Goal: Task Accomplishment & Management: Manage account settings

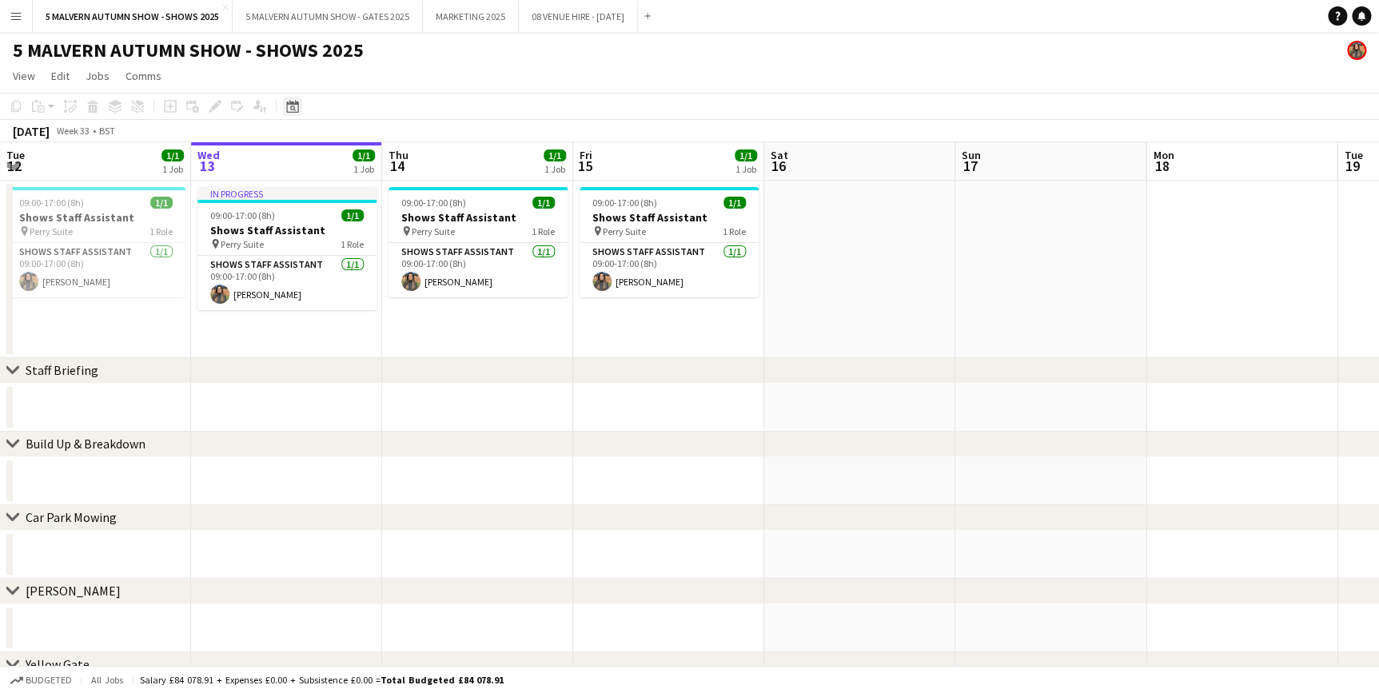
click at [297, 98] on div "Date picker" at bounding box center [292, 106] width 19 height 19
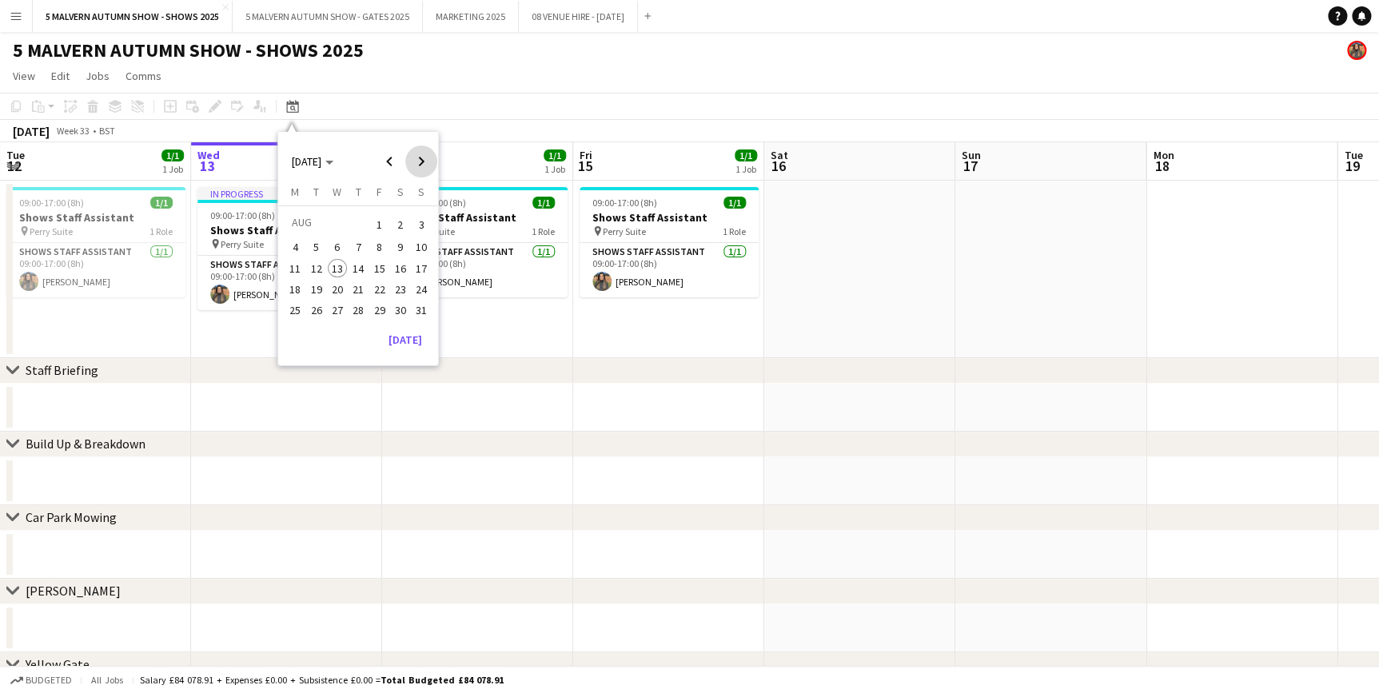
click at [408, 160] on span "Next month" at bounding box center [421, 162] width 32 height 32
click at [381, 304] on span "26" at bounding box center [379, 306] width 19 height 19
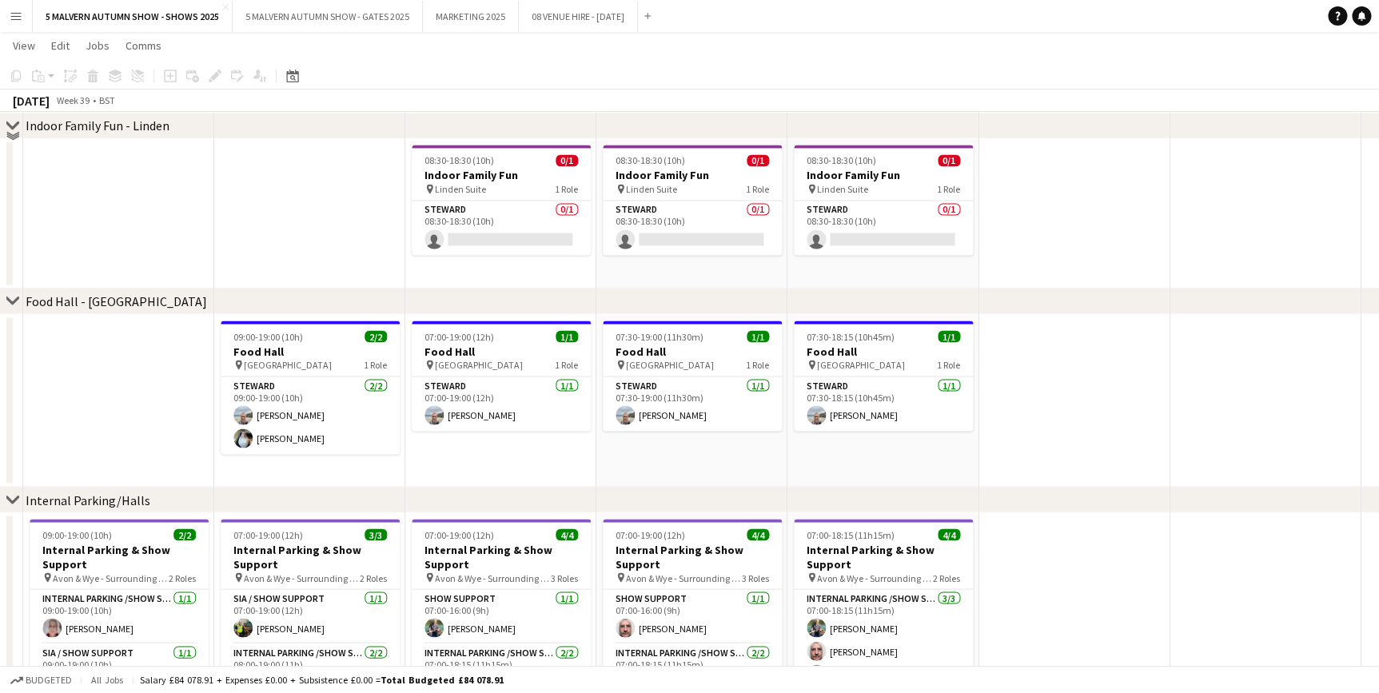
scroll to position [4288, 0]
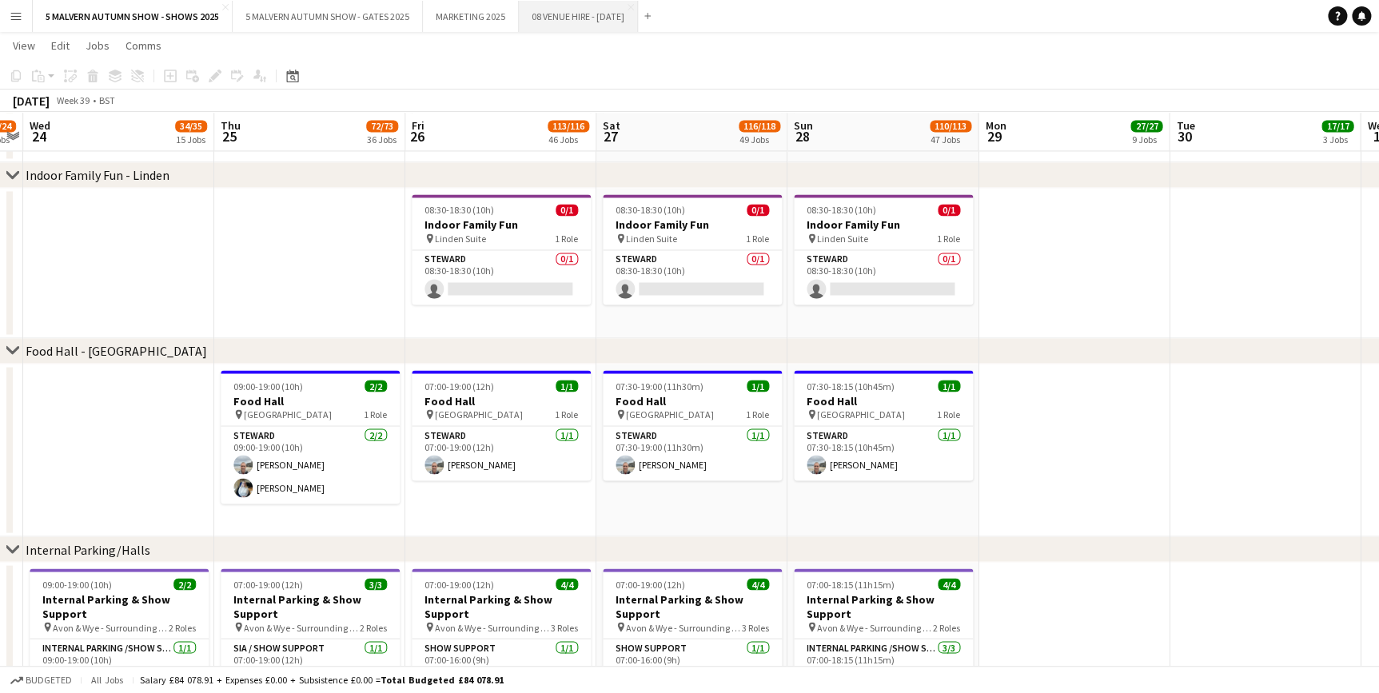
click at [615, 16] on button "08 VENUE HIRE - [DATE] Close" at bounding box center [578, 16] width 119 height 31
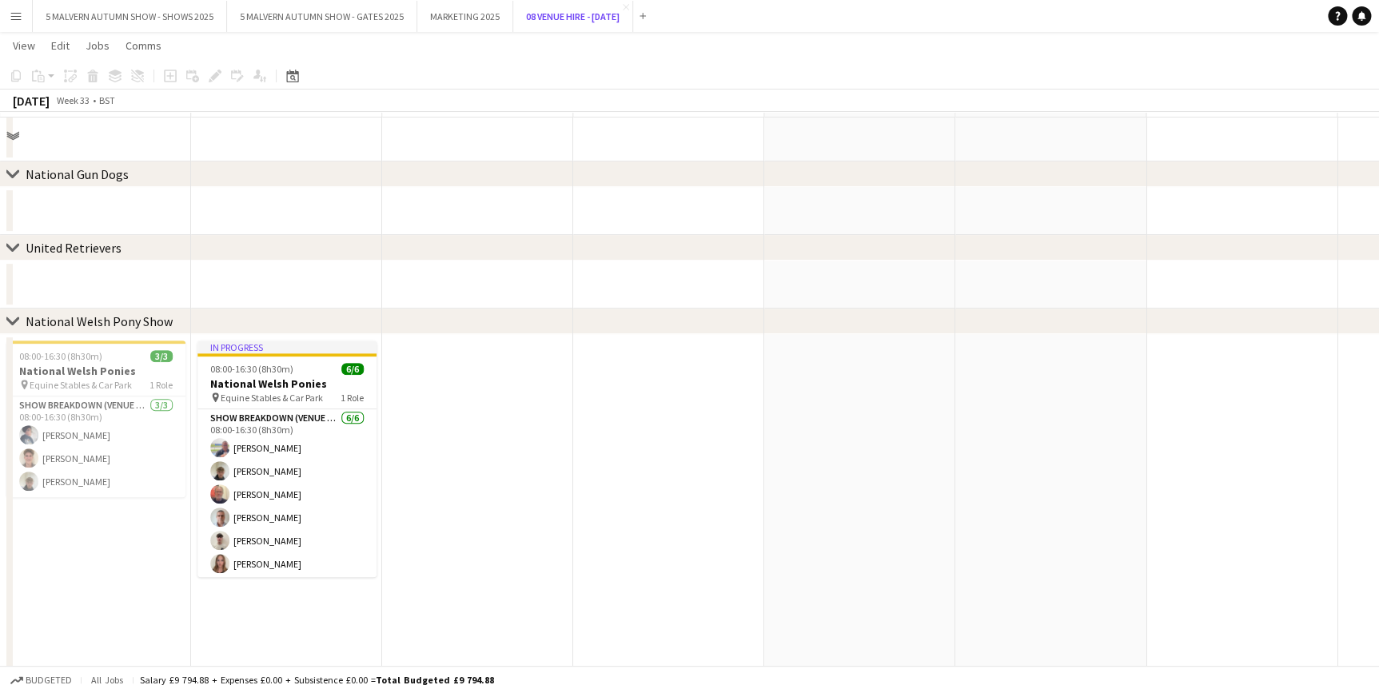
scroll to position [145, 0]
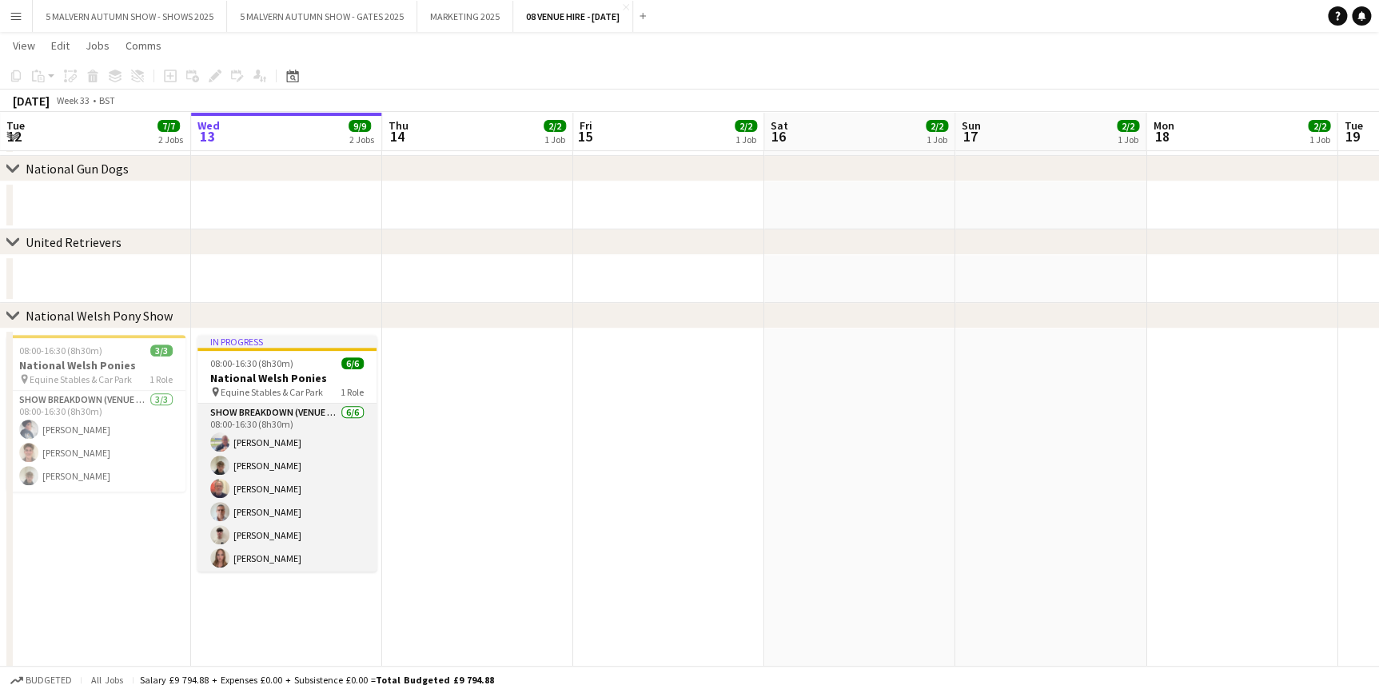
click at [297, 411] on app-card-role "Show Breakdown (Venue Hire) 6/6 08:00-16:30 (8h30m) Alexander Brooks Jack Brist…" at bounding box center [286, 489] width 179 height 170
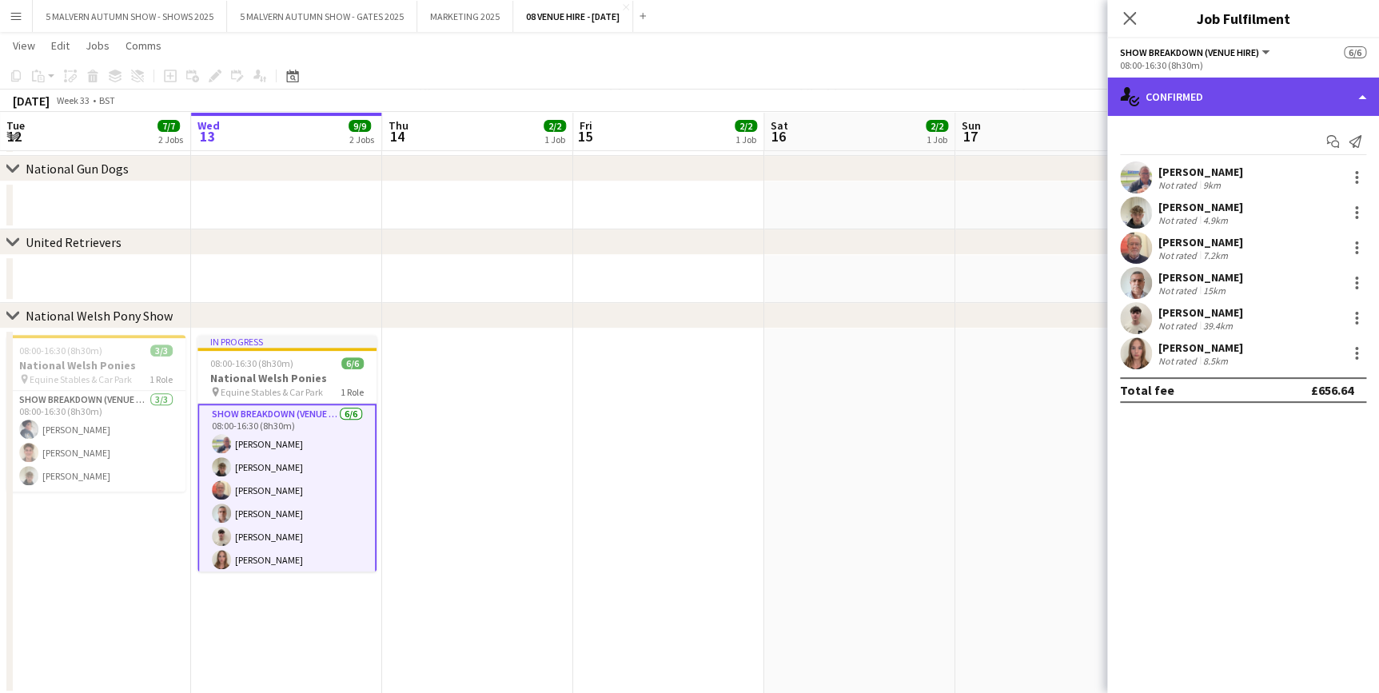
click at [1243, 95] on div "single-neutral-actions-check-2 Confirmed" at bounding box center [1243, 97] width 272 height 38
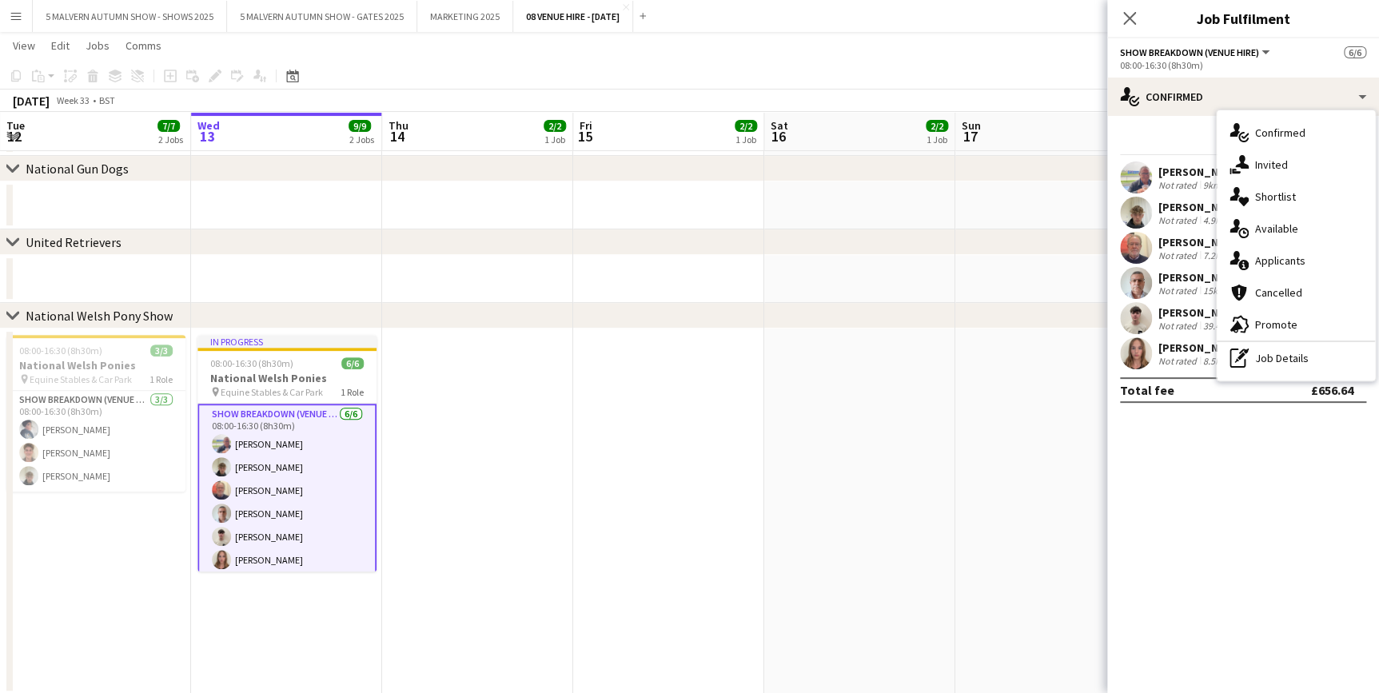
click at [818, 386] on app-date-cell at bounding box center [859, 512] width 191 height 366
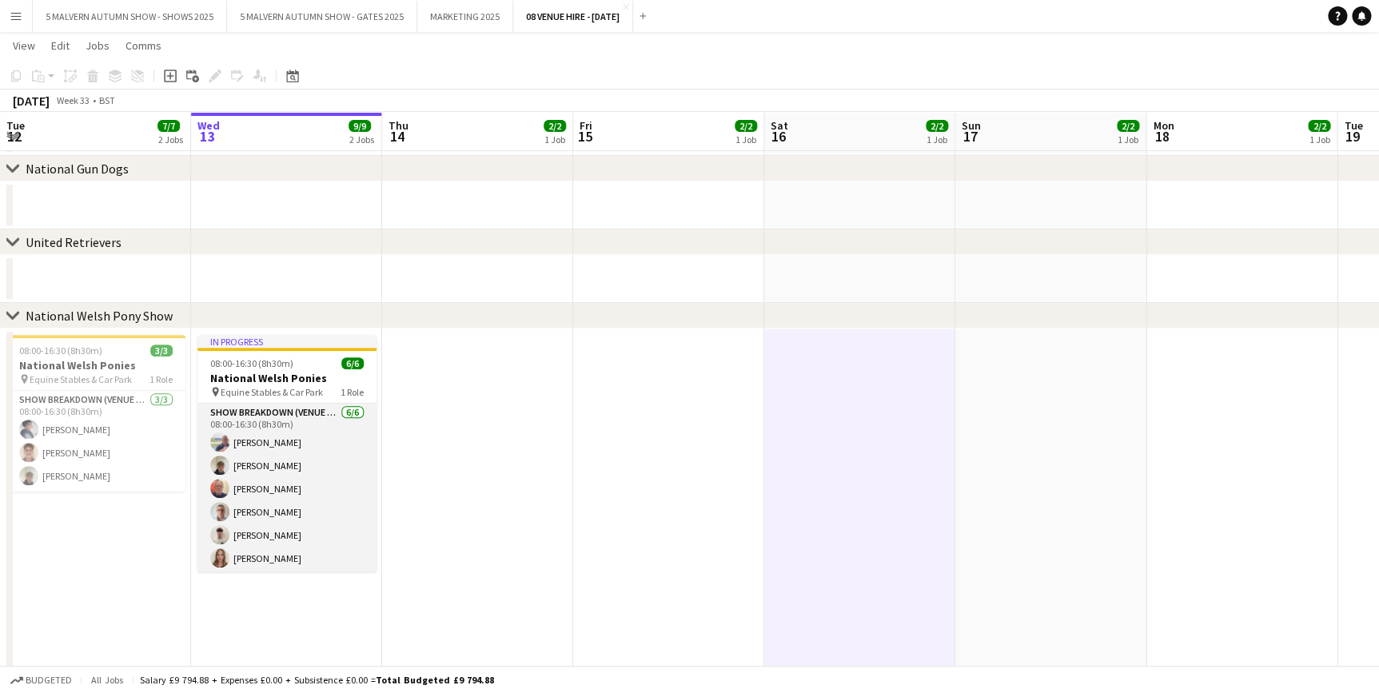
click at [334, 429] on app-card-role "Show Breakdown (Venue Hire) 6/6 08:00-16:30 (8h30m) Alexander Brooks Jack Brist…" at bounding box center [286, 489] width 179 height 170
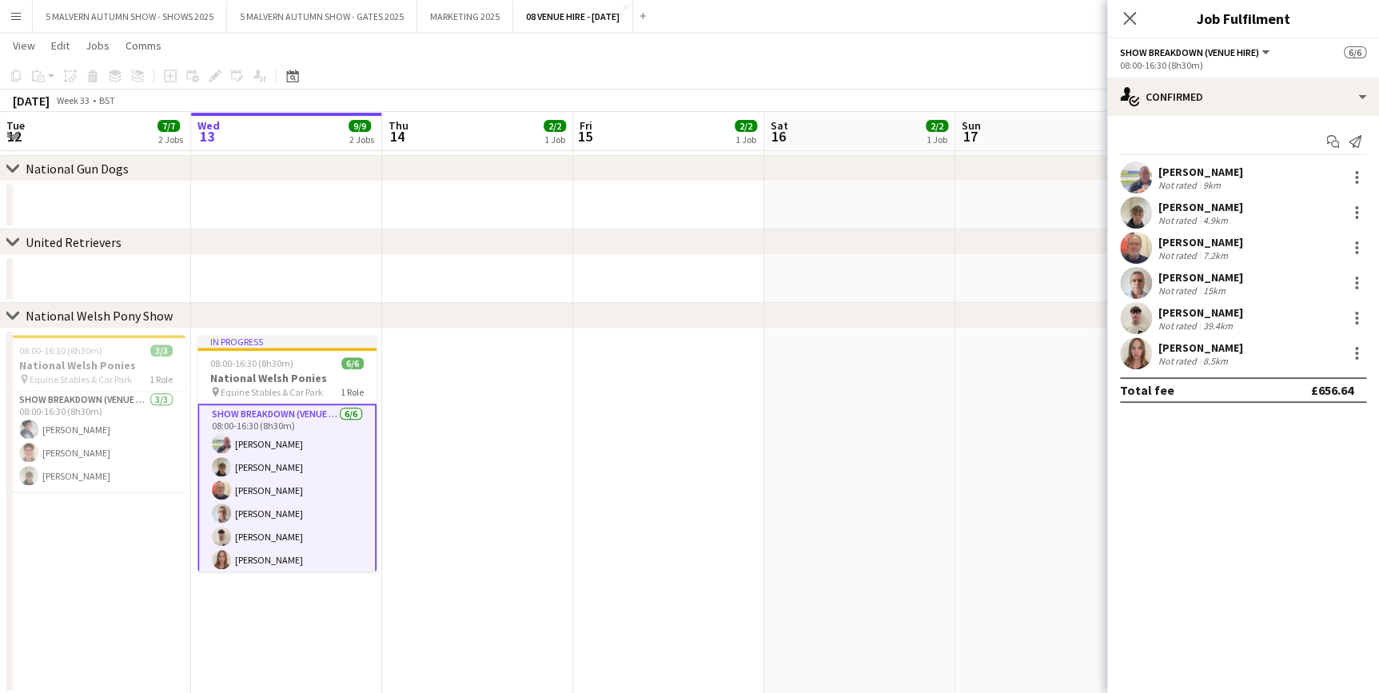
click at [814, 382] on app-date-cell at bounding box center [859, 512] width 191 height 366
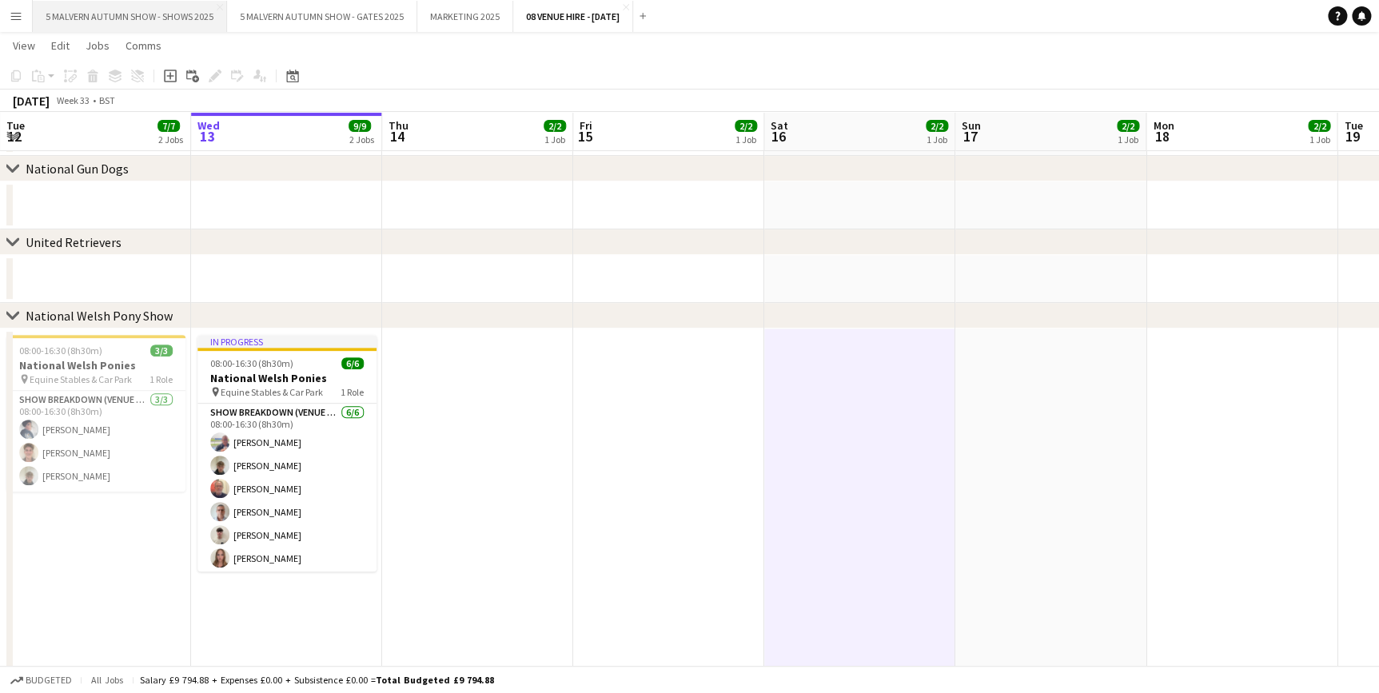
click at [122, 22] on button "5 MALVERN AUTUMN SHOW - SHOWS 2025 Close" at bounding box center [130, 16] width 194 height 31
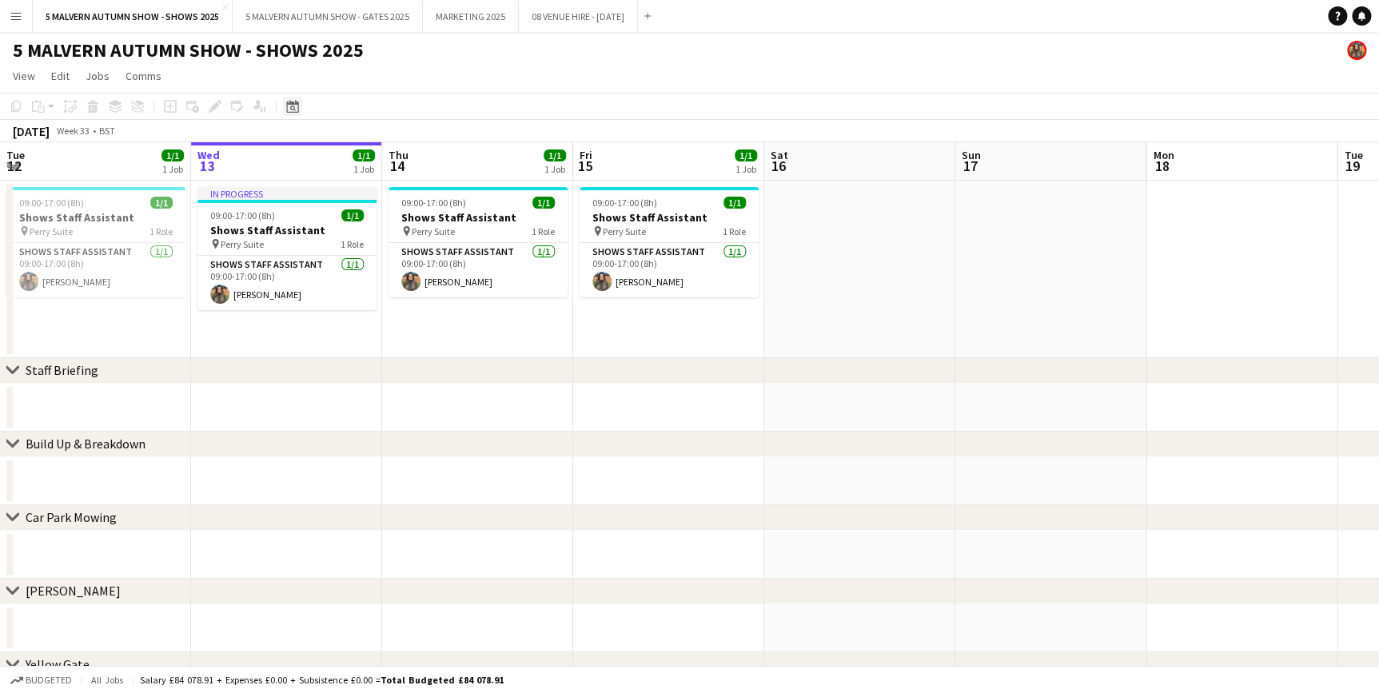
click at [283, 104] on div "Date picker" at bounding box center [292, 106] width 19 height 19
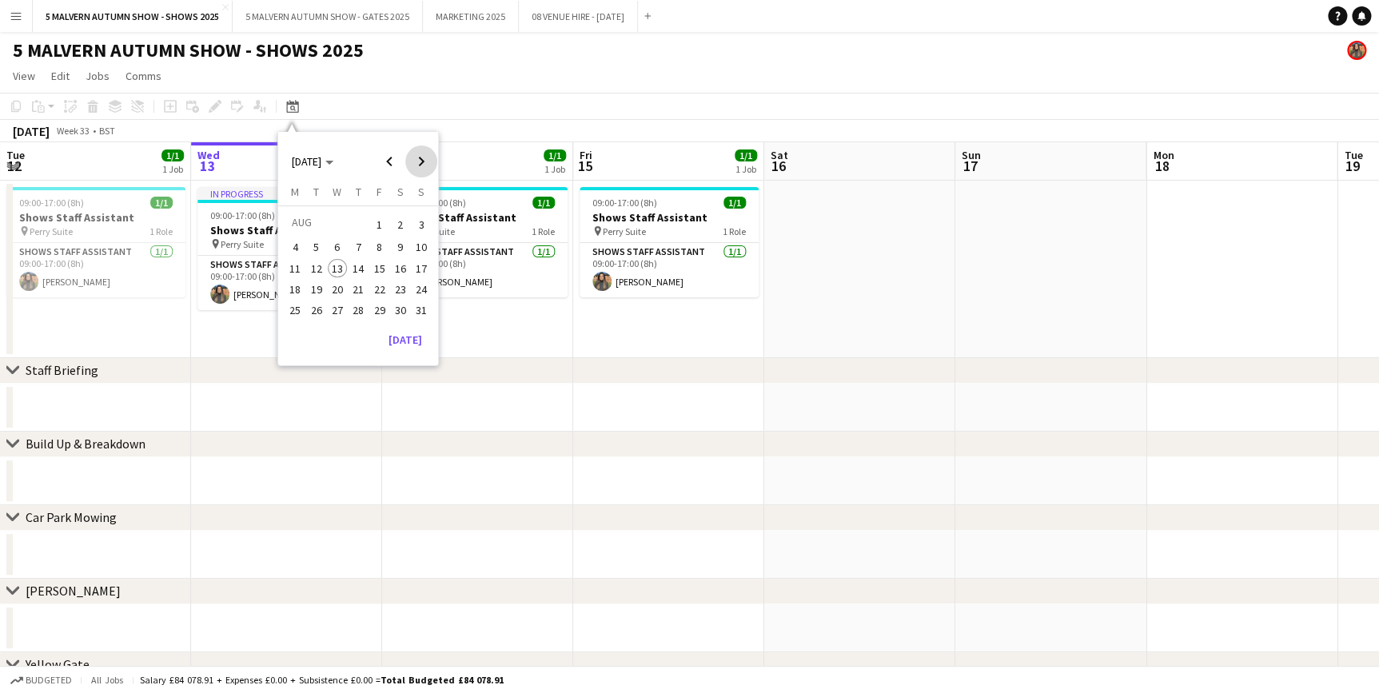
click at [415, 165] on span "Next month" at bounding box center [421, 162] width 32 height 32
click at [371, 306] on span "26" at bounding box center [379, 306] width 19 height 19
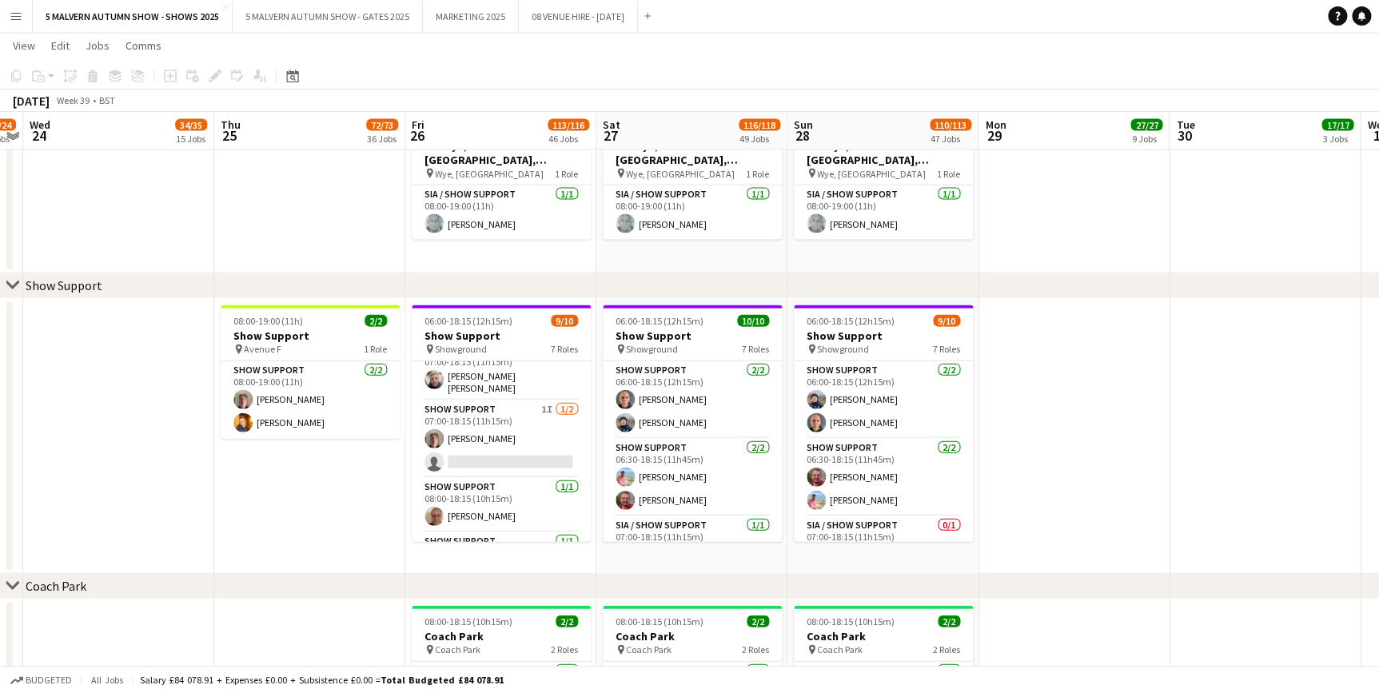
scroll to position [145, 0]
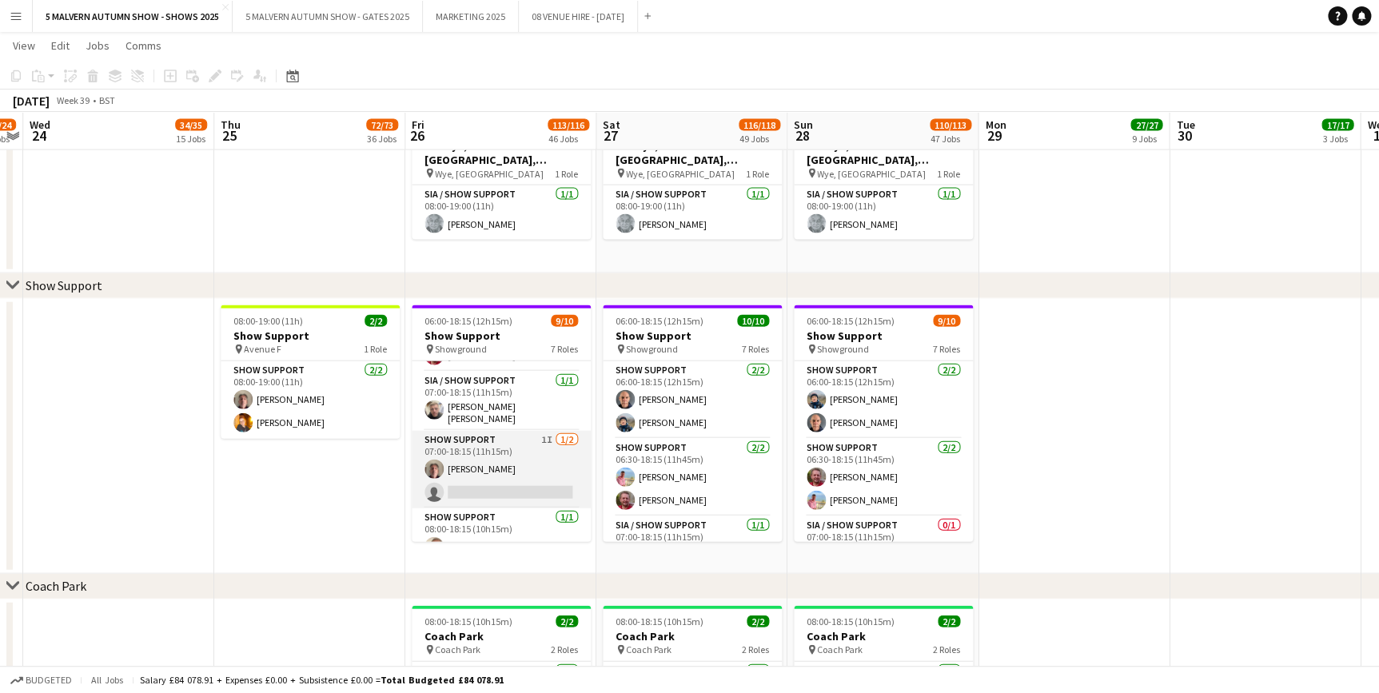
click at [526, 440] on app-card-role "Show Support 1I 1/2 07:00-18:15 (11h15m) John Williams single-neutral-actions" at bounding box center [501, 470] width 179 height 78
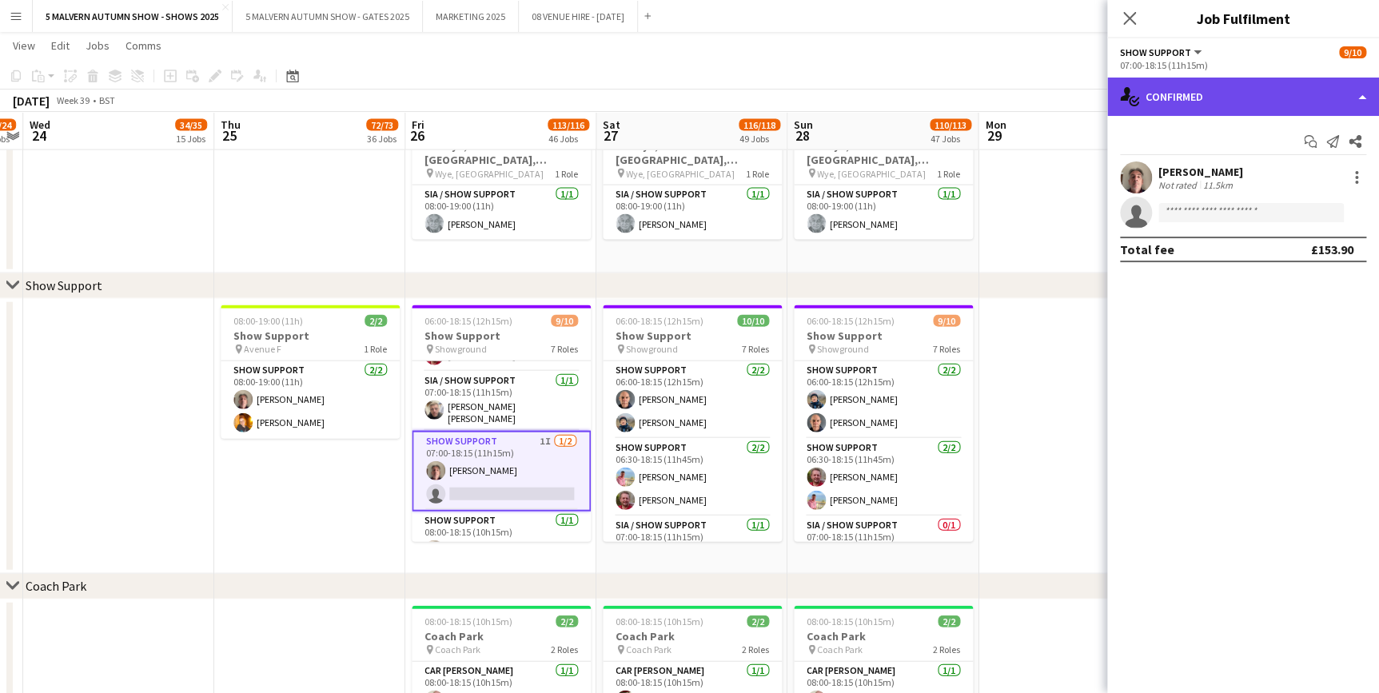
click at [1219, 110] on div "single-neutral-actions-check-2 Confirmed" at bounding box center [1243, 97] width 272 height 38
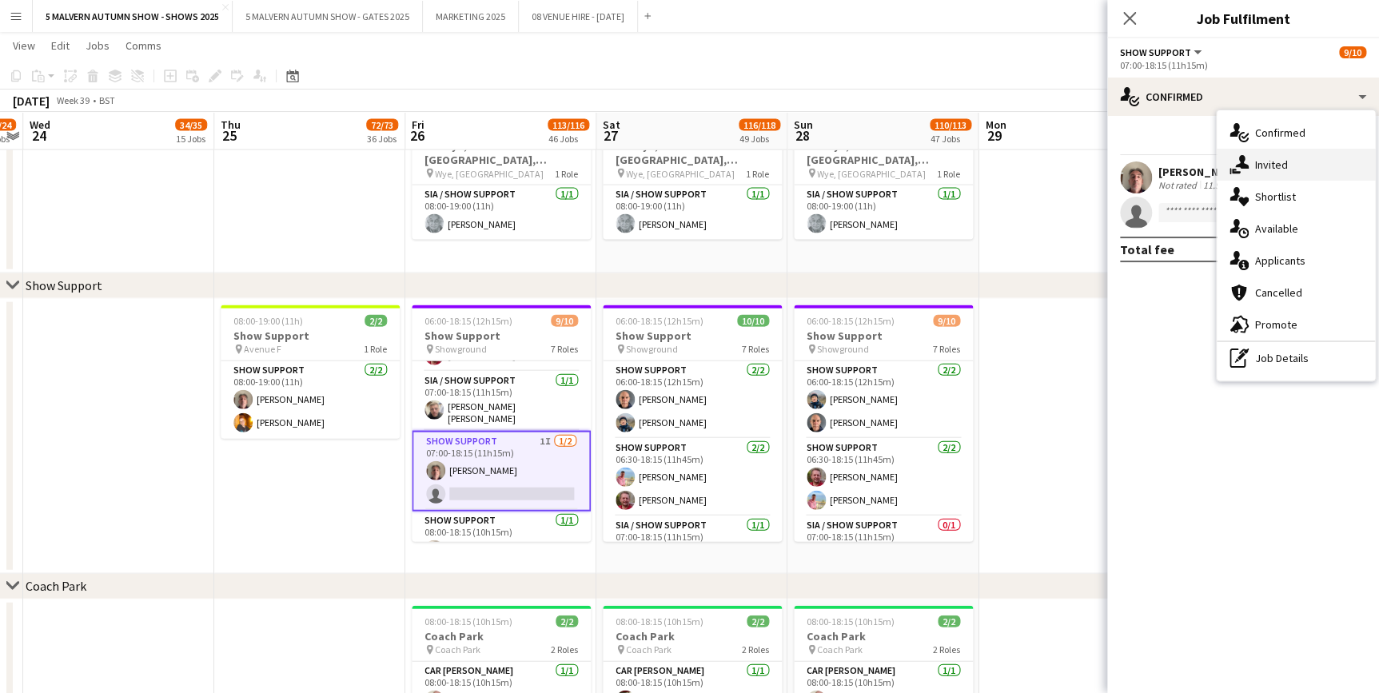
click at [1266, 162] on div "single-neutral-actions-share-1 Invited" at bounding box center [1296, 165] width 158 height 32
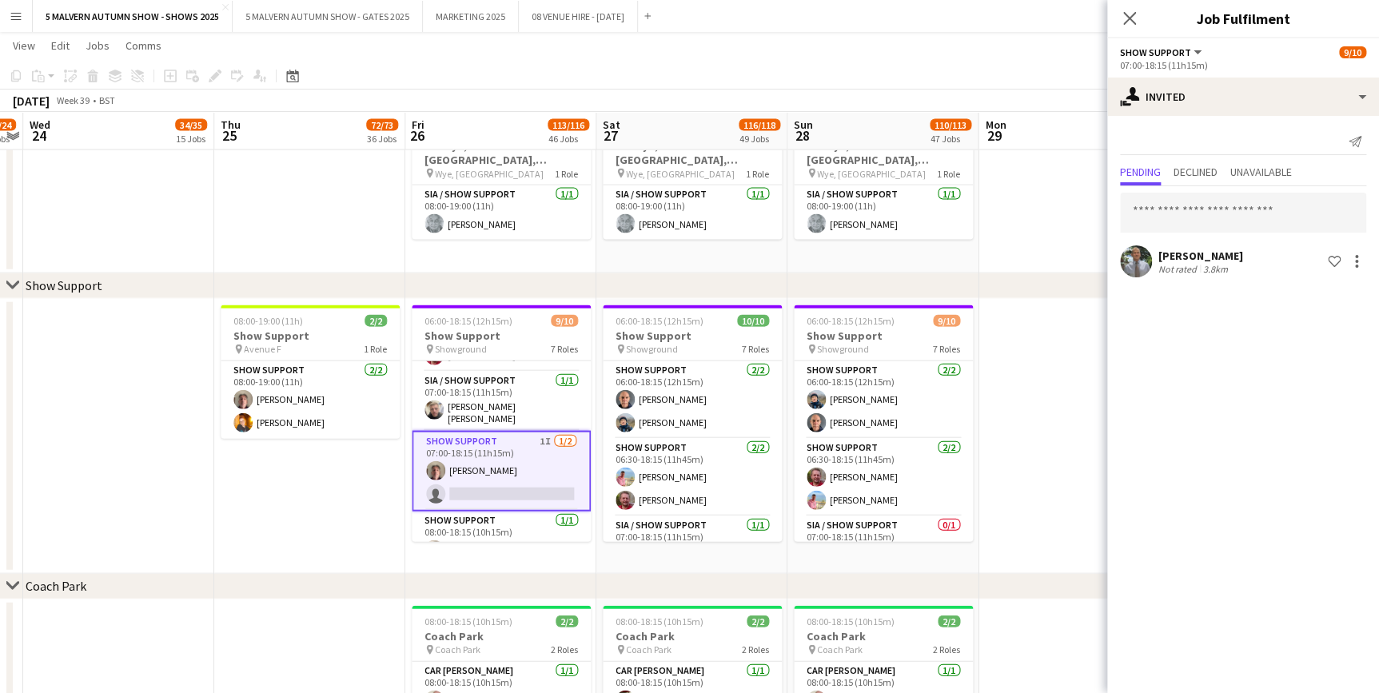
click at [1132, 257] on app-user-avatar at bounding box center [1136, 261] width 32 height 32
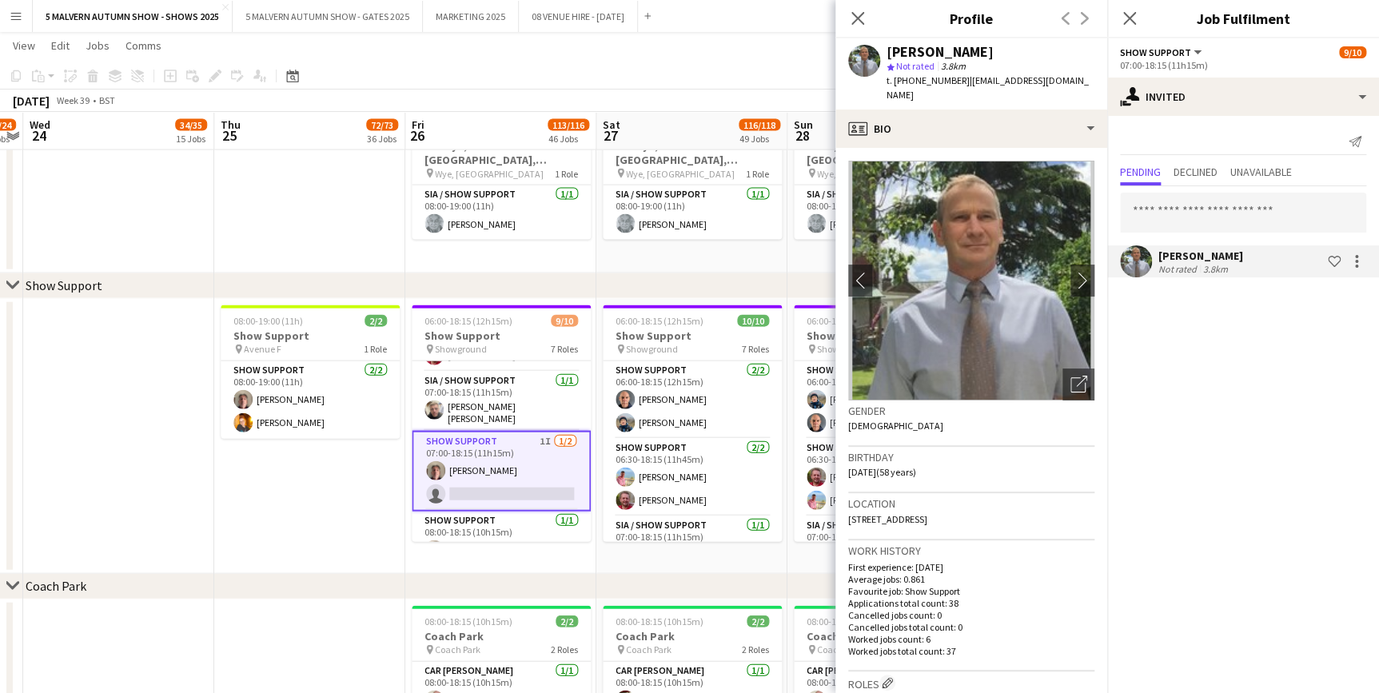
click at [796, 46] on app-page-menu "View Day view expanded Day view collapsed Month view Date picker Jump to today …" at bounding box center [689, 47] width 1379 height 30
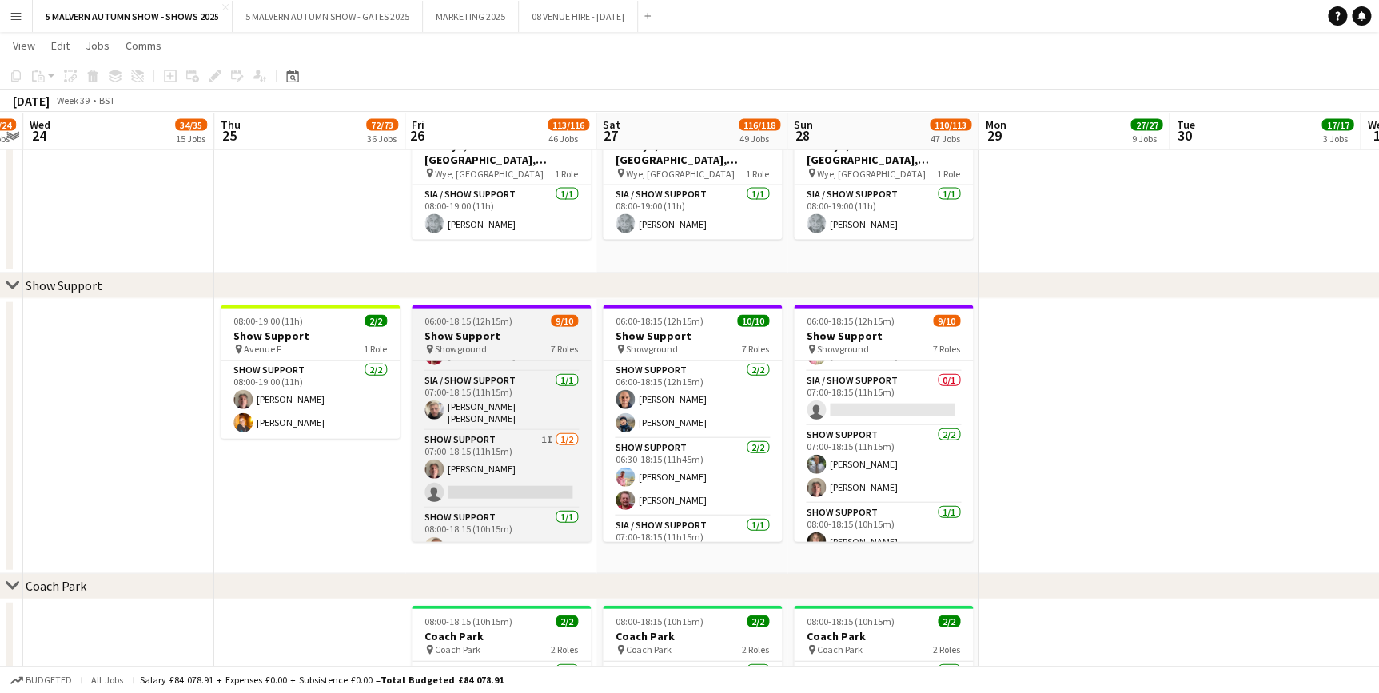
click at [472, 335] on h3 "Show Support" at bounding box center [501, 336] width 179 height 14
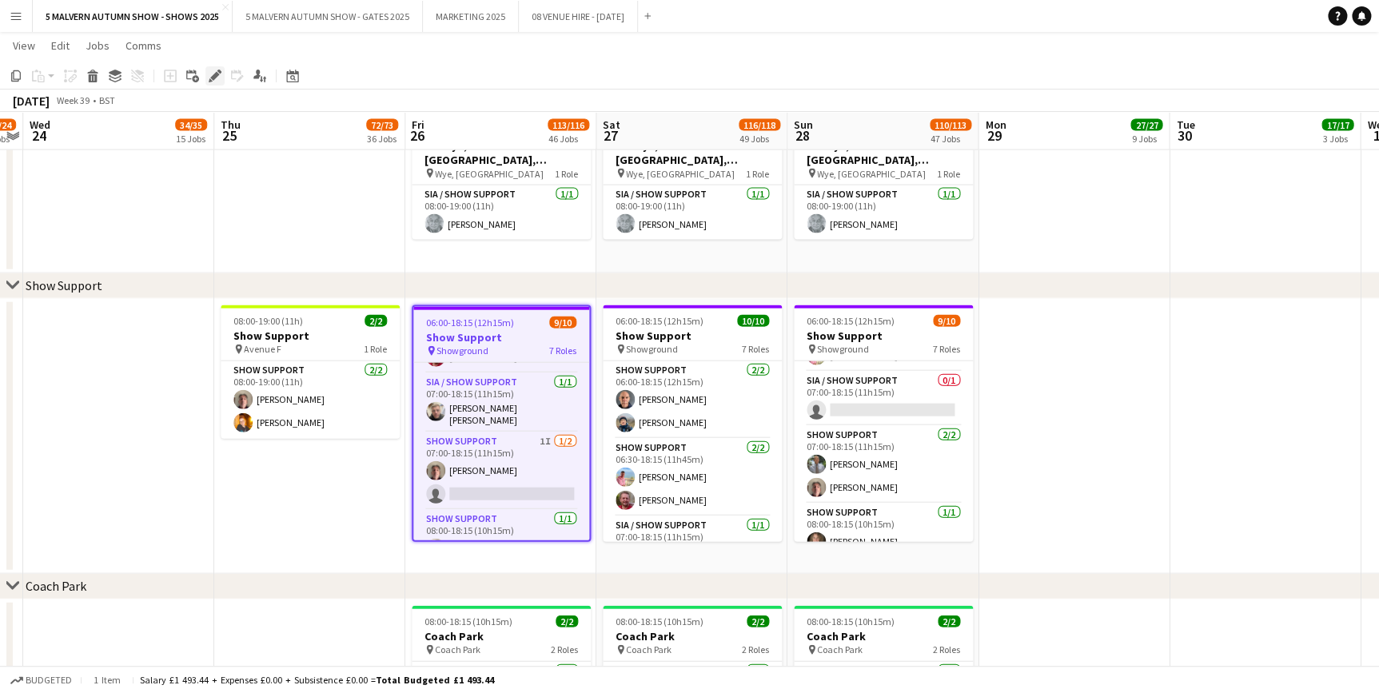
click at [219, 80] on icon "Edit" at bounding box center [215, 76] width 13 height 13
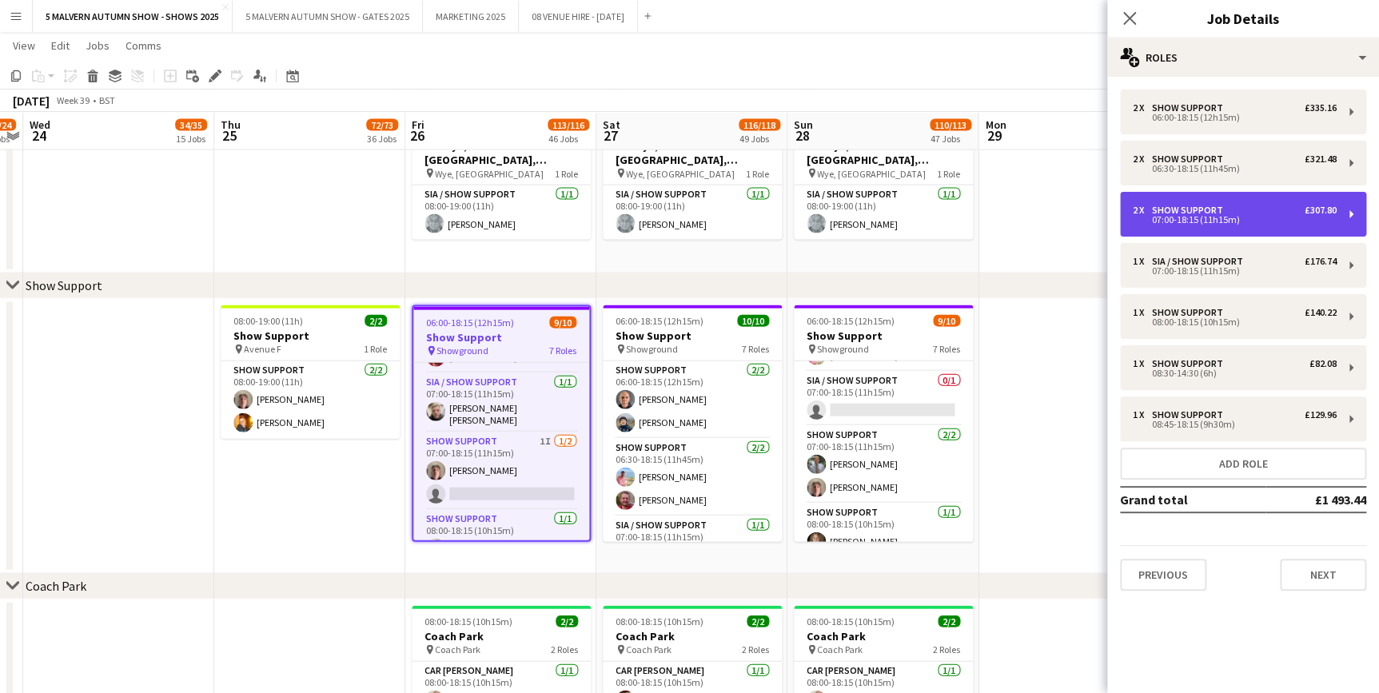
click at [1182, 223] on div "07:00-18:15 (11h15m)" at bounding box center [1235, 220] width 204 height 8
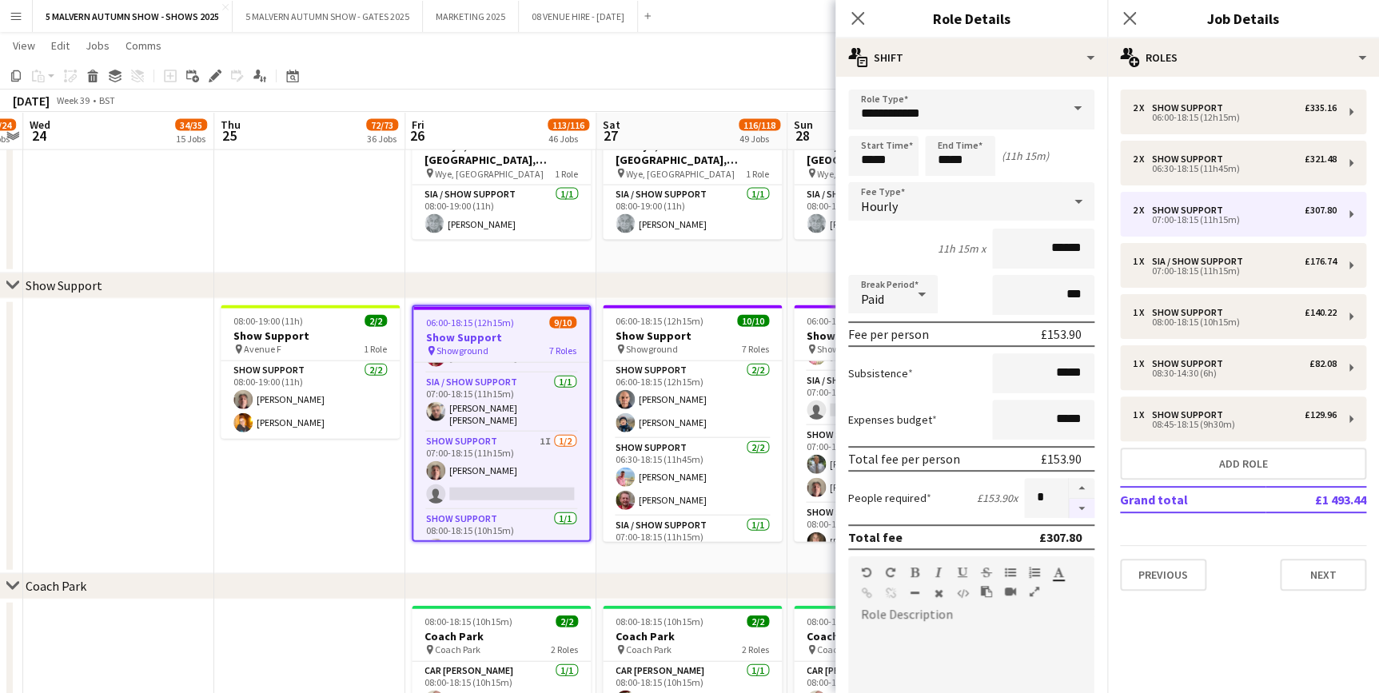
click at [1071, 506] on button "button" at bounding box center [1082, 509] width 26 height 20
type input "*"
click at [744, 249] on app-date-cell "08:00-19:00 (11h) 1/1 SIA Wye, Avon, Kildare Halls pin Wye, Avon & Kildare Hall…" at bounding box center [691, 191] width 191 height 165
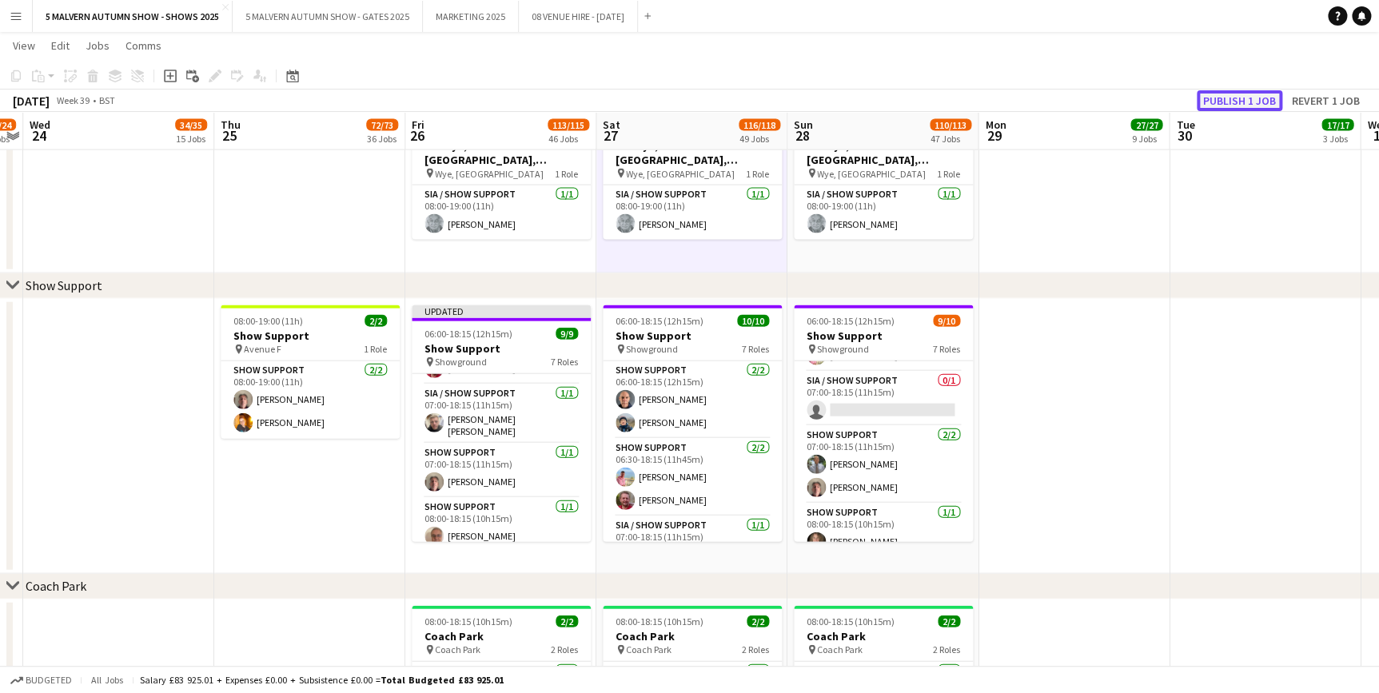
click at [1247, 102] on button "Publish 1 job" at bounding box center [1240, 100] width 86 height 21
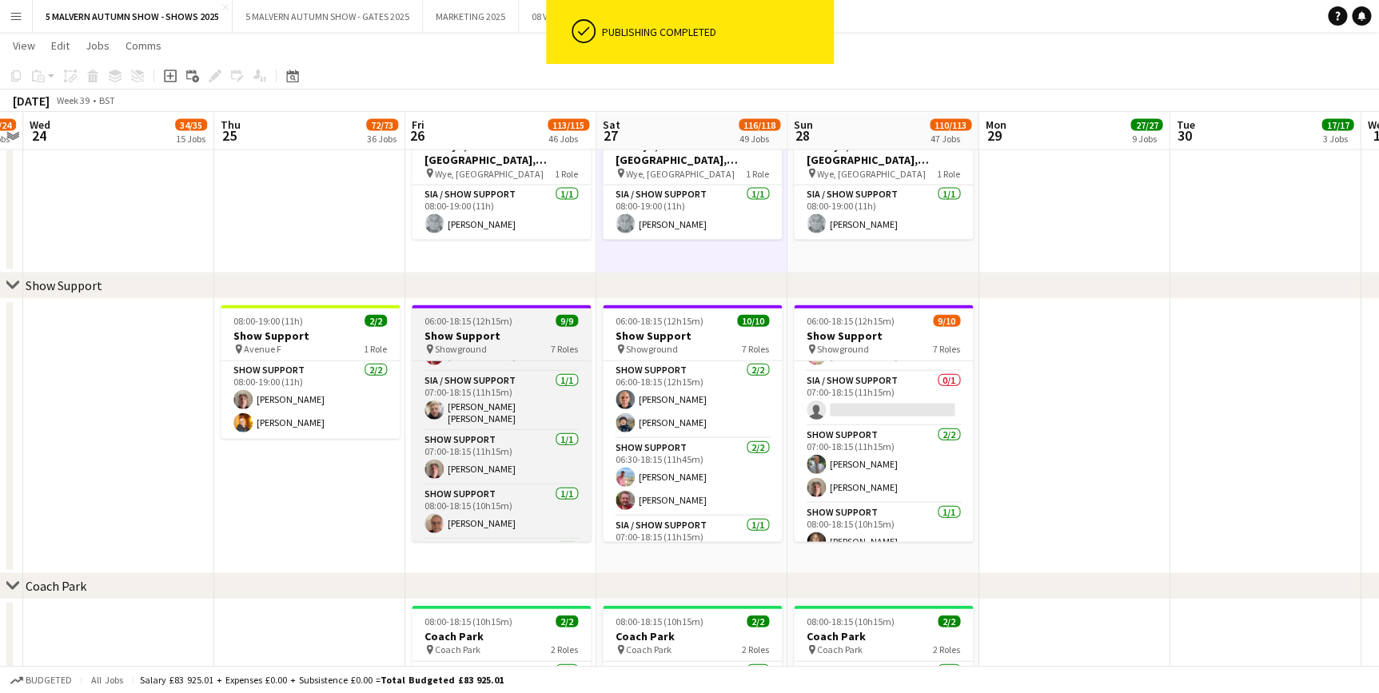
click at [493, 320] on span "06:00-18:15 (12h15m)" at bounding box center [469, 321] width 88 height 12
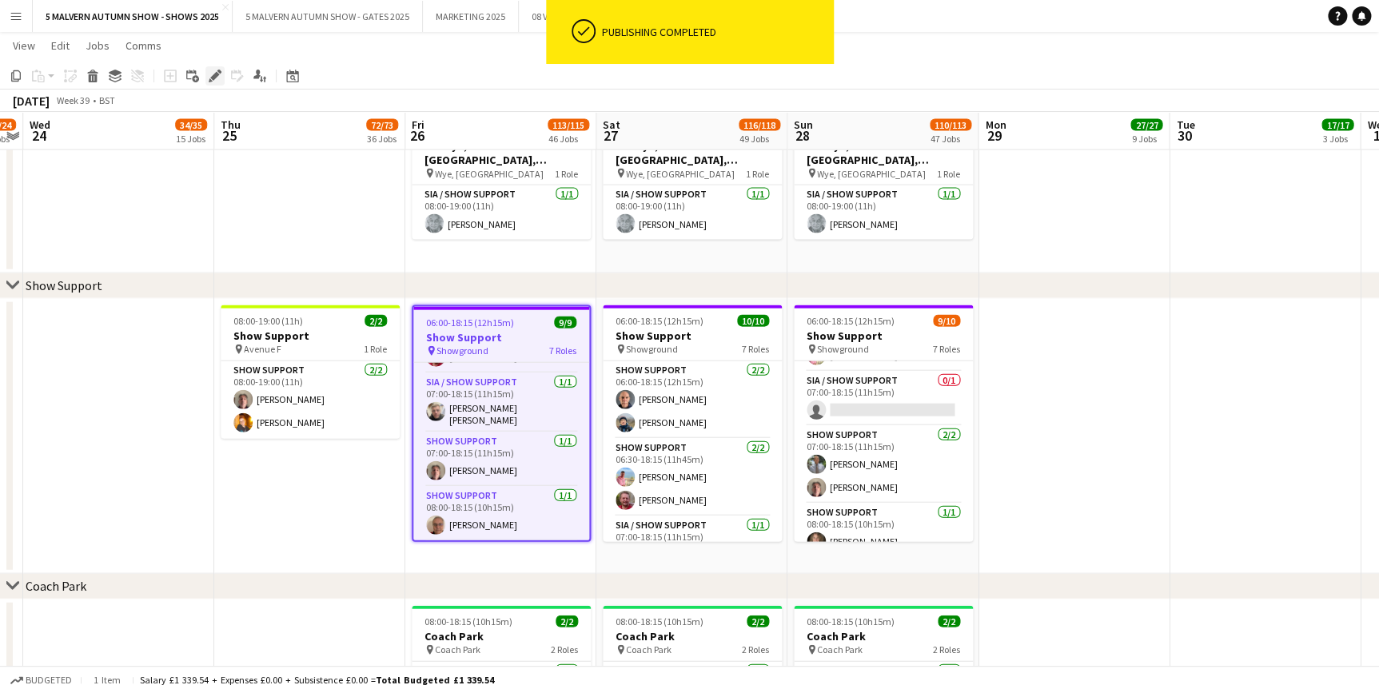
click at [218, 82] on div "Edit" at bounding box center [214, 75] width 19 height 19
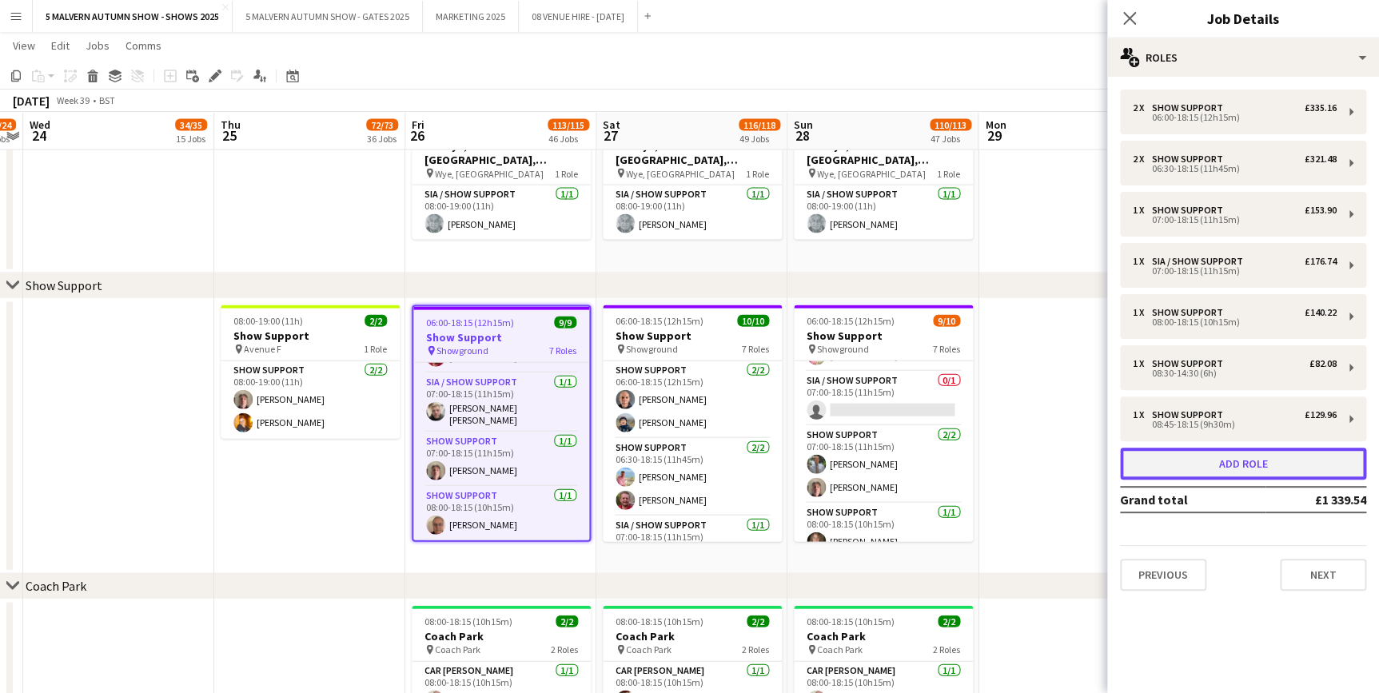
click at [1203, 462] on button "Add role" at bounding box center [1243, 464] width 246 height 32
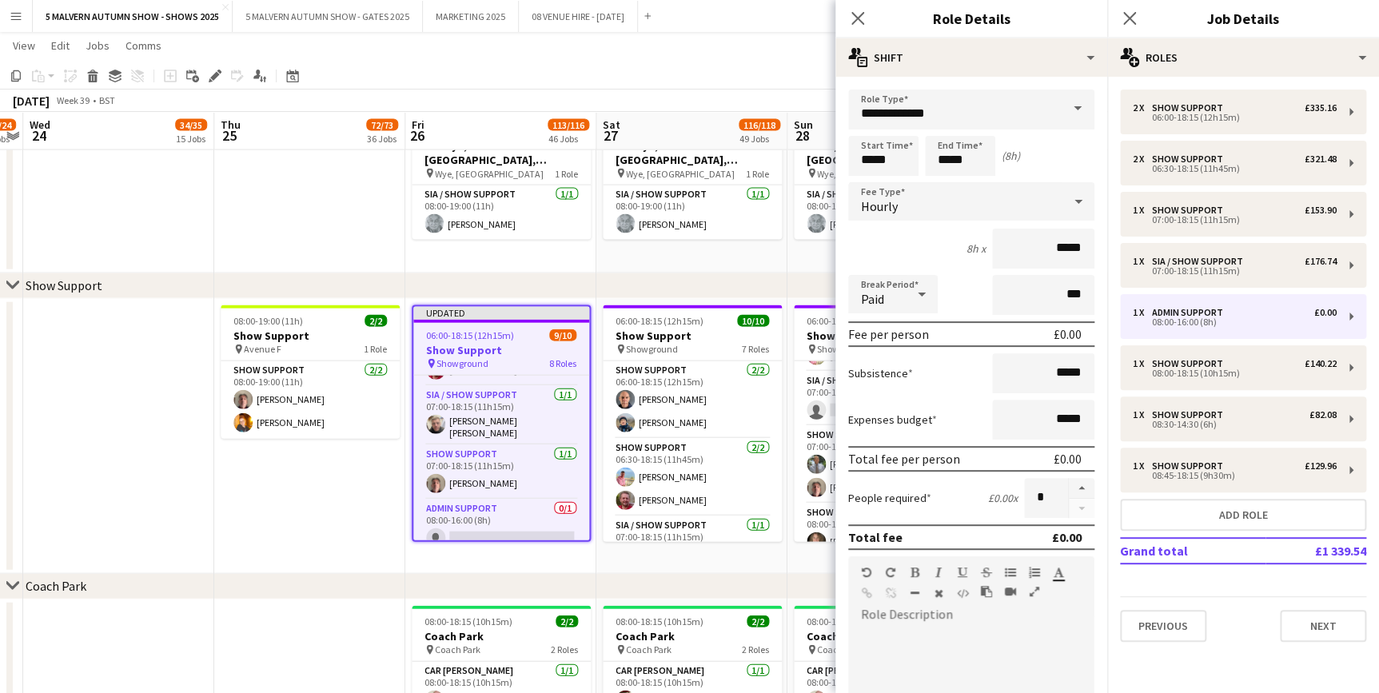
click at [1067, 105] on span at bounding box center [1078, 109] width 34 height 38
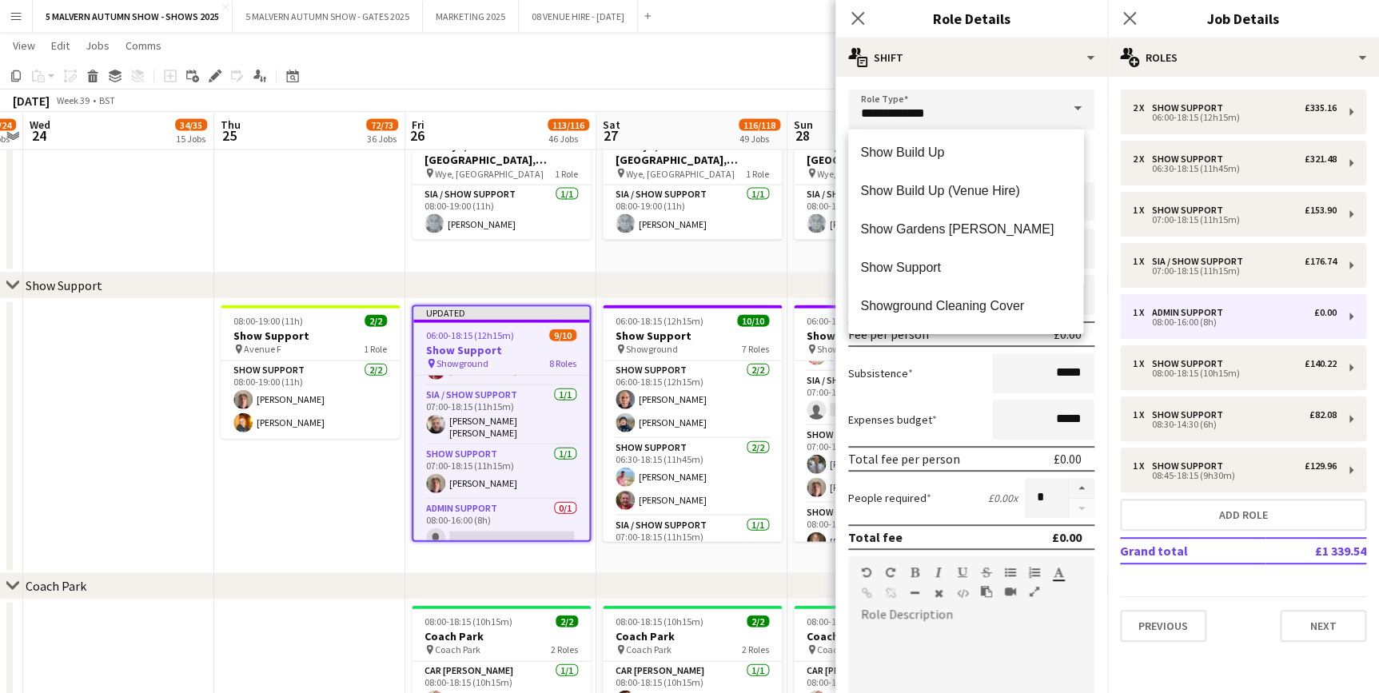
scroll to position [2762, 0]
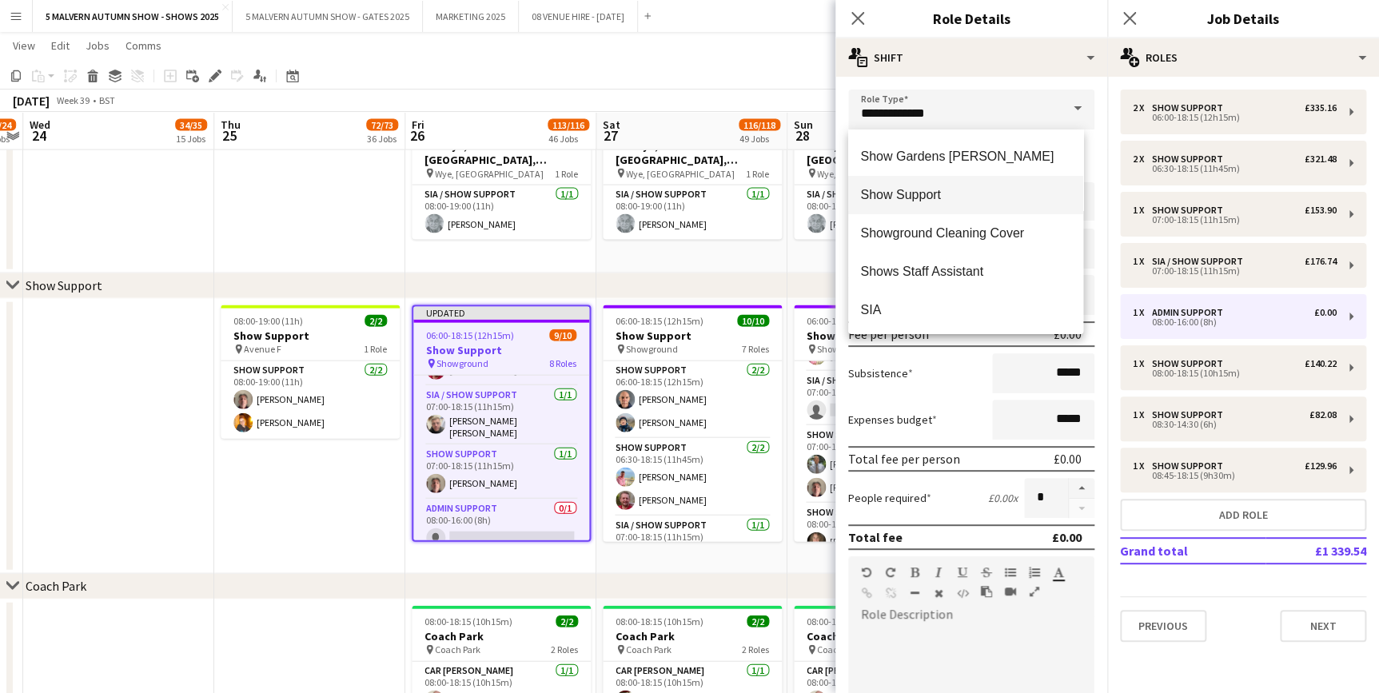
click at [948, 193] on span "Show Support" at bounding box center [965, 194] width 209 height 15
type input "**********"
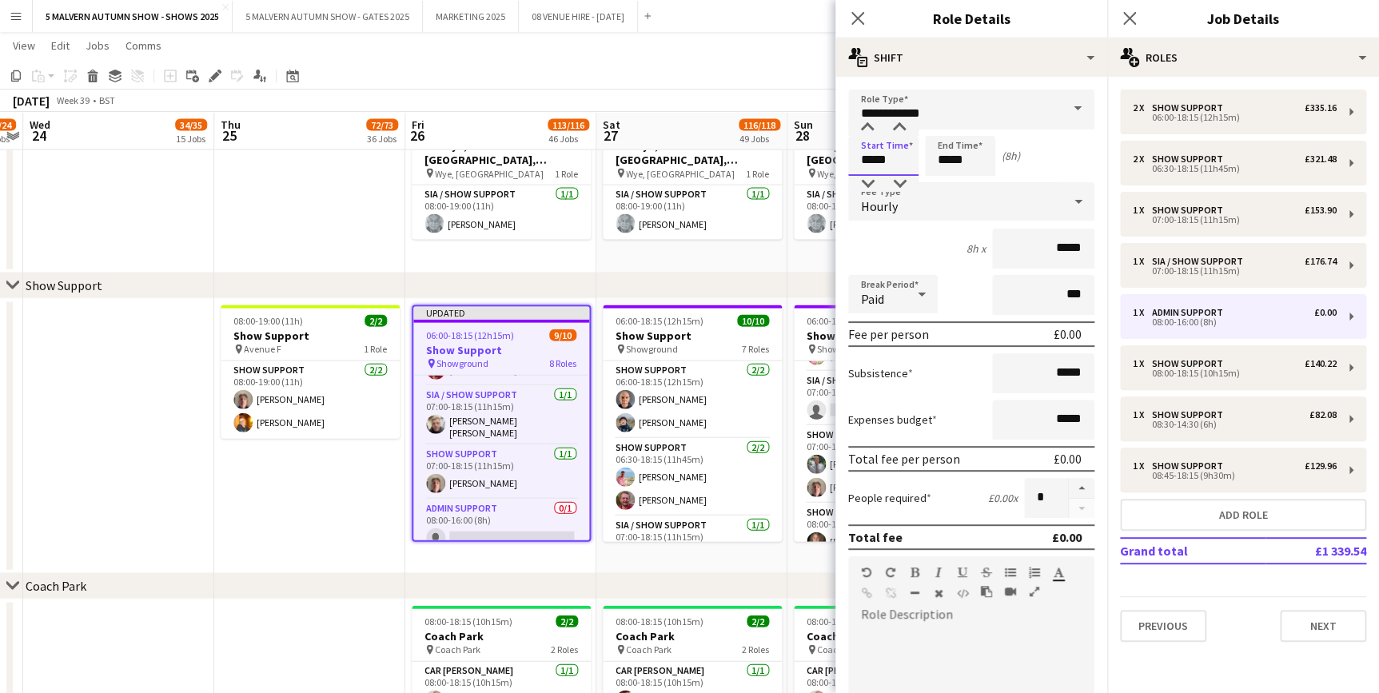
click at [889, 158] on input "*****" at bounding box center [883, 156] width 70 height 40
click at [871, 130] on div at bounding box center [867, 128] width 32 height 16
type input "*****"
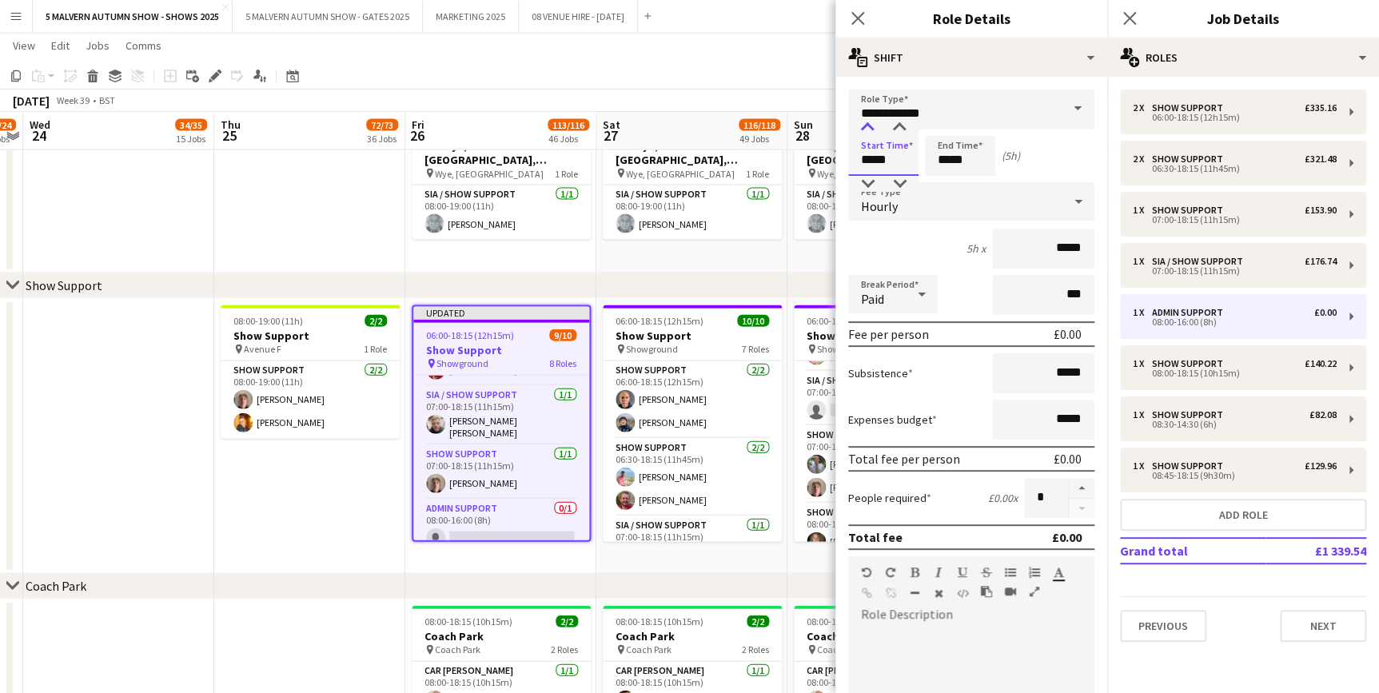
click at [871, 130] on div at bounding box center [867, 128] width 32 height 16
click at [944, 146] on input "*****" at bounding box center [960, 156] width 70 height 40
click at [941, 129] on div at bounding box center [944, 128] width 32 height 16
type input "*****"
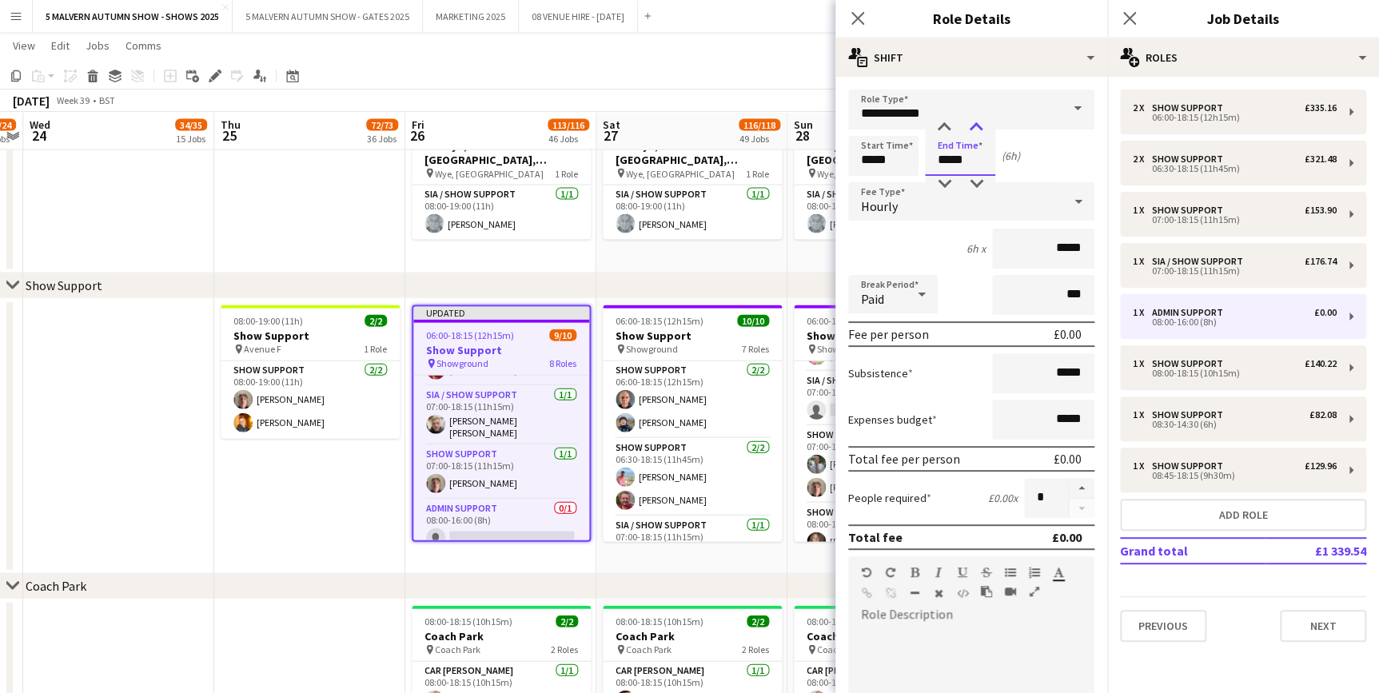
click at [967, 129] on div at bounding box center [976, 128] width 32 height 16
click at [1055, 247] on input "*****" at bounding box center [1043, 249] width 102 height 40
type input "**"
type input "******"
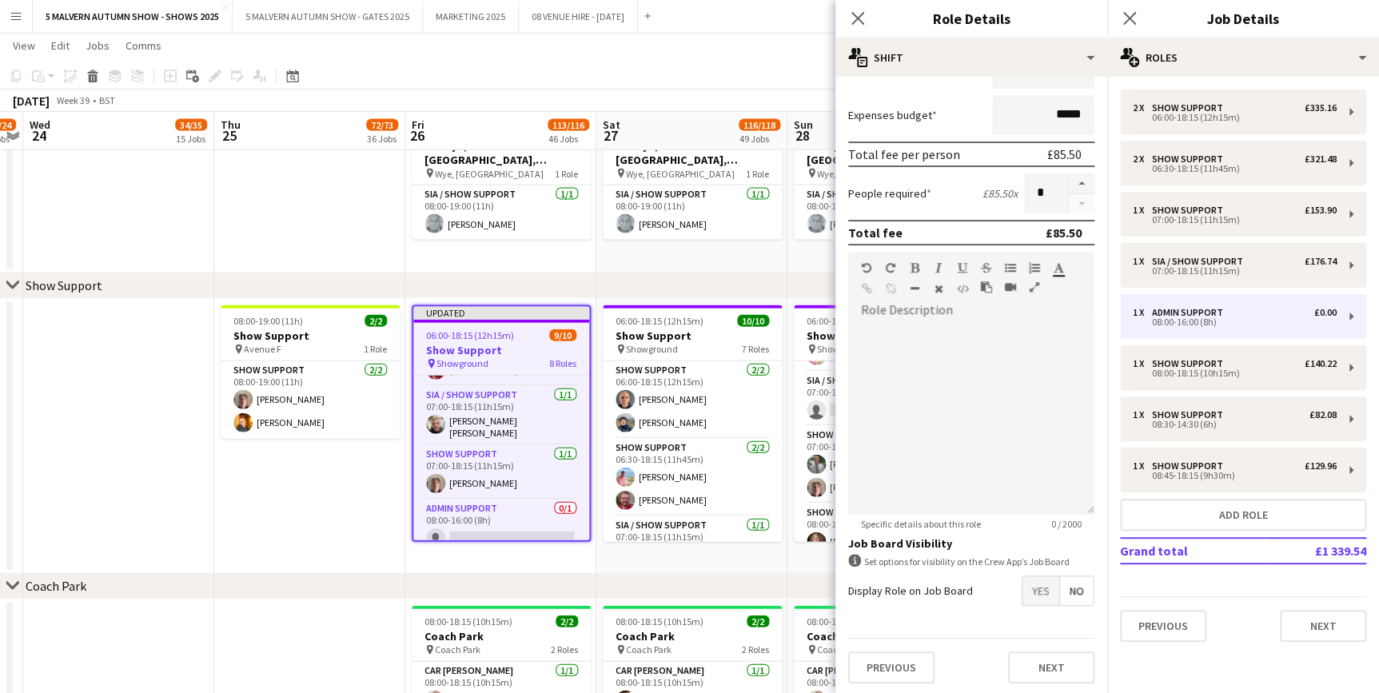
scroll to position [305, 0]
click at [1032, 660] on button "Next" at bounding box center [1051, 667] width 86 height 32
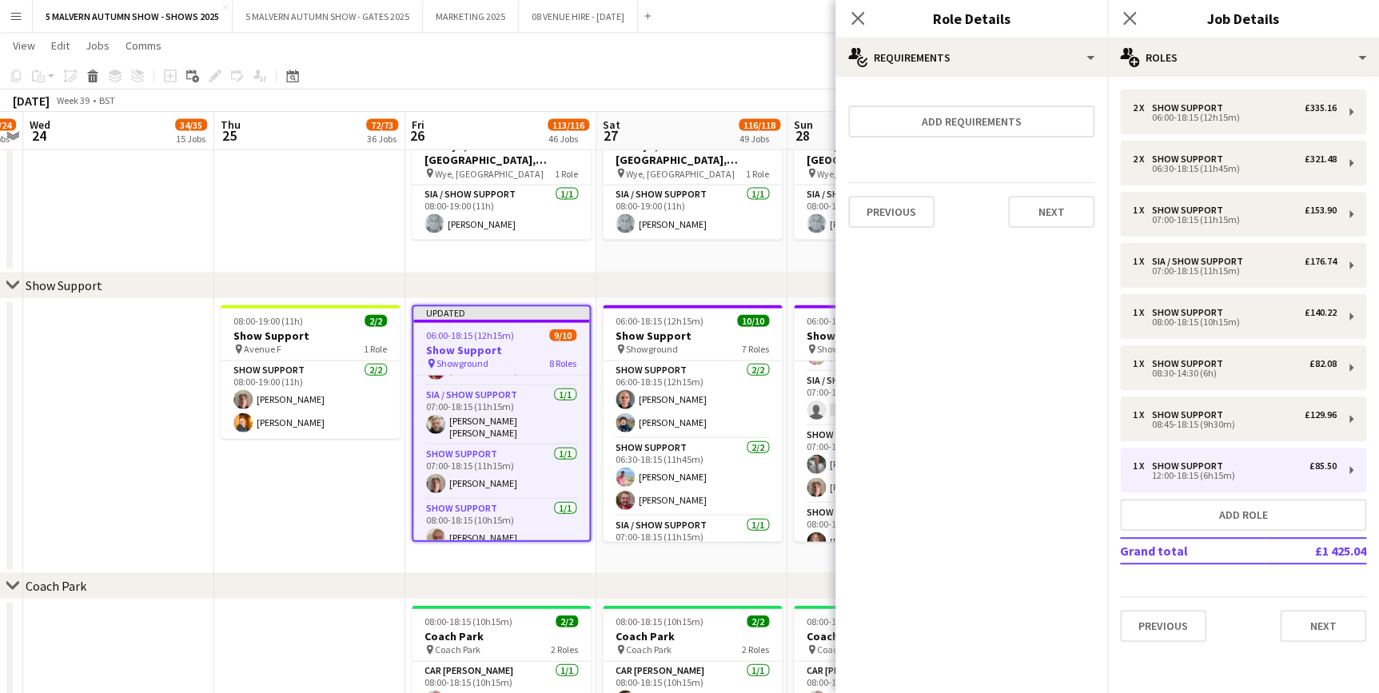
scroll to position [0, 0]
click at [693, 235] on app-date-cell "08:00-19:00 (11h) 1/1 SIA Wye, Avon, Kildare Halls pin Wye, Avon & Kildare Hall…" at bounding box center [691, 191] width 191 height 165
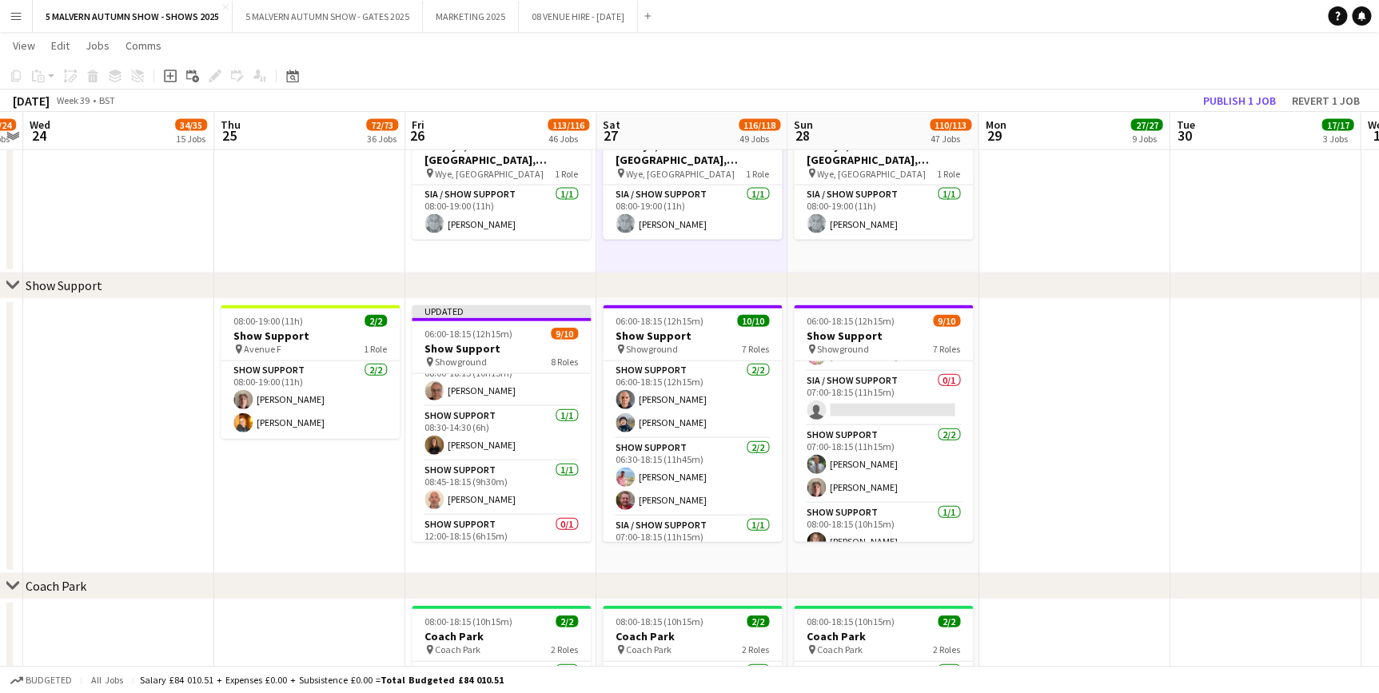
scroll to position [313, 0]
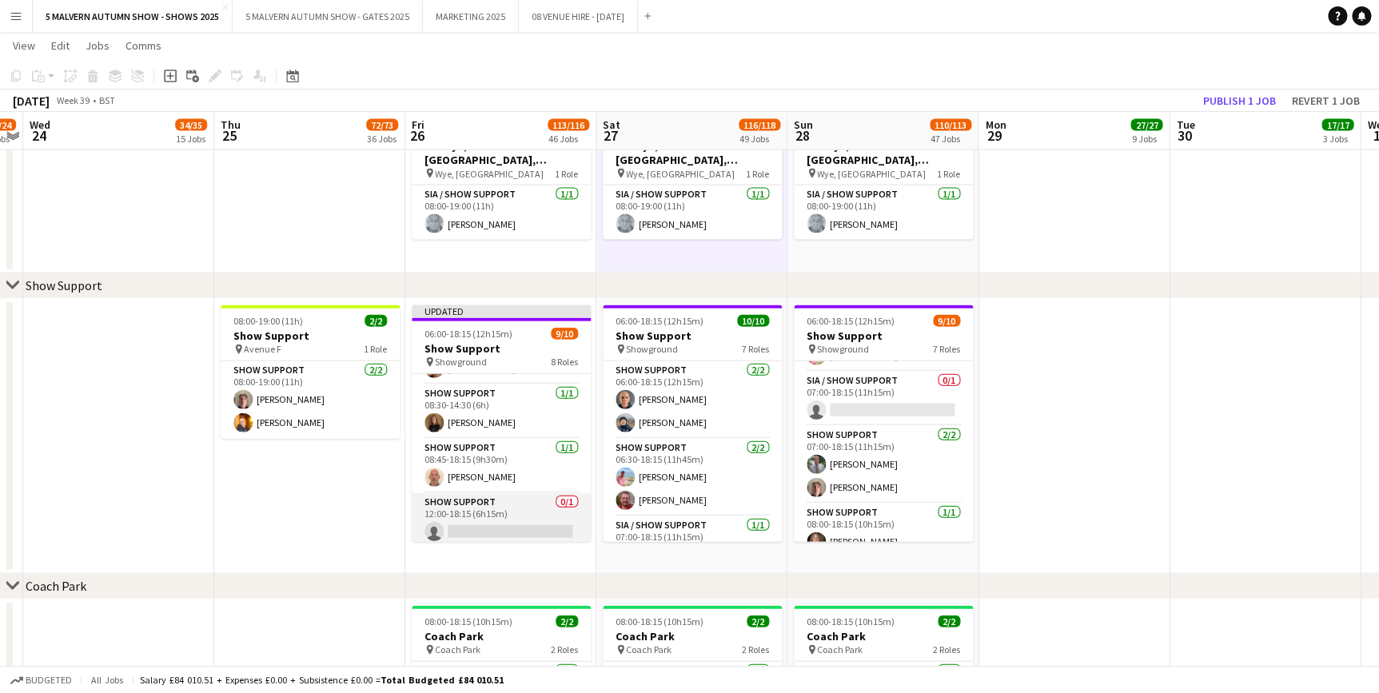
click at [470, 495] on app-card-role "Show Support 0/1 12:00-18:15 (6h15m) single-neutral-actions" at bounding box center [501, 520] width 179 height 54
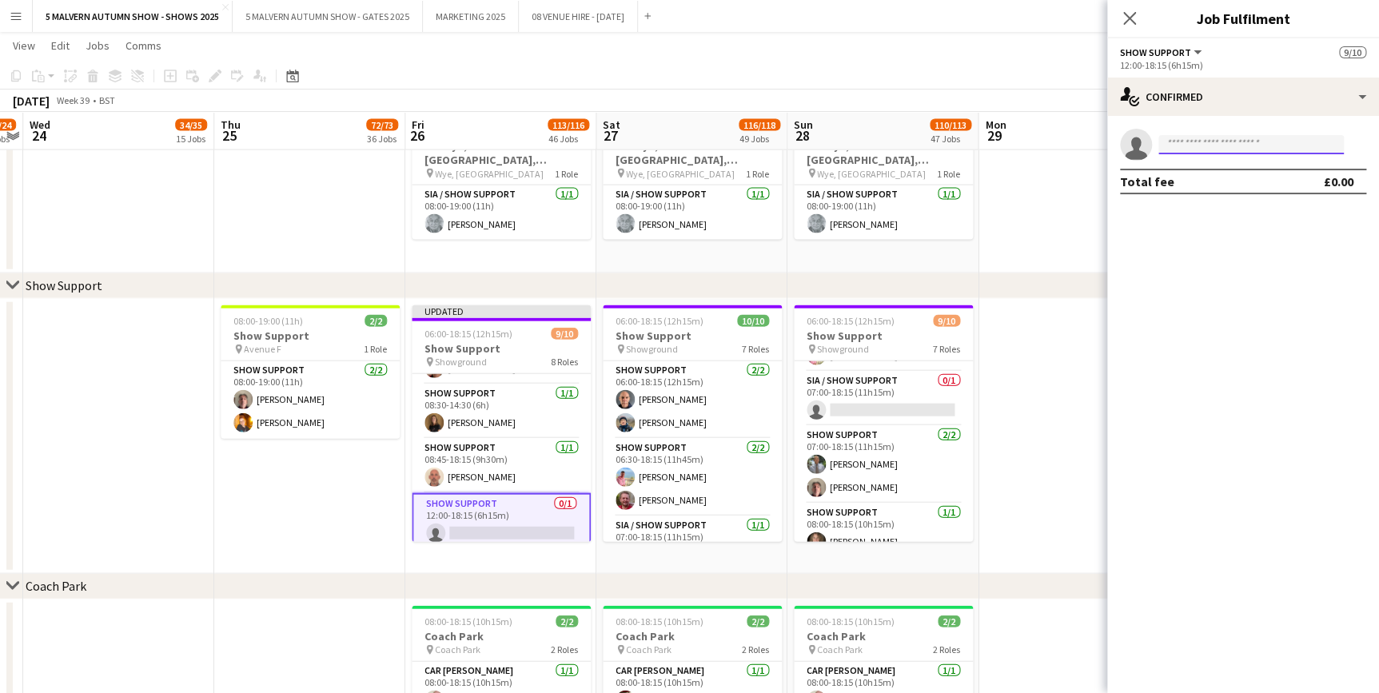
click at [1217, 142] on input at bounding box center [1250, 144] width 185 height 19
type input "******"
click at [1205, 189] on span "+447960196367" at bounding box center [1251, 193] width 160 height 13
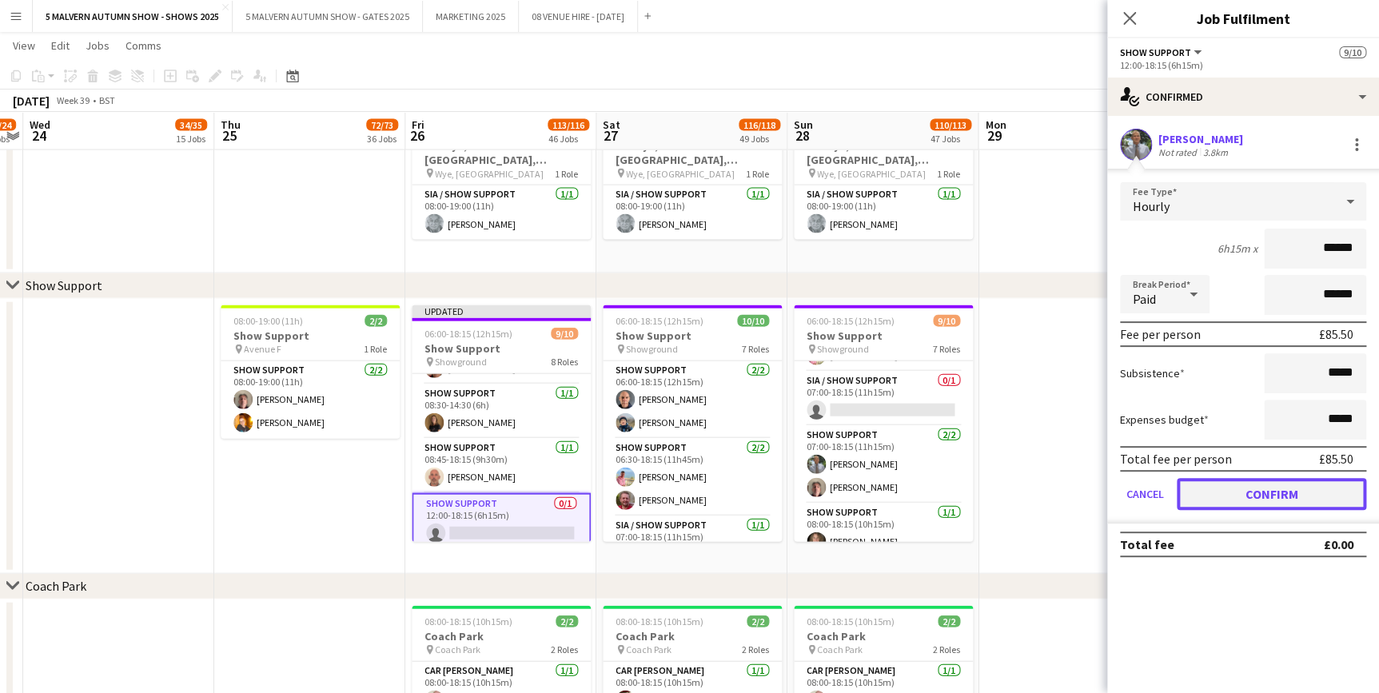
click at [1311, 497] on button "Confirm" at bounding box center [1271, 494] width 189 height 32
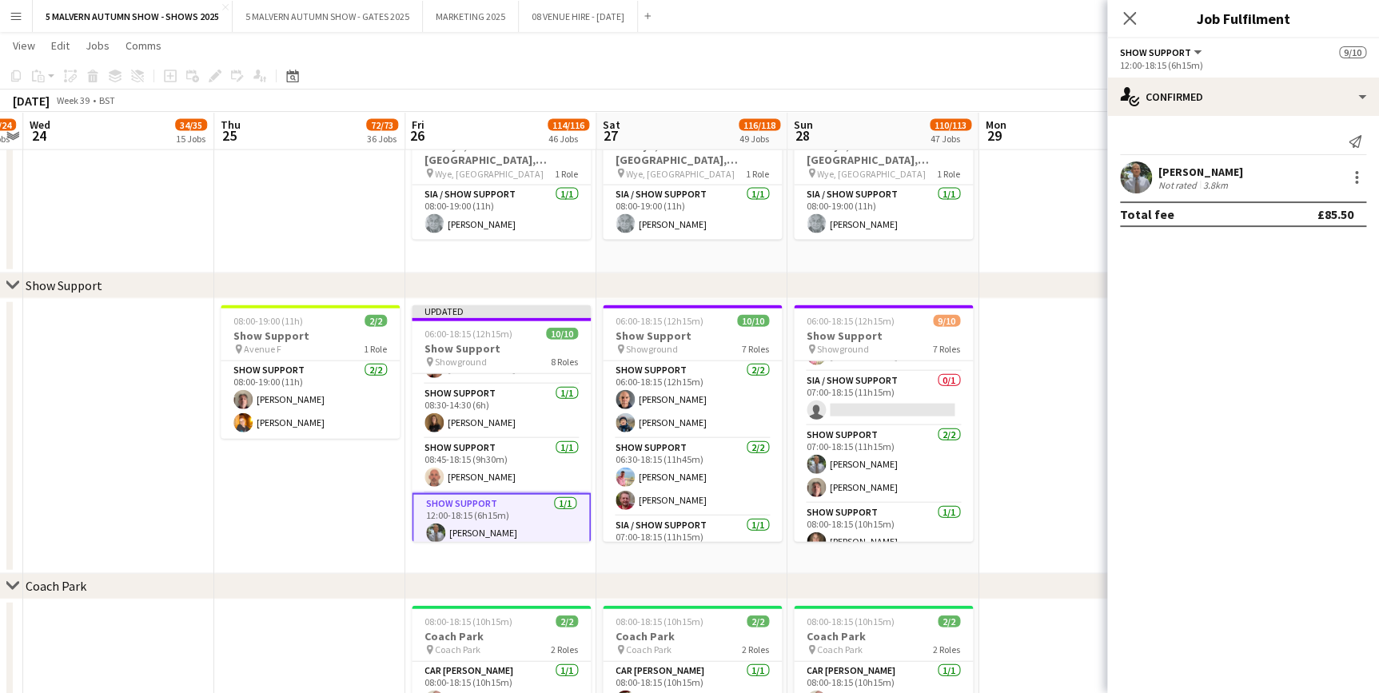
click at [177, 492] on app-date-cell at bounding box center [118, 436] width 191 height 275
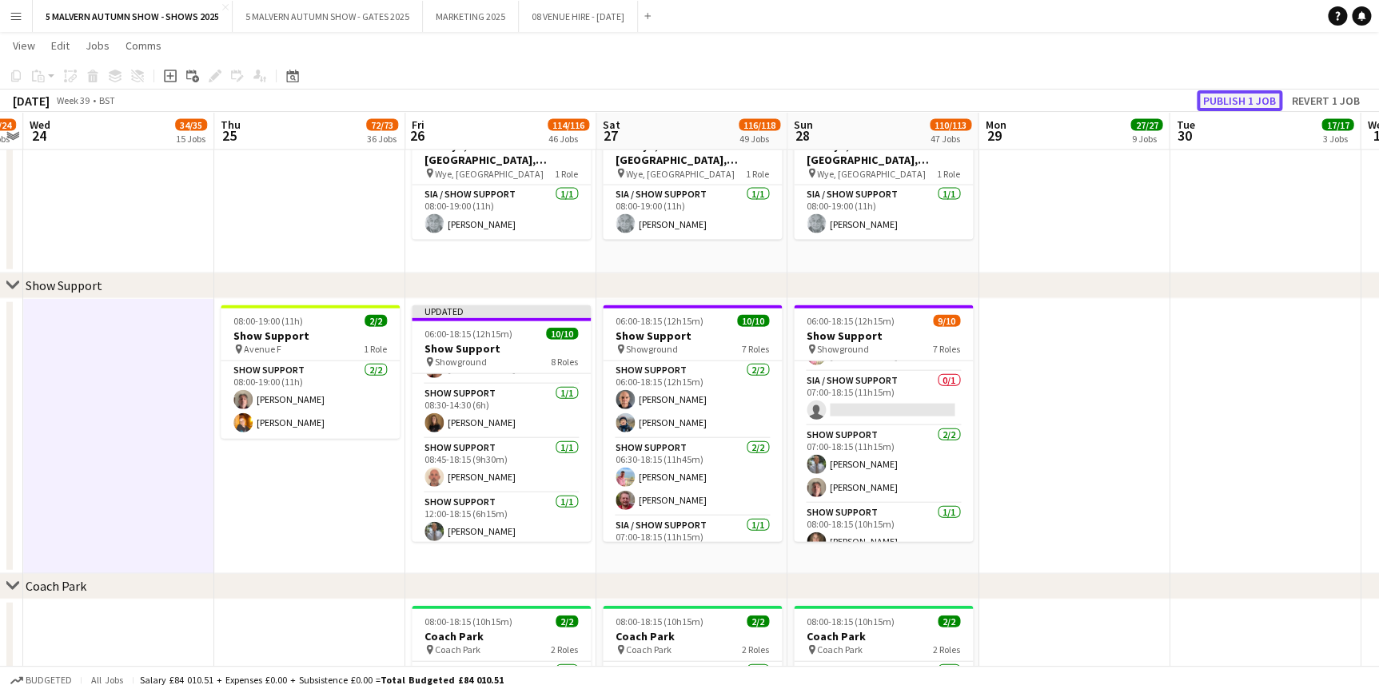
click at [1226, 94] on button "Publish 1 job" at bounding box center [1240, 100] width 86 height 21
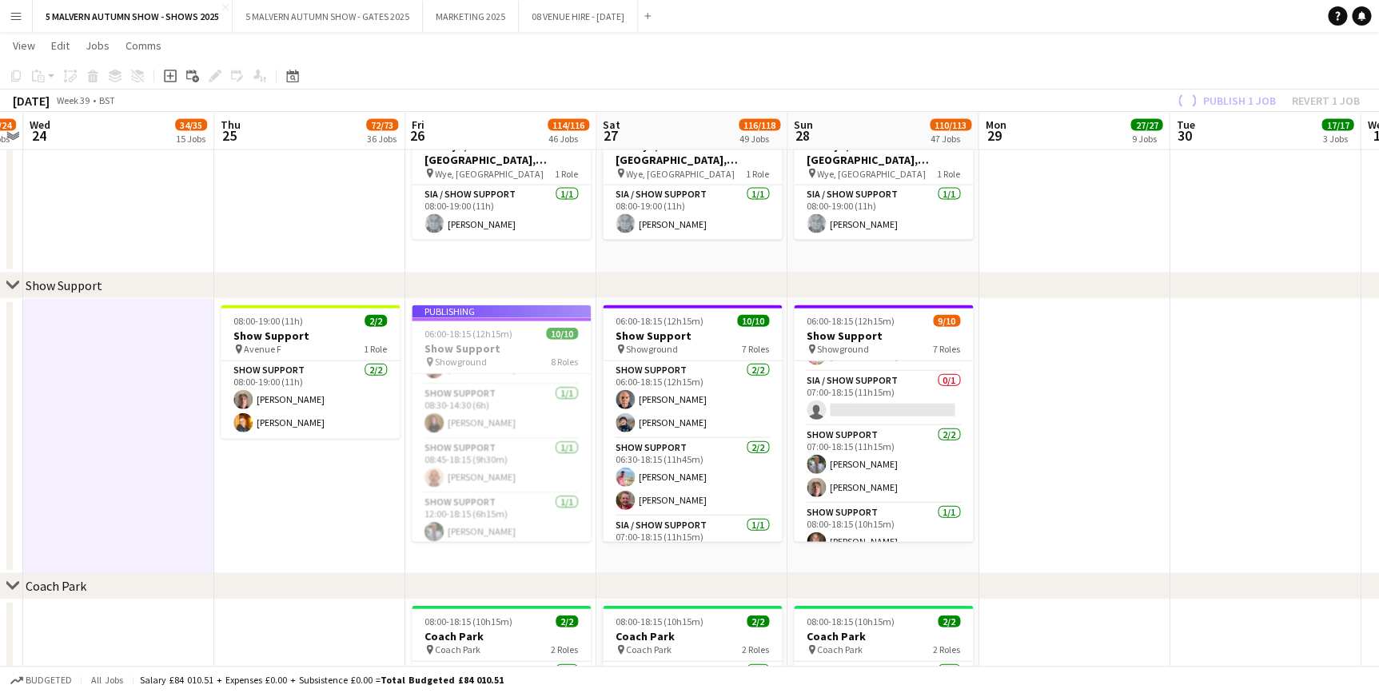
scroll to position [300, 0]
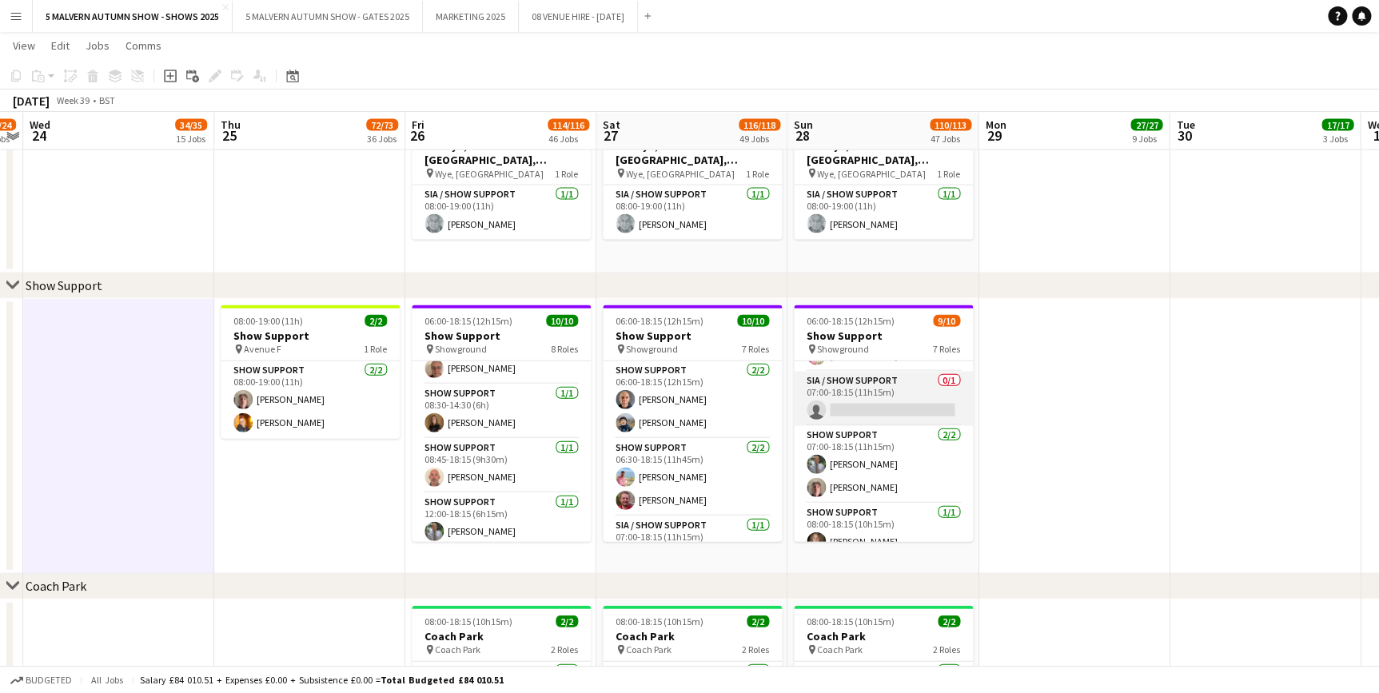
click at [899, 392] on app-card-role "SIA / Show Support 0/1 07:00-18:15 (11h15m) single-neutral-actions" at bounding box center [883, 399] width 179 height 54
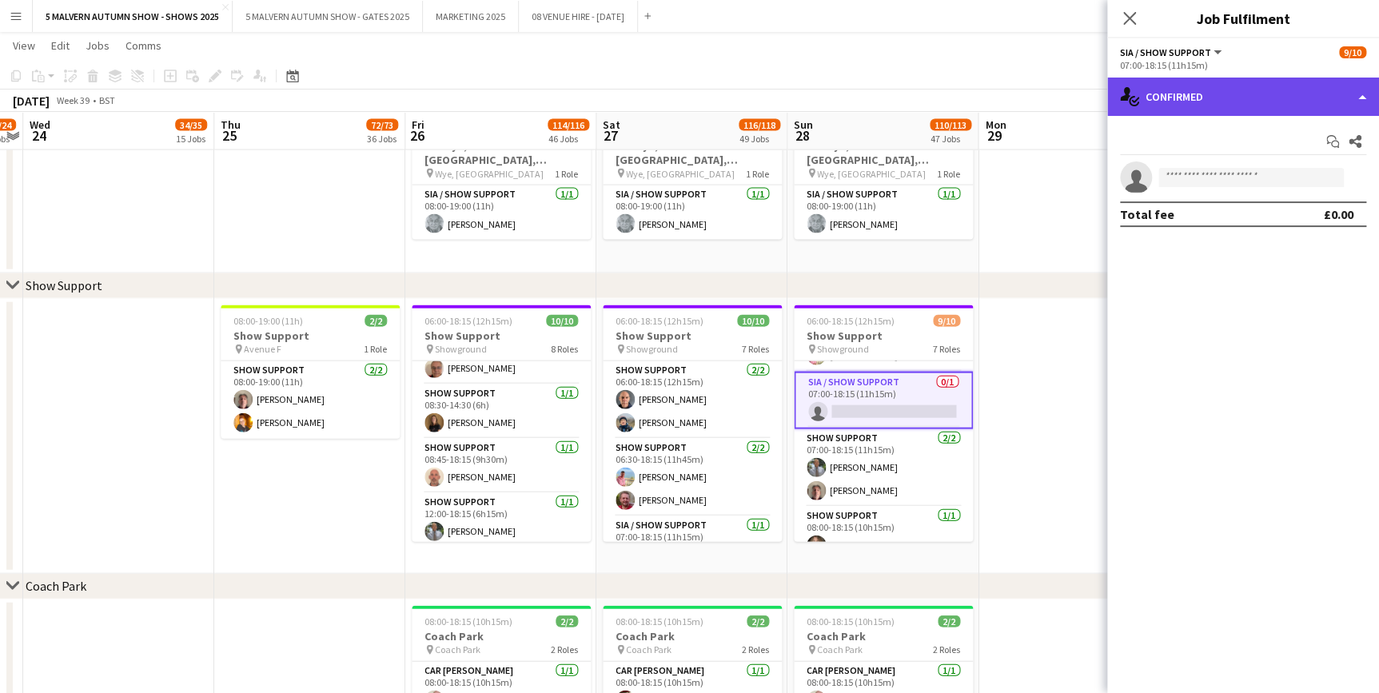
click at [1200, 95] on div "single-neutral-actions-check-2 Confirmed" at bounding box center [1243, 97] width 272 height 38
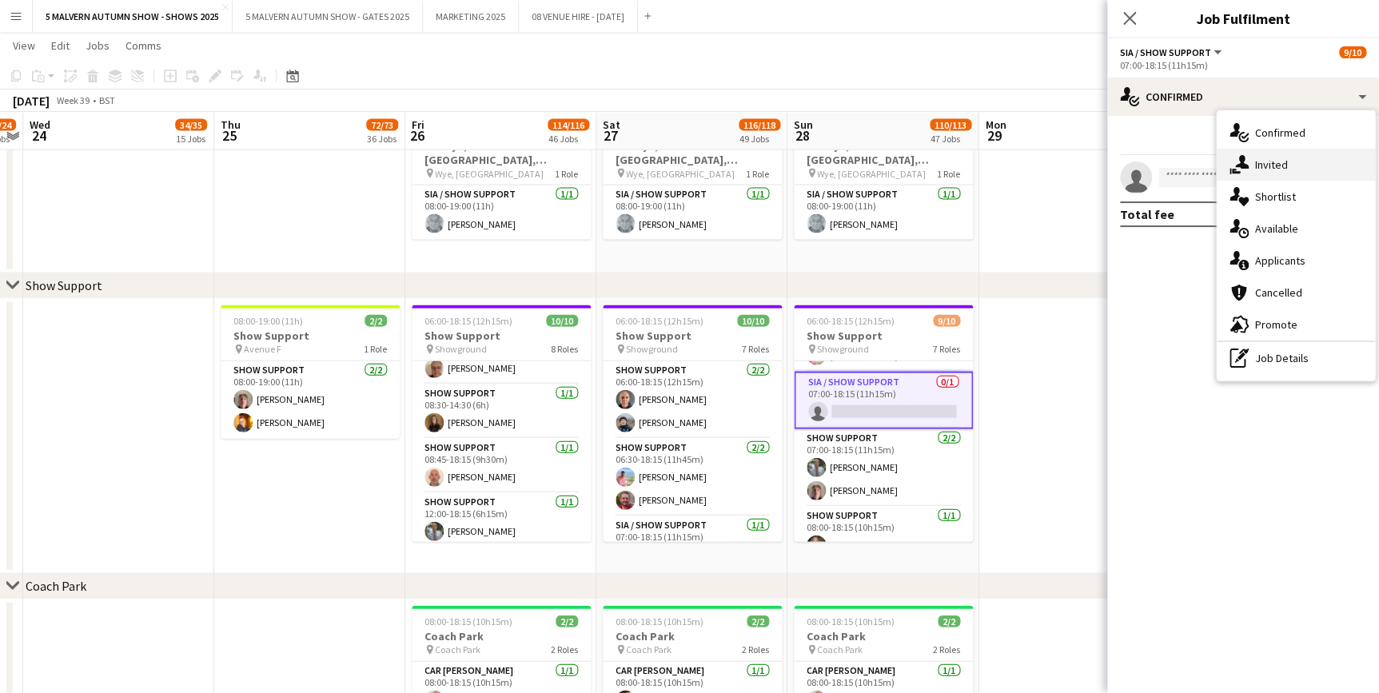
click at [1250, 162] on div "single-neutral-actions-share-1 Invited" at bounding box center [1296, 165] width 158 height 32
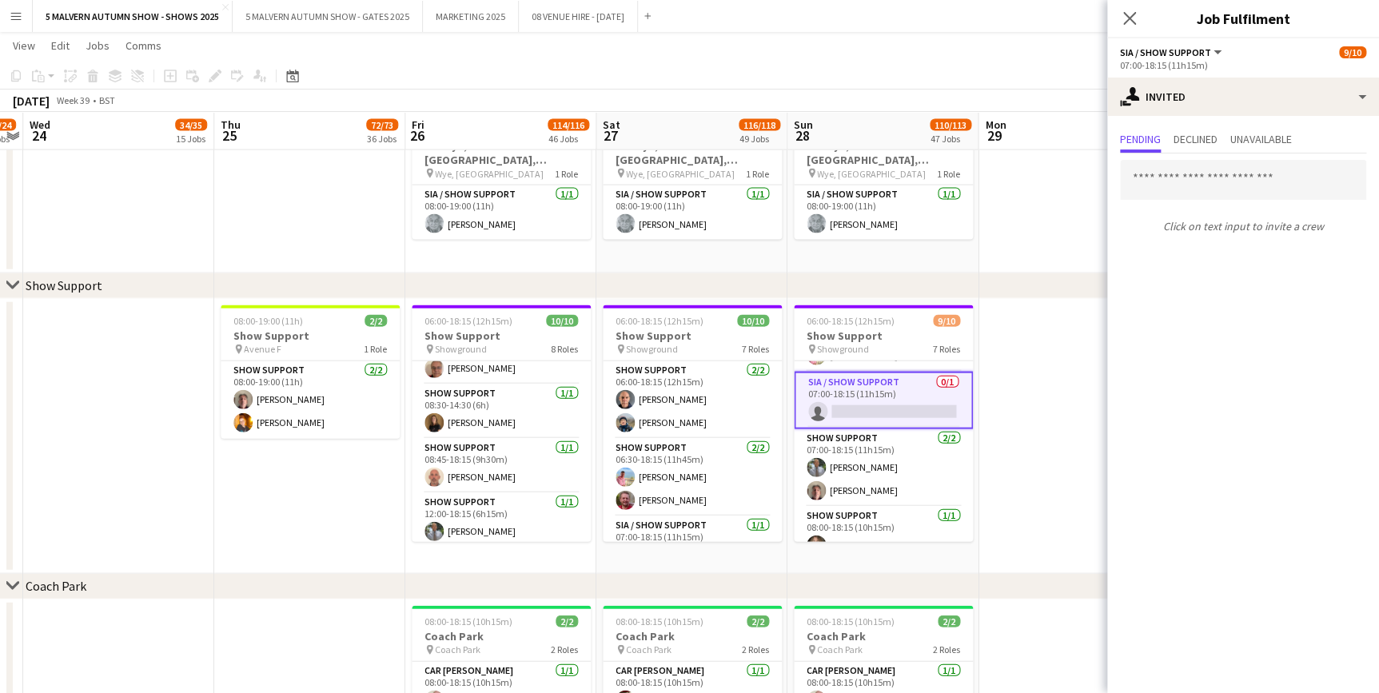
click at [1059, 173] on app-date-cell at bounding box center [1074, 191] width 191 height 165
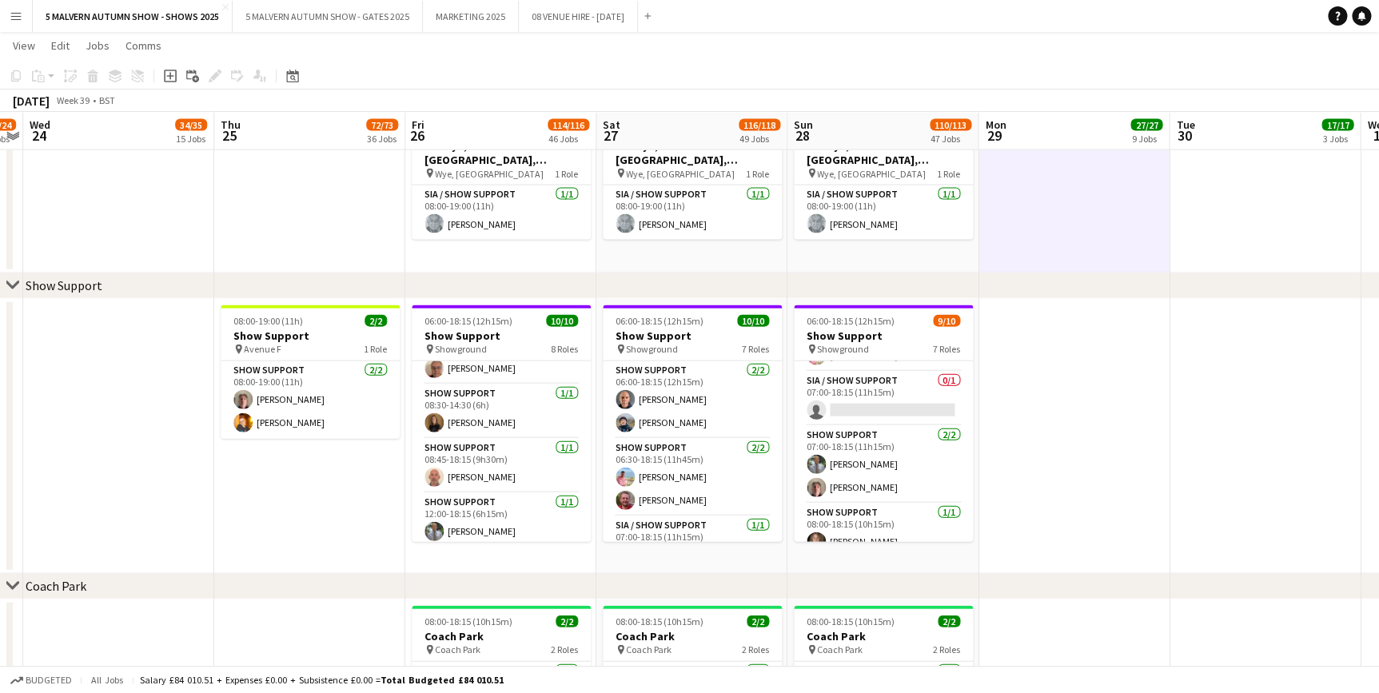
click at [1094, 371] on app-date-cell at bounding box center [1074, 436] width 191 height 275
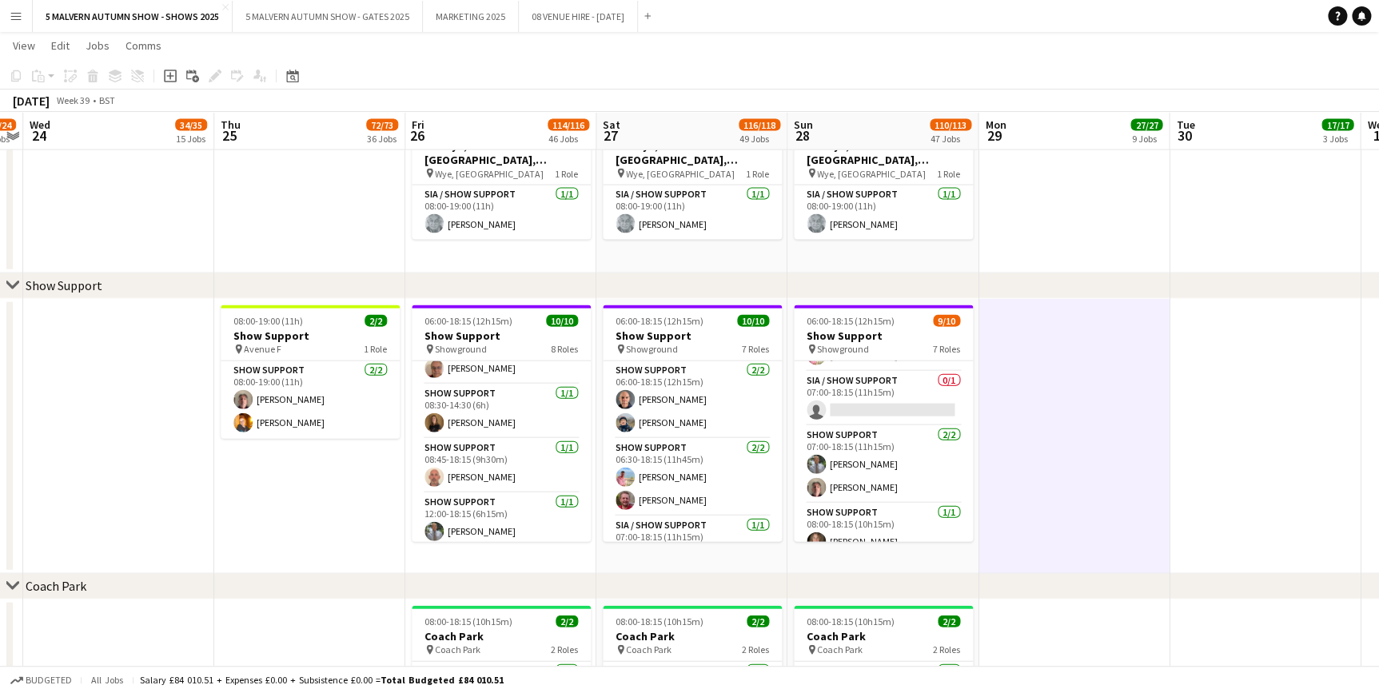
click at [1166, 253] on app-date-cell at bounding box center [1074, 191] width 191 height 165
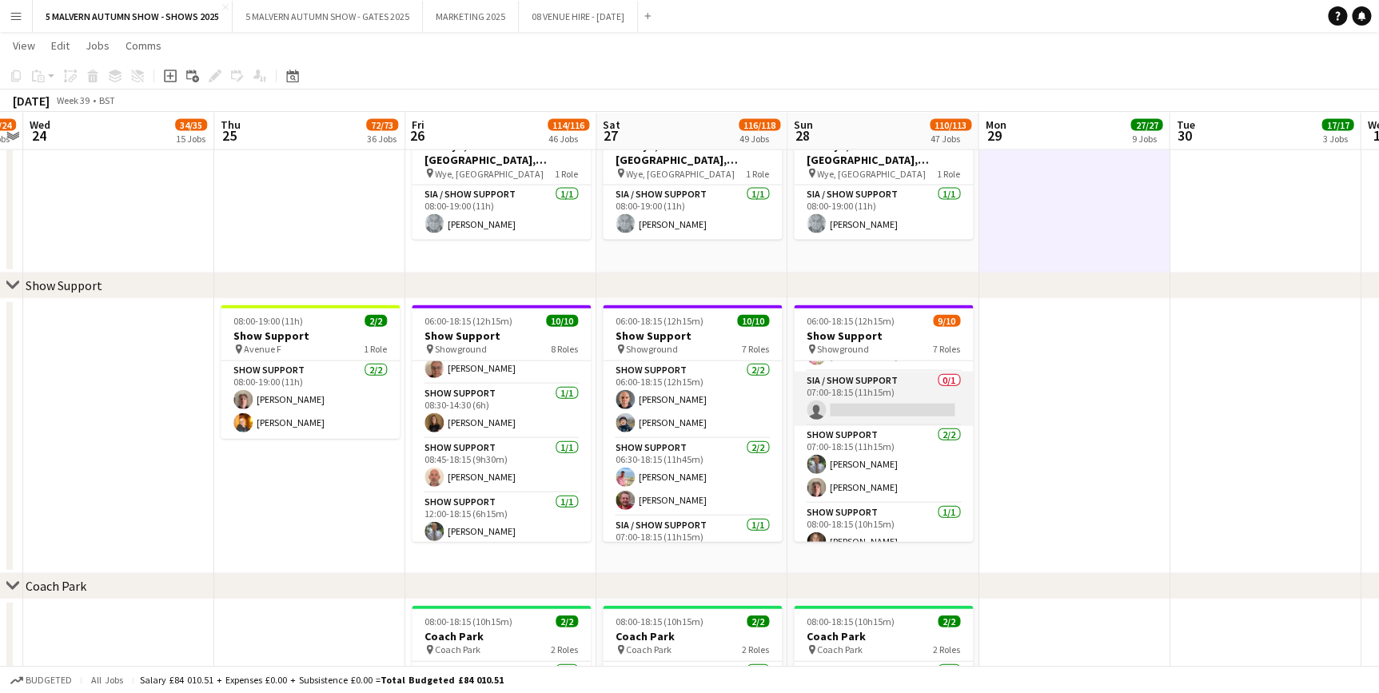
click at [882, 400] on app-card-role "SIA / Show Support 0/1 07:00-18:15 (11h15m) single-neutral-actions" at bounding box center [883, 399] width 179 height 54
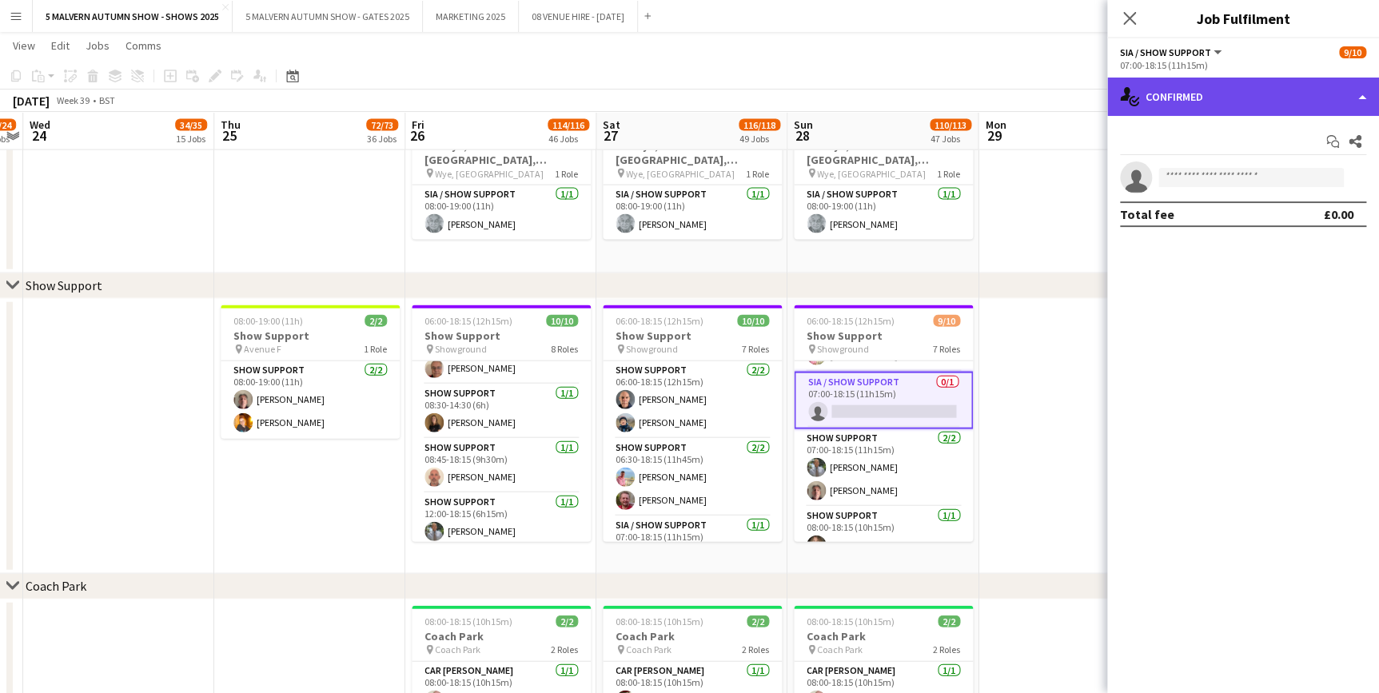
click at [1179, 103] on div "single-neutral-actions-check-2 Confirmed" at bounding box center [1243, 97] width 272 height 38
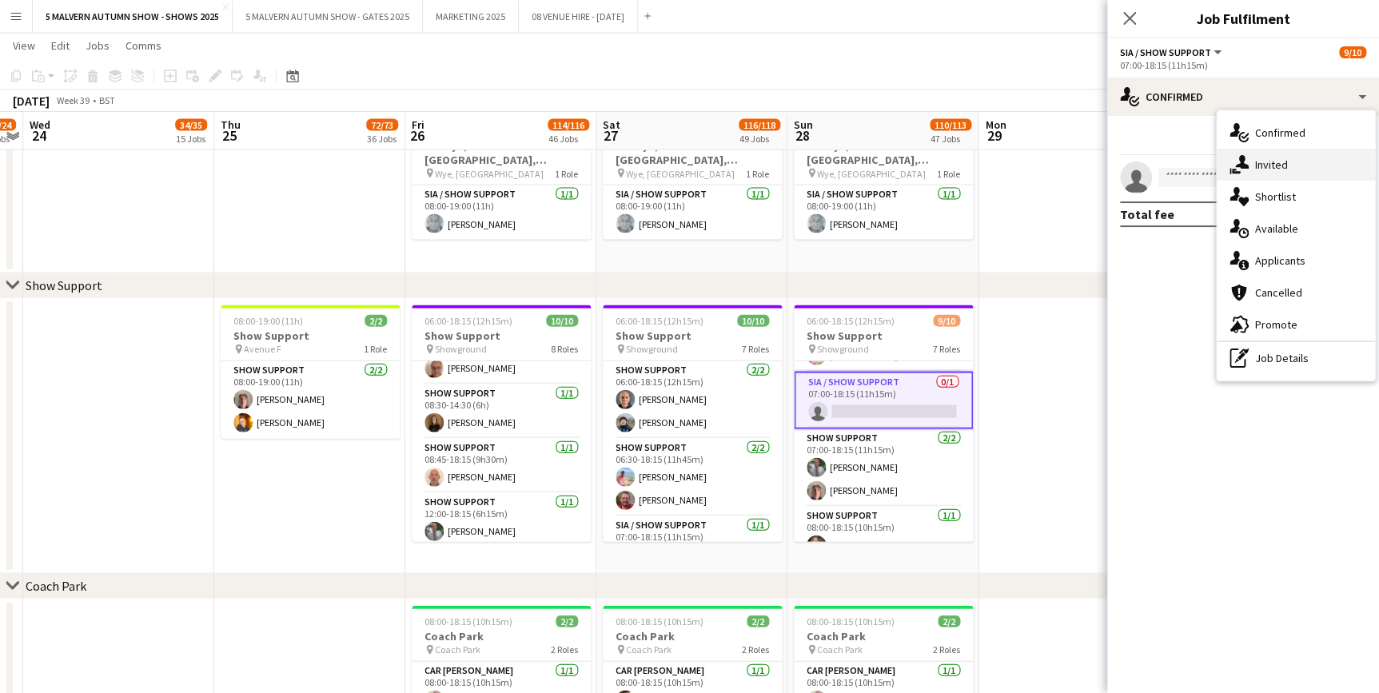
click at [1255, 166] on div "single-neutral-actions-share-1 Invited" at bounding box center [1296, 165] width 158 height 32
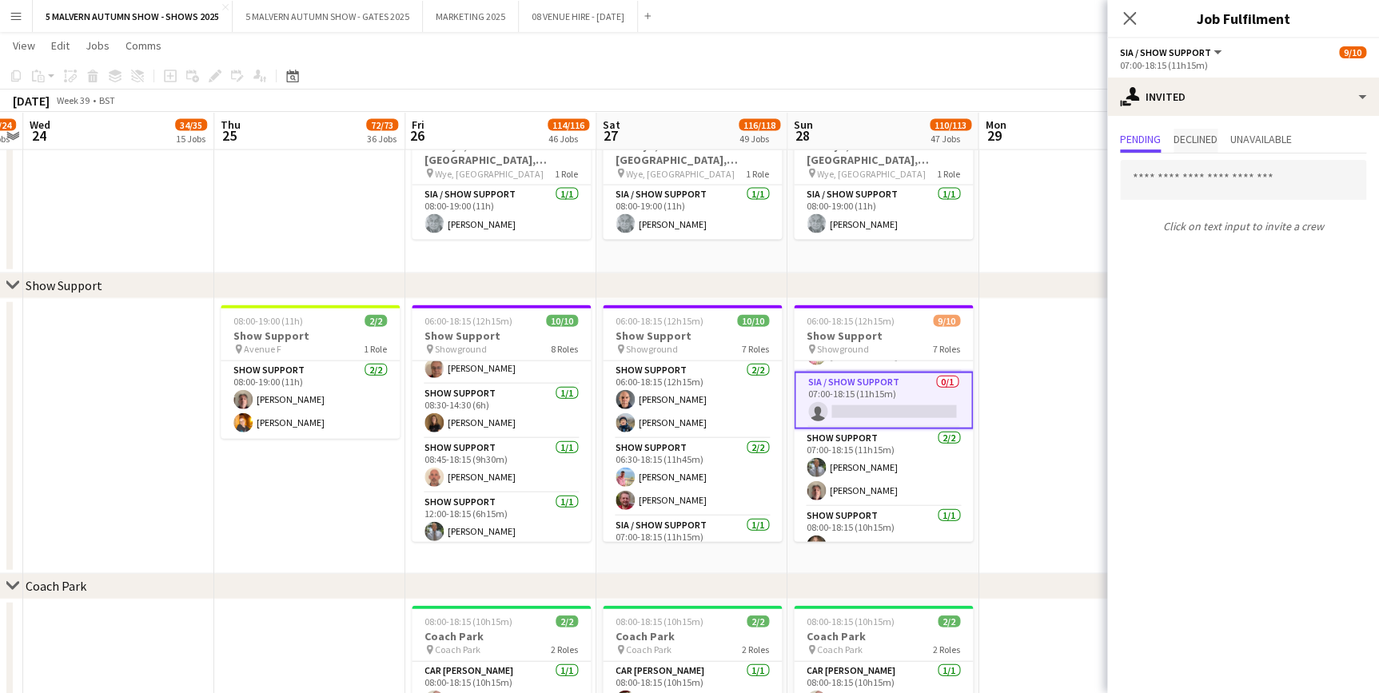
click at [1188, 140] on span "Declined" at bounding box center [1196, 139] width 44 height 11
click at [935, 398] on app-card-role "SIA / Show Support 0/1 07:00-18:15 (11h15m) single-neutral-actions" at bounding box center [883, 401] width 179 height 58
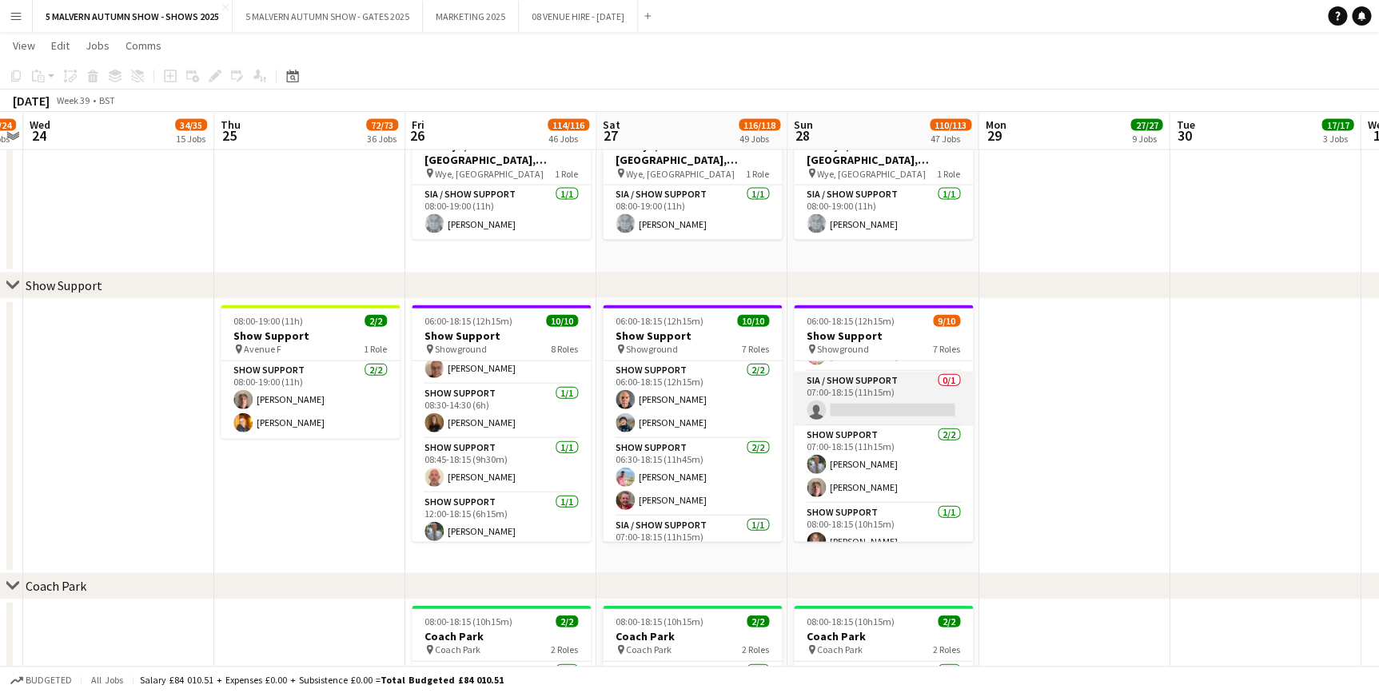
click at [908, 390] on app-card-role "SIA / Show Support 0/1 07:00-18:15 (11h15m) single-neutral-actions" at bounding box center [883, 399] width 179 height 54
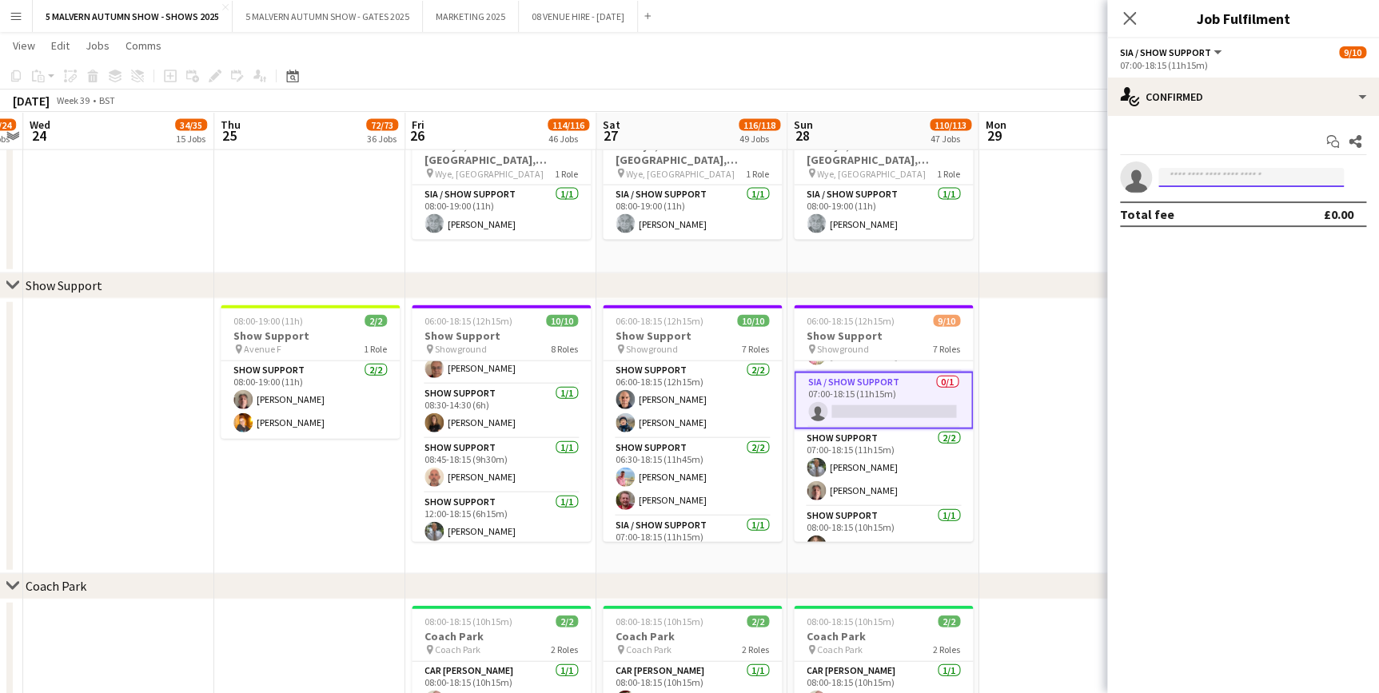
click at [1207, 177] on input at bounding box center [1250, 177] width 185 height 19
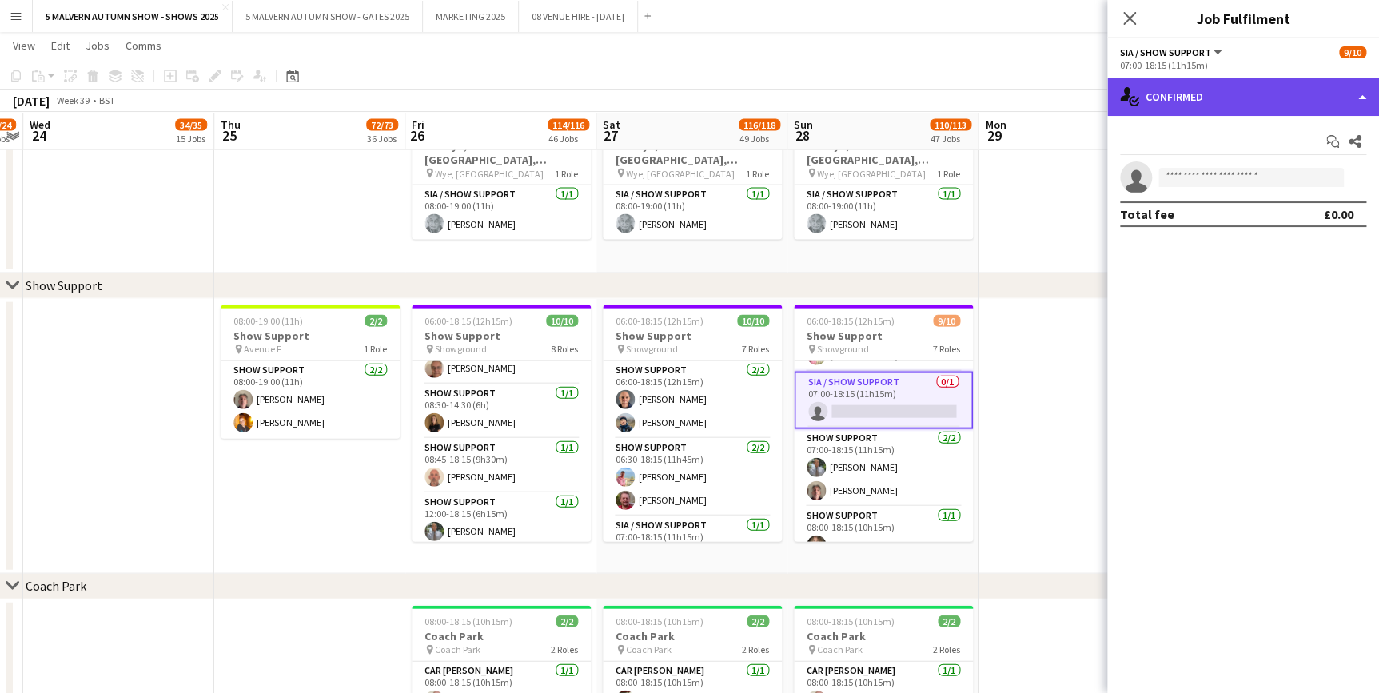
click at [1148, 91] on div "single-neutral-actions-check-2 Confirmed" at bounding box center [1243, 97] width 272 height 38
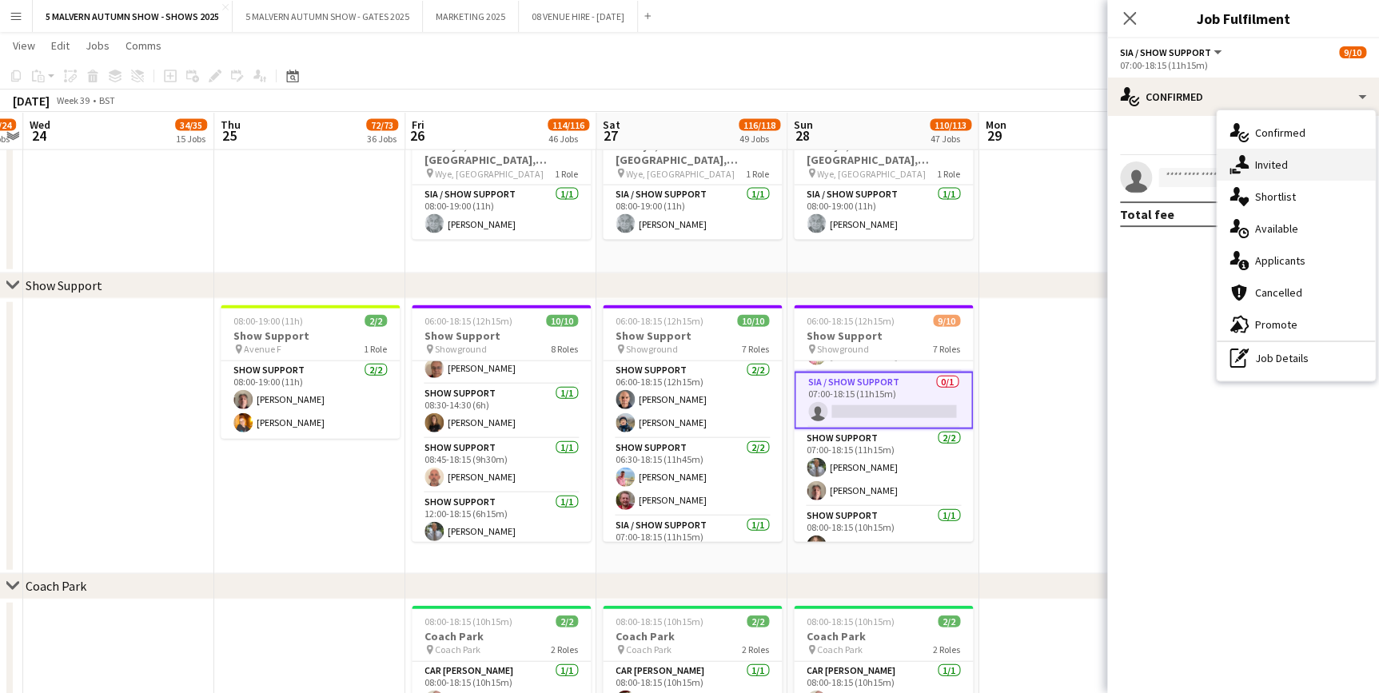
click at [1249, 161] on div "single-neutral-actions-share-1 Invited" at bounding box center [1296, 165] width 158 height 32
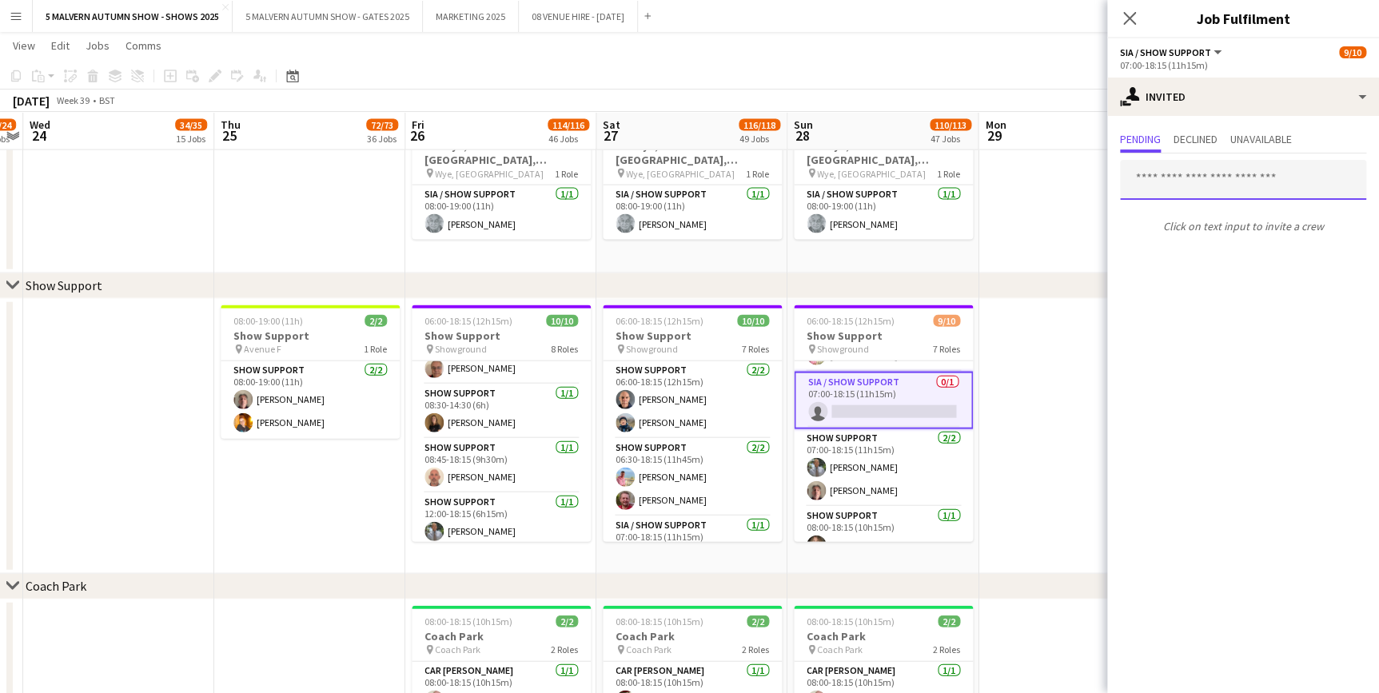
click at [1202, 161] on input "text" at bounding box center [1243, 180] width 246 height 40
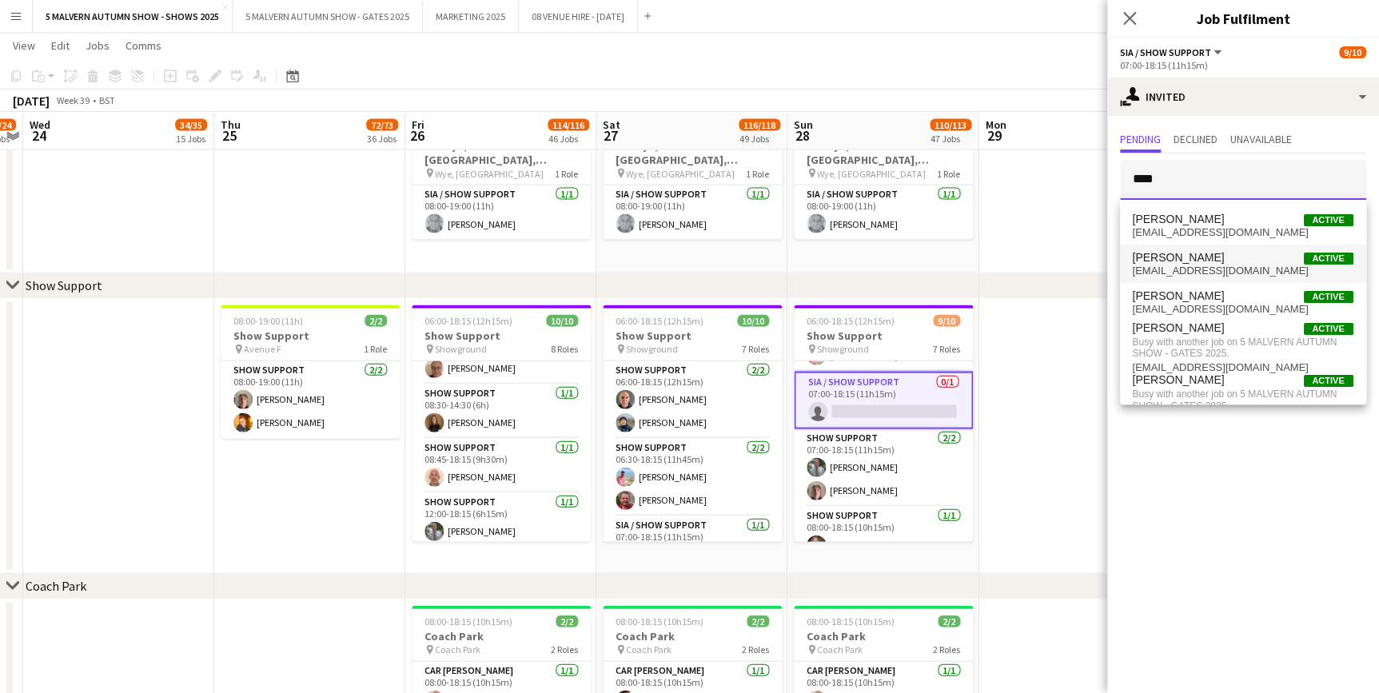
type input "****"
click at [1175, 269] on span "paulpaullowry@gmail.com" at bounding box center [1243, 271] width 221 height 13
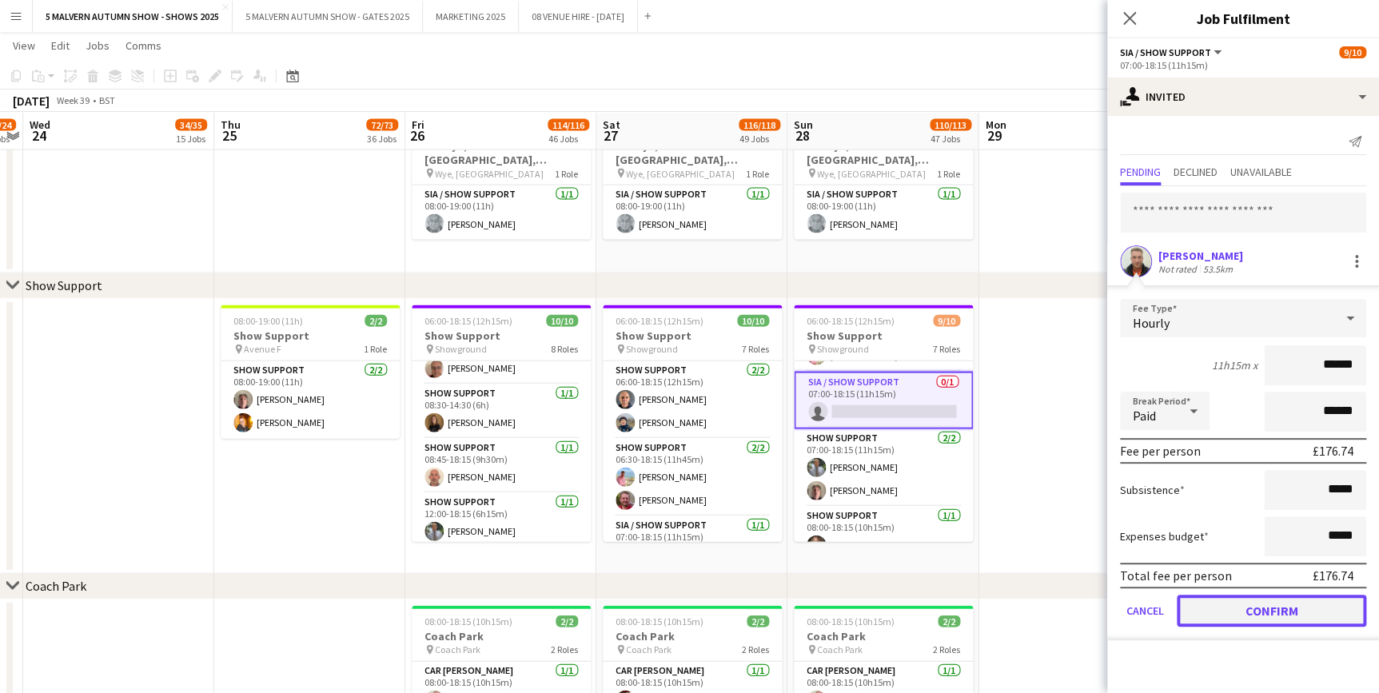
click at [1285, 615] on button "Confirm" at bounding box center [1271, 611] width 189 height 32
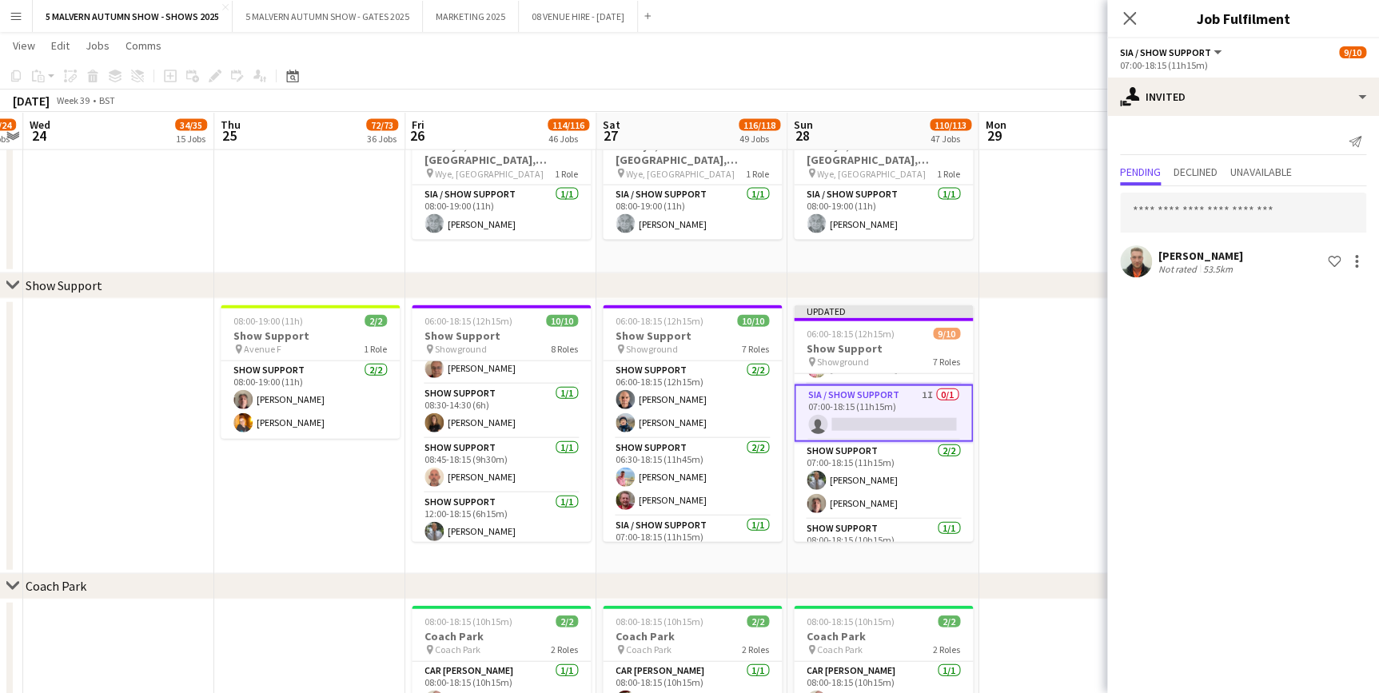
click at [1051, 408] on app-date-cell at bounding box center [1074, 436] width 191 height 275
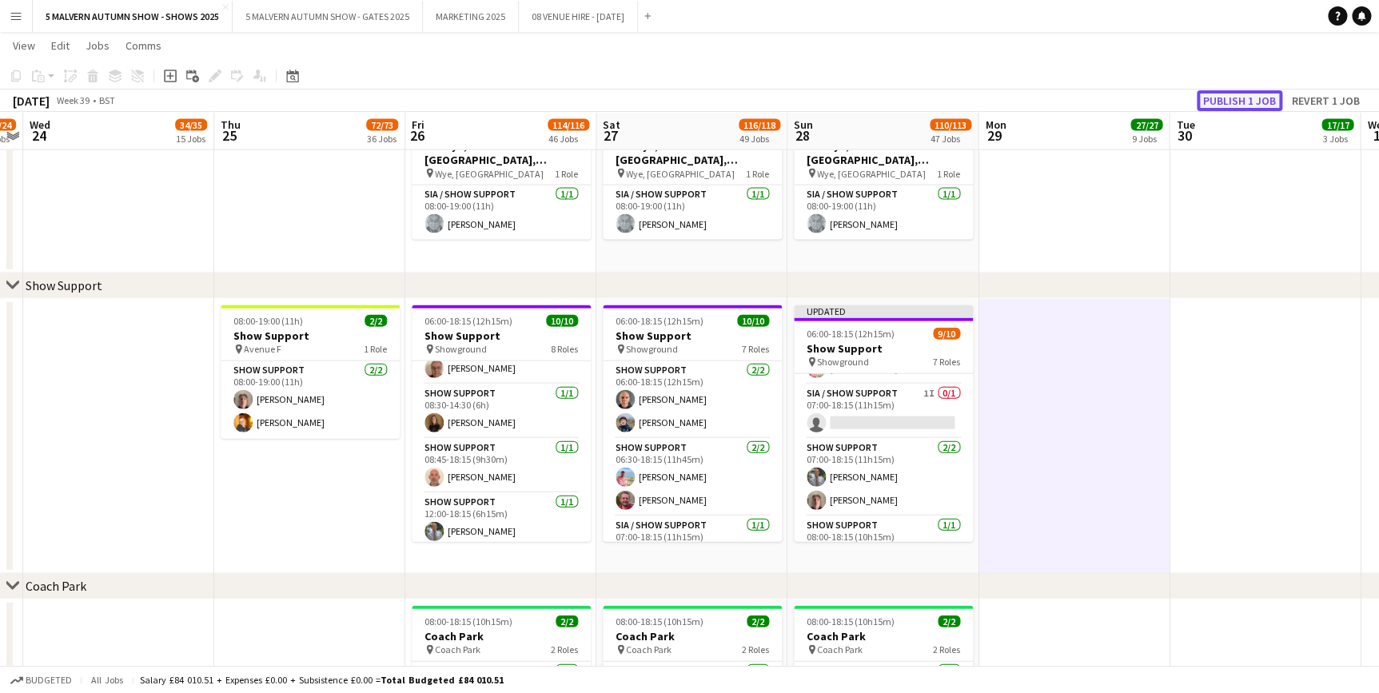
click at [1234, 98] on button "Publish 1 job" at bounding box center [1240, 100] width 86 height 21
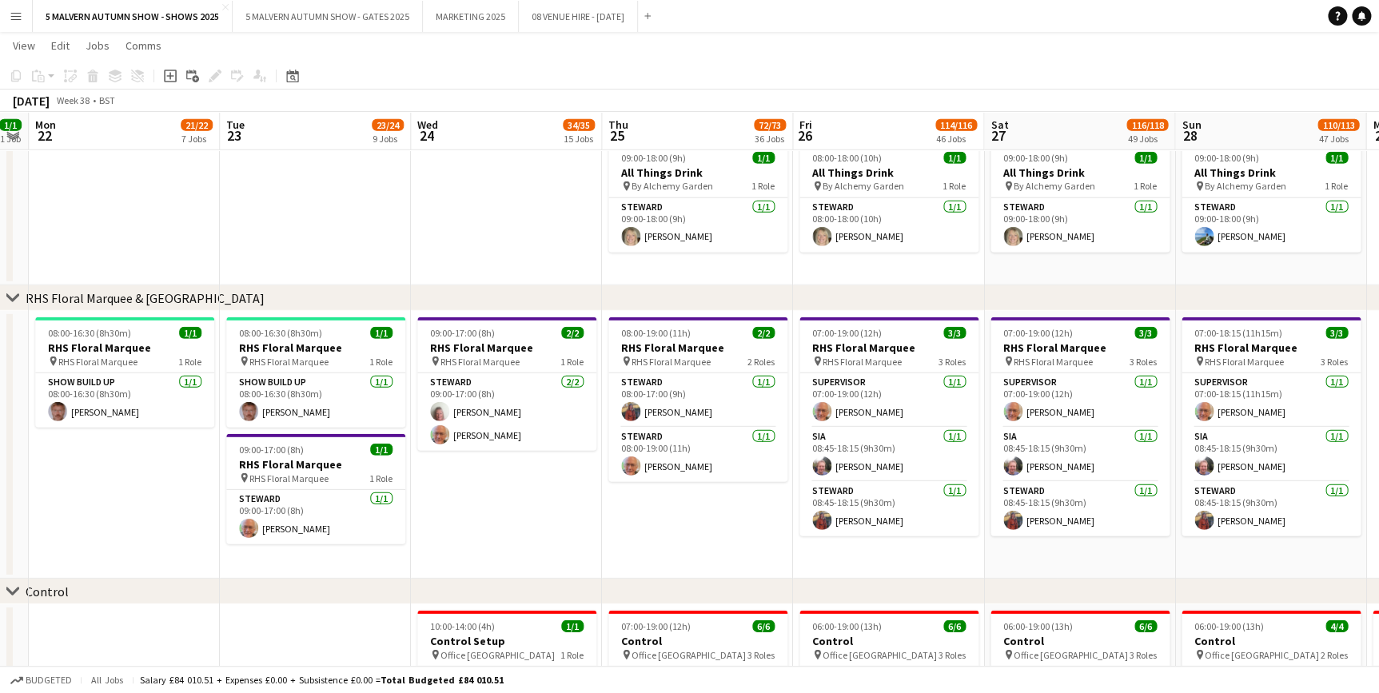
scroll to position [0, 572]
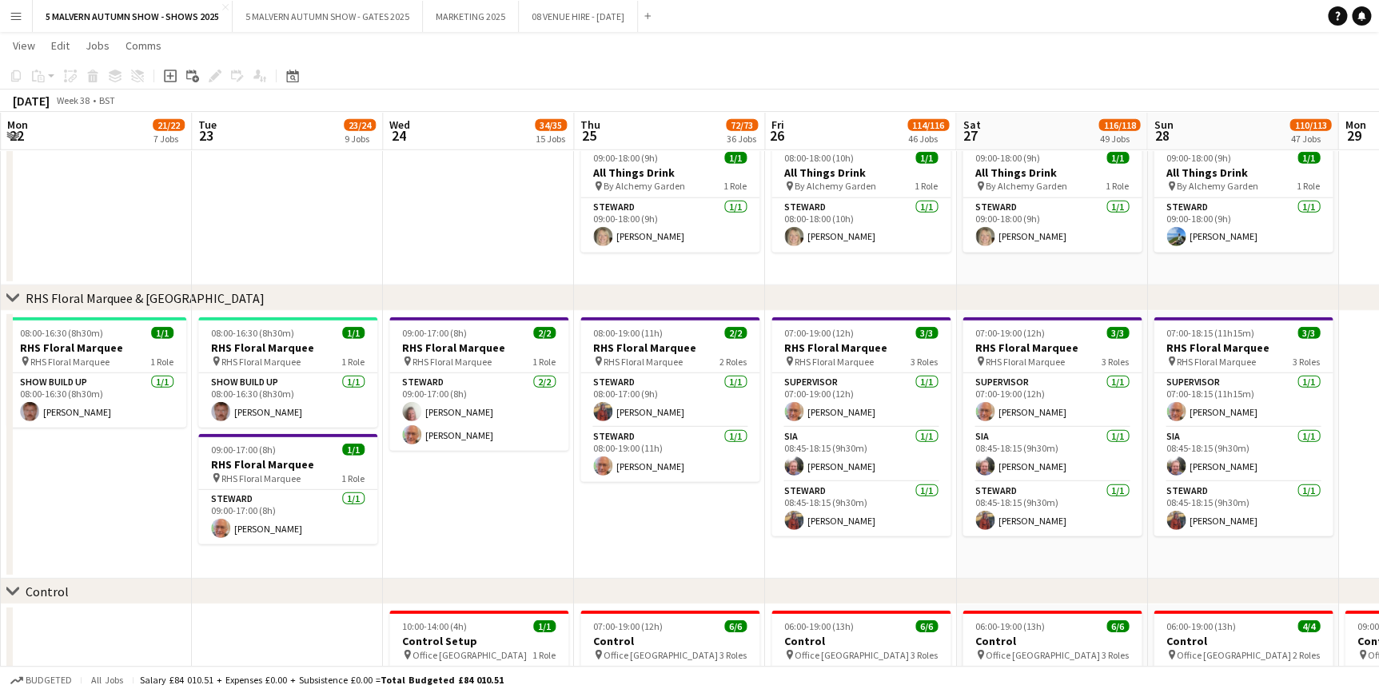
drag, startPoint x: 86, startPoint y: 114, endPoint x: 445, endPoint y: 171, distance: 364.2
click at [445, 171] on app-calendar-viewport "Fri 19 18/19 4 Jobs Sat 20 1/1 1 Job Sun 21 1/1 1 Job Mon 22 21/22 7 Jobs Tue 2…" at bounding box center [689, 513] width 1379 height 11168
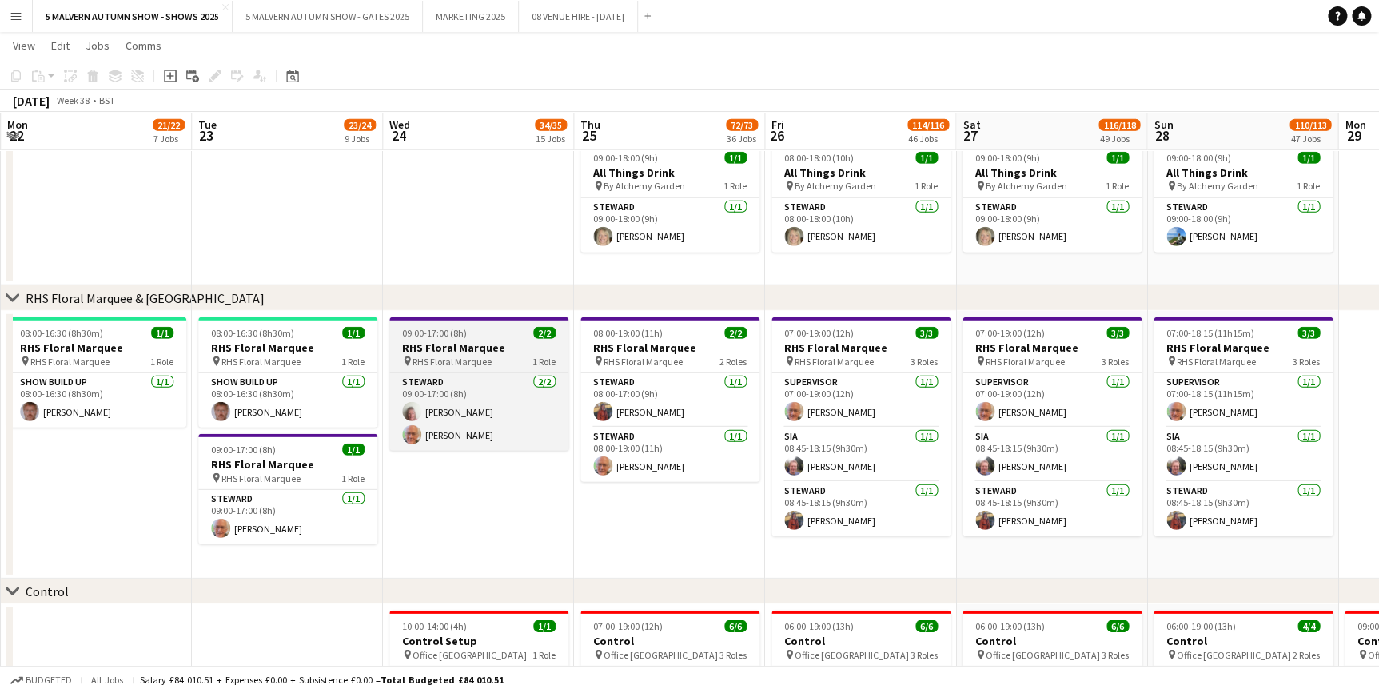
drag, startPoint x: 149, startPoint y: 294, endPoint x: 449, endPoint y: 317, distance: 300.7
click at [449, 317] on div "chevron-right Staff Briefing chevron-right Build Up & Breakdown chevron-right C…" at bounding box center [689, 513] width 1379 height 11168
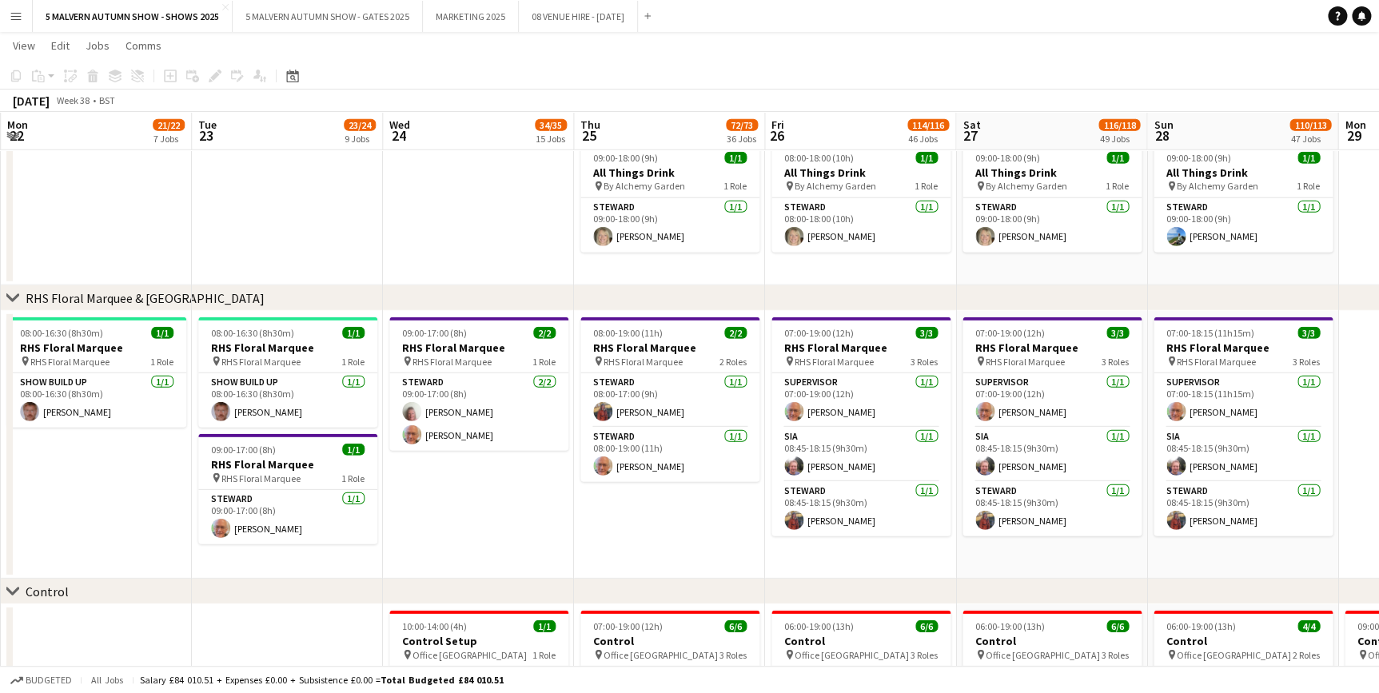
drag, startPoint x: 322, startPoint y: 300, endPoint x: 425, endPoint y: 300, distance: 102.3
click at [425, 300] on div "chevron-right RHS Floral Marquee & Garden Theatre" at bounding box center [689, 298] width 1379 height 26
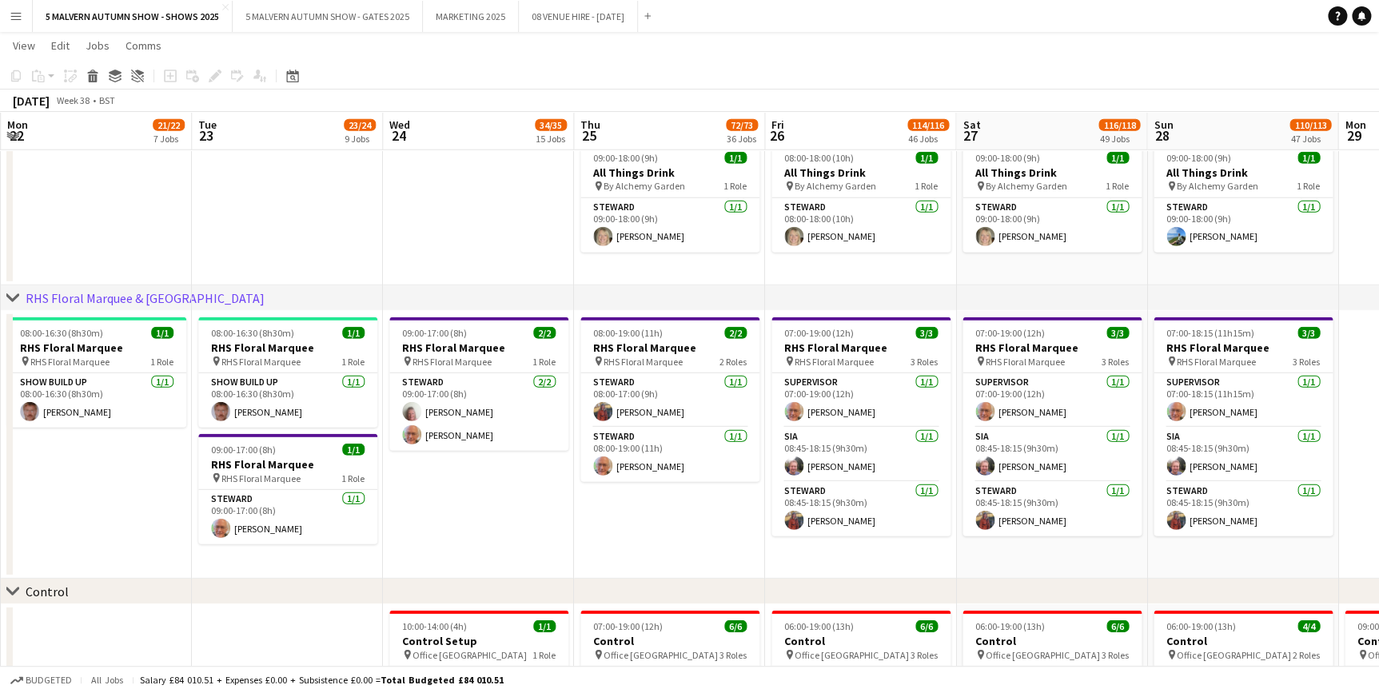
drag, startPoint x: 74, startPoint y: 304, endPoint x: 452, endPoint y: 297, distance: 378.2
click at [452, 297] on div "chevron-right RHS Floral Marquee & Garden Theatre" at bounding box center [689, 298] width 1379 height 26
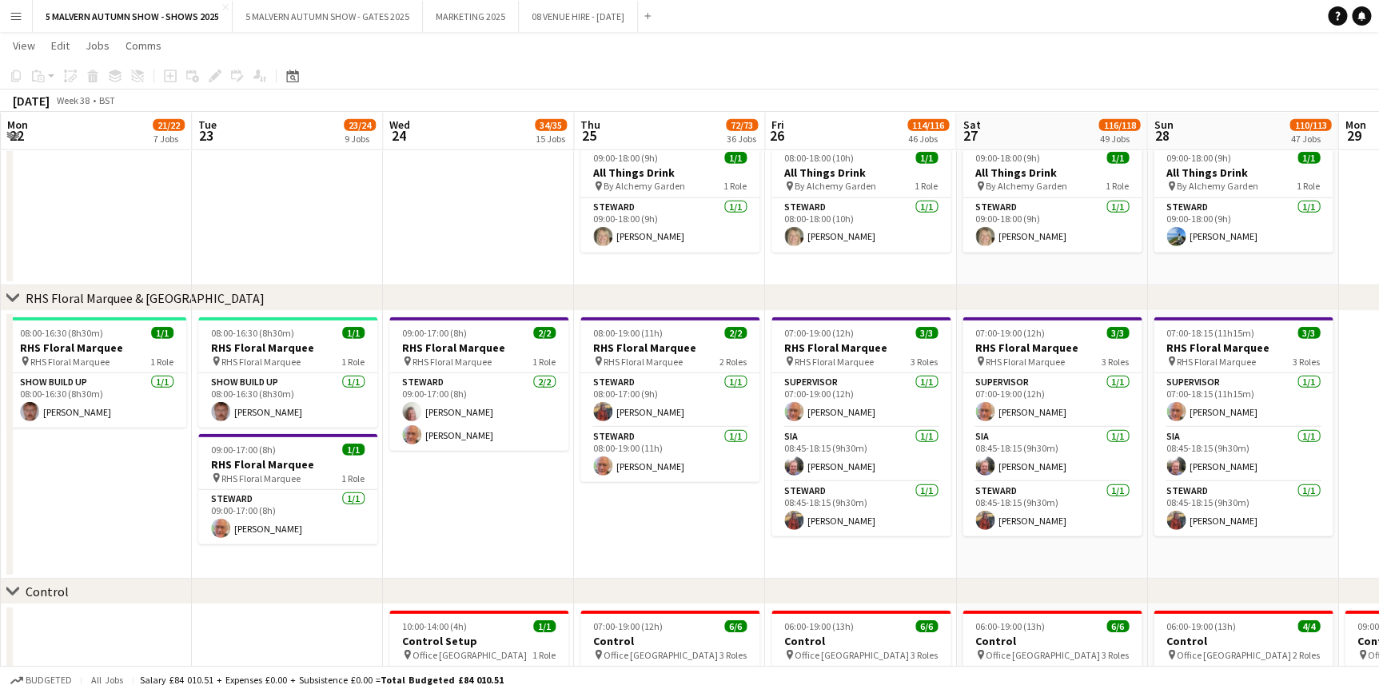
drag, startPoint x: 393, startPoint y: 296, endPoint x: 383, endPoint y: 298, distance: 10.7
click at [383, 298] on div "chevron-right RHS Floral Marquee & Garden Theatre" at bounding box center [689, 298] width 1379 height 26
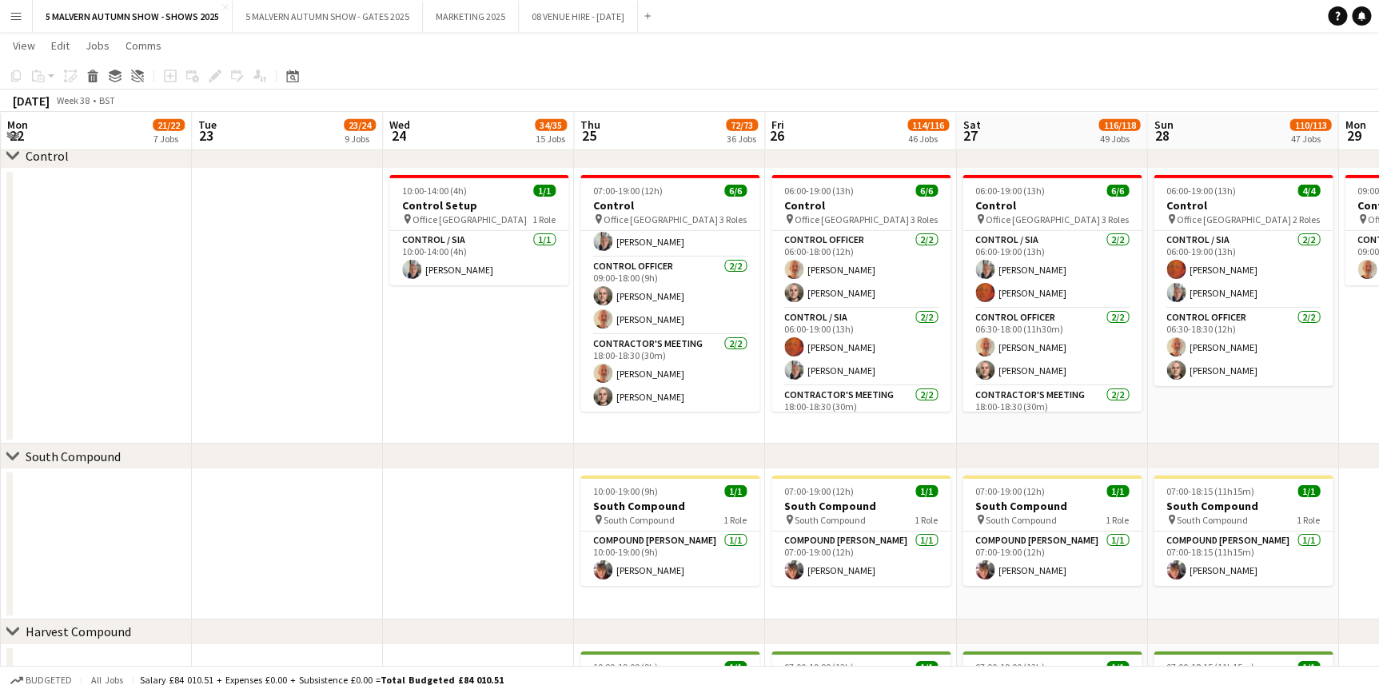
scroll to position [5641, 0]
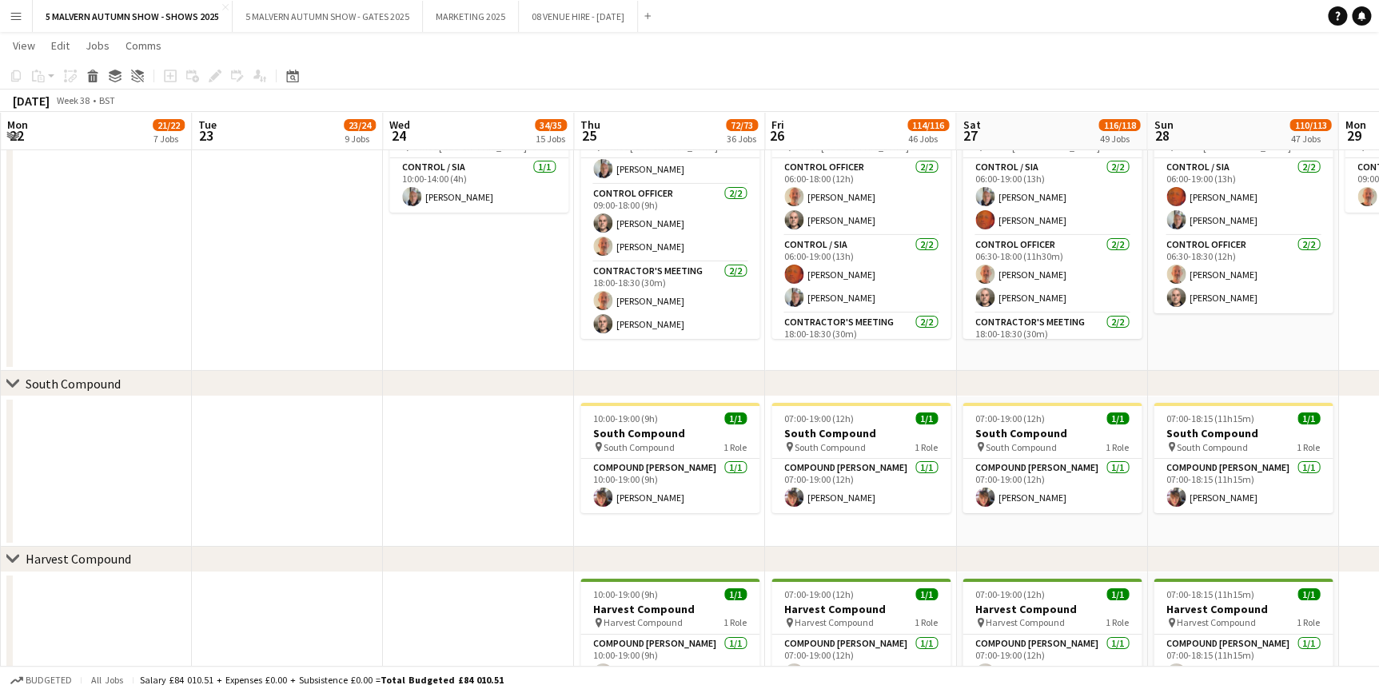
drag, startPoint x: 695, startPoint y: 390, endPoint x: 516, endPoint y: 261, distance: 220.4
click at [375, 389] on div "chevron-right South Compound" at bounding box center [689, 384] width 1379 height 26
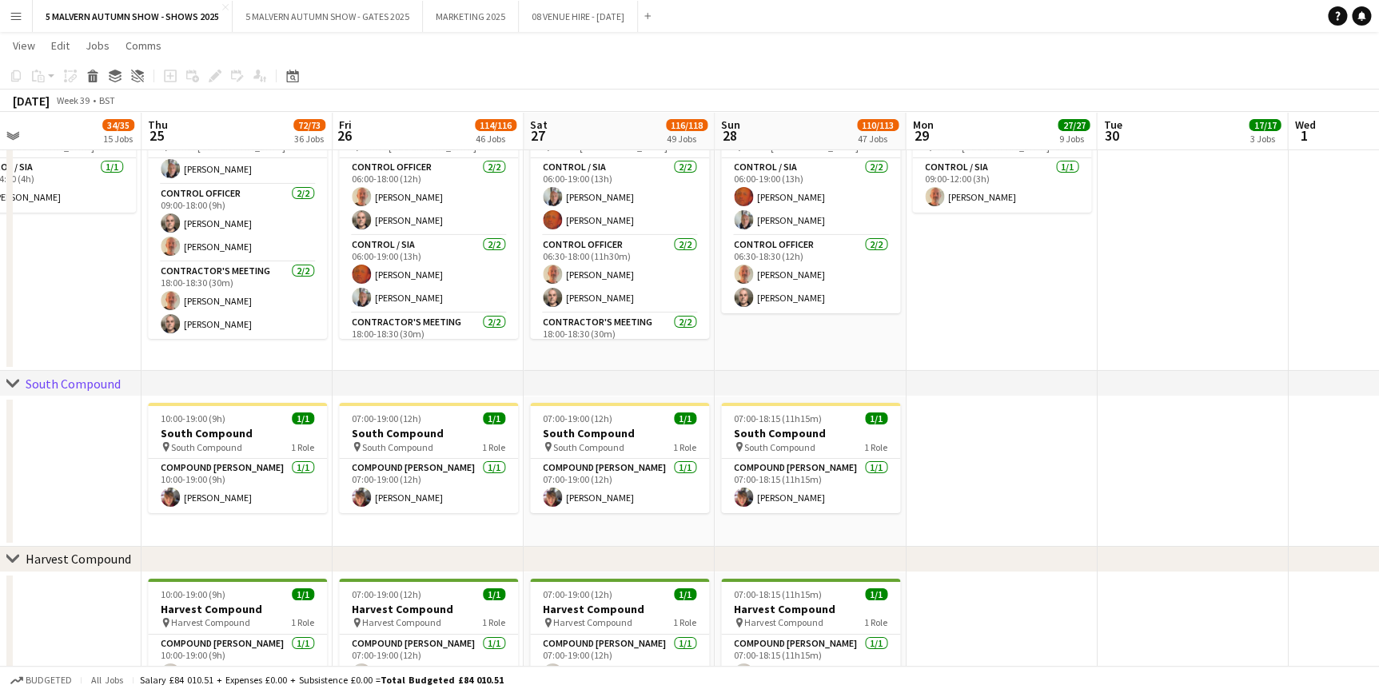
scroll to position [0, 590]
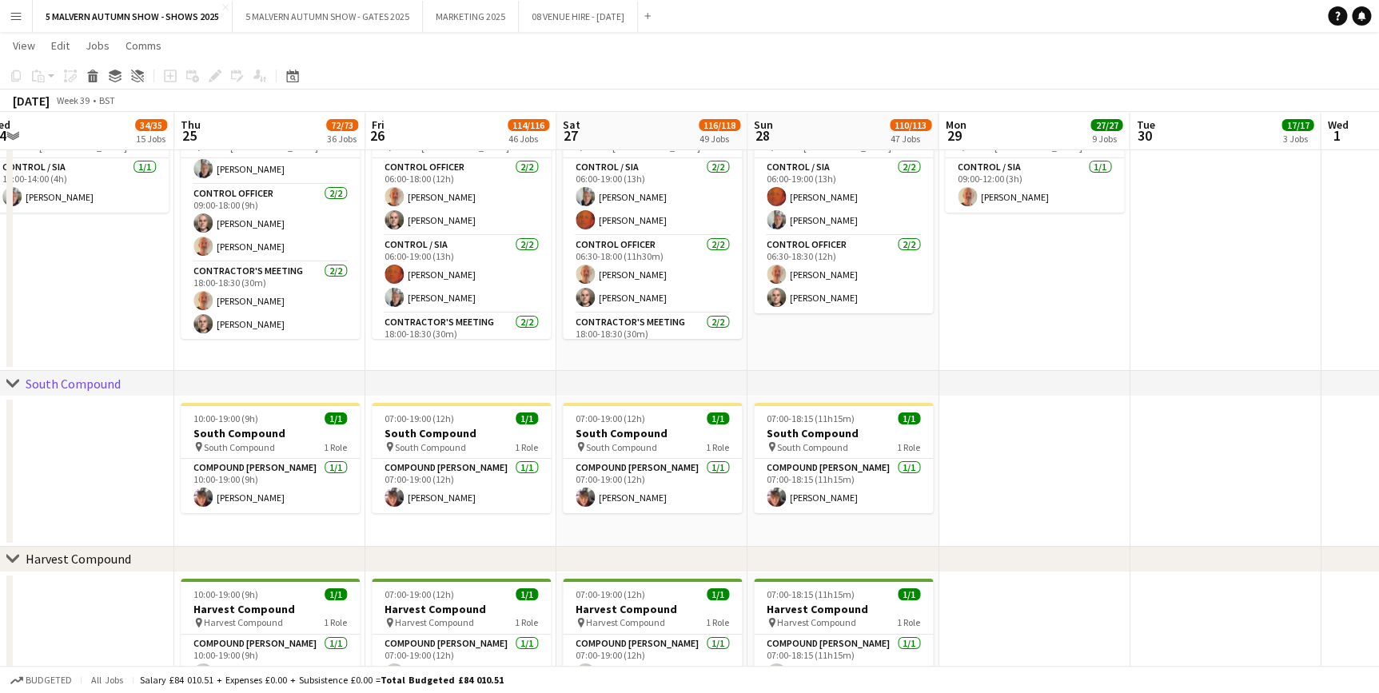
drag, startPoint x: 632, startPoint y: 122, endPoint x: 232, endPoint y: 152, distance: 400.9
click at [232, 152] on app-calendar-viewport "Sun 21 1/1 1 Job Mon 22 21/22 7 Jobs Tue 23 23/24 9 Jobs Wed 24 34/35 15 Jobs T…" at bounding box center [689, 5] width 1379 height 11168
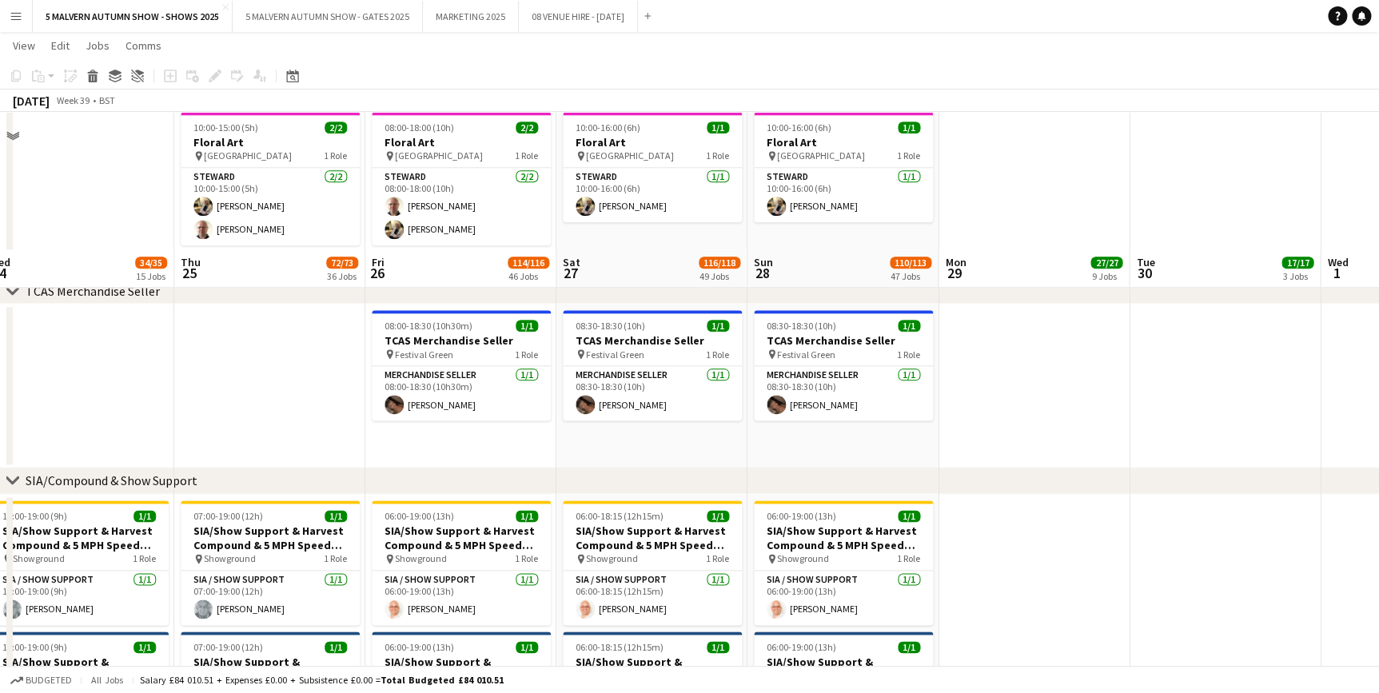
scroll to position [7022, 0]
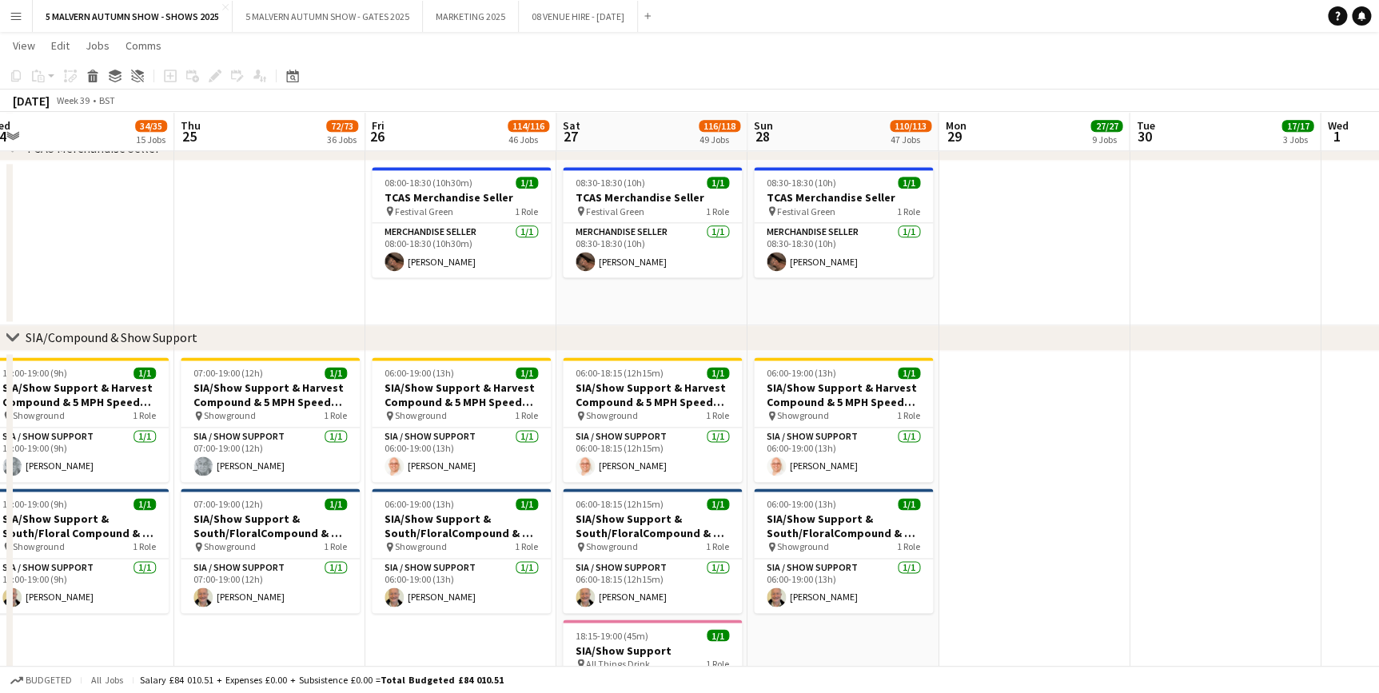
drag, startPoint x: 249, startPoint y: 343, endPoint x: 437, endPoint y: 334, distance: 187.3
click at [437, 334] on div "chevron-right SIA/Compound & Show Support" at bounding box center [689, 338] width 1379 height 26
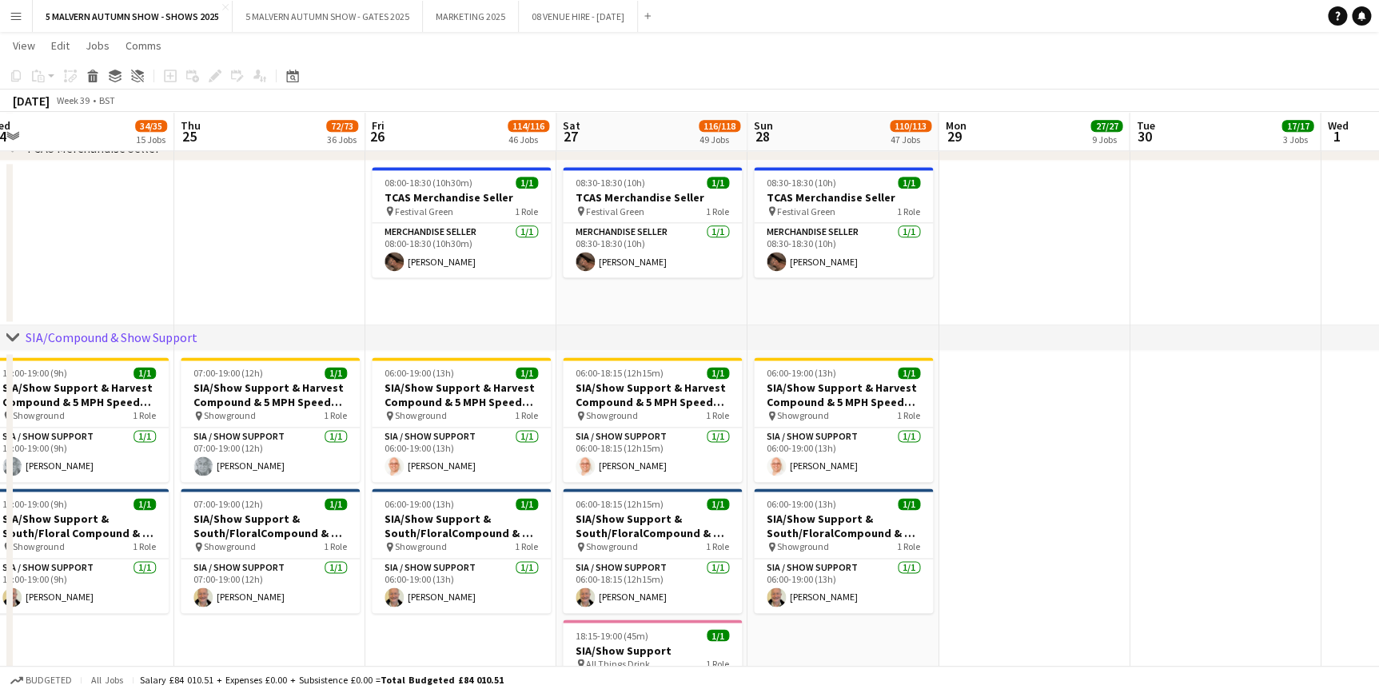
drag, startPoint x: 329, startPoint y: 333, endPoint x: 559, endPoint y: 329, distance: 230.3
click at [559, 329] on div "chevron-right SIA/Compound & Show Support" at bounding box center [689, 338] width 1379 height 26
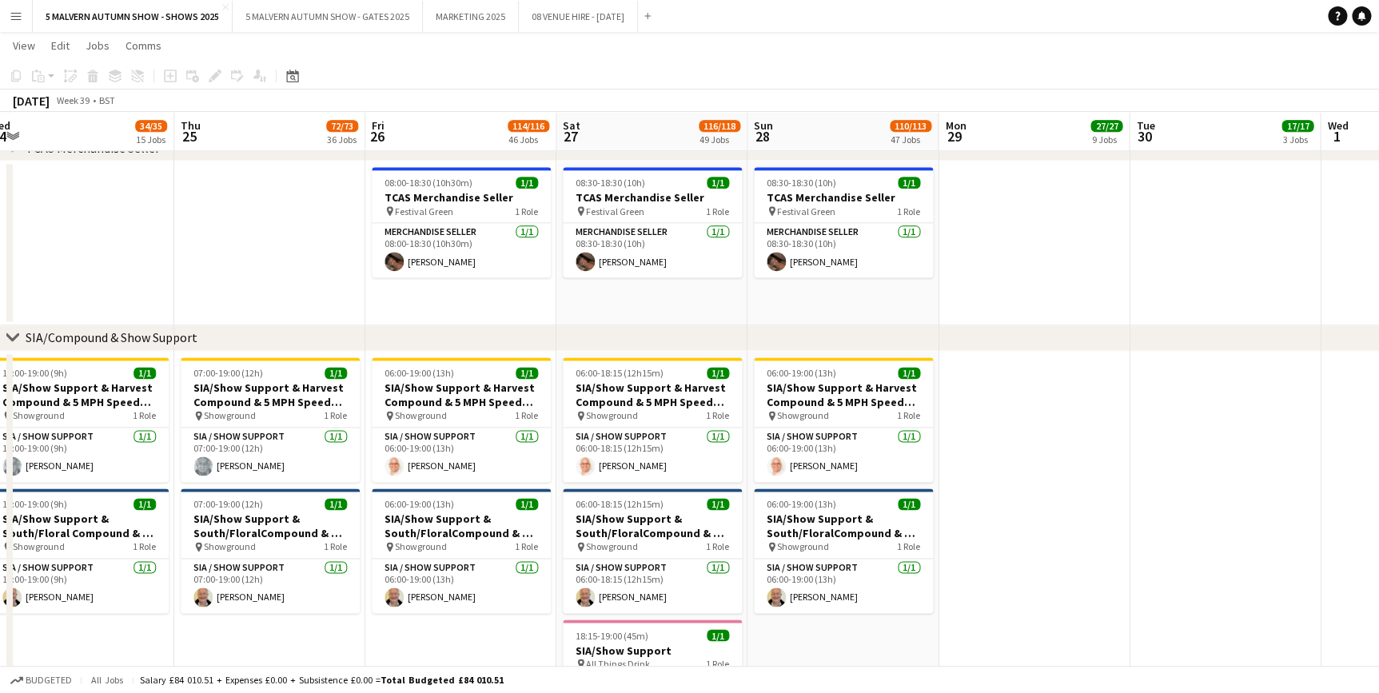
drag, startPoint x: 347, startPoint y: 329, endPoint x: 375, endPoint y: 171, distance: 160.0
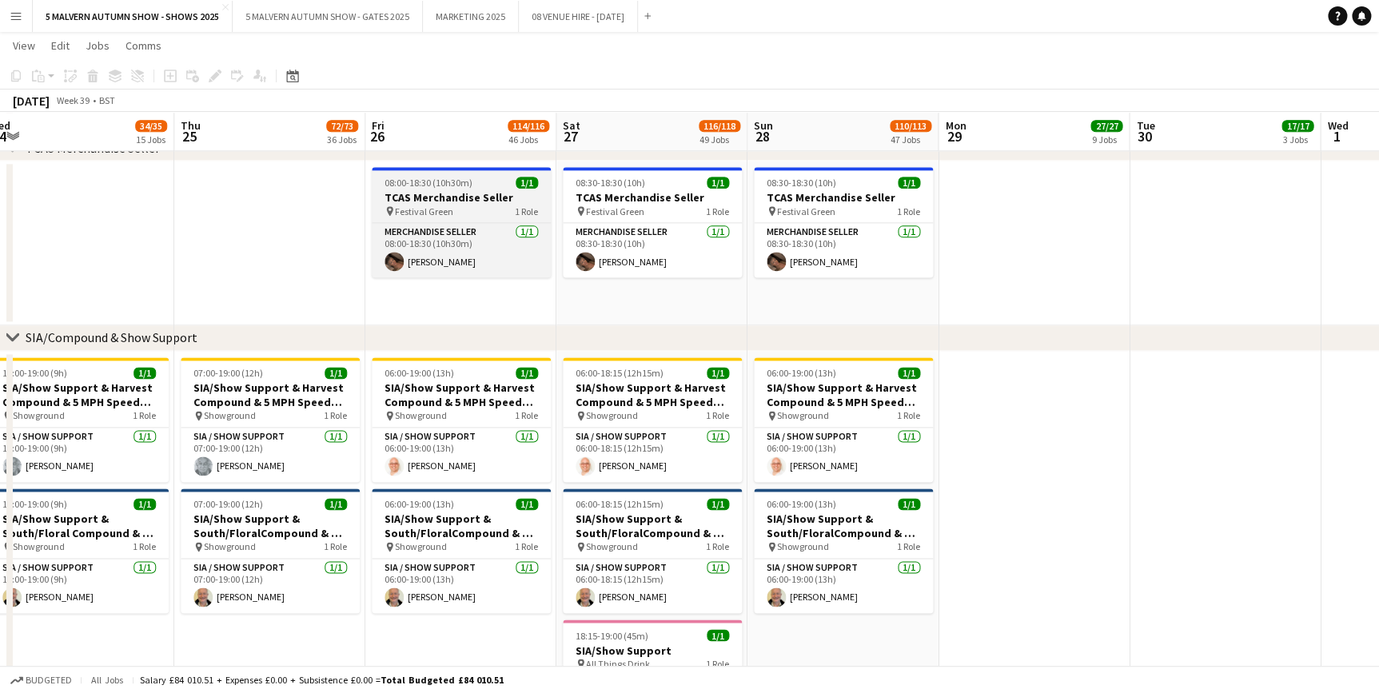
click at [610, 337] on div "chevron-right SIA/Compound & Show Support" at bounding box center [689, 338] width 1379 height 26
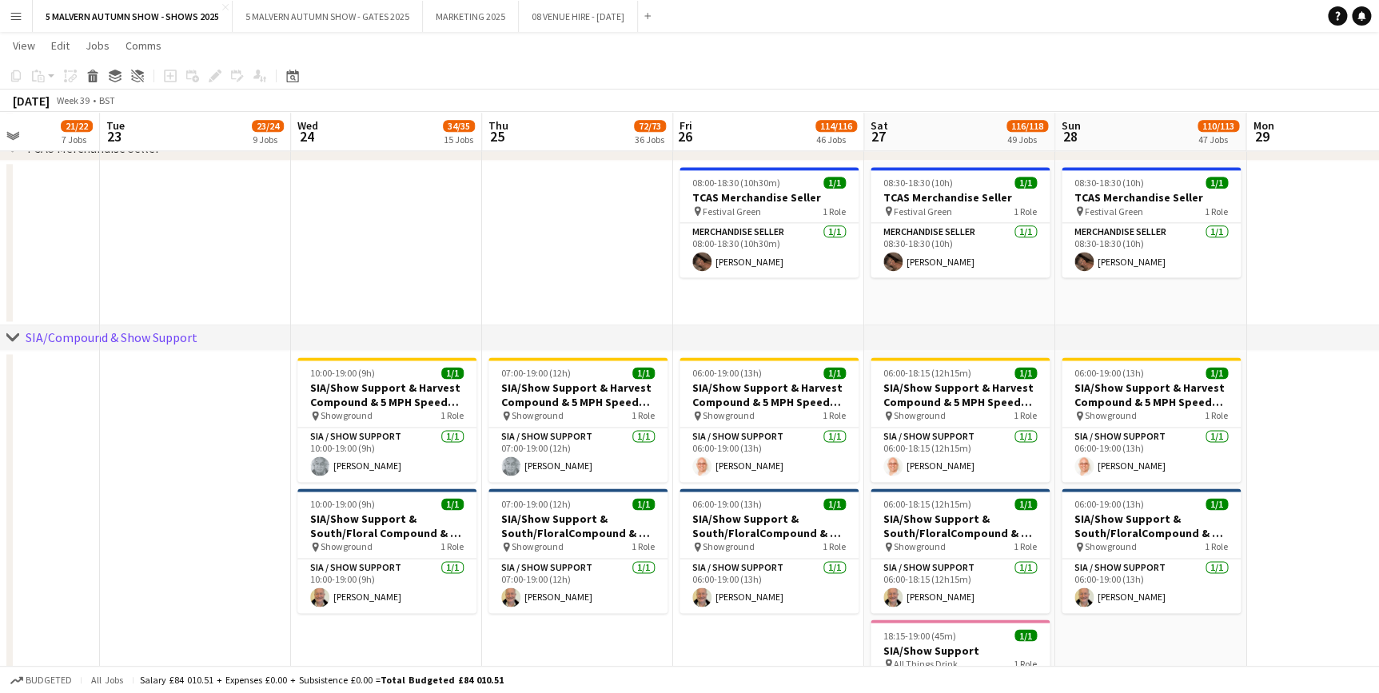
drag, startPoint x: 280, startPoint y: 122, endPoint x: 592, endPoint y: 133, distance: 312.0
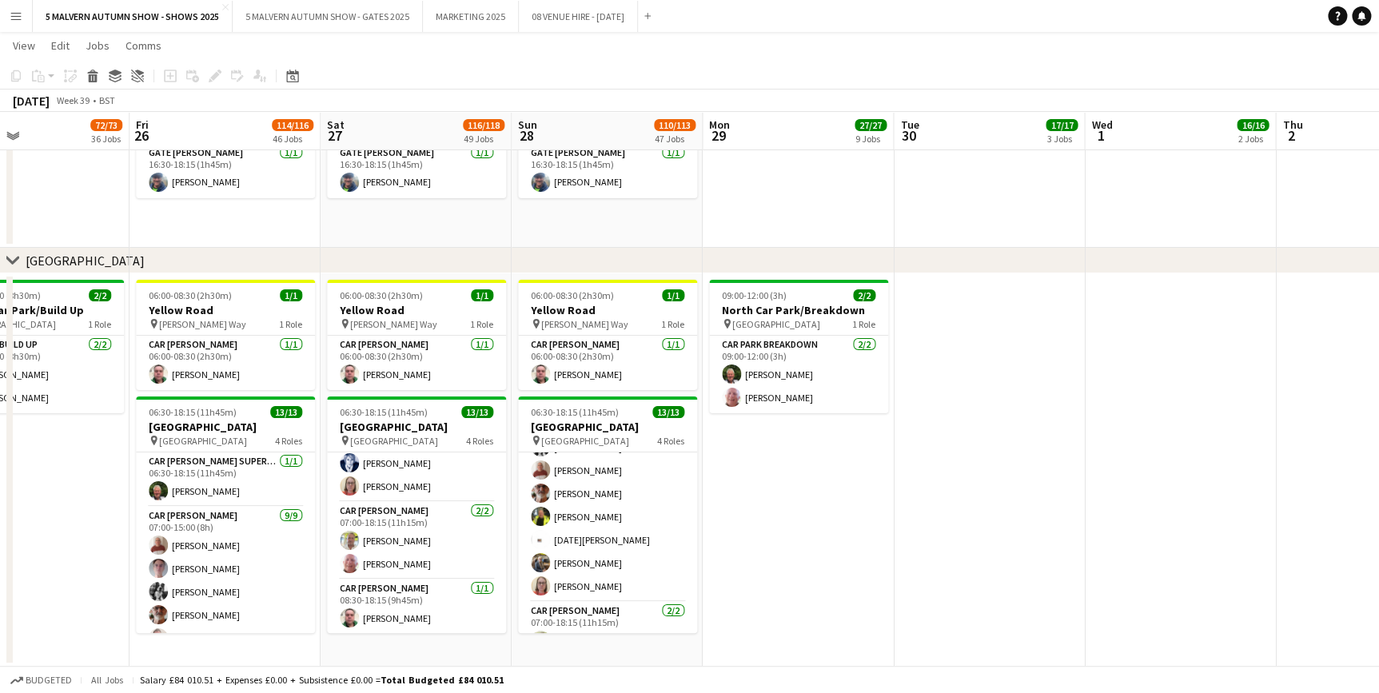
scroll to position [0, 646]
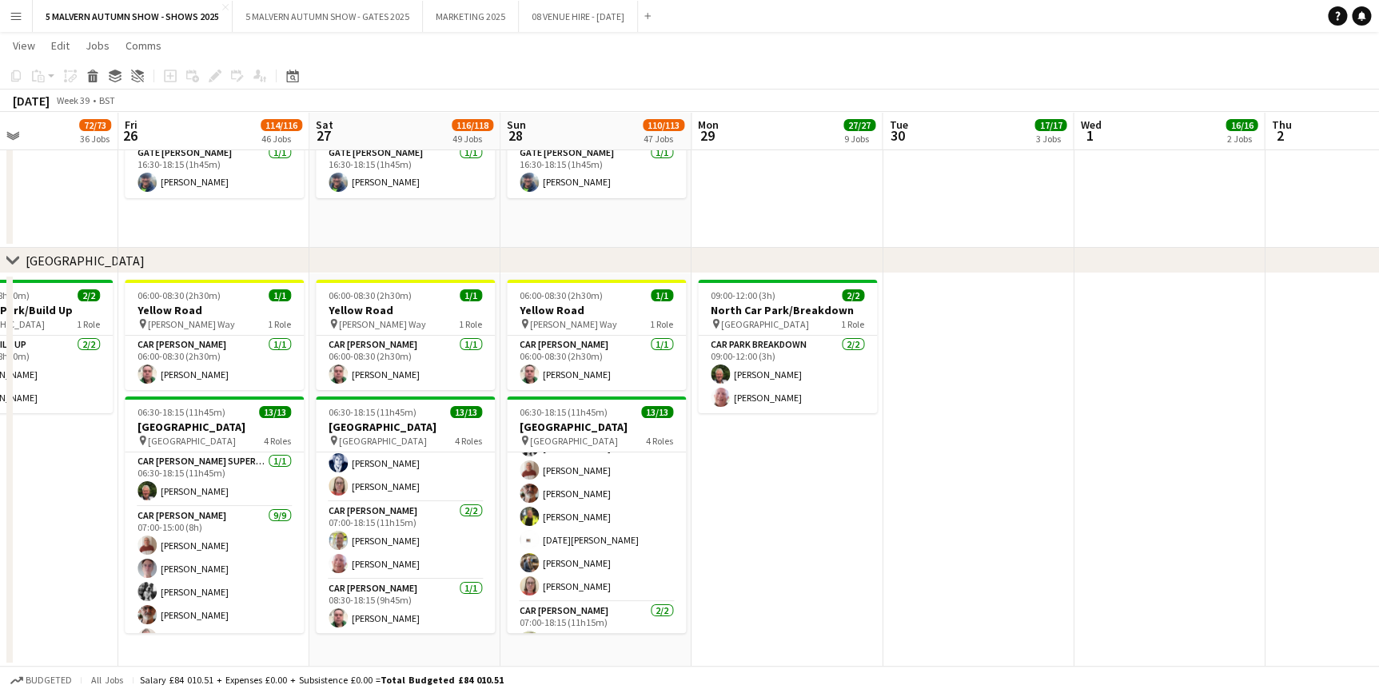
drag, startPoint x: 600, startPoint y: 123, endPoint x: 42, endPoint y: 158, distance: 559.9
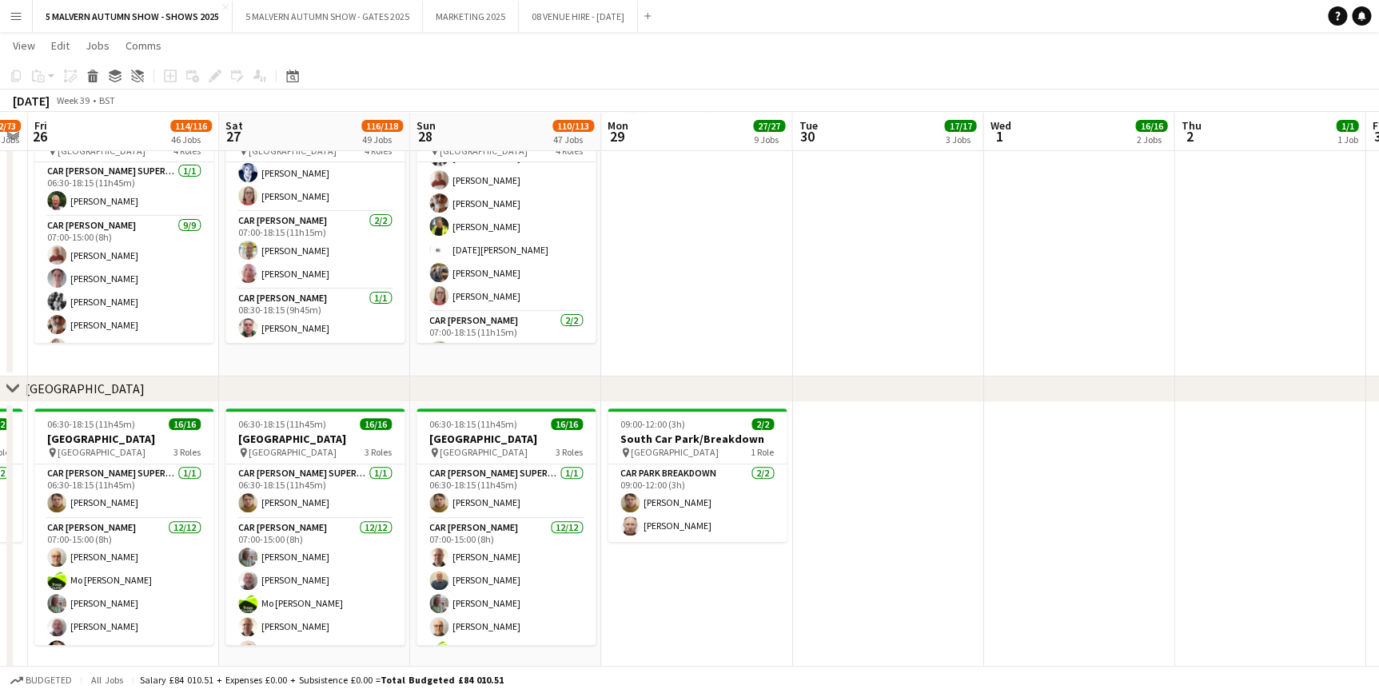
scroll to position [0, 744]
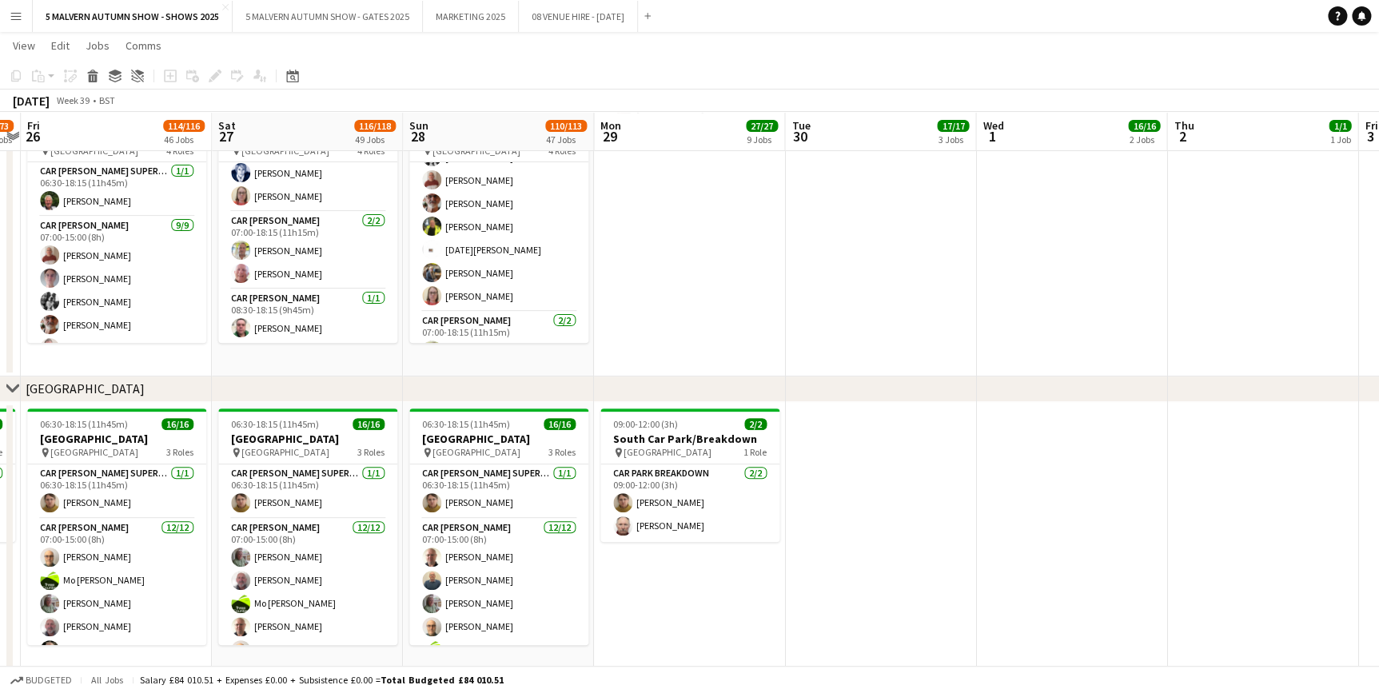
drag, startPoint x: 351, startPoint y: 122, endPoint x: 253, endPoint y: 138, distance: 98.8
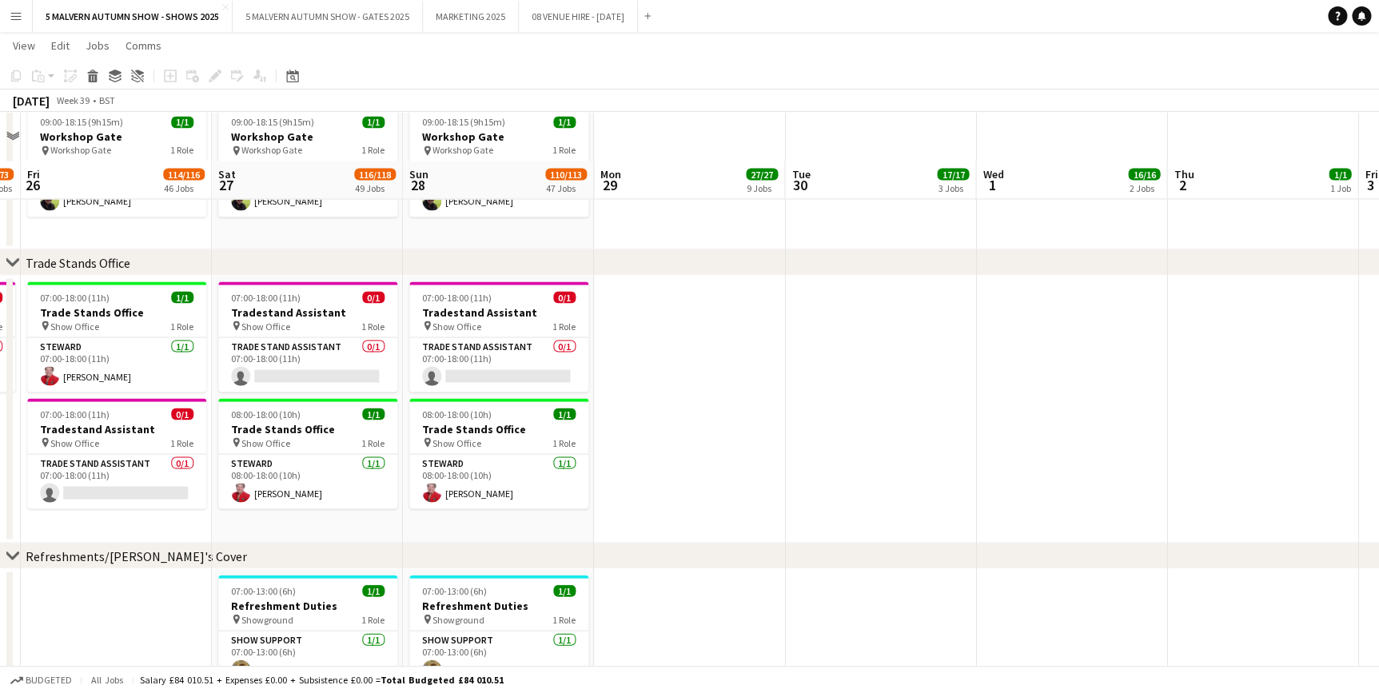
scroll to position [10562, 0]
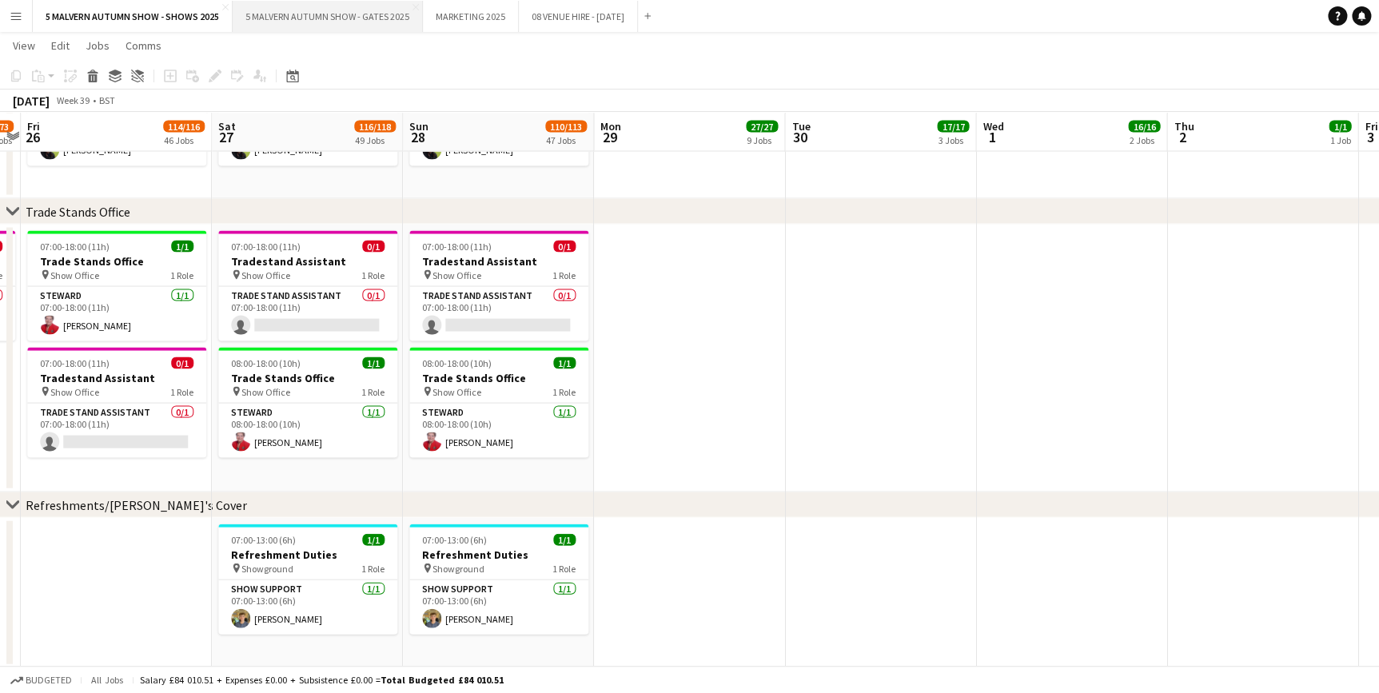
click at [332, 14] on button "5 MALVERN AUTUMN SHOW - GATES 2025 Close" at bounding box center [328, 16] width 190 height 31
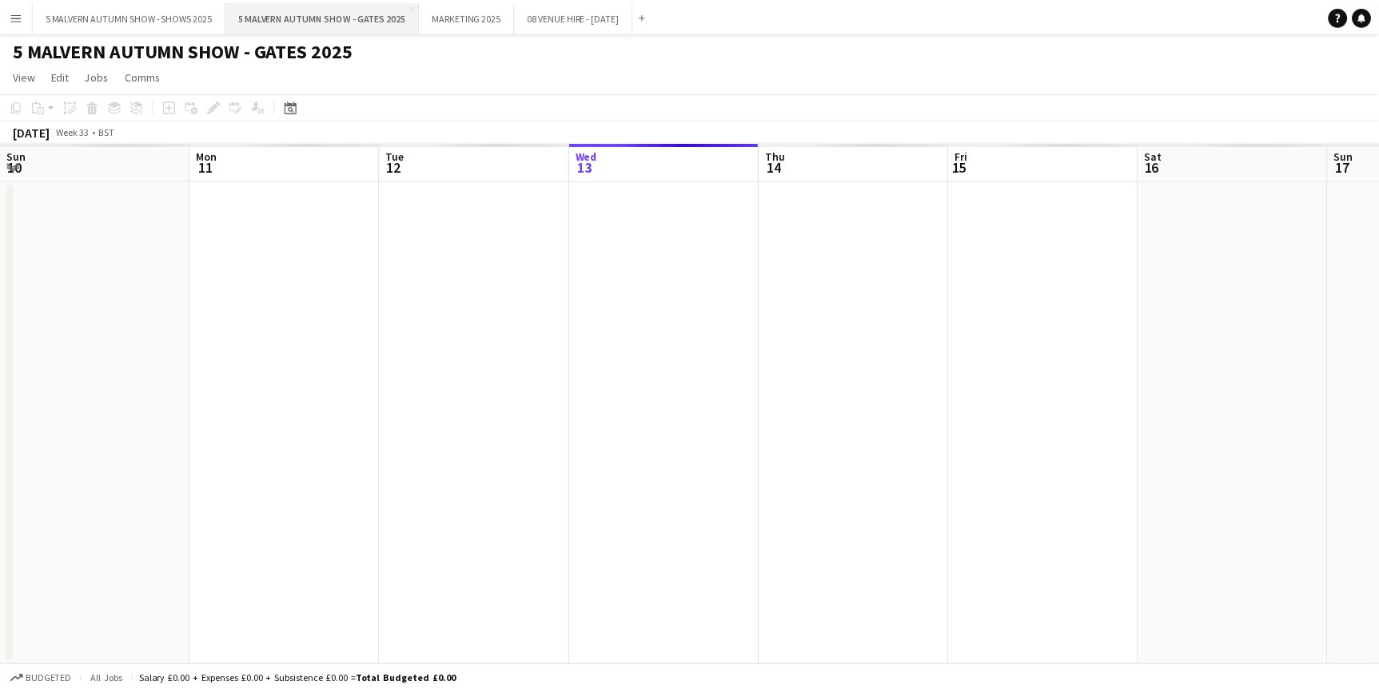
scroll to position [0, 382]
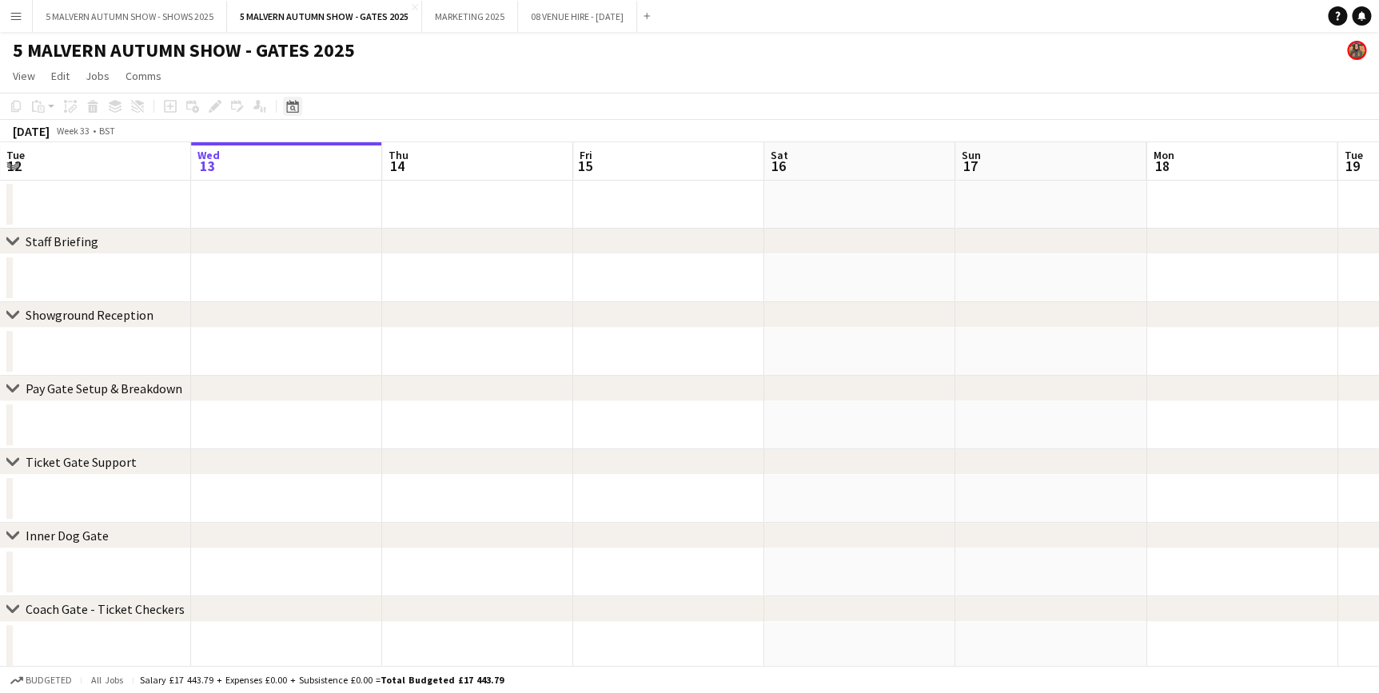
click at [298, 104] on div "Date picker" at bounding box center [292, 106] width 19 height 19
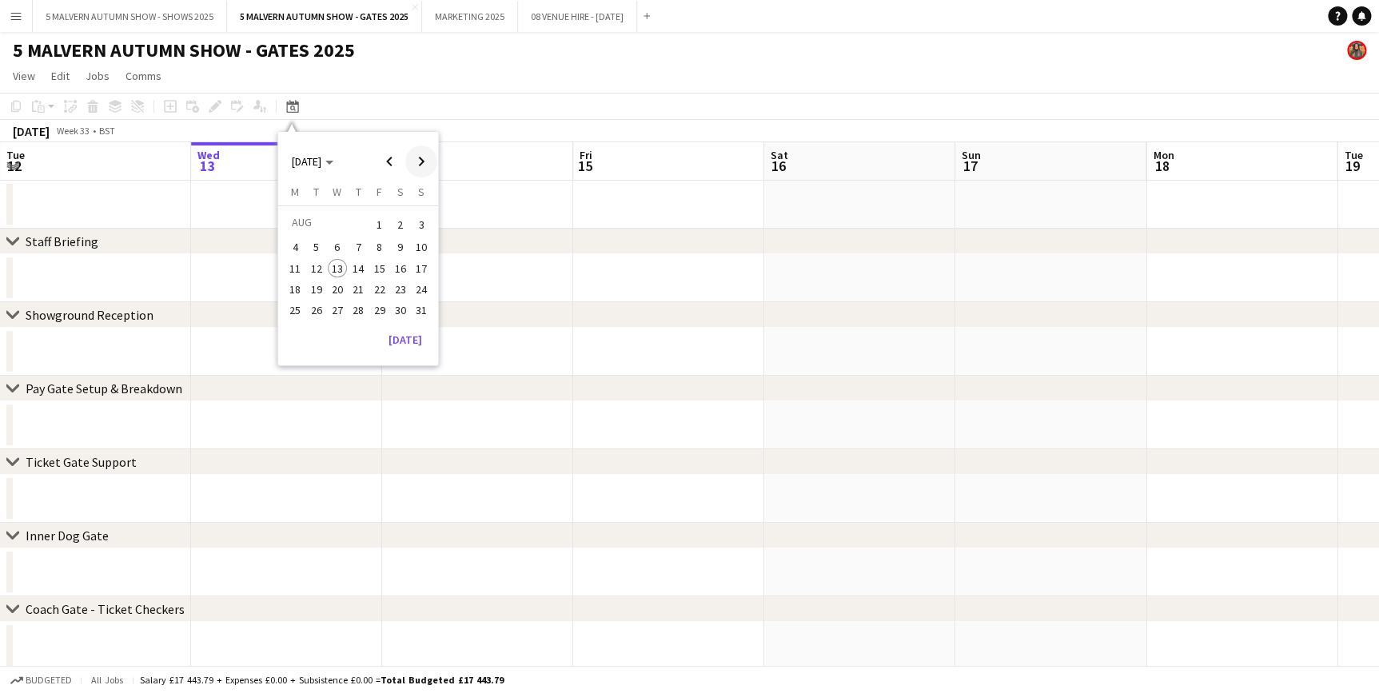
click at [414, 160] on span "Next month" at bounding box center [421, 162] width 32 height 32
click at [386, 309] on span "26" at bounding box center [379, 306] width 19 height 19
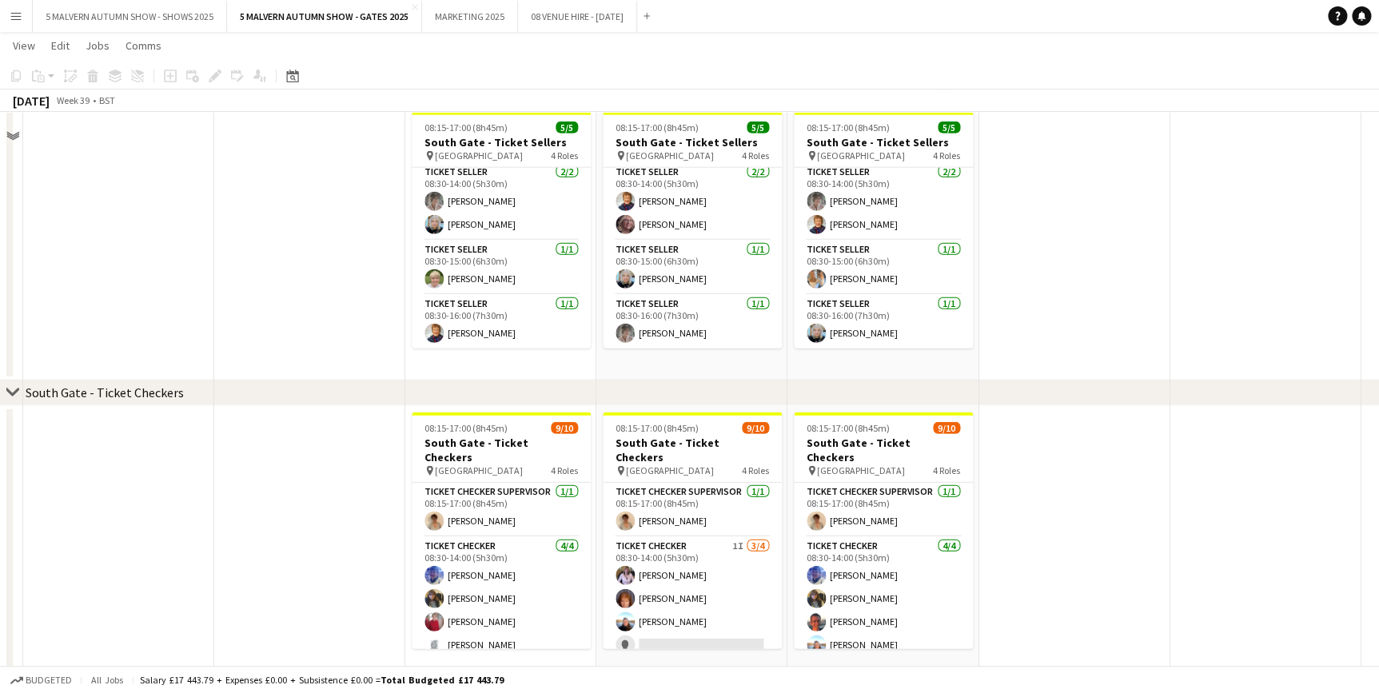
scroll to position [2035, 0]
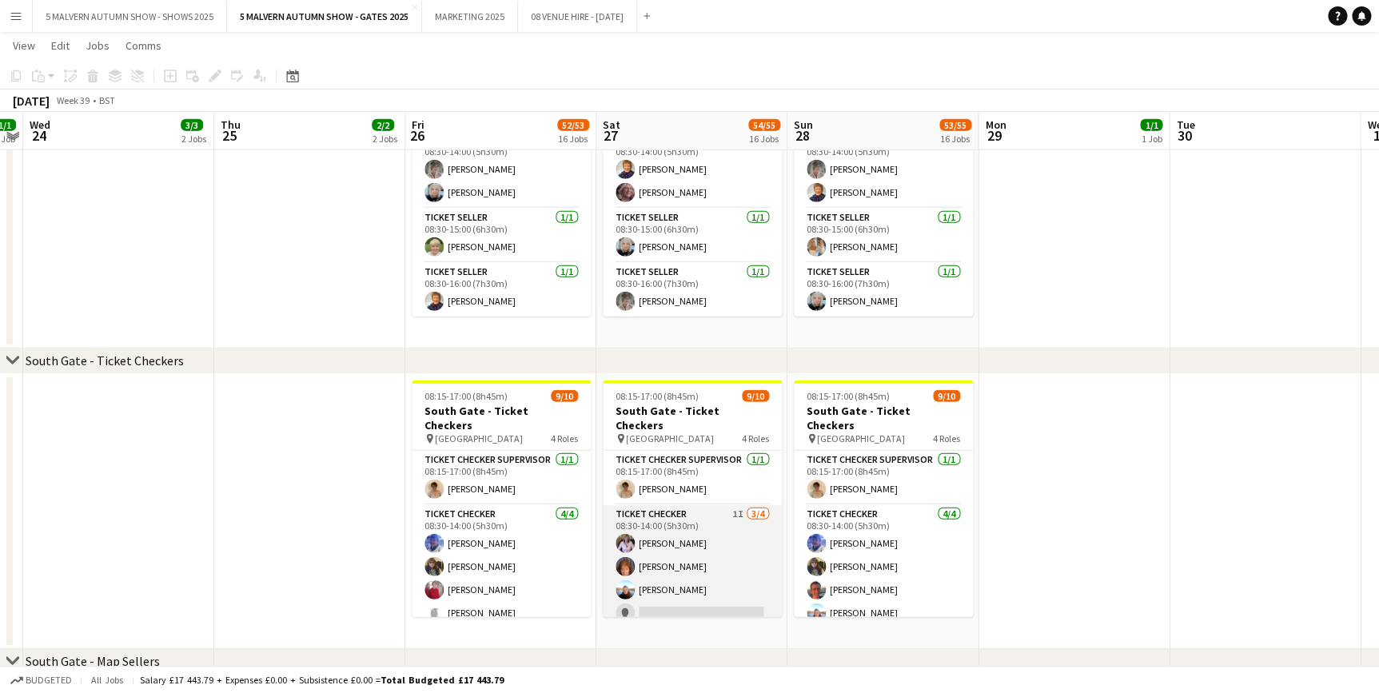
click at [716, 505] on app-card-role "Ticket Checker 1I 3/4 08:30-14:00 (5h30m) Gwen Woodfield Sharon Hookway Alison …" at bounding box center [692, 567] width 179 height 124
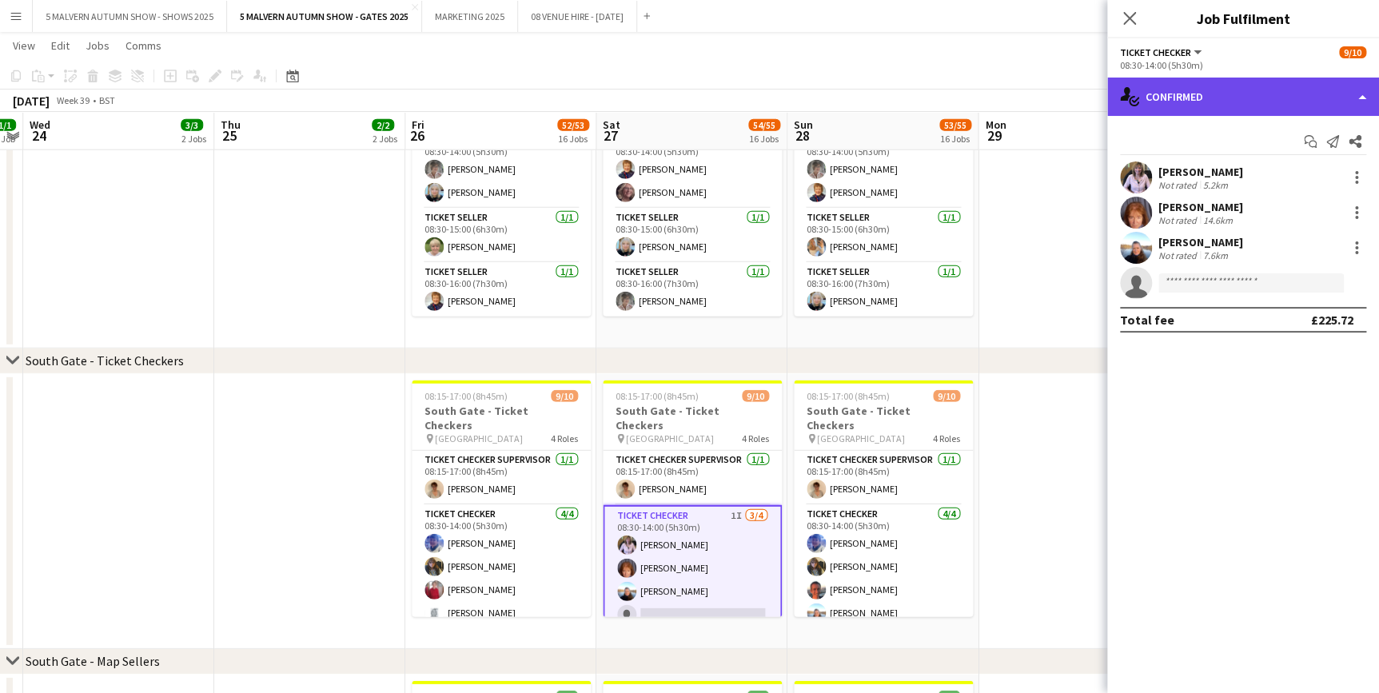
click at [1199, 89] on div "single-neutral-actions-check-2 Confirmed" at bounding box center [1243, 97] width 272 height 38
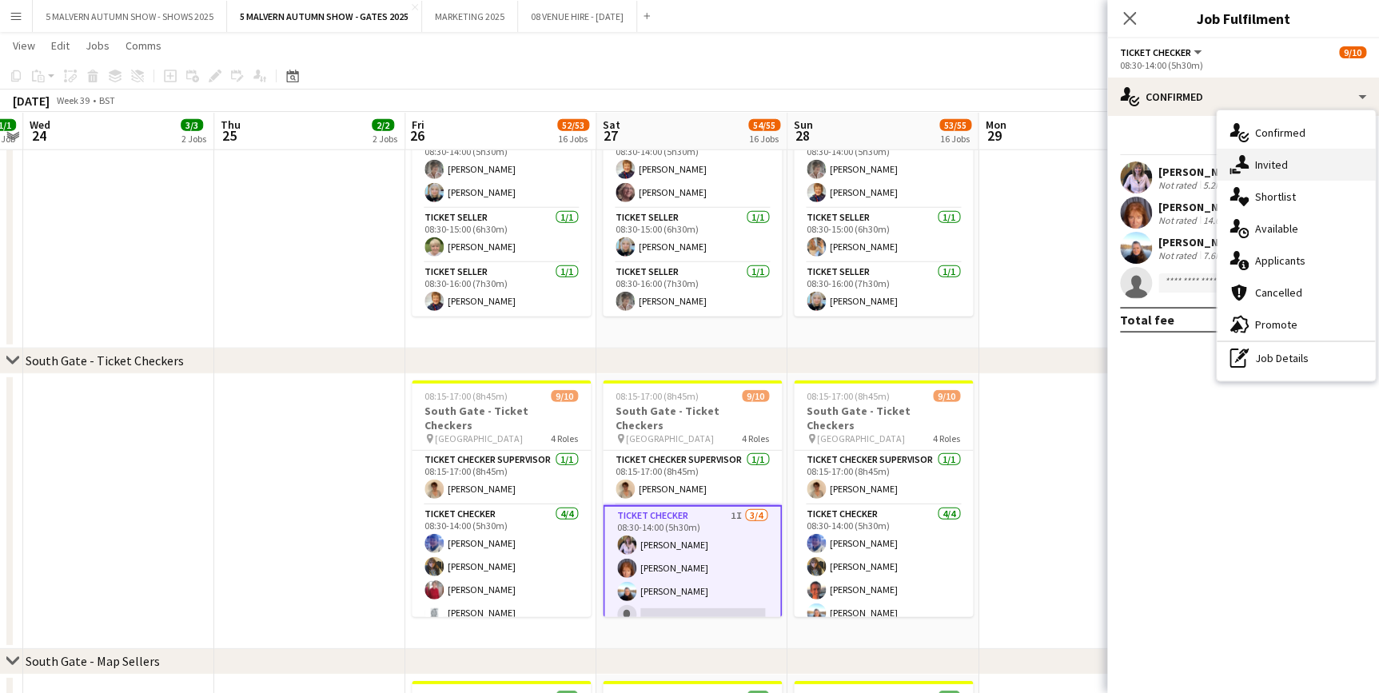
click at [1266, 158] on div "single-neutral-actions-share-1 Invited" at bounding box center [1296, 165] width 158 height 32
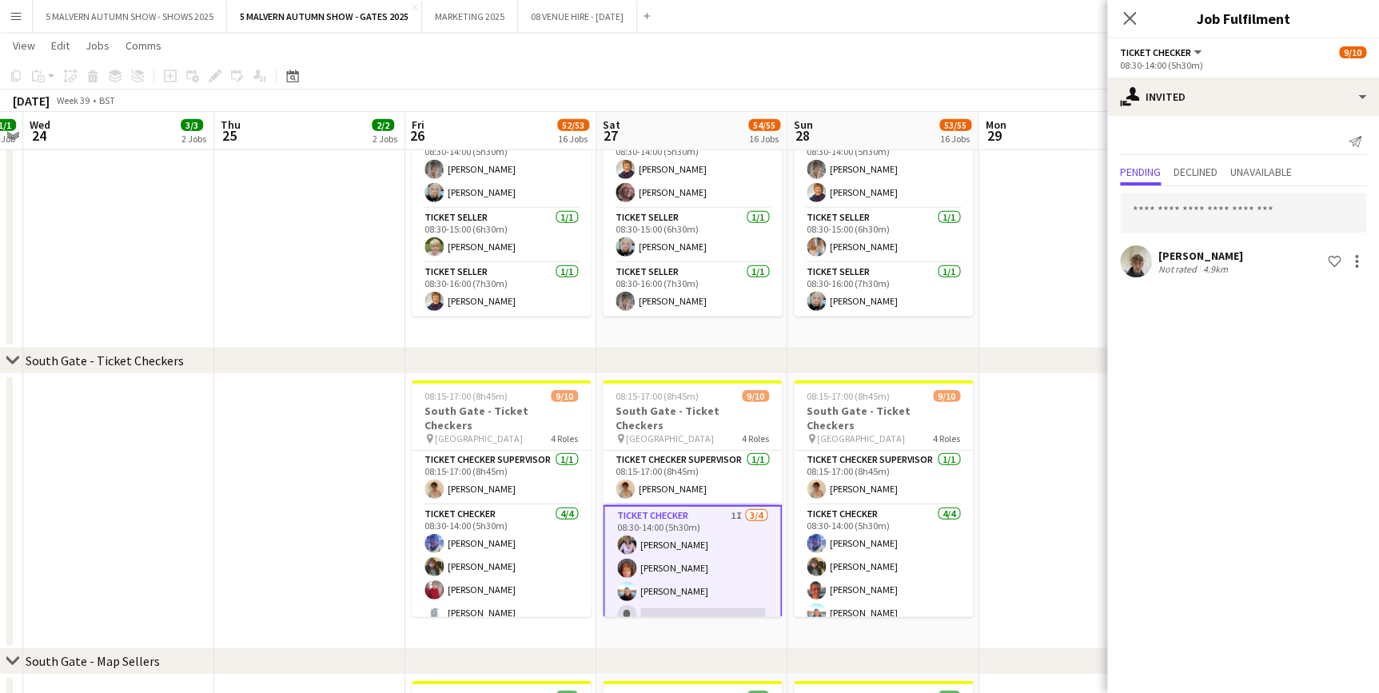
click at [1086, 190] on app-date-cell at bounding box center [1074, 211] width 191 height 275
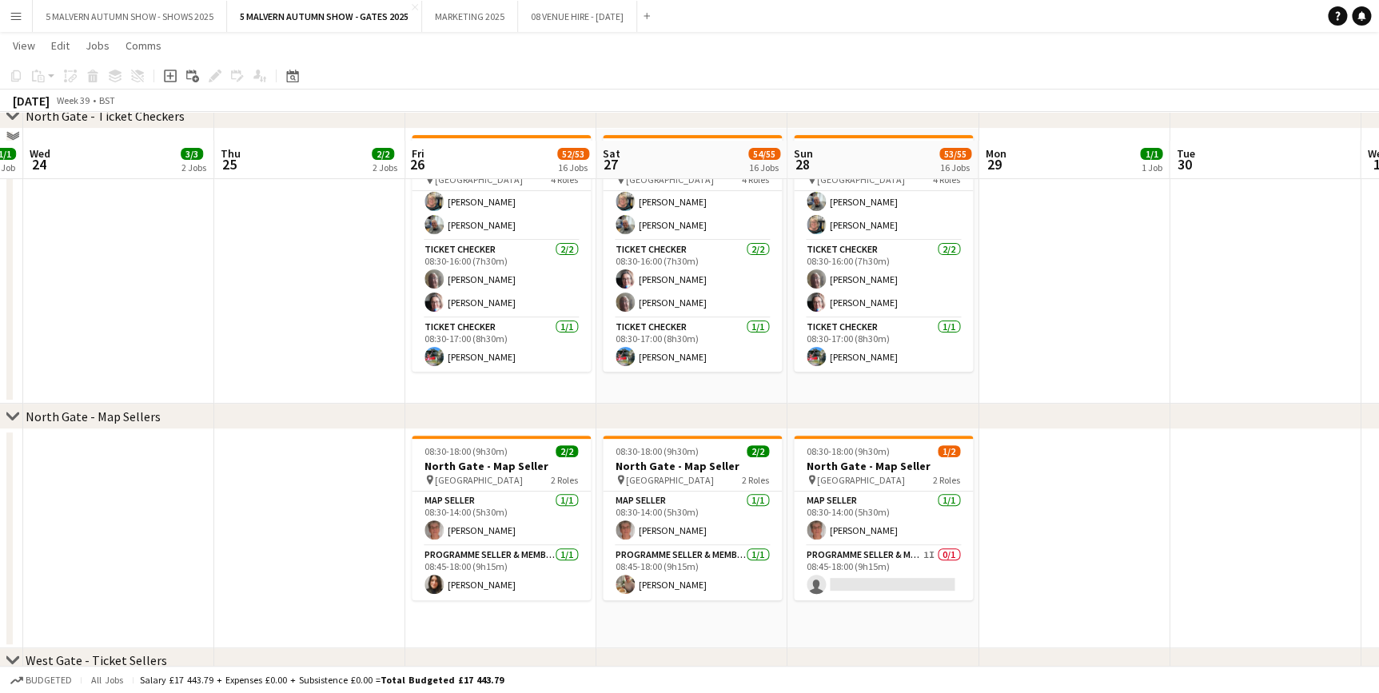
scroll to position [3198, 0]
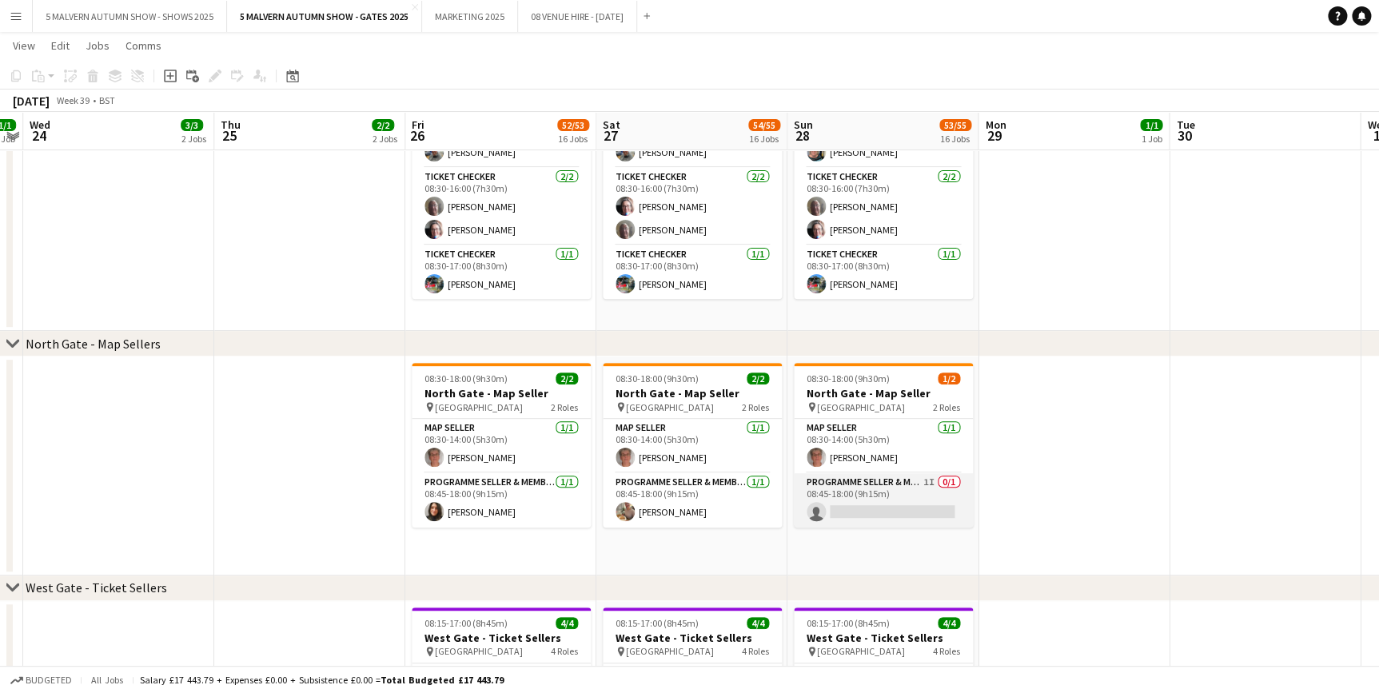
click at [874, 480] on app-card-role "Programme Seller & Membership Promoter 1I 0/1 08:45-18:00 (9h15m) single-neutra…" at bounding box center [883, 500] width 179 height 54
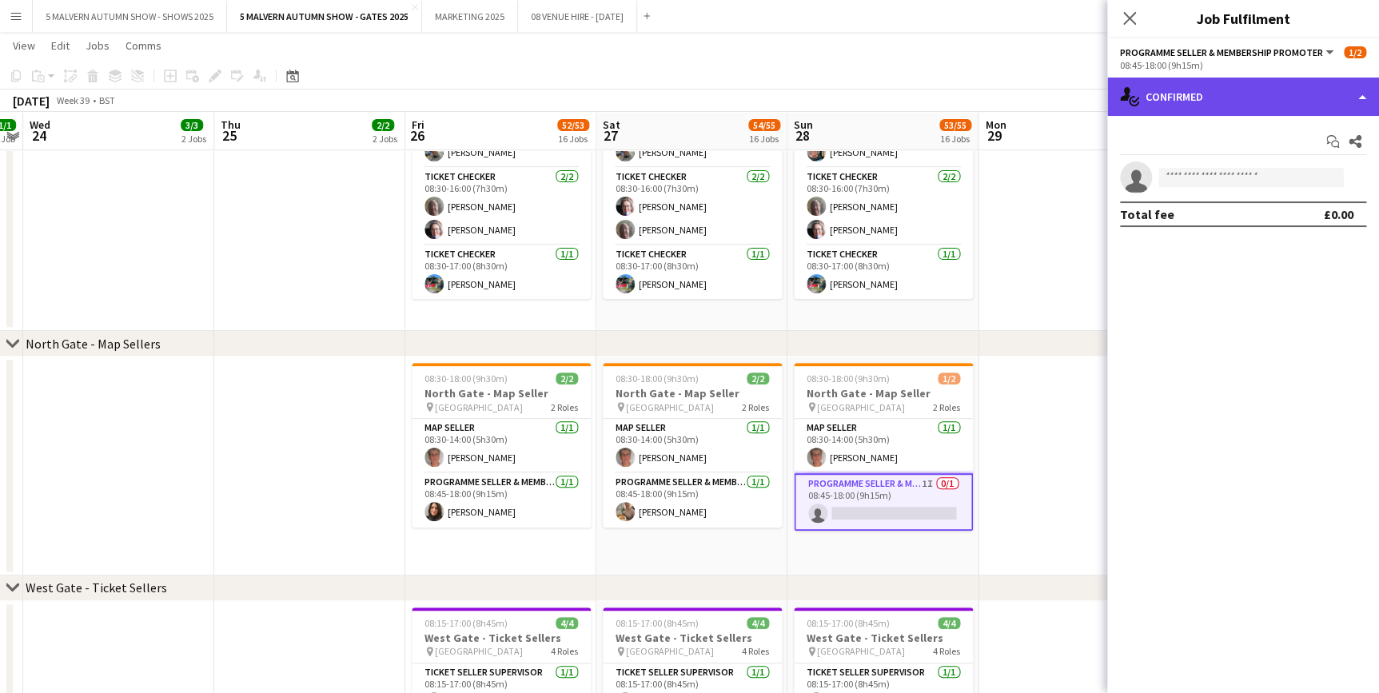
click at [1234, 106] on div "single-neutral-actions-check-2 Confirmed" at bounding box center [1243, 97] width 272 height 38
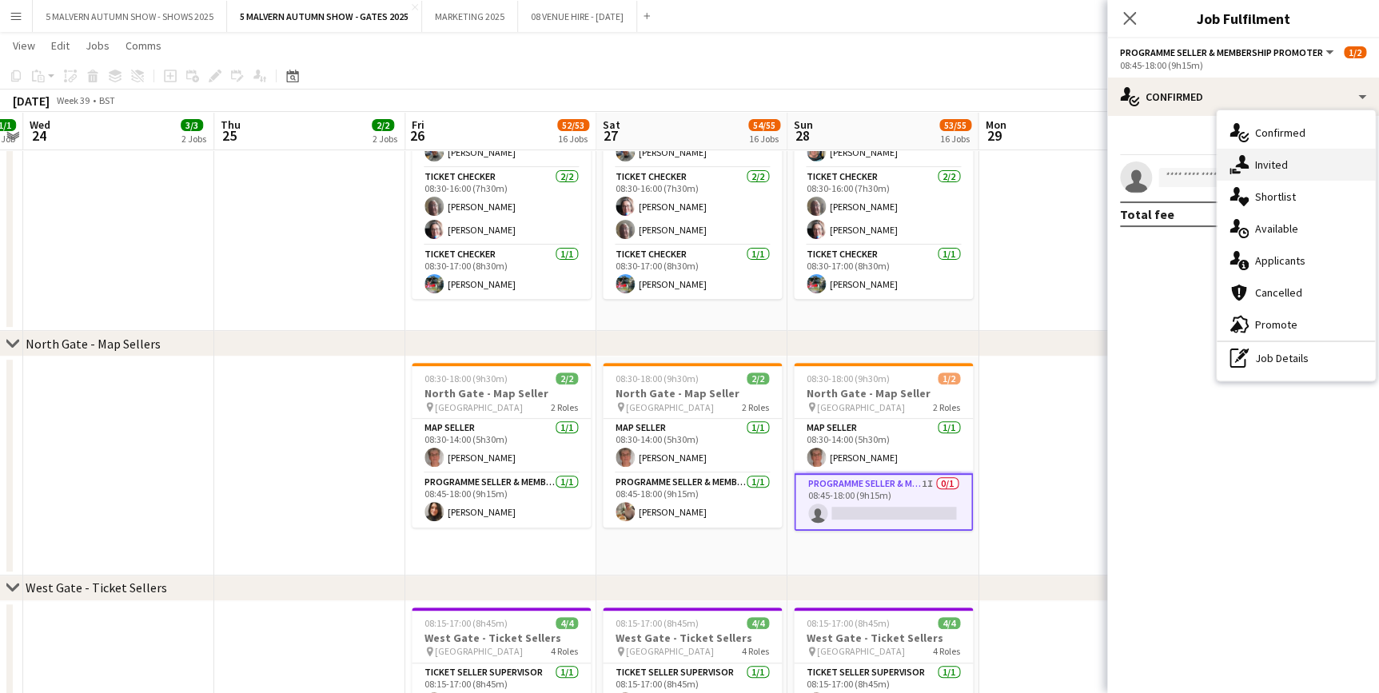
click at [1246, 168] on icon at bounding box center [1242, 162] width 14 height 14
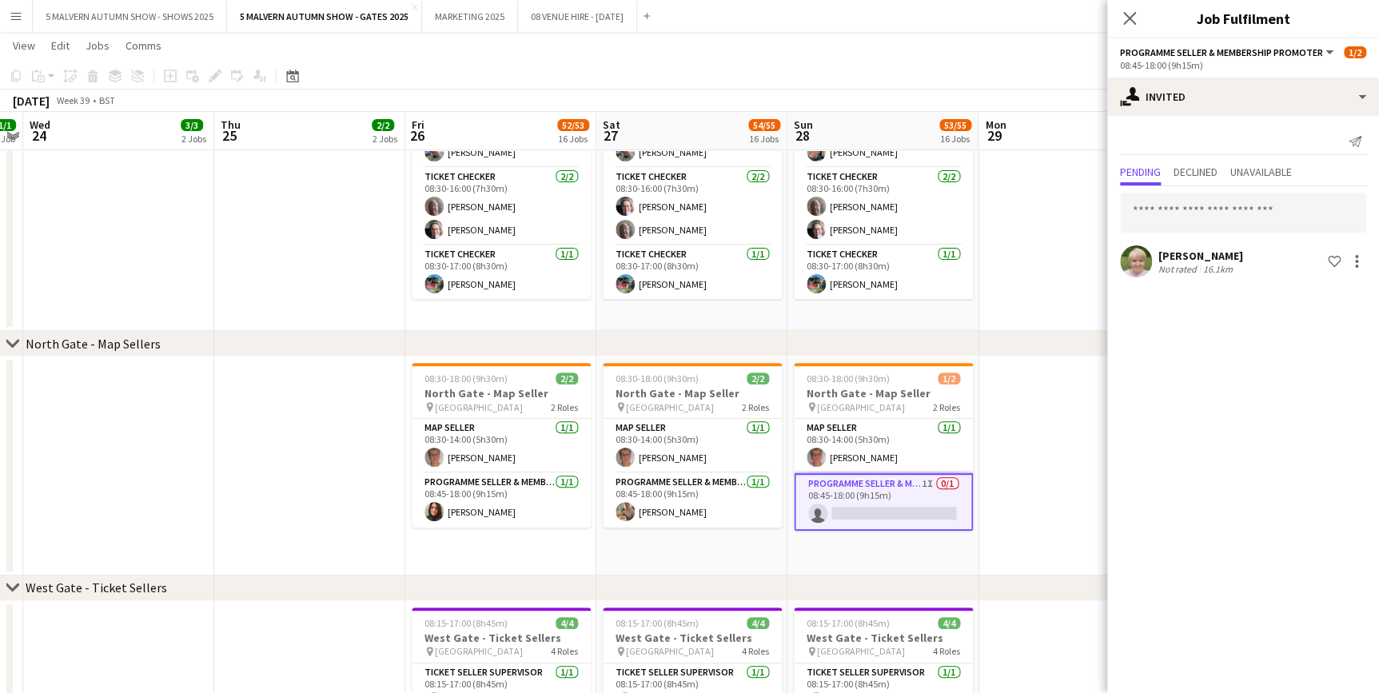
click at [1078, 233] on app-date-cell at bounding box center [1074, 193] width 191 height 275
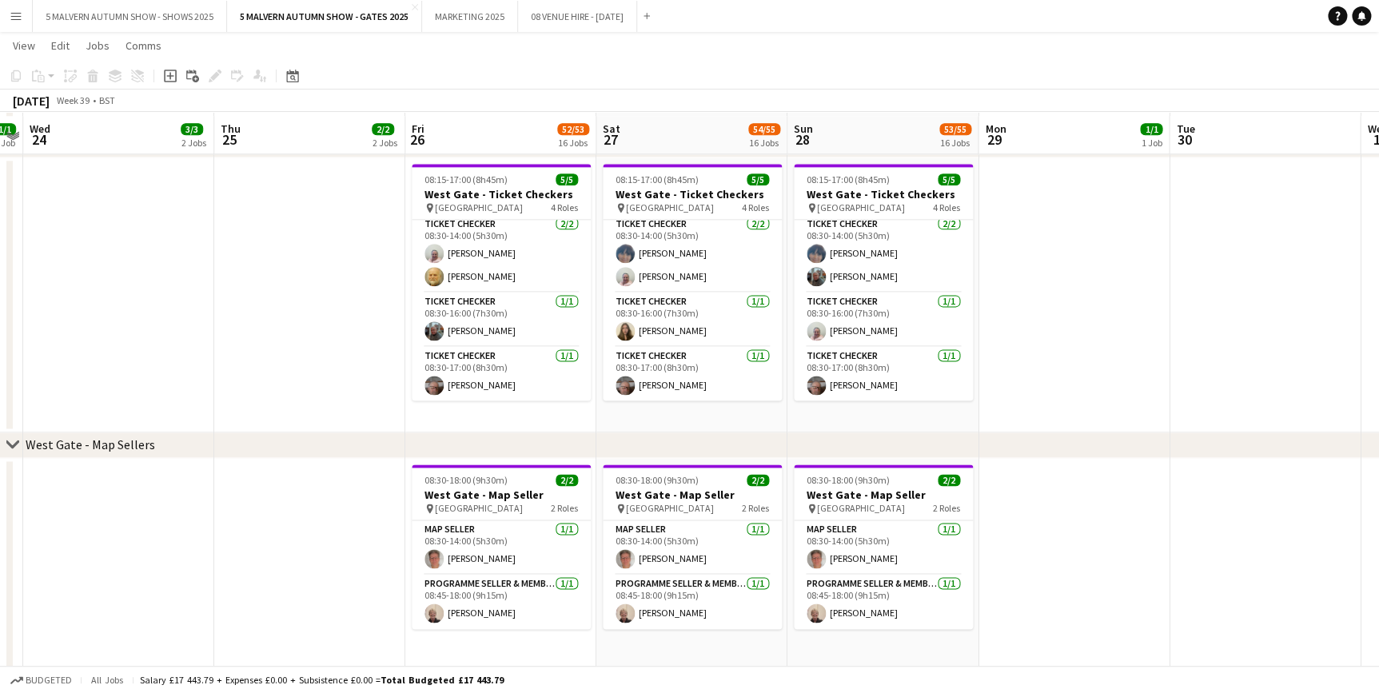
scroll to position [3952, 0]
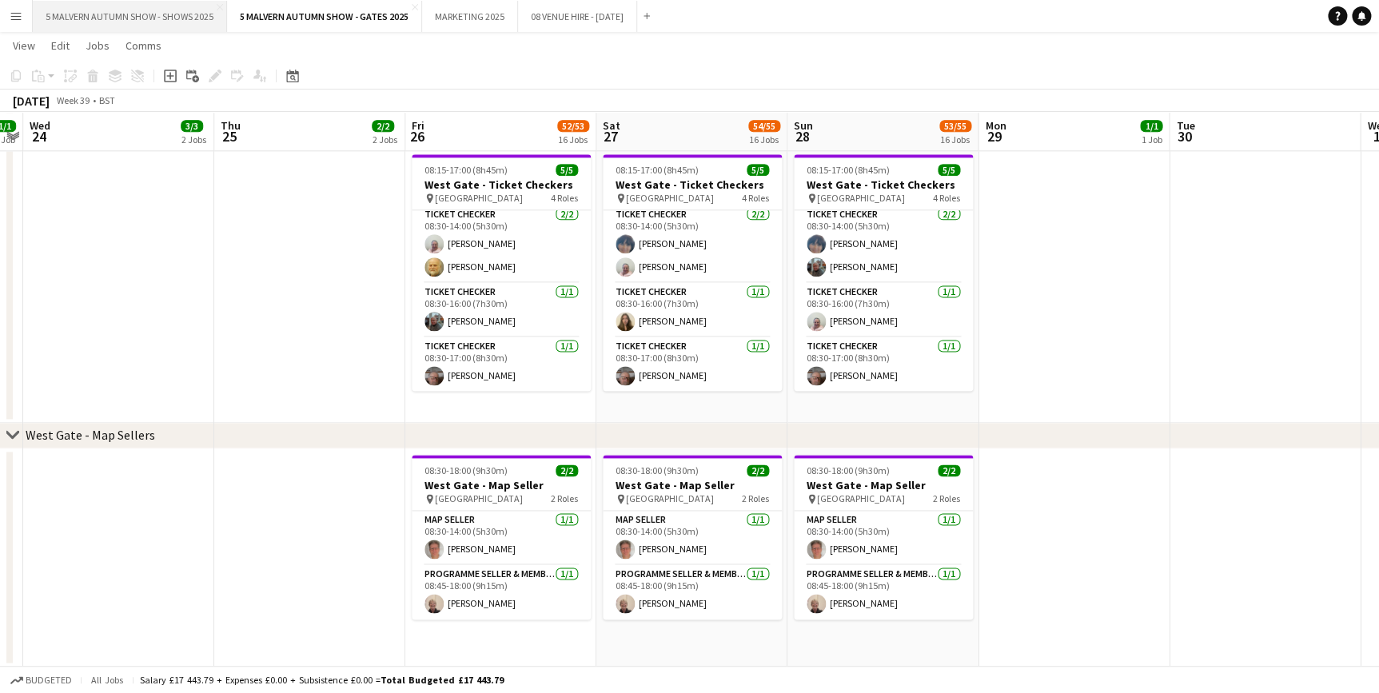
click at [89, 6] on button "5 MALVERN AUTUMN SHOW - SHOWS 2025 Close" at bounding box center [130, 16] width 194 height 31
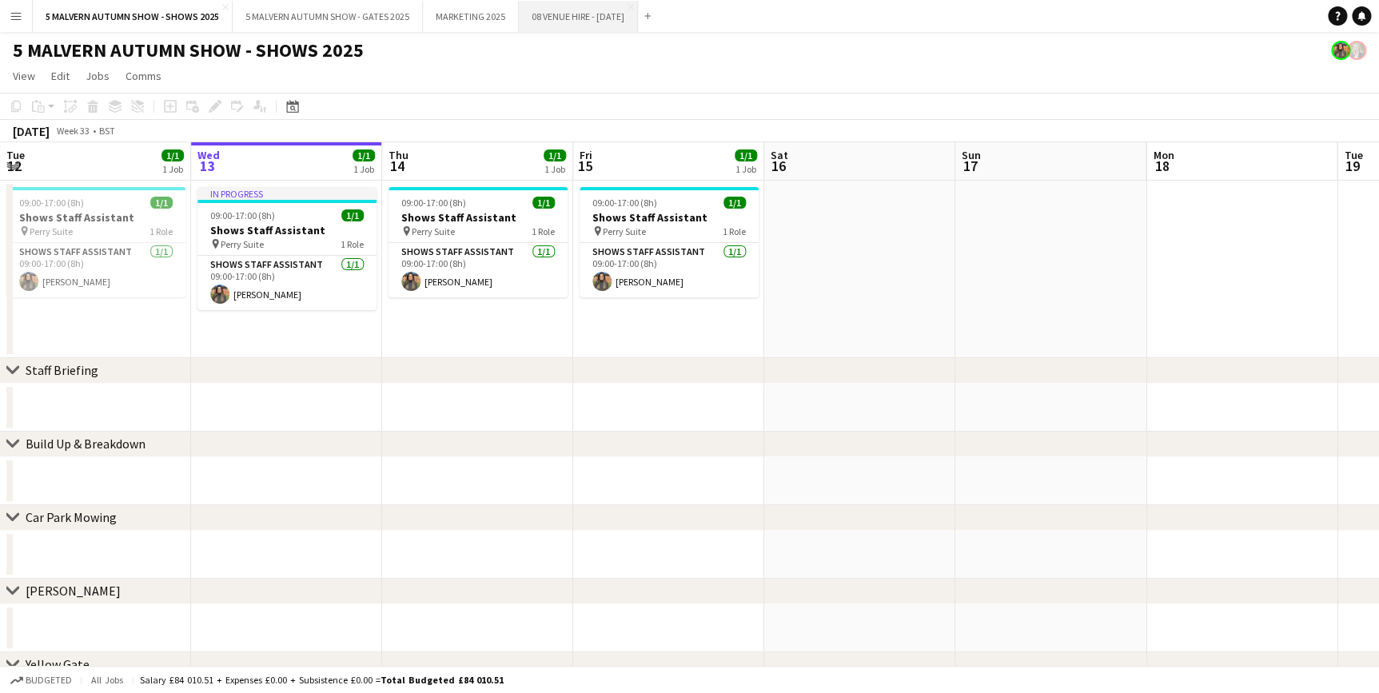
click at [564, 19] on button "08 VENUE HIRE - [DATE] Close" at bounding box center [578, 16] width 119 height 31
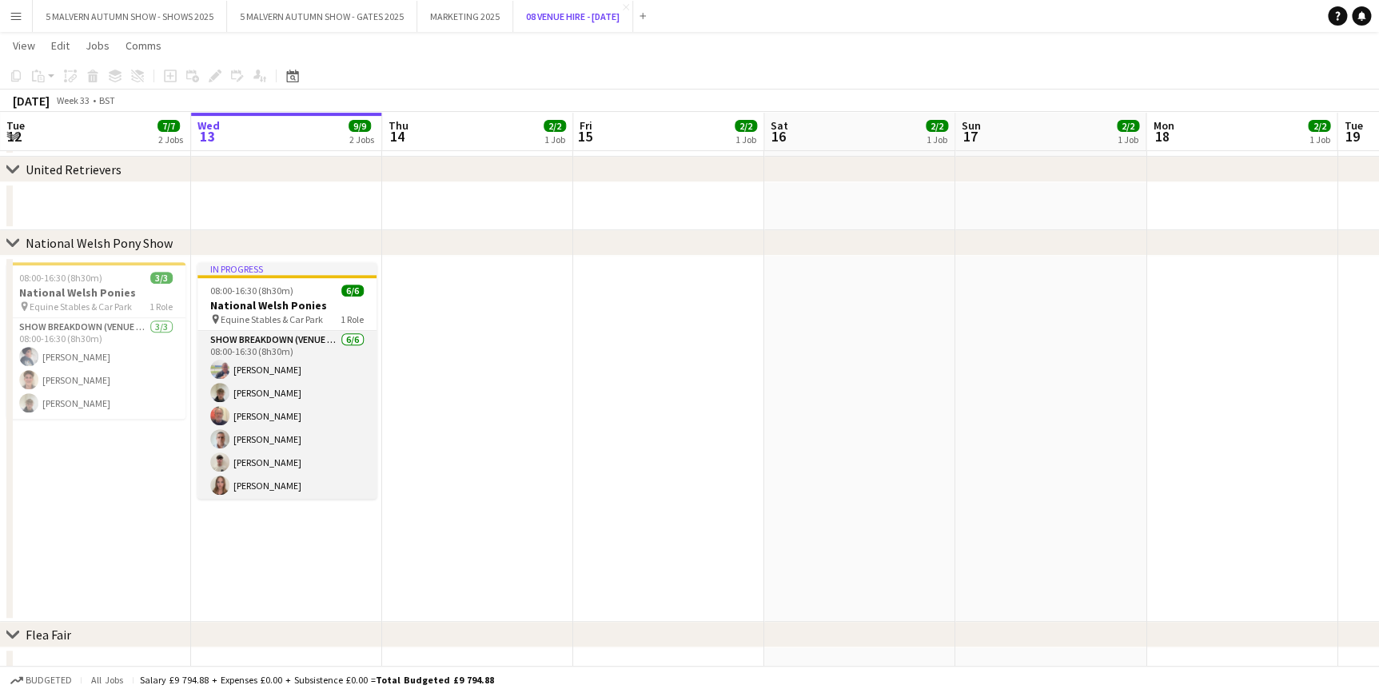
scroll to position [2, 0]
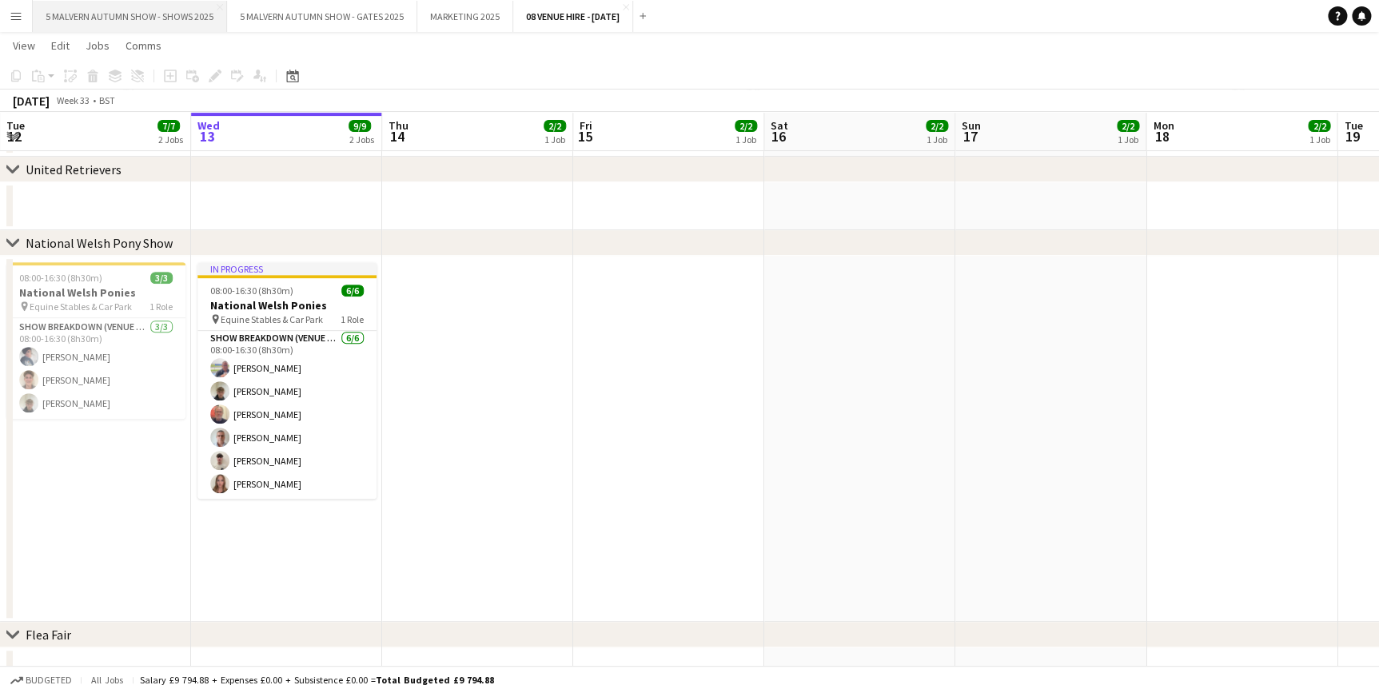
click at [93, 3] on button "5 MALVERN AUTUMN SHOW - SHOWS 2025 Close" at bounding box center [130, 16] width 194 height 31
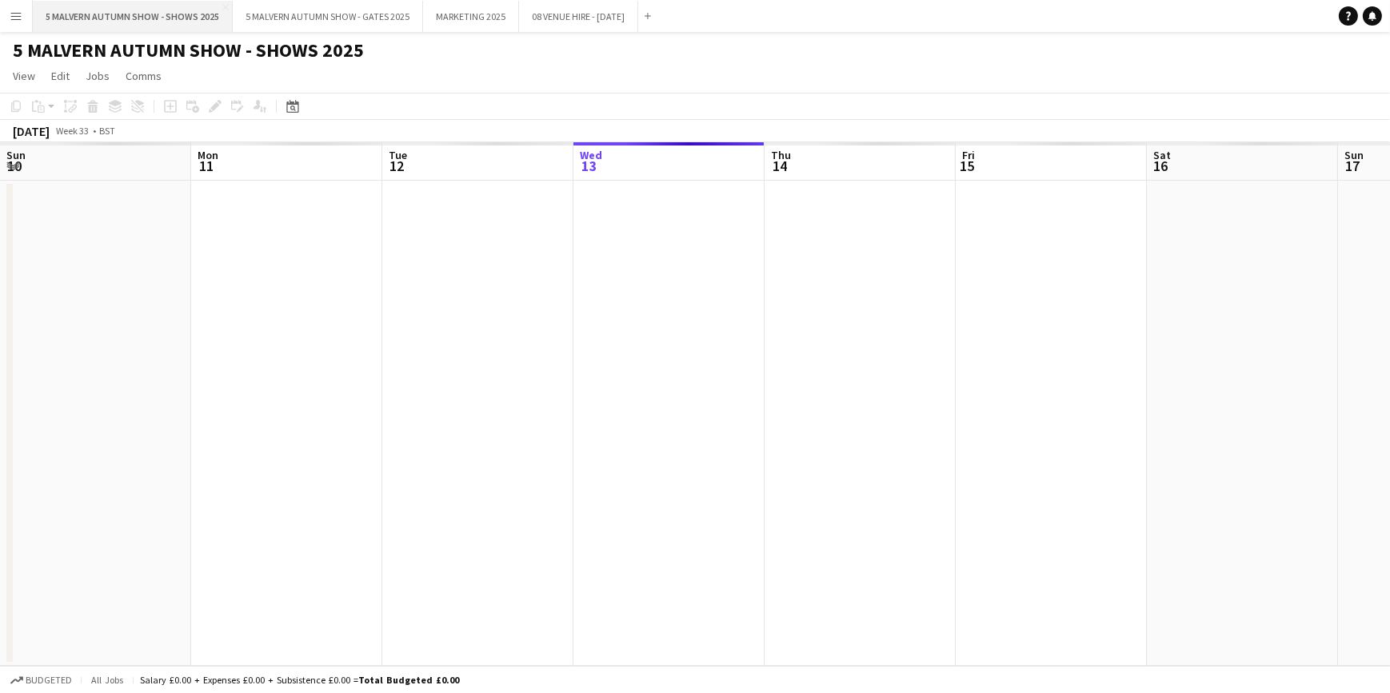
scroll to position [0, 382]
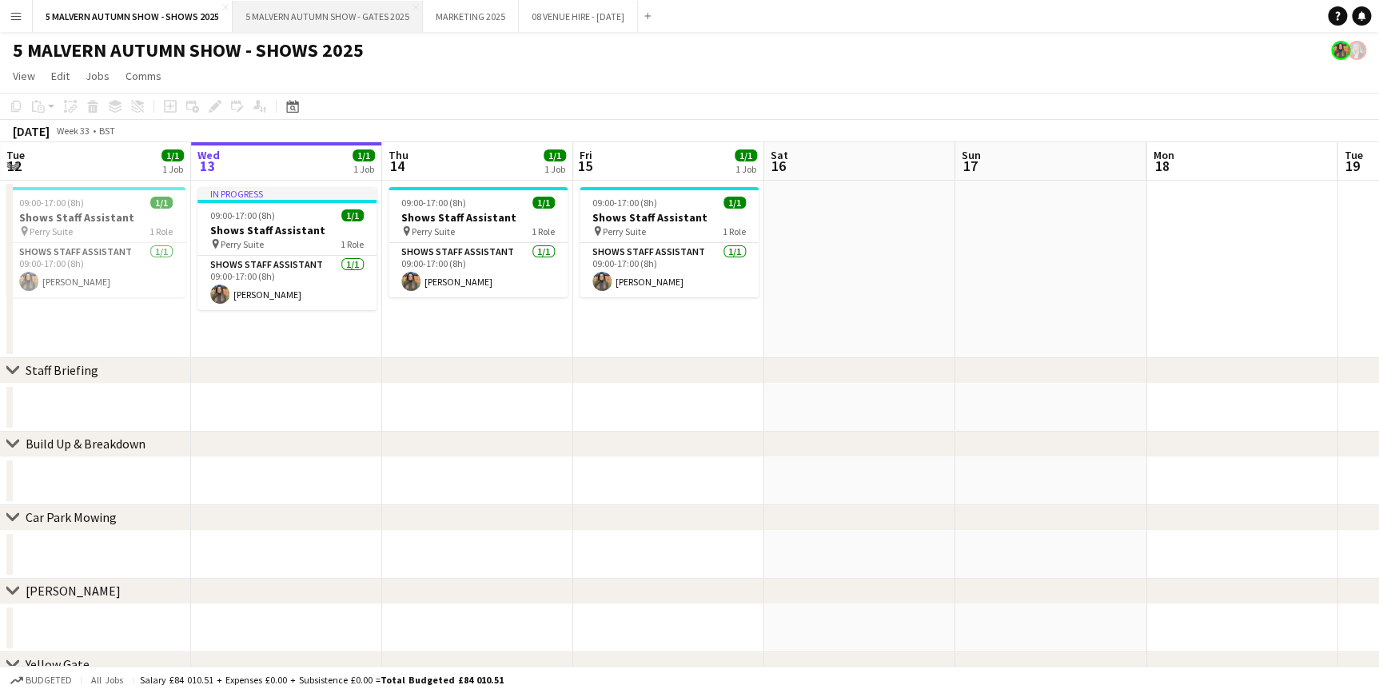
click at [353, 14] on button "5 MALVERN AUTUMN SHOW - GATES 2025 Close" at bounding box center [328, 16] width 190 height 31
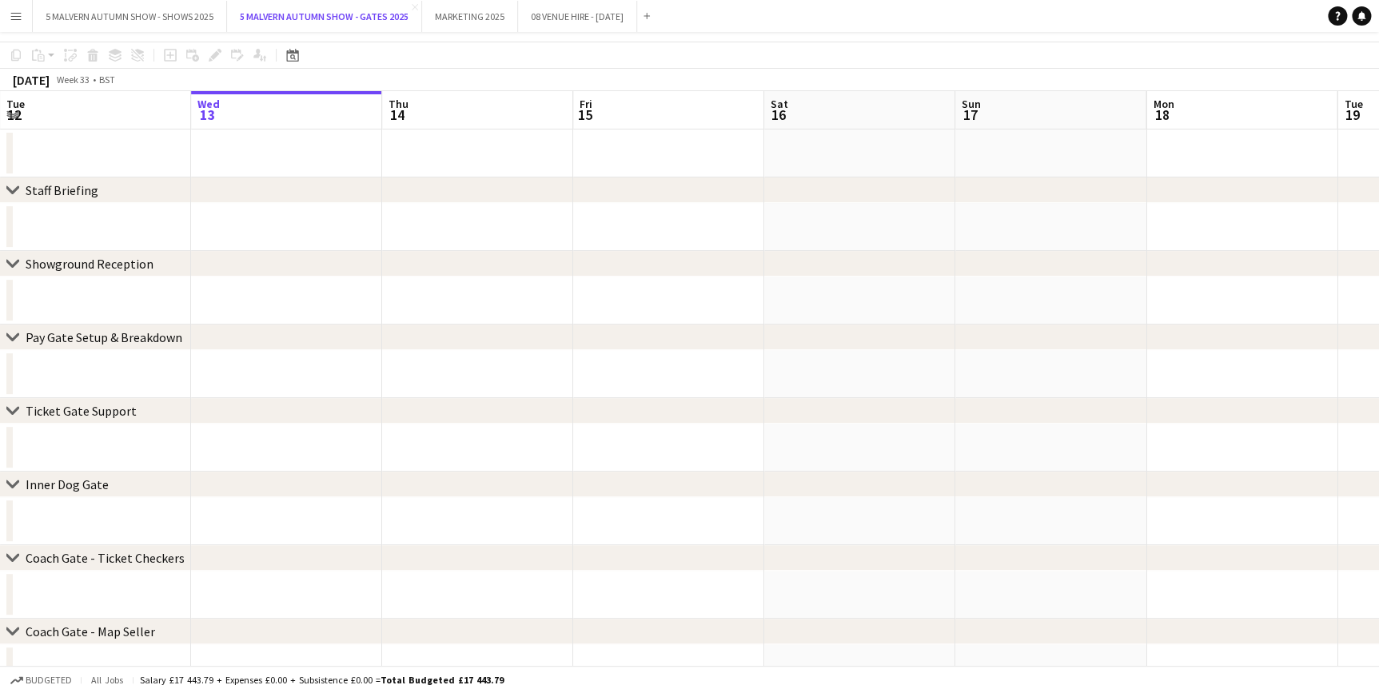
scroll to position [72, 0]
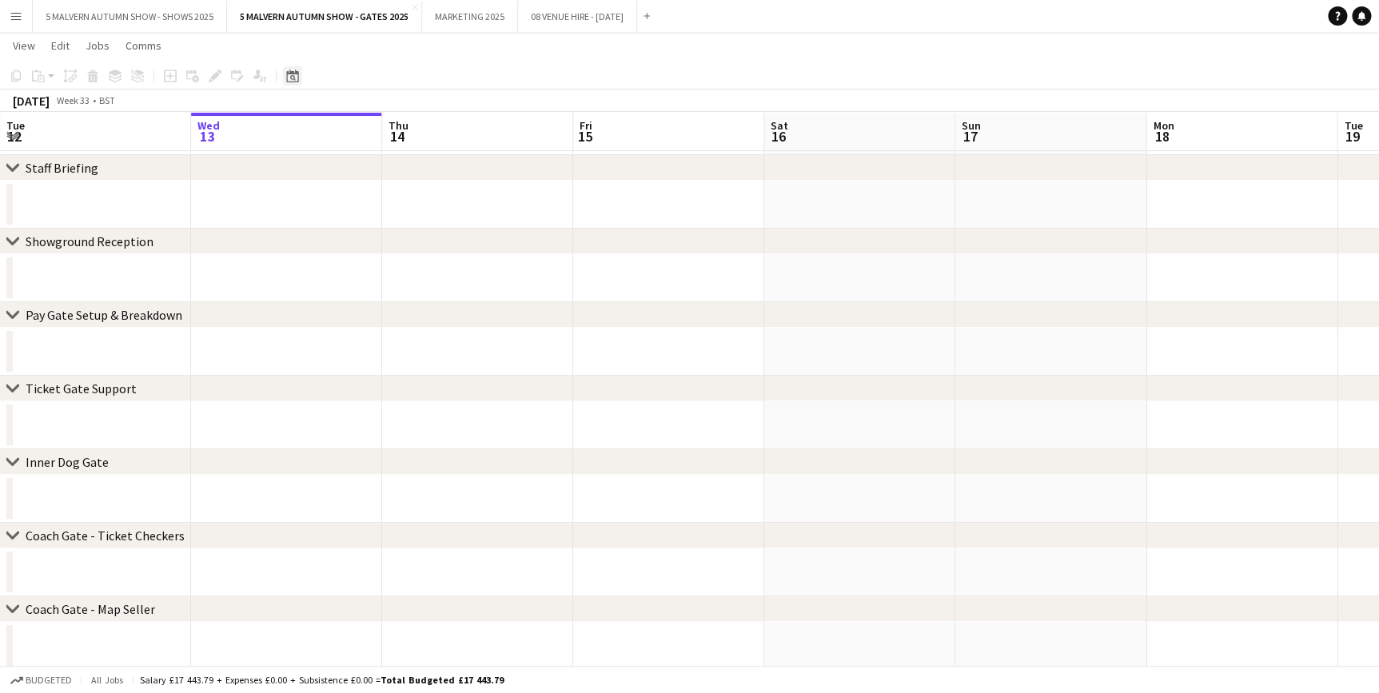
click at [296, 83] on div "Date picker" at bounding box center [292, 75] width 19 height 19
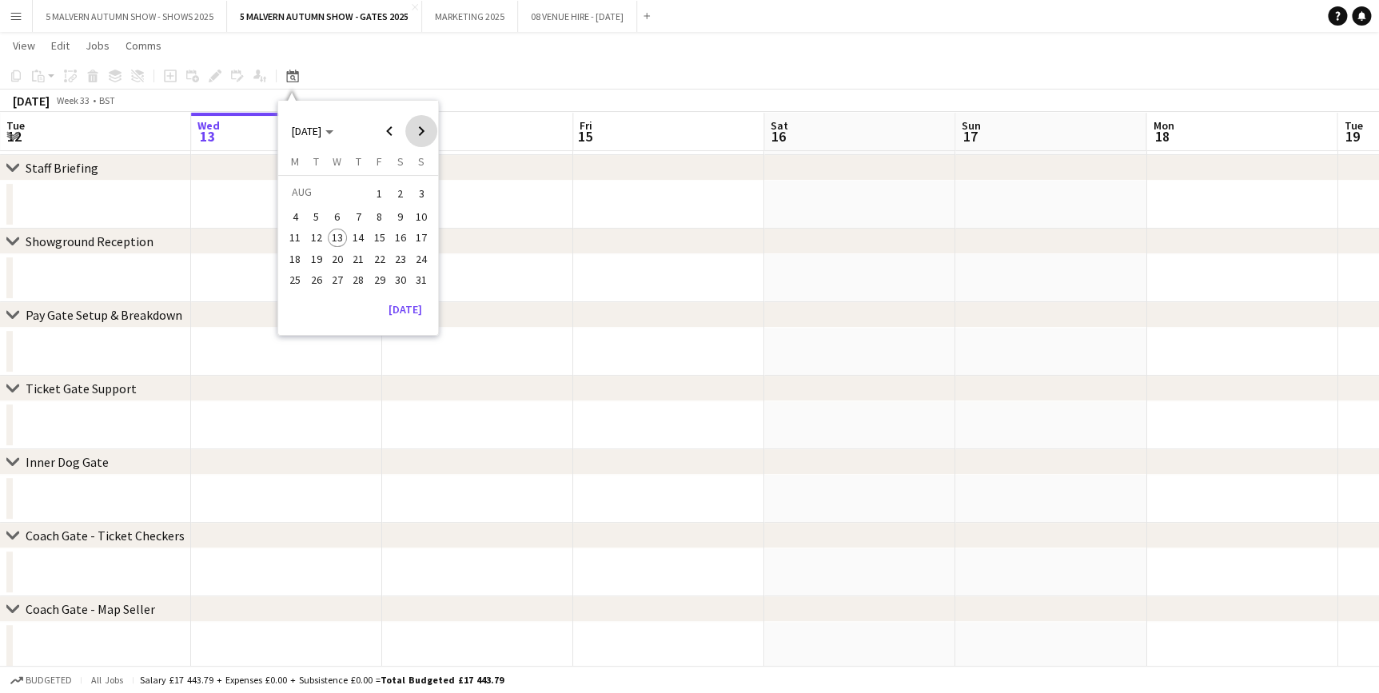
click at [409, 138] on span "Next month" at bounding box center [421, 131] width 32 height 32
click at [381, 273] on span "26" at bounding box center [379, 275] width 19 height 19
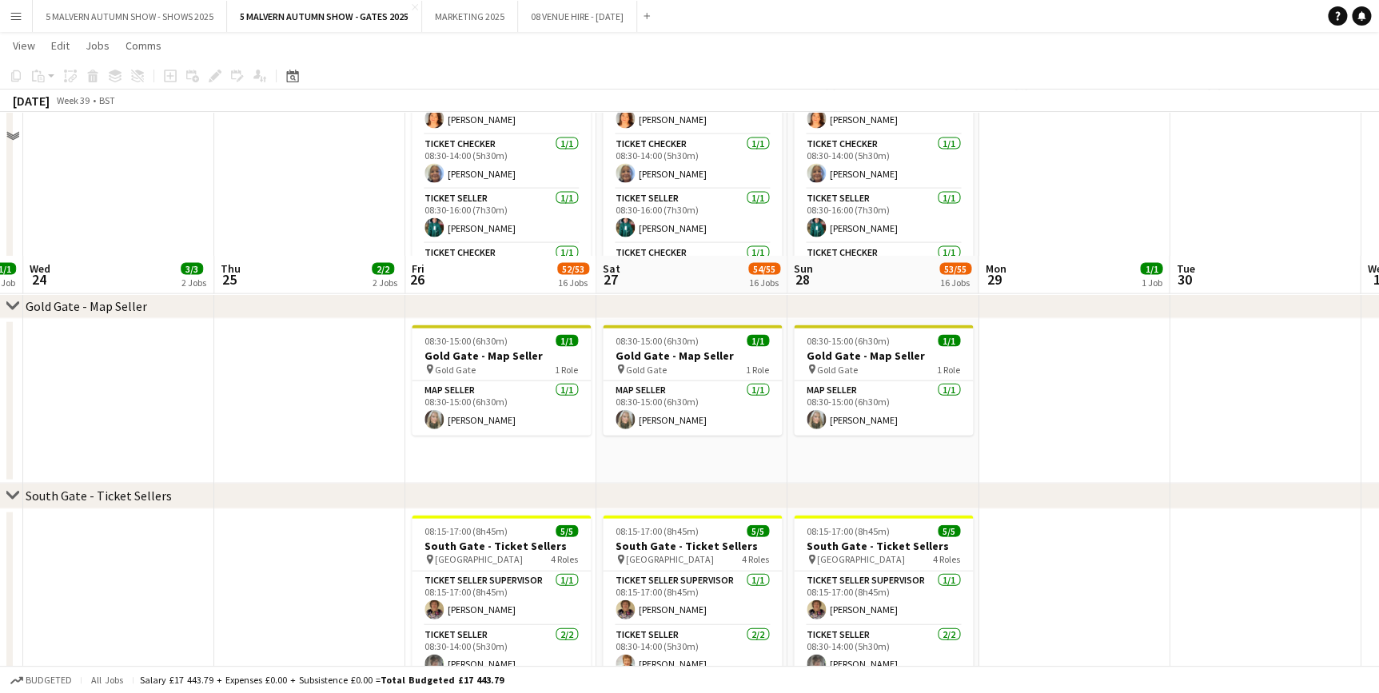
scroll to position [1889, 0]
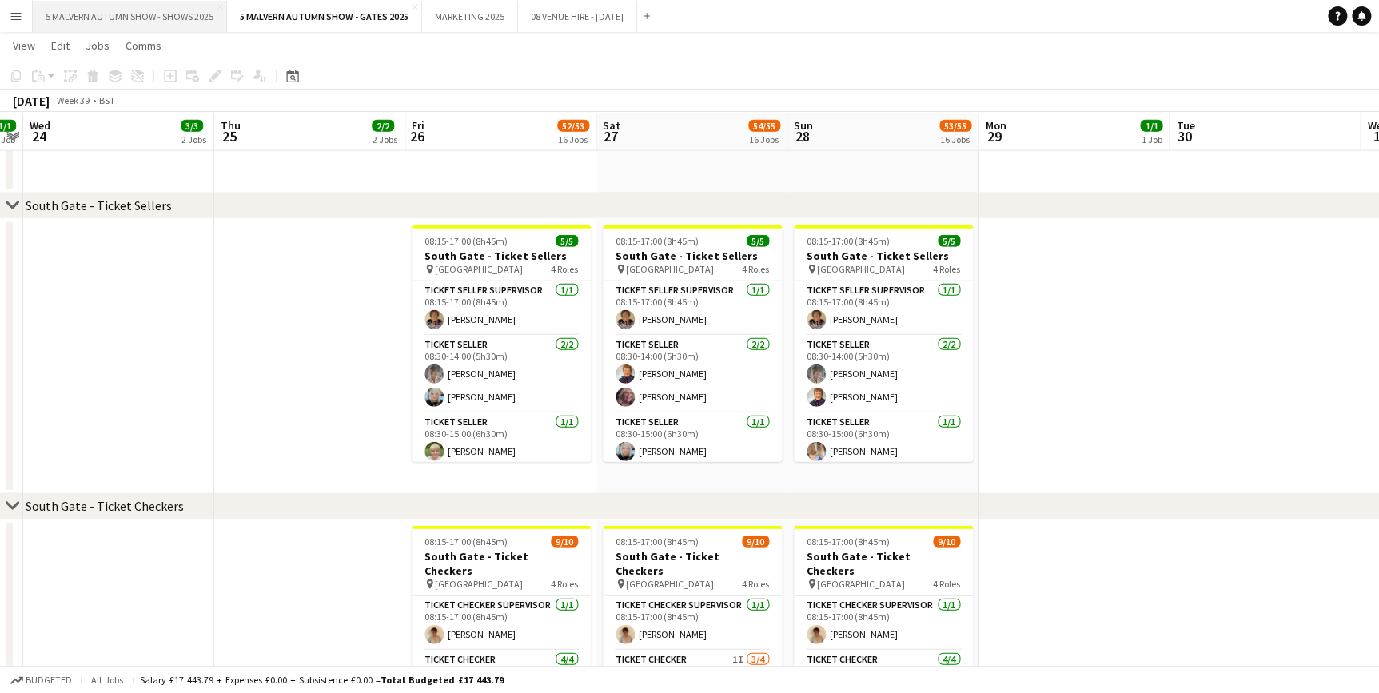
click at [113, 28] on button "5 MALVERN AUTUMN SHOW - SHOWS 2025 Close" at bounding box center [130, 16] width 194 height 31
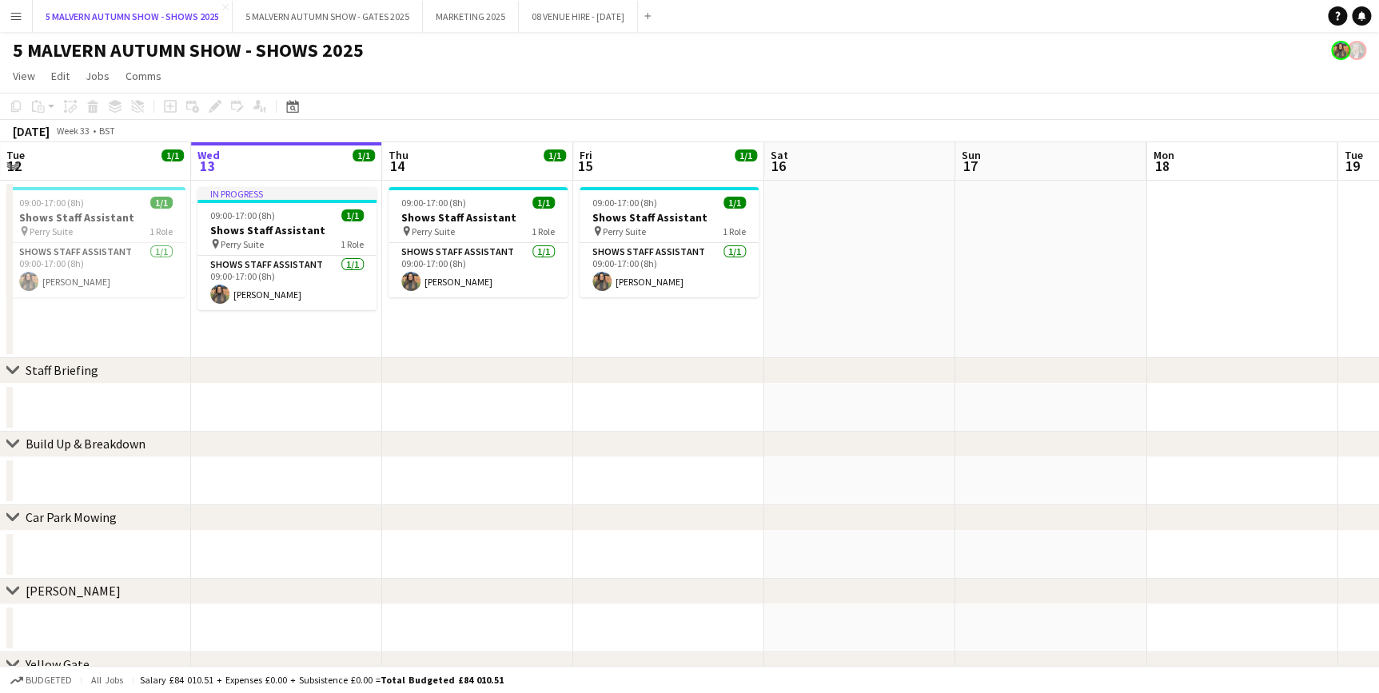
scroll to position [72, 0]
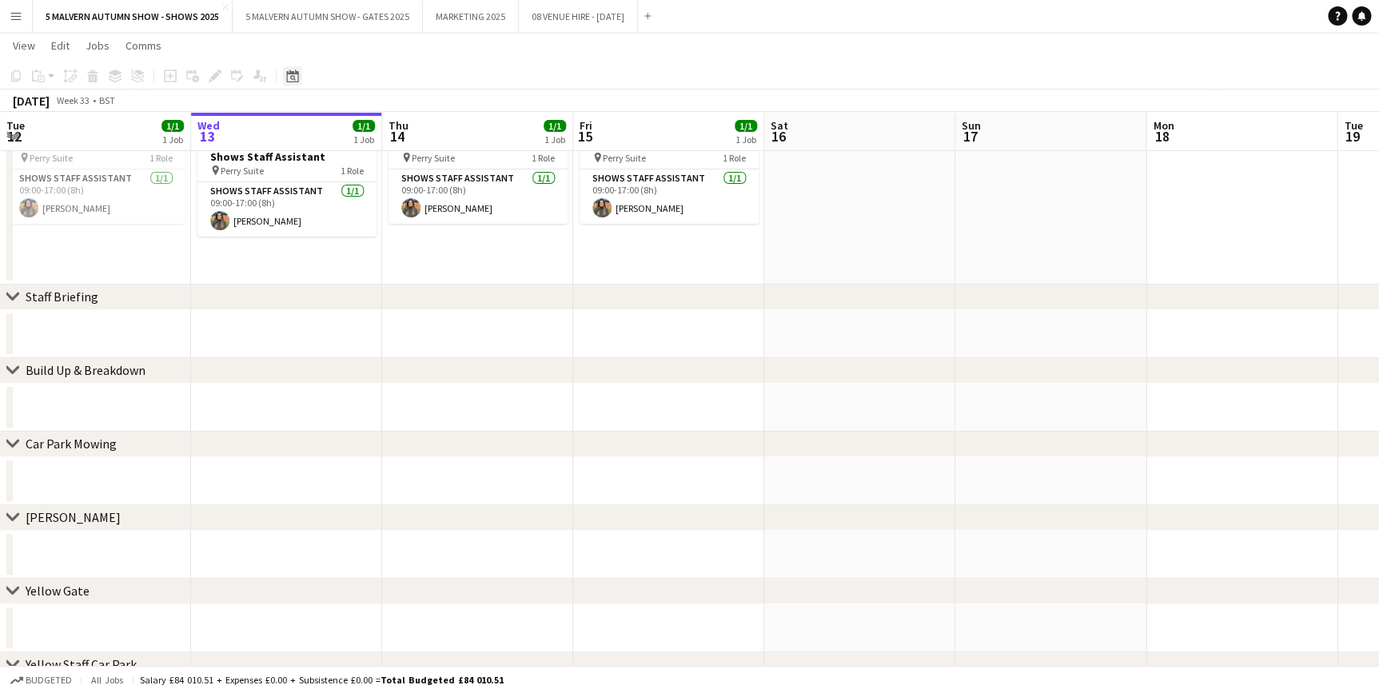
click at [289, 73] on icon at bounding box center [292, 76] width 12 height 13
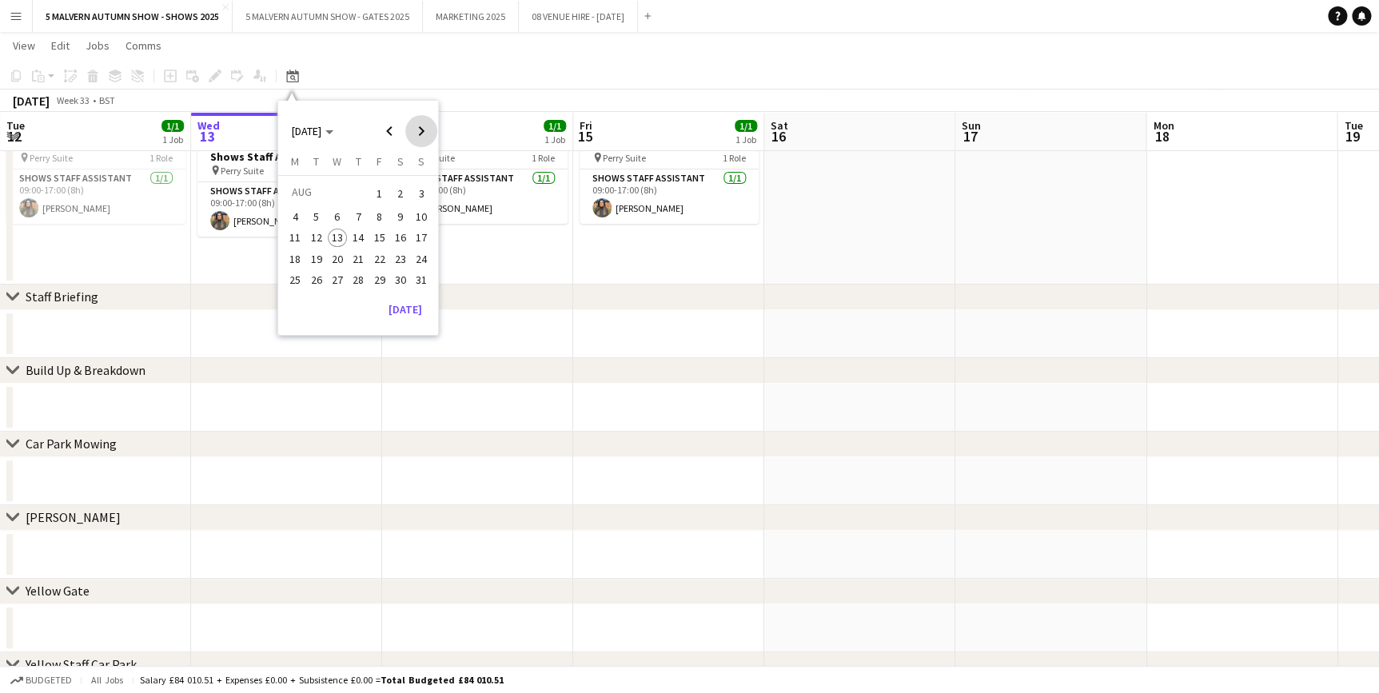
click at [426, 128] on span "Next month" at bounding box center [421, 131] width 32 height 32
click at [372, 271] on span "26" at bounding box center [379, 275] width 19 height 19
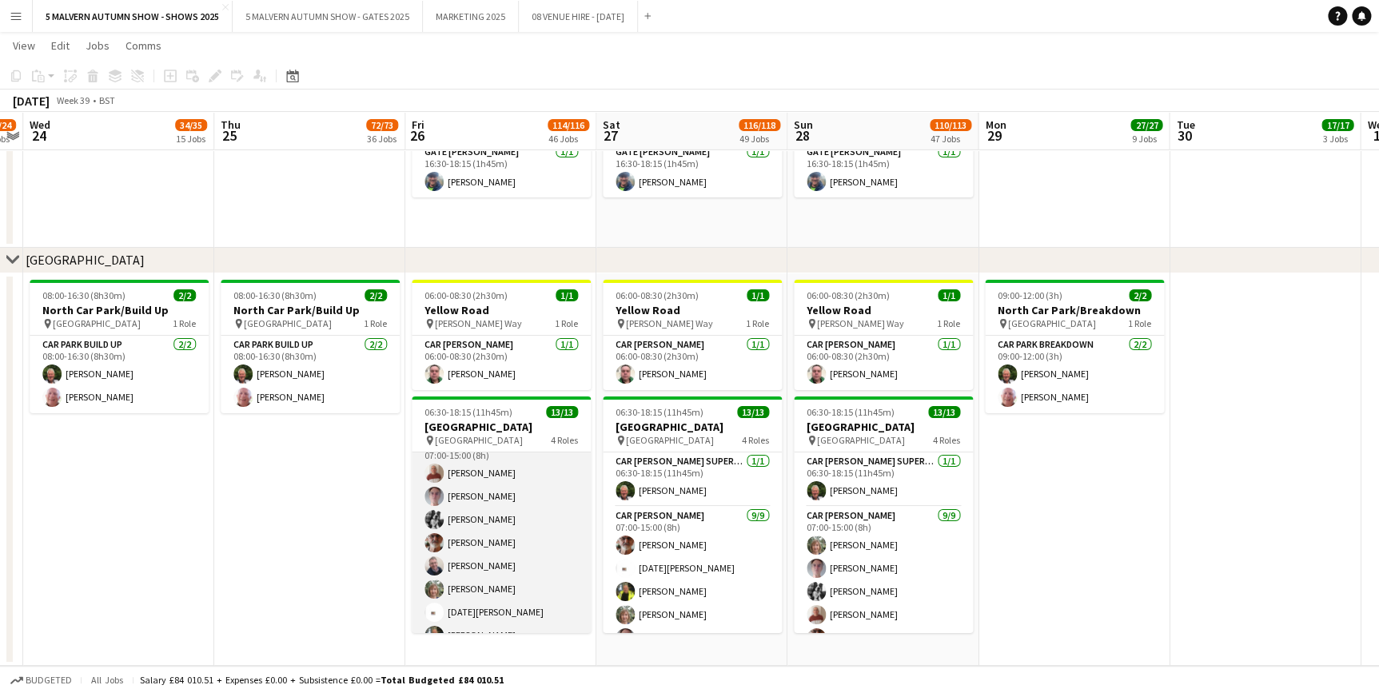
scroll to position [0, 0]
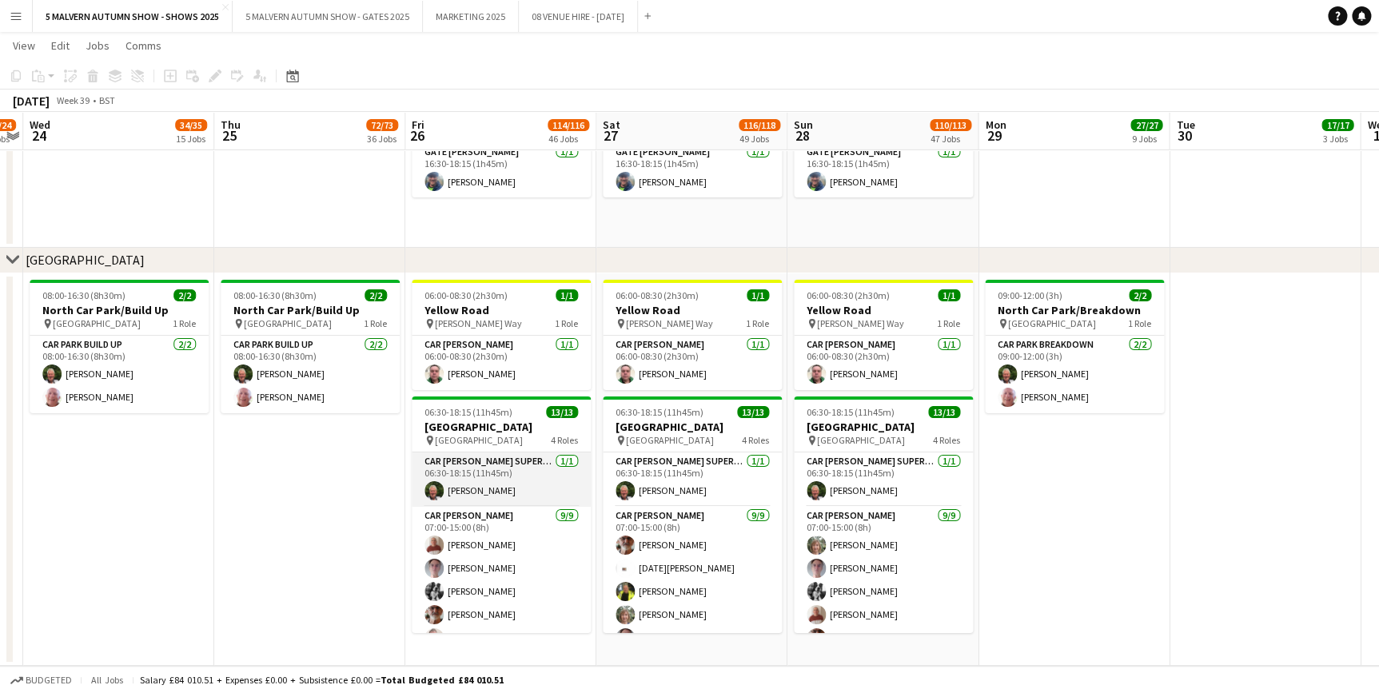
click at [489, 482] on app-card-role "Car Parker Supervisor 1/1 06:30-18:15 (11h45m) Brian Willis" at bounding box center [501, 480] width 179 height 54
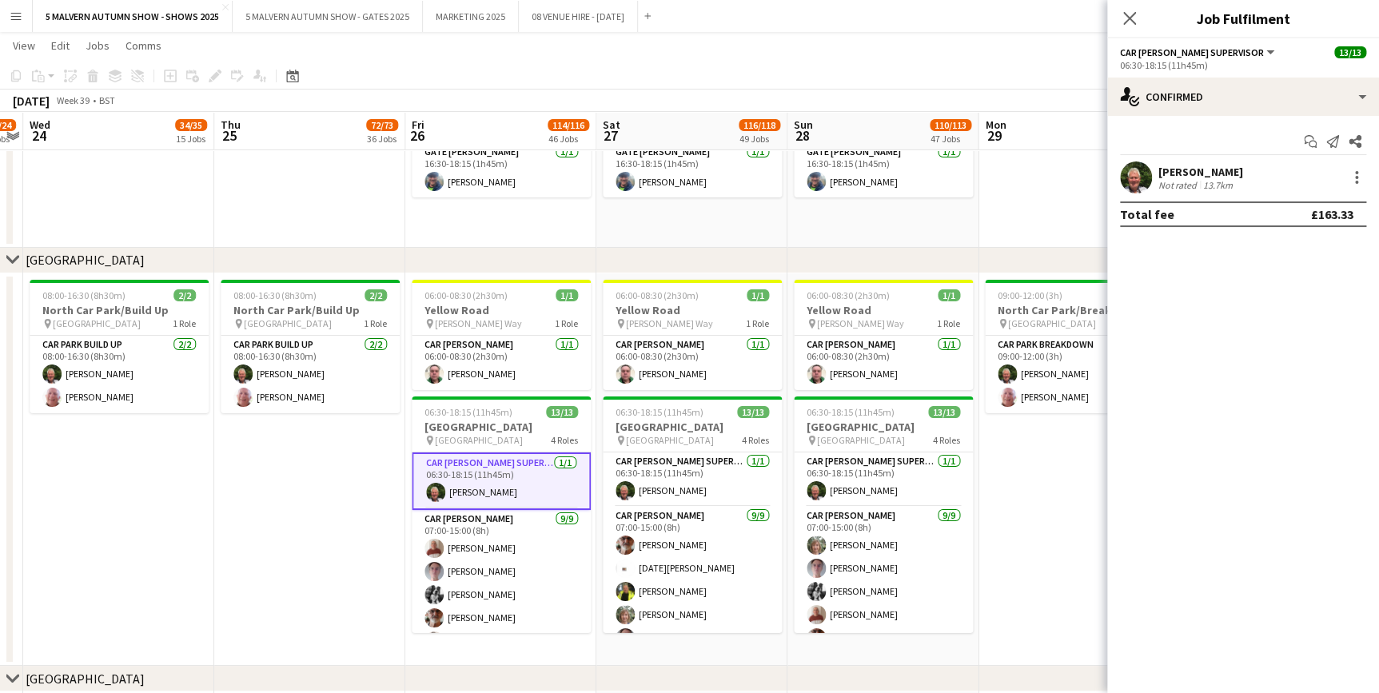
click at [1134, 173] on app-user-avatar at bounding box center [1136, 178] width 32 height 32
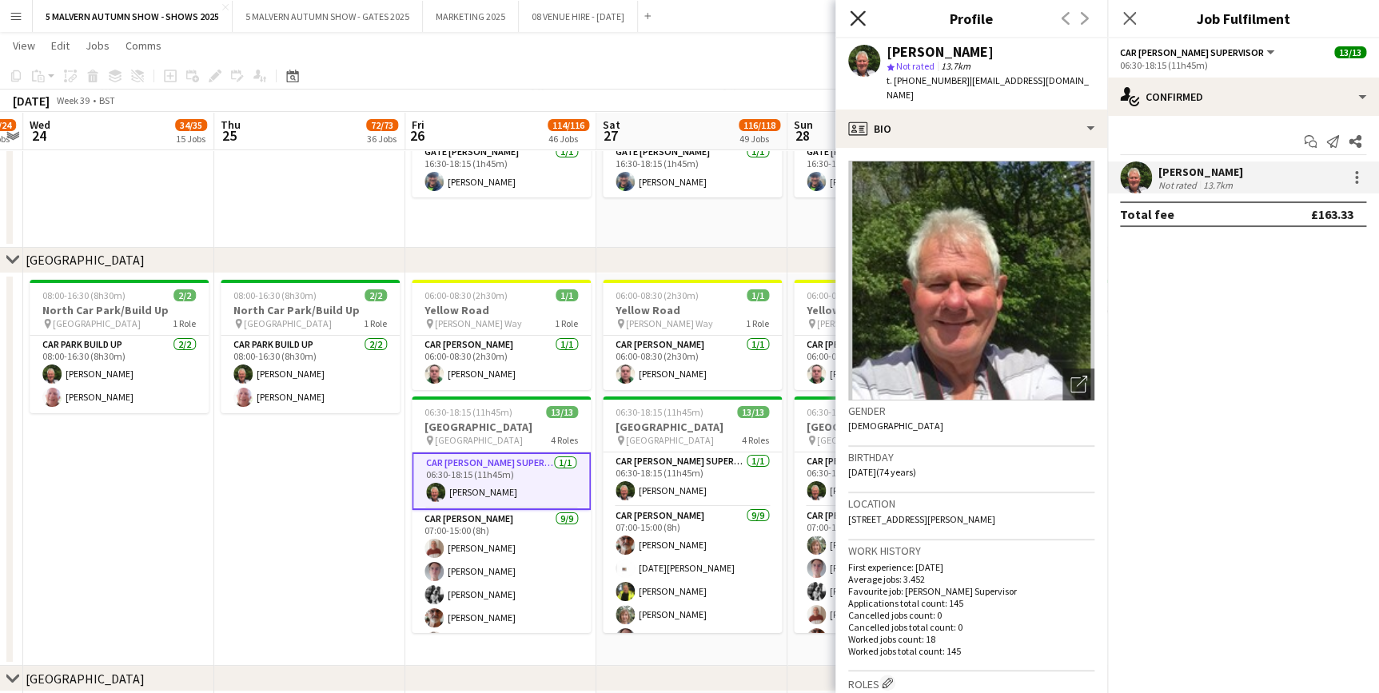
click at [855, 21] on icon at bounding box center [857, 17] width 15 height 15
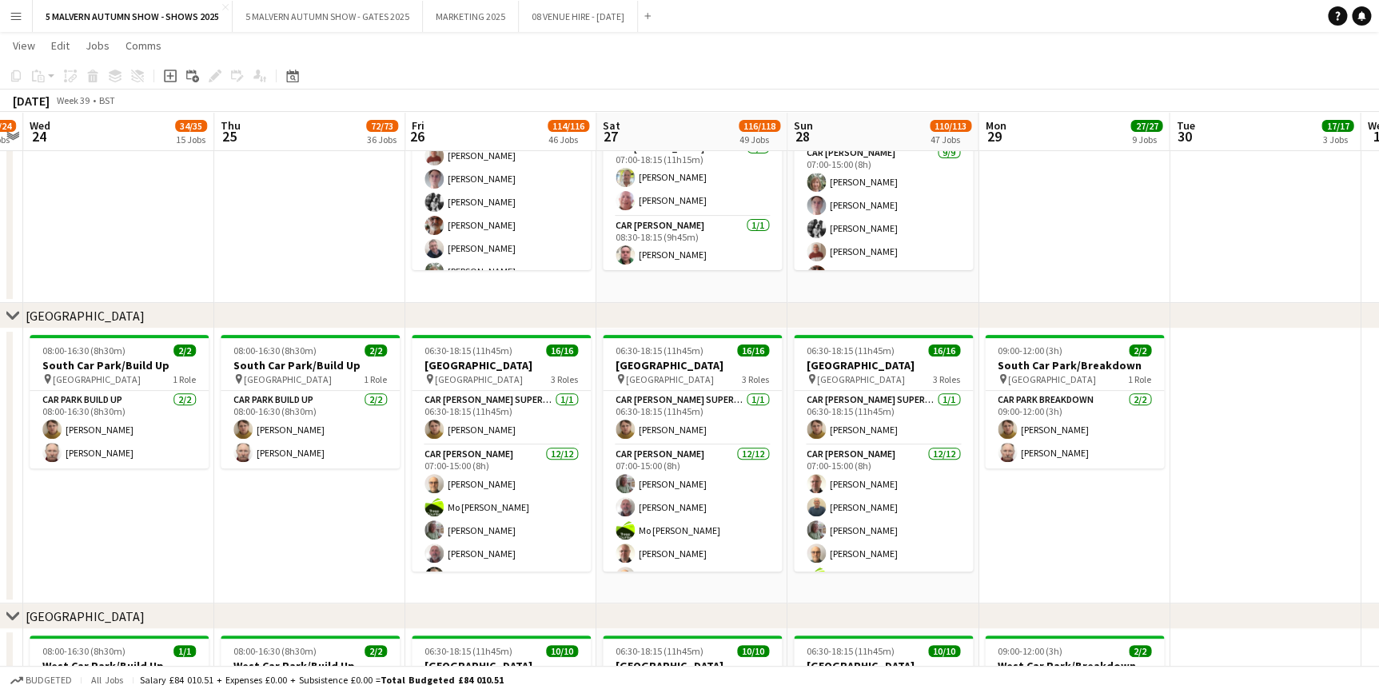
scroll to position [9230, 0]
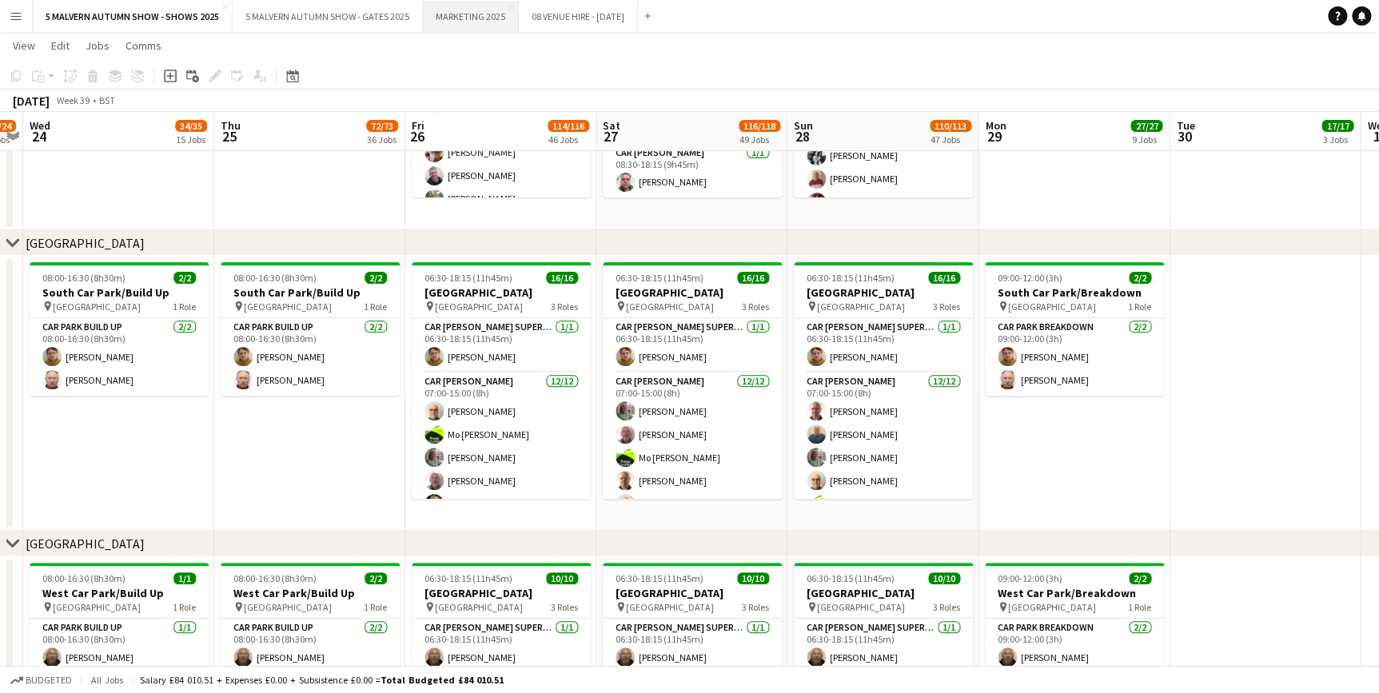
click at [479, 23] on button "MARKETING 2025 Close" at bounding box center [471, 16] width 96 height 31
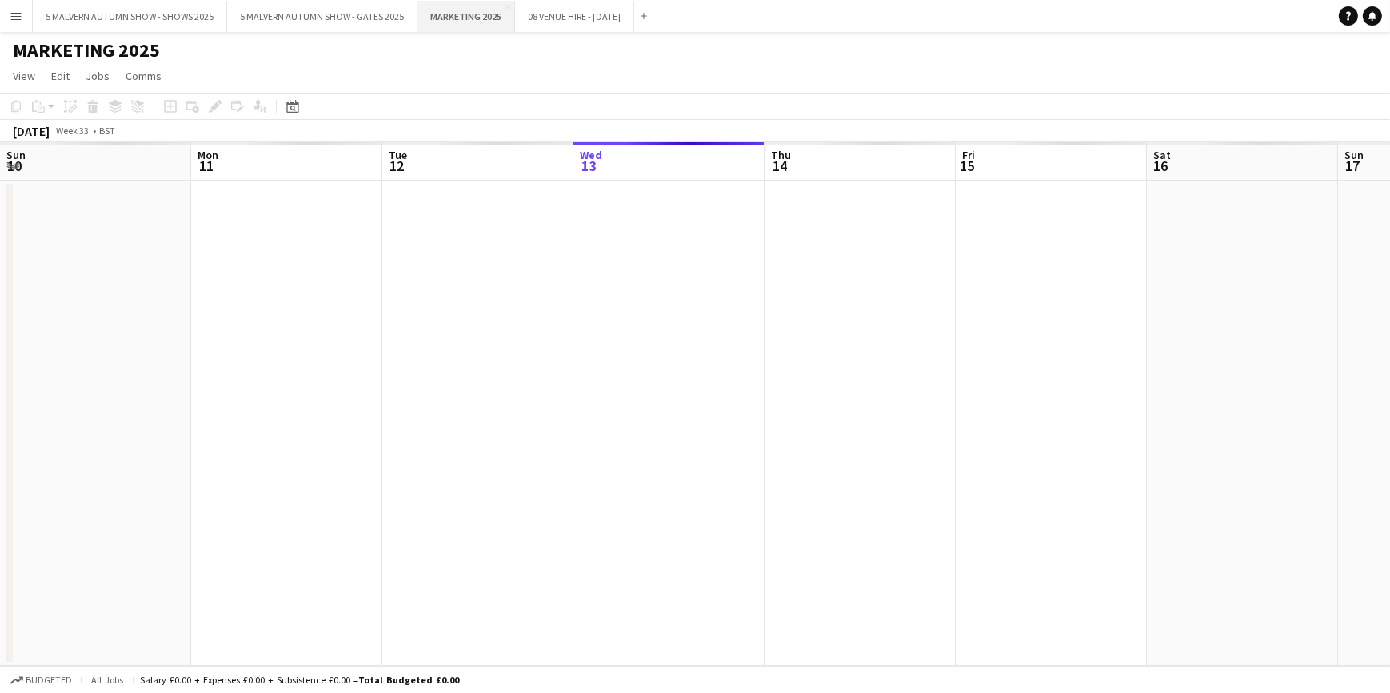
scroll to position [0, 382]
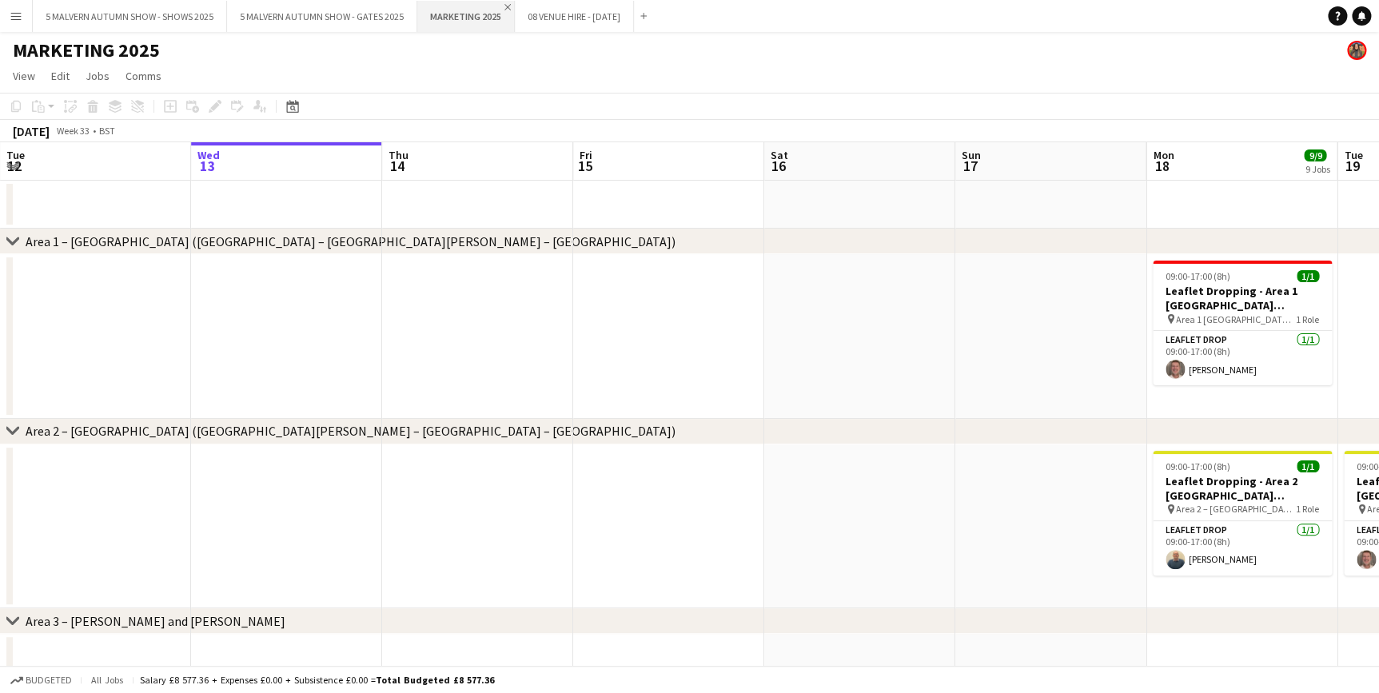
click at [504, 7] on app-icon "Close" at bounding box center [507, 7] width 6 height 6
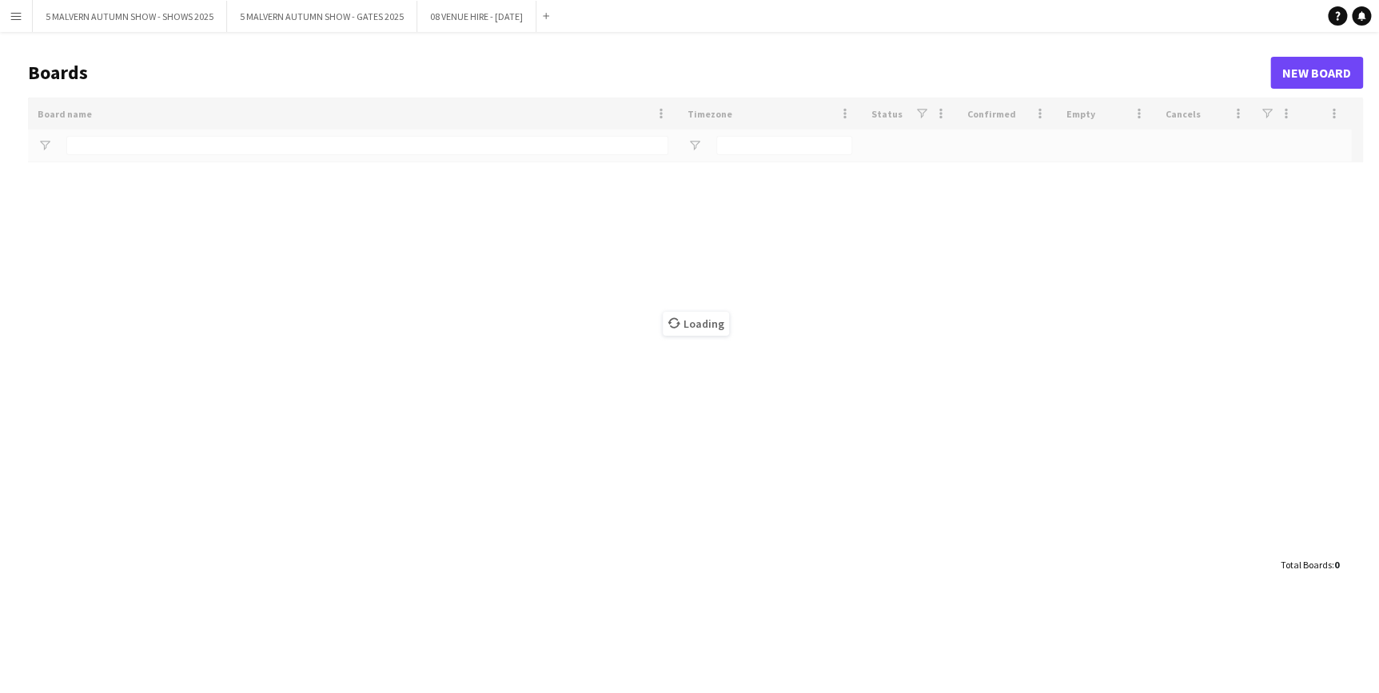
type input "*******"
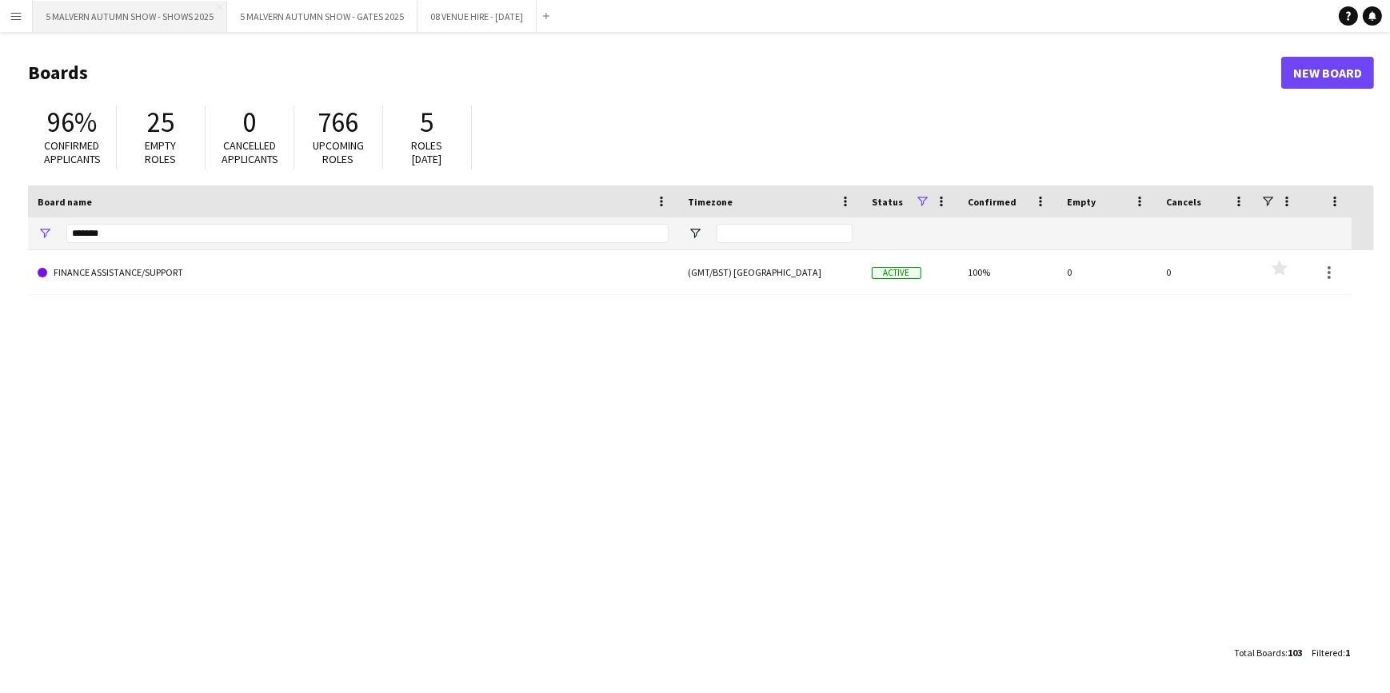
click at [165, 22] on button "5 MALVERN AUTUMN SHOW - SHOWS 2025 Close" at bounding box center [130, 16] width 194 height 31
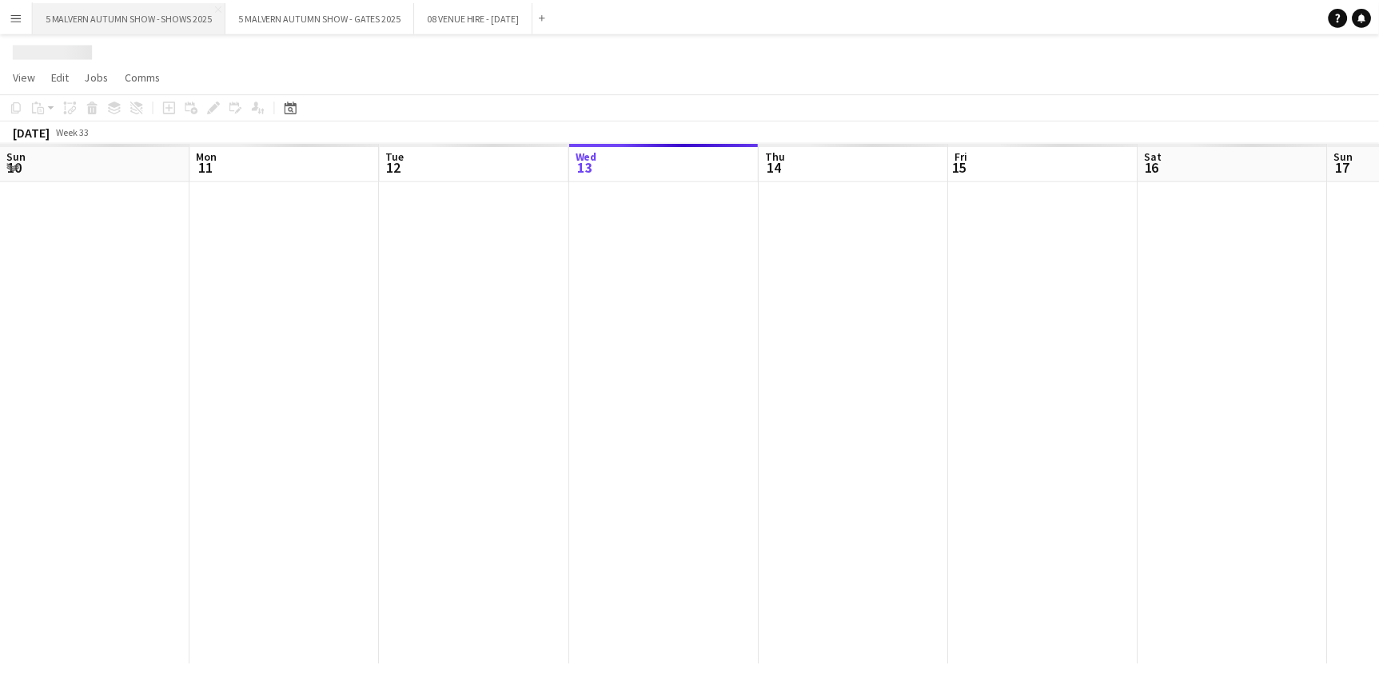
scroll to position [0, 382]
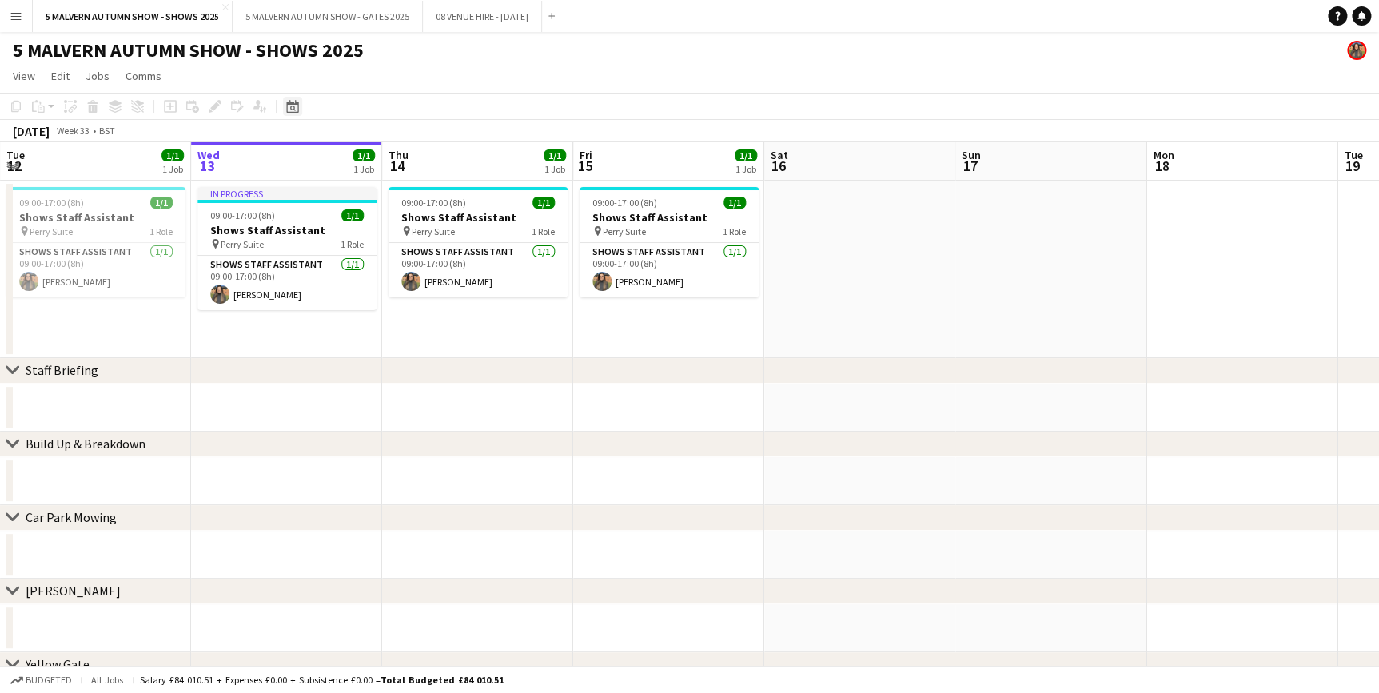
click at [291, 106] on icon at bounding box center [293, 109] width 6 height 6
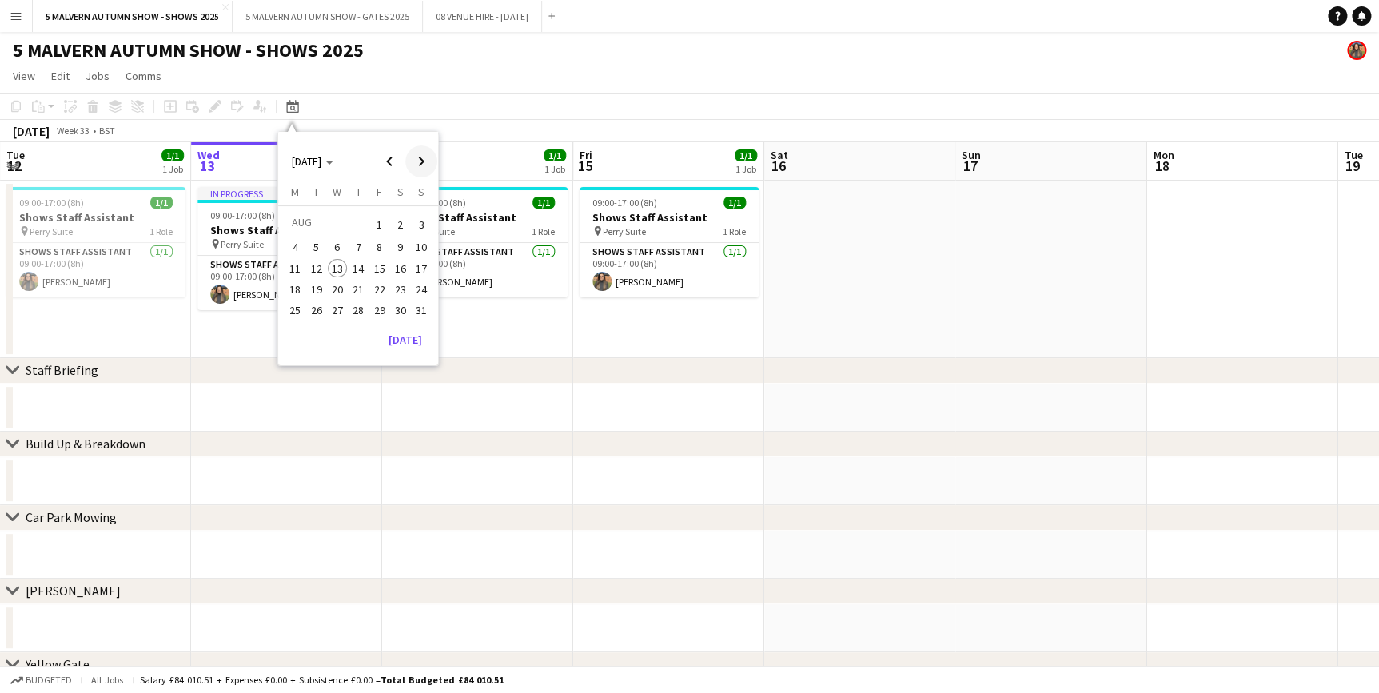
click at [429, 163] on span "Next month" at bounding box center [421, 162] width 32 height 32
click at [382, 307] on span "26" at bounding box center [379, 306] width 19 height 19
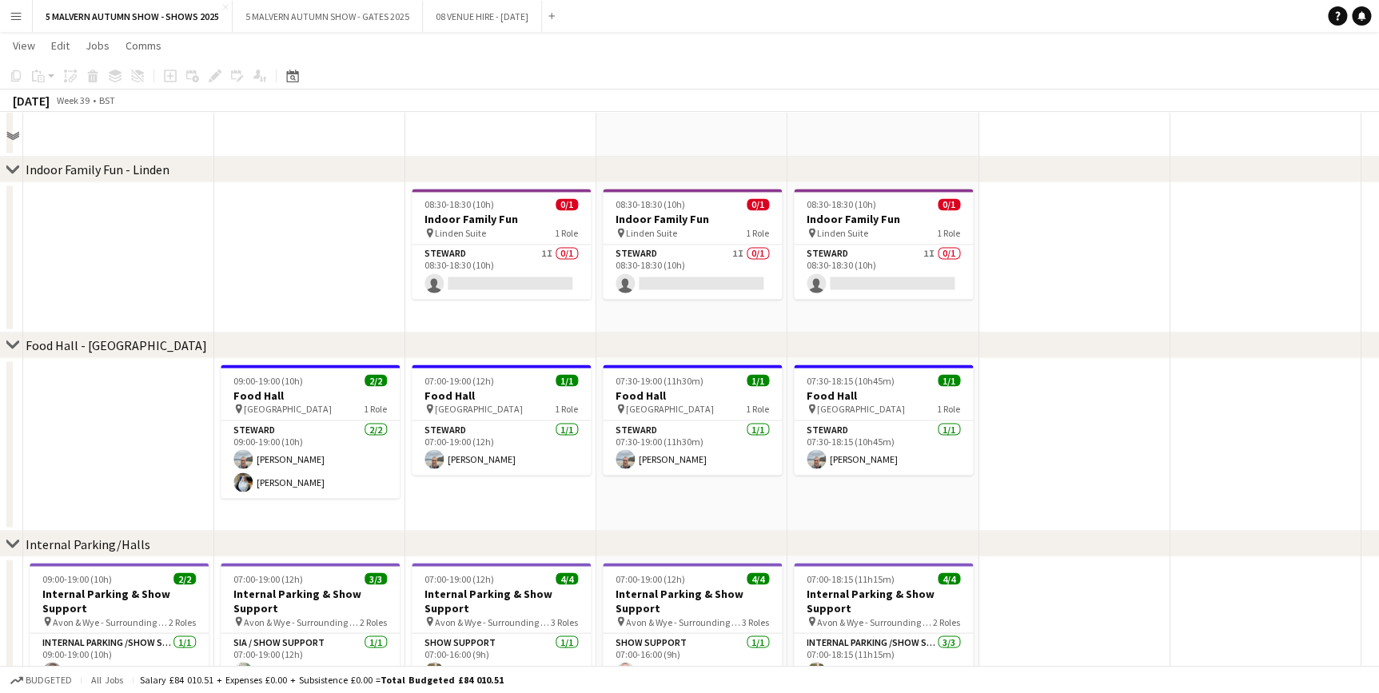
scroll to position [4215, 0]
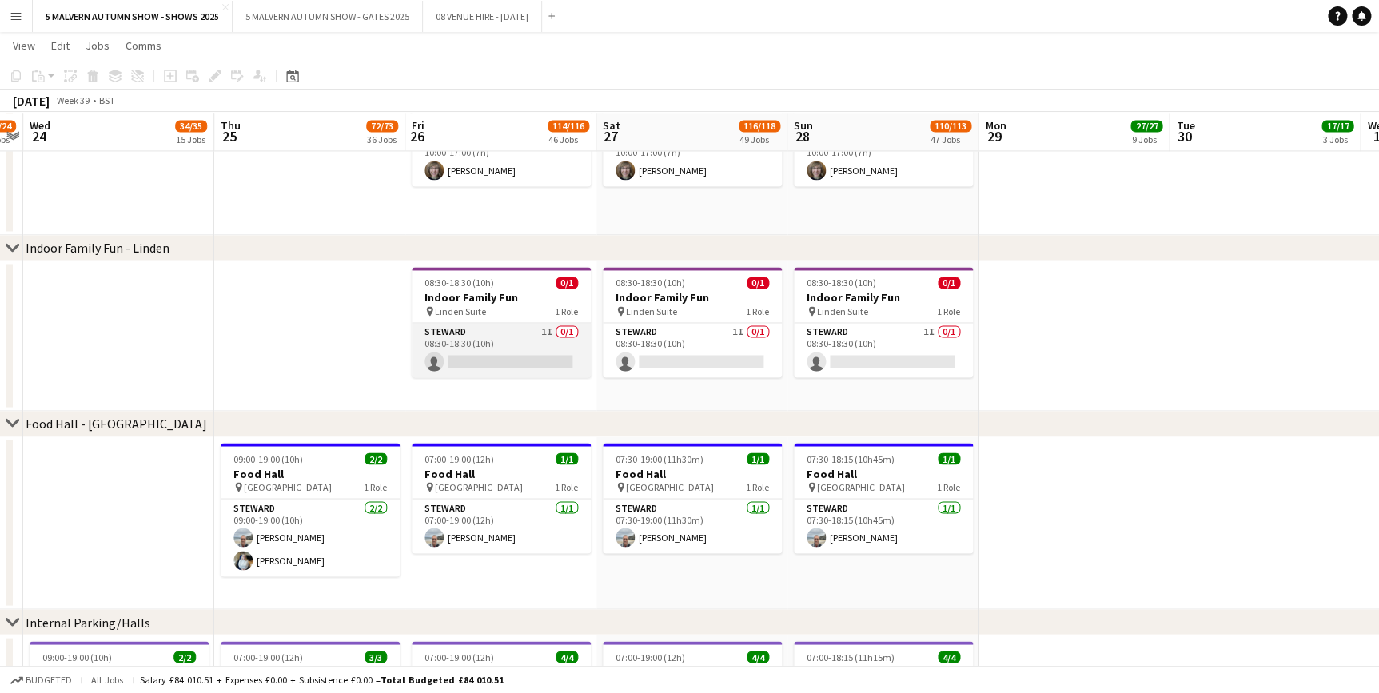
click at [513, 334] on app-card-role "Steward 1I 0/1 08:30-18:30 (10h) single-neutral-actions" at bounding box center [501, 350] width 179 height 54
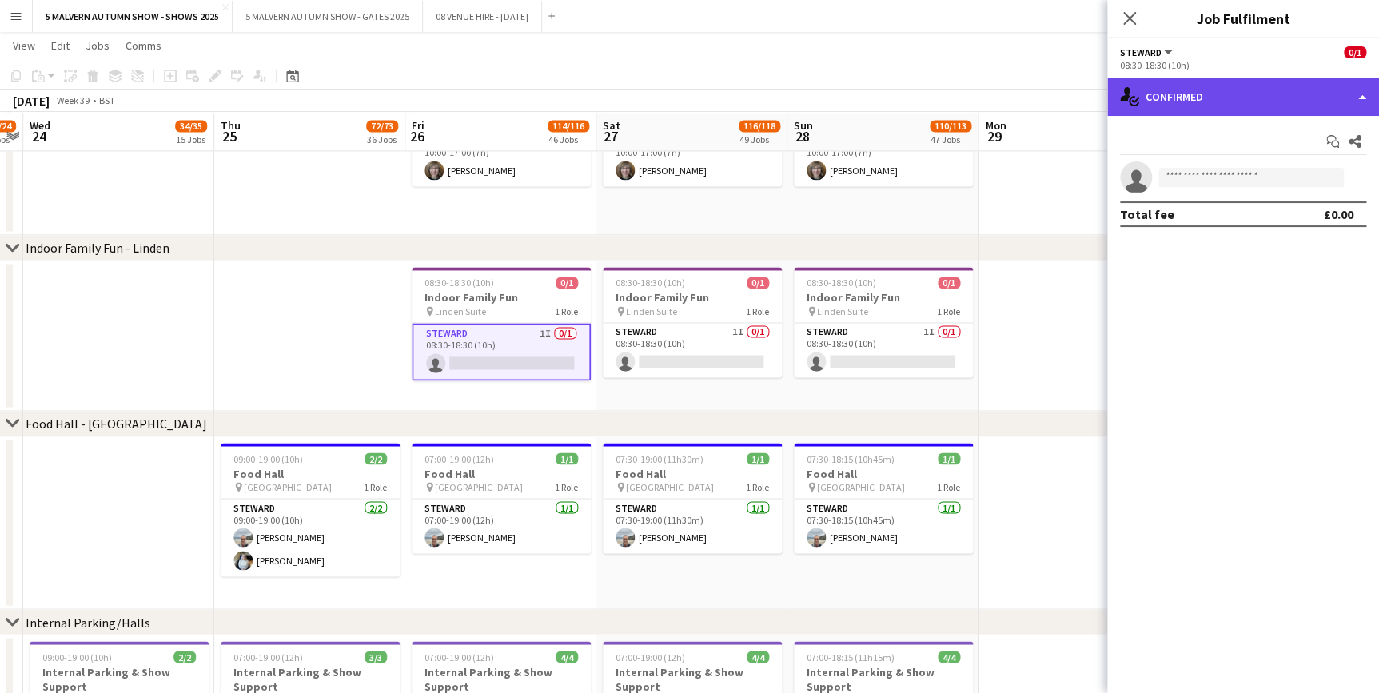
click at [1255, 110] on div "single-neutral-actions-check-2 Confirmed" at bounding box center [1243, 97] width 272 height 38
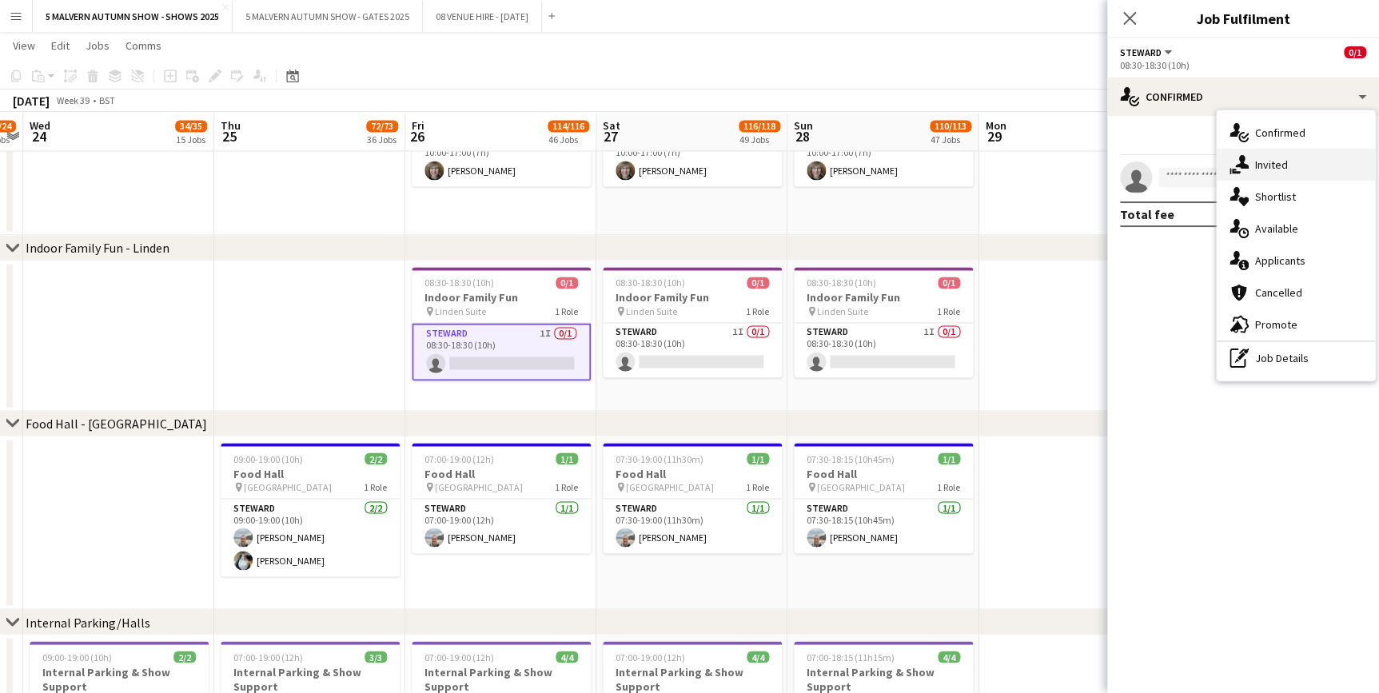
click at [1275, 173] on div "single-neutral-actions-share-1 Invited" at bounding box center [1296, 165] width 158 height 32
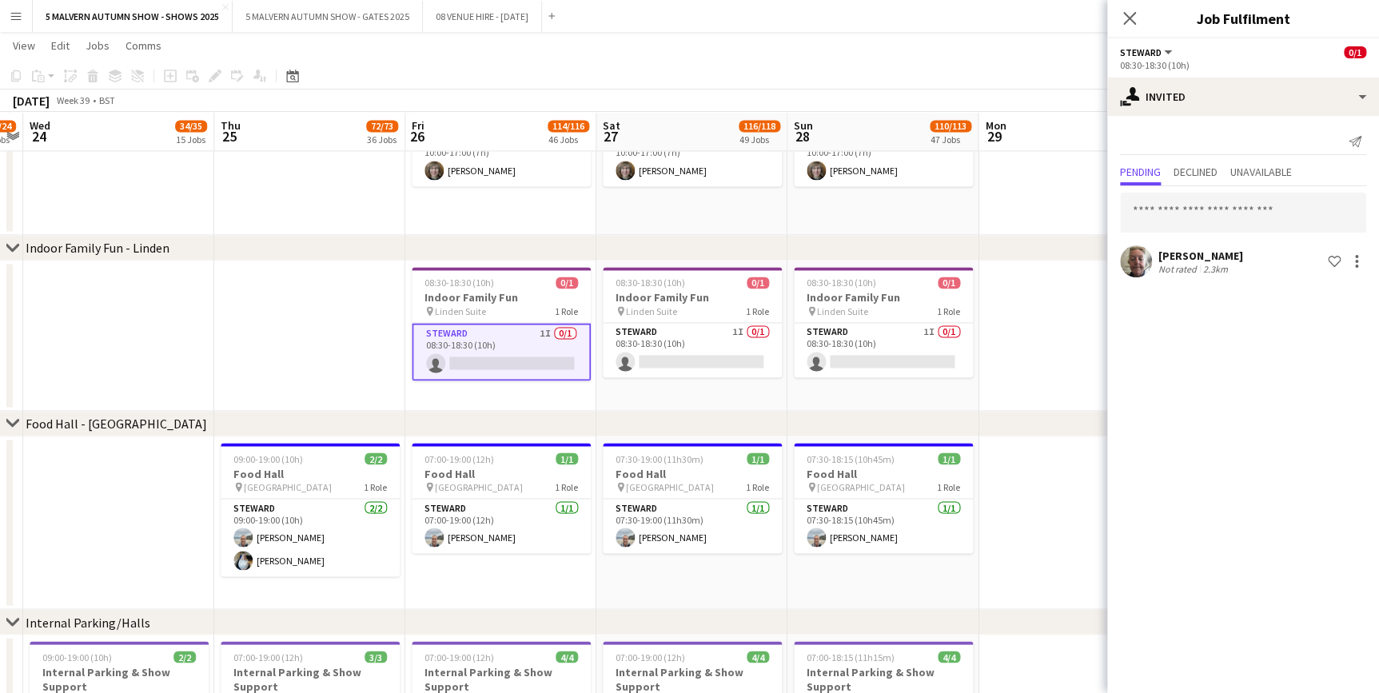
click at [1076, 300] on app-date-cell at bounding box center [1074, 336] width 191 height 150
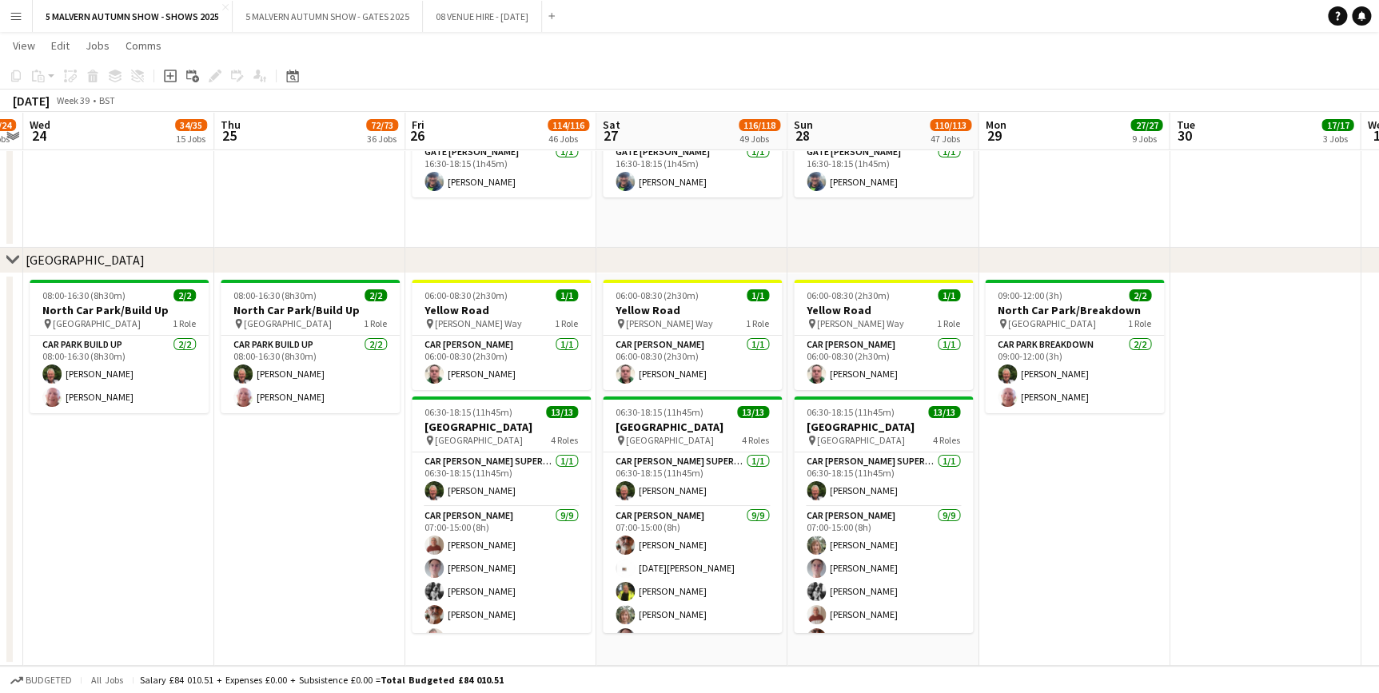
scroll to position [8795, 0]
click at [266, 449] on app-date-cell "08:00-16:30 (8h30m) 2/2 North Car Park/Build Up pin North Car Park 1 Role Car P…" at bounding box center [309, 469] width 191 height 393
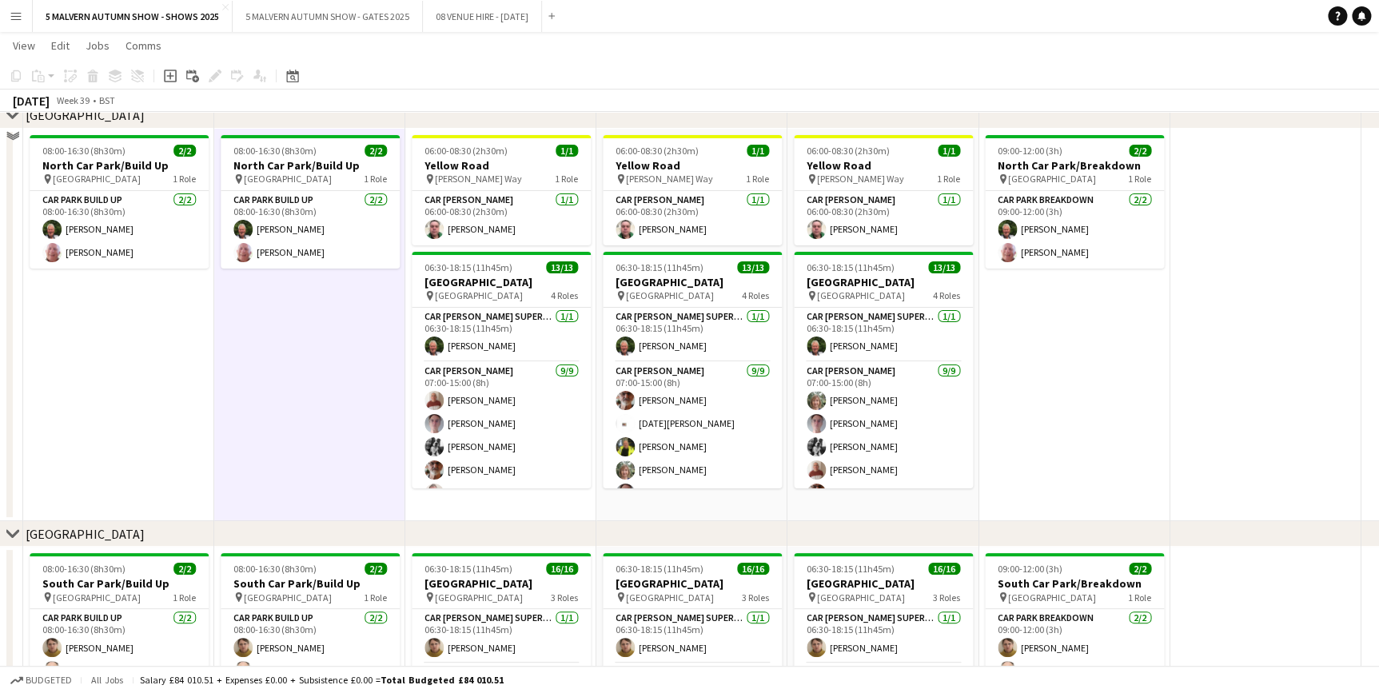
scroll to position [8867, 0]
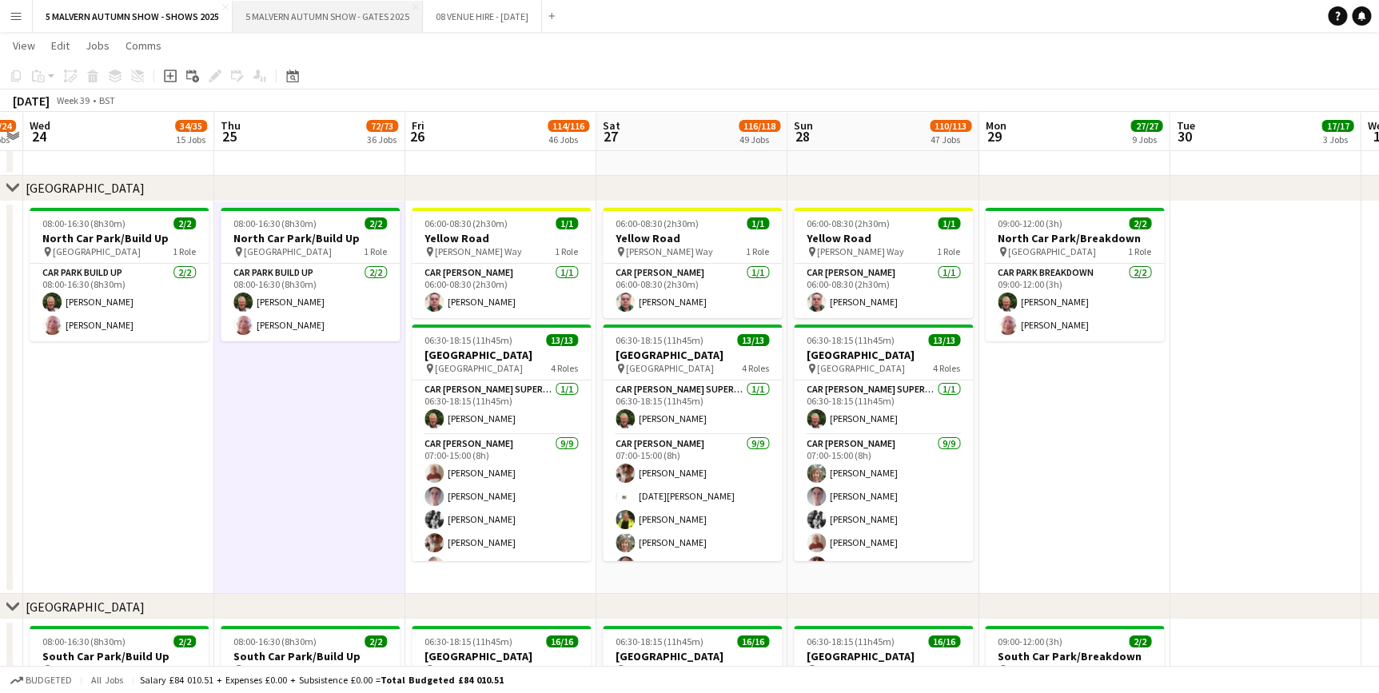
click at [285, 23] on button "5 MALVERN AUTUMN SHOW - GATES 2025 Close" at bounding box center [328, 16] width 190 height 31
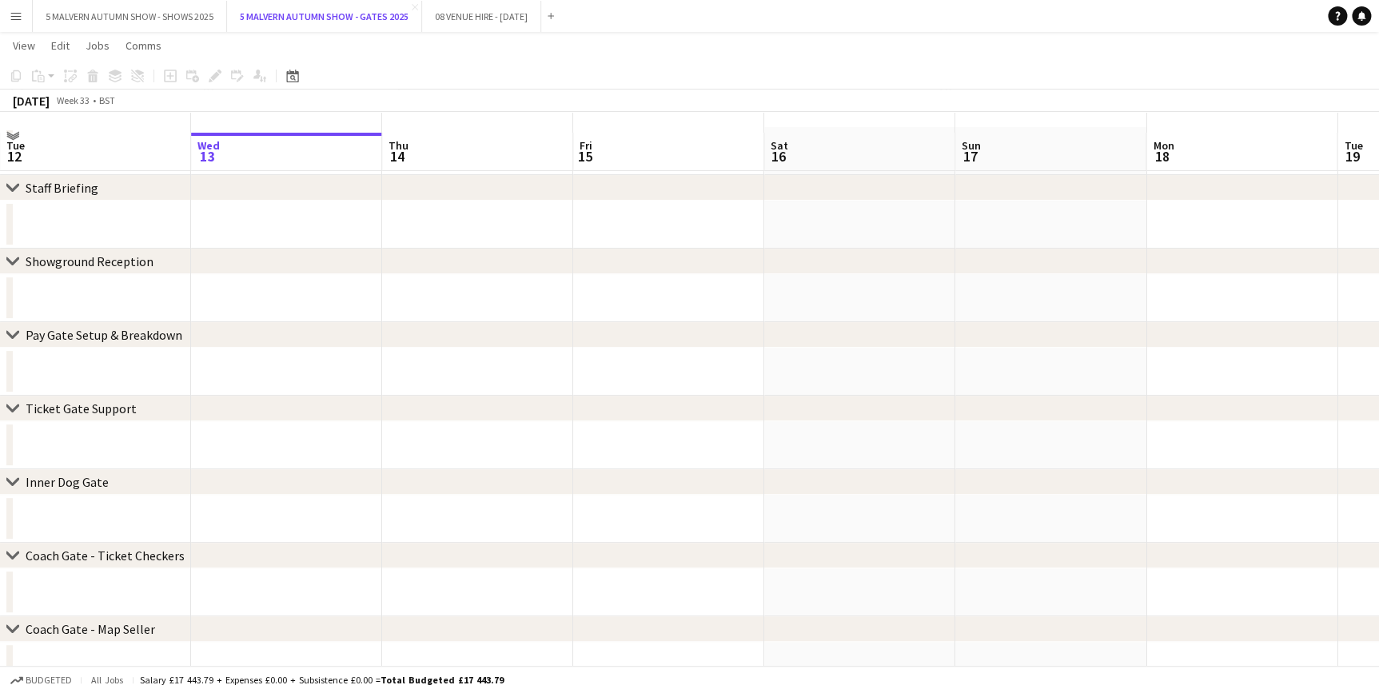
scroll to position [72, 0]
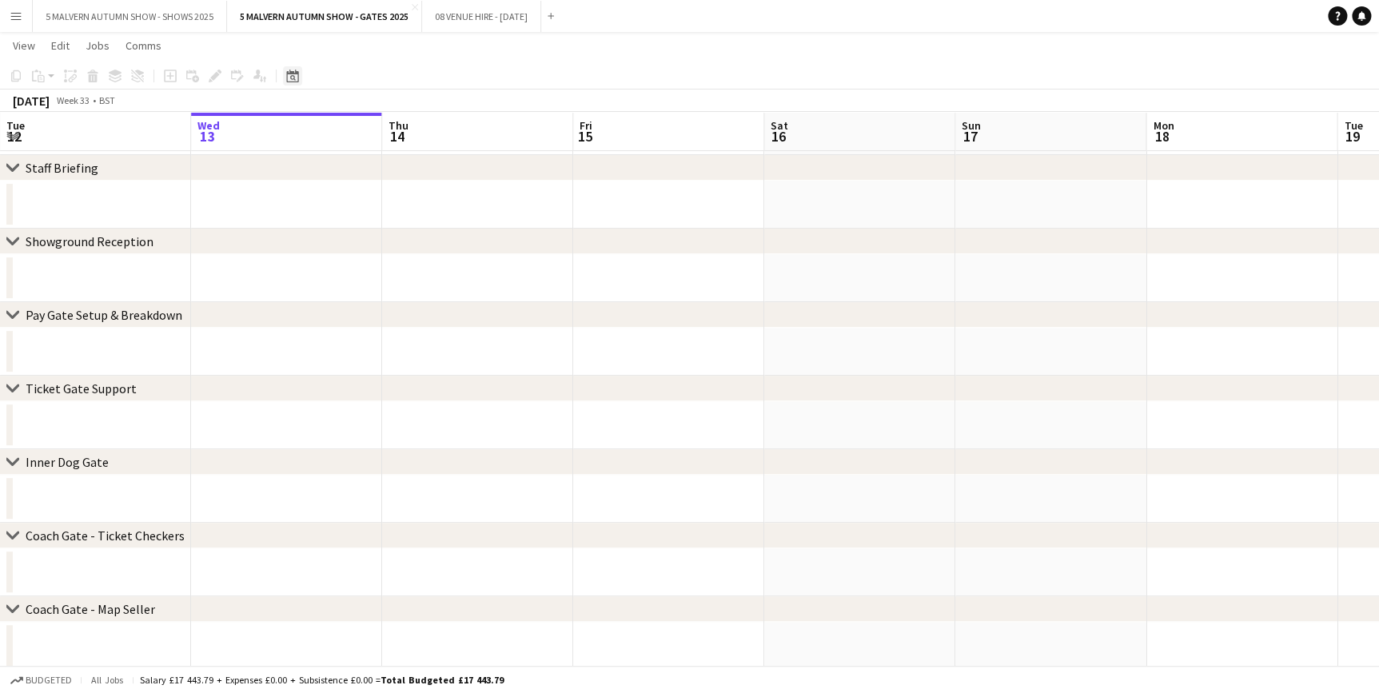
click at [288, 80] on icon "Date picker" at bounding box center [292, 76] width 13 height 13
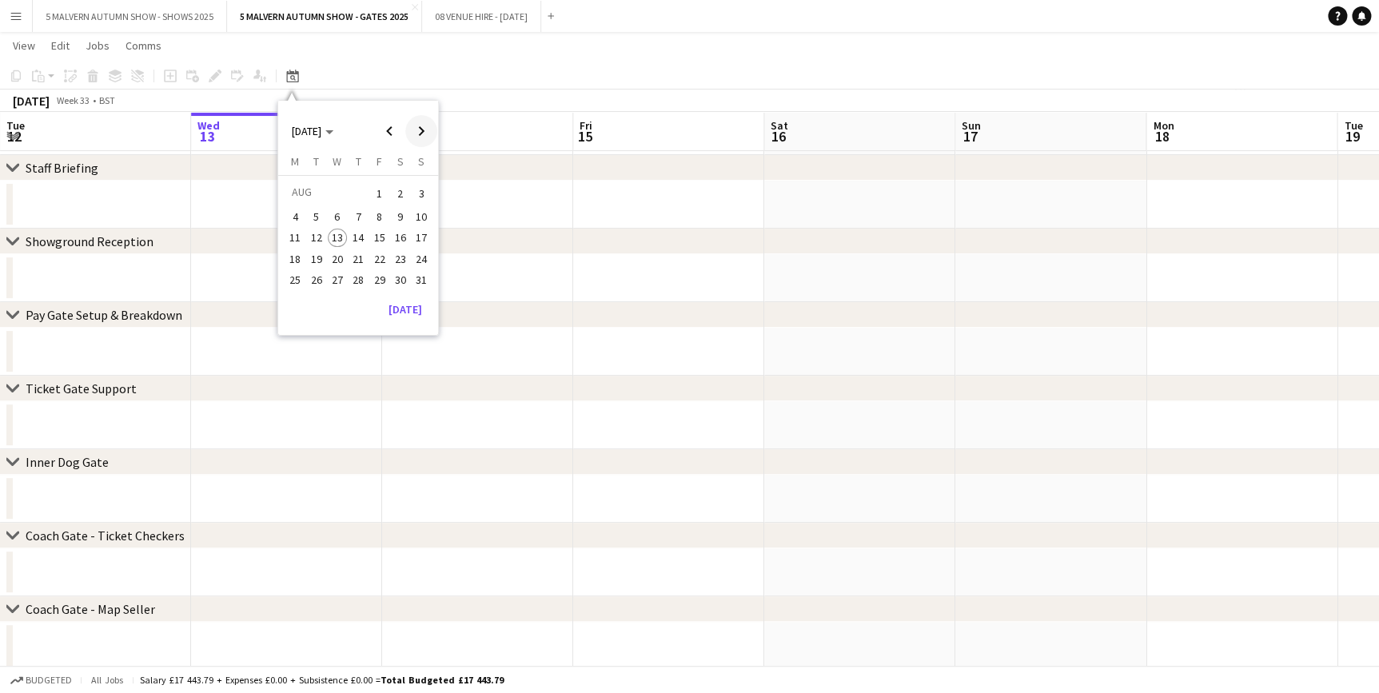
click at [414, 127] on span "Next month" at bounding box center [421, 131] width 32 height 32
click at [385, 269] on span "26" at bounding box center [379, 275] width 19 height 19
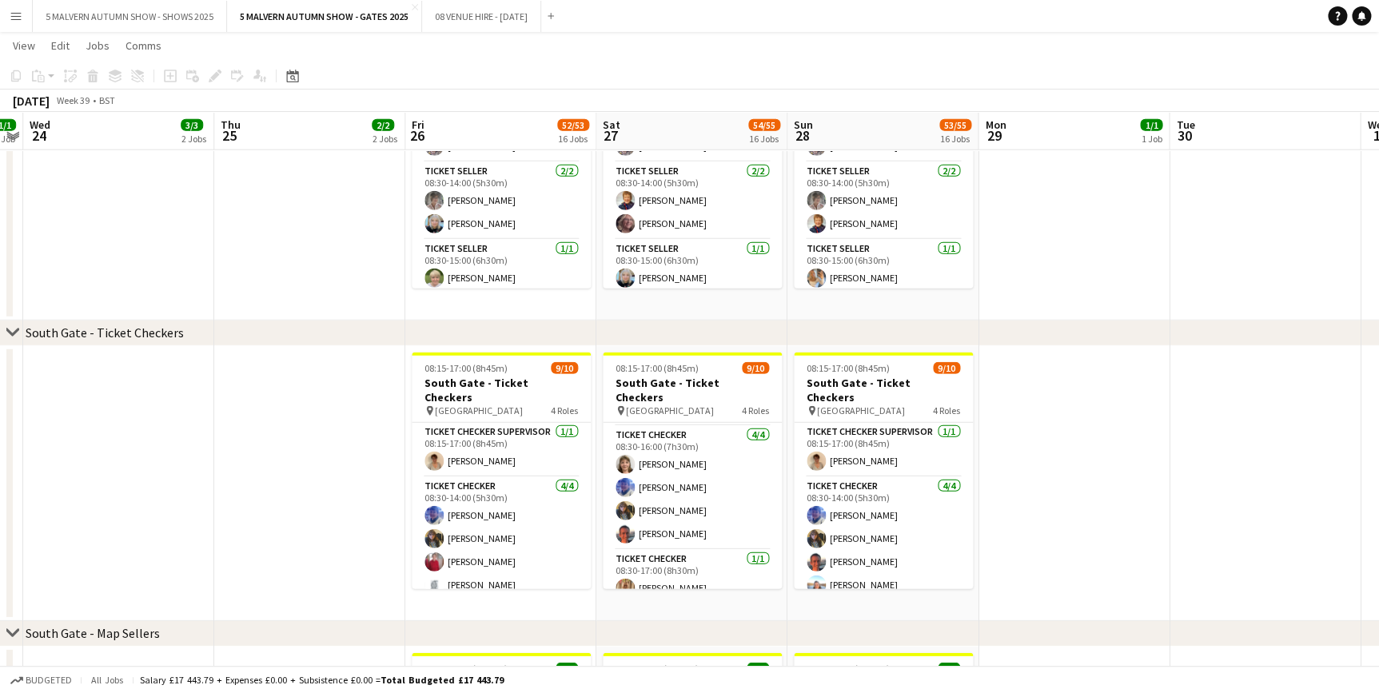
scroll to position [0, 0]
click at [1307, 391] on app-date-cell at bounding box center [1265, 483] width 191 height 275
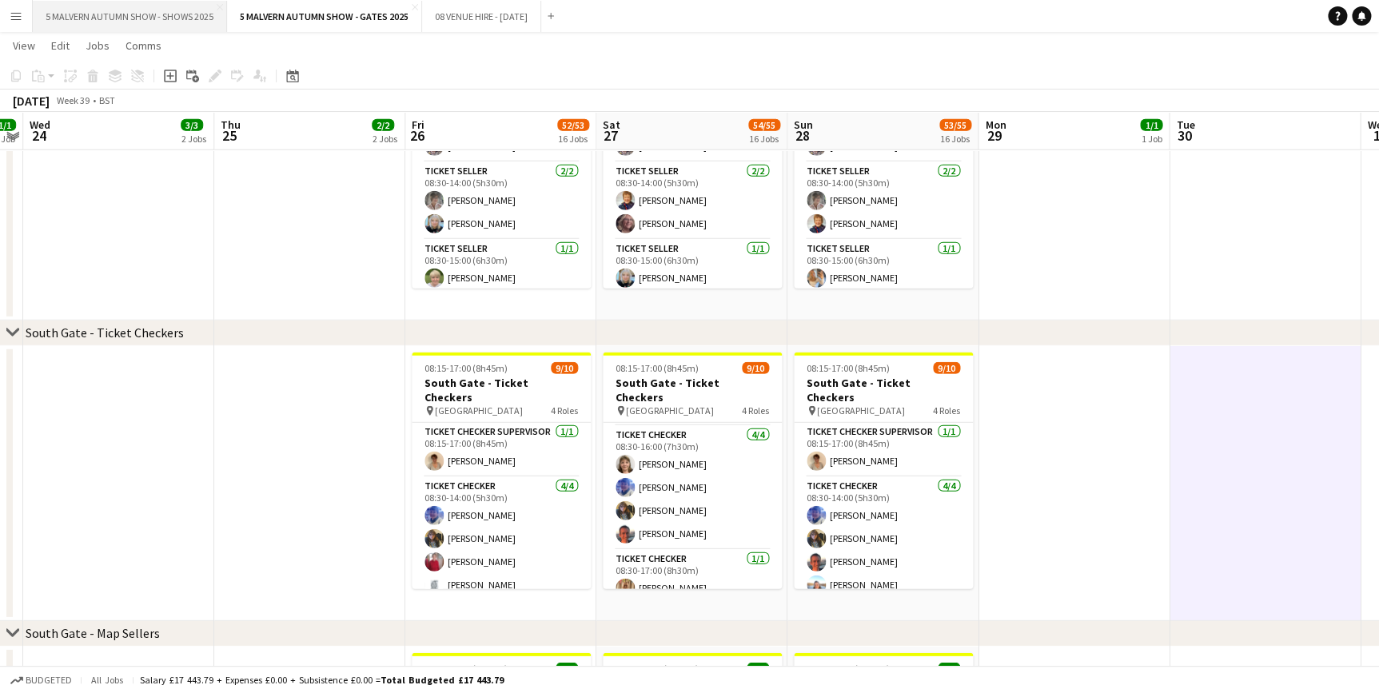
click at [107, 21] on button "5 MALVERN AUTUMN SHOW - SHOWS 2025 Close" at bounding box center [130, 16] width 194 height 31
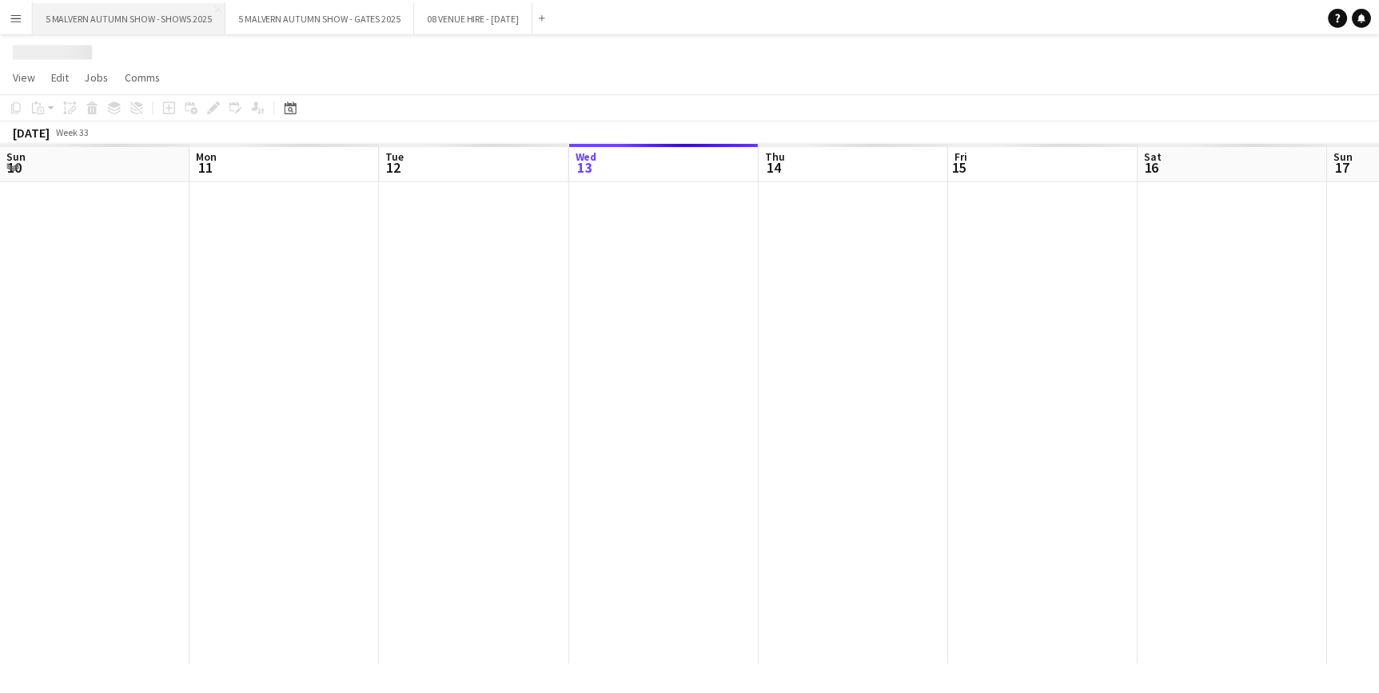
scroll to position [0, 382]
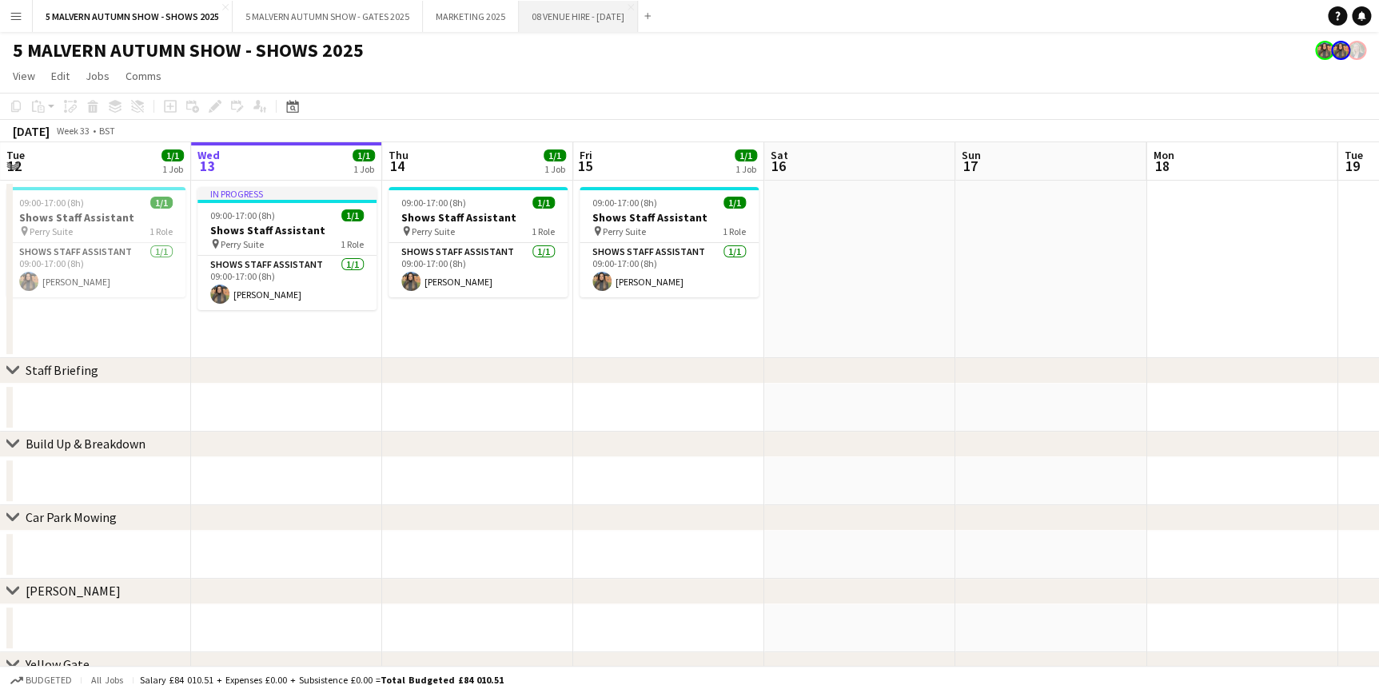
click at [572, 11] on button "08 VENUE HIRE - [DATE] Close" at bounding box center [578, 16] width 119 height 31
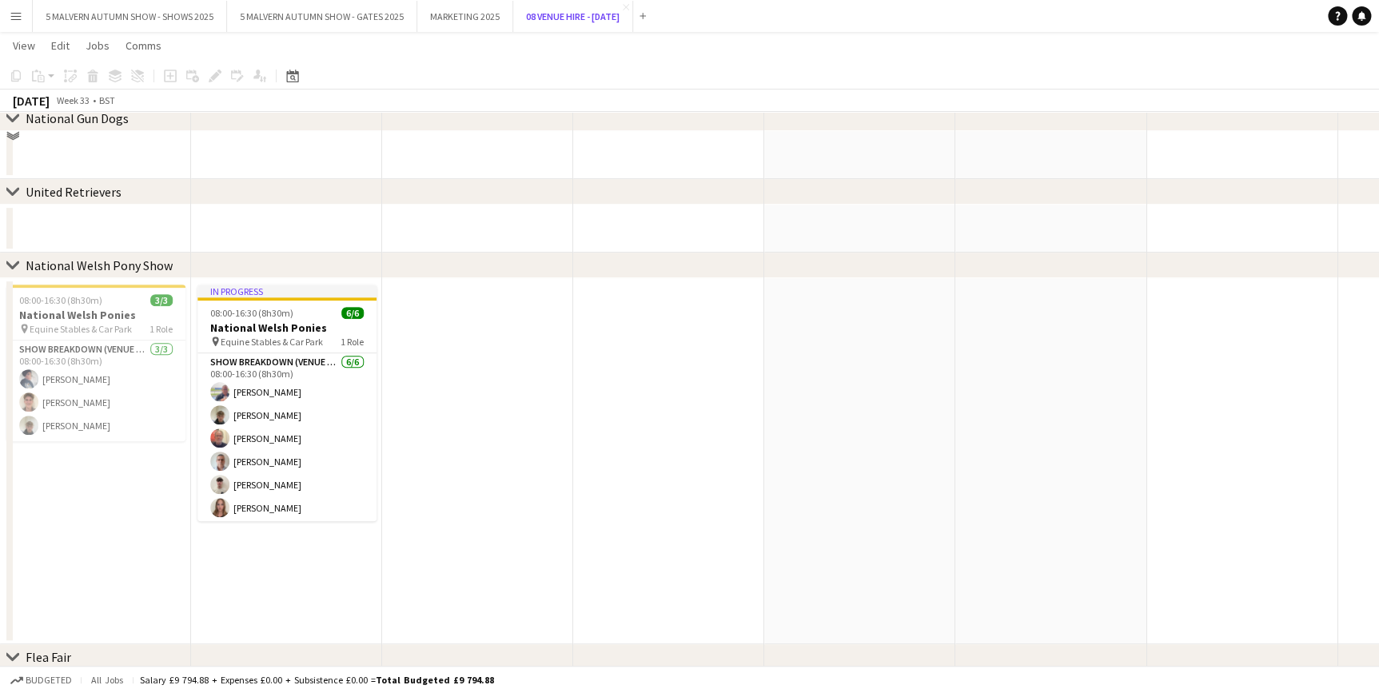
scroll to position [217, 0]
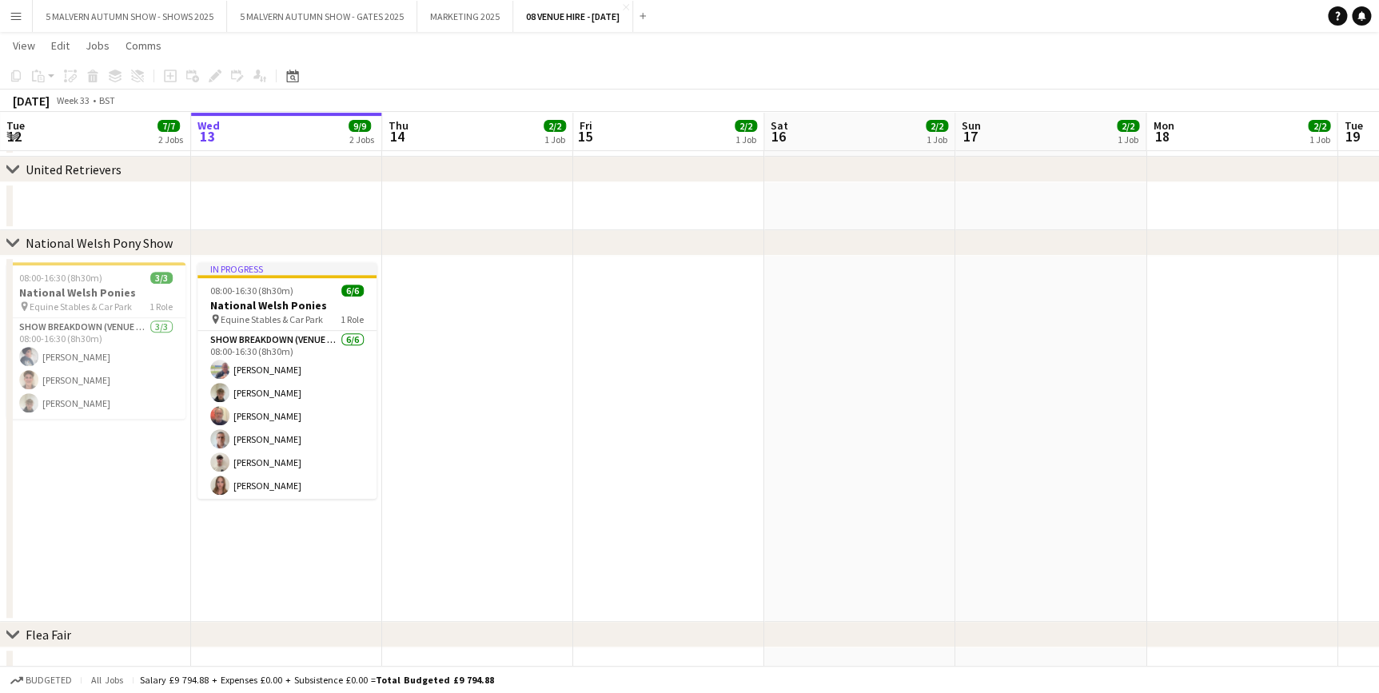
click at [471, 345] on app-date-cell at bounding box center [477, 439] width 191 height 366
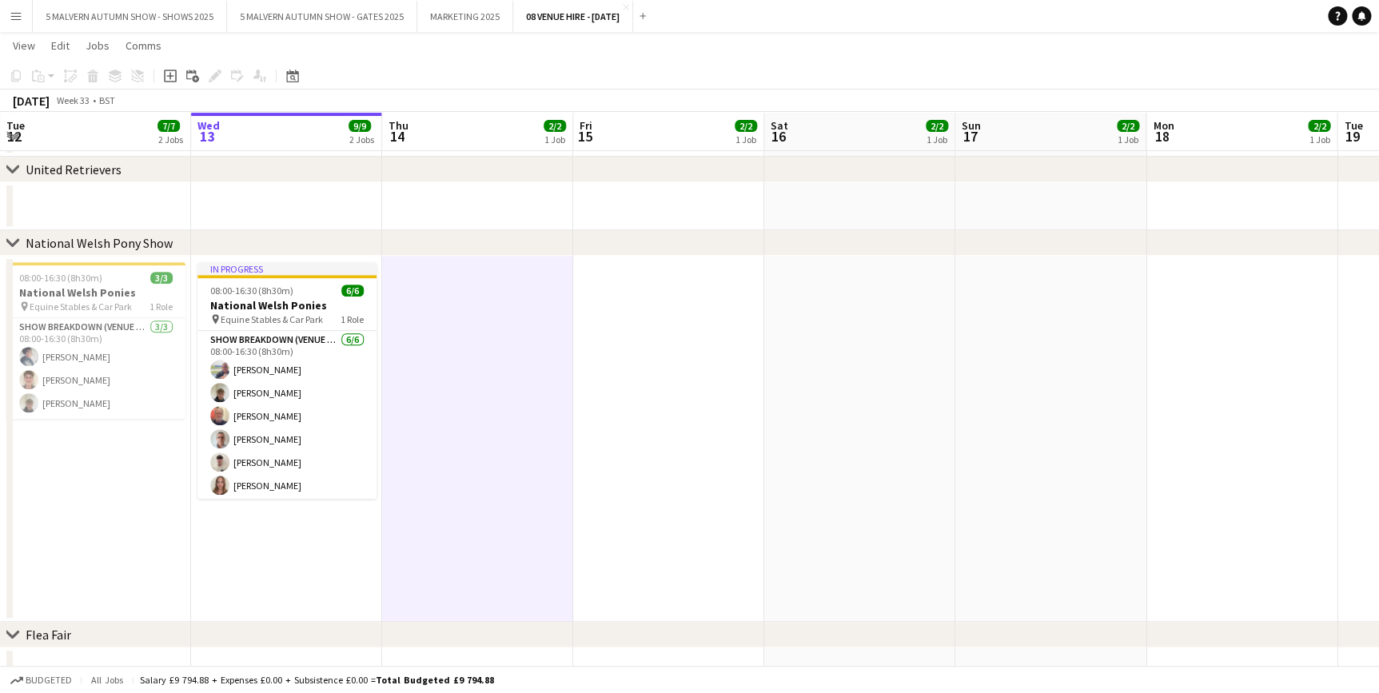
click at [309, 552] on app-date-cell "In progress 08:00-16:30 (8h30m) 6/6 National Welsh Ponies pin Equine Stables & …" at bounding box center [286, 439] width 191 height 366
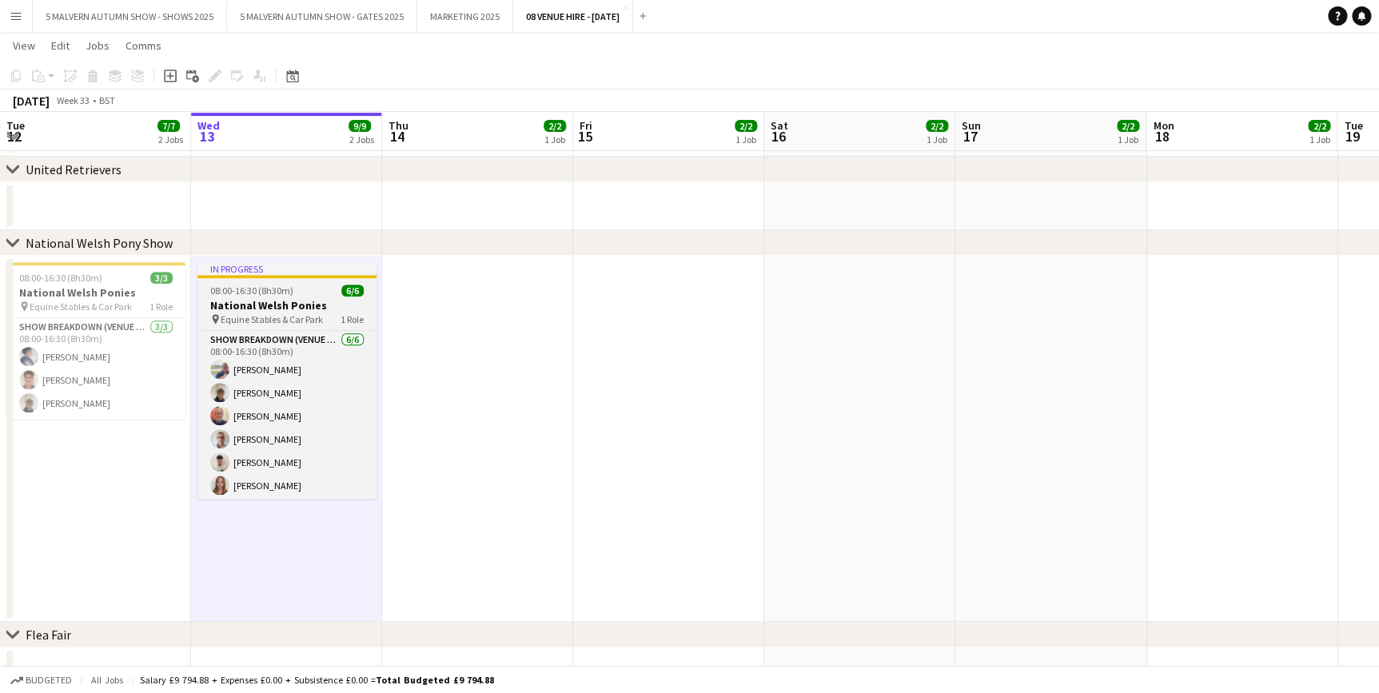
click at [269, 301] on h3 "National Welsh Ponies" at bounding box center [286, 305] width 179 height 14
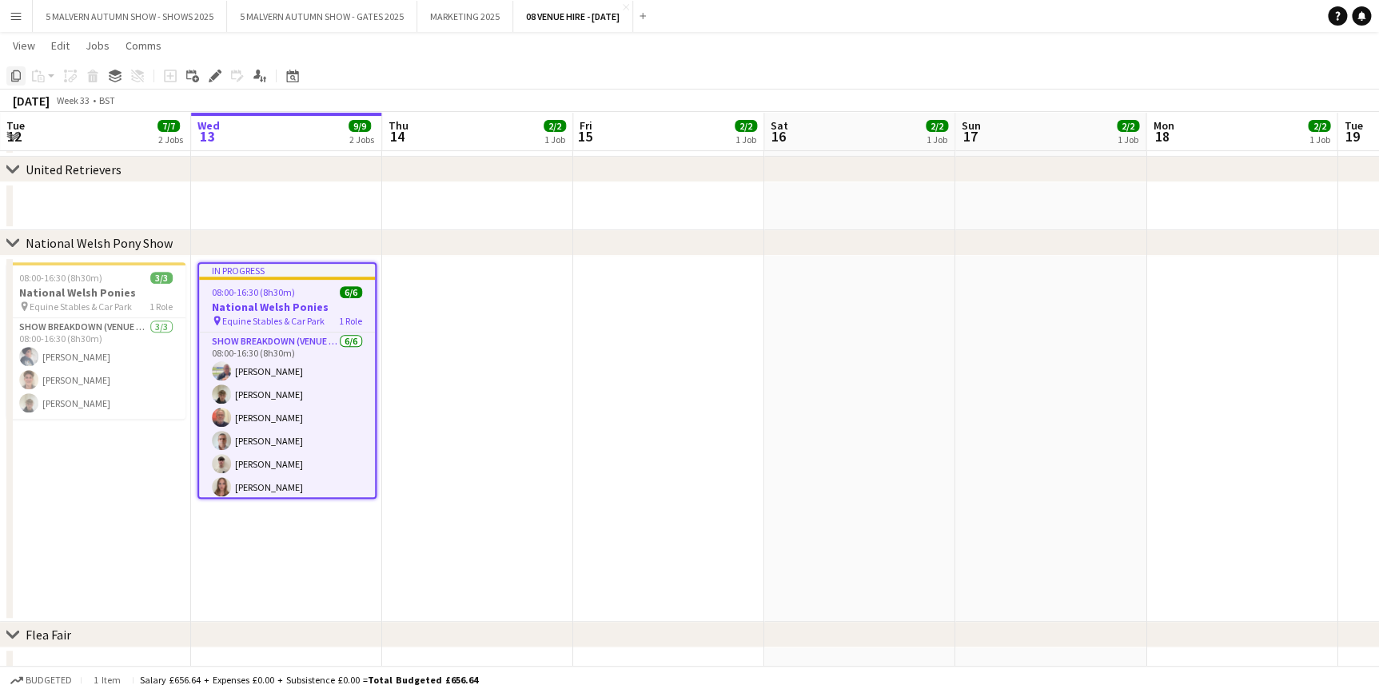
click at [19, 74] on icon "Copy" at bounding box center [16, 76] width 13 height 13
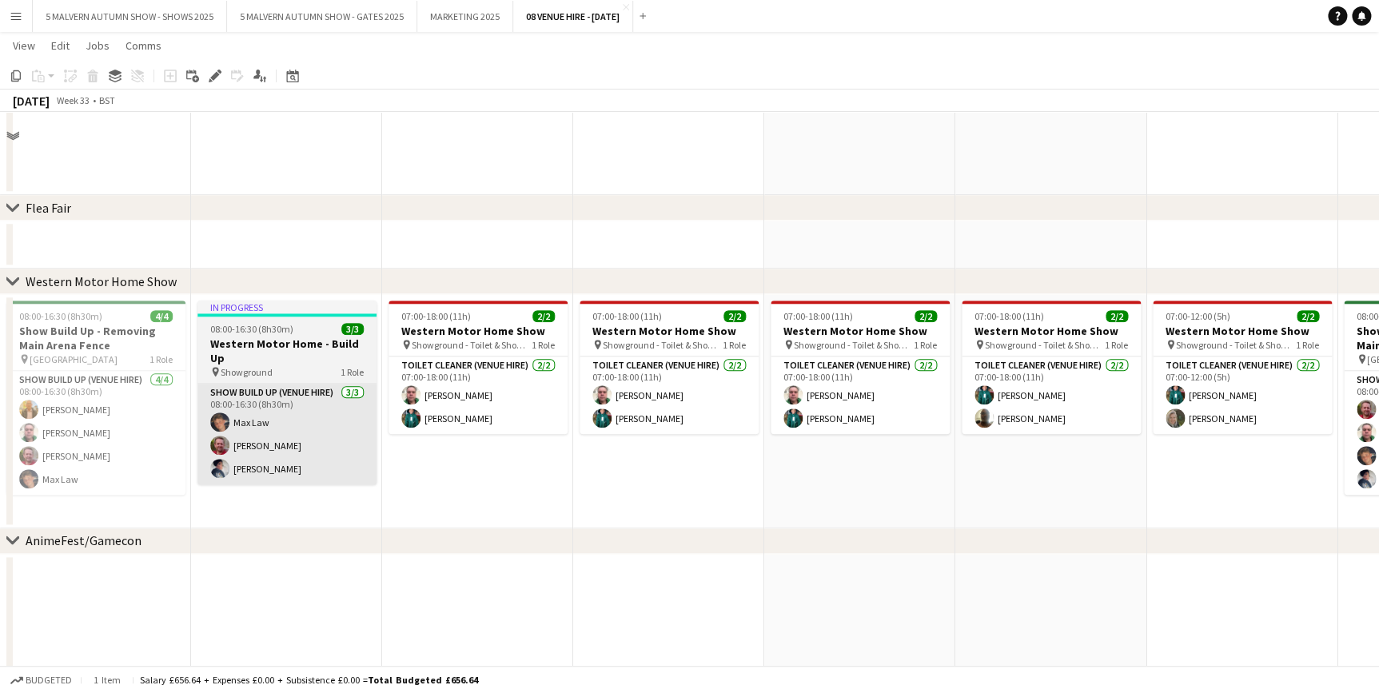
scroll to position [654, 0]
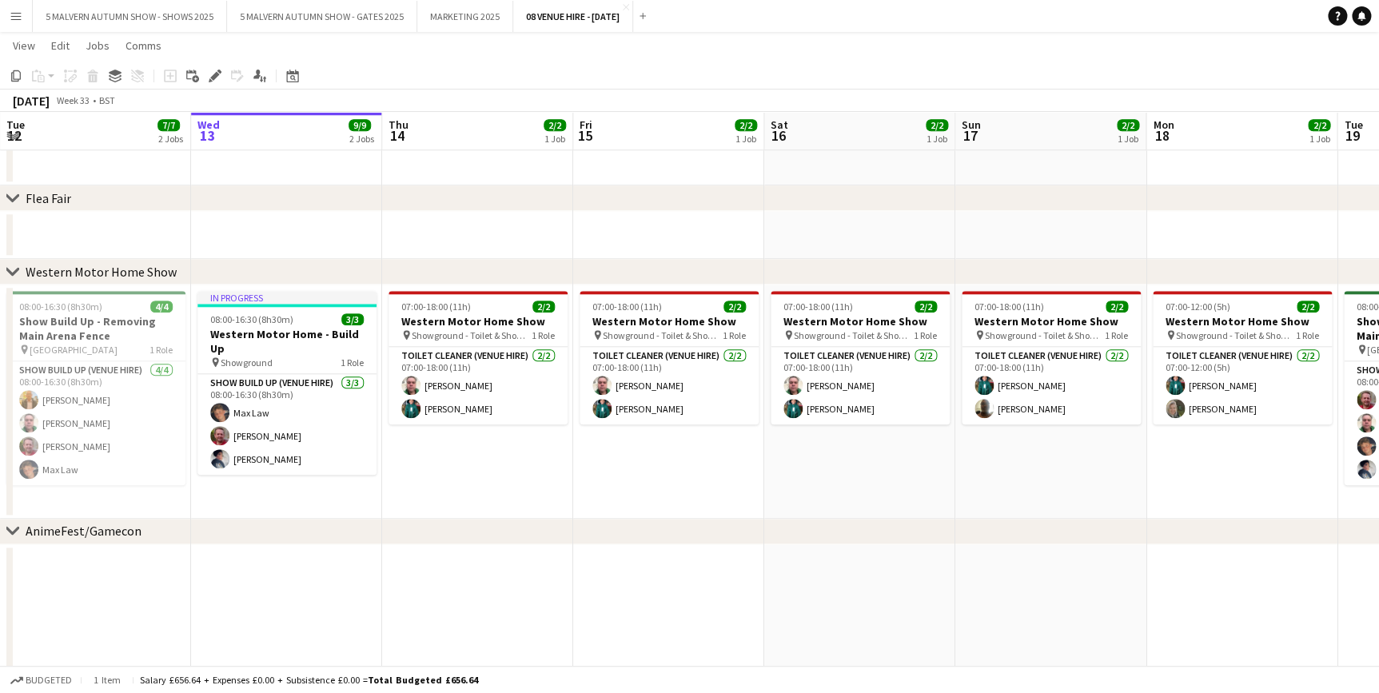
click at [273, 489] on app-date-cell "In progress 08:00-16:30 (8h30m) 3/3 Western Motor Home - Build Up pin Showgroun…" at bounding box center [286, 402] width 191 height 234
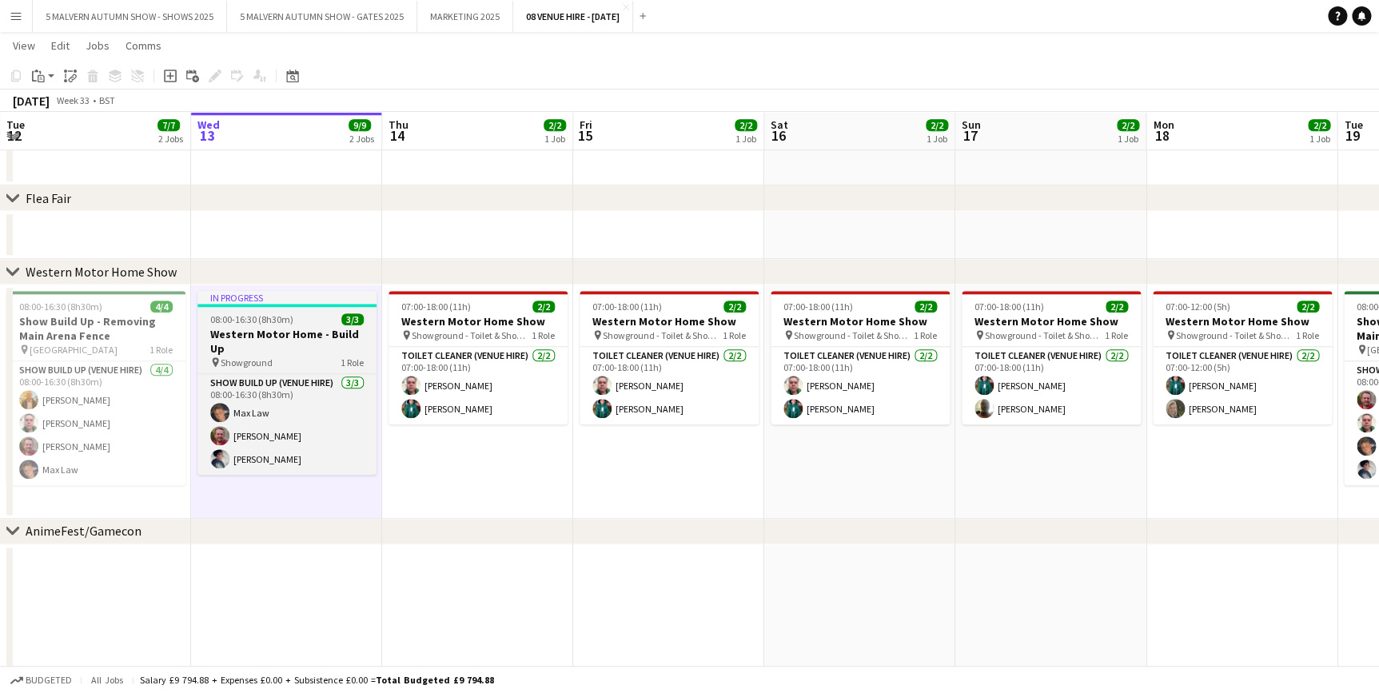
click at [286, 317] on span "08:00-16:30 (8h30m)" at bounding box center [251, 319] width 83 height 12
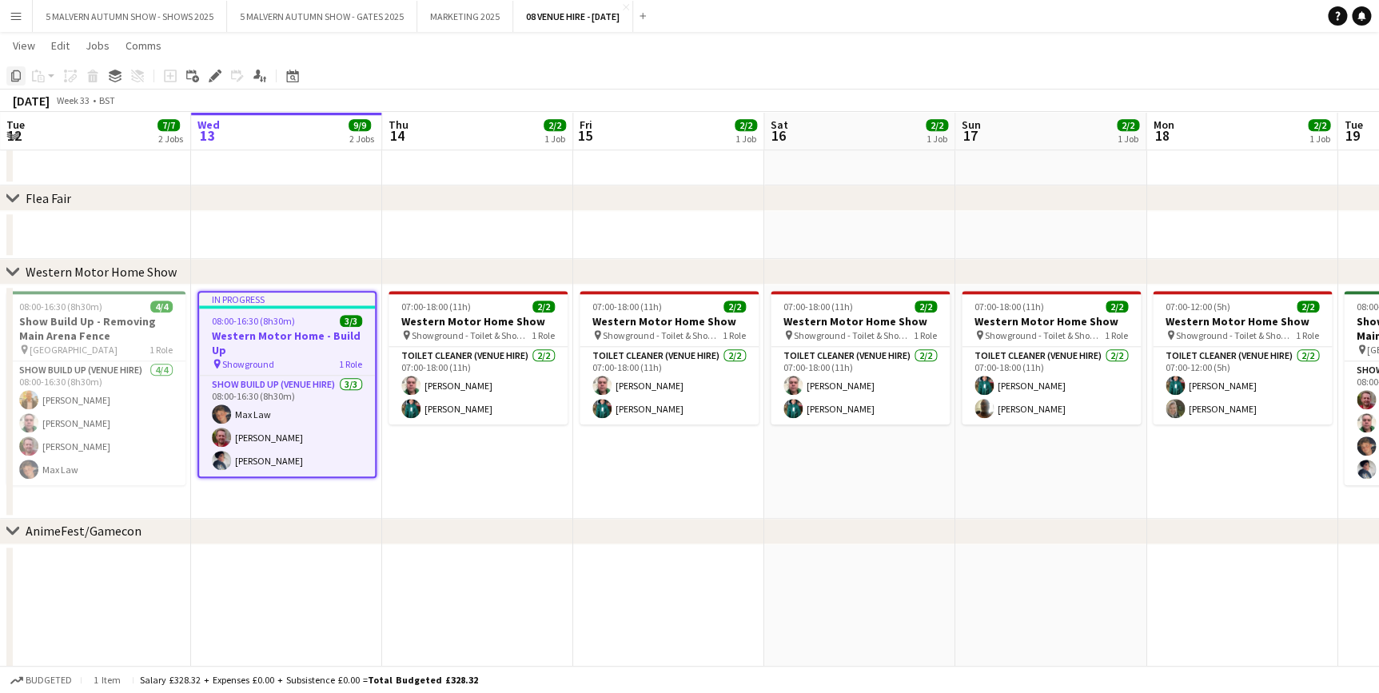
click at [18, 70] on icon "Copy" at bounding box center [16, 76] width 13 height 13
click at [237, 502] on app-date-cell "In progress 08:00-16:30 (8h30m) 3/3 Western Motor Home - Build Up pin Showgroun…" at bounding box center [286, 402] width 191 height 234
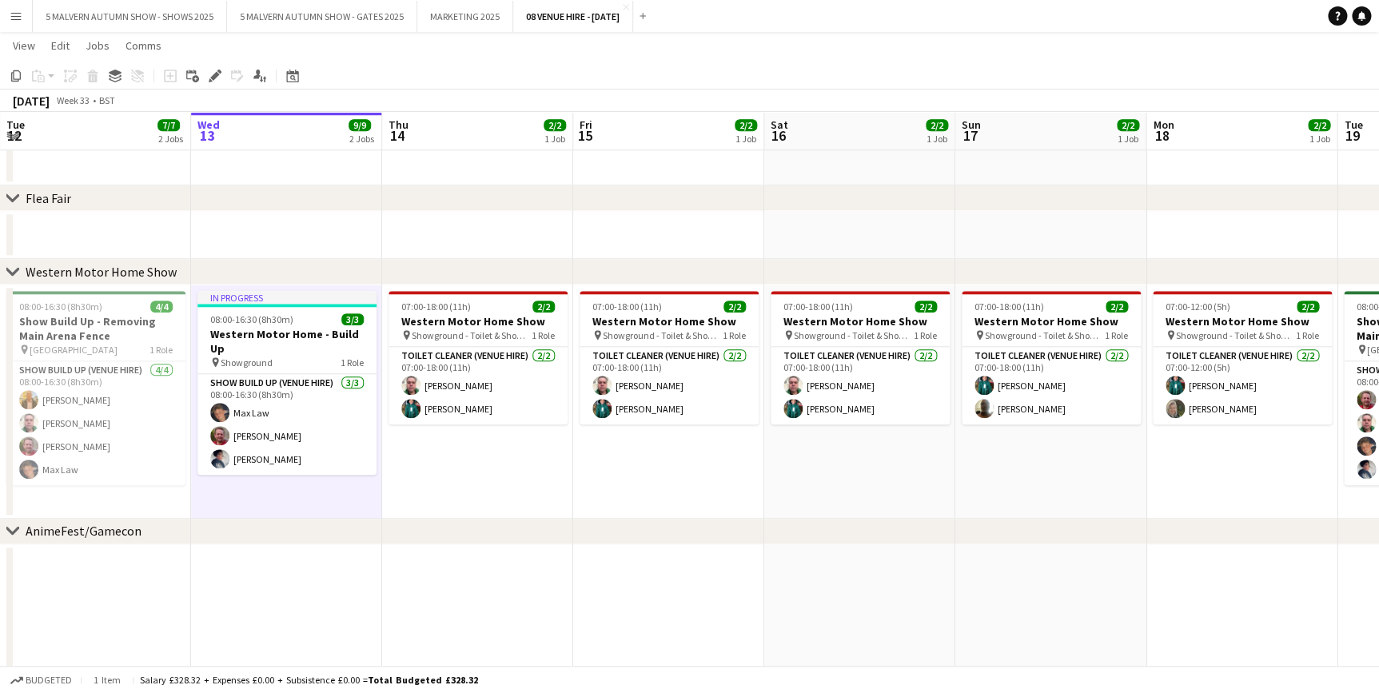
scroll to position [0, 383]
click at [50, 75] on app-action-btn "Paste" at bounding box center [43, 75] width 29 height 19
click at [56, 103] on link "Paste Ctrl+V" at bounding box center [117, 106] width 150 height 14
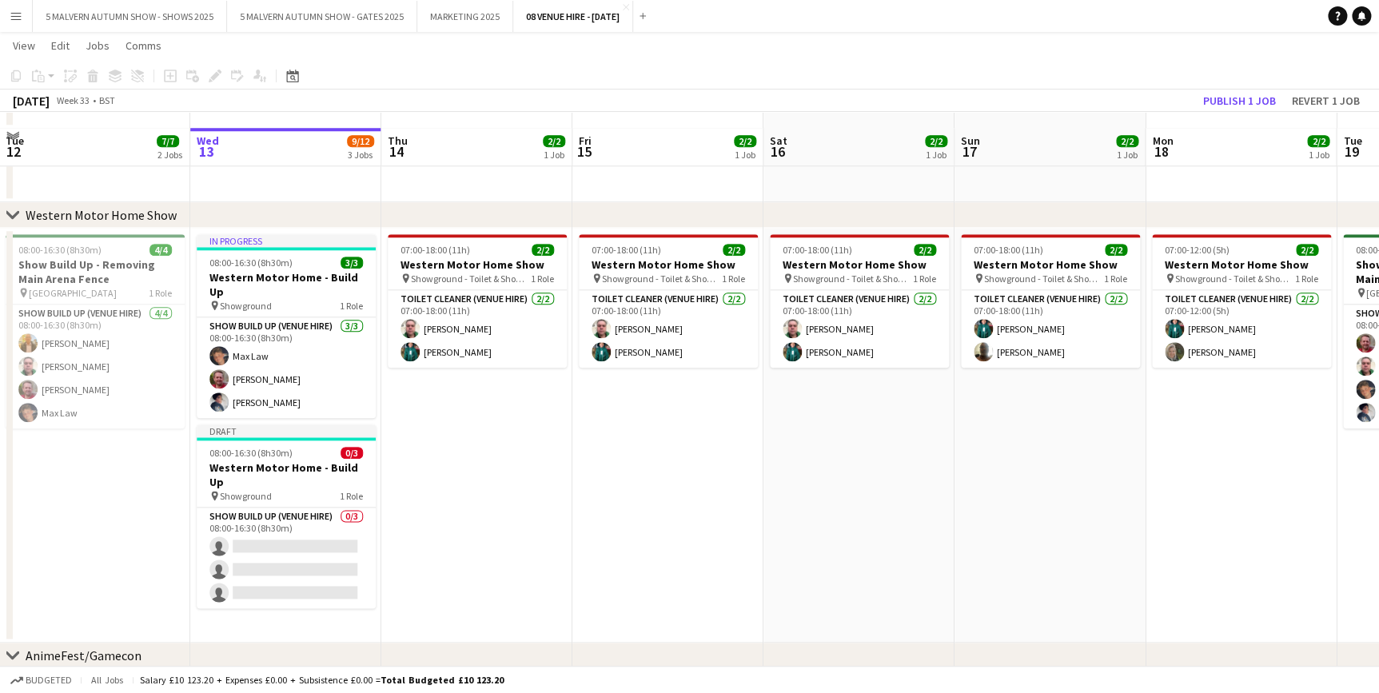
scroll to position [727, 0]
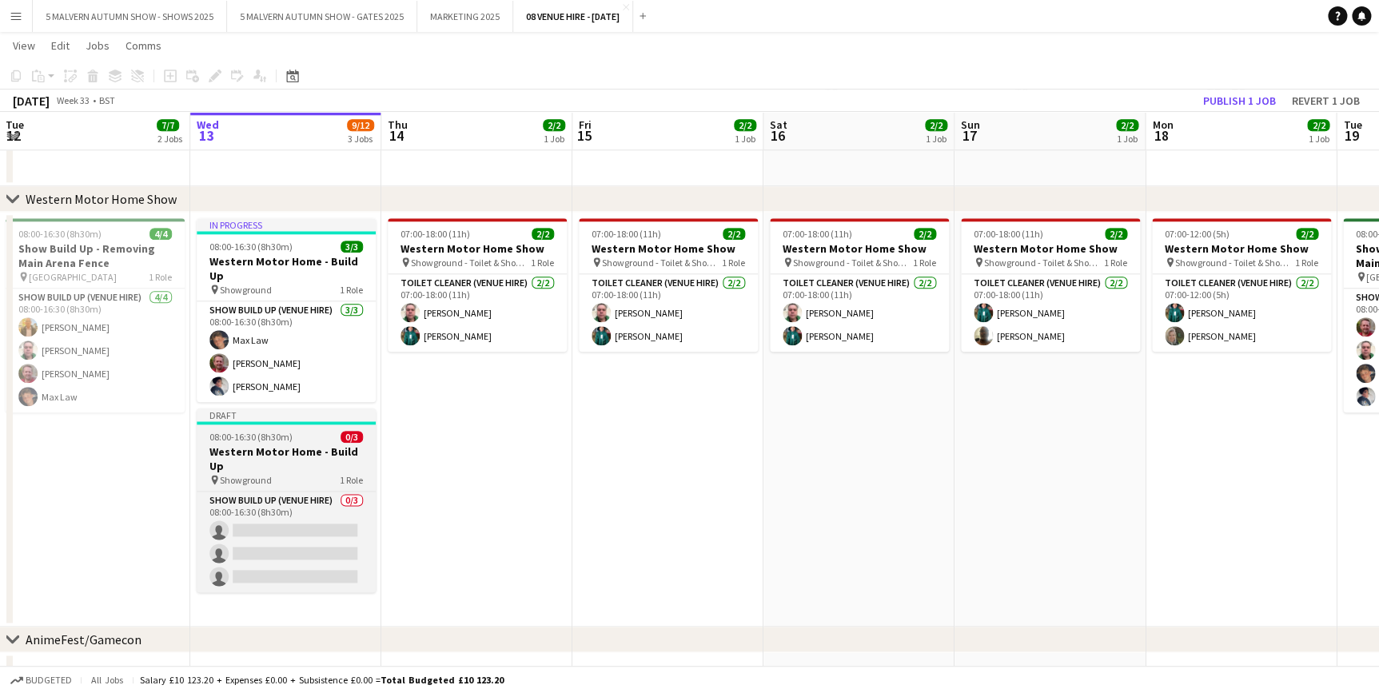
click at [287, 445] on h3 "Western Motor Home - Build Up" at bounding box center [286, 459] width 179 height 29
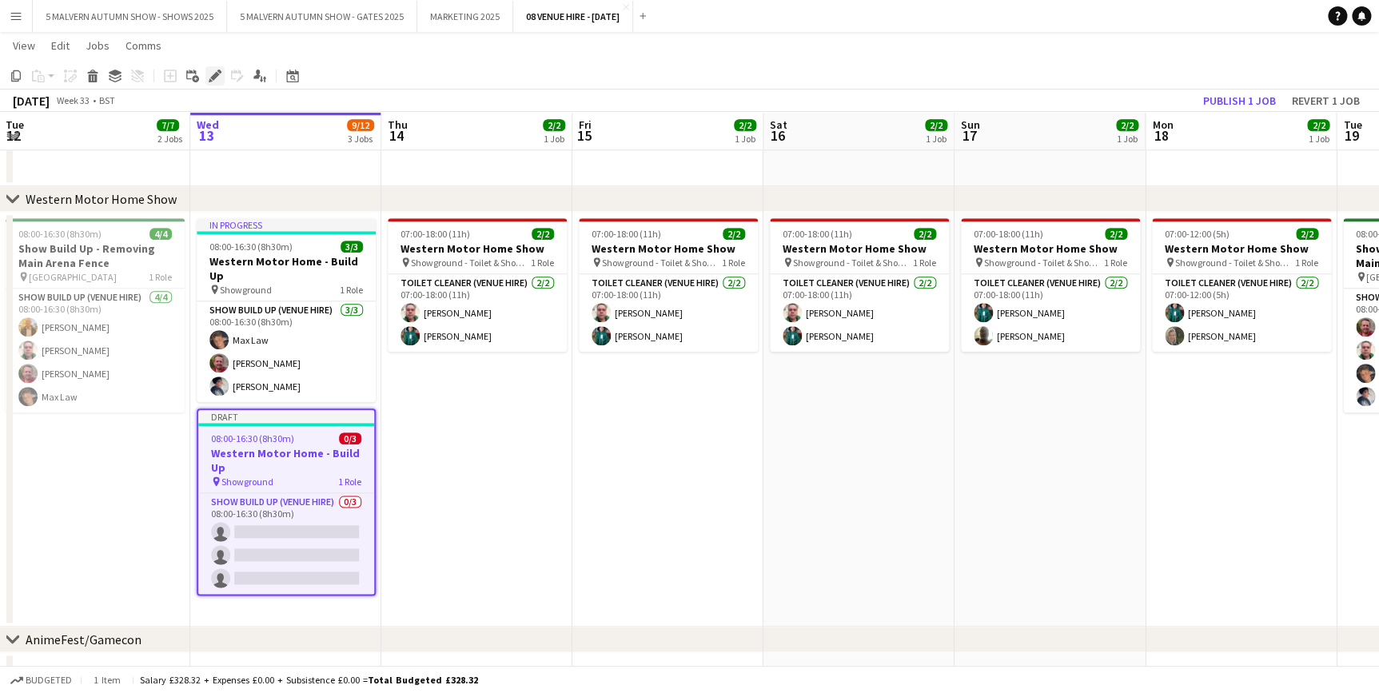
click at [209, 74] on icon "Edit" at bounding box center [215, 76] width 13 height 13
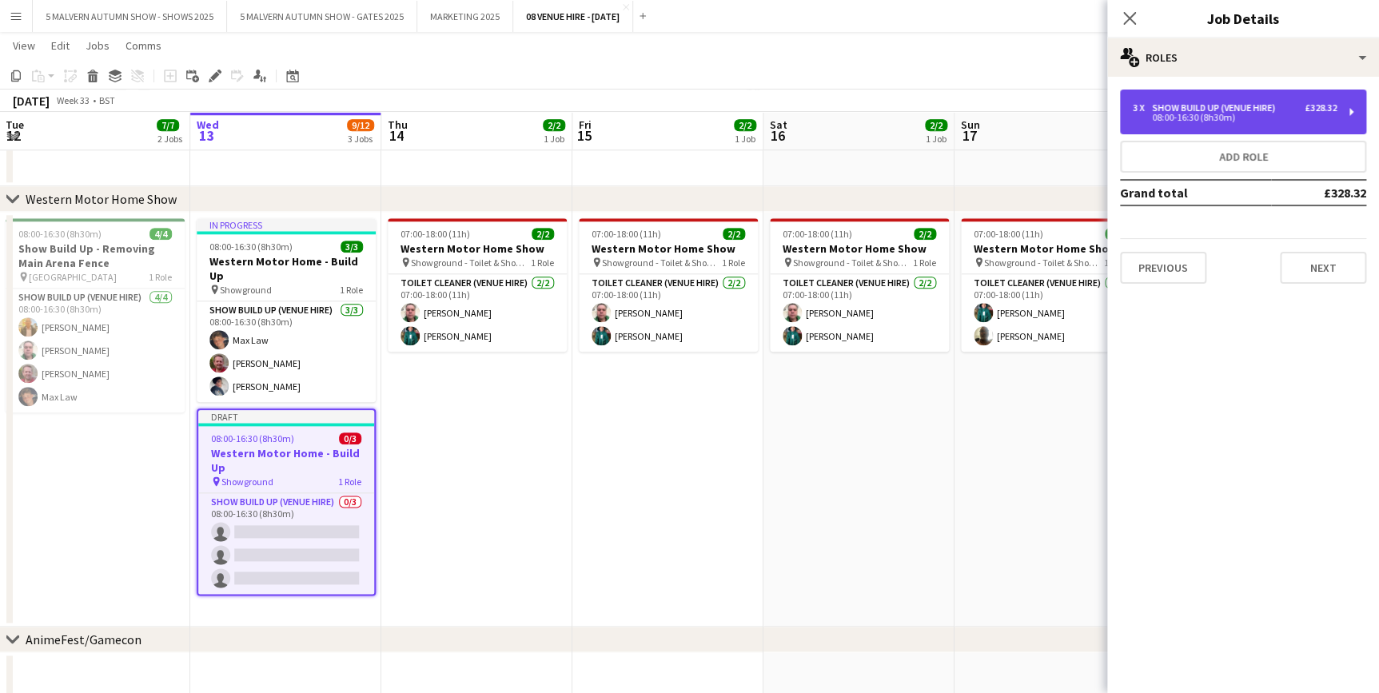
click at [1291, 104] on div "3 x Show Build Up (Venue Hire) £328.32" at bounding box center [1235, 107] width 204 height 11
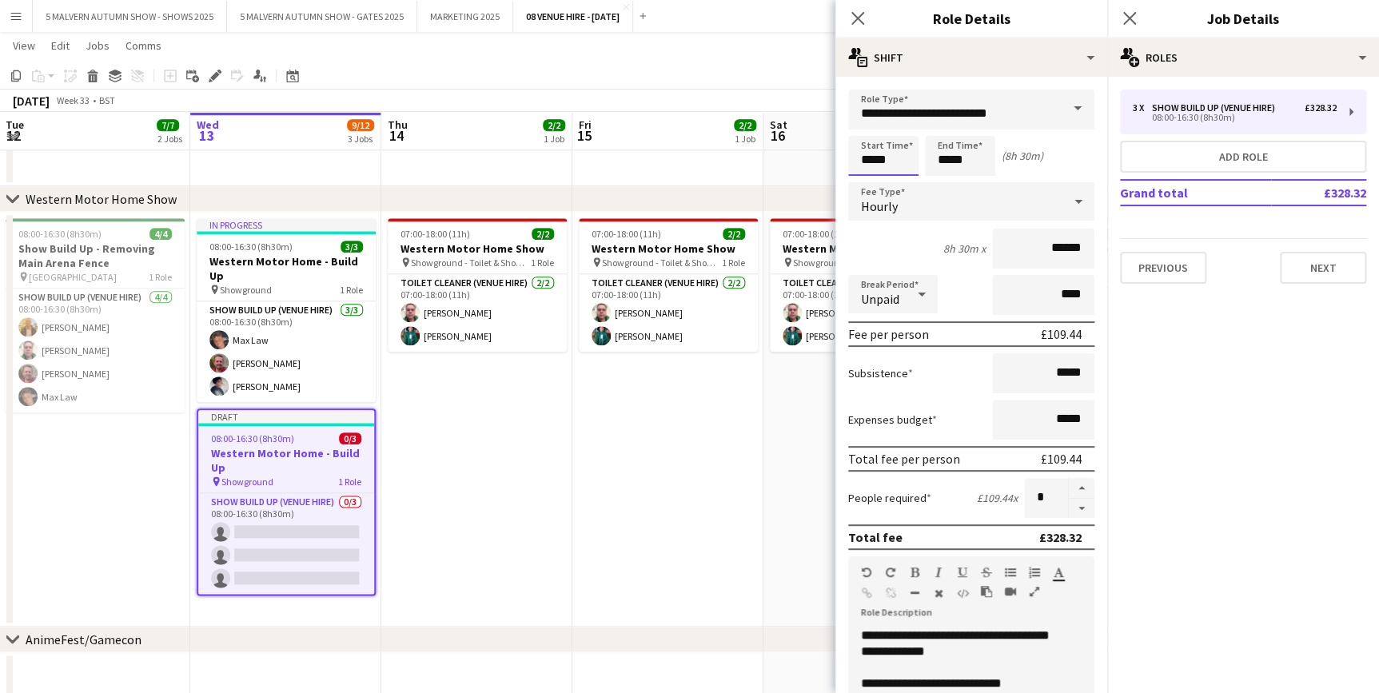
click at [900, 151] on input "*****" at bounding box center [883, 156] width 70 height 40
click at [869, 120] on div at bounding box center [867, 128] width 32 height 16
type input "*****"
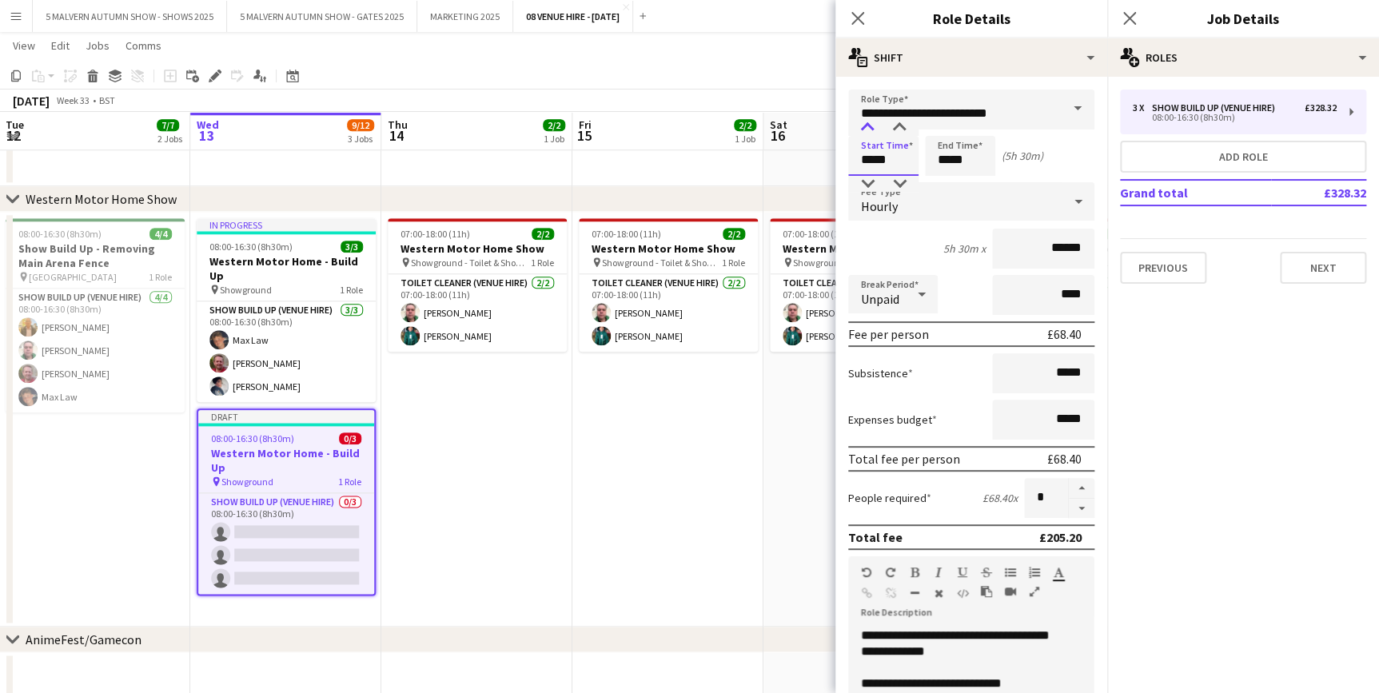
click at [869, 120] on div at bounding box center [867, 128] width 32 height 16
click at [975, 158] on input "*****" at bounding box center [960, 156] width 70 height 40
click at [1010, 165] on div "Start Time ***** End Time ***** (4h 30m)" at bounding box center [971, 156] width 246 height 40
click at [1069, 488] on button "button" at bounding box center [1082, 488] width 26 height 21
type input "*"
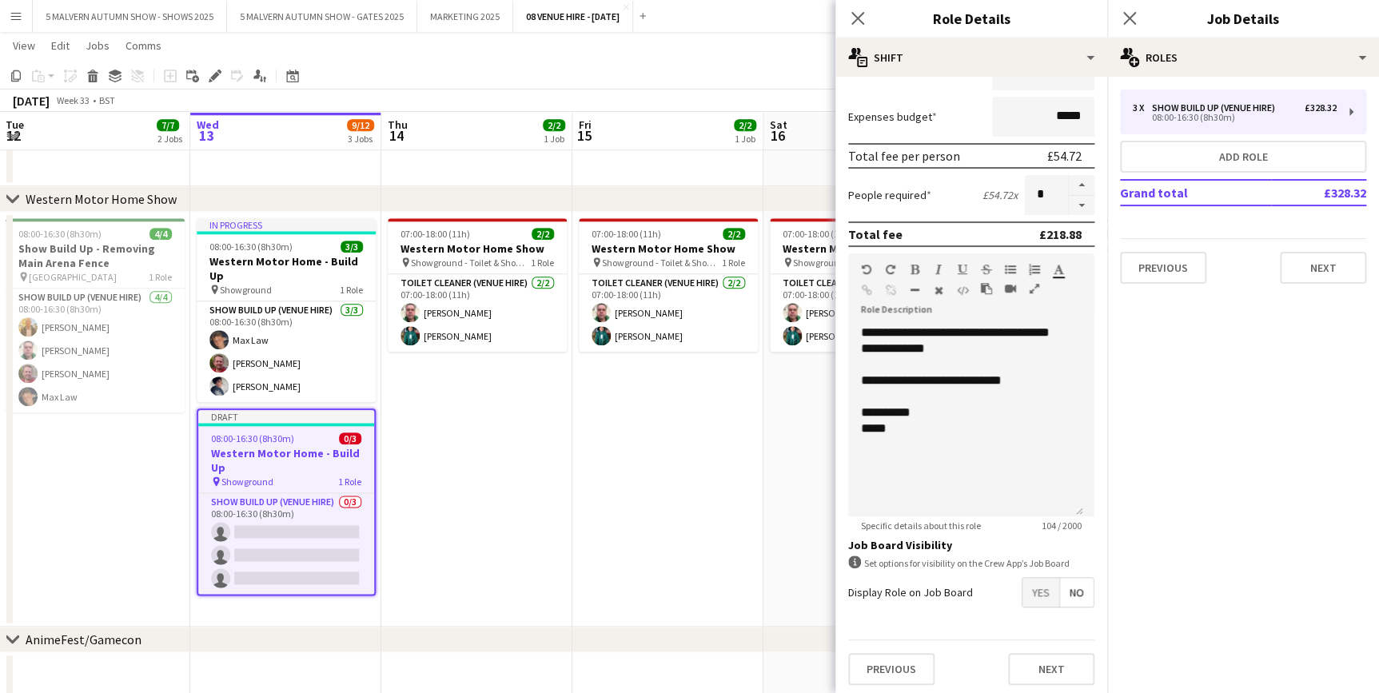
scroll to position [305, 0]
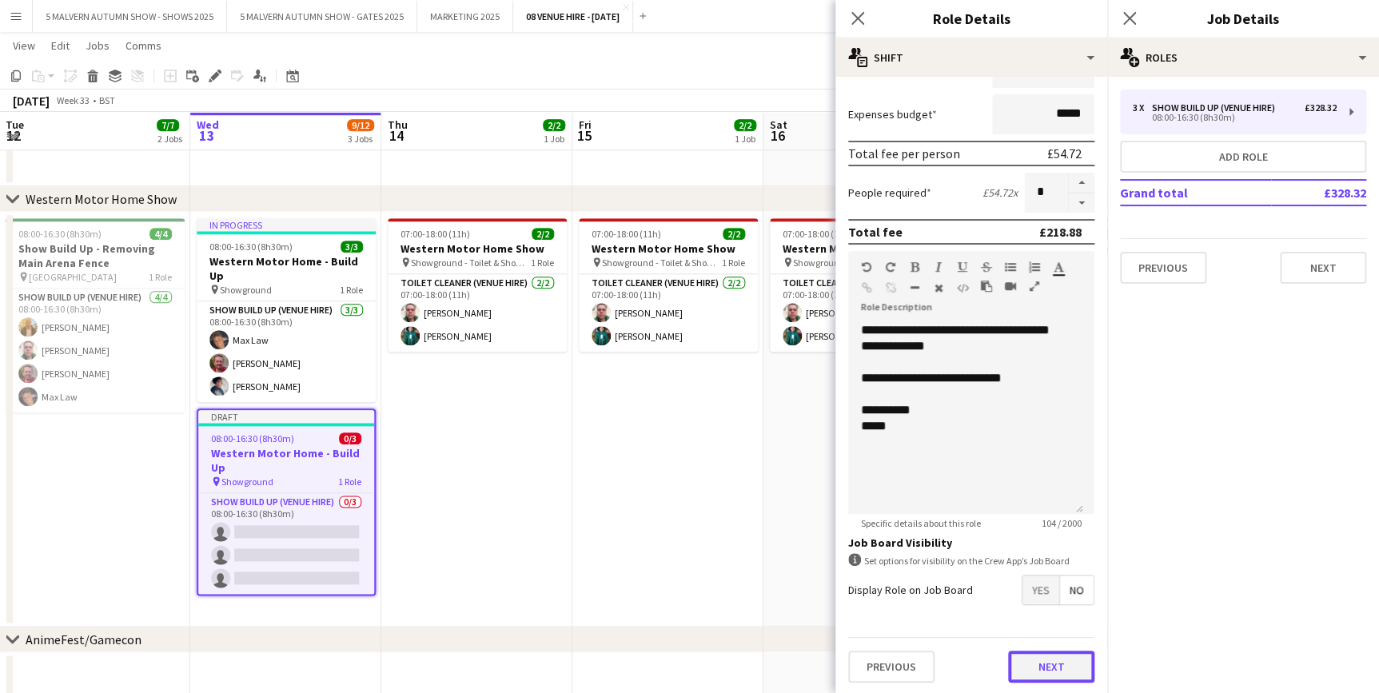
click at [1046, 663] on button "Next" at bounding box center [1051, 667] width 86 height 32
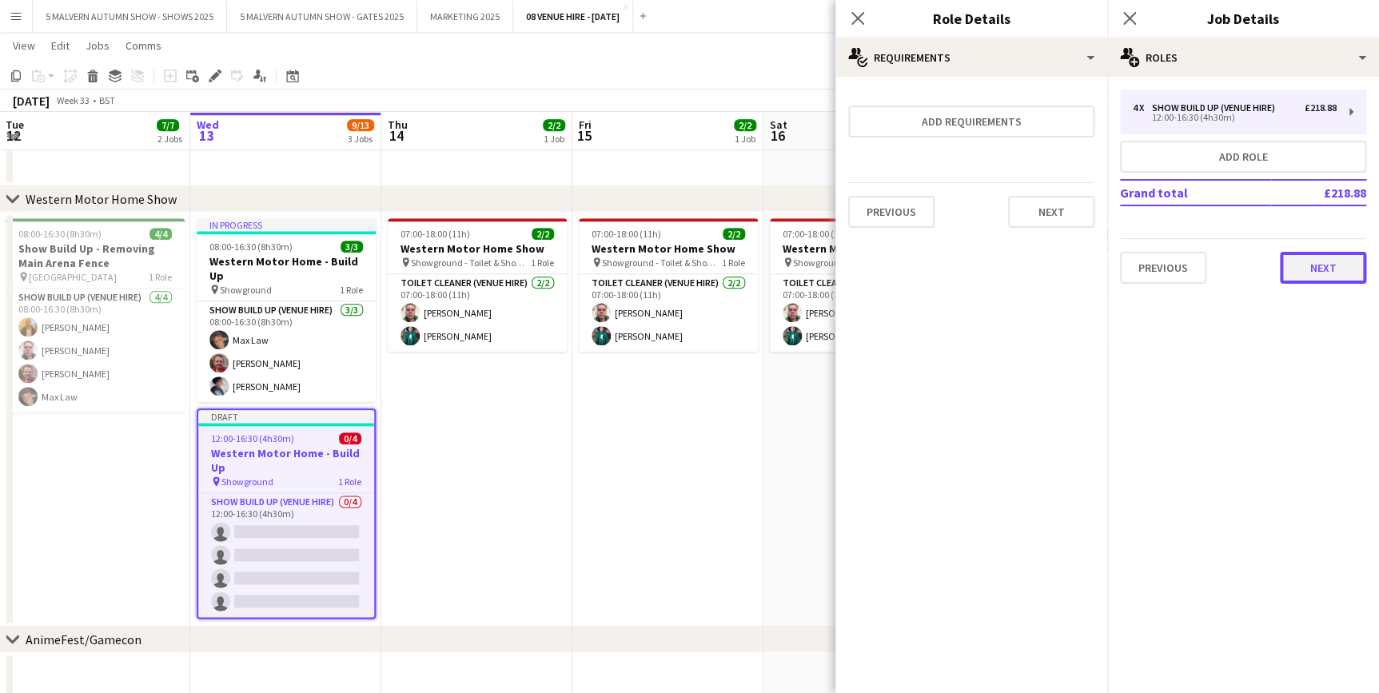
click at [1327, 265] on button "Next" at bounding box center [1323, 268] width 86 height 32
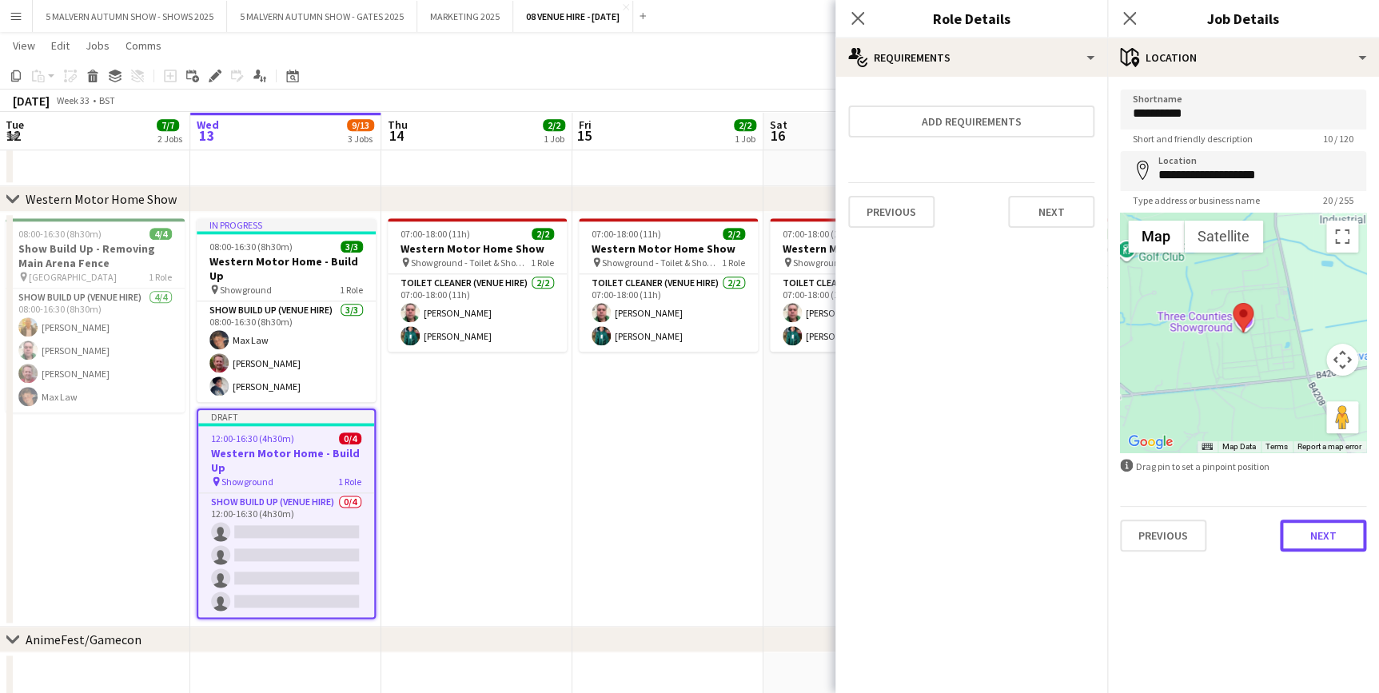
click at [1319, 536] on button "Next" at bounding box center [1323, 536] width 86 height 32
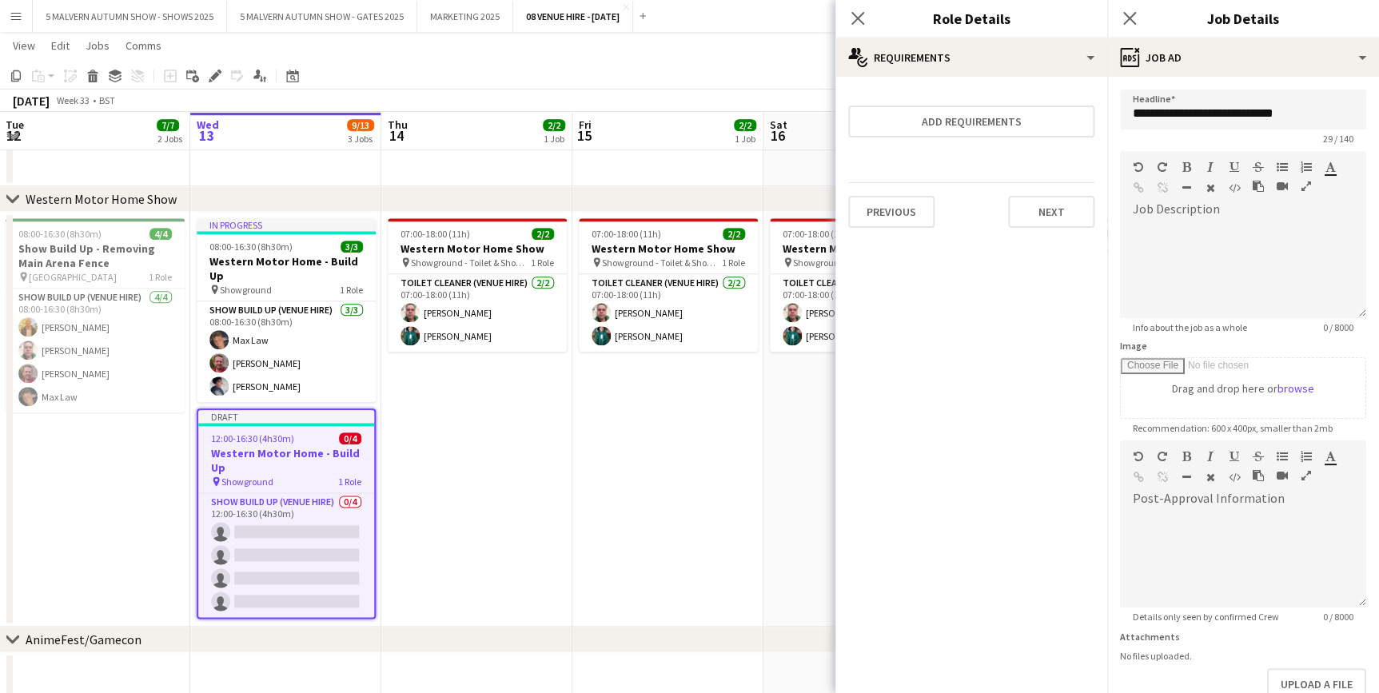
click at [589, 461] on app-date-cell "07:00-18:00 (11h) 2/2 Western Motor Home Show pin Showground - Toilet & Showers…" at bounding box center [667, 419] width 191 height 415
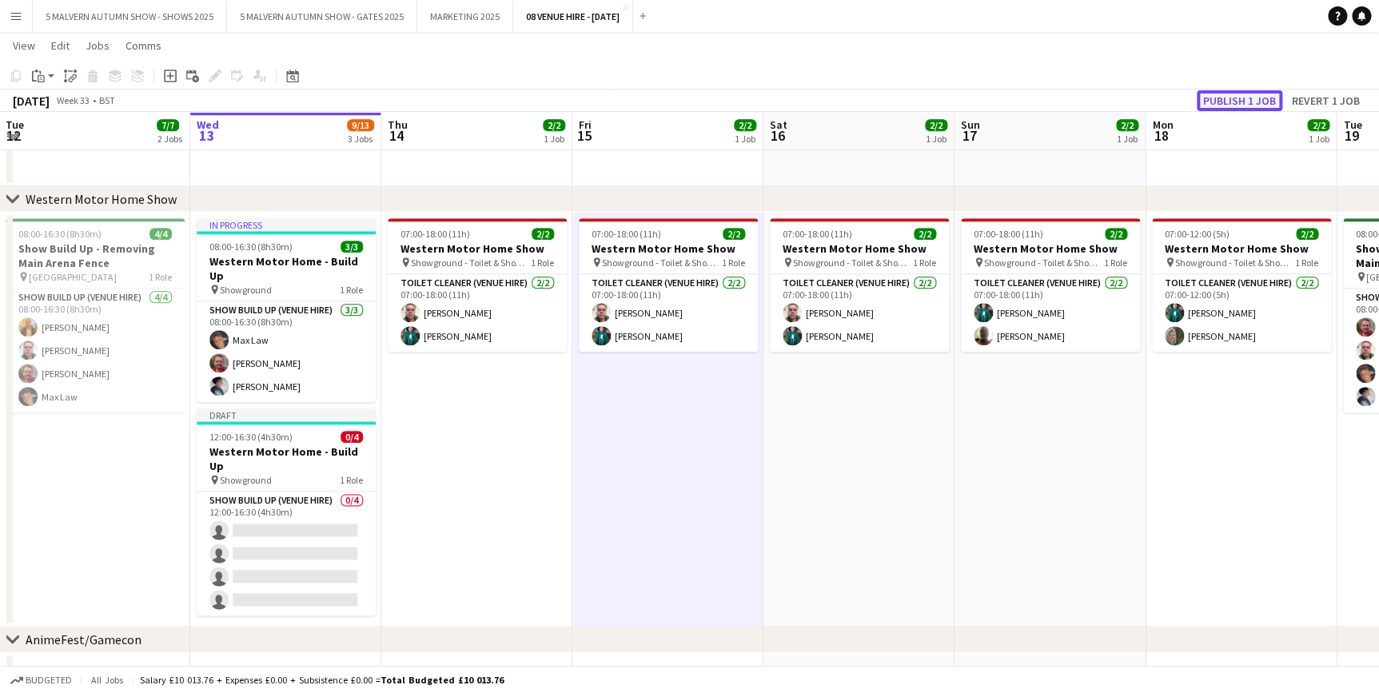
click at [1250, 94] on button "Publish 1 job" at bounding box center [1240, 100] width 86 height 21
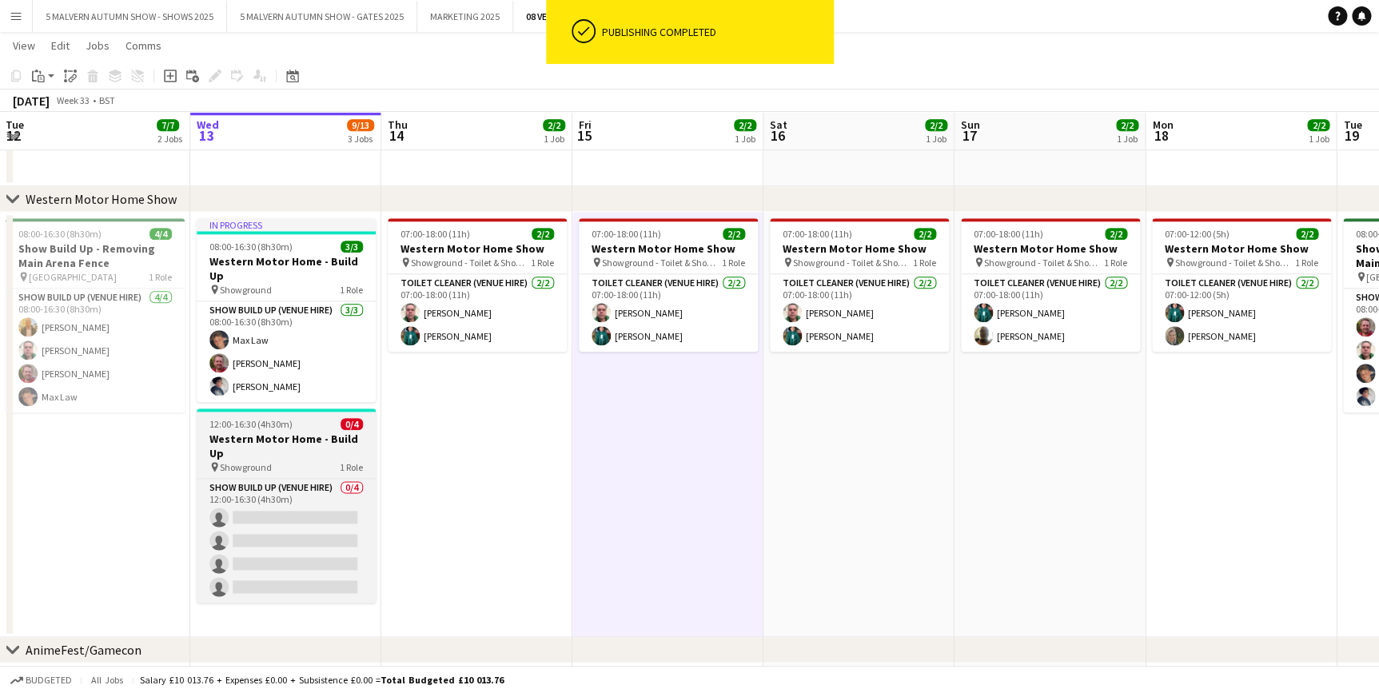
click at [267, 432] on h3 "Western Motor Home - Build Up" at bounding box center [286, 446] width 179 height 29
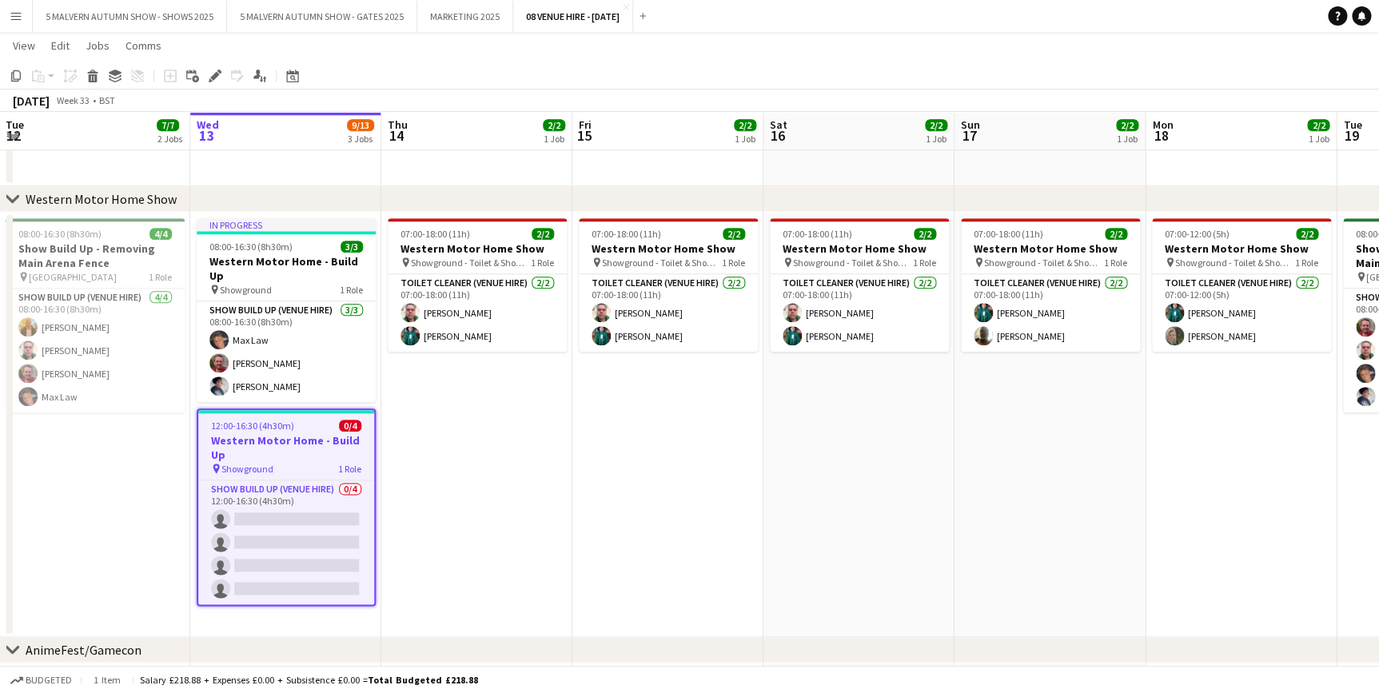
click at [494, 505] on app-date-cell "07:00-18:00 (11h) 2/2 Western Motor Home Show pin Showground - Toilet & Showers…" at bounding box center [476, 424] width 191 height 425
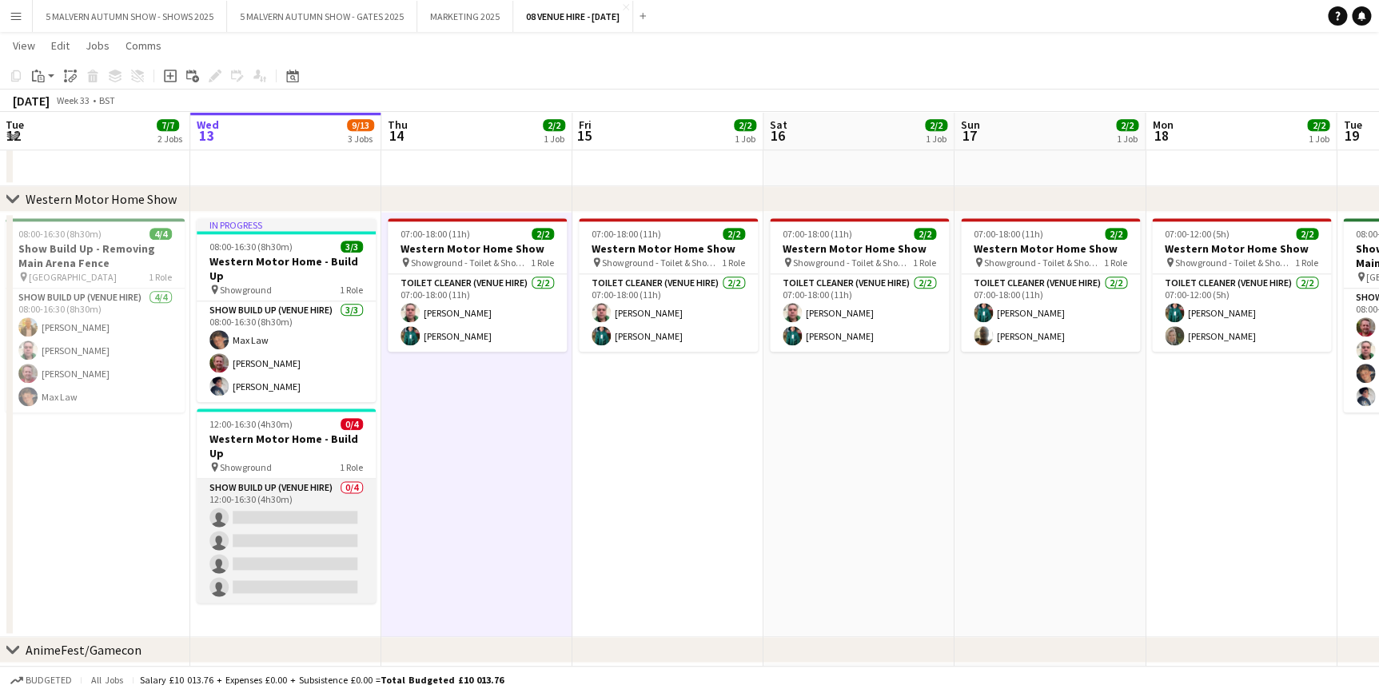
click at [278, 480] on app-card-role "Show Build Up (Venue Hire) 0/4 12:00-16:30 (4h30m) single-neutral-actions singl…" at bounding box center [286, 541] width 179 height 124
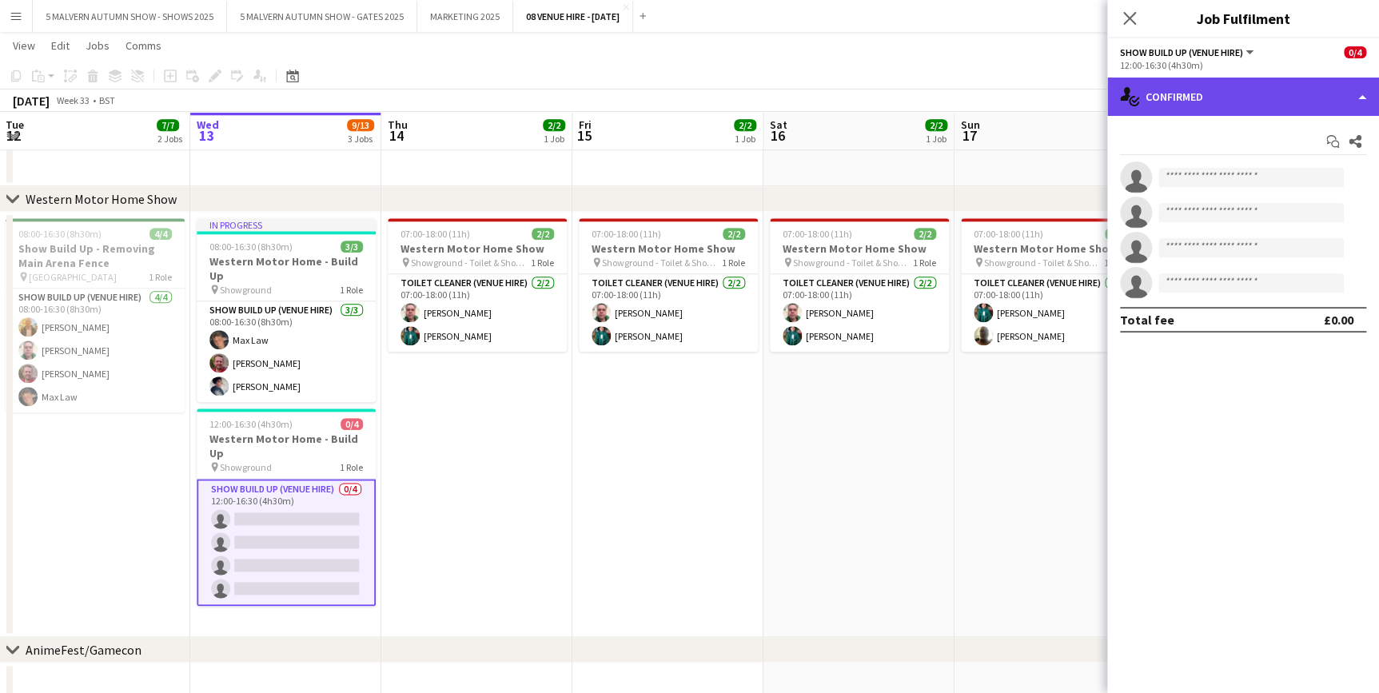
click at [1319, 102] on div "single-neutral-actions-check-2 Confirmed" at bounding box center [1243, 97] width 272 height 38
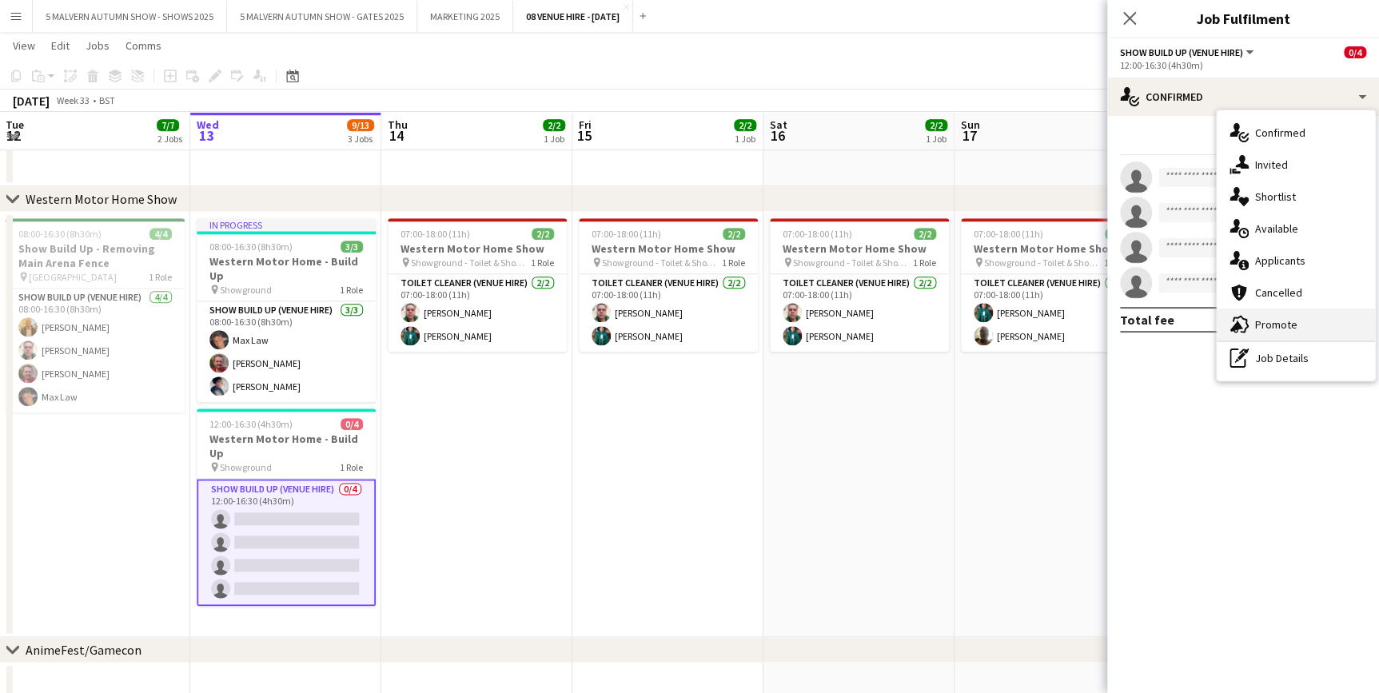
click at [1305, 325] on div "advertising-megaphone Promote" at bounding box center [1296, 325] width 158 height 32
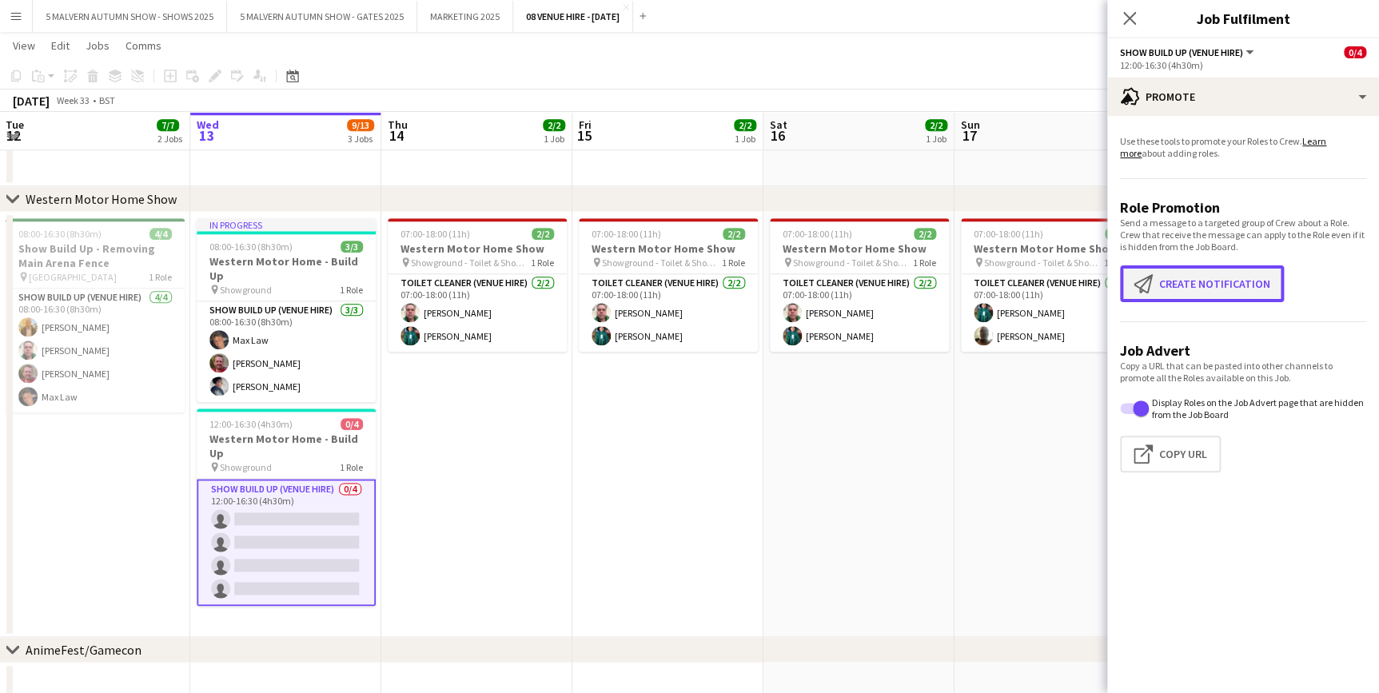
click at [1250, 286] on button "Create notification Create notification" at bounding box center [1202, 283] width 164 height 37
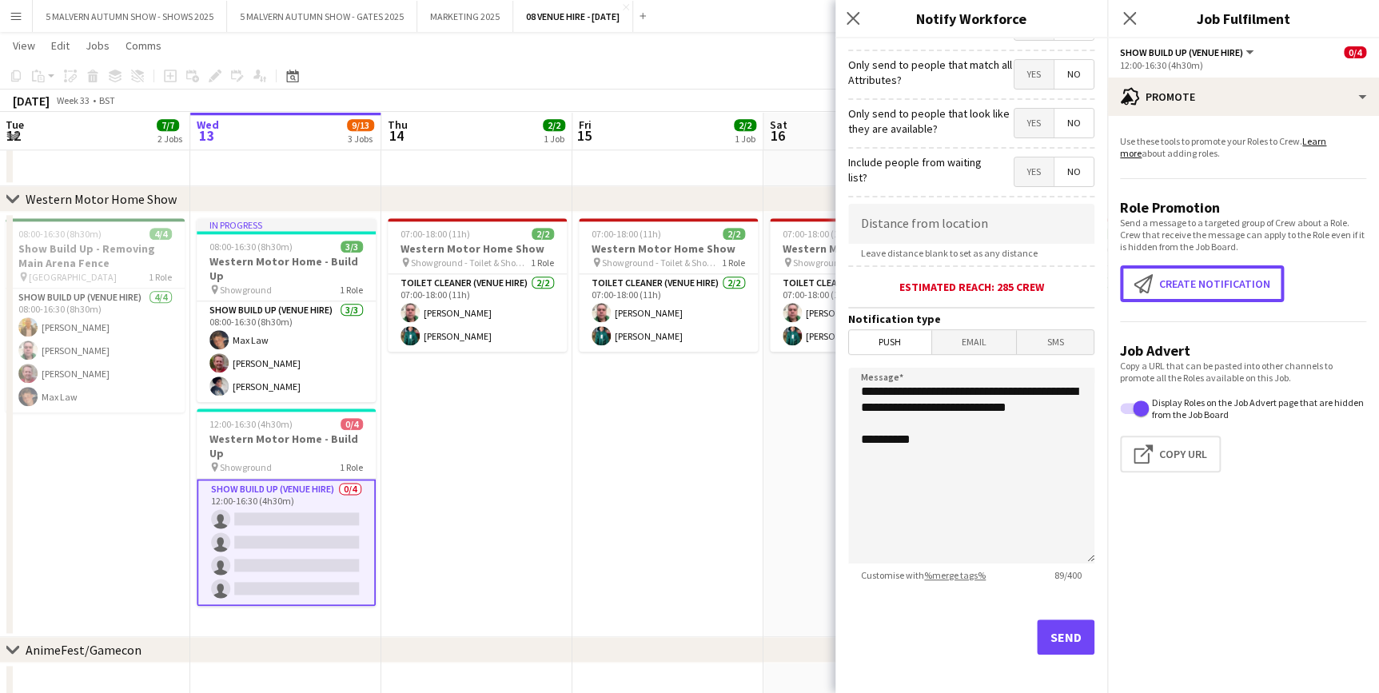
scroll to position [190, 0]
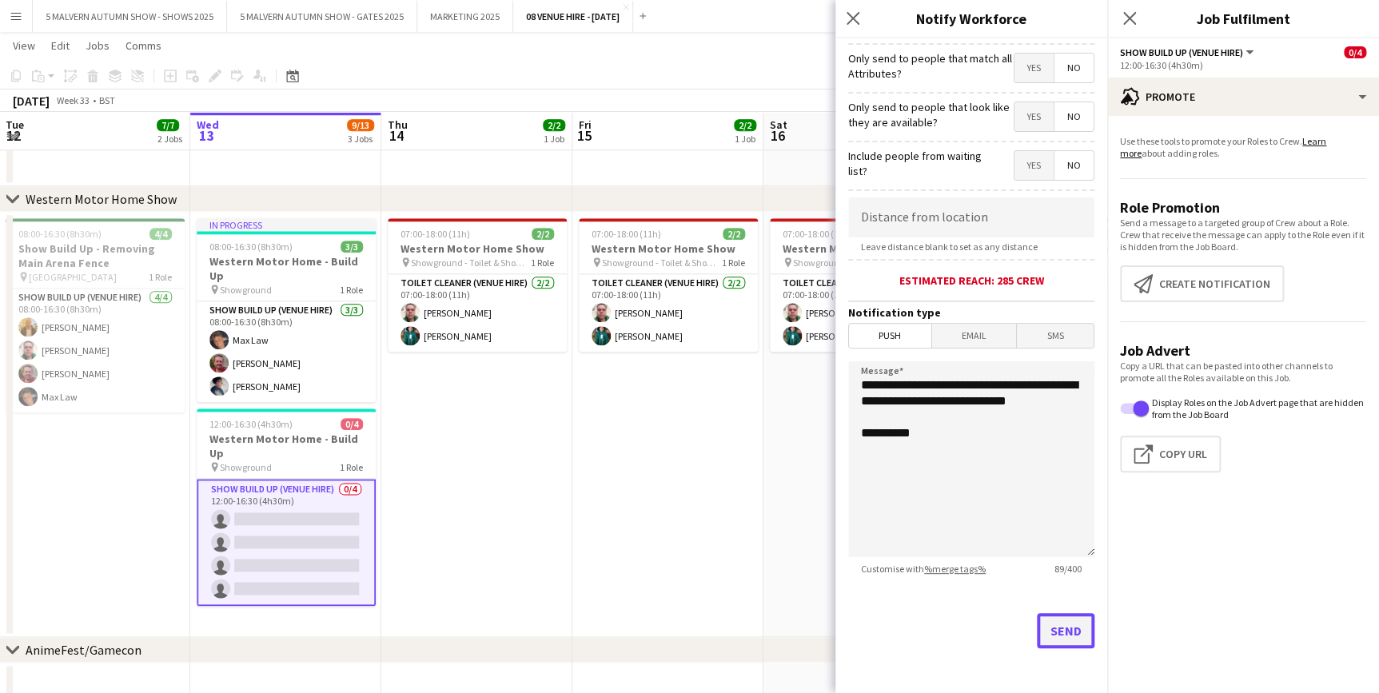
click at [1037, 616] on button "Send" at bounding box center [1066, 630] width 58 height 35
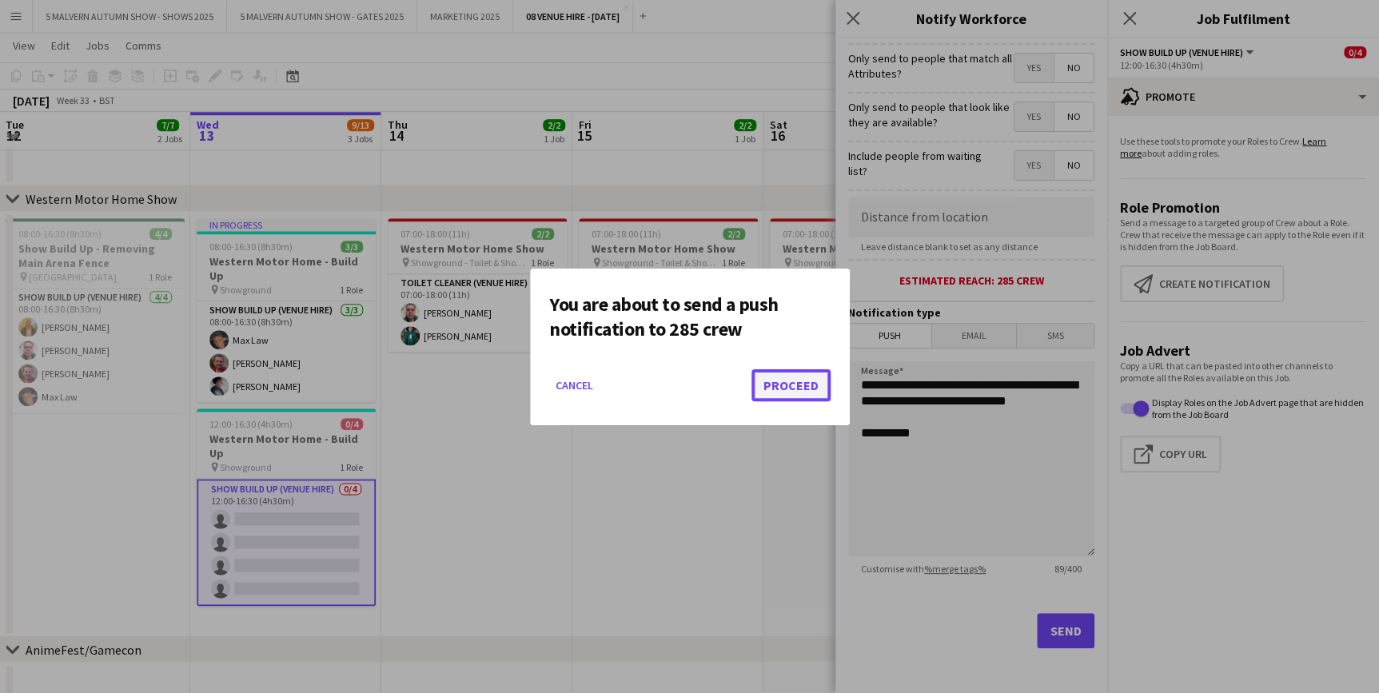
click at [792, 369] on button "Proceed" at bounding box center [791, 385] width 79 height 32
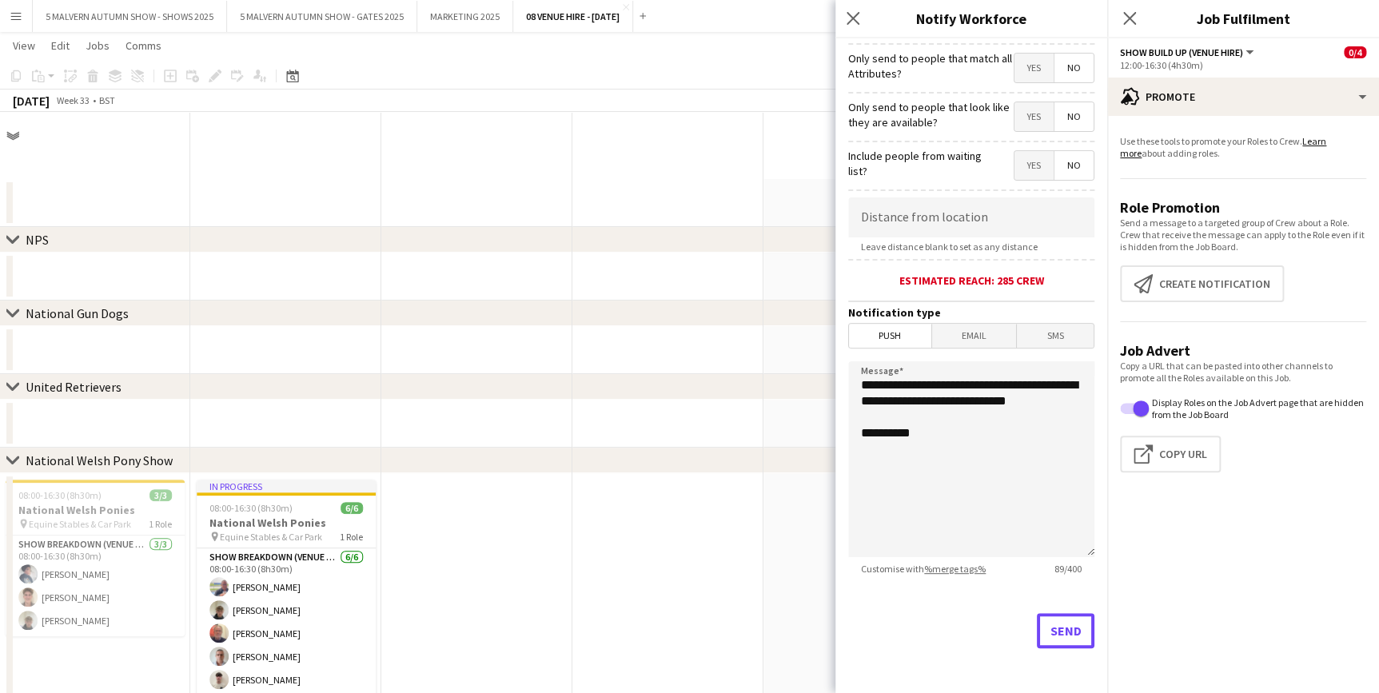
scroll to position [727, 0]
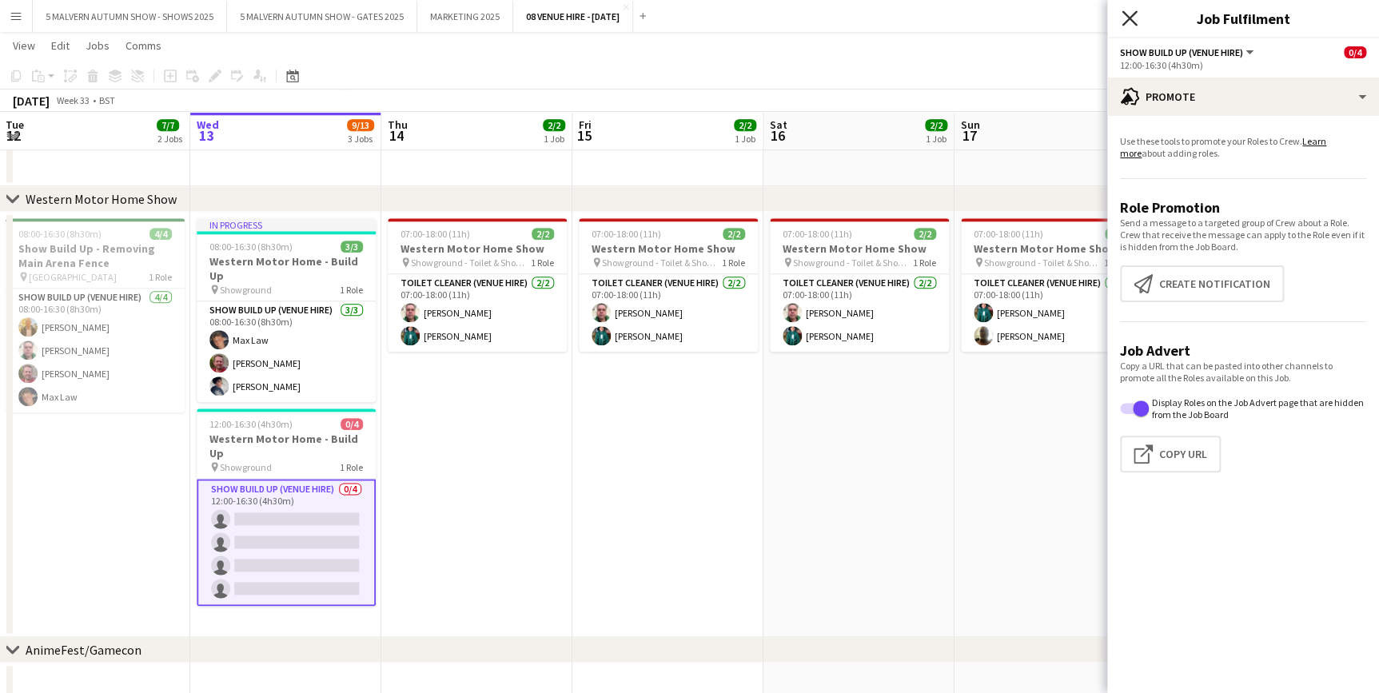
click at [1133, 20] on icon "Close pop-in" at bounding box center [1129, 17] width 15 height 15
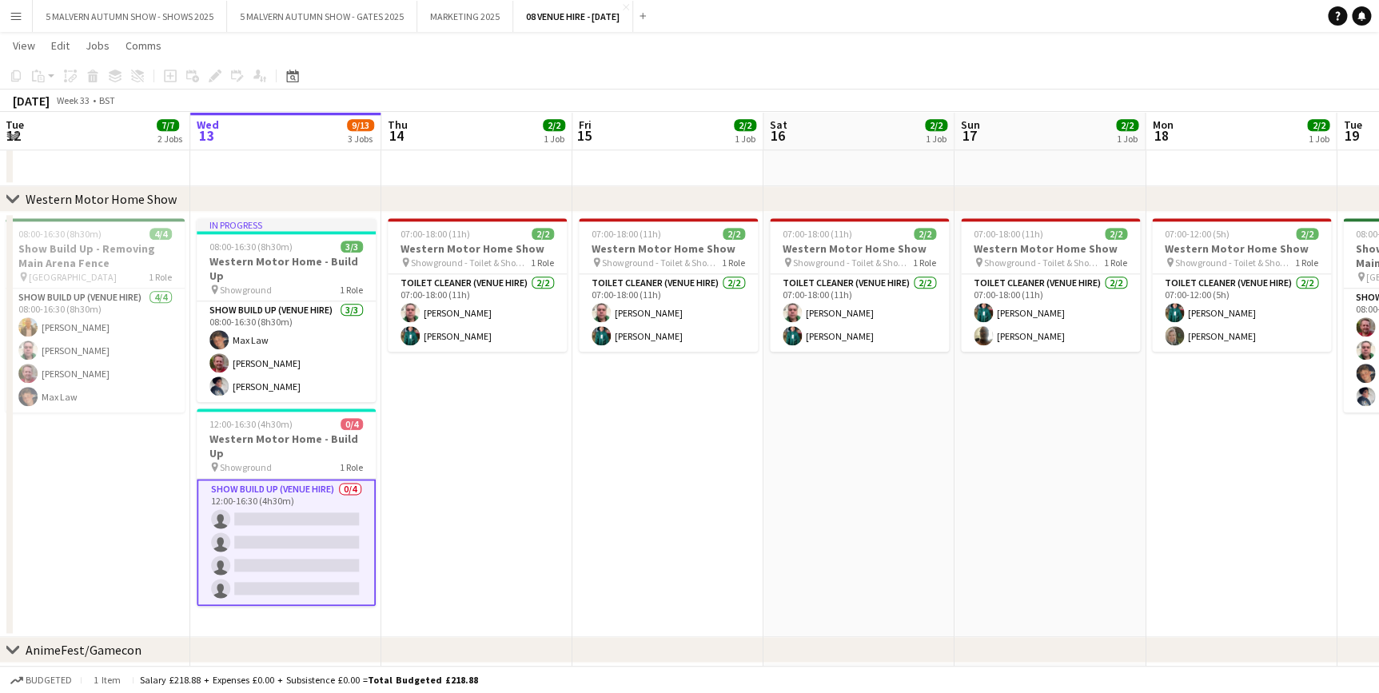
click at [514, 496] on app-date-cell "07:00-18:00 (11h) 2/2 Western Motor Home Show pin Showground - Toilet & Showers…" at bounding box center [476, 424] width 191 height 425
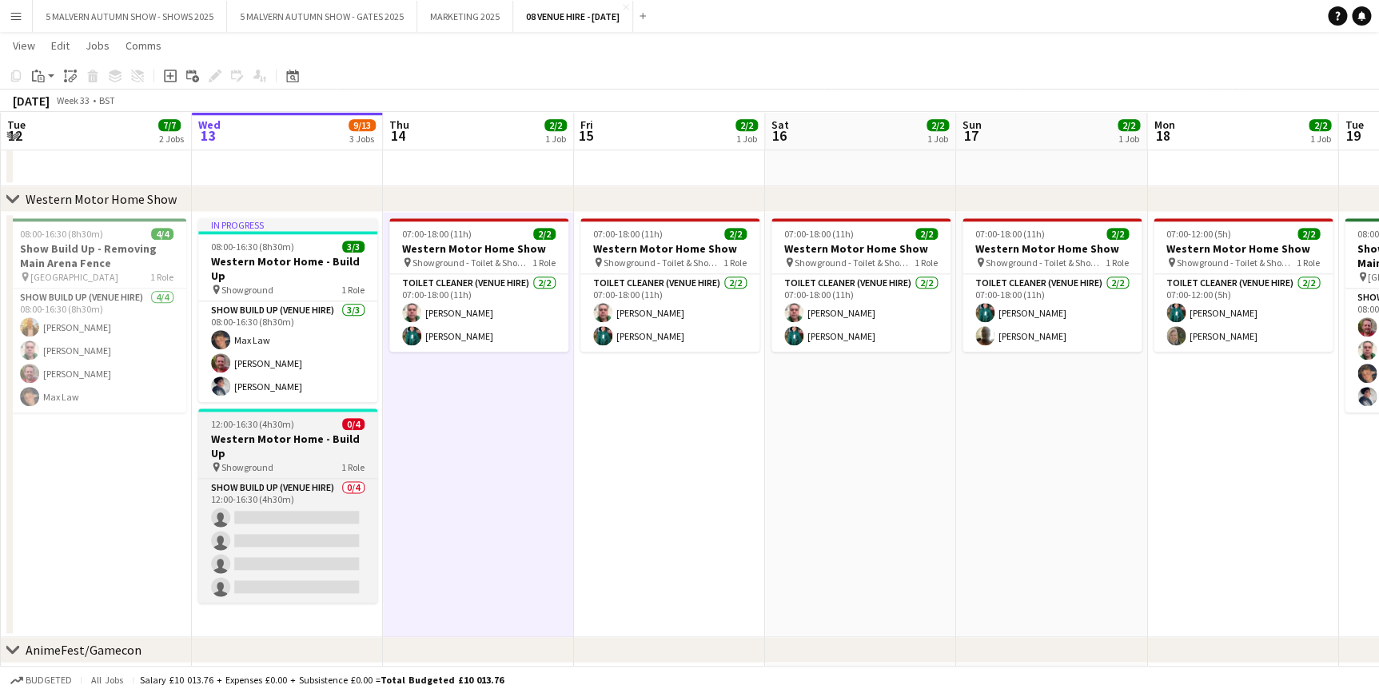
click at [274, 461] on div "pin Showground 1 Role" at bounding box center [287, 467] width 179 height 13
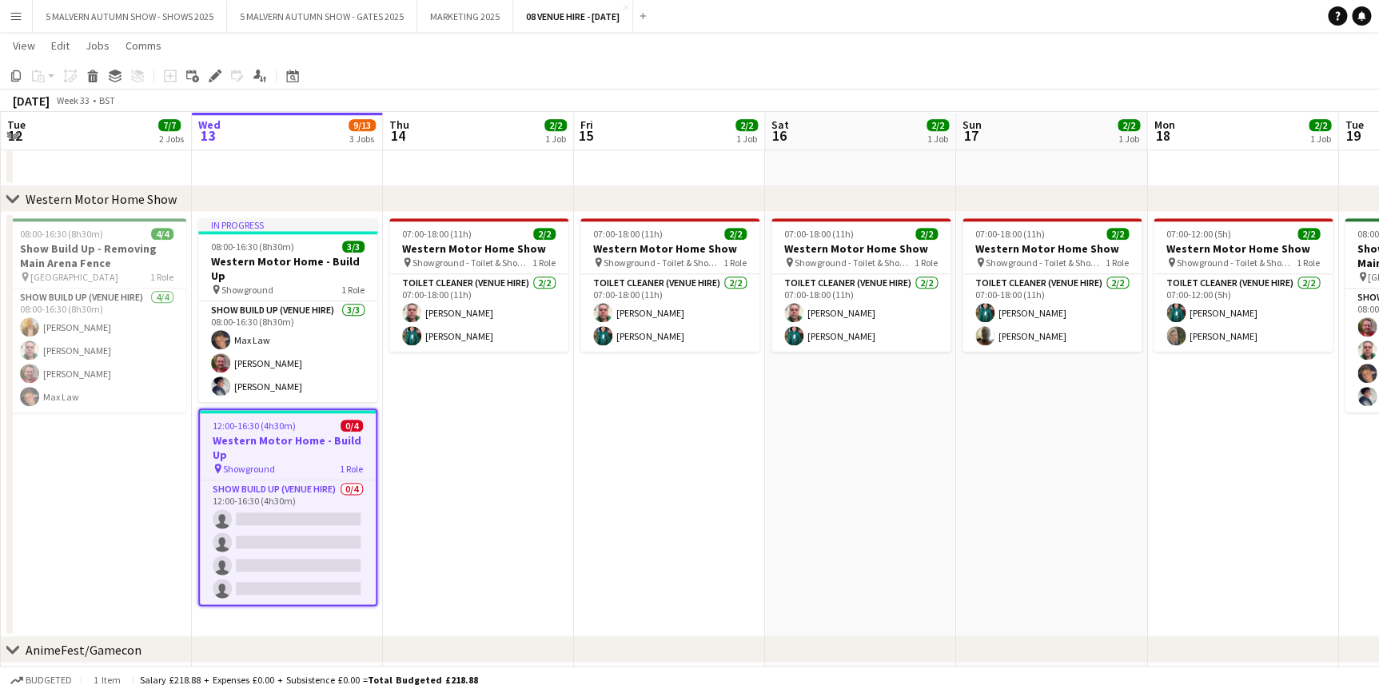
click at [528, 467] on app-date-cell "07:00-18:00 (11h) 2/2 Western Motor Home Show pin Showground - Toilet & Showers…" at bounding box center [478, 424] width 191 height 425
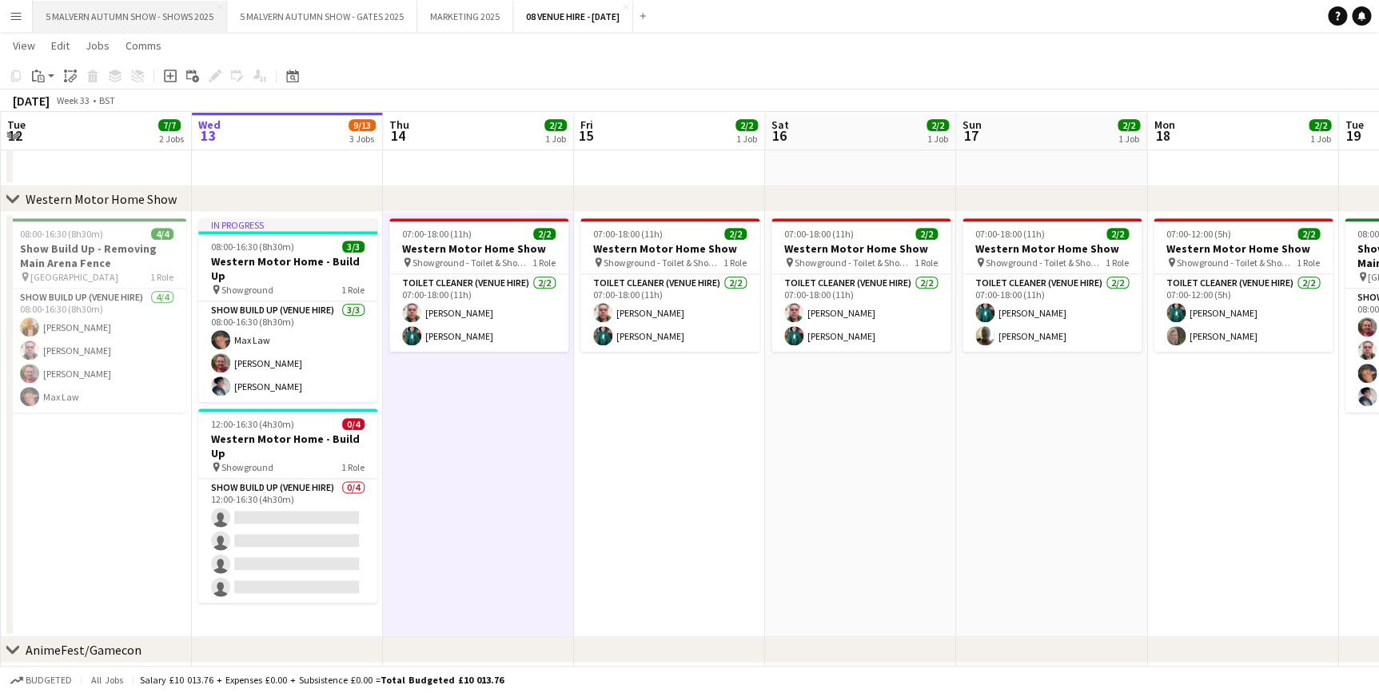
click at [169, 15] on button "5 MALVERN AUTUMN SHOW - SHOWS 2025 Close" at bounding box center [130, 16] width 194 height 31
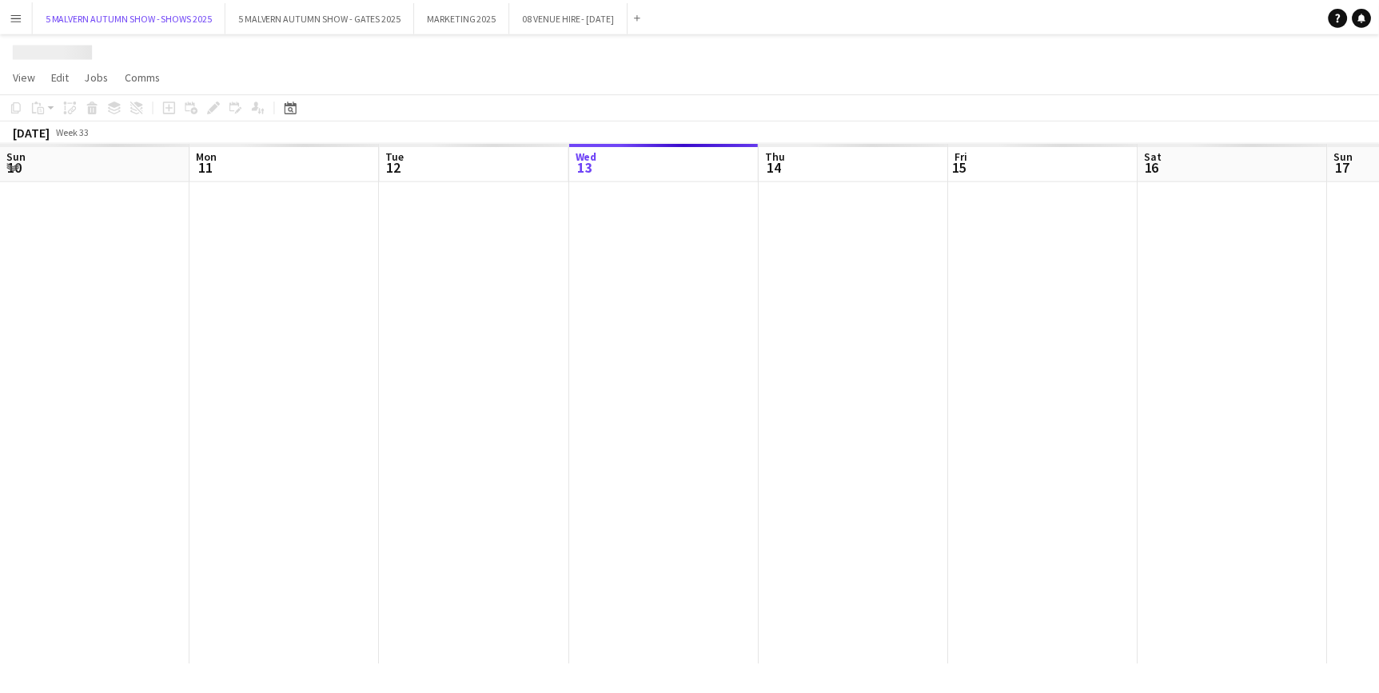
scroll to position [0, 382]
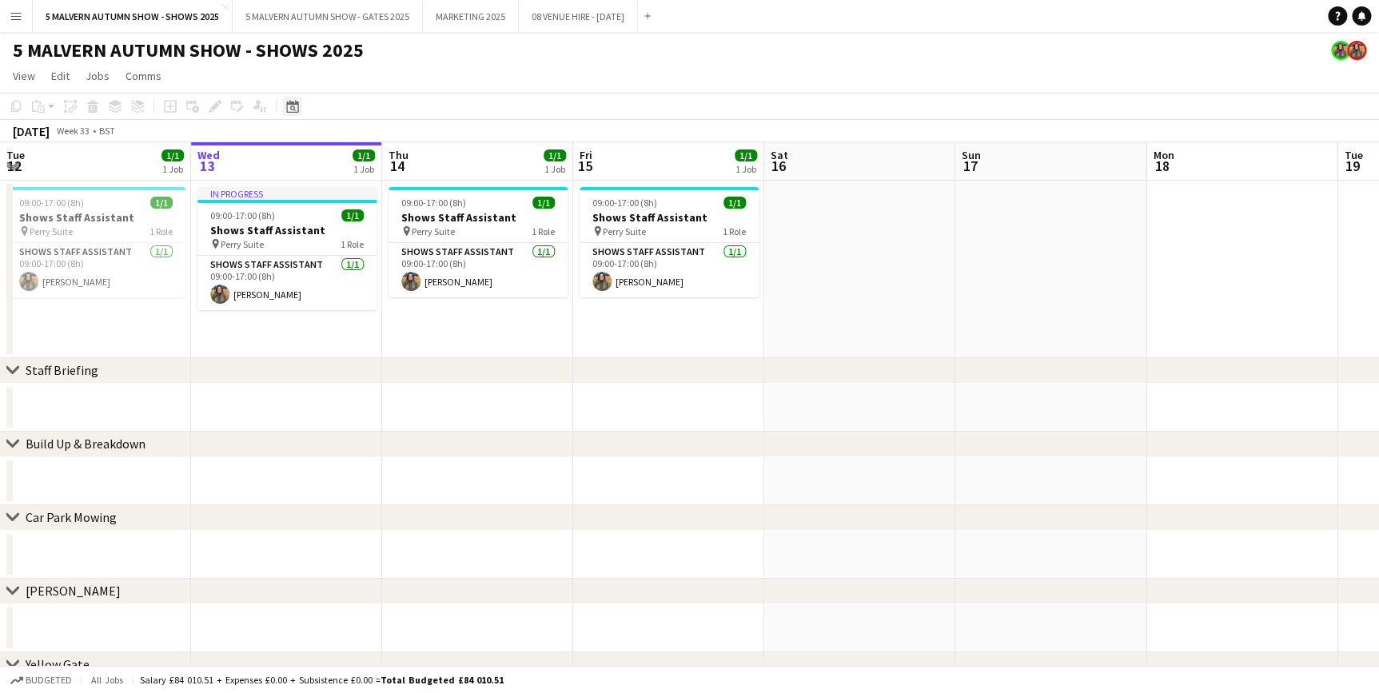
click at [283, 102] on div "Date picker" at bounding box center [292, 106] width 19 height 19
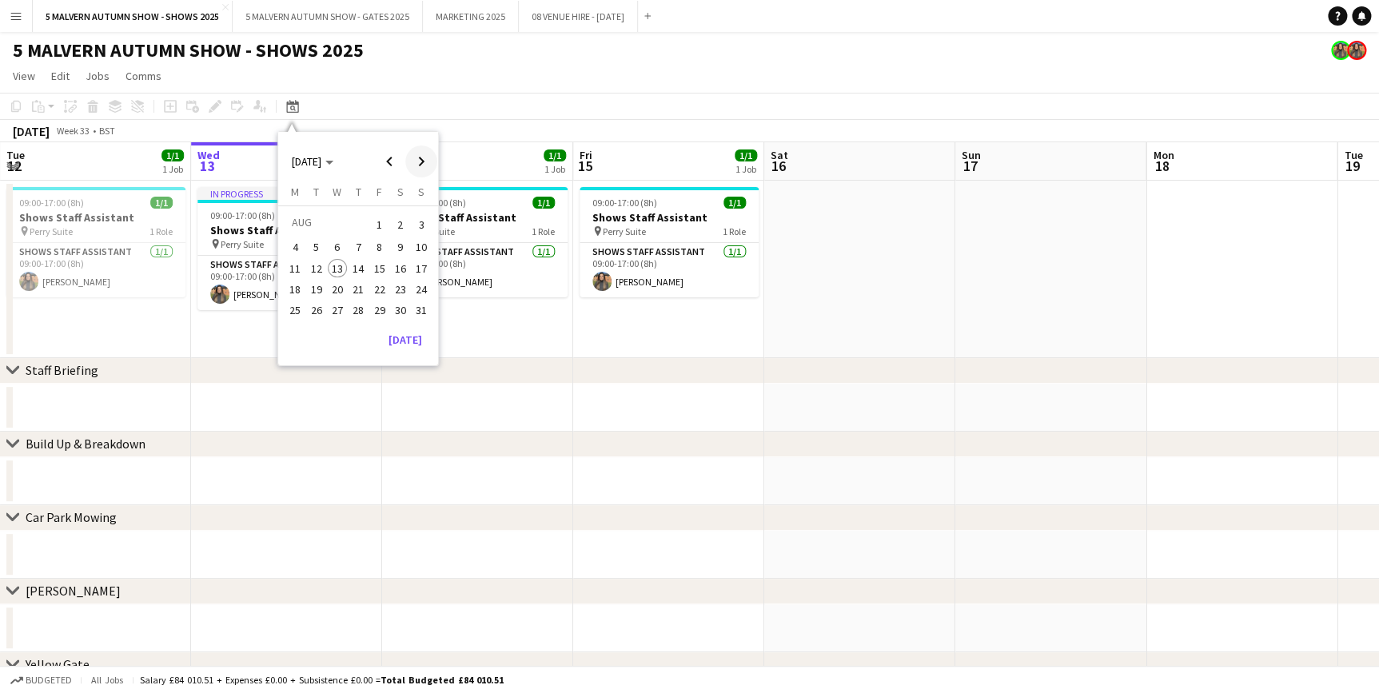
click at [412, 168] on span "Next month" at bounding box center [421, 162] width 32 height 32
click at [381, 304] on span "26" at bounding box center [379, 306] width 19 height 19
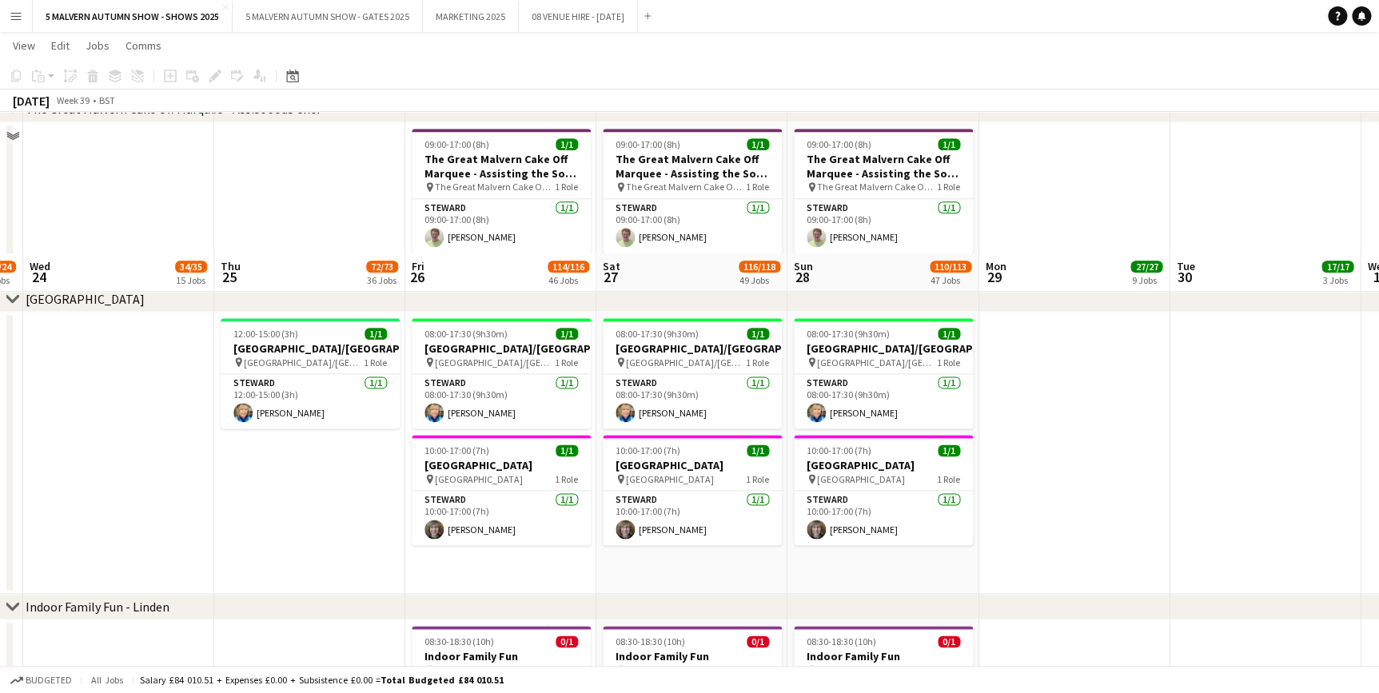
scroll to position [3998, 0]
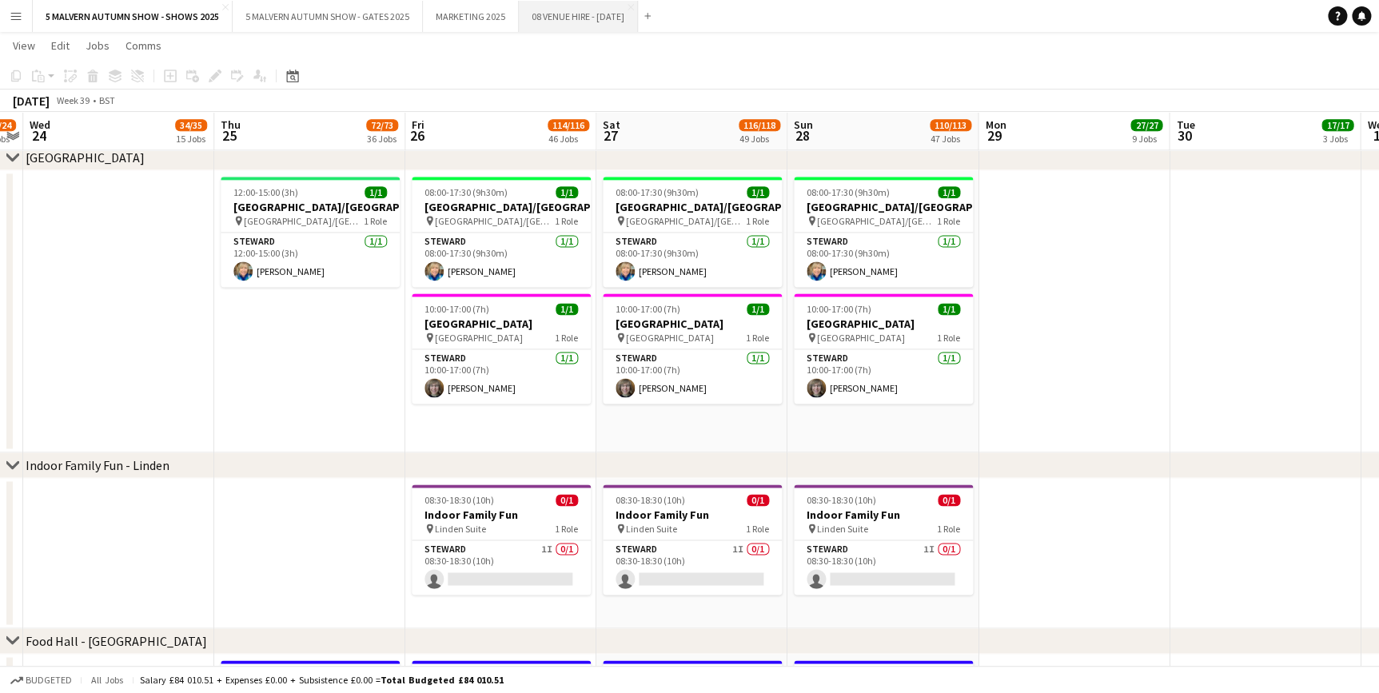
click at [613, 16] on button "08 VENUE HIRE - [DATE] Close" at bounding box center [578, 16] width 119 height 31
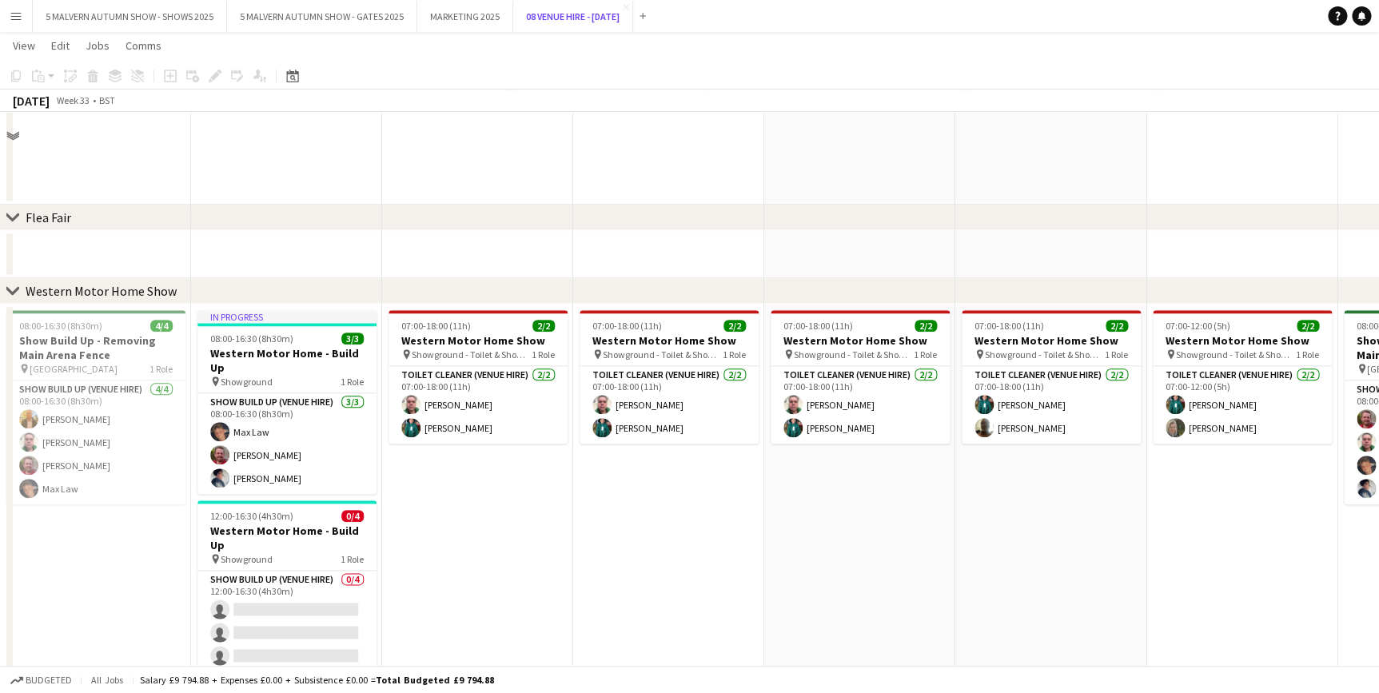
scroll to position [654, 0]
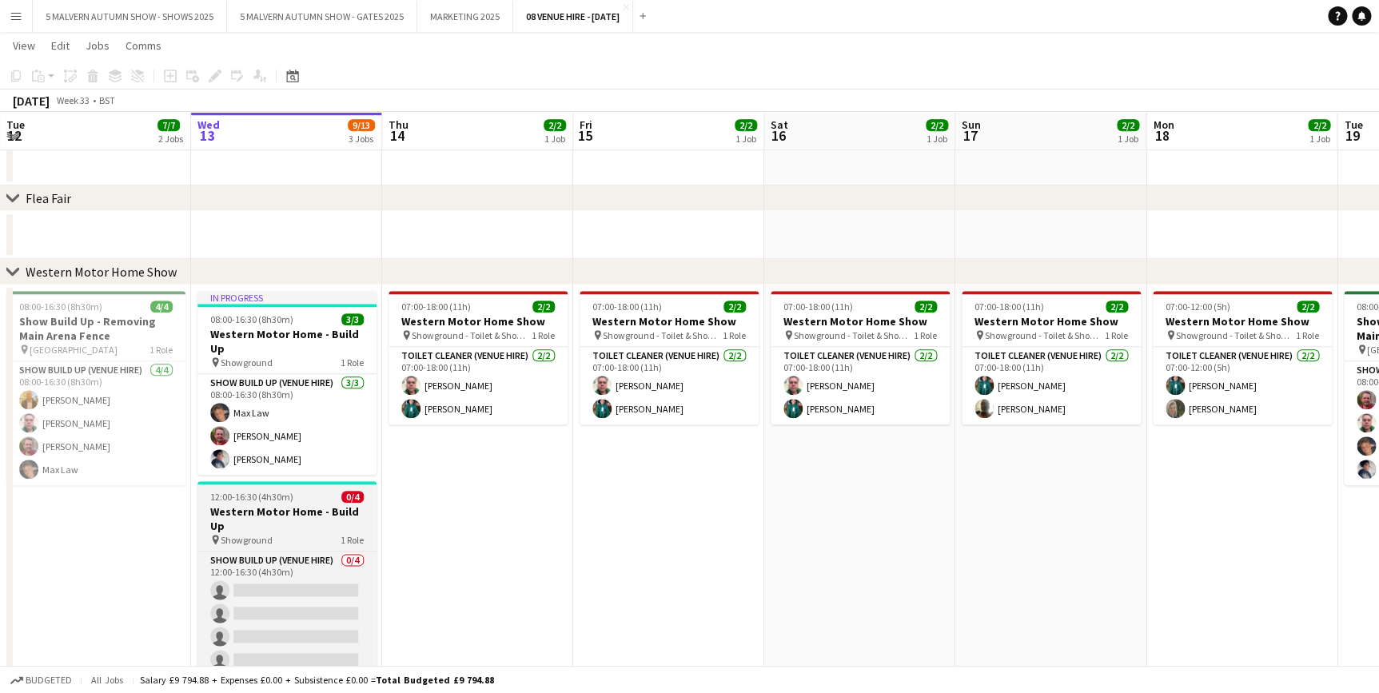
click at [280, 504] on h3 "Western Motor Home - Build Up" at bounding box center [286, 518] width 179 height 29
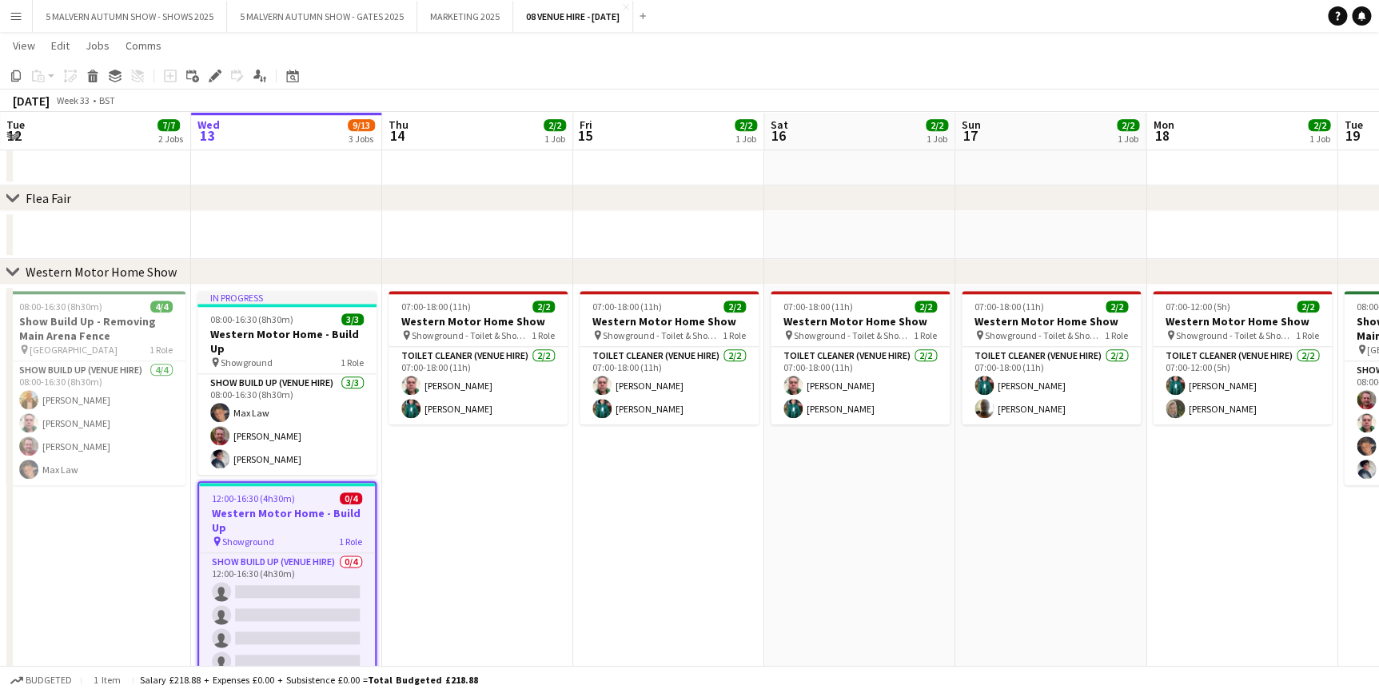
click at [476, 518] on app-date-cell "07:00-18:00 (11h) 2/2 Western Motor Home Show pin Showground - Toilet & Showers…" at bounding box center [477, 497] width 191 height 425
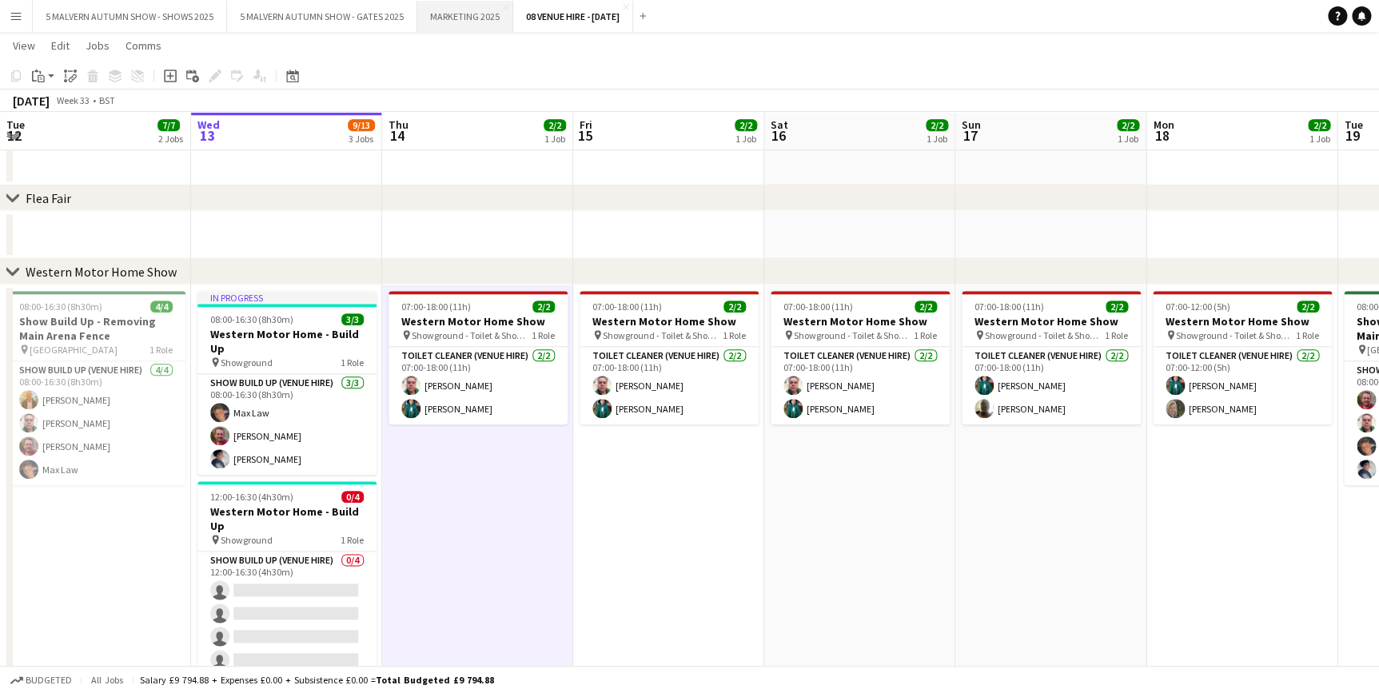
click at [433, 18] on button "MARKETING 2025 Close" at bounding box center [465, 16] width 96 height 31
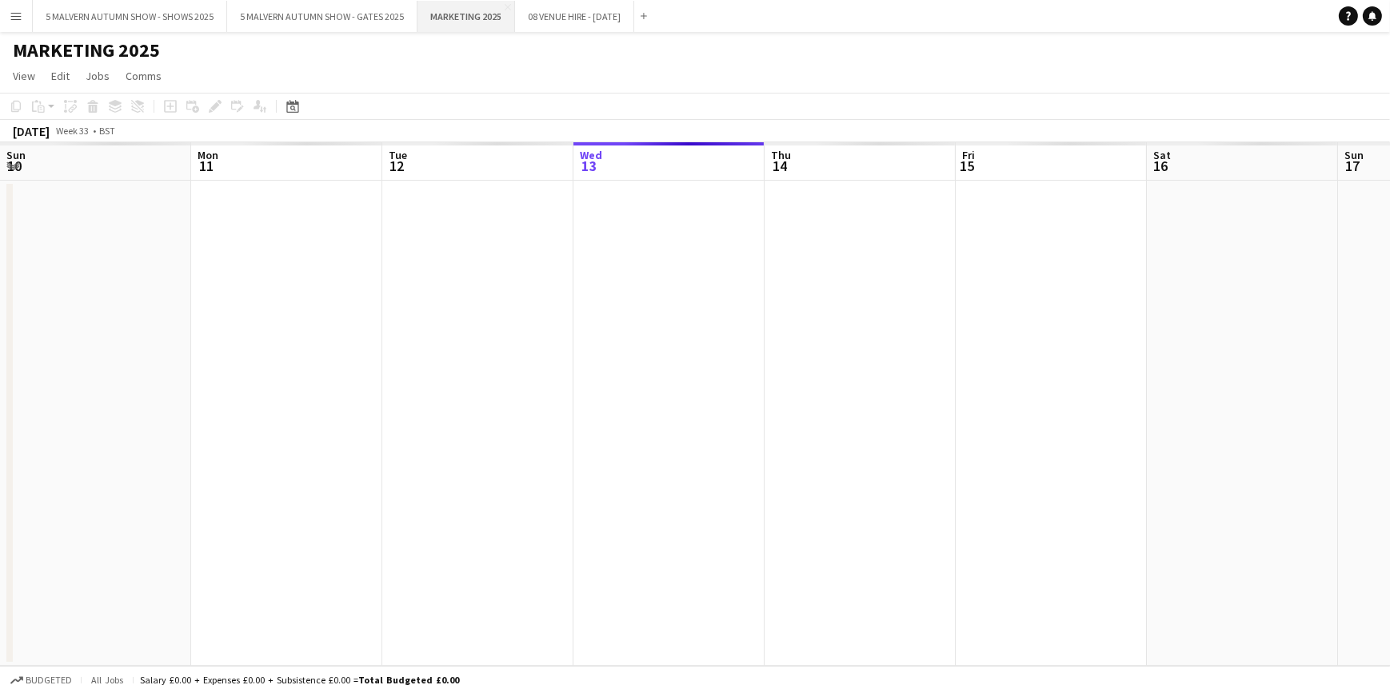
scroll to position [0, 382]
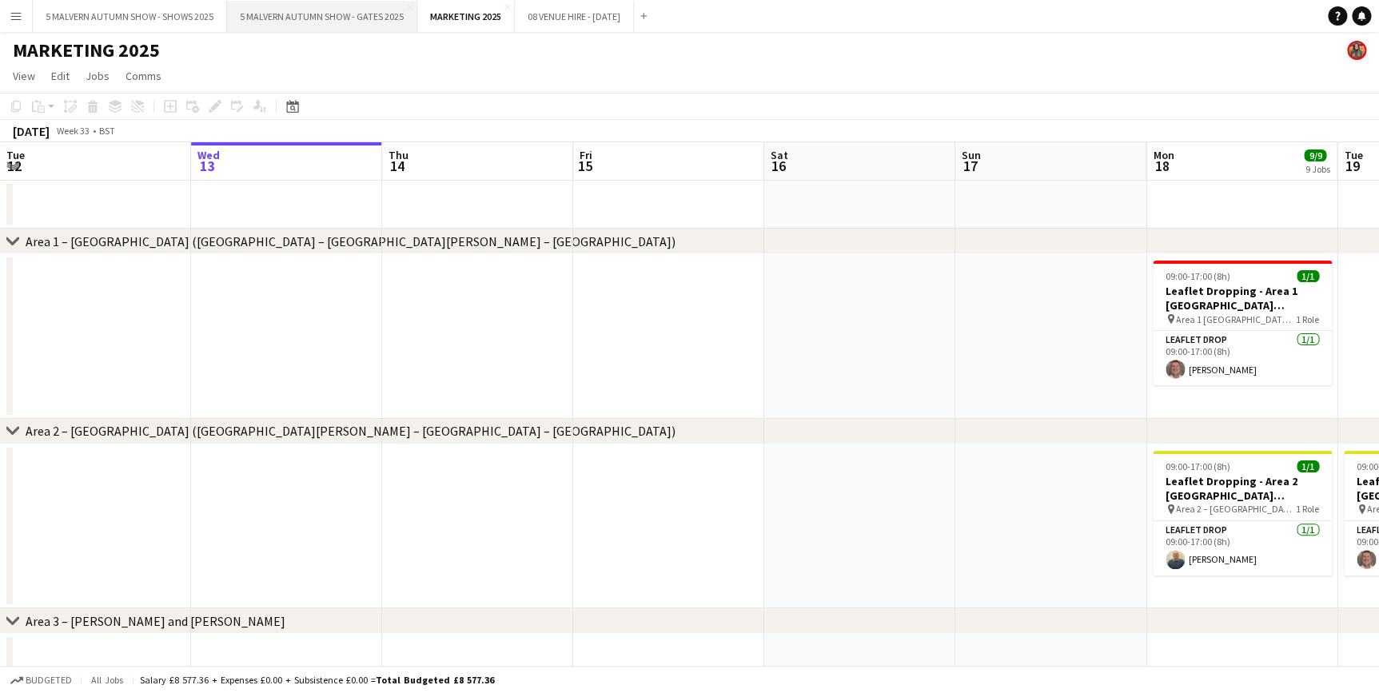
click at [339, 14] on button "5 MALVERN AUTUMN SHOW - GATES 2025 Close" at bounding box center [322, 16] width 190 height 31
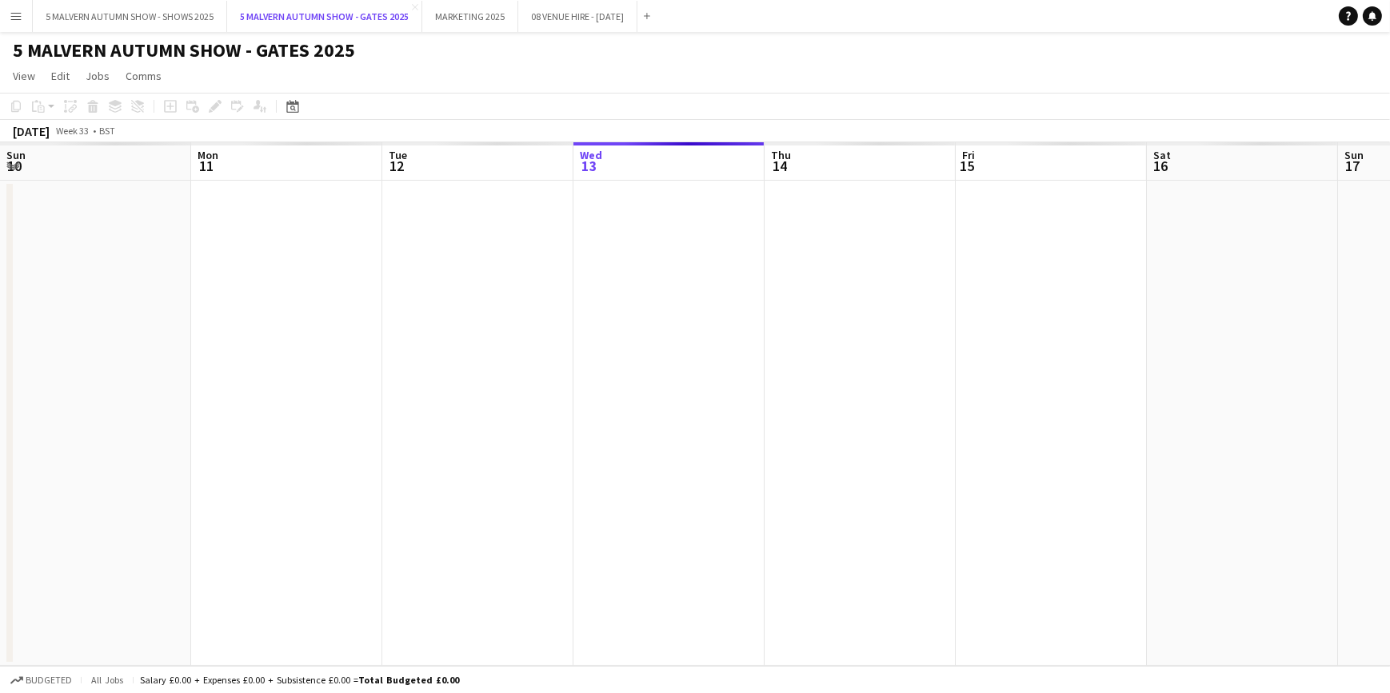
scroll to position [0, 382]
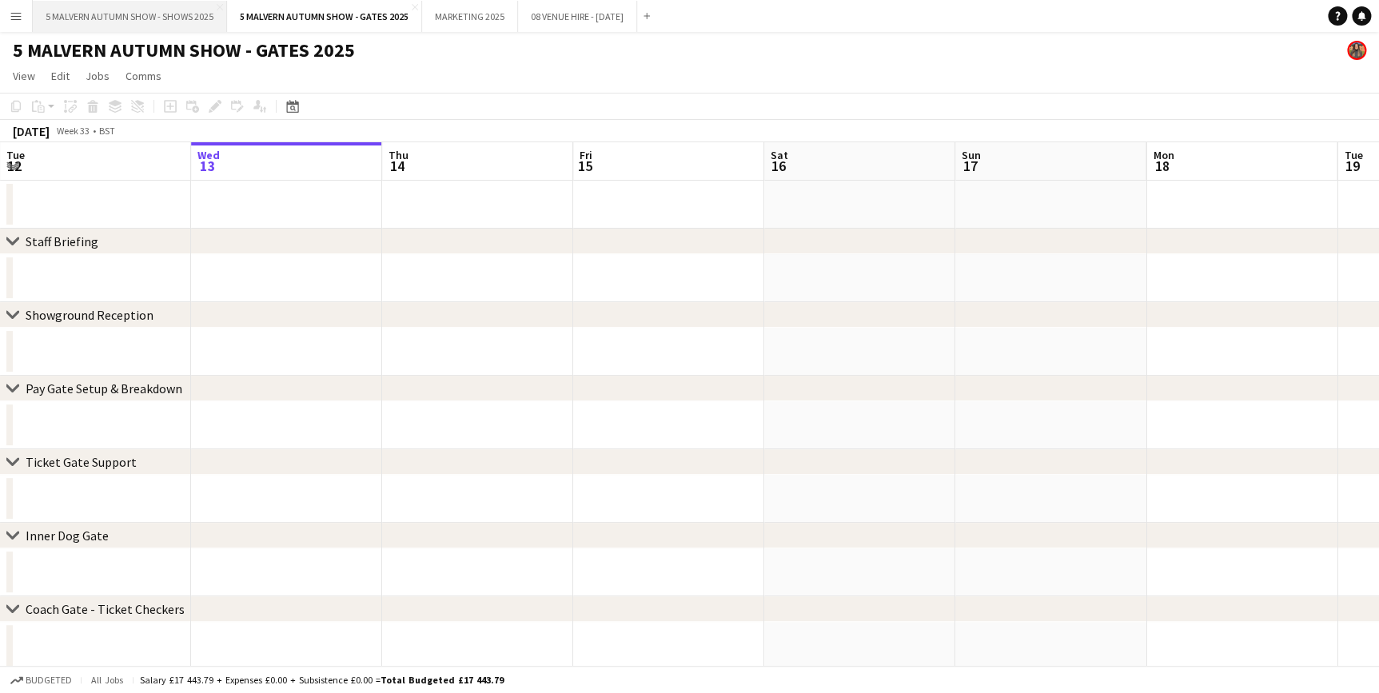
click at [120, 19] on button "5 MALVERN AUTUMN SHOW - SHOWS 2025 Close" at bounding box center [130, 16] width 194 height 31
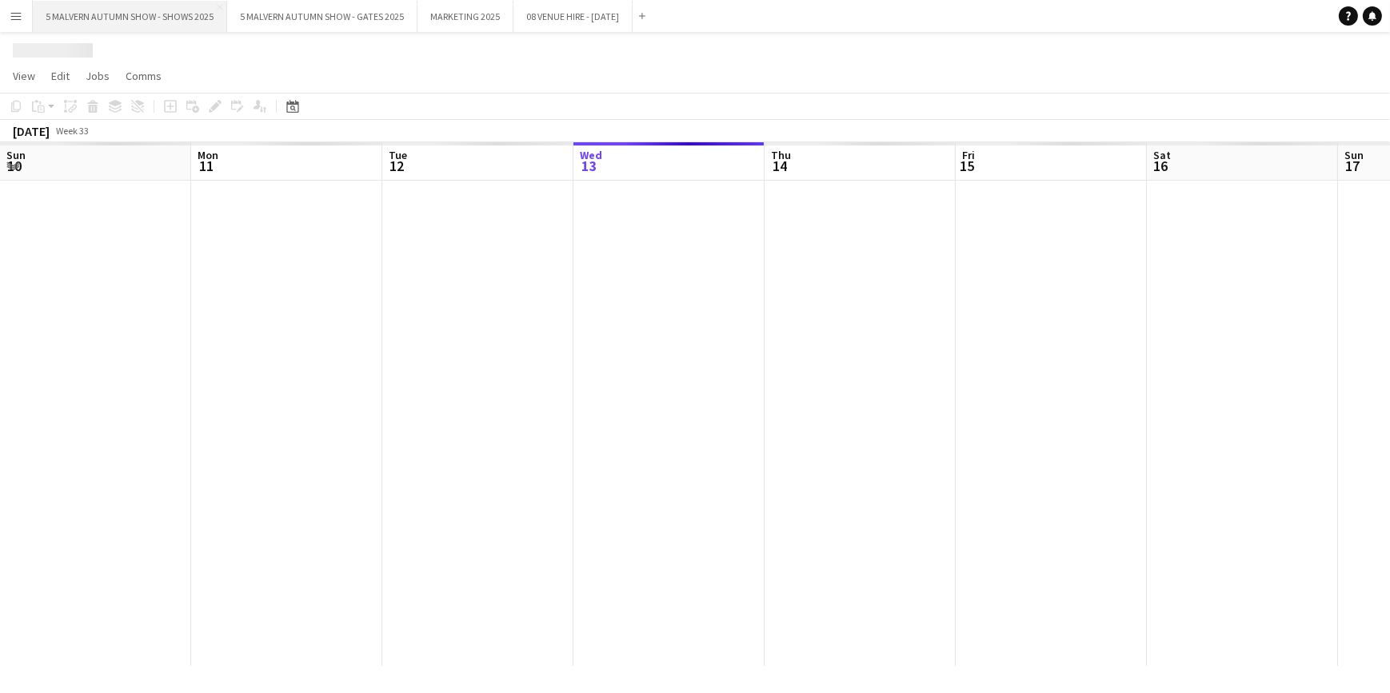
scroll to position [0, 382]
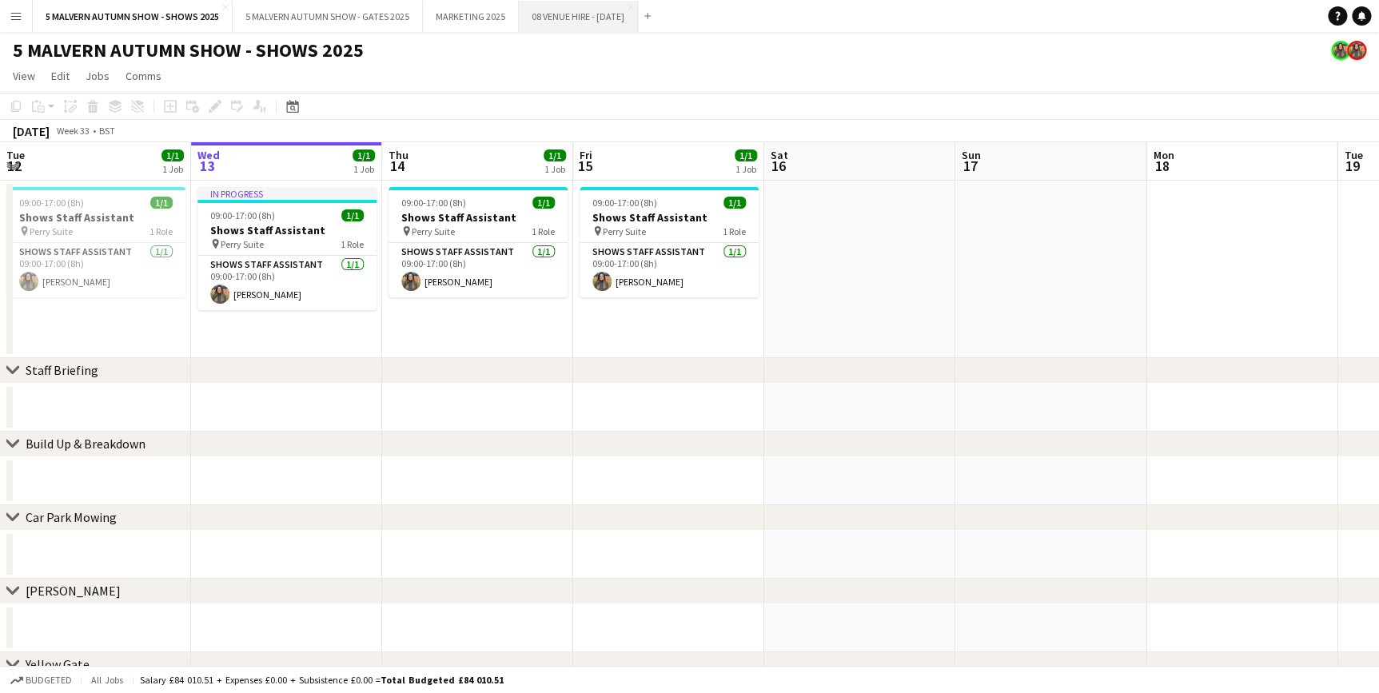
click at [572, 18] on button "08 VENUE HIRE - [DATE] Close" at bounding box center [578, 16] width 119 height 31
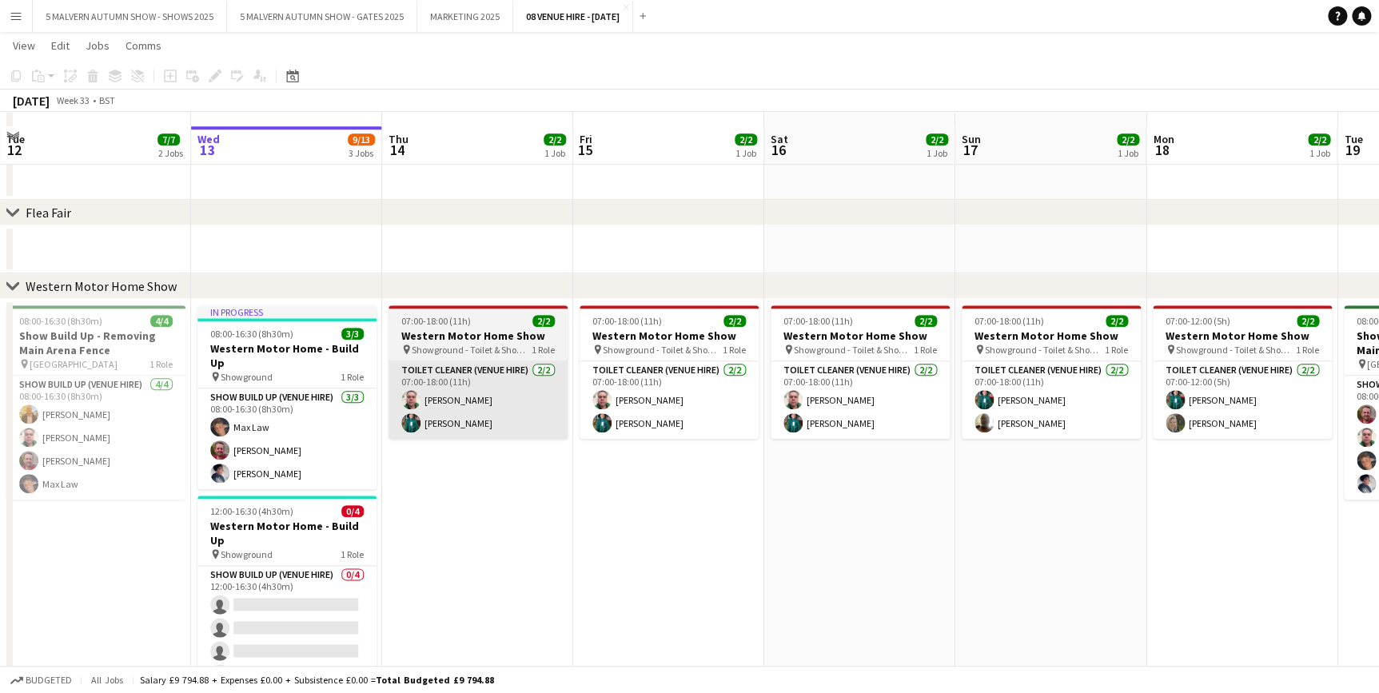
scroll to position [654, 0]
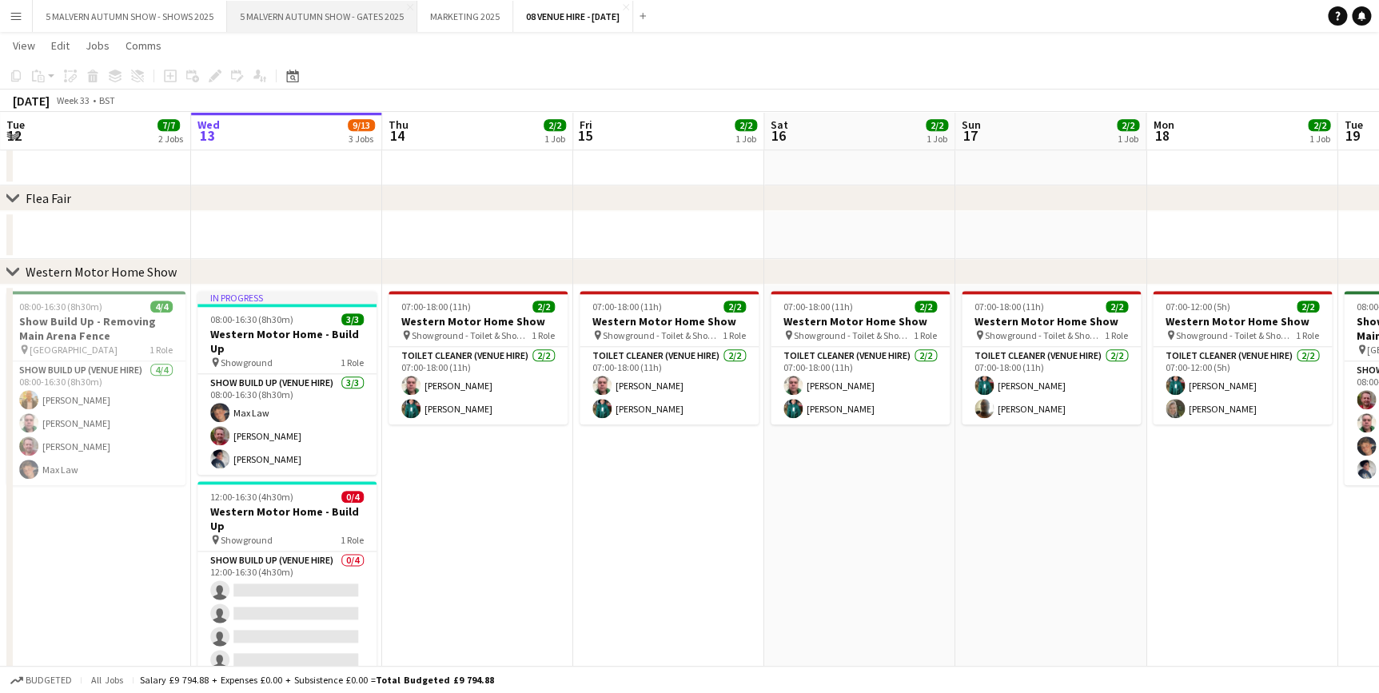
click at [277, 22] on button "5 MALVERN AUTUMN SHOW - GATES 2025 Close" at bounding box center [322, 16] width 190 height 31
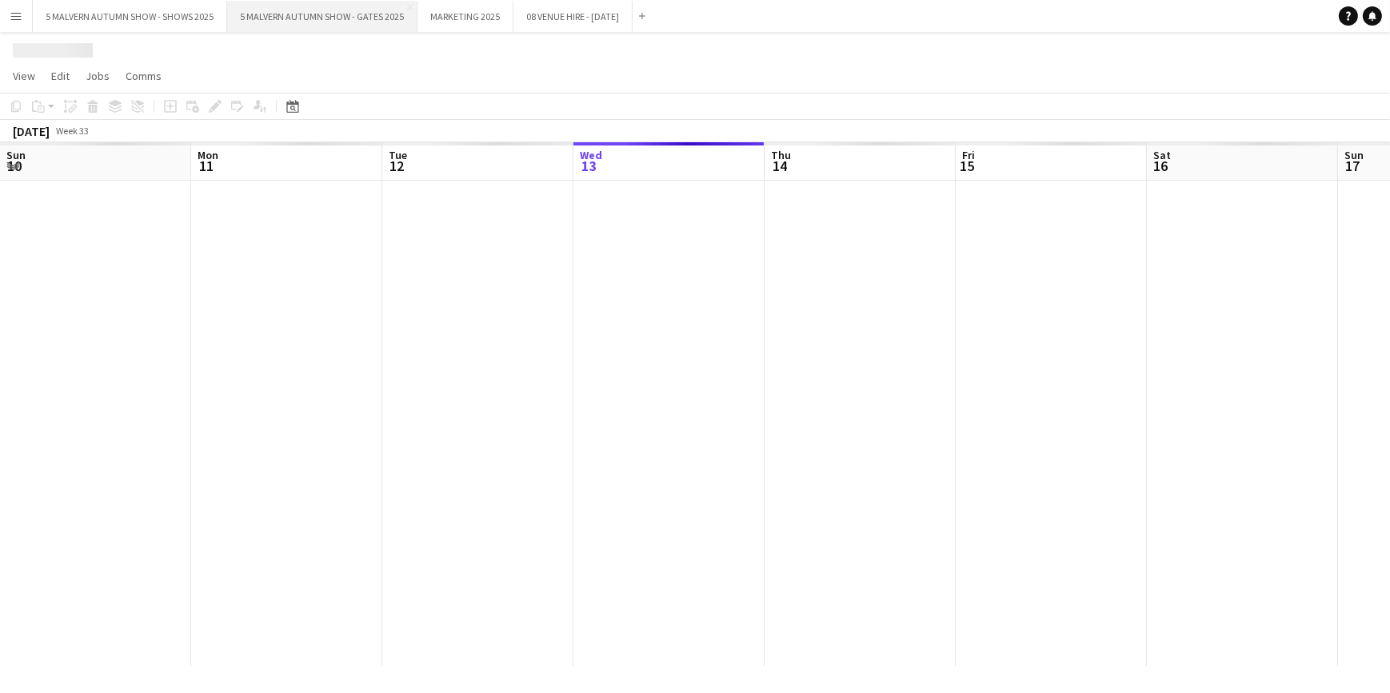
scroll to position [0, 382]
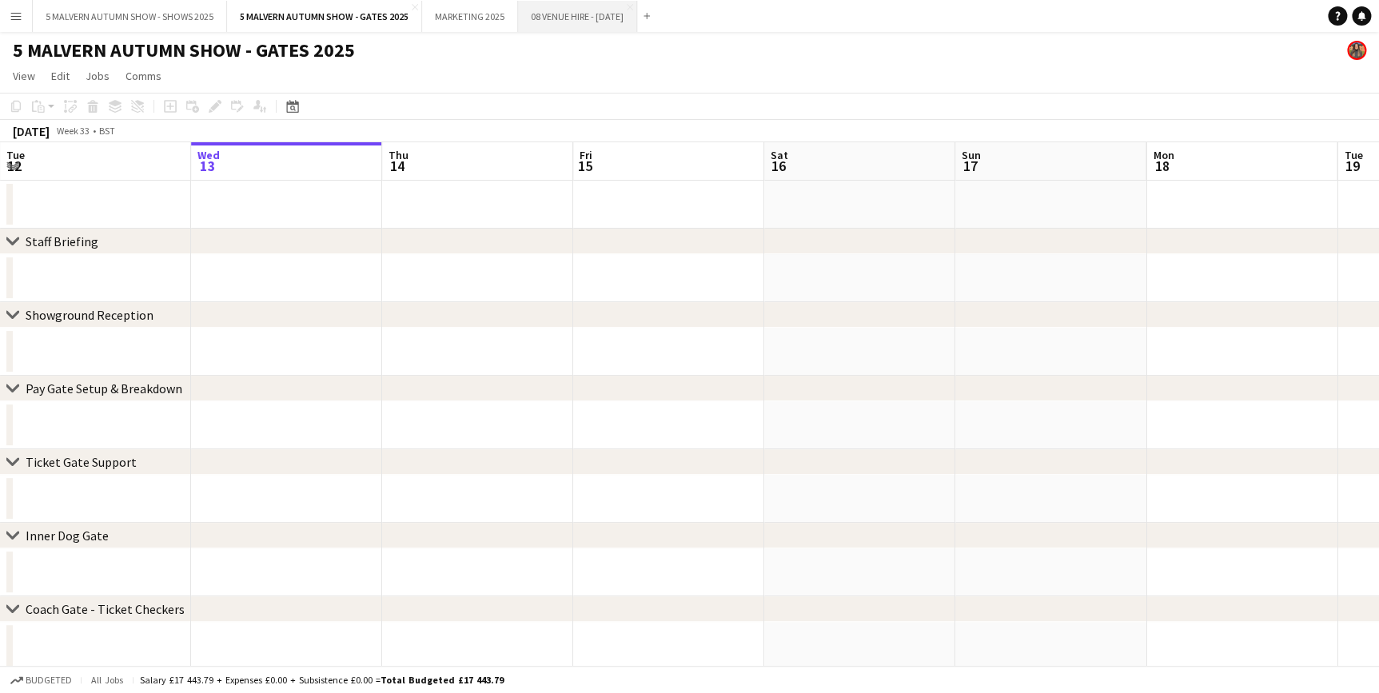
click at [590, 13] on button "08 VENUE HIRE - [DATE] Close" at bounding box center [577, 16] width 119 height 31
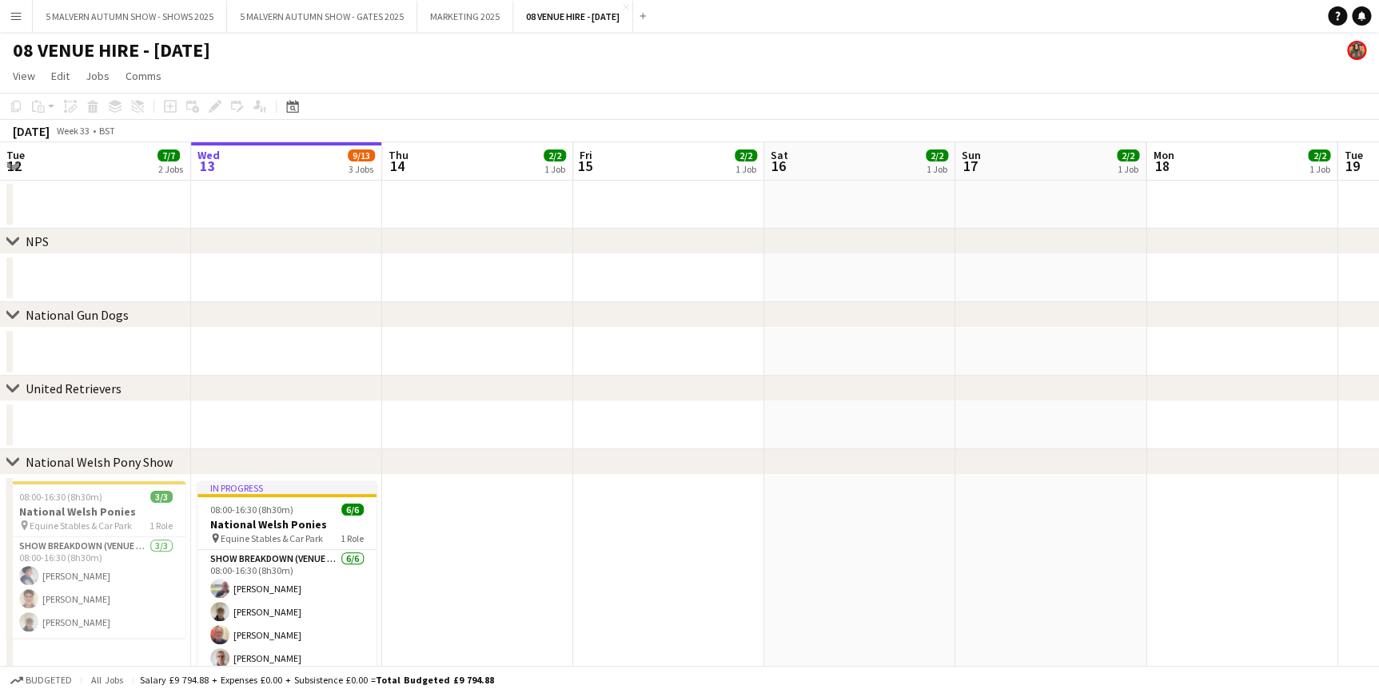
click at [489, 385] on div "chevron-right United Retrievers" at bounding box center [689, 389] width 1379 height 26
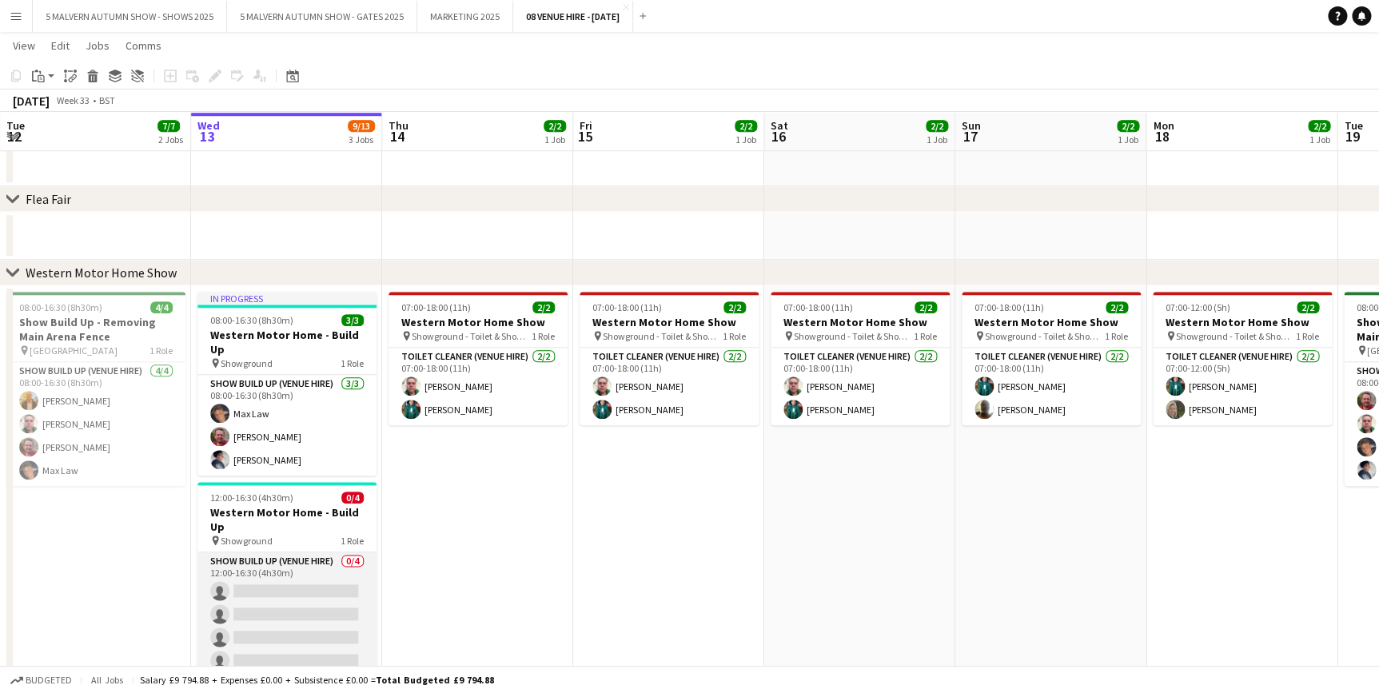
scroll to position [654, 0]
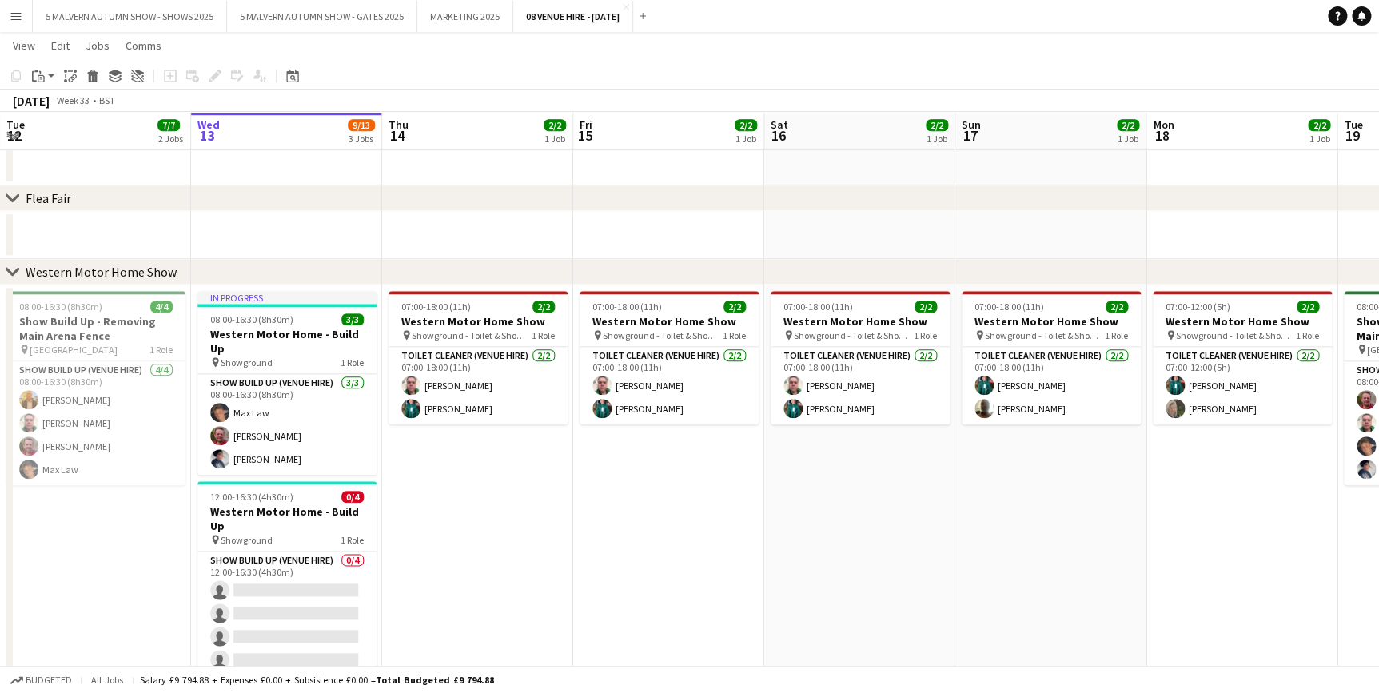
click at [450, 546] on app-date-cell "07:00-18:00 (11h) 2/2 Western Motor Home Show pin Showground - Toilet & Showers…" at bounding box center [477, 497] width 191 height 425
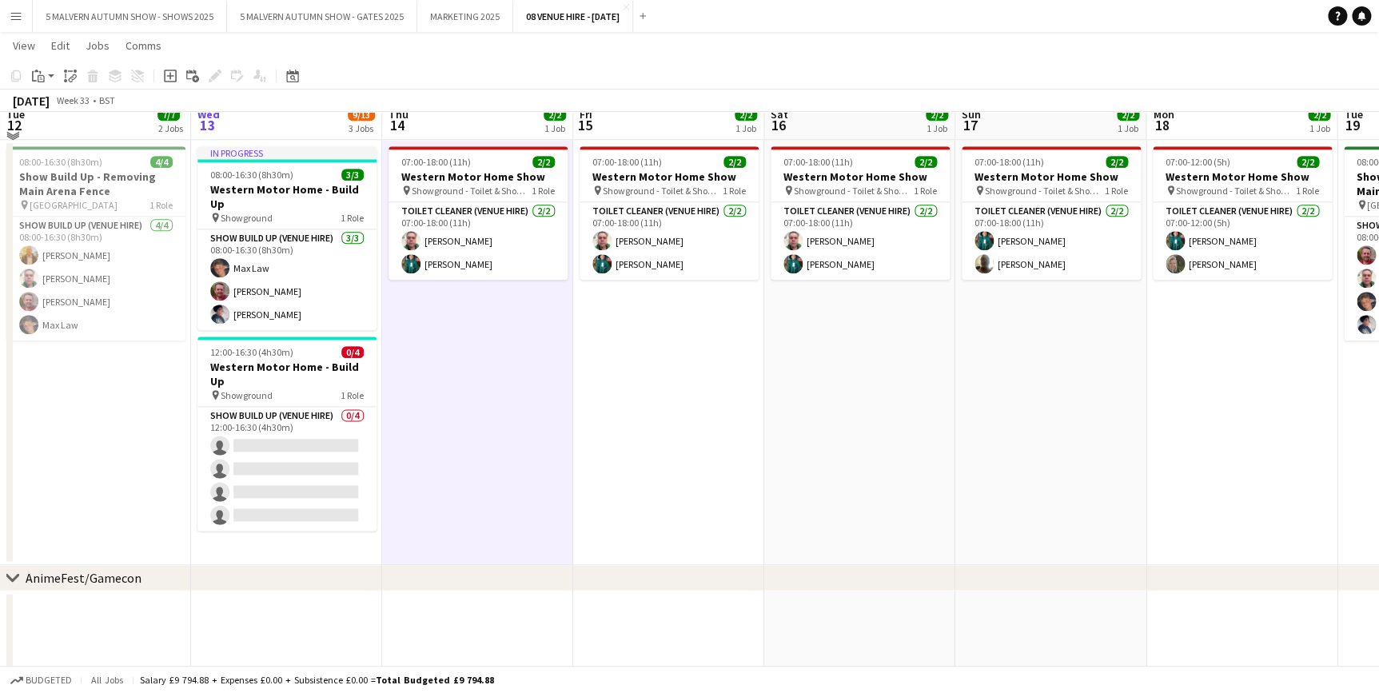
scroll to position [800, 0]
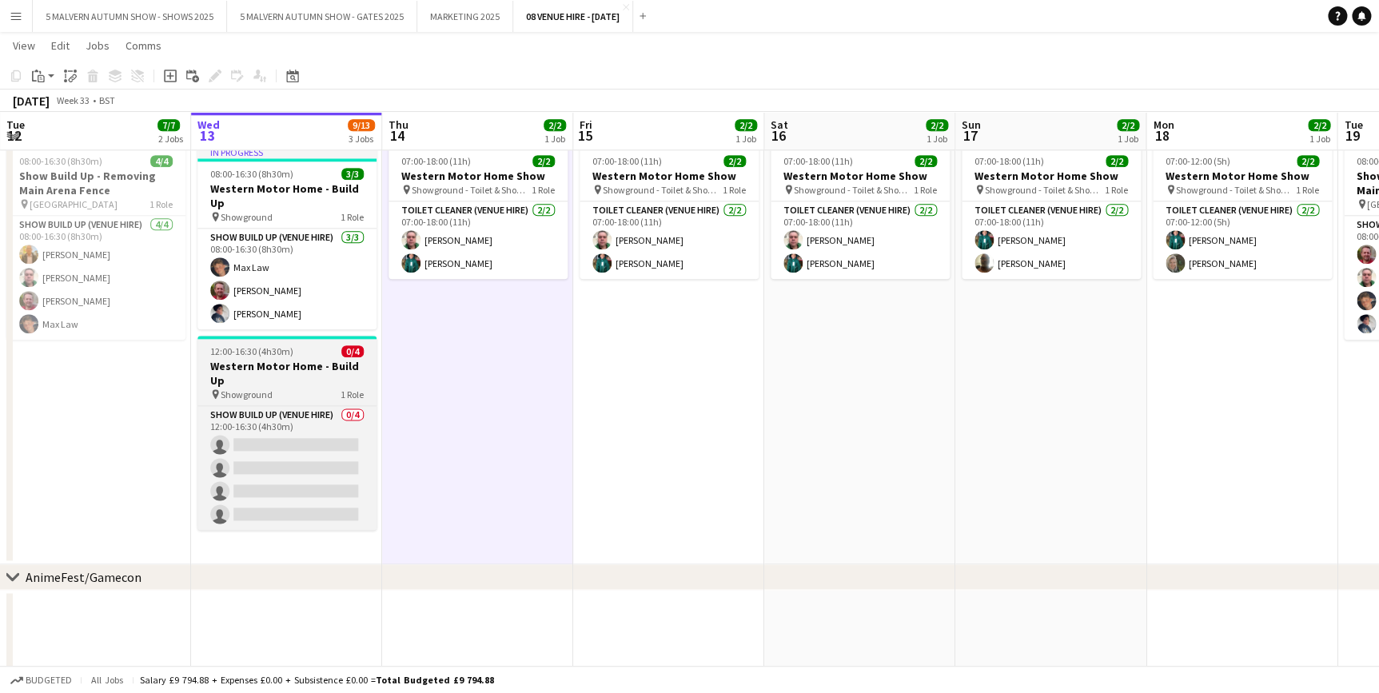
click at [328, 373] on app-job-card "12:00-16:30 (4h30m) 0/4 Western Motor Home - Build Up pin Showground 1 Role Sho…" at bounding box center [286, 433] width 179 height 194
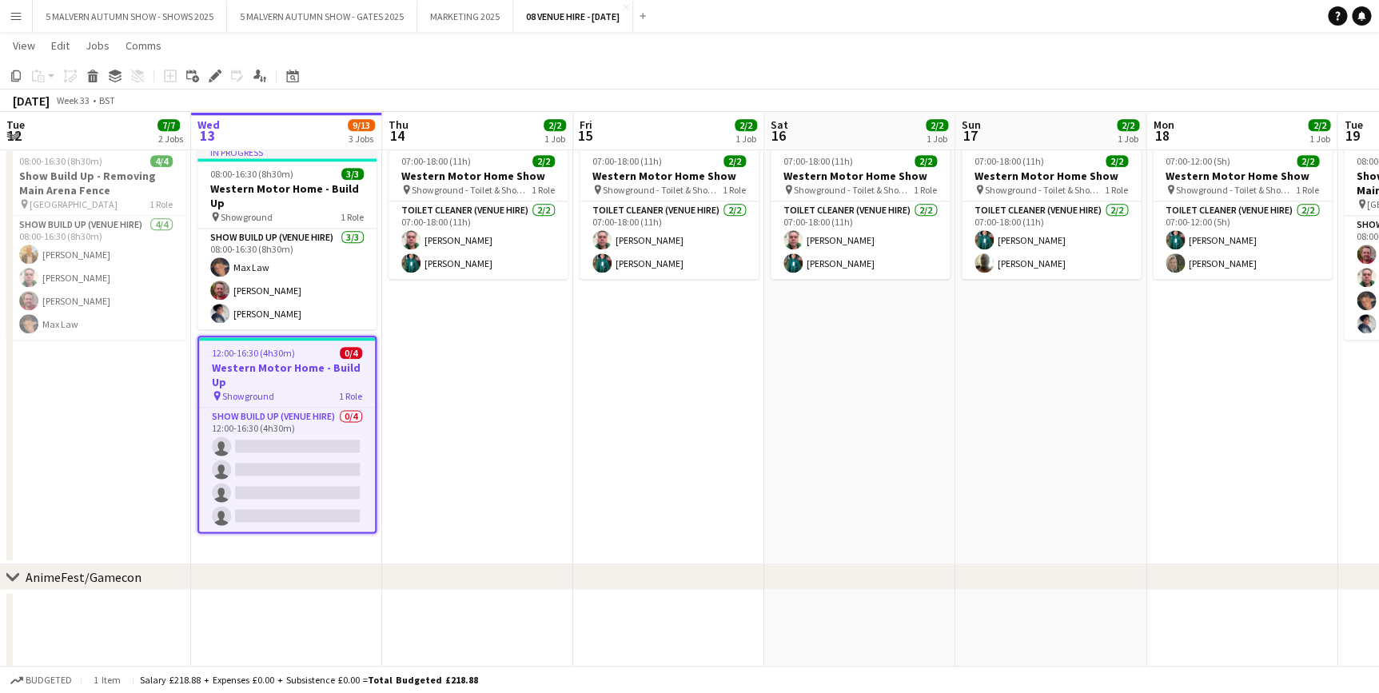
click at [448, 422] on app-date-cell "07:00-18:00 (11h) 2/2 Western Motor Home Show pin Showground - Toilet & Showers…" at bounding box center [477, 351] width 191 height 425
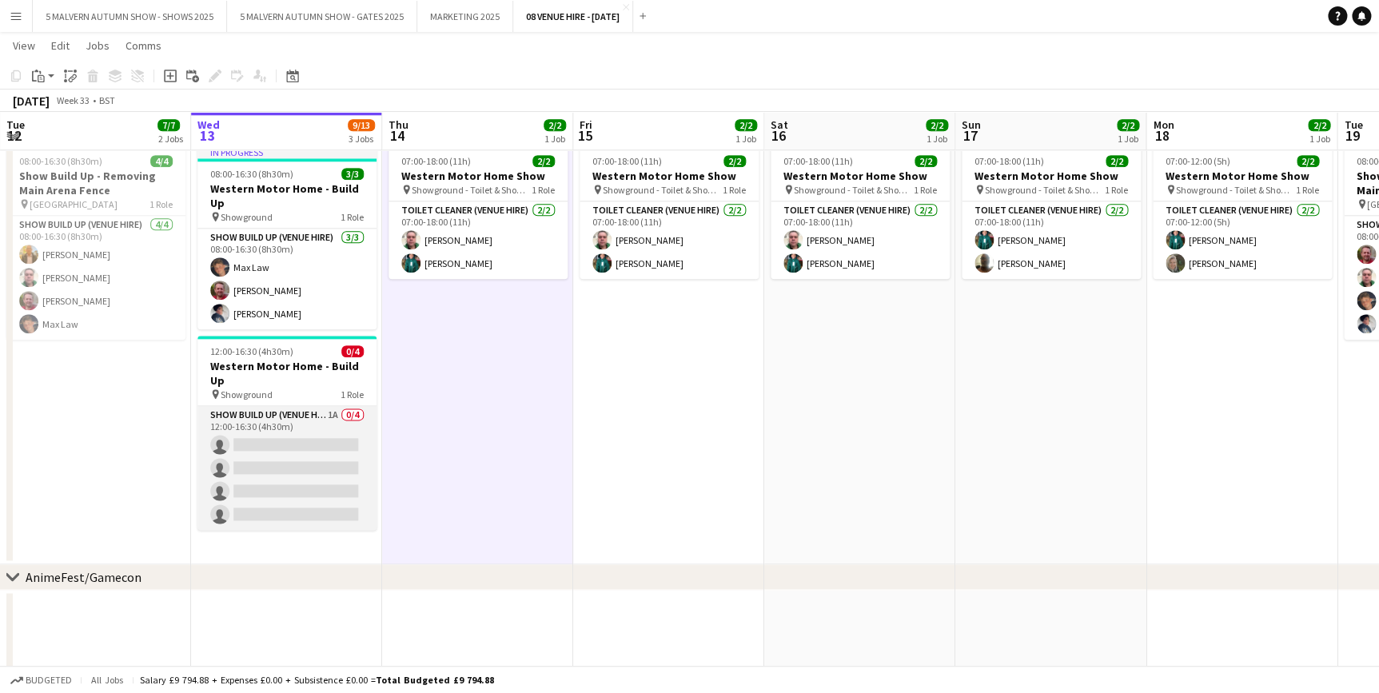
click at [322, 406] on app-card-role "Show Build Up (Venue Hire) 1A 0/4 12:00-16:30 (4h30m) single-neutral-actions si…" at bounding box center [286, 468] width 179 height 124
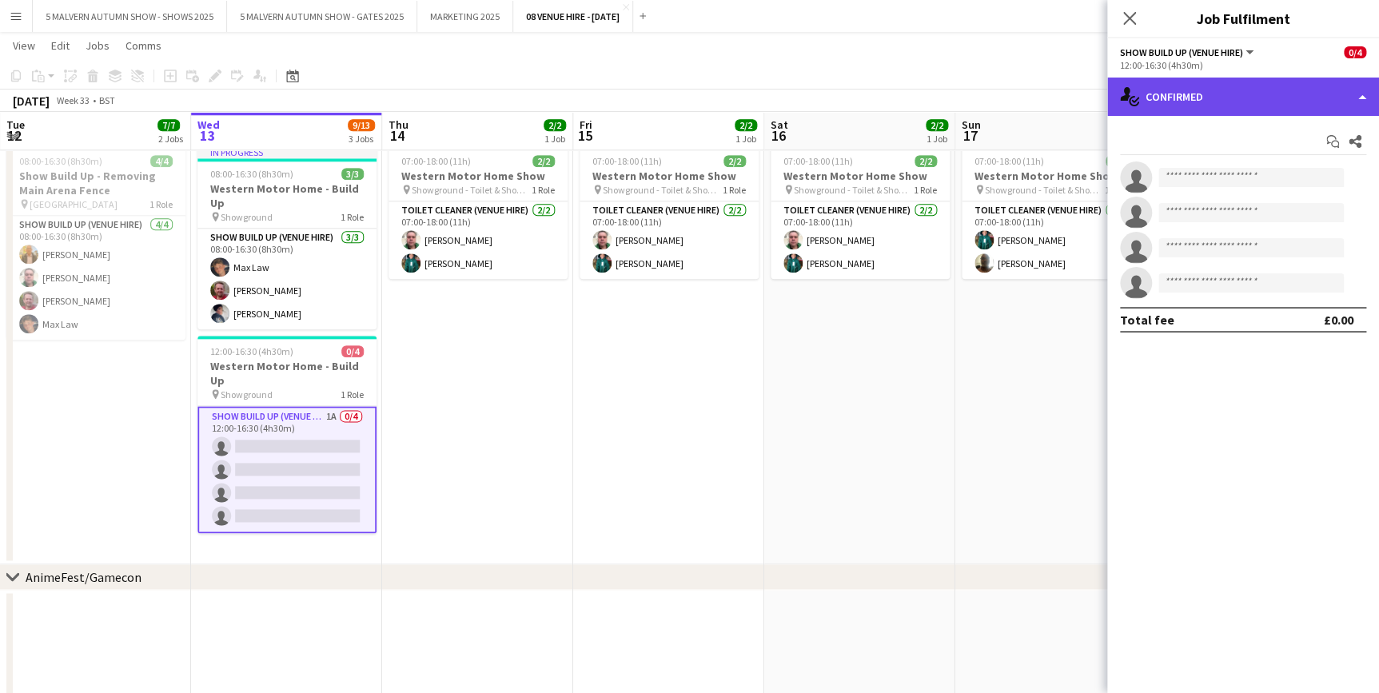
click at [1313, 102] on div "single-neutral-actions-check-2 Confirmed" at bounding box center [1243, 97] width 272 height 38
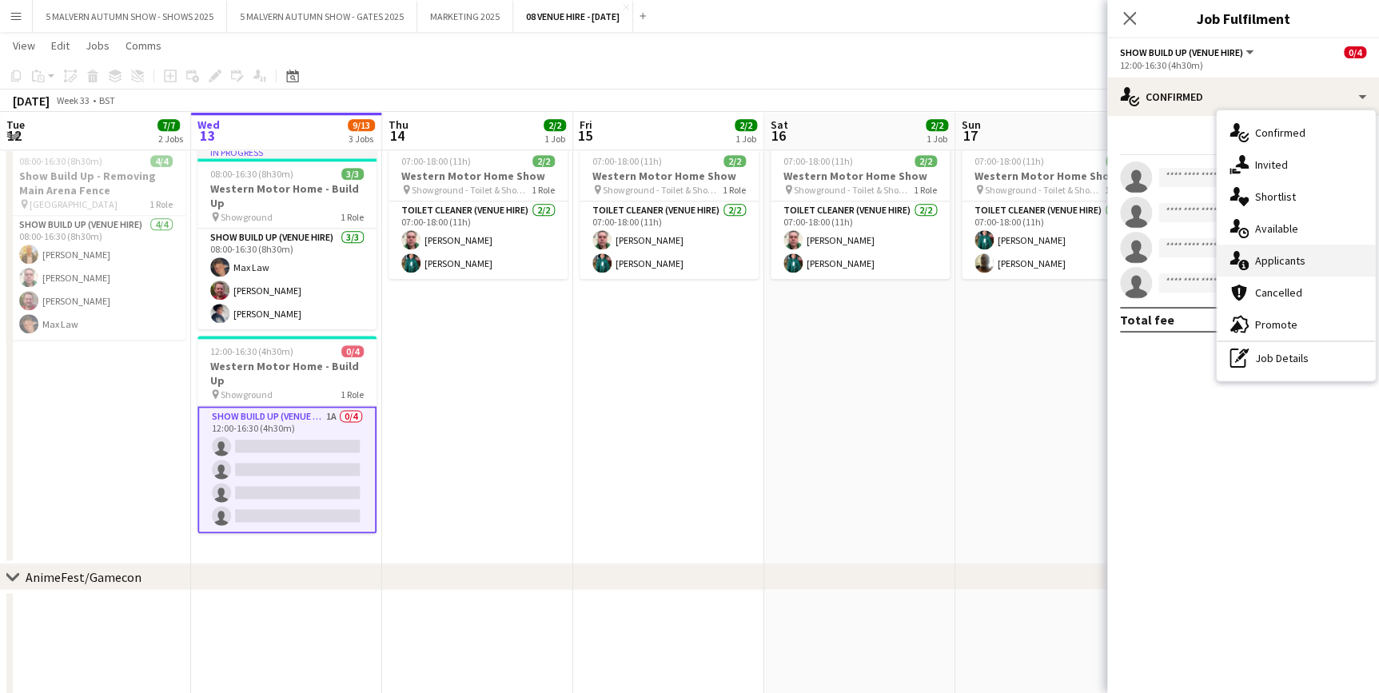
click at [1283, 251] on div "single-neutral-actions-information Applicants" at bounding box center [1296, 261] width 158 height 32
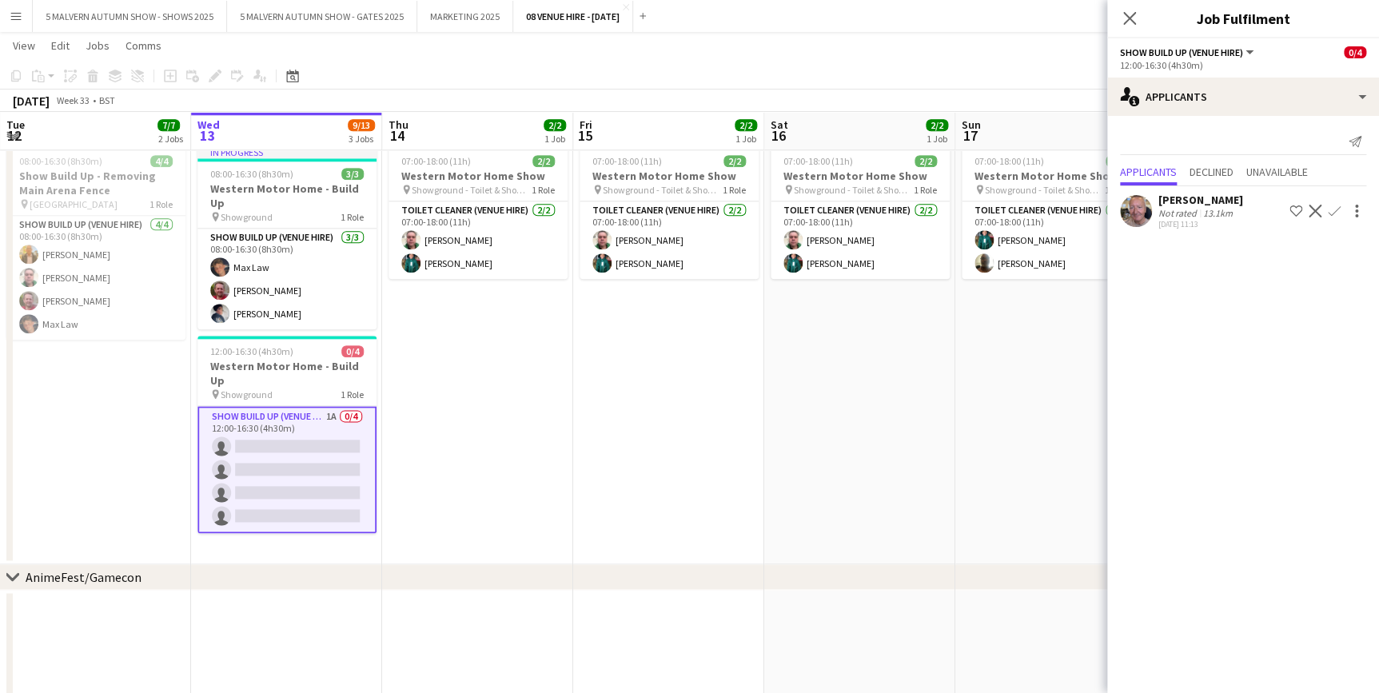
click at [1334, 210] on app-icon "Confirm" at bounding box center [1334, 211] width 13 height 13
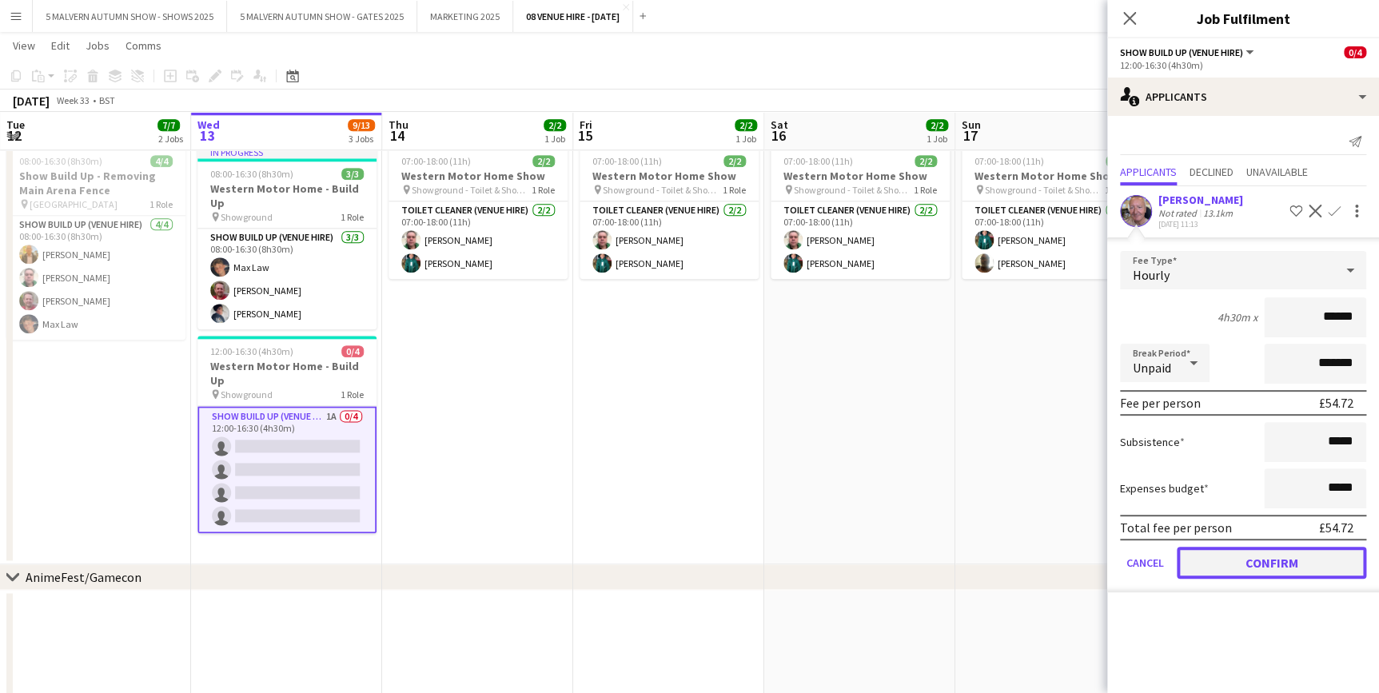
click at [1253, 557] on button "Confirm" at bounding box center [1271, 563] width 189 height 32
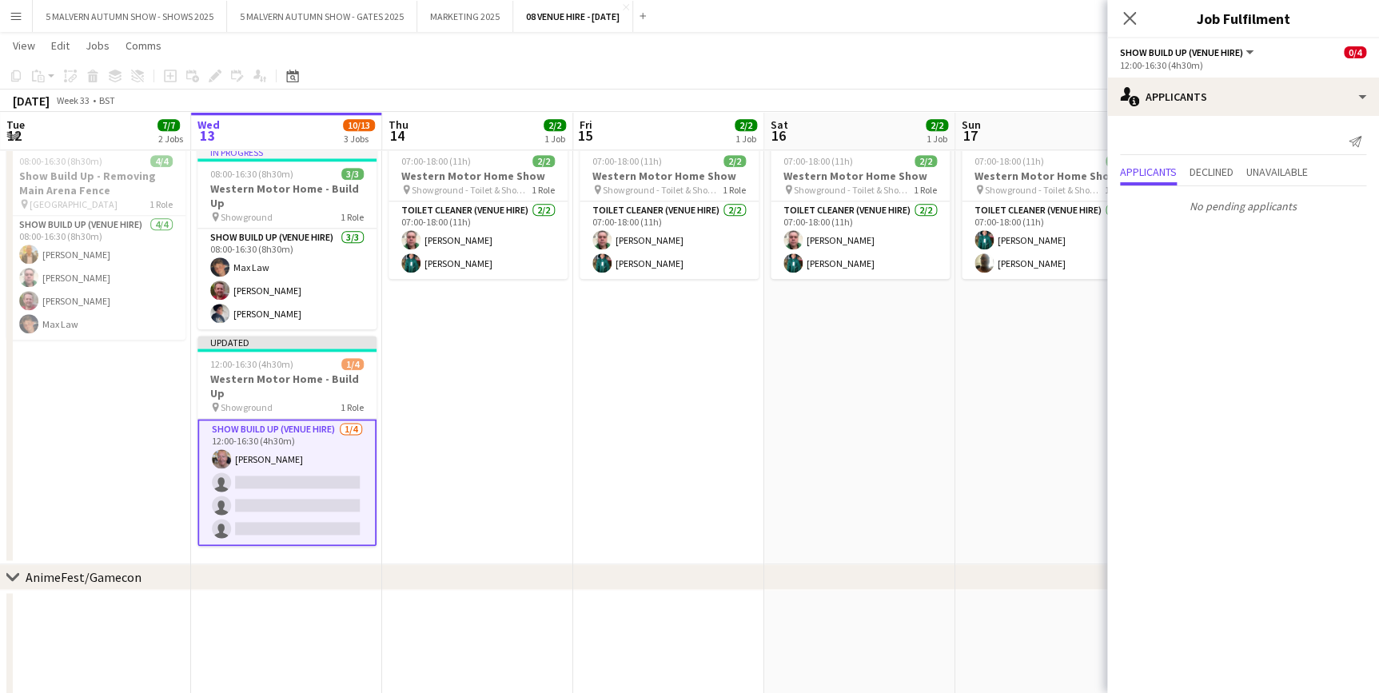
click at [502, 402] on app-date-cell "07:00-18:00 (11h) 2/2 Western Motor Home Show pin Showground - Toilet & Showers…" at bounding box center [477, 351] width 191 height 425
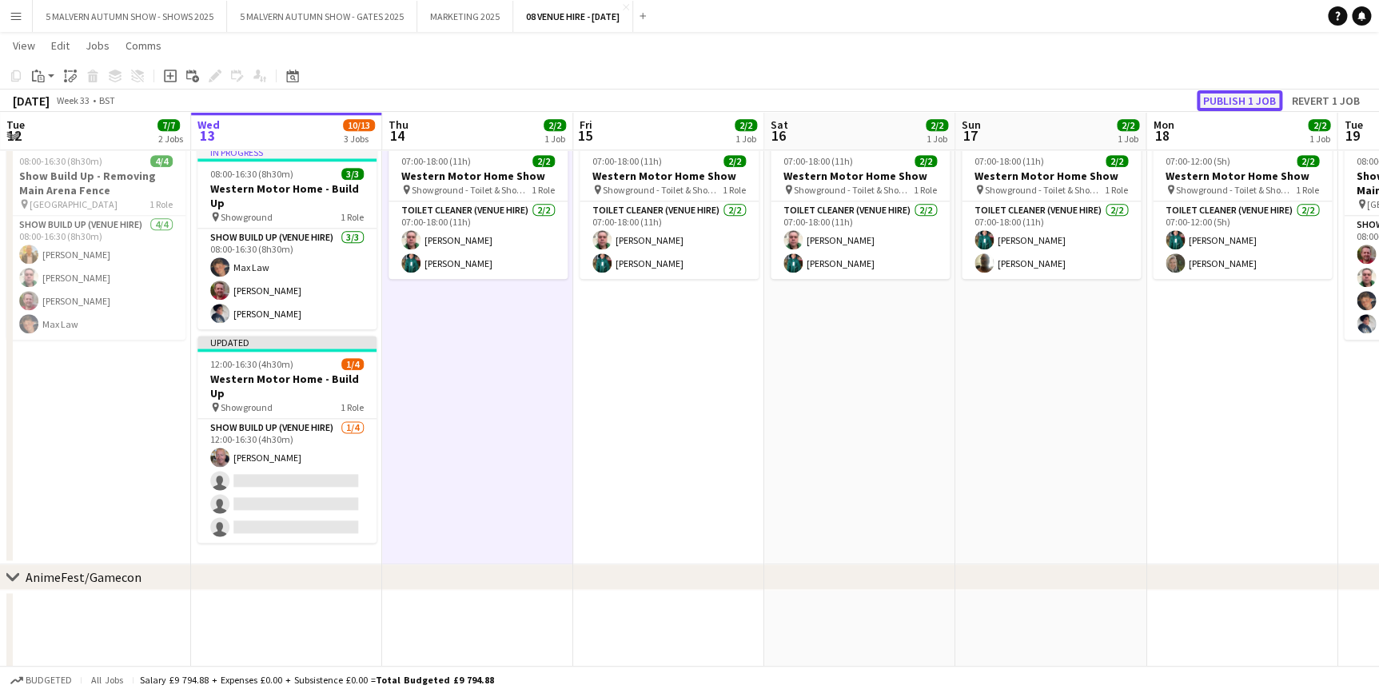
click at [1261, 99] on button "Publish 1 job" at bounding box center [1240, 100] width 86 height 21
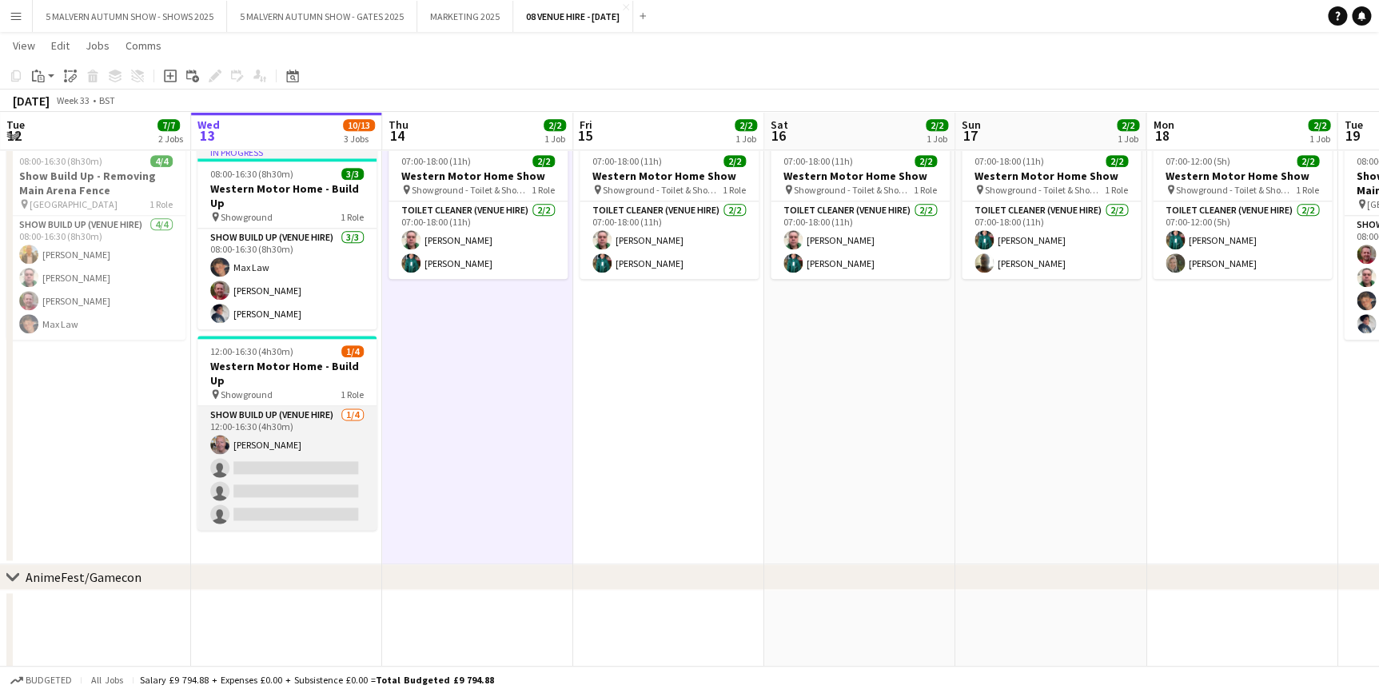
click at [316, 406] on app-card-role "Show Build Up (Venue Hire) [DATE] 12:00-16:30 (4h30m) [PERSON_NAME] single-neut…" at bounding box center [286, 468] width 179 height 124
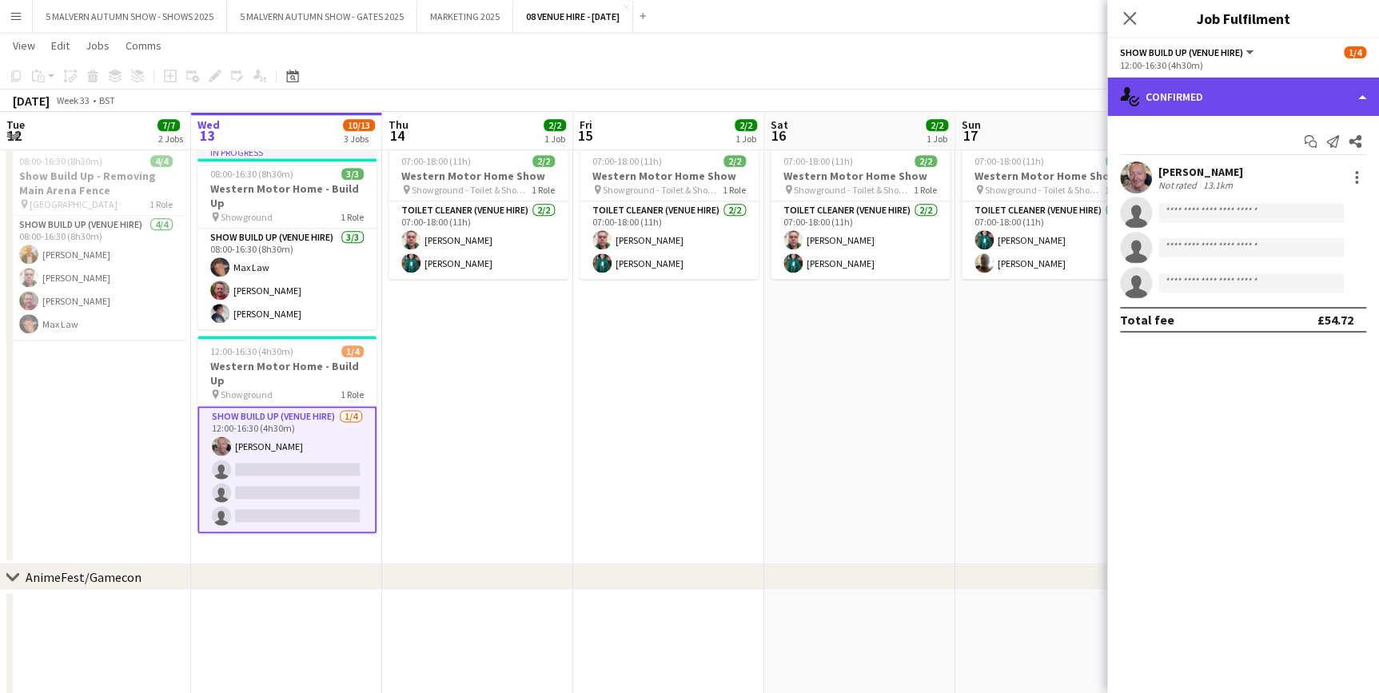
click at [1242, 90] on div "single-neutral-actions-check-2 Confirmed" at bounding box center [1243, 97] width 272 height 38
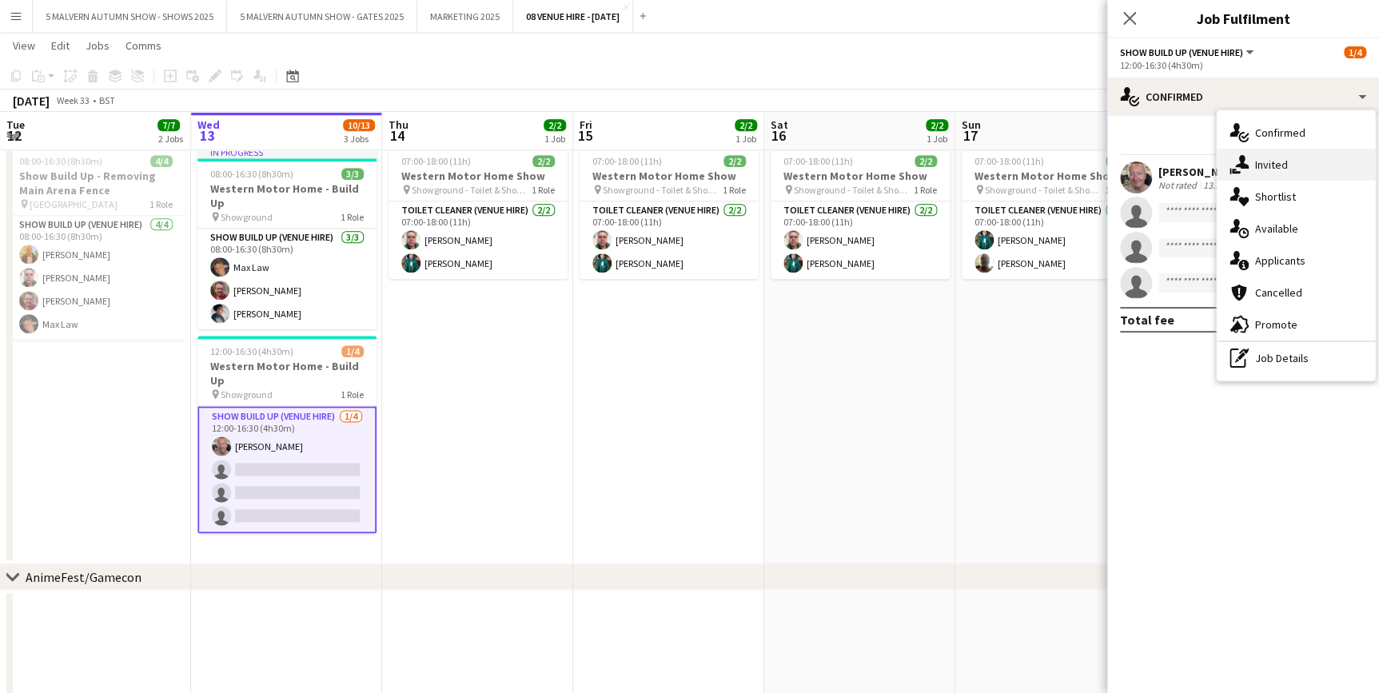
click at [1282, 166] on div "single-neutral-actions-share-1 Invited" at bounding box center [1296, 165] width 158 height 32
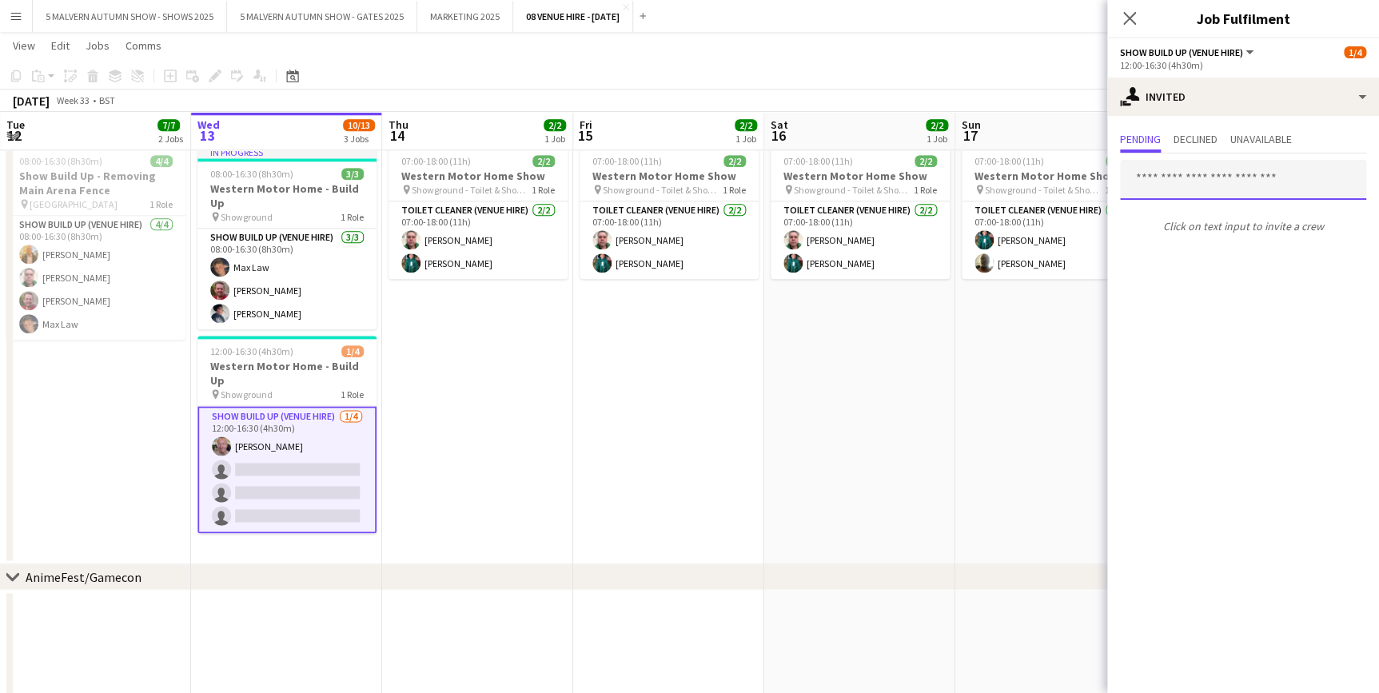
click at [1235, 175] on input "text" at bounding box center [1243, 180] width 246 height 40
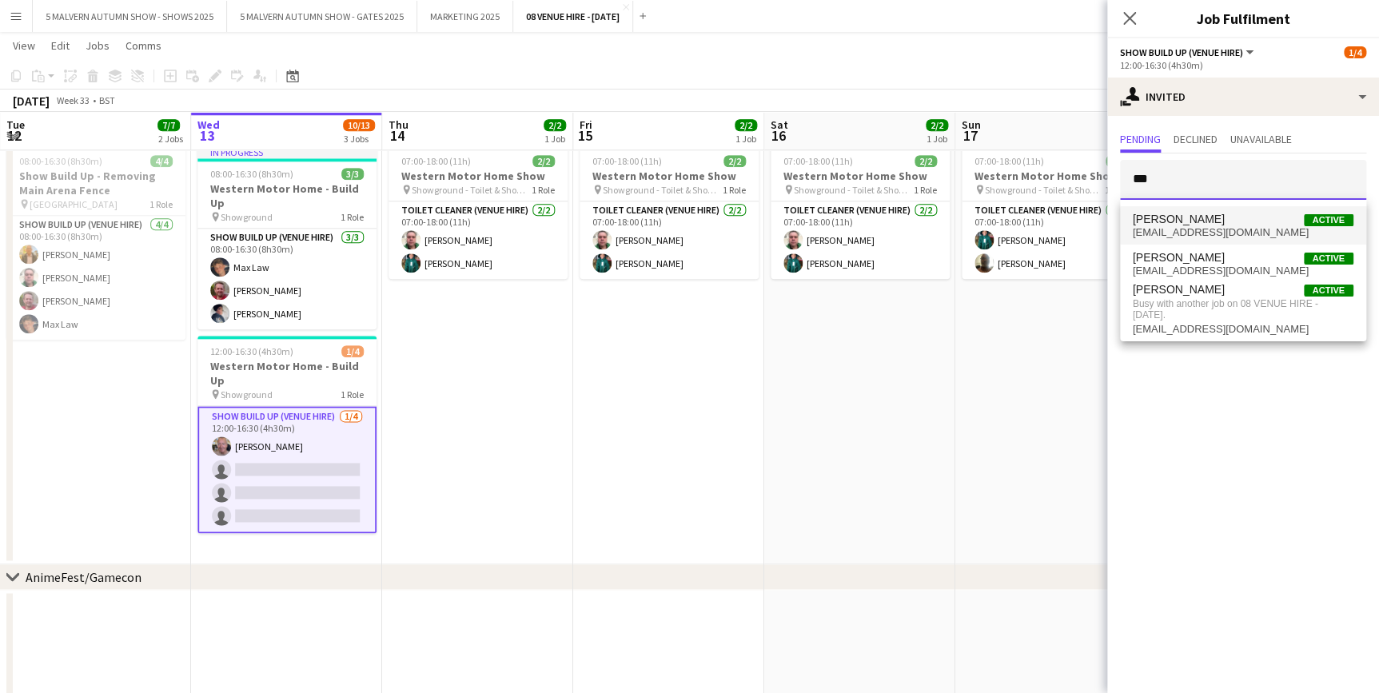
type input "***"
click at [1215, 213] on span "[PERSON_NAME] Active" at bounding box center [1243, 220] width 221 height 14
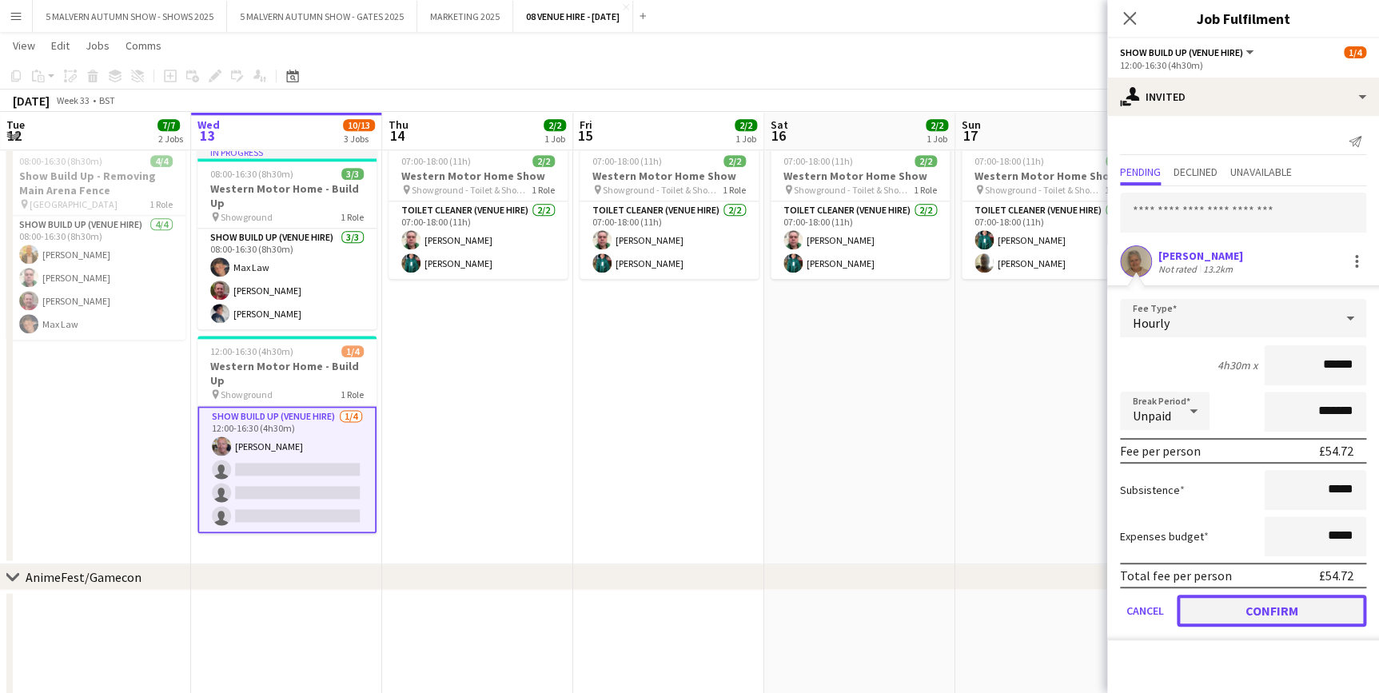
click at [1279, 614] on button "Confirm" at bounding box center [1271, 611] width 189 height 32
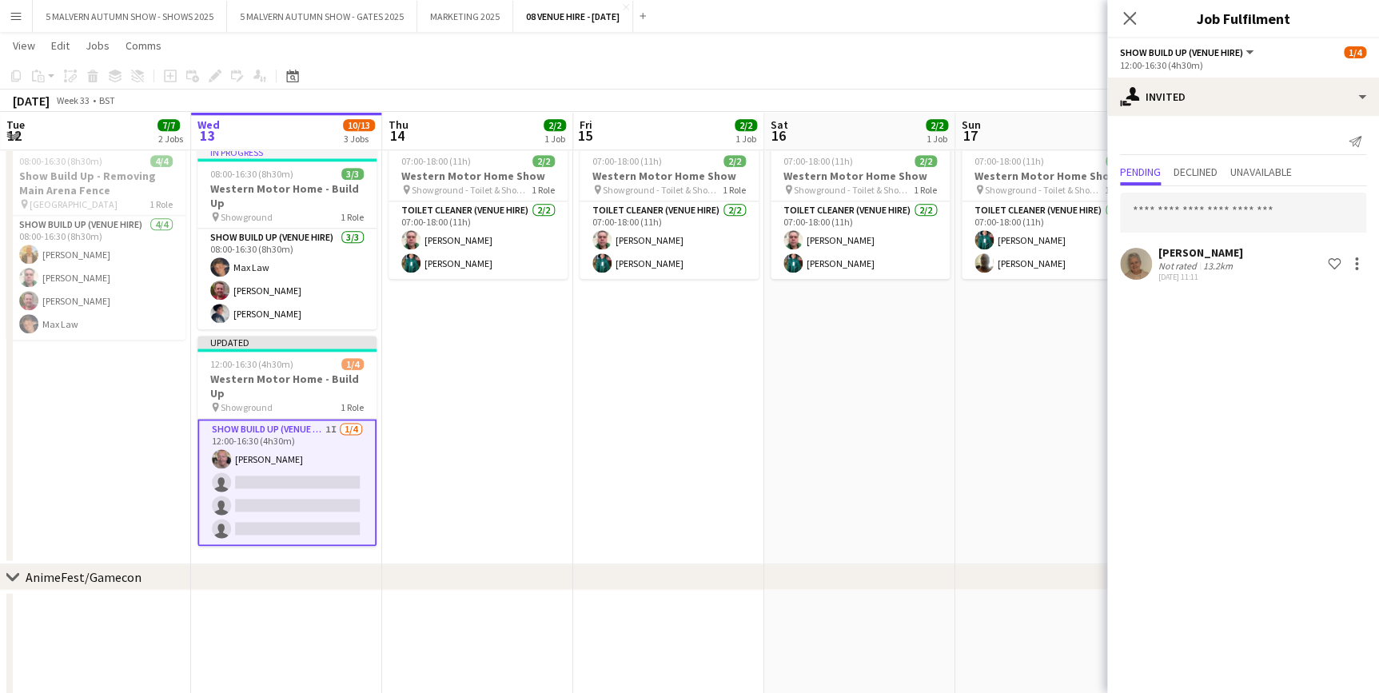
click at [1014, 365] on app-date-cell "07:00-18:00 (11h) 2/2 Western Motor Home Show pin Showground - Toilet & Showers…" at bounding box center [1050, 351] width 191 height 425
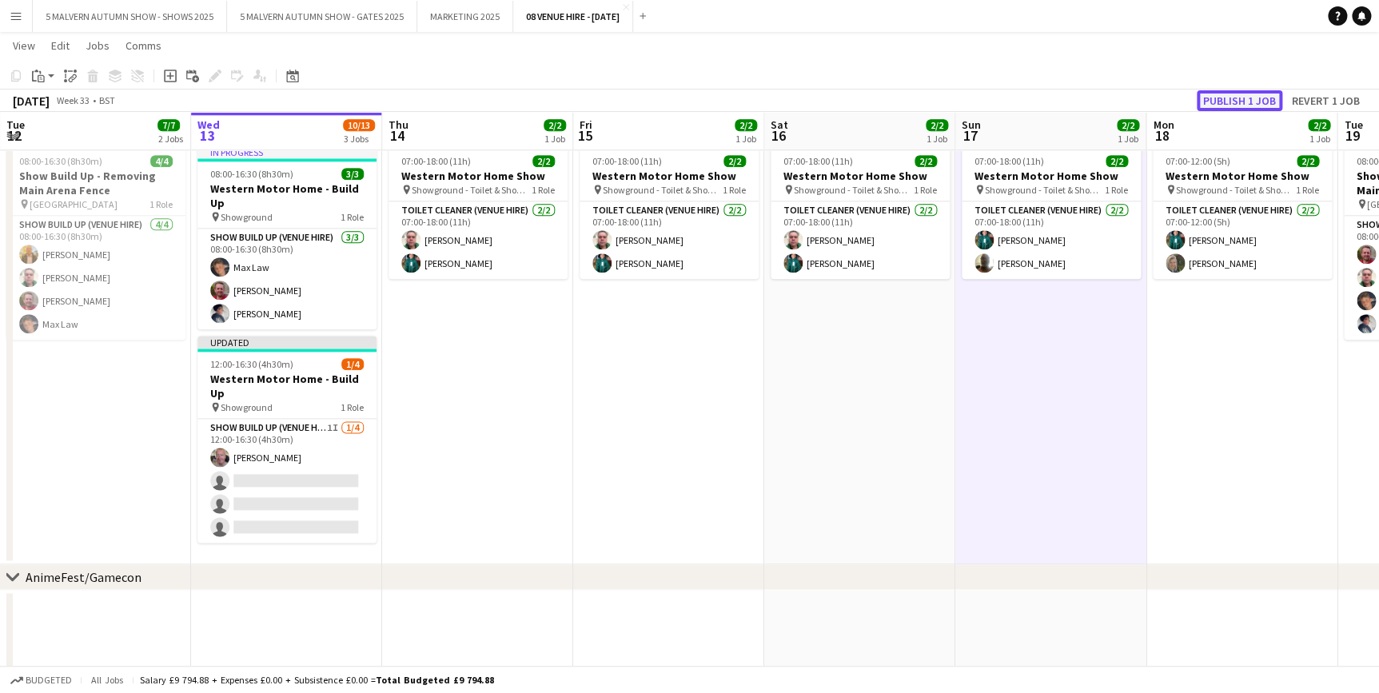
click at [1246, 102] on button "Publish 1 job" at bounding box center [1240, 100] width 86 height 21
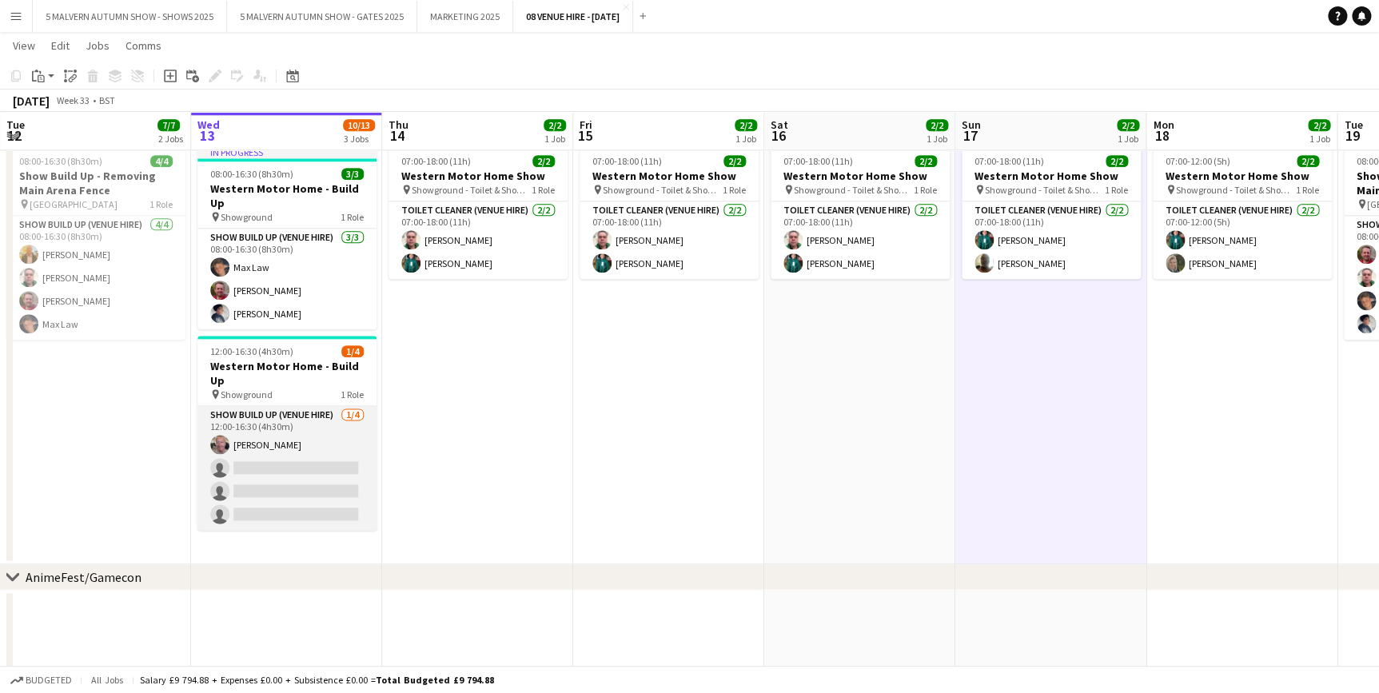
click at [297, 406] on app-card-role "Show Build Up (Venue Hire) [DATE] 12:00-16:30 (4h30m) [PERSON_NAME] single-neut…" at bounding box center [286, 468] width 179 height 124
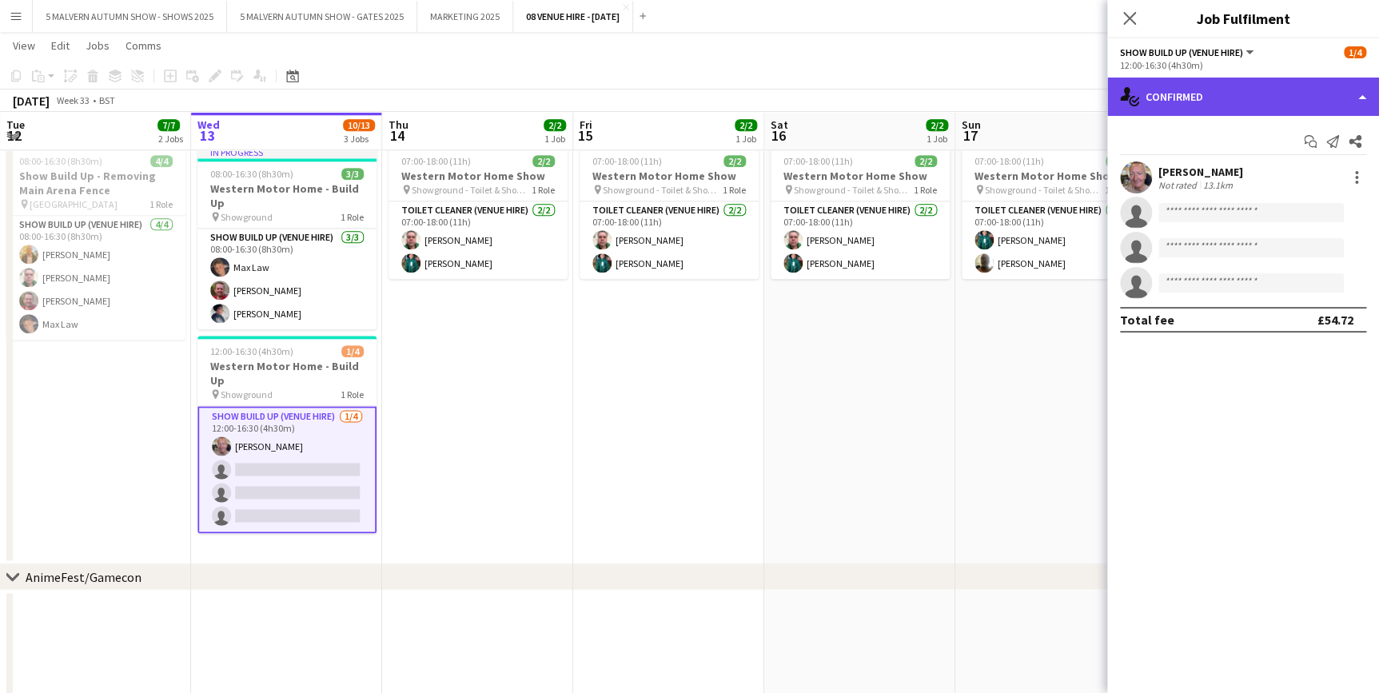
click at [1241, 92] on div "single-neutral-actions-check-2 Confirmed" at bounding box center [1243, 97] width 272 height 38
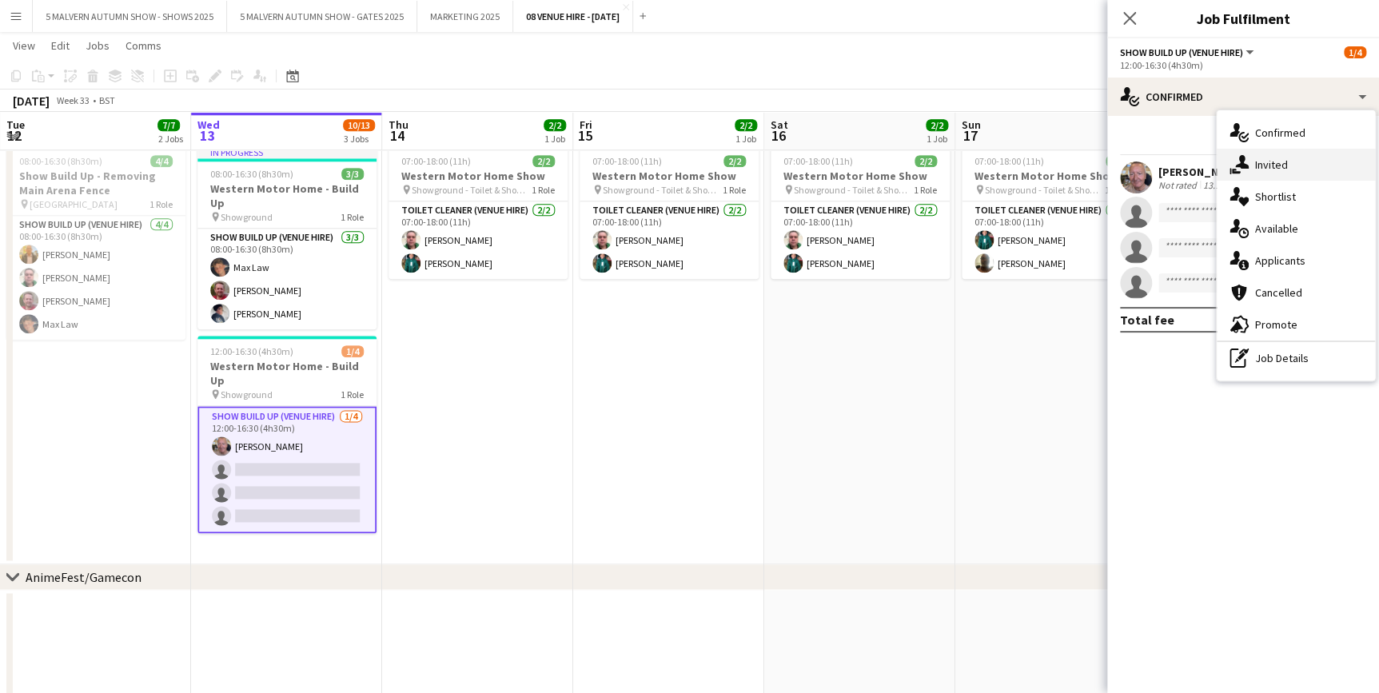
click at [1279, 170] on div "single-neutral-actions-share-1 Invited" at bounding box center [1296, 165] width 158 height 32
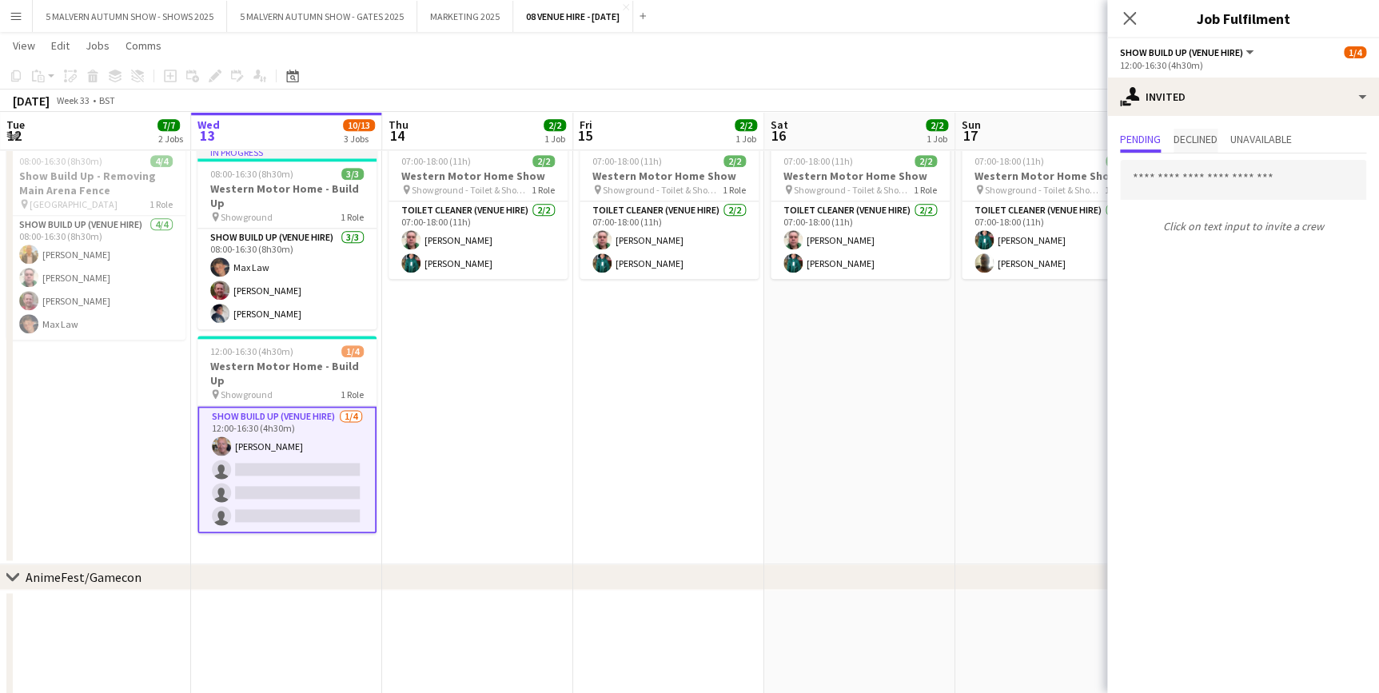
click at [1218, 138] on span "Declined" at bounding box center [1196, 139] width 44 height 11
click at [967, 431] on app-date-cell "07:00-18:00 (11h) 2/2 Western Motor Home Show pin Showground - Toilet & Showers…" at bounding box center [1050, 351] width 191 height 425
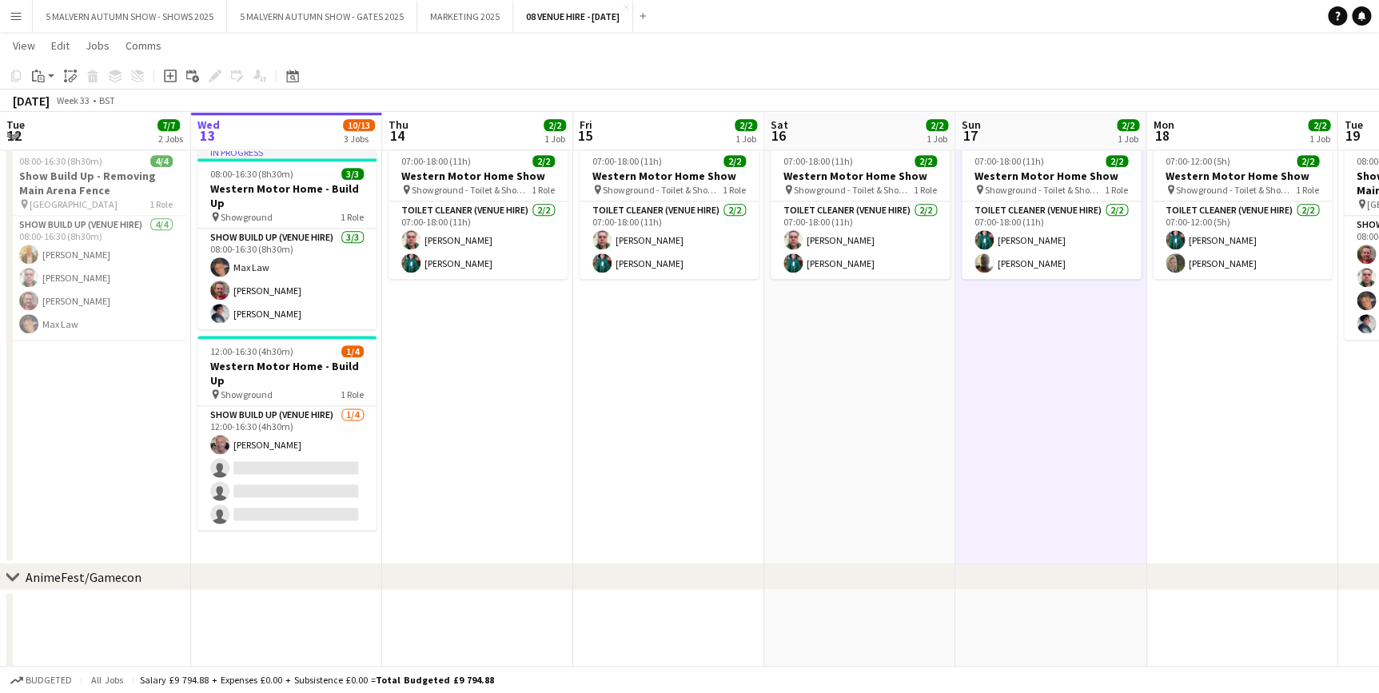
click at [437, 430] on app-date-cell "07:00-18:00 (11h) 2/2 Western Motor Home Show pin Showground - Toilet & Showers…" at bounding box center [477, 351] width 191 height 425
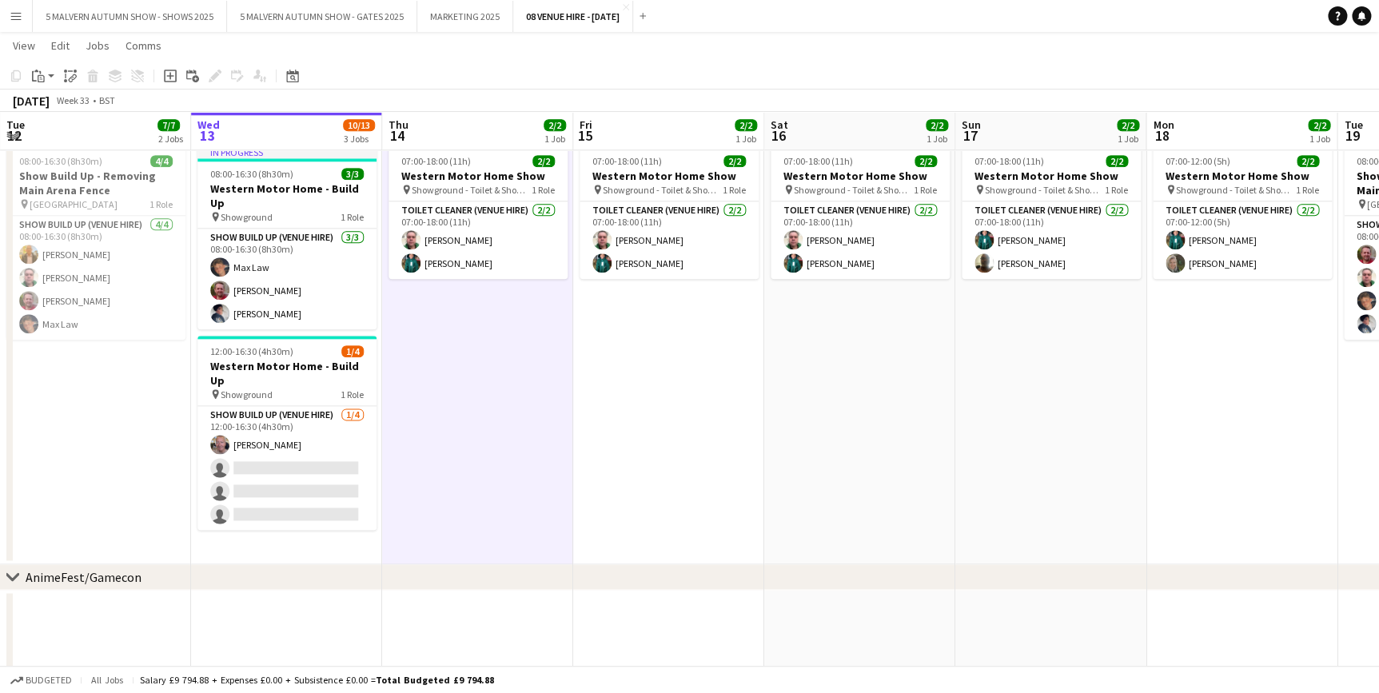
click at [189, 567] on div "chevron-right AnimeFest/Gamecon" at bounding box center [689, 577] width 1379 height 26
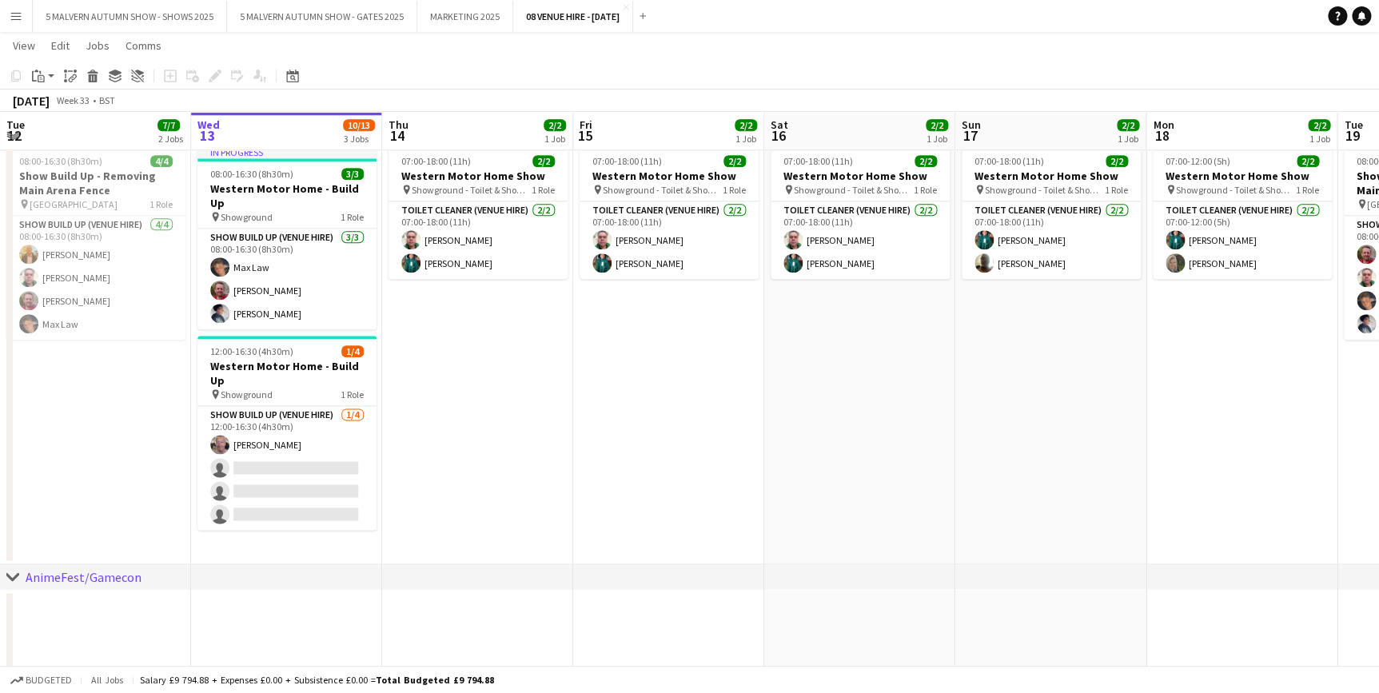
click at [154, 449] on app-date-cell "08:00-16:30 (8h30m) 4/4 Show Build Up - Removing Main Arena Fence pin Main Aren…" at bounding box center [95, 351] width 191 height 425
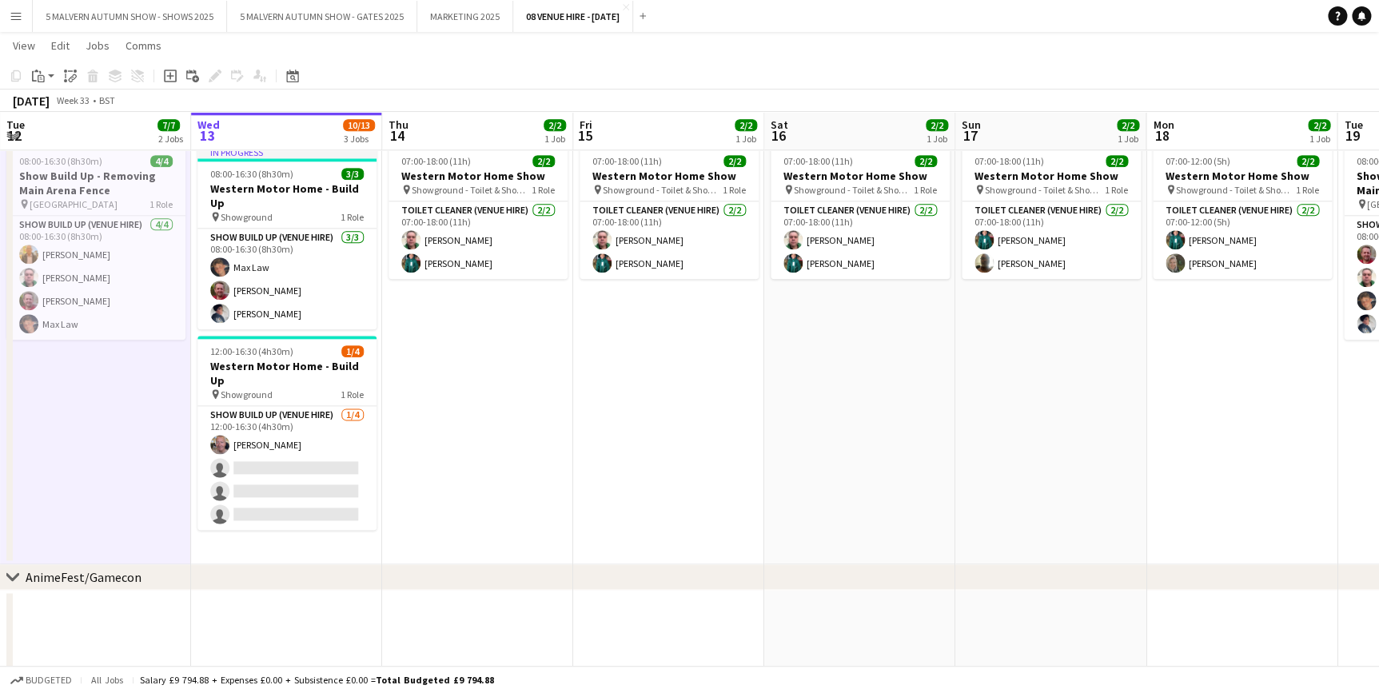
click at [343, 515] on app-date-cell "In progress 08:00-16:30 (8h30m) 3/3 Western Motor Home - Build Up pin Showgroun…" at bounding box center [286, 351] width 191 height 425
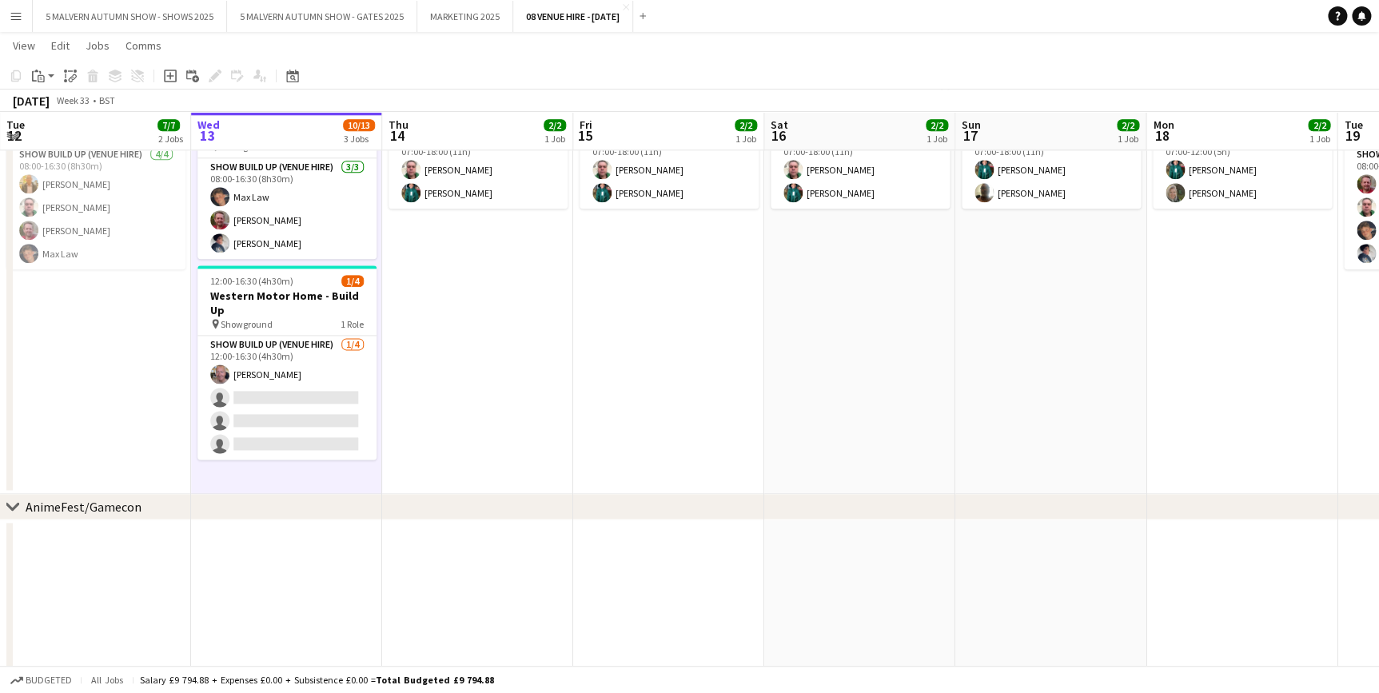
scroll to position [872, 0]
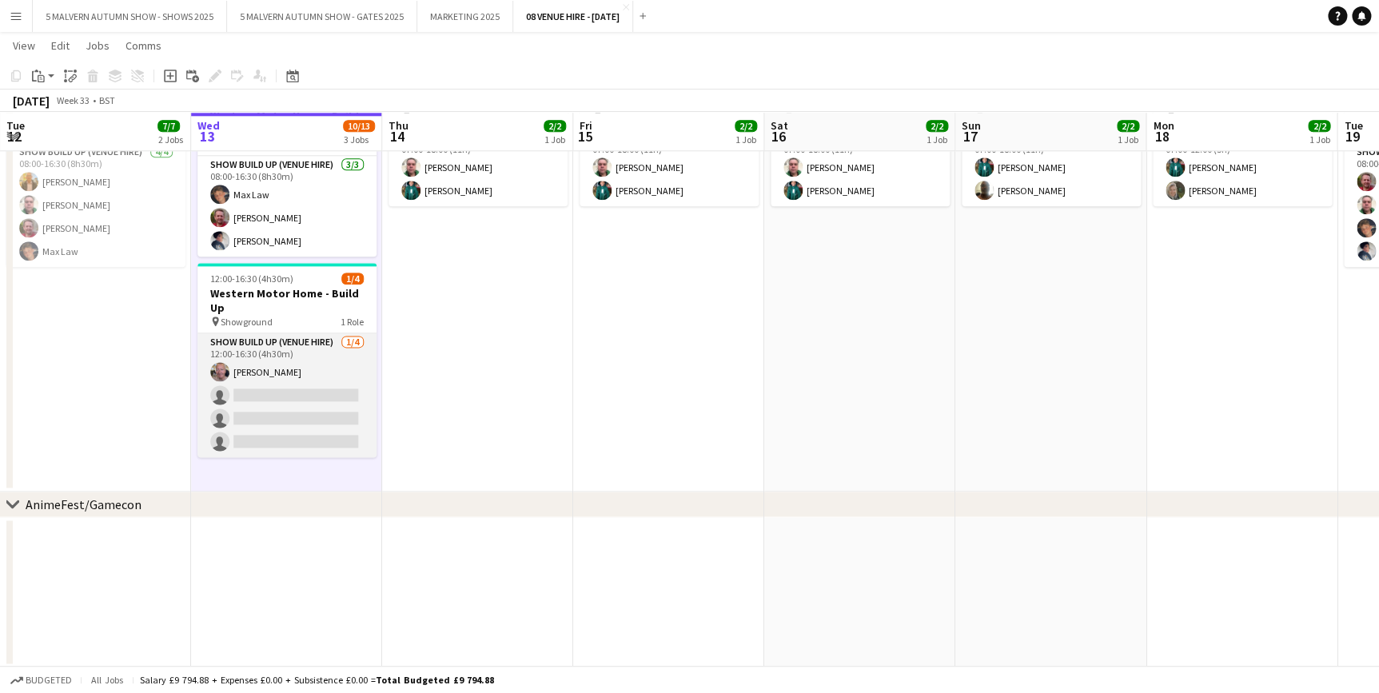
click at [326, 333] on app-card-role "Show Build Up (Venue Hire) [DATE] 12:00-16:30 (4h30m) [PERSON_NAME] single-neut…" at bounding box center [286, 395] width 179 height 124
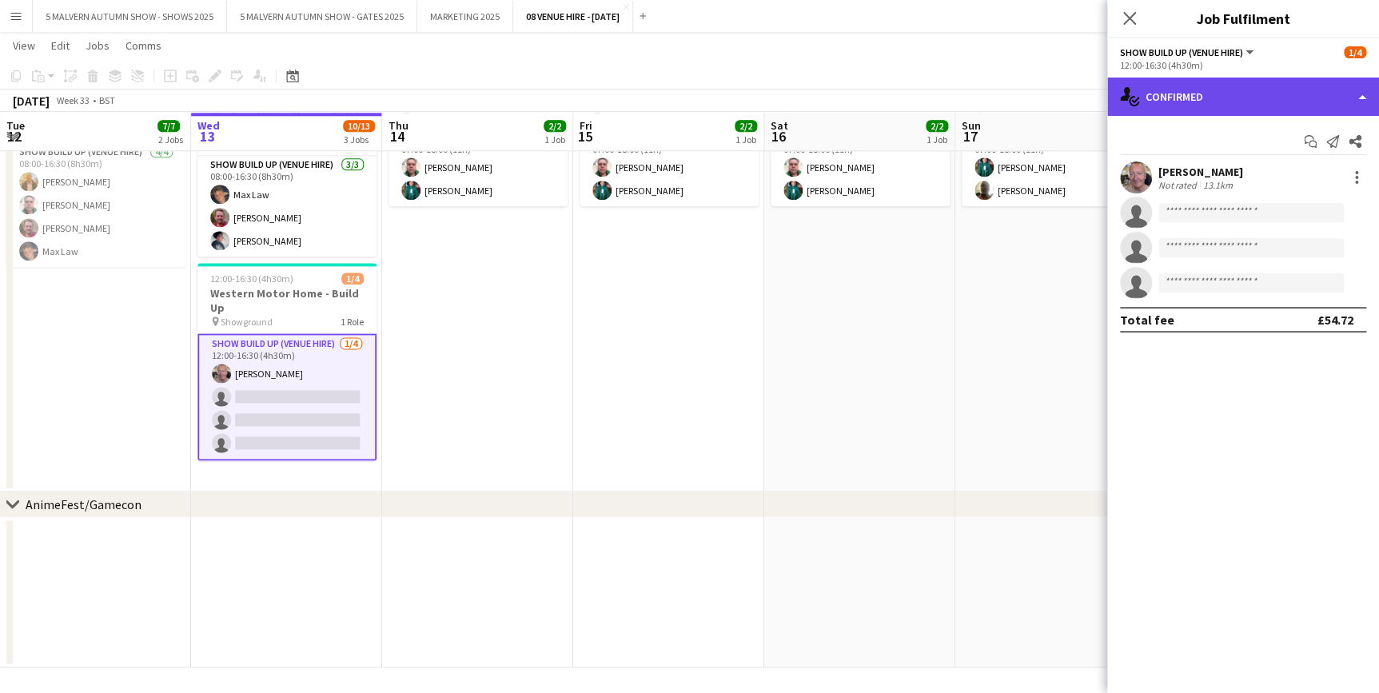
click at [1239, 87] on div "single-neutral-actions-check-2 Confirmed" at bounding box center [1243, 97] width 272 height 38
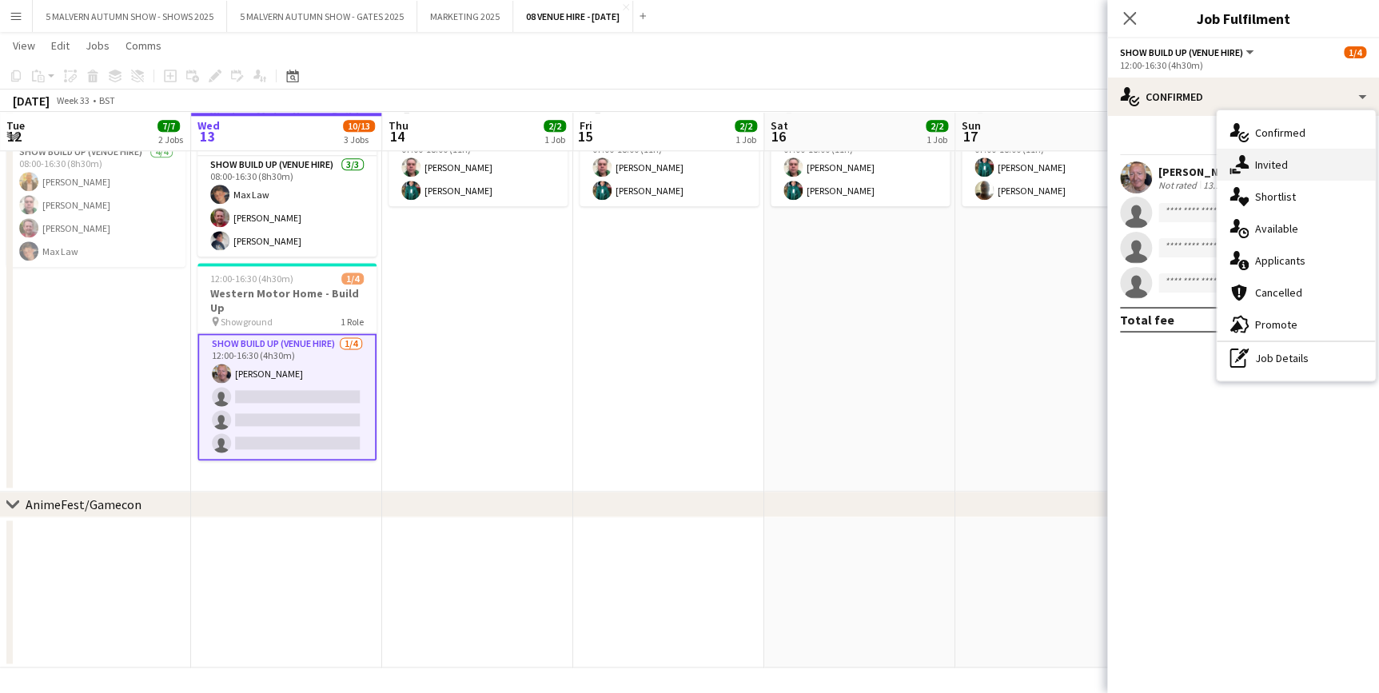
click at [1288, 161] on div "single-neutral-actions-share-1 Invited" at bounding box center [1296, 165] width 158 height 32
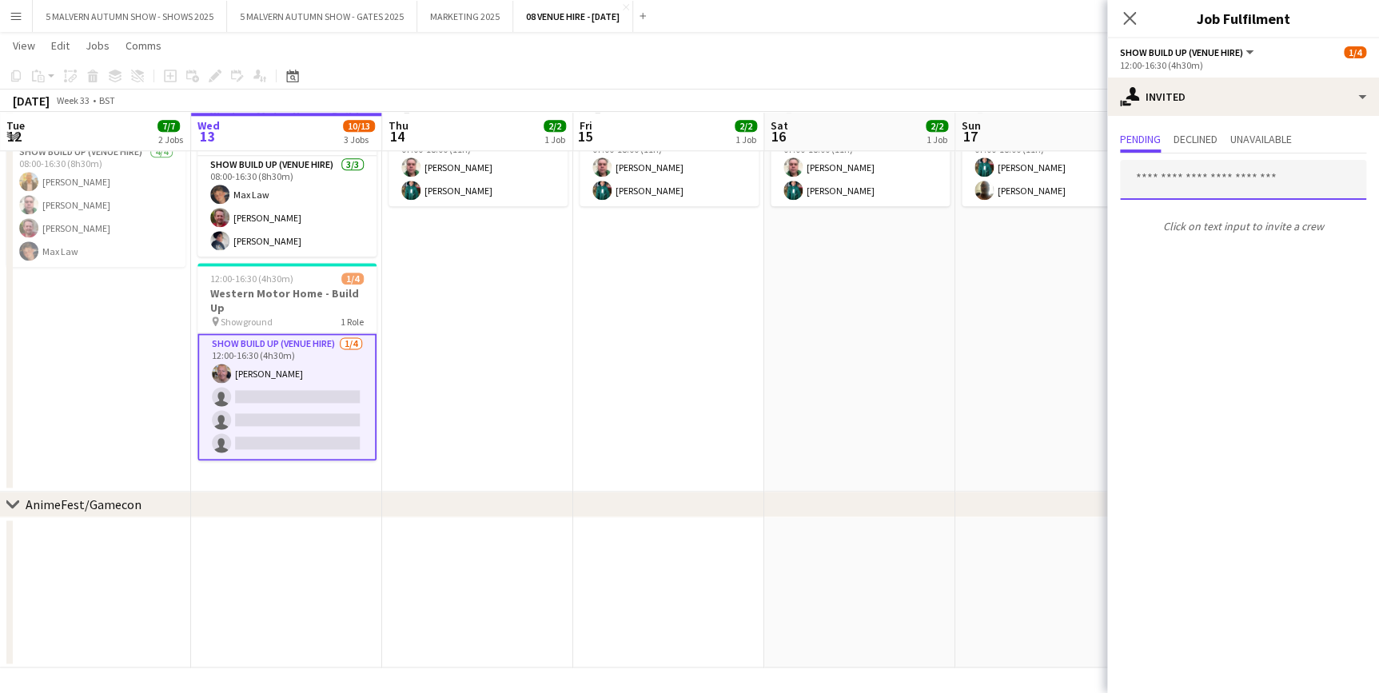
click at [1224, 169] on input "text" at bounding box center [1243, 180] width 246 height 40
type input "*"
type input "****"
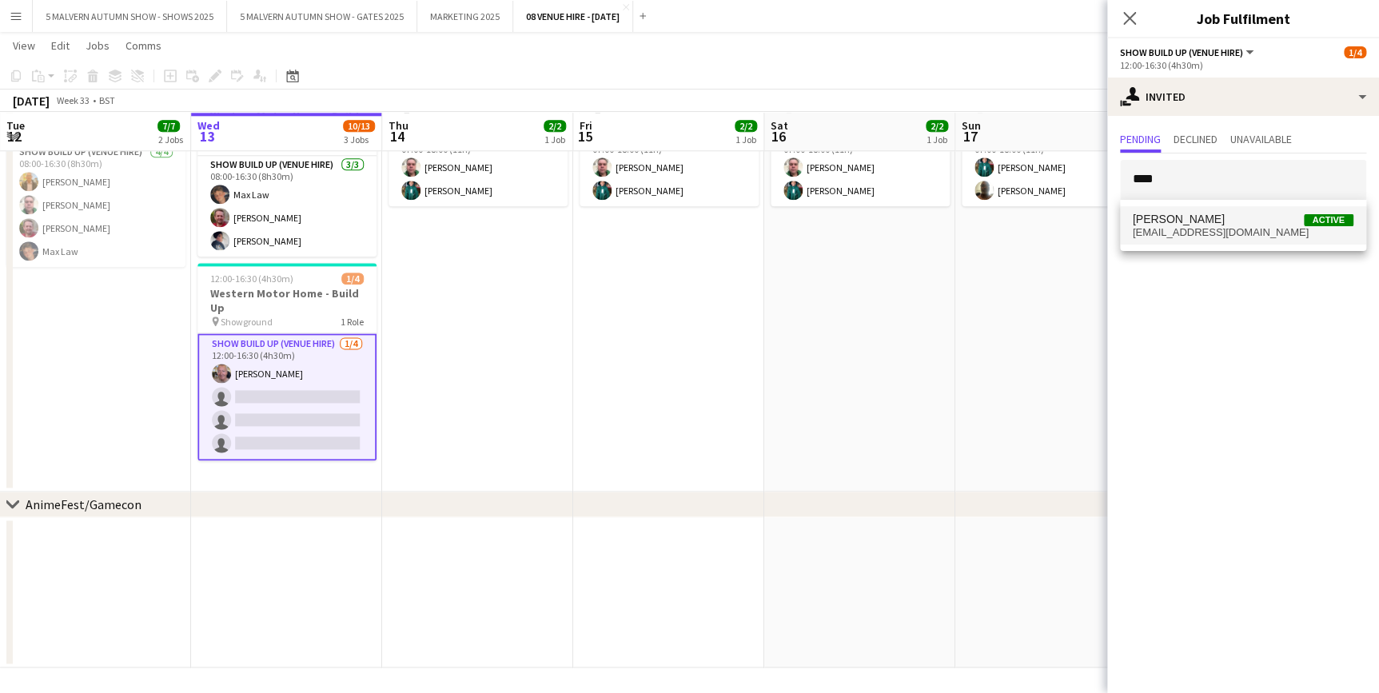
click at [1207, 213] on span "[PERSON_NAME] Active" at bounding box center [1243, 220] width 221 height 14
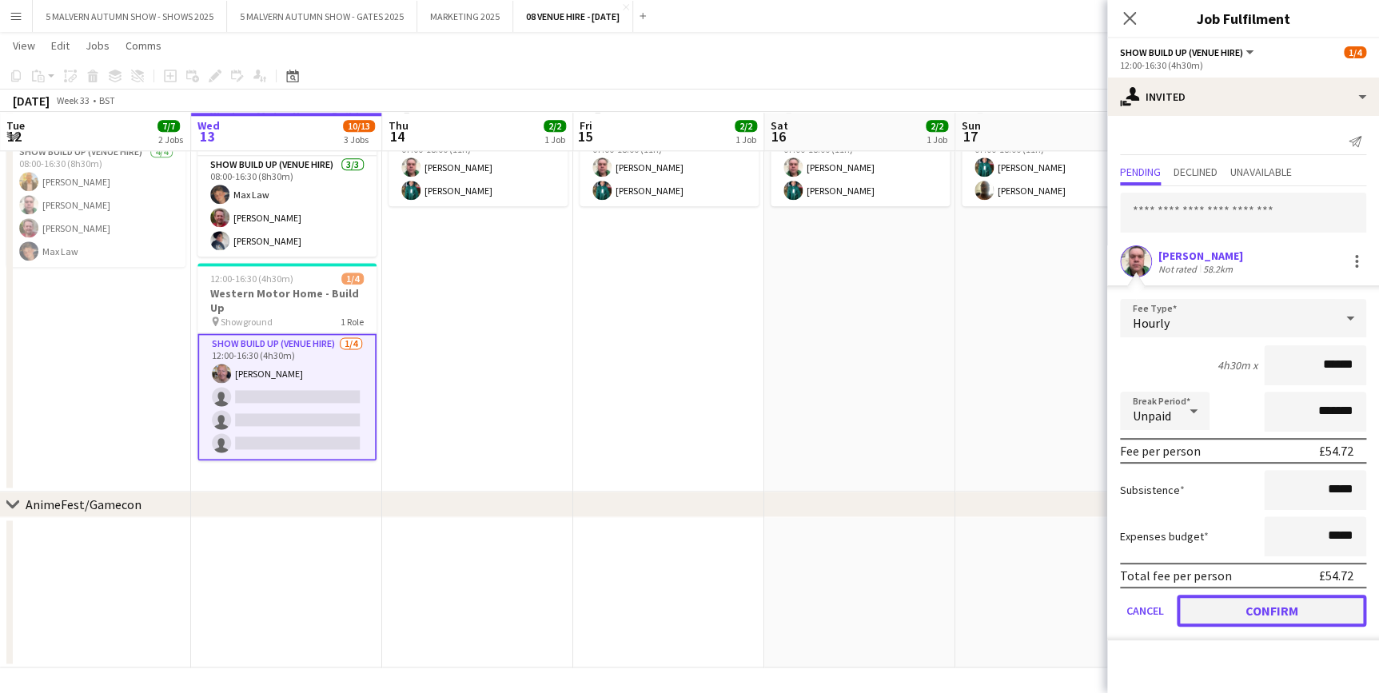
click at [1304, 616] on button "Confirm" at bounding box center [1271, 611] width 189 height 32
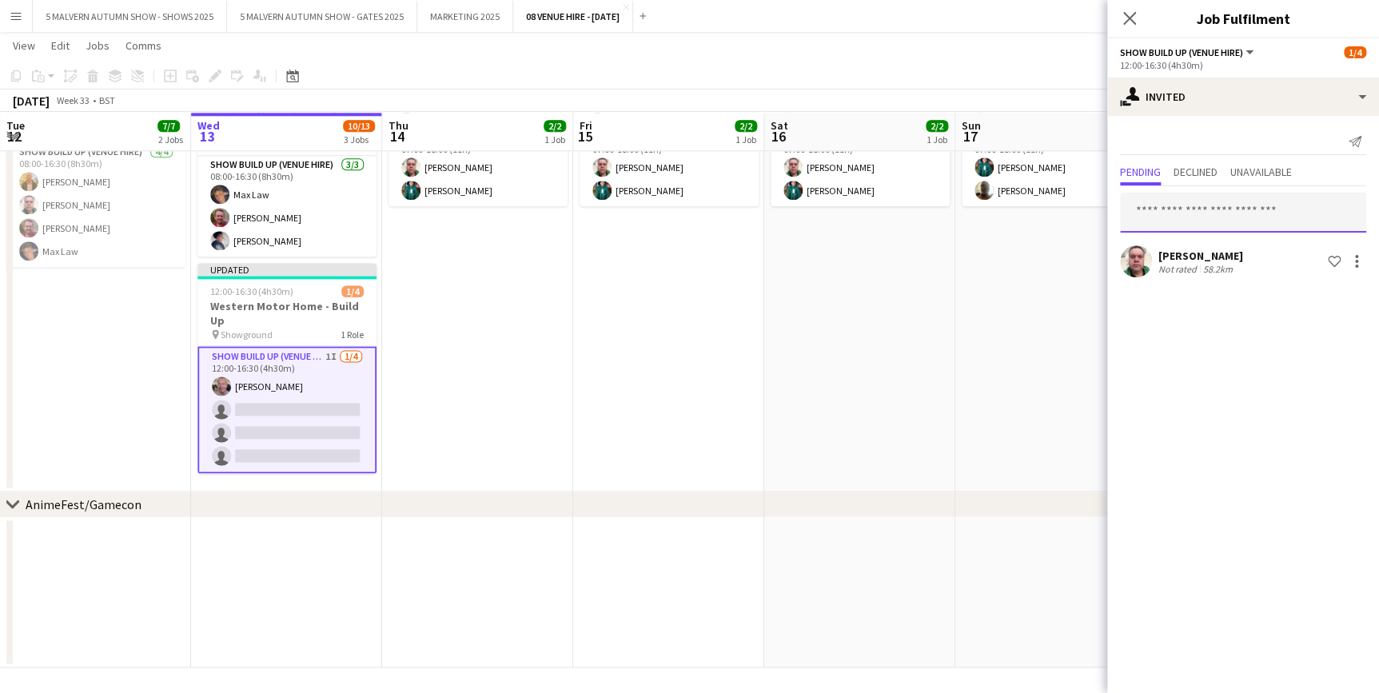
click at [1207, 215] on input "text" at bounding box center [1243, 213] width 246 height 40
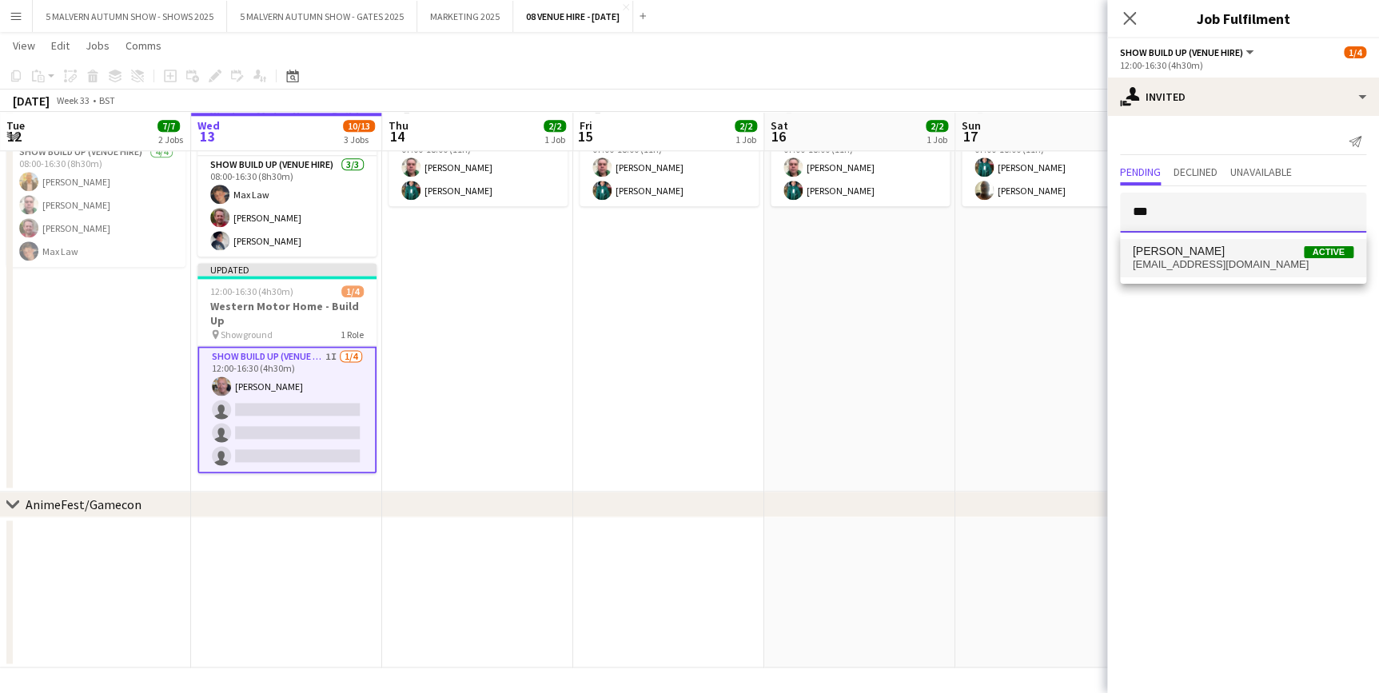
type input "***"
click at [1194, 263] on span "[EMAIL_ADDRESS][DOMAIN_NAME]" at bounding box center [1243, 264] width 221 height 13
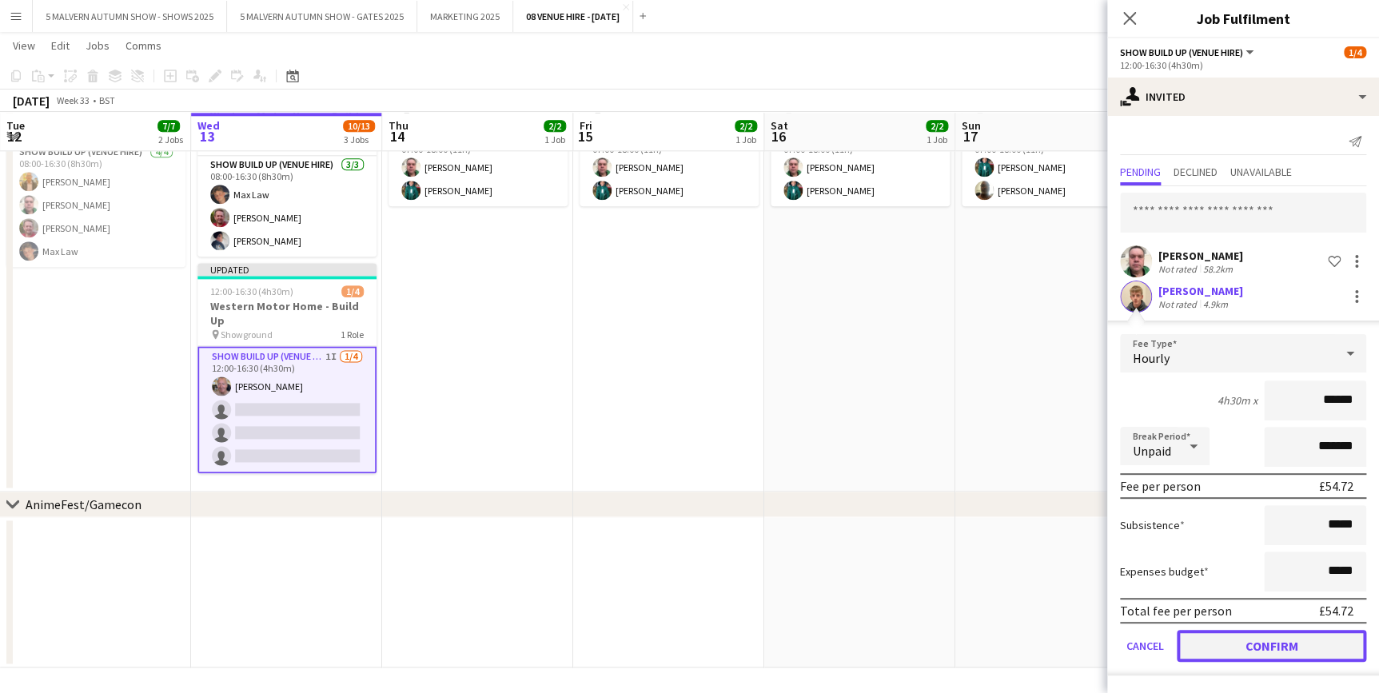
click at [1293, 648] on button "Confirm" at bounding box center [1271, 646] width 189 height 32
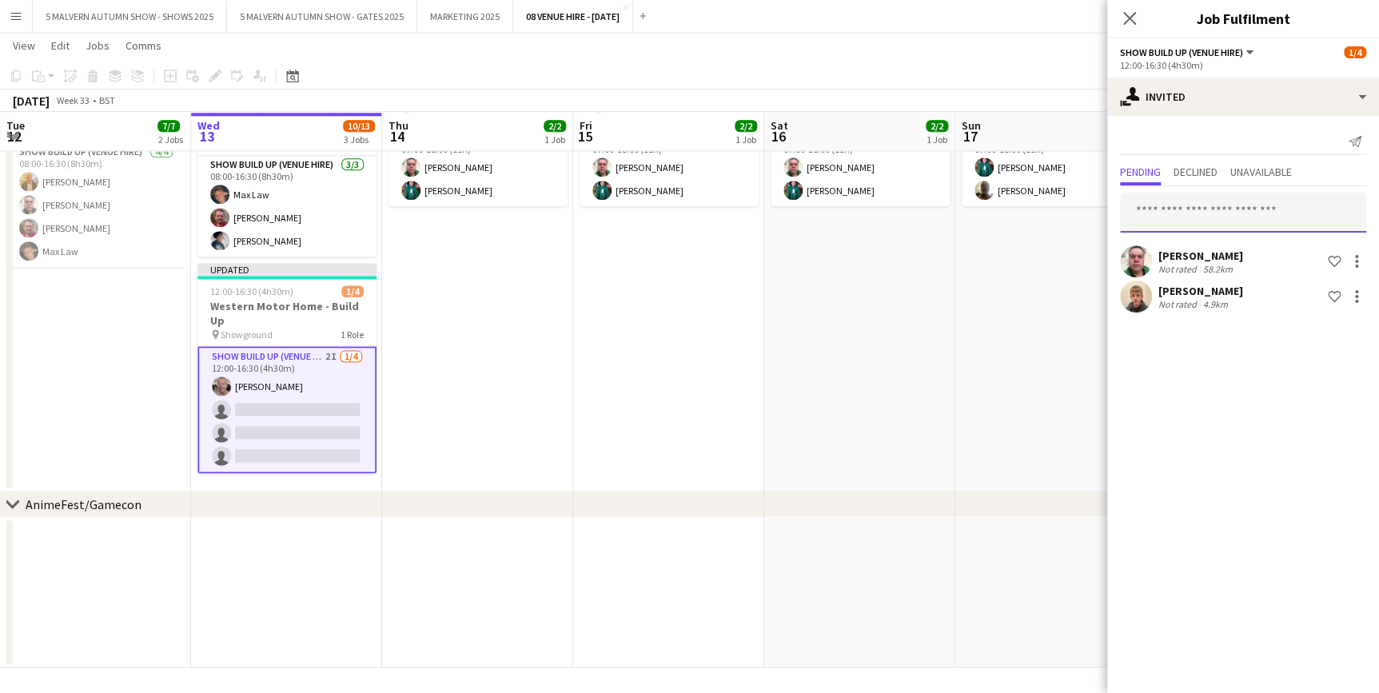
click at [1178, 208] on input "text" at bounding box center [1243, 213] width 246 height 40
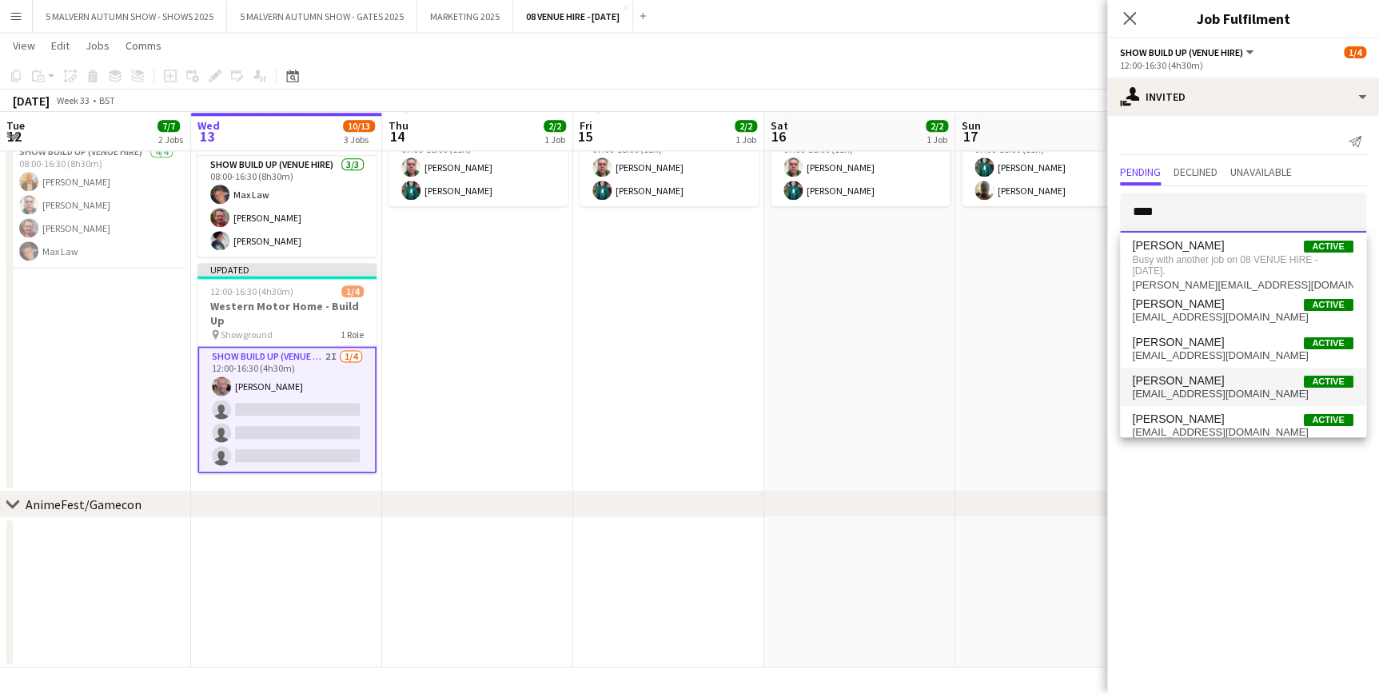
type input "****"
click at [1202, 377] on span "[PERSON_NAME] Active" at bounding box center [1243, 381] width 221 height 14
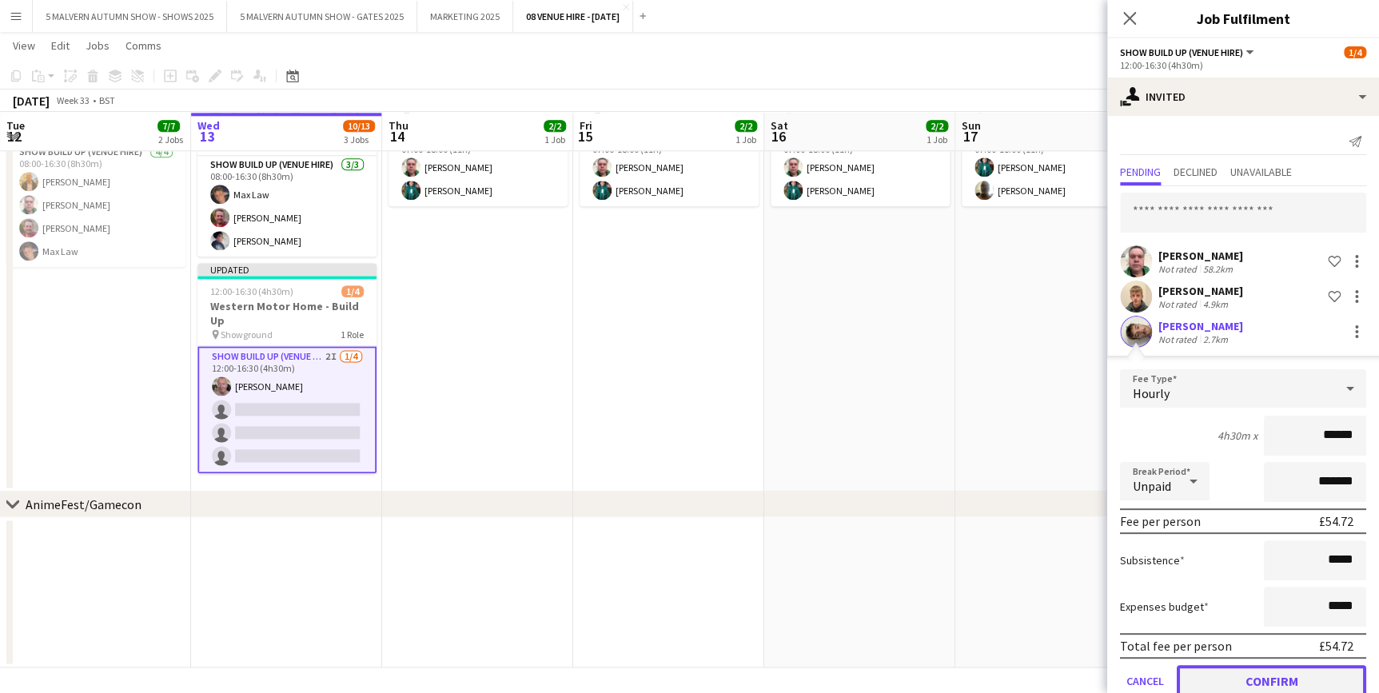
click at [1247, 681] on button "Confirm" at bounding box center [1271, 681] width 189 height 32
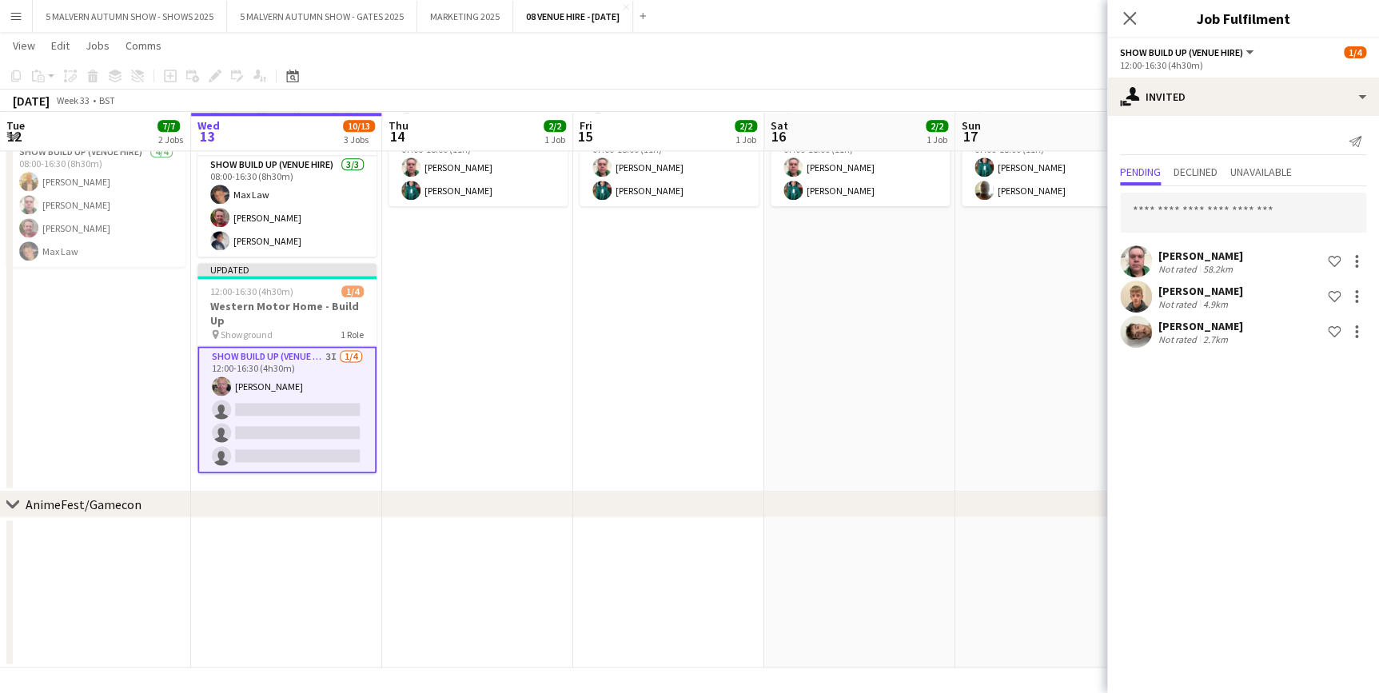
click at [987, 257] on app-date-cell "07:00-18:00 (11h) 2/2 Western Motor Home Show pin Showground - Toilet & Showers…" at bounding box center [1050, 278] width 191 height 425
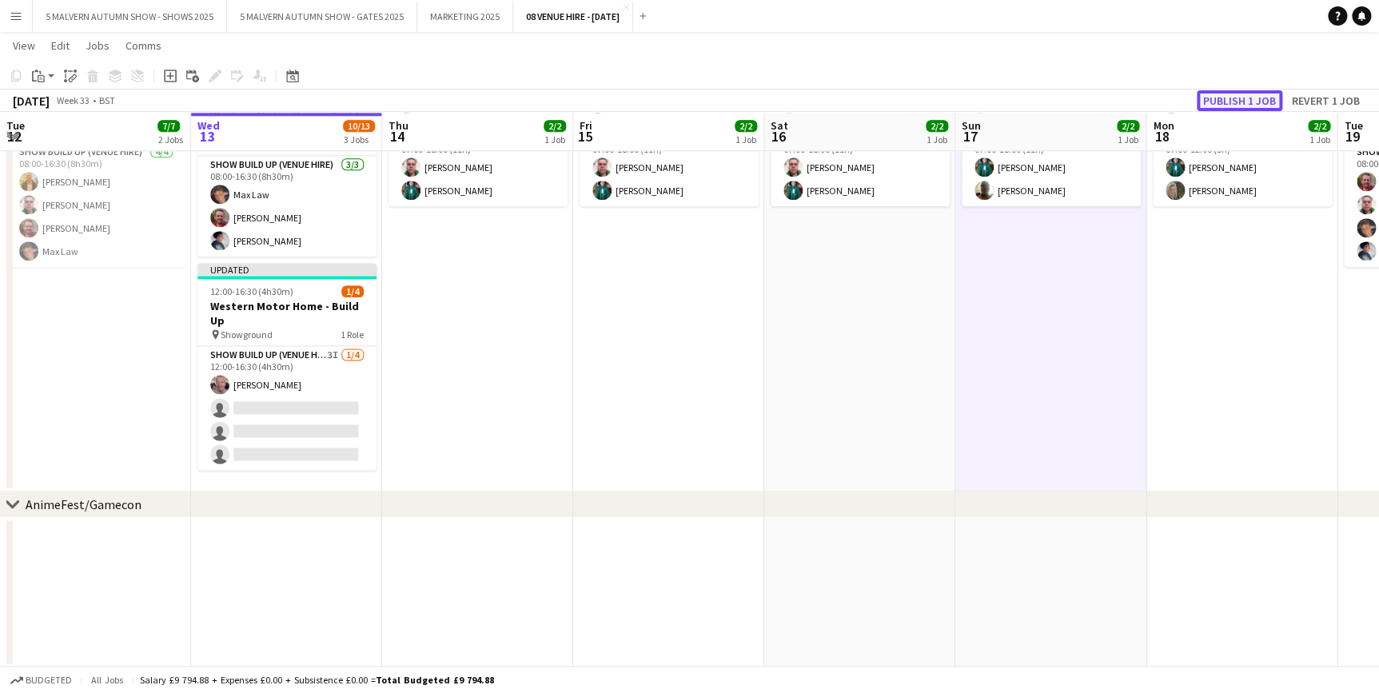
click at [1265, 100] on button "Publish 1 job" at bounding box center [1240, 100] width 86 height 21
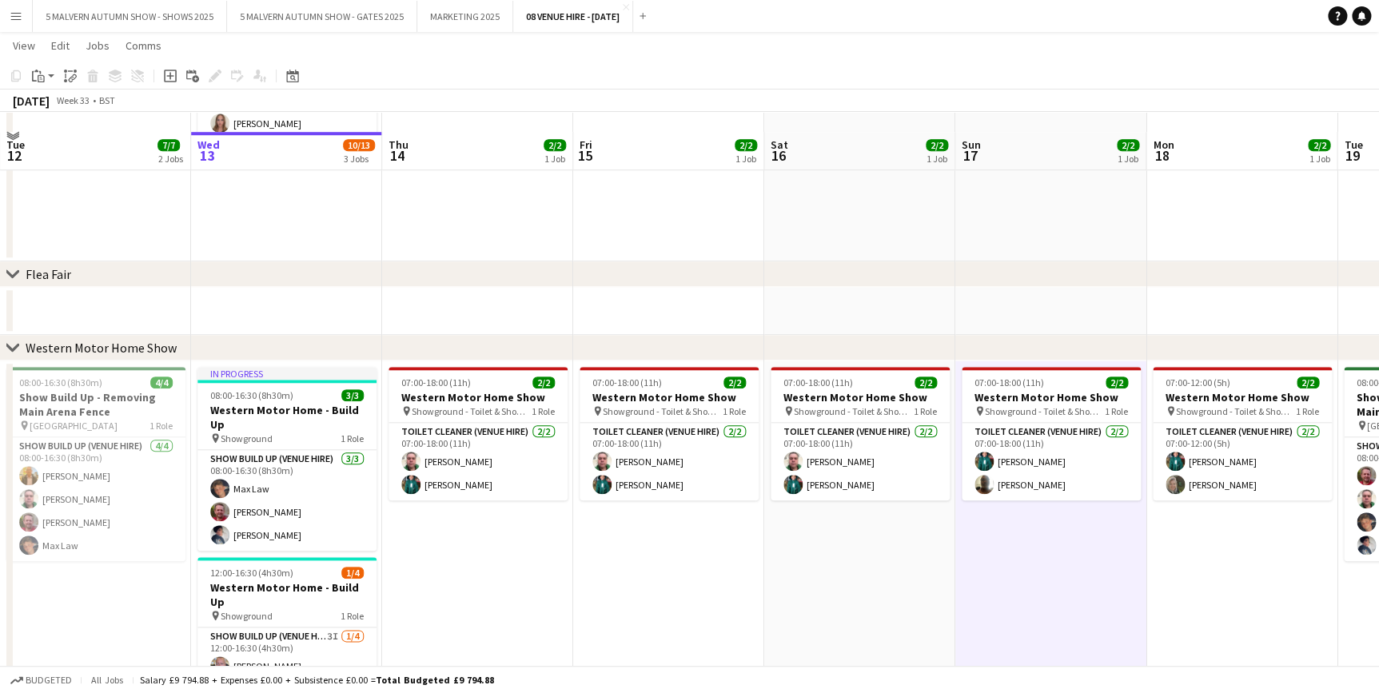
scroll to position [654, 0]
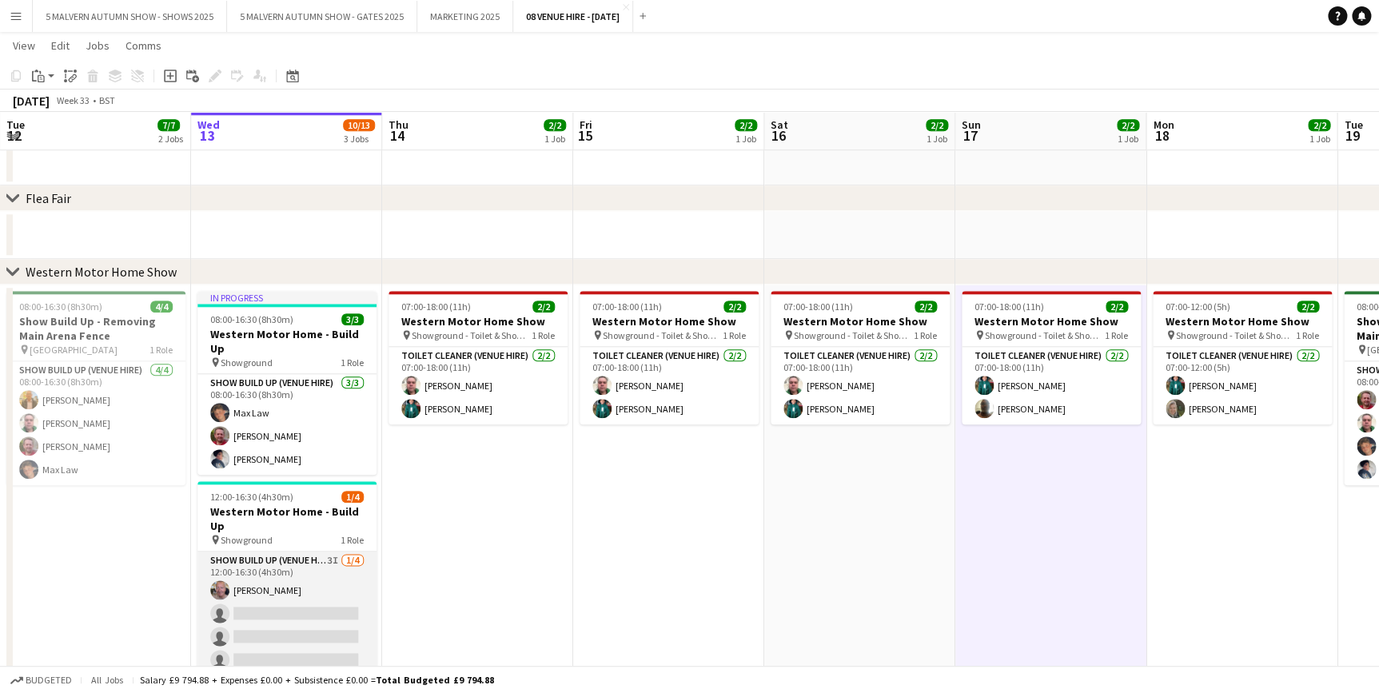
click at [321, 552] on app-card-role "Show Build Up (Venue Hire) 3I [DATE] 12:00-16:30 (4h30m) [PERSON_NAME] single-n…" at bounding box center [286, 614] width 179 height 124
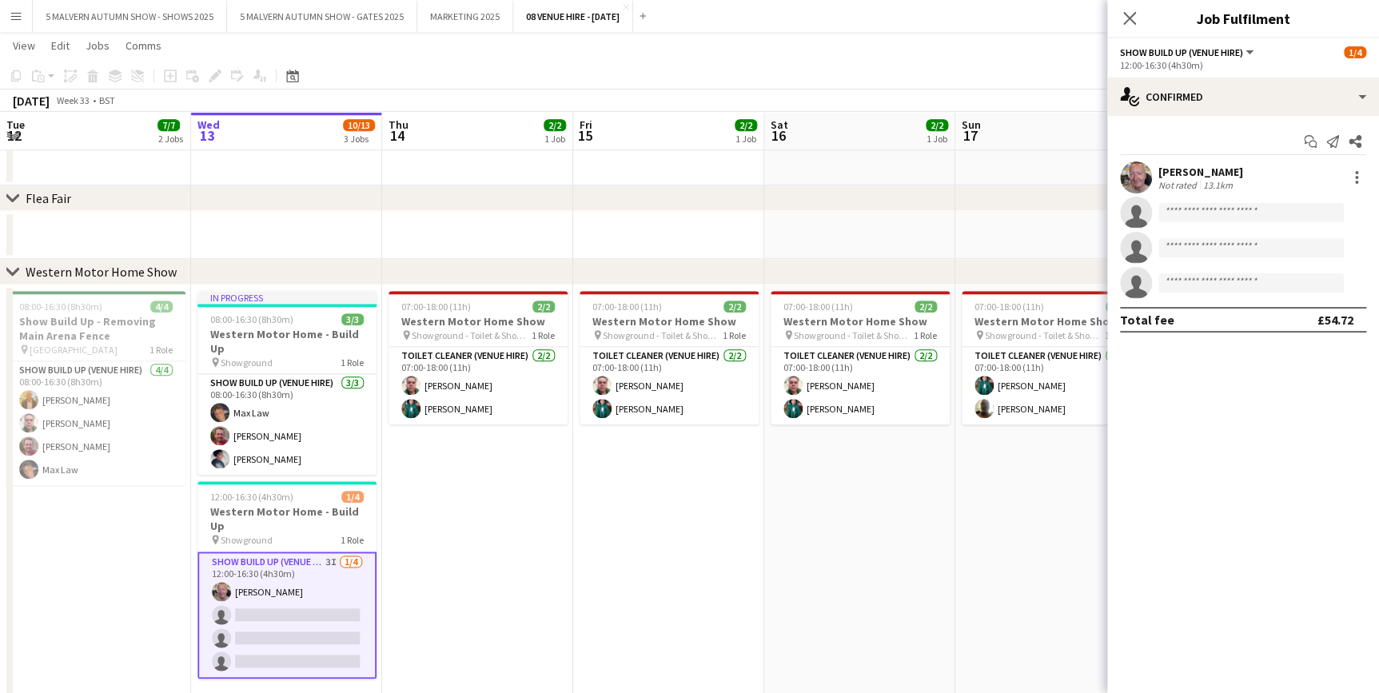
click at [477, 549] on app-date-cell "07:00-18:00 (11h) 2/2 Western Motor Home Show pin Showground - Toilet & Showers…" at bounding box center [477, 497] width 191 height 425
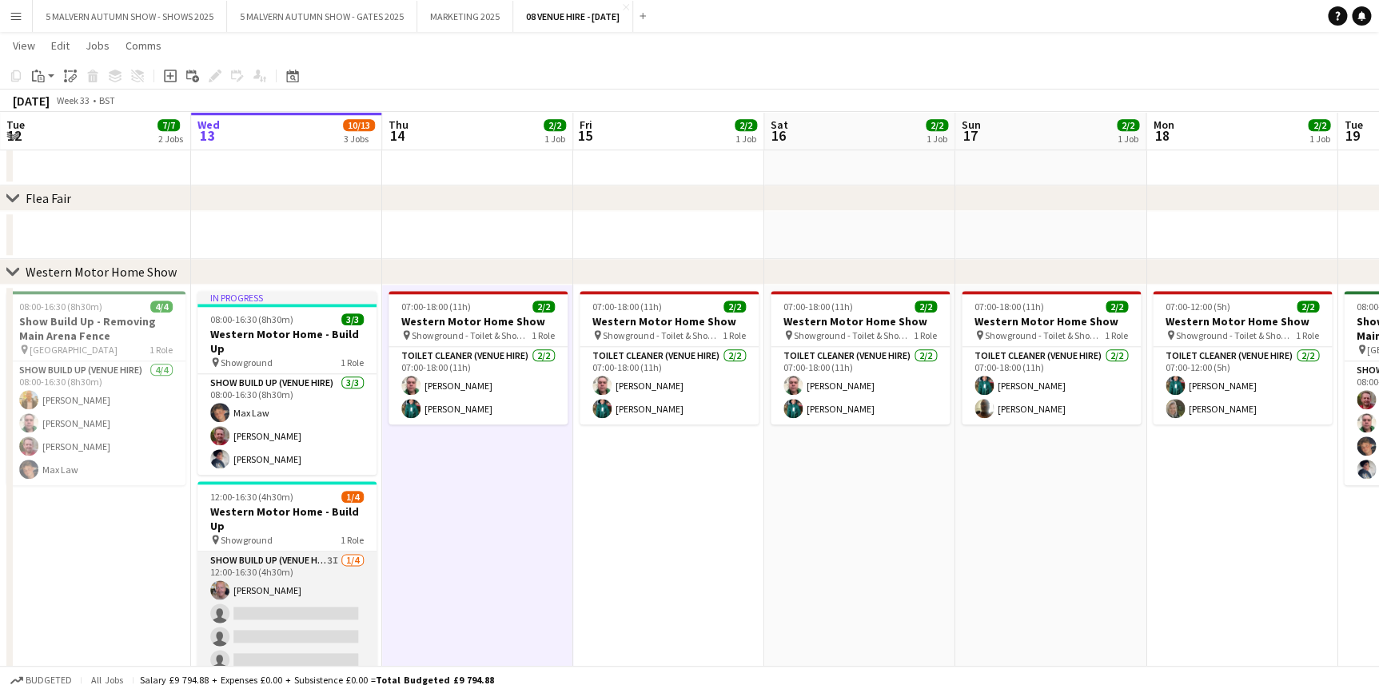
click at [330, 552] on app-card-role "Show Build Up (Venue Hire) 3I [DATE] 12:00-16:30 (4h30m) [PERSON_NAME] single-n…" at bounding box center [286, 614] width 179 height 124
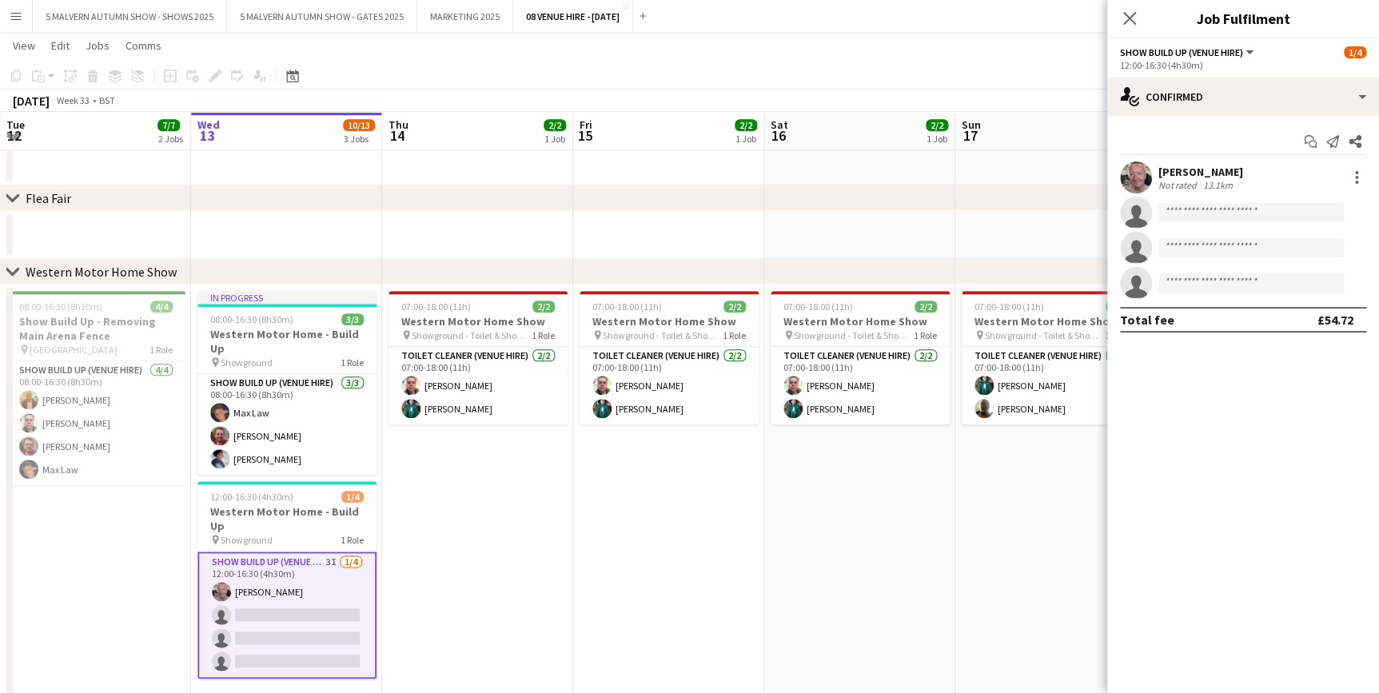
click at [461, 561] on app-date-cell "07:00-18:00 (11h) 2/2 Western Motor Home Show pin Showground - Toilet & Showers…" at bounding box center [477, 497] width 191 height 425
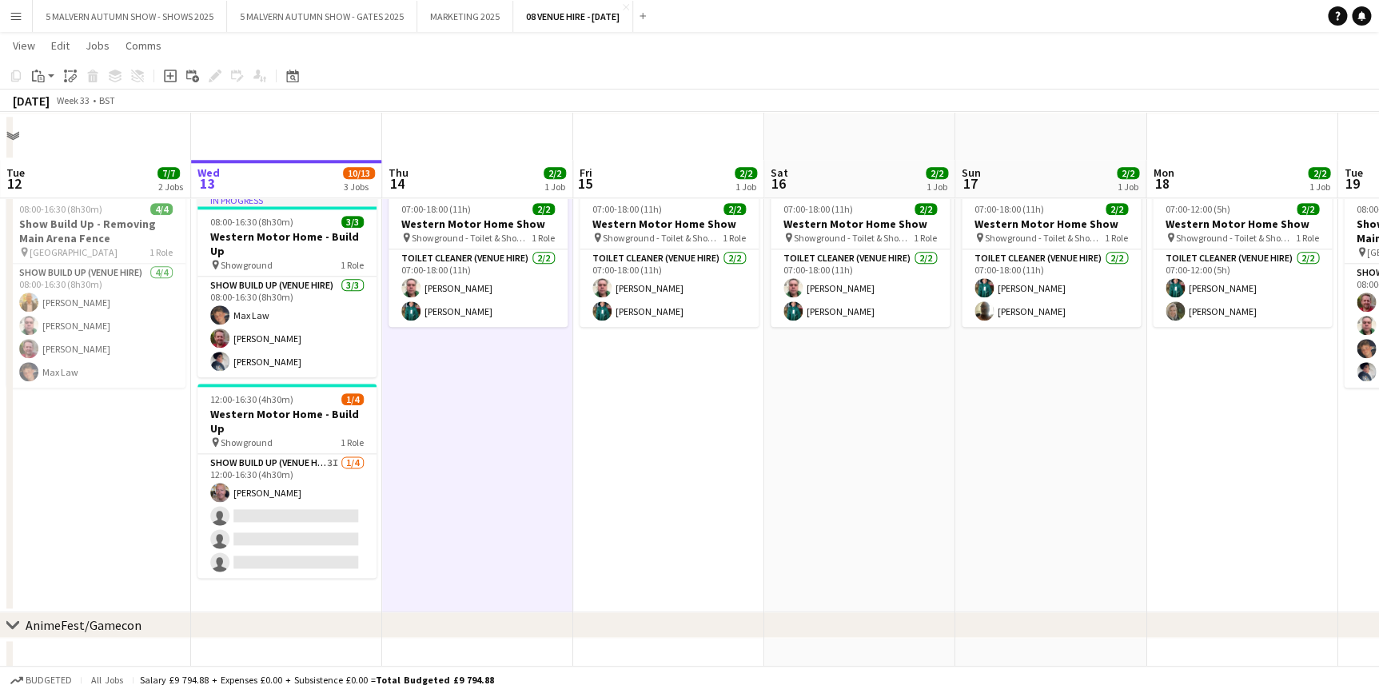
scroll to position [727, 0]
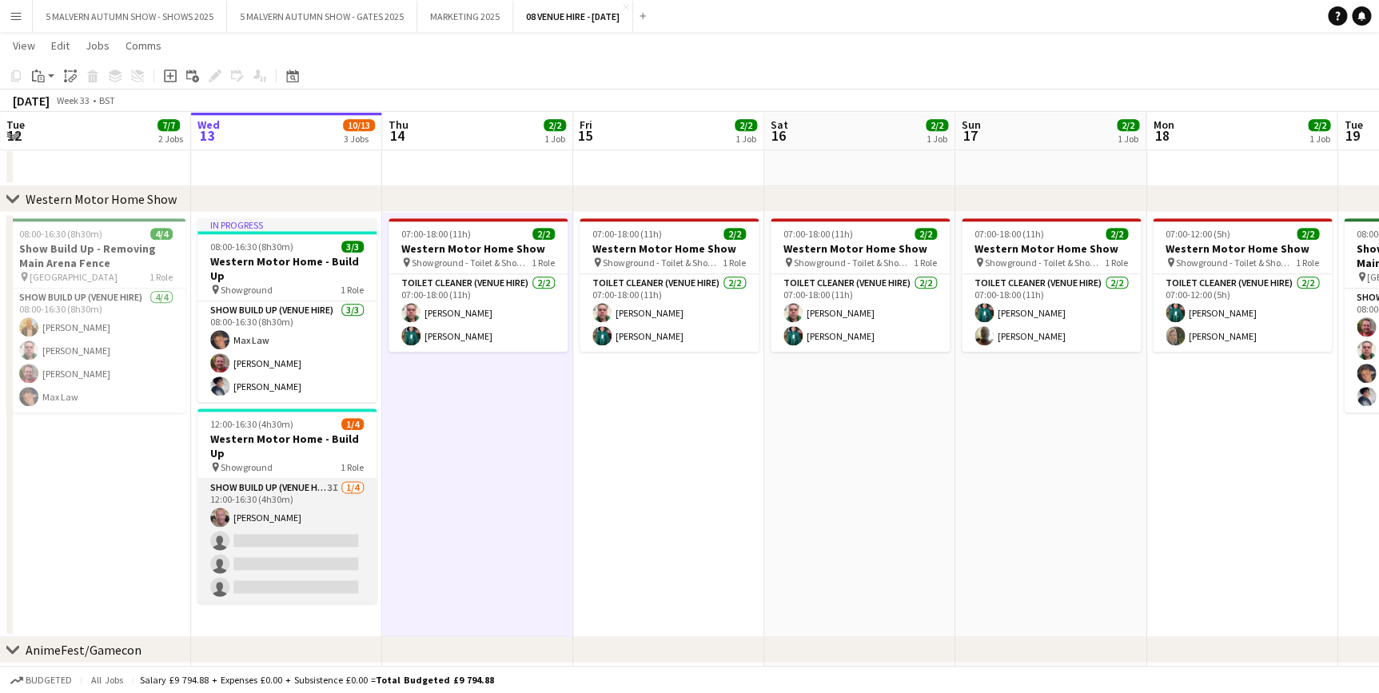
click at [304, 479] on app-card-role "Show Build Up (Venue Hire) 3I [DATE] 12:00-16:30 (4h30m) [PERSON_NAME] single-n…" at bounding box center [286, 541] width 179 height 124
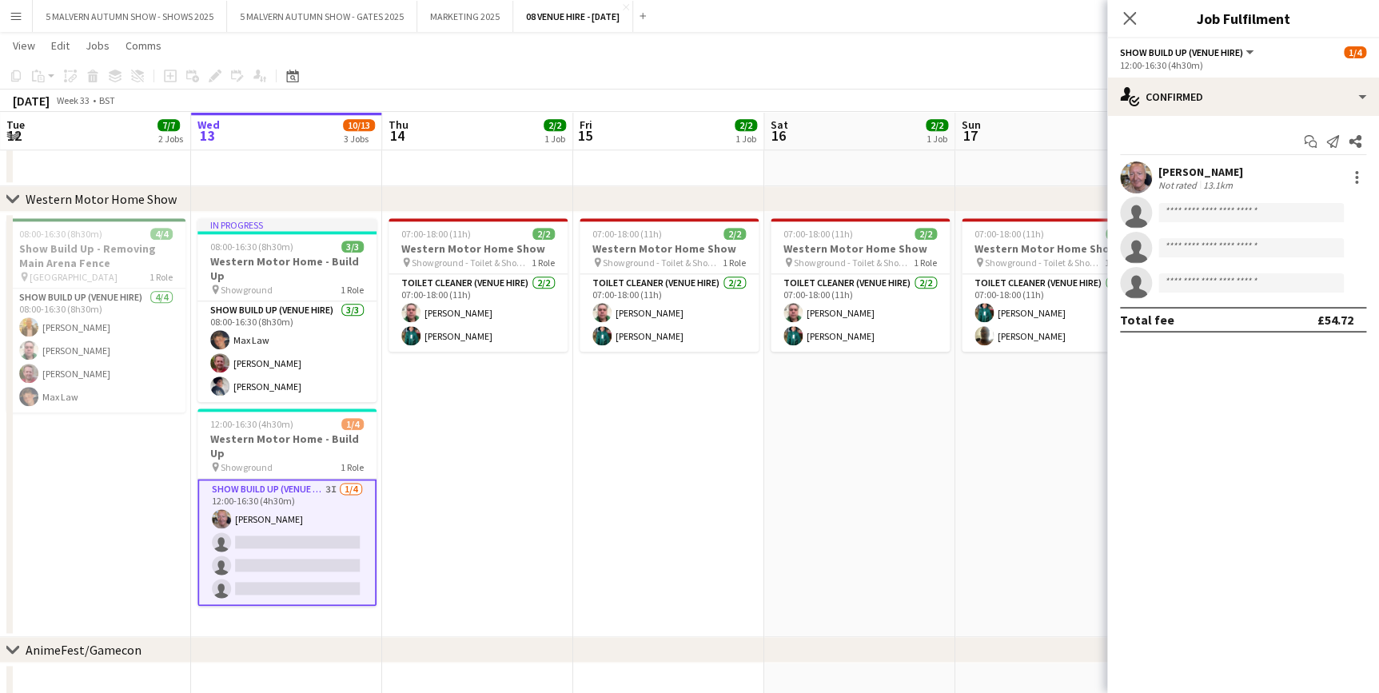
click at [590, 534] on app-date-cell "07:00-18:00 (11h) 2/2 Western Motor Home Show pin Showground - Toilet & Showers…" at bounding box center [668, 424] width 191 height 425
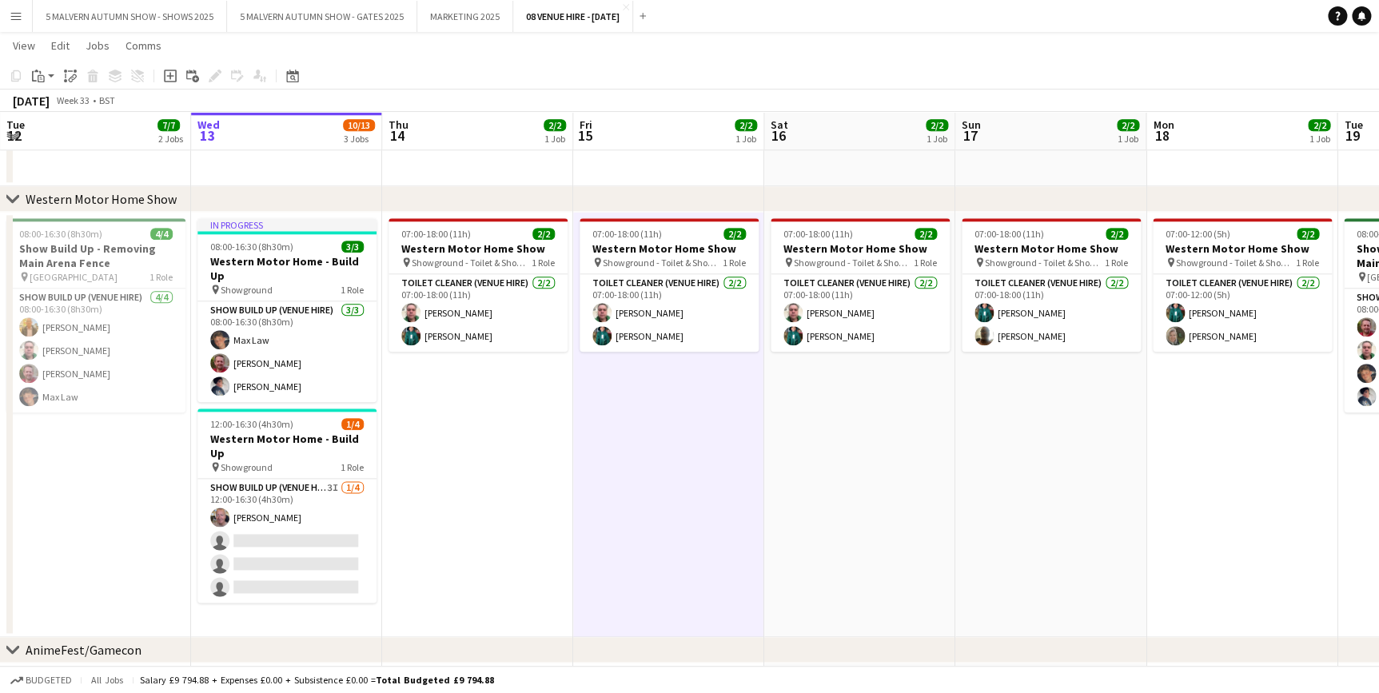
click at [248, 609] on app-date-cell "In progress 08:00-16:30 (8h30m) 3/3 Western Motor Home - Build Up pin Showgroun…" at bounding box center [286, 424] width 191 height 425
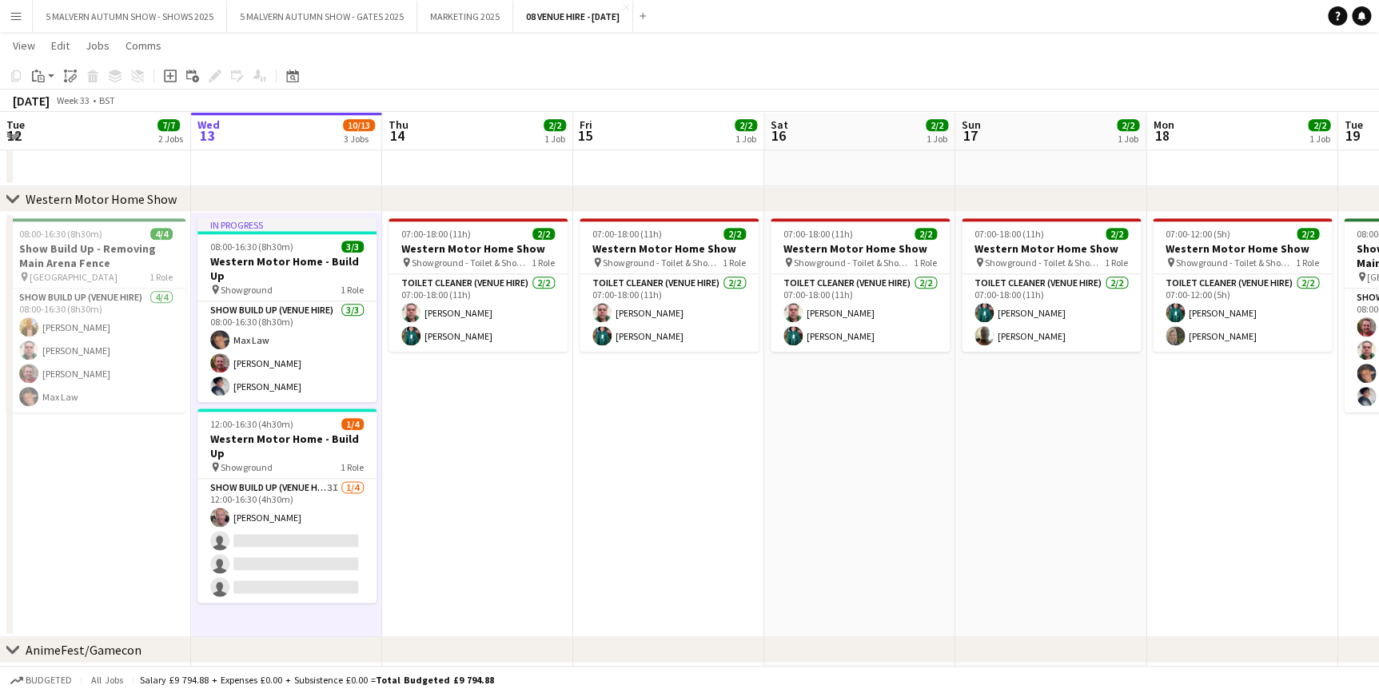
click at [445, 523] on app-date-cell "07:00-18:00 (11h) 2/2 Western Motor Home Show pin Showground - Toilet & Showers…" at bounding box center [477, 424] width 191 height 425
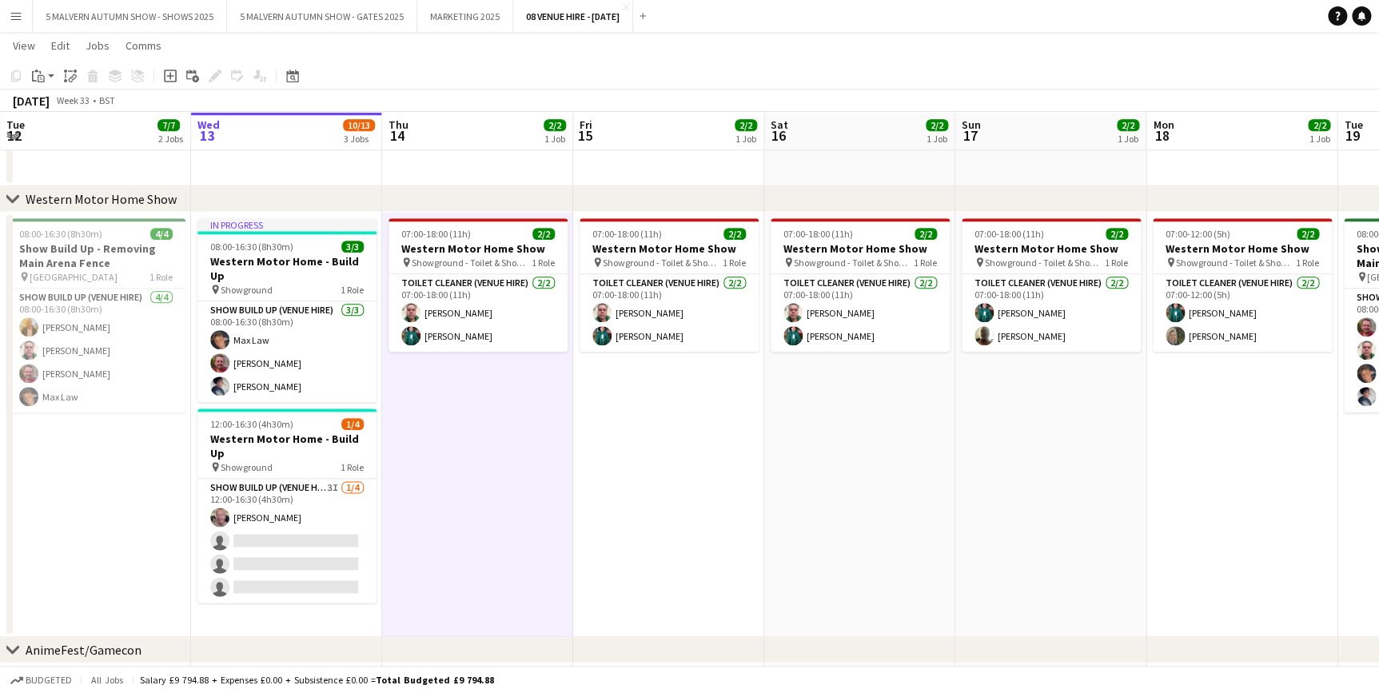
click at [281, 602] on app-date-cell "In progress 08:00-16:30 (8h30m) 3/3 Western Motor Home - Build Up pin Showgroun…" at bounding box center [286, 424] width 191 height 425
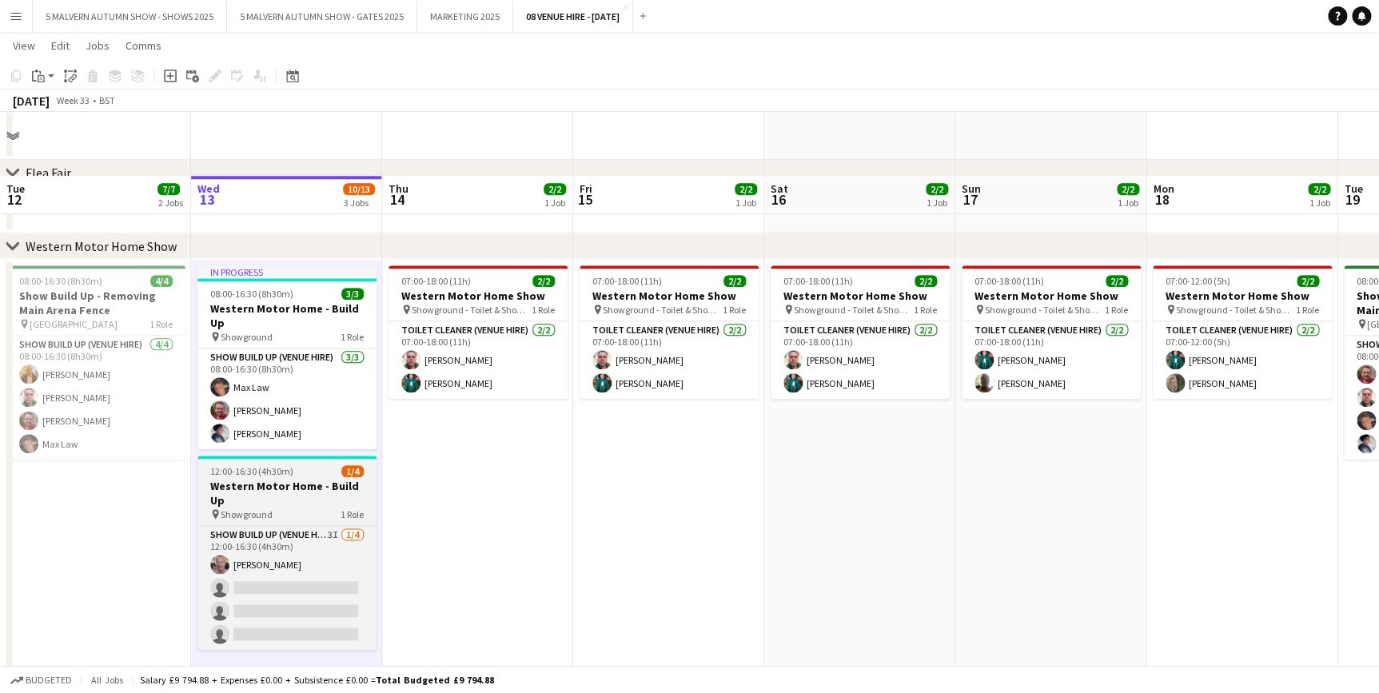
scroll to position [654, 0]
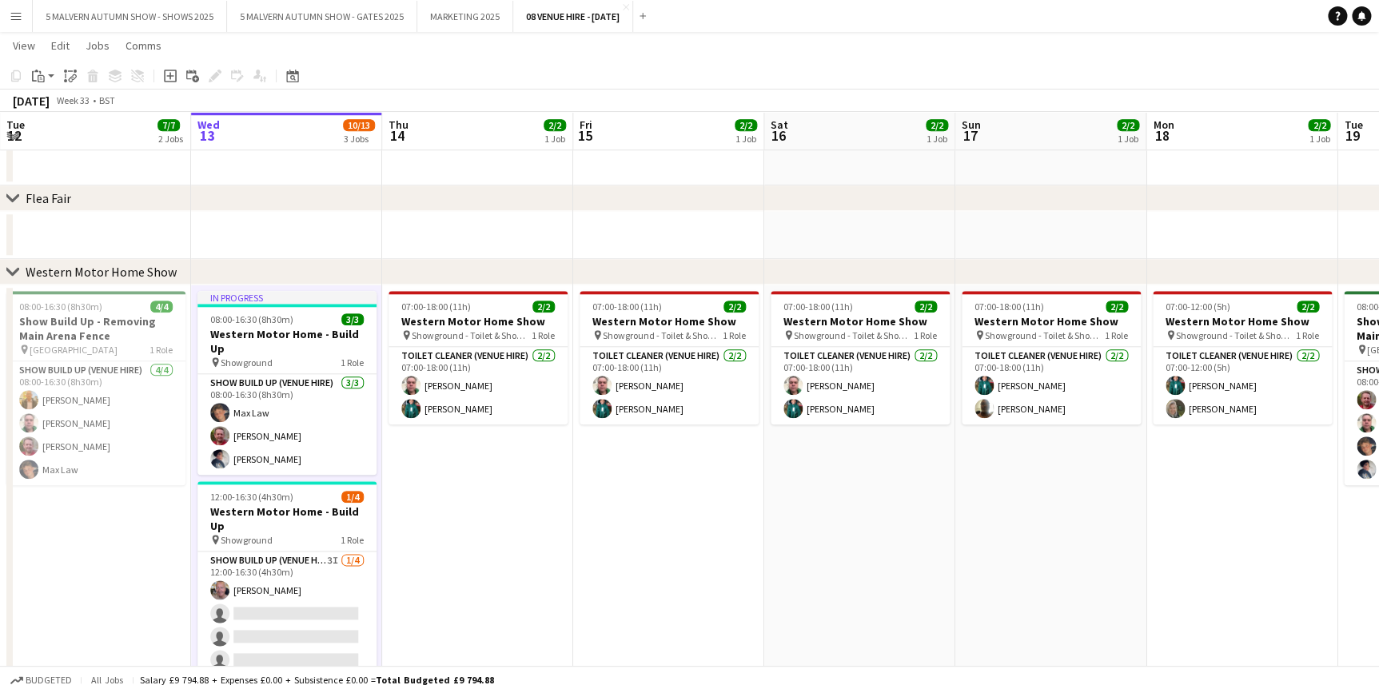
click at [437, 492] on app-date-cell "07:00-18:00 (11h) 2/2 Western Motor Home Show pin Showground - Toilet & Showers…" at bounding box center [477, 497] width 191 height 425
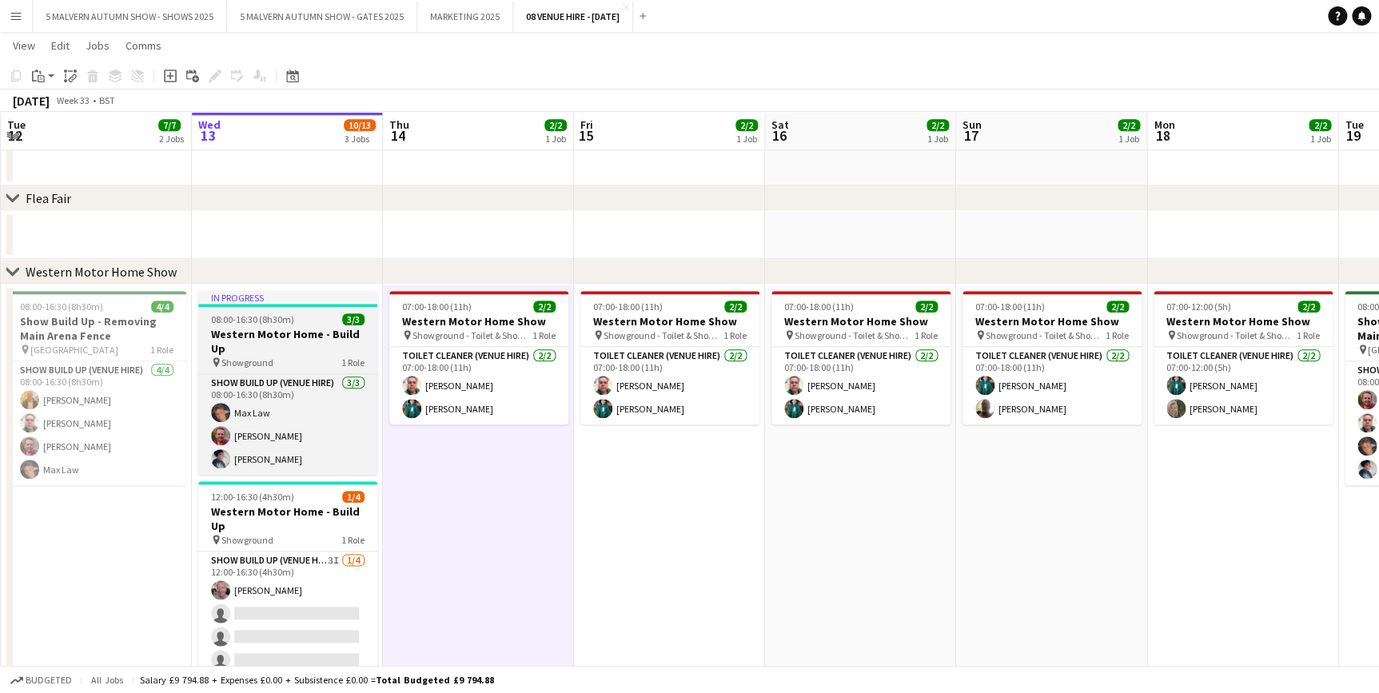
click at [257, 324] on span "08:00-16:30 (8h30m)" at bounding box center [252, 319] width 83 height 12
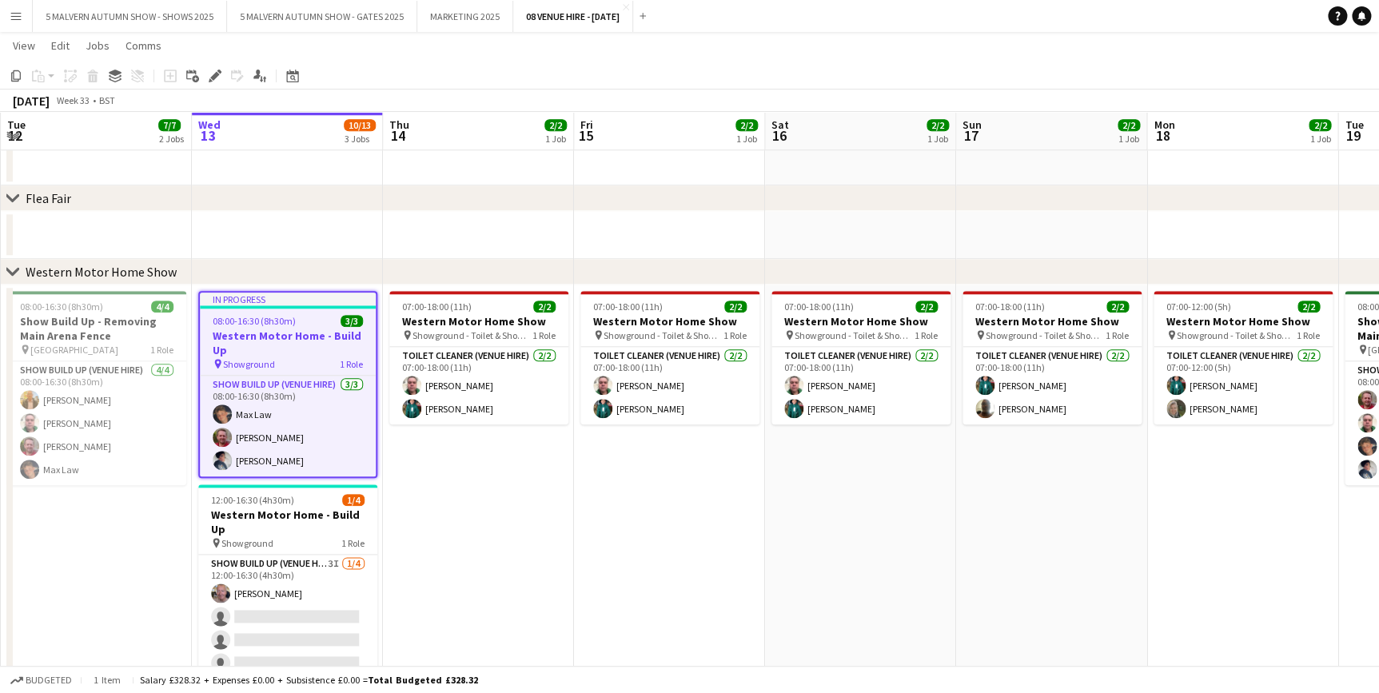
click at [421, 512] on app-date-cell "07:00-18:00 (11h) 2/2 Western Motor Home Show pin Showground - Toilet & Showers…" at bounding box center [478, 497] width 191 height 425
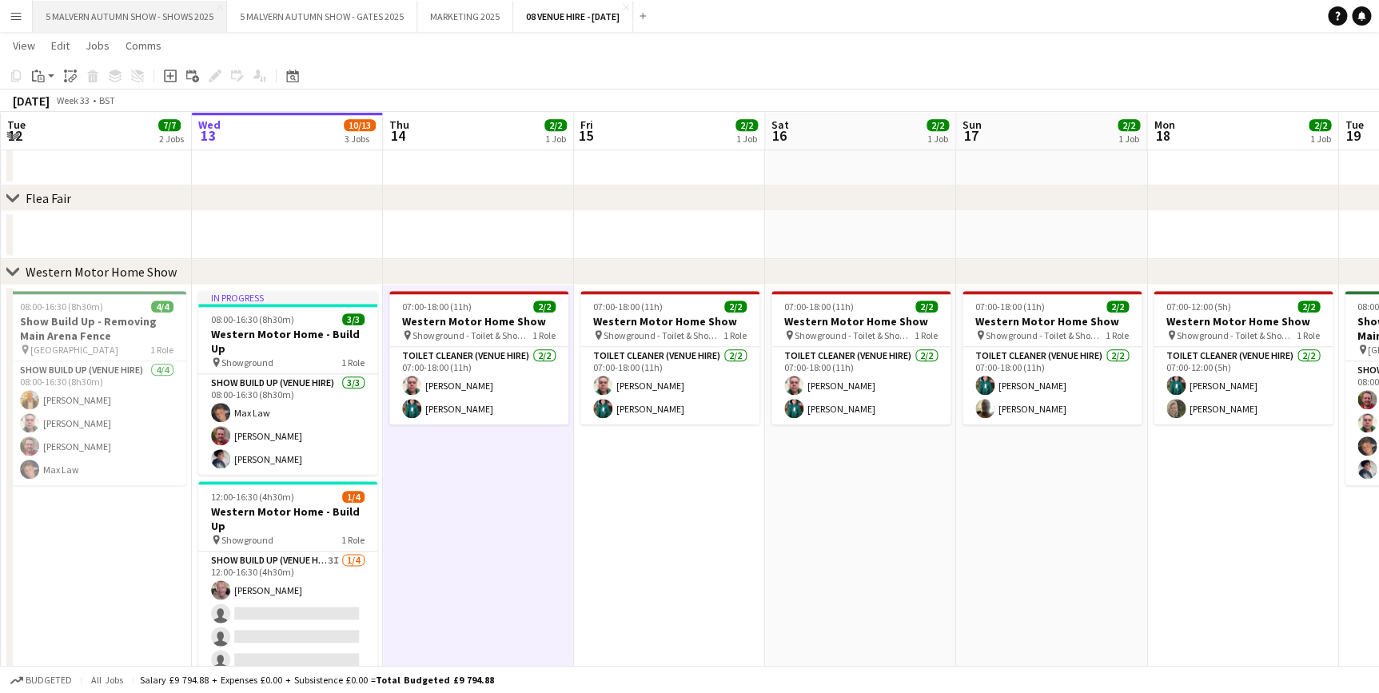
click at [135, 22] on button "5 MALVERN AUTUMN SHOW - SHOWS 2025 Close" at bounding box center [130, 16] width 194 height 31
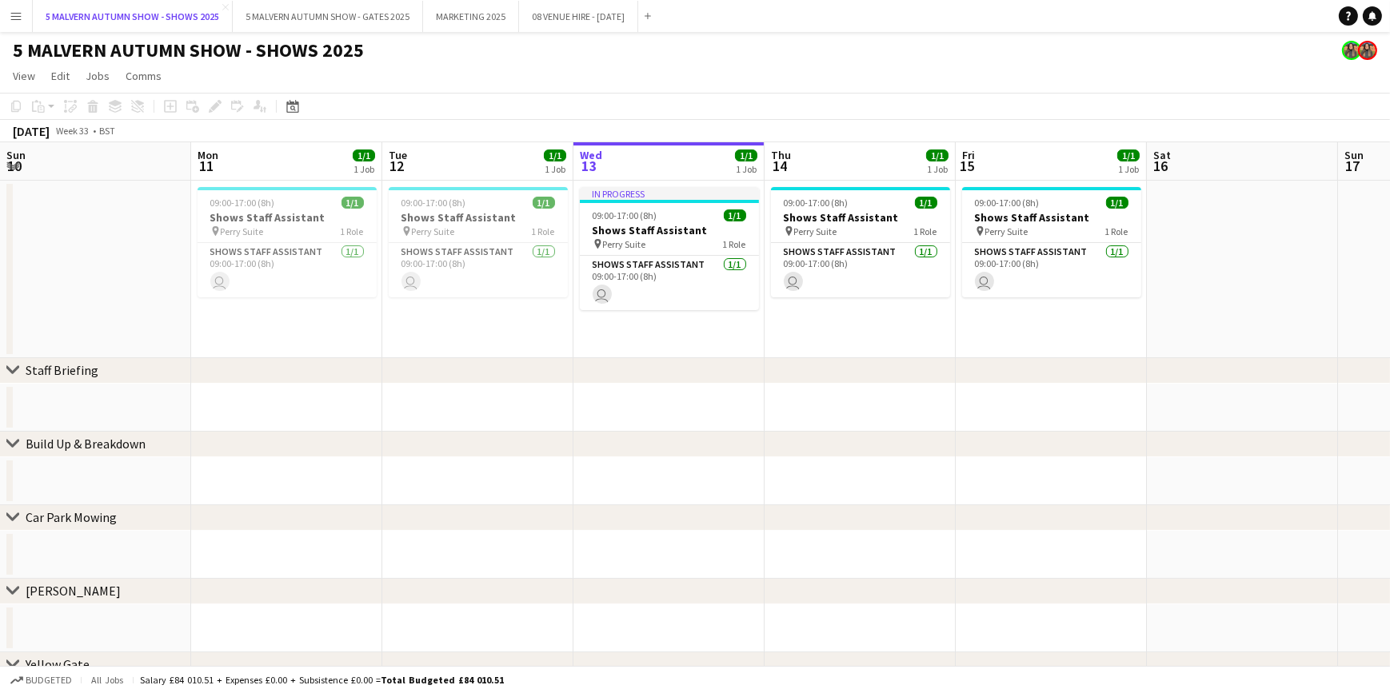
scroll to position [0, 382]
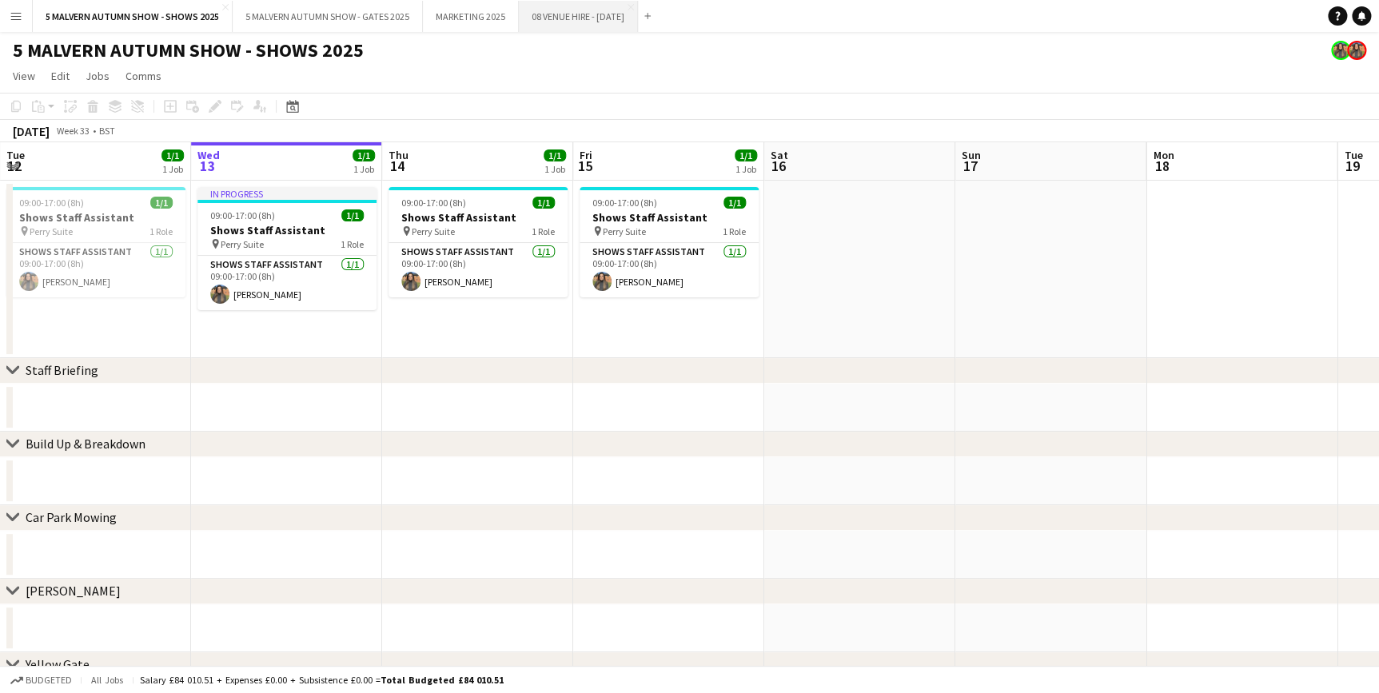
click at [545, 14] on button "08 VENUE HIRE - [DATE] Close" at bounding box center [578, 16] width 119 height 31
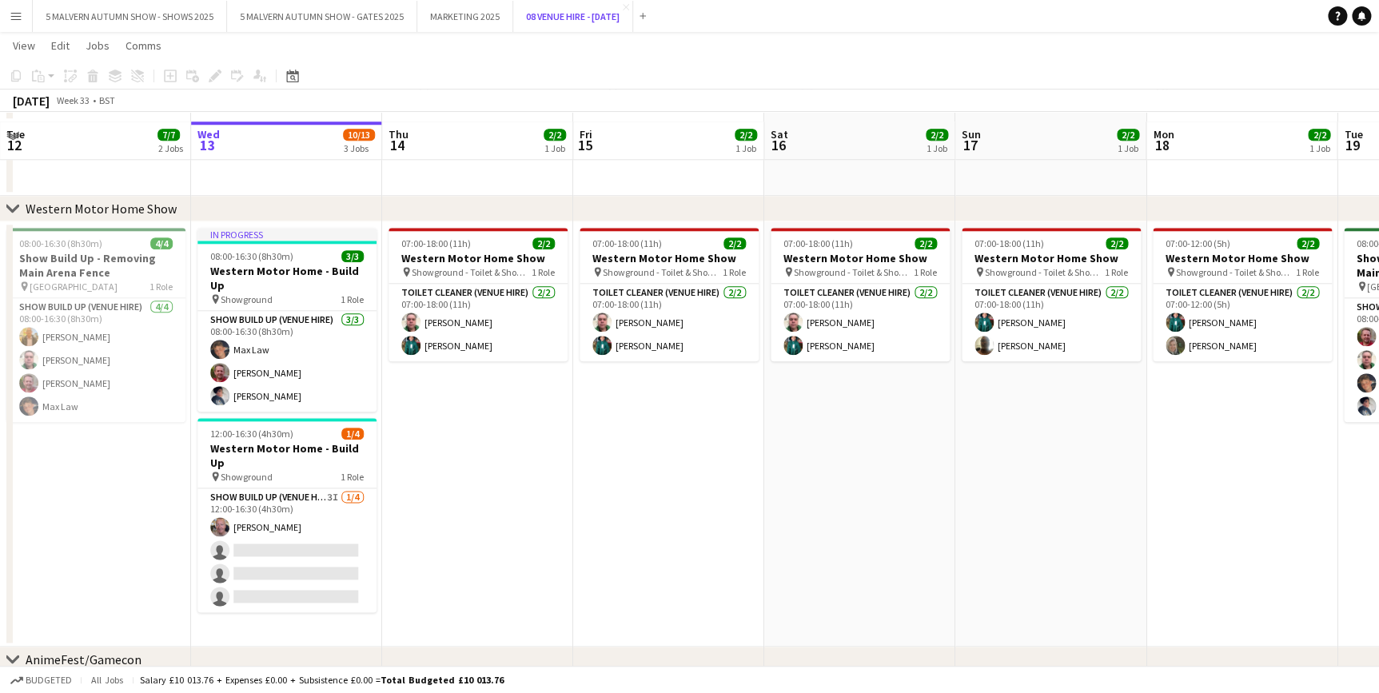
scroll to position [727, 0]
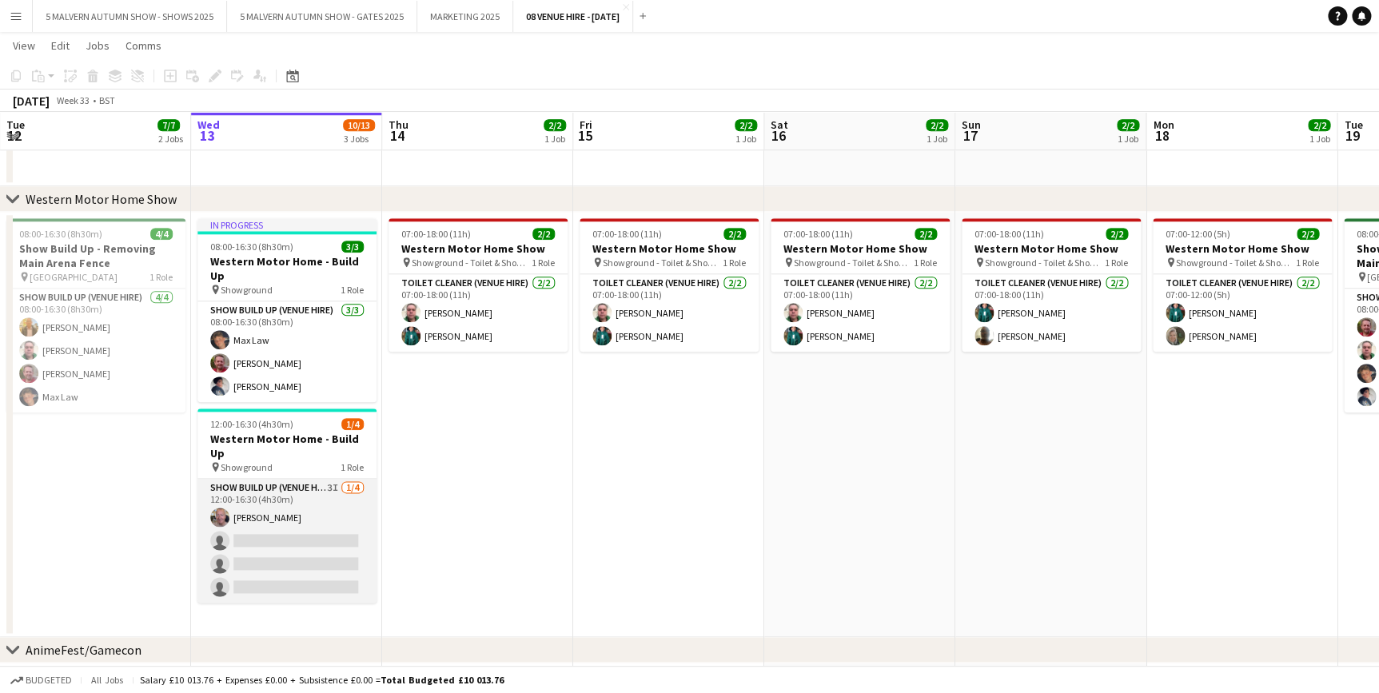
click at [284, 479] on app-card-role "Show Build Up (Venue Hire) 3I [DATE] 12:00-16:30 (4h30m) [PERSON_NAME] single-n…" at bounding box center [286, 541] width 179 height 124
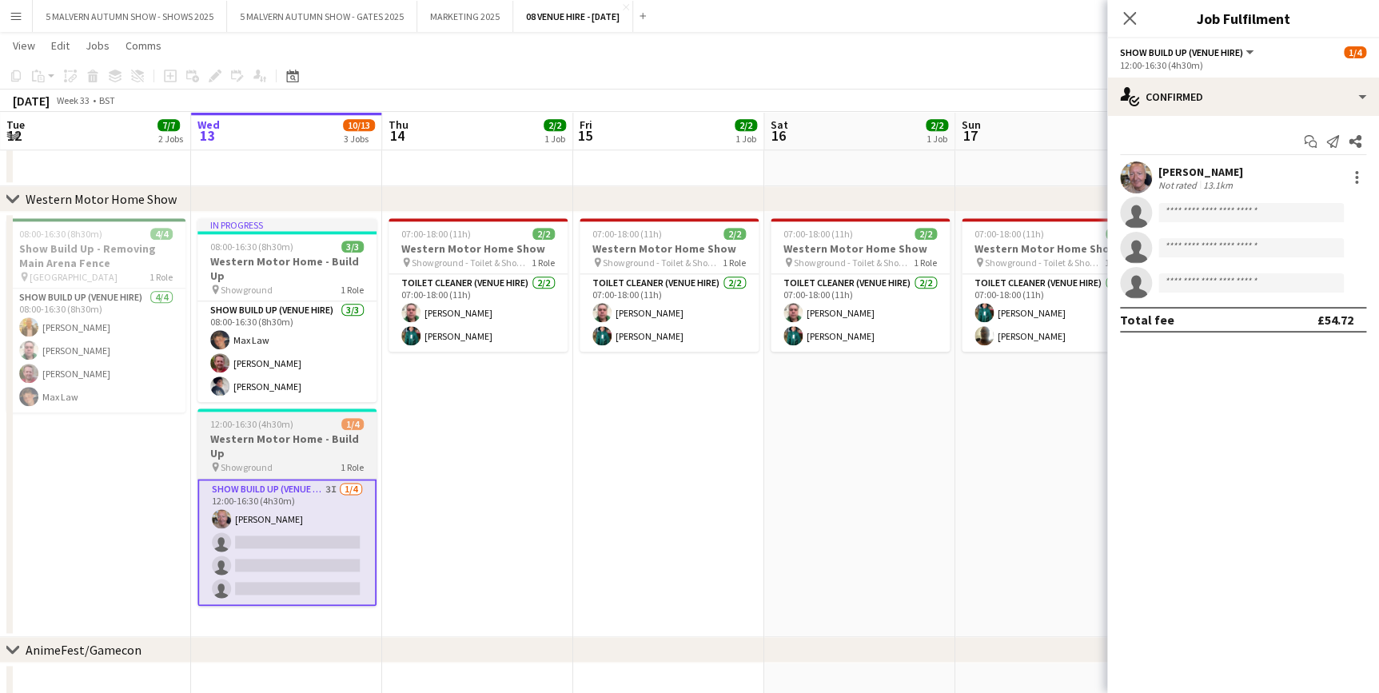
click at [269, 418] on span "12:00-16:30 (4h30m)" at bounding box center [251, 424] width 83 height 12
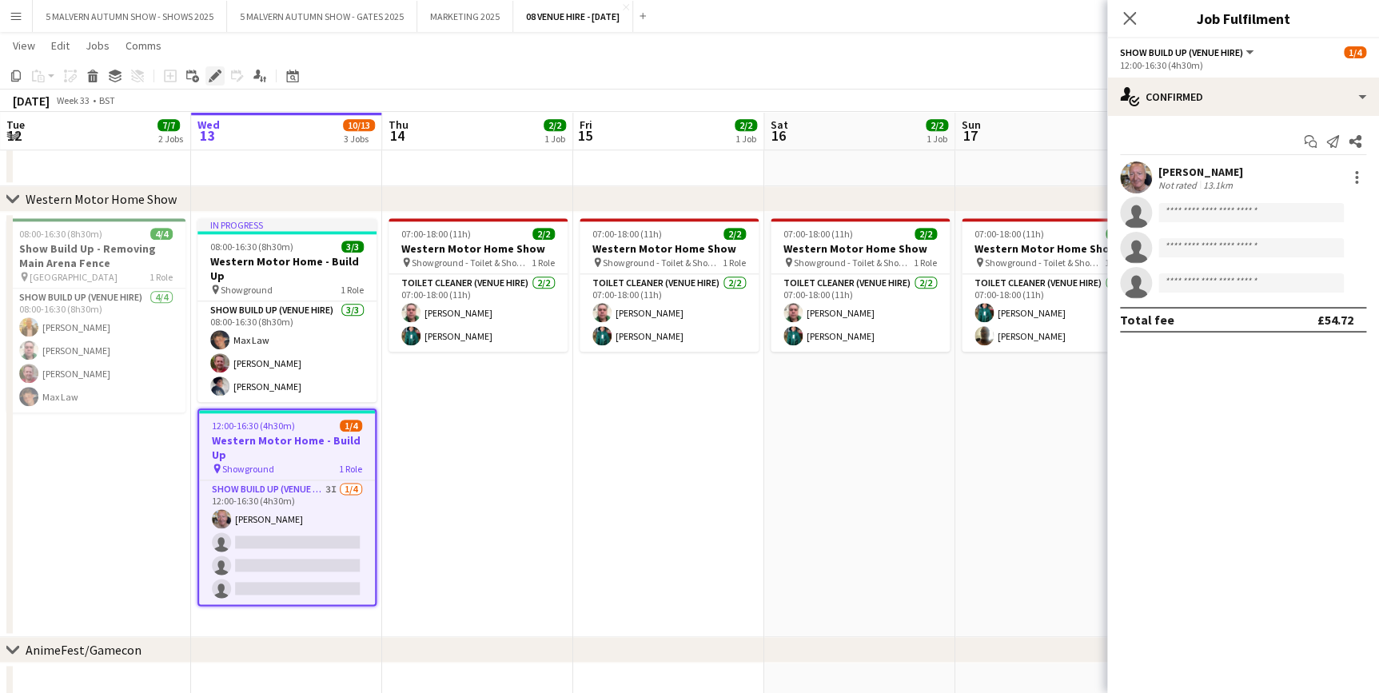
click at [209, 80] on icon at bounding box center [211, 80] width 4 height 4
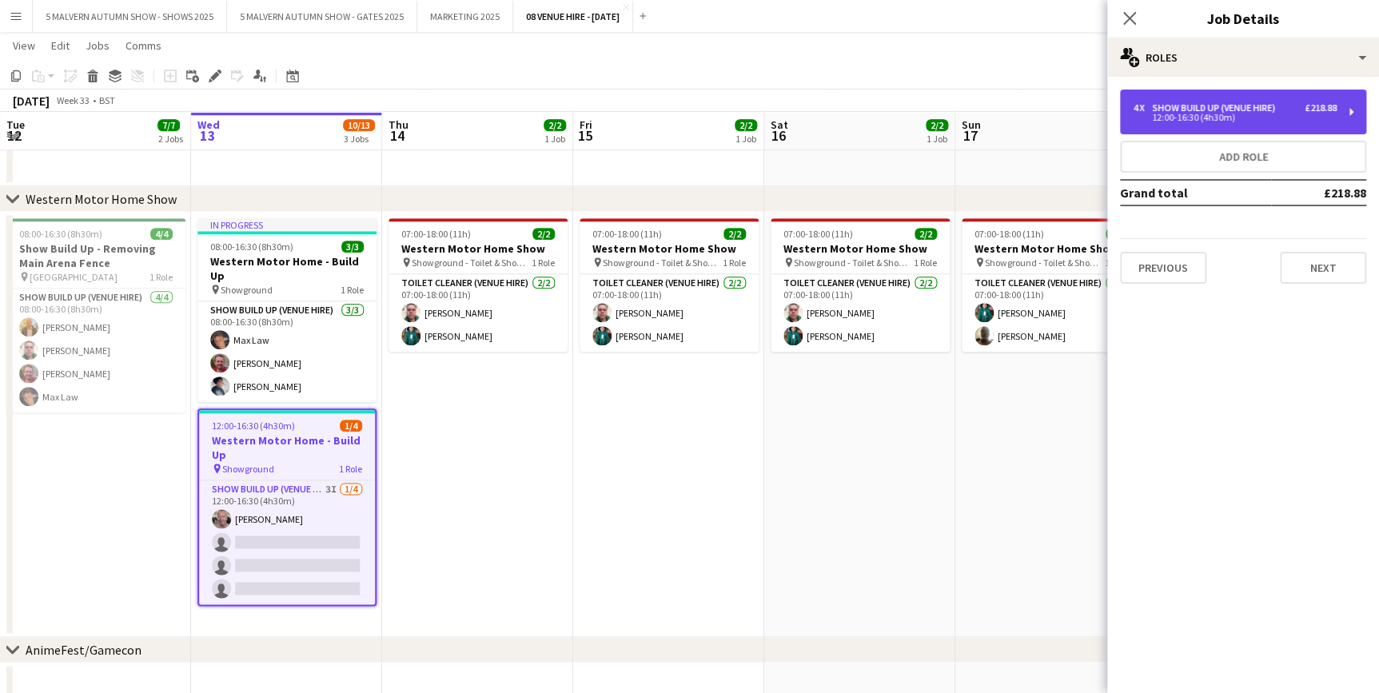
click at [1218, 118] on div "12:00-16:30 (4h30m)" at bounding box center [1235, 118] width 204 height 8
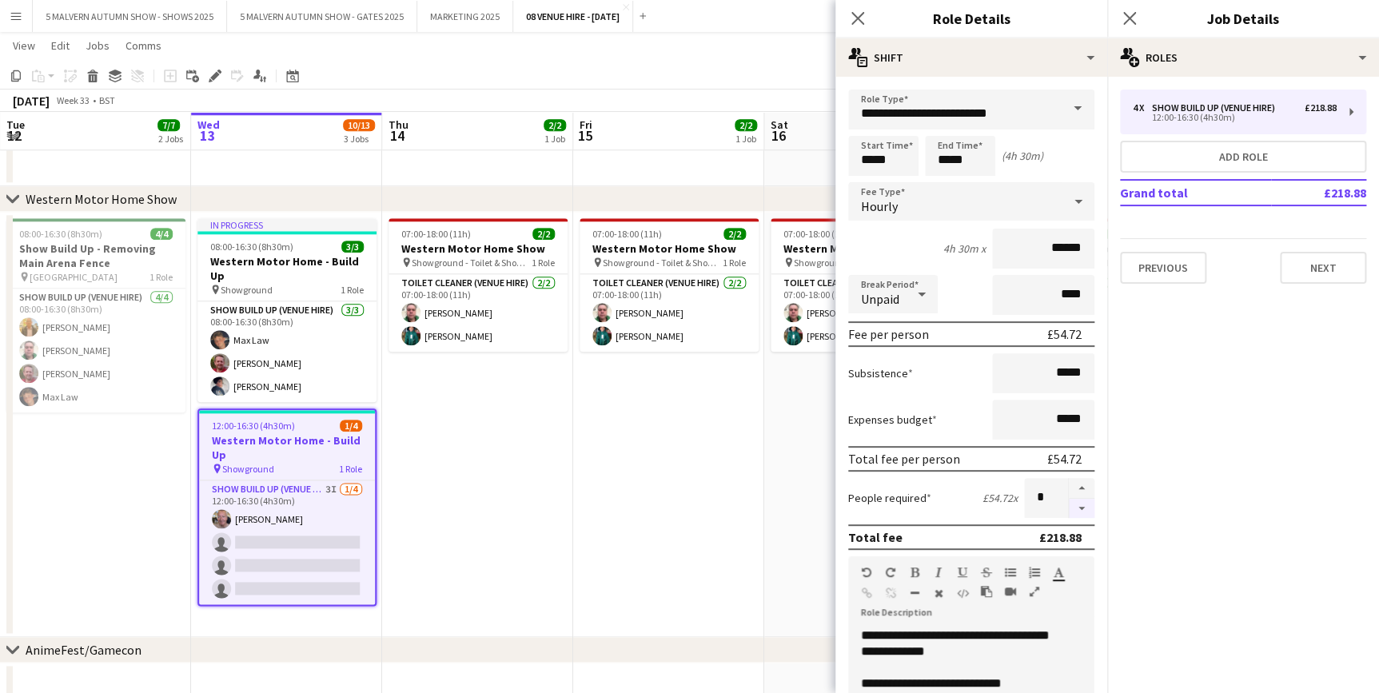
click at [1069, 511] on button "button" at bounding box center [1082, 509] width 26 height 20
type input "*"
click at [700, 502] on app-date-cell "07:00-18:00 (11h) 2/2 Western Motor Home Show pin Showground - Toilet & Showers…" at bounding box center [668, 424] width 191 height 425
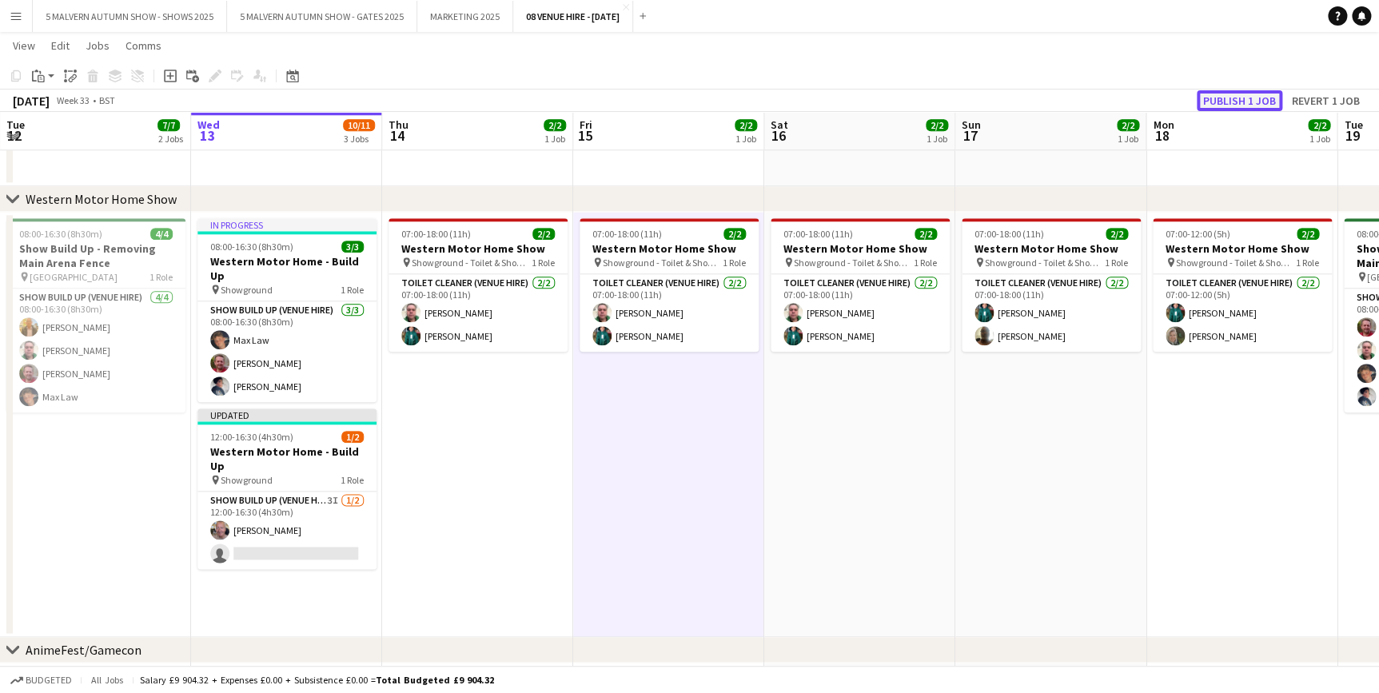
click at [1225, 100] on button "Publish 1 job" at bounding box center [1240, 100] width 86 height 21
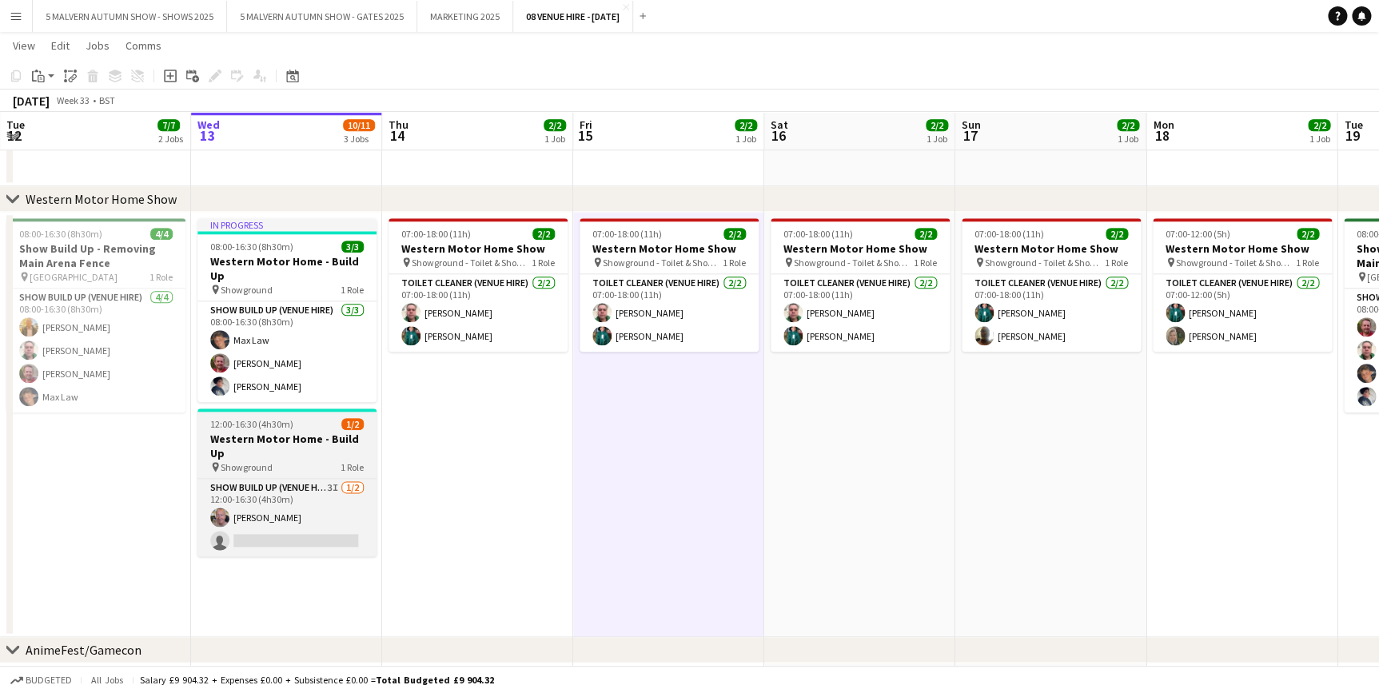
click at [290, 432] on h3 "Western Motor Home - Build Up" at bounding box center [286, 446] width 179 height 29
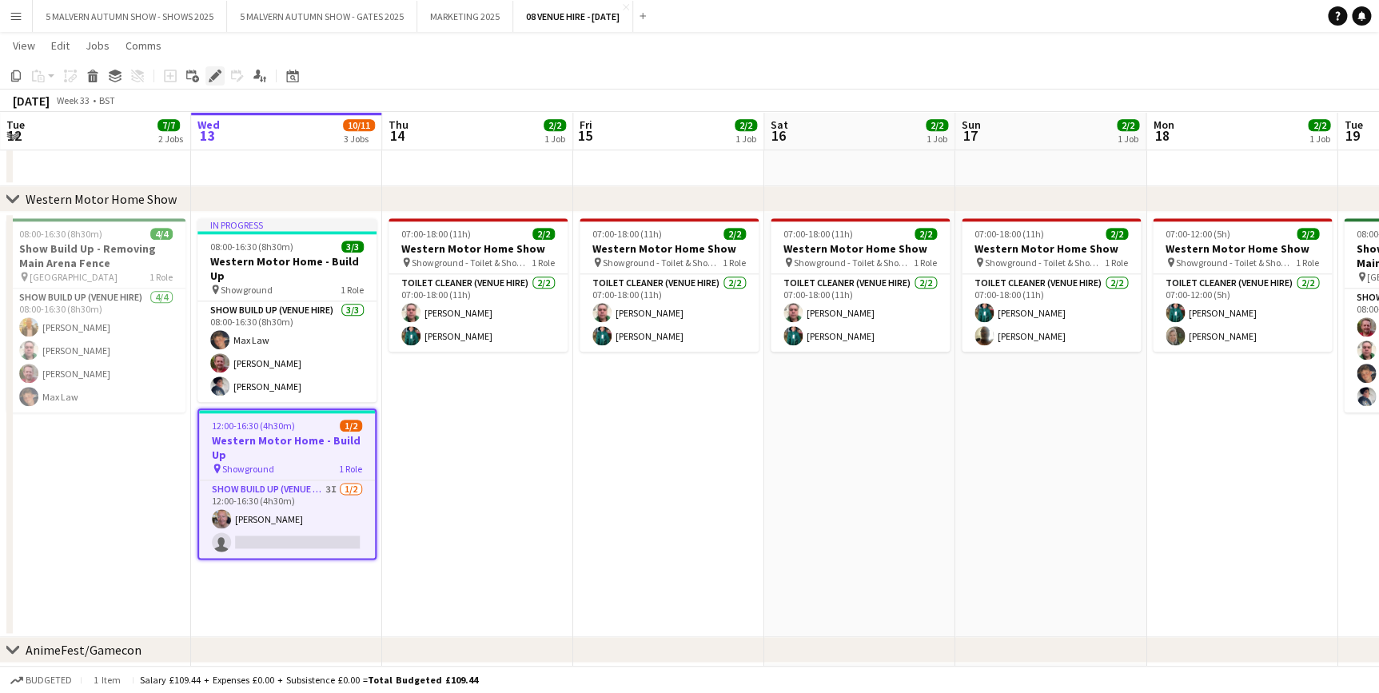
click at [210, 70] on icon "Edit" at bounding box center [215, 76] width 13 height 13
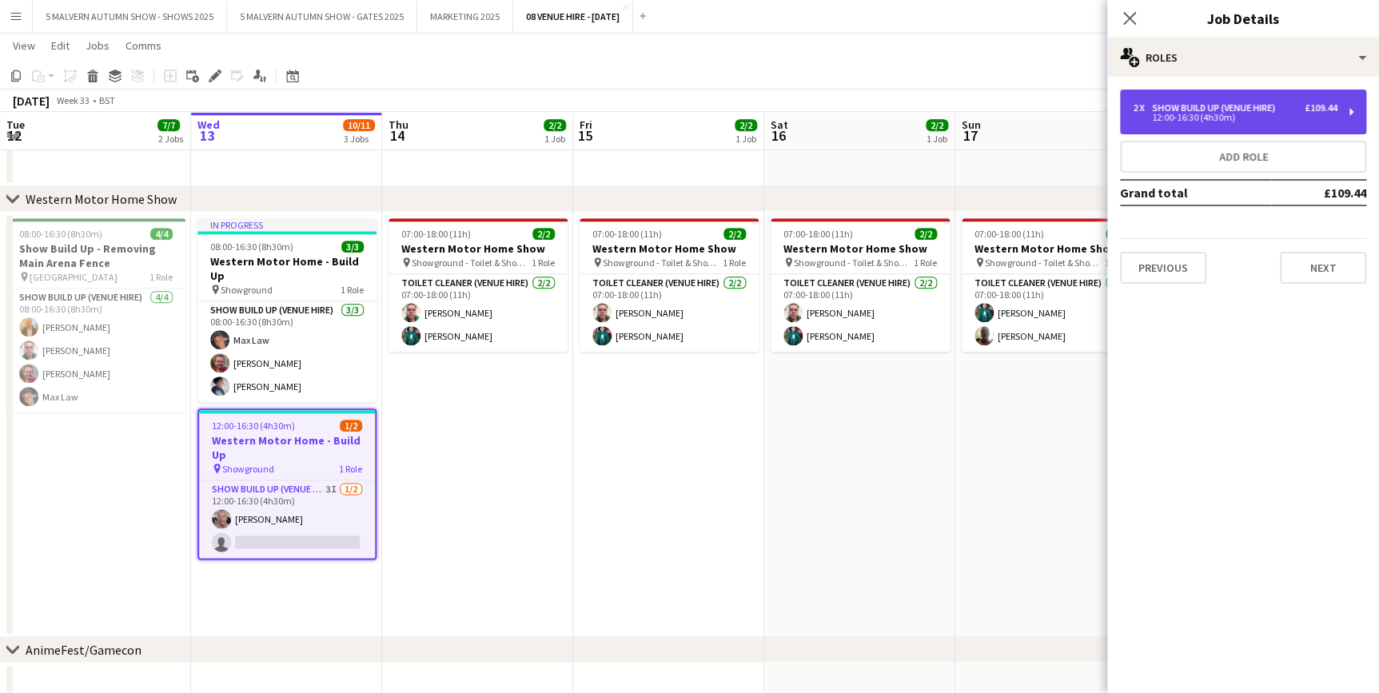
click at [1237, 108] on div "Show Build Up (Venue Hire)" at bounding box center [1217, 107] width 130 height 11
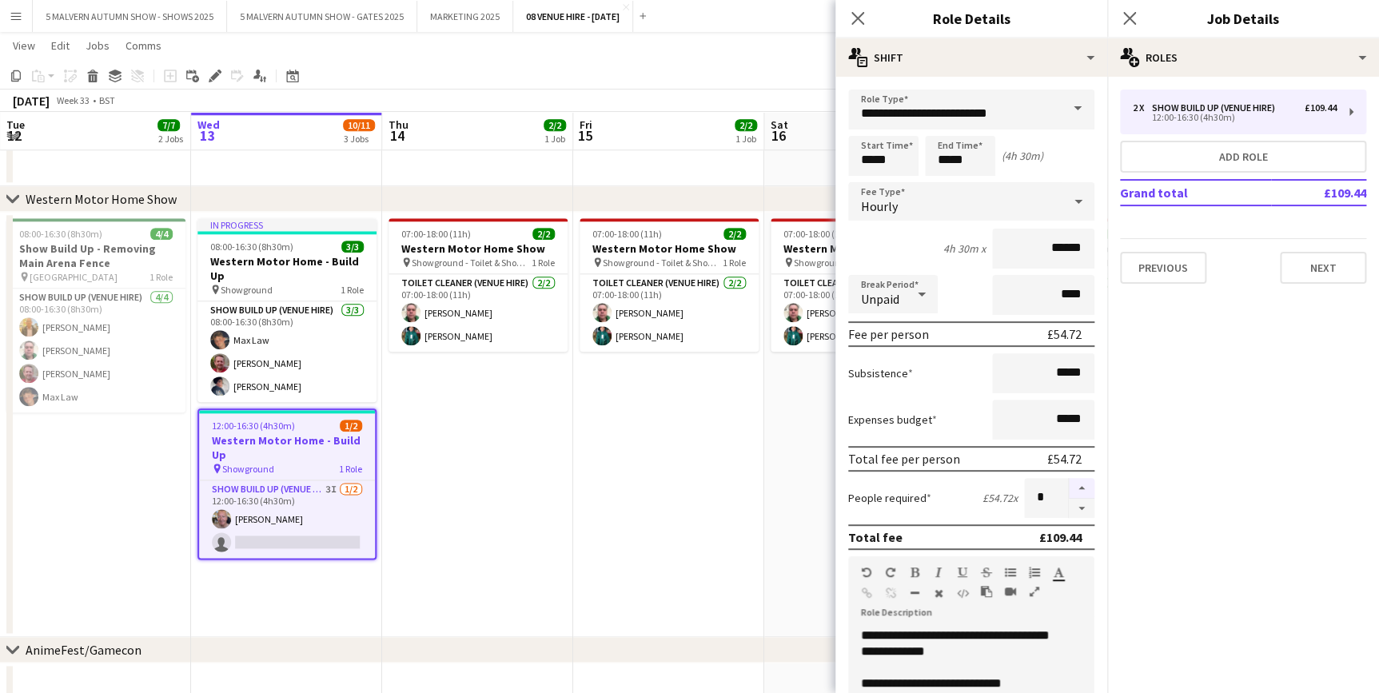
click at [1072, 487] on button "button" at bounding box center [1082, 488] width 26 height 21
type input "*"
click at [652, 497] on app-date-cell "07:00-18:00 (11h) 2/2 Western Motor Home Show pin Showground - Toilet & Showers…" at bounding box center [668, 424] width 191 height 425
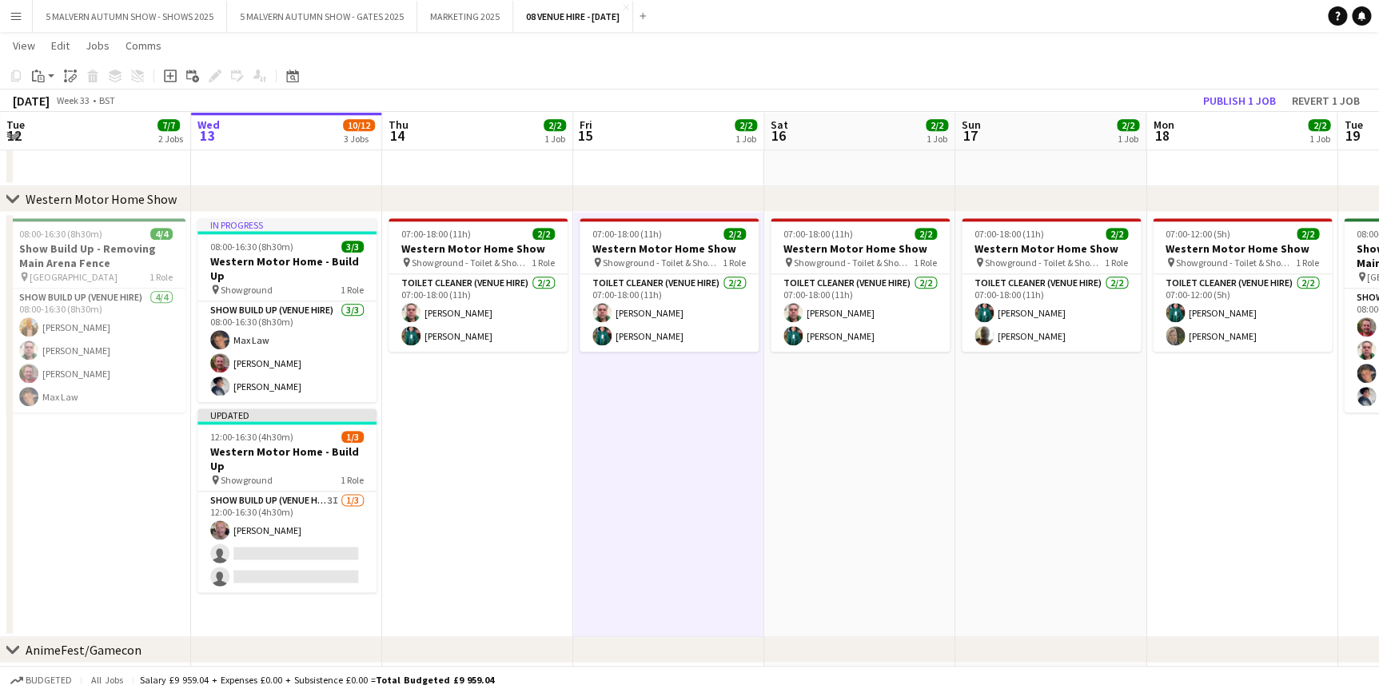
click at [288, 599] on app-date-cell "In progress 08:00-16:30 (8h30m) 3/3 Western Motor Home - Build Up pin Showgroun…" at bounding box center [286, 424] width 191 height 425
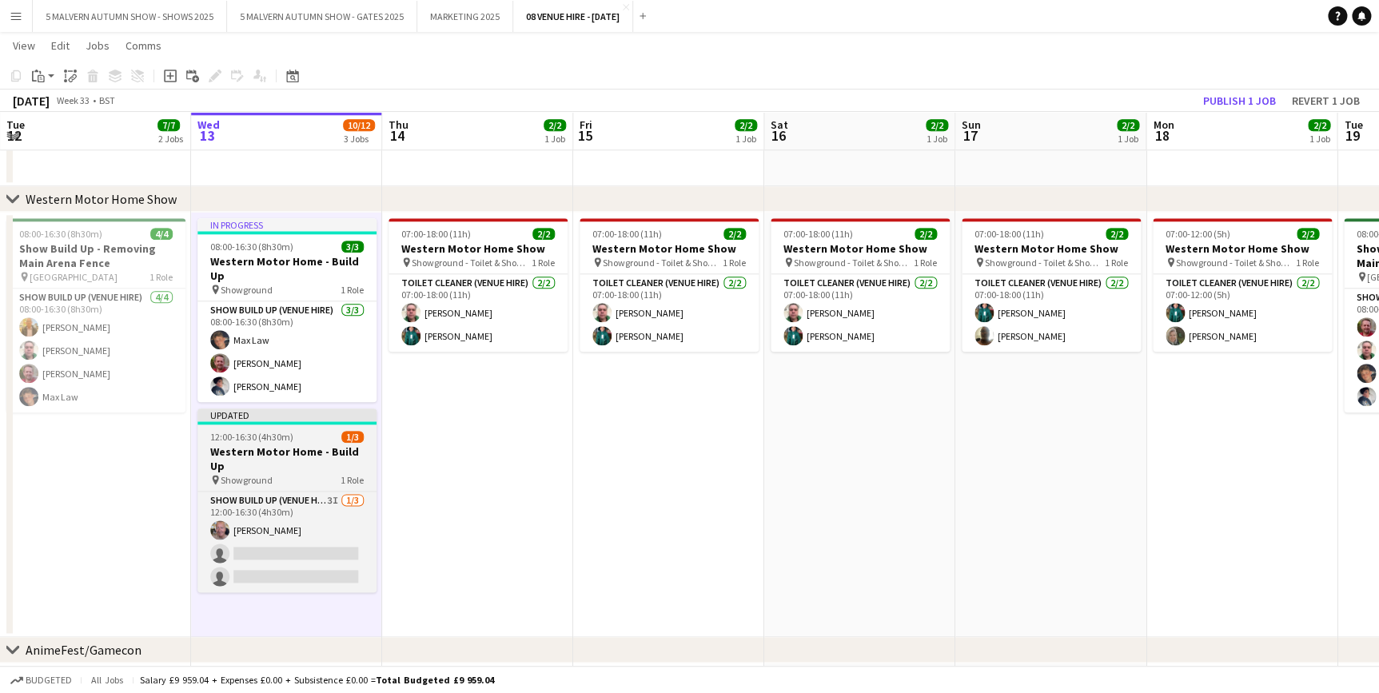
click at [282, 445] on h3 "Western Motor Home - Build Up" at bounding box center [286, 459] width 179 height 29
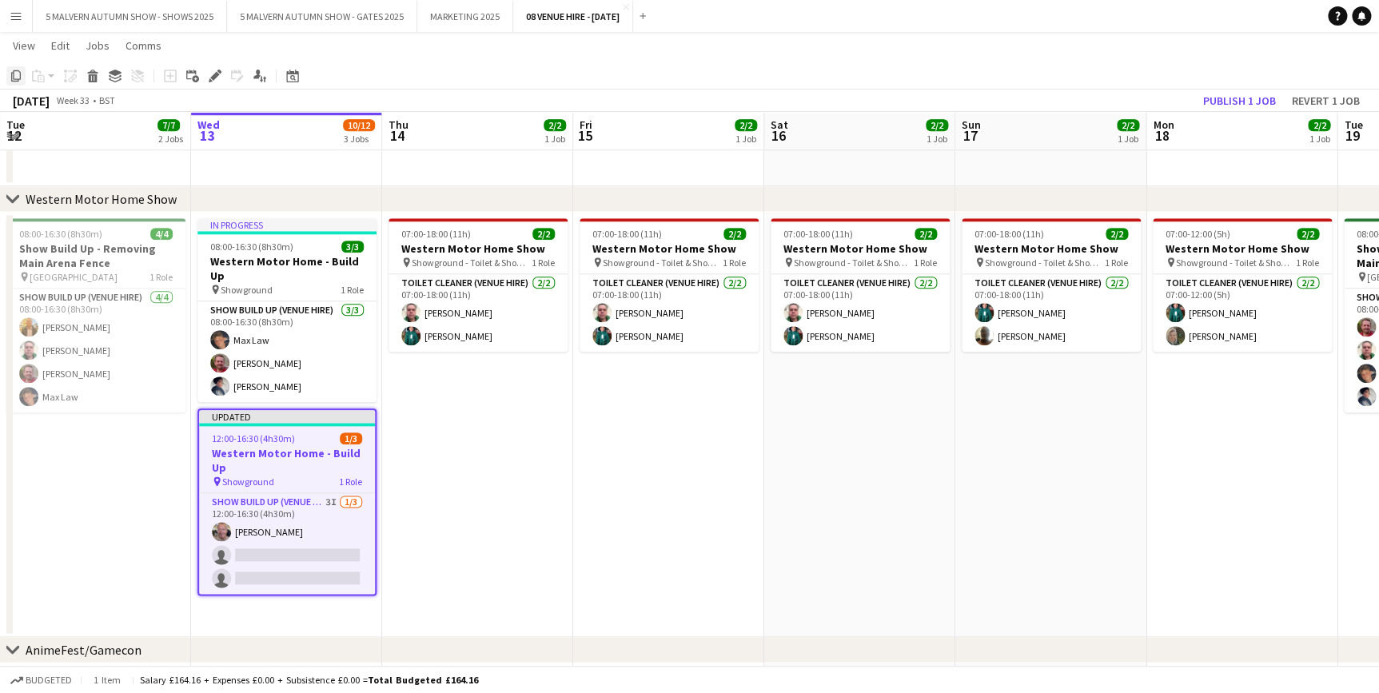
click at [12, 82] on icon "Copy" at bounding box center [16, 76] width 13 height 13
click at [254, 600] on app-date-cell "In progress 08:00-16:30 (8h30m) 3/3 Western Motor Home - Build Up pin Showgroun…" at bounding box center [286, 424] width 191 height 425
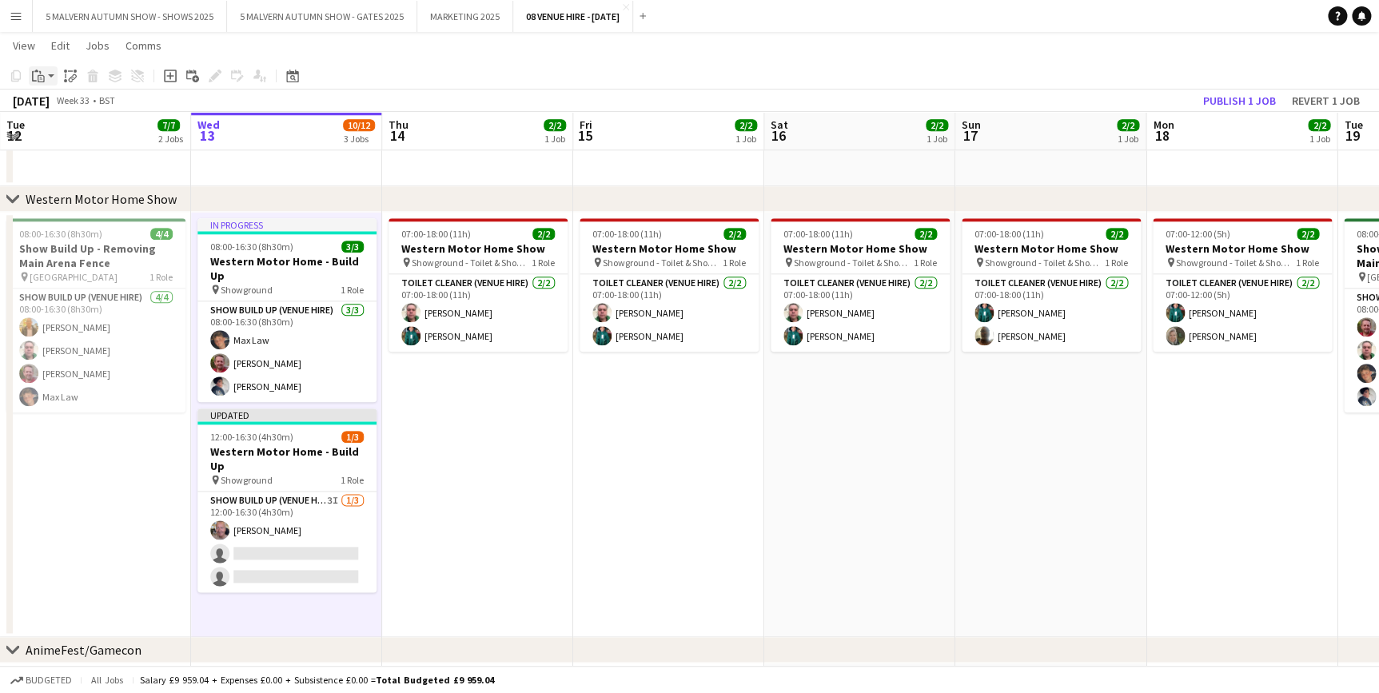
click at [49, 74] on app-action-btn "Paste" at bounding box center [43, 75] width 29 height 19
click at [50, 101] on link "Paste Ctrl+V" at bounding box center [117, 106] width 150 height 14
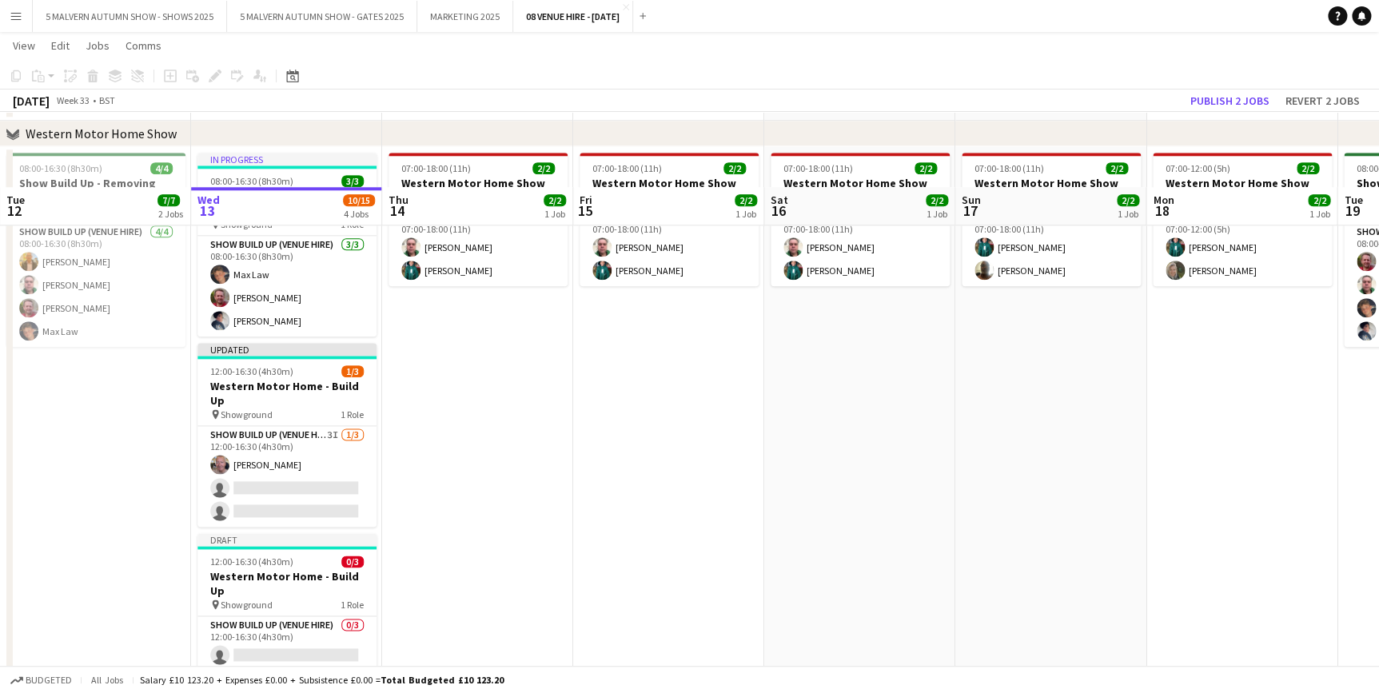
scroll to position [871, 0]
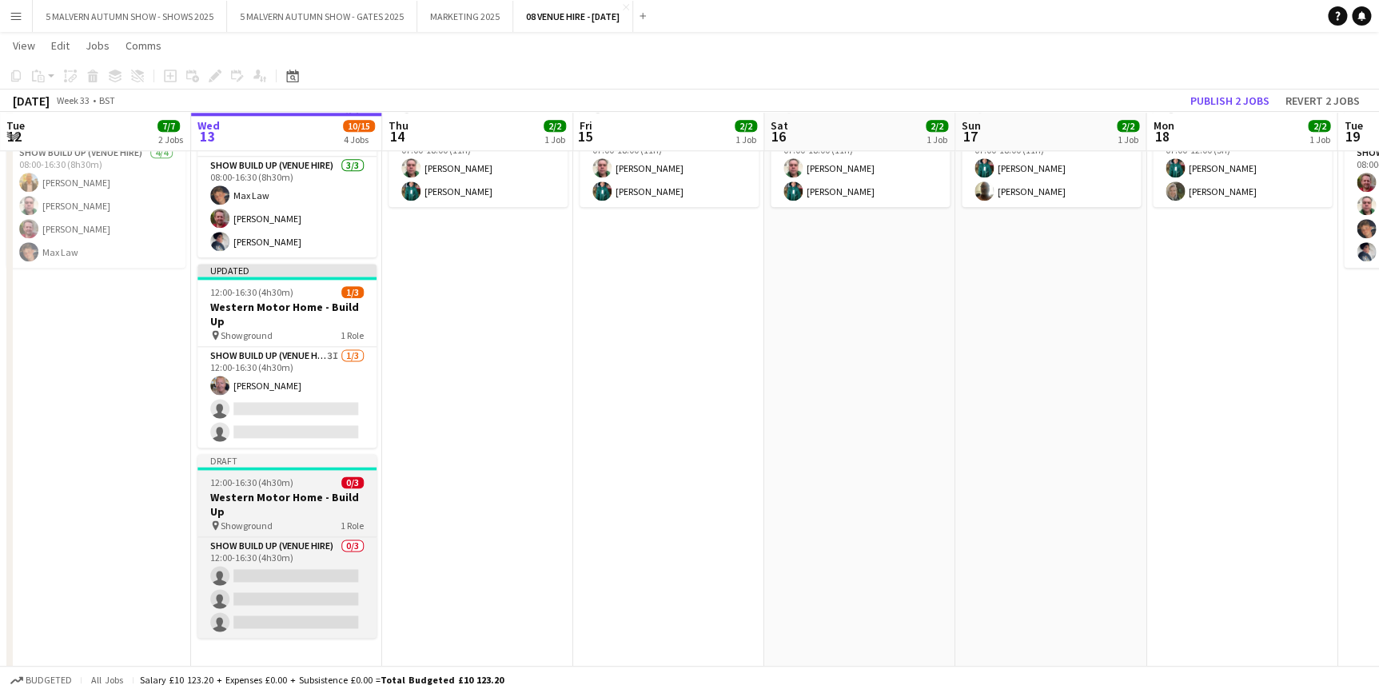
click at [256, 490] on h3 "Western Motor Home - Build Up" at bounding box center [286, 504] width 179 height 29
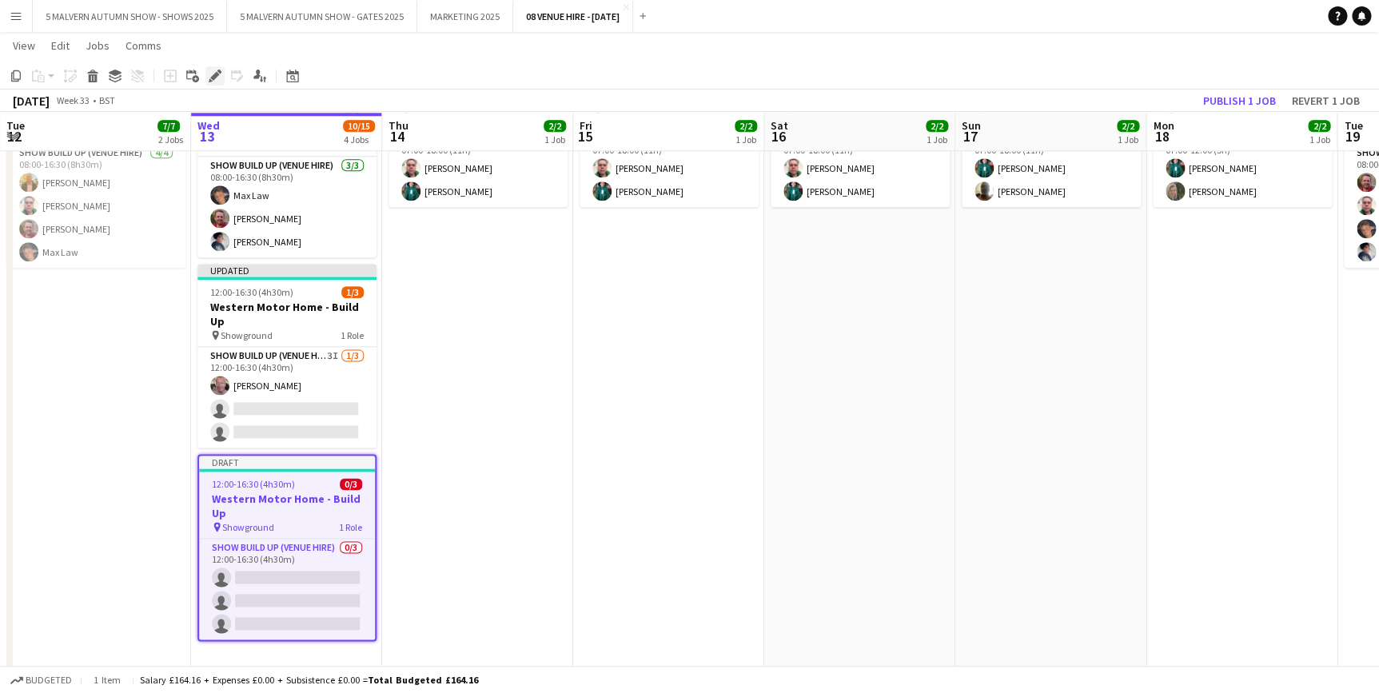
click at [207, 80] on div "Edit" at bounding box center [214, 75] width 19 height 19
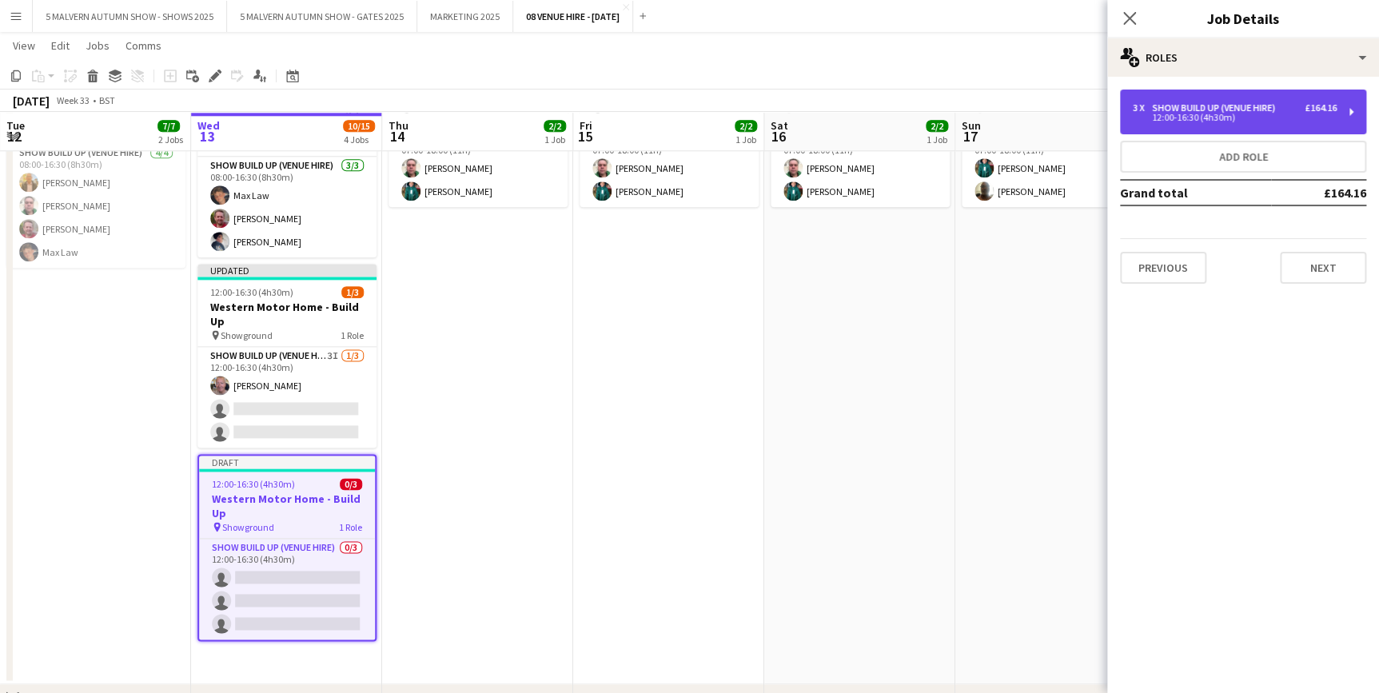
click at [1188, 102] on div "Show Build Up (Venue Hire)" at bounding box center [1217, 107] width 130 height 11
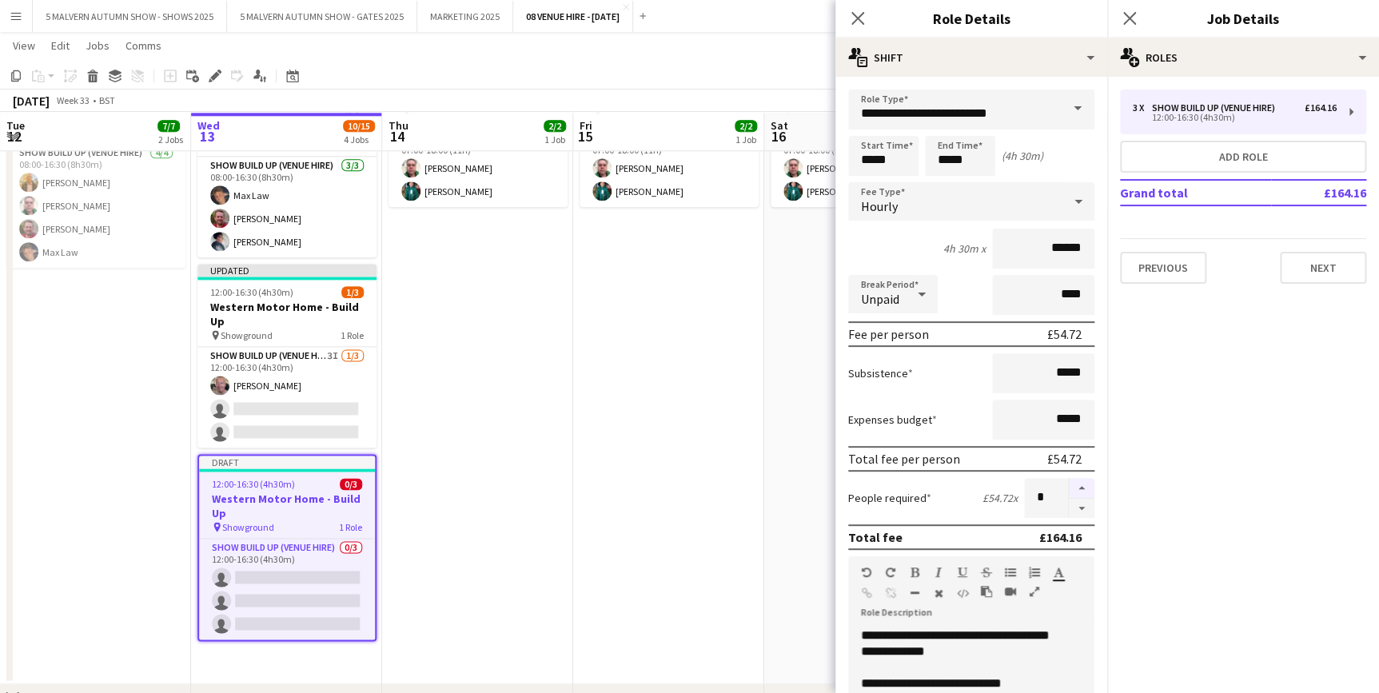
click at [1069, 485] on button "button" at bounding box center [1082, 488] width 26 height 21
click at [1071, 511] on button "button" at bounding box center [1082, 509] width 26 height 20
click at [1072, 511] on button "button" at bounding box center [1082, 509] width 26 height 20
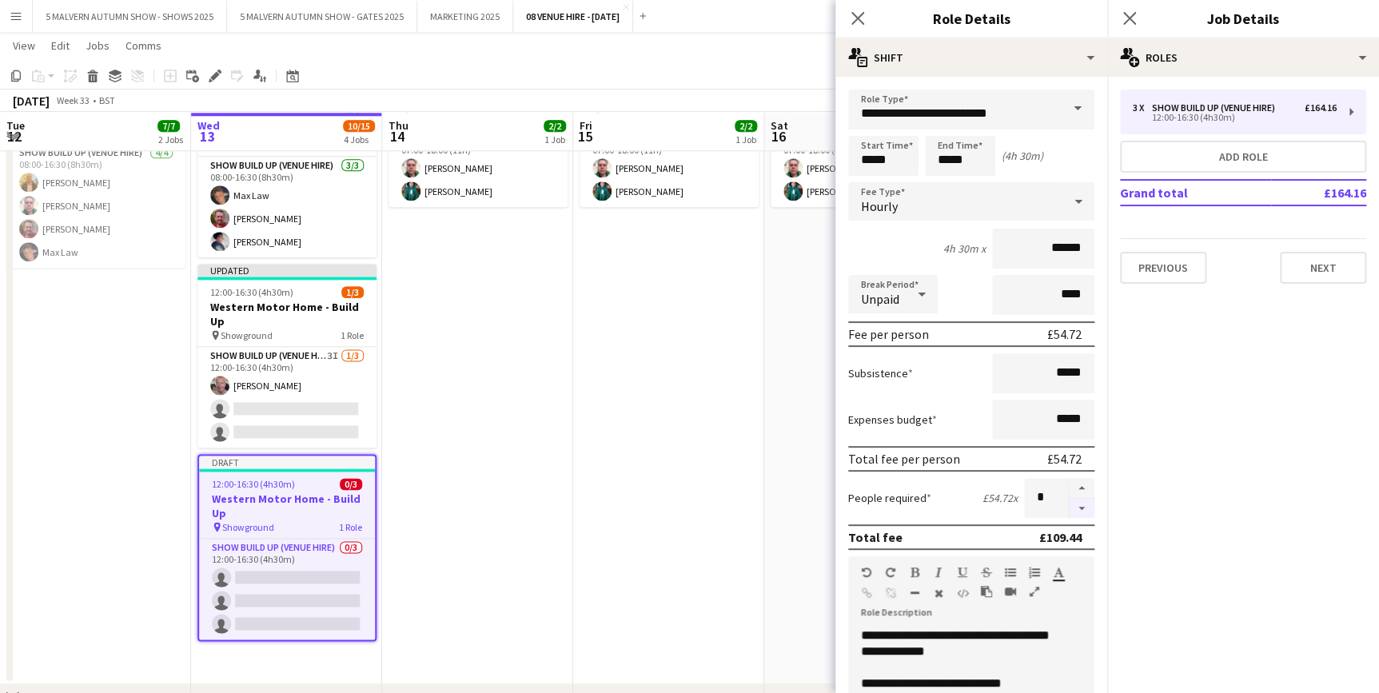
click at [1072, 511] on button "button" at bounding box center [1082, 509] width 26 height 20
type input "*"
click at [892, 144] on input "*****" at bounding box center [883, 156] width 70 height 40
type input "*****"
click at [860, 122] on div at bounding box center [867, 128] width 32 height 16
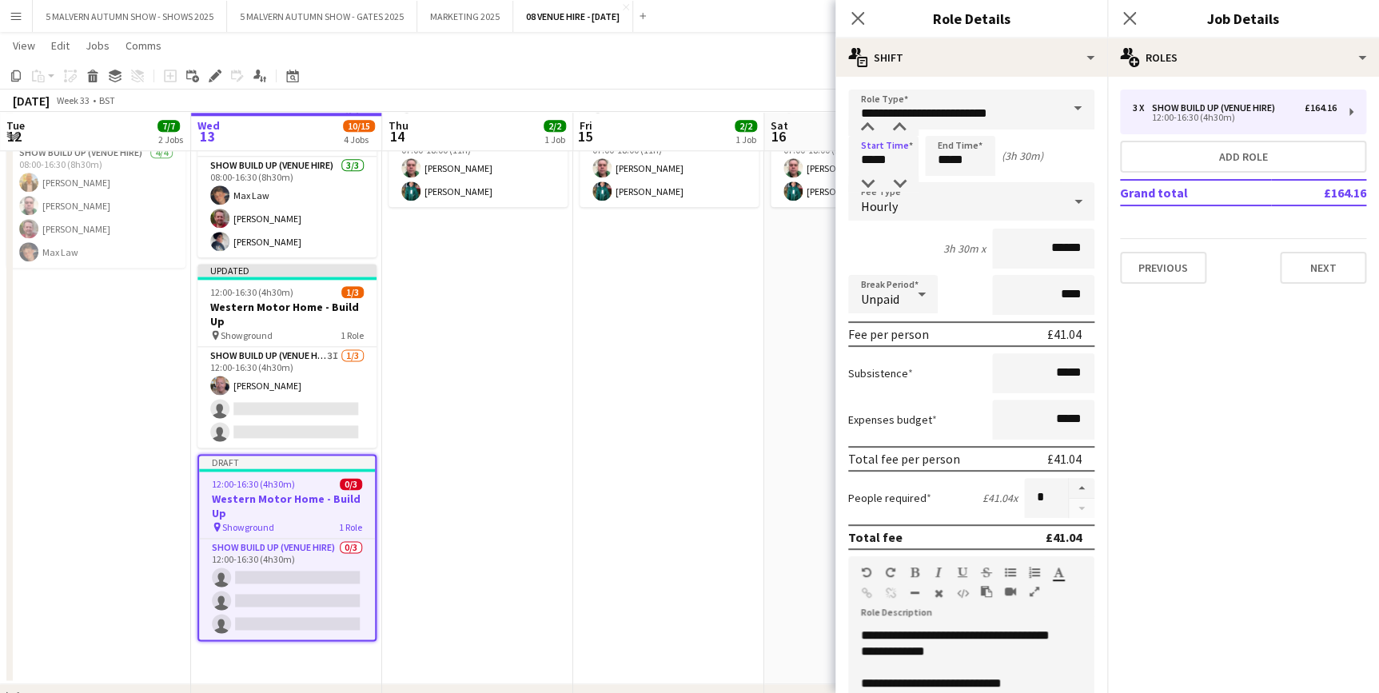
click at [784, 409] on app-date-cell "07:00-18:00 (11h) 2/2 Western Motor Home Show pin Showground - Toilet & Showers…" at bounding box center [859, 375] width 191 height 617
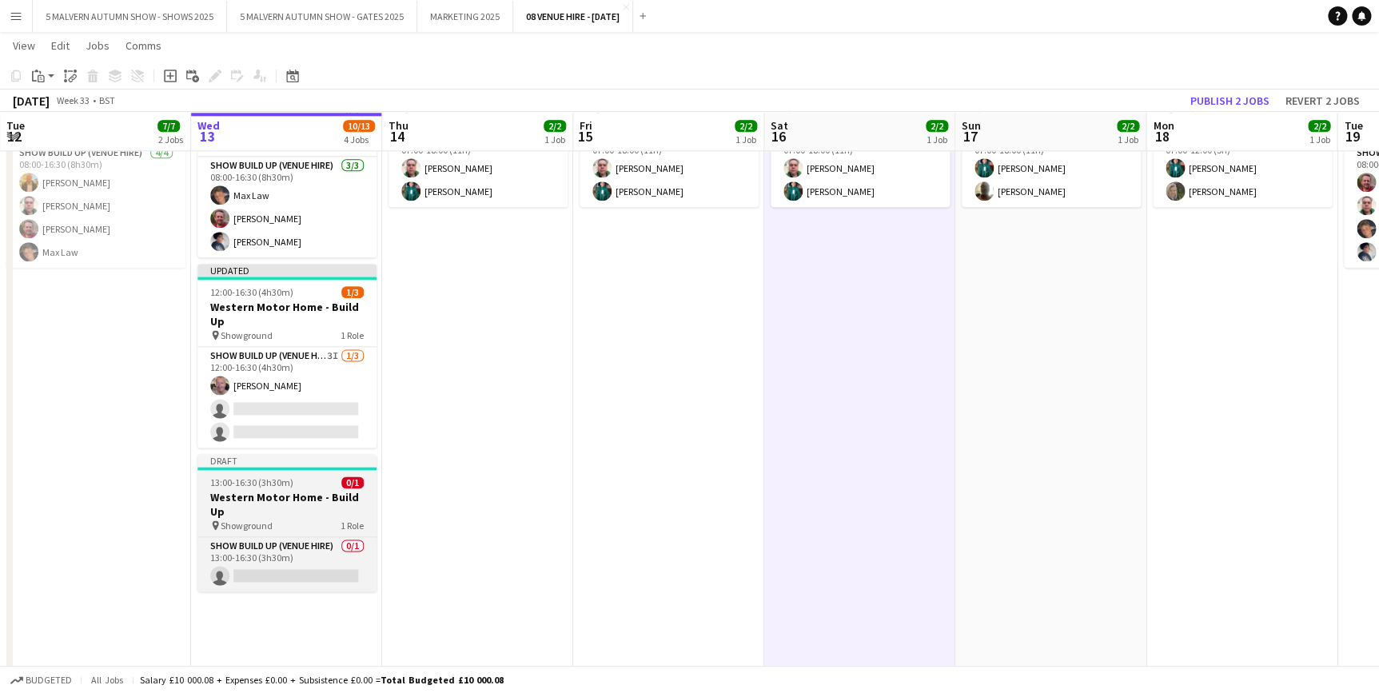
click at [283, 459] on app-job-card "Draft 13:00-16:30 (3h30m) 0/1 Western Motor Home - Build Up pin Showground 1 Ro…" at bounding box center [286, 523] width 179 height 138
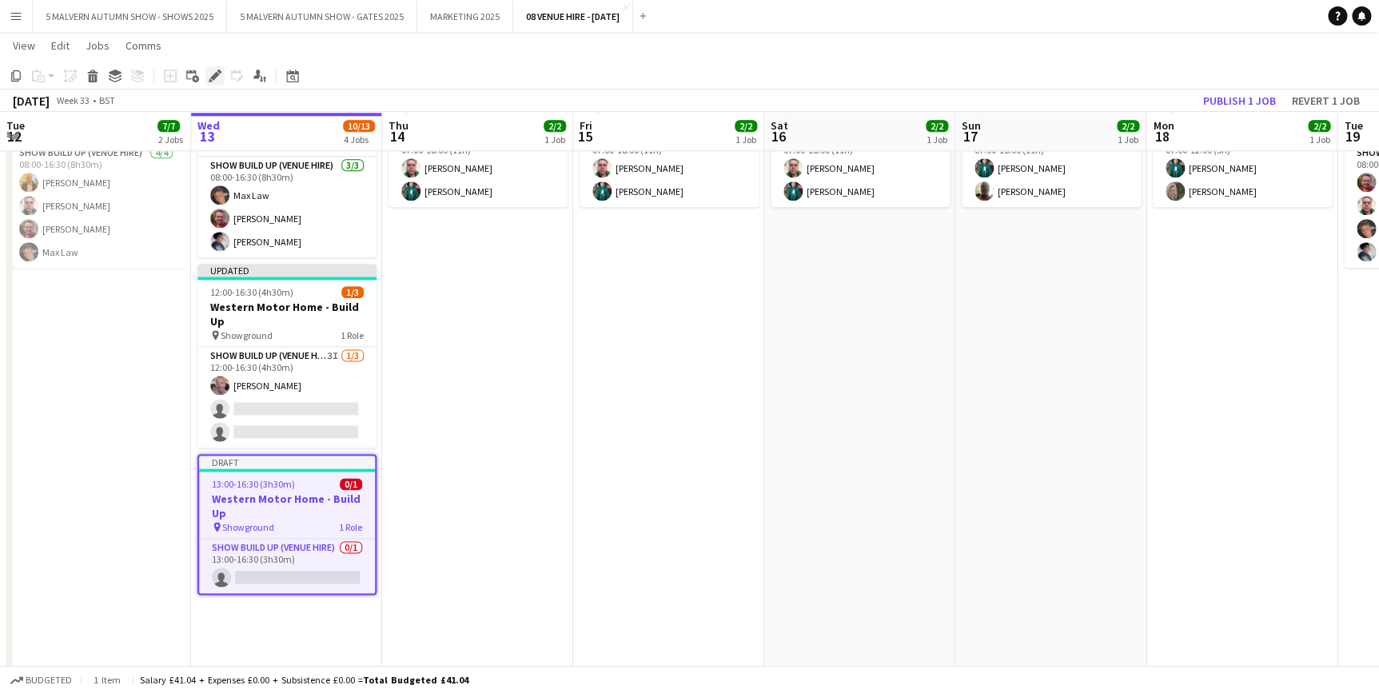
click at [209, 72] on icon "Edit" at bounding box center [215, 76] width 13 height 13
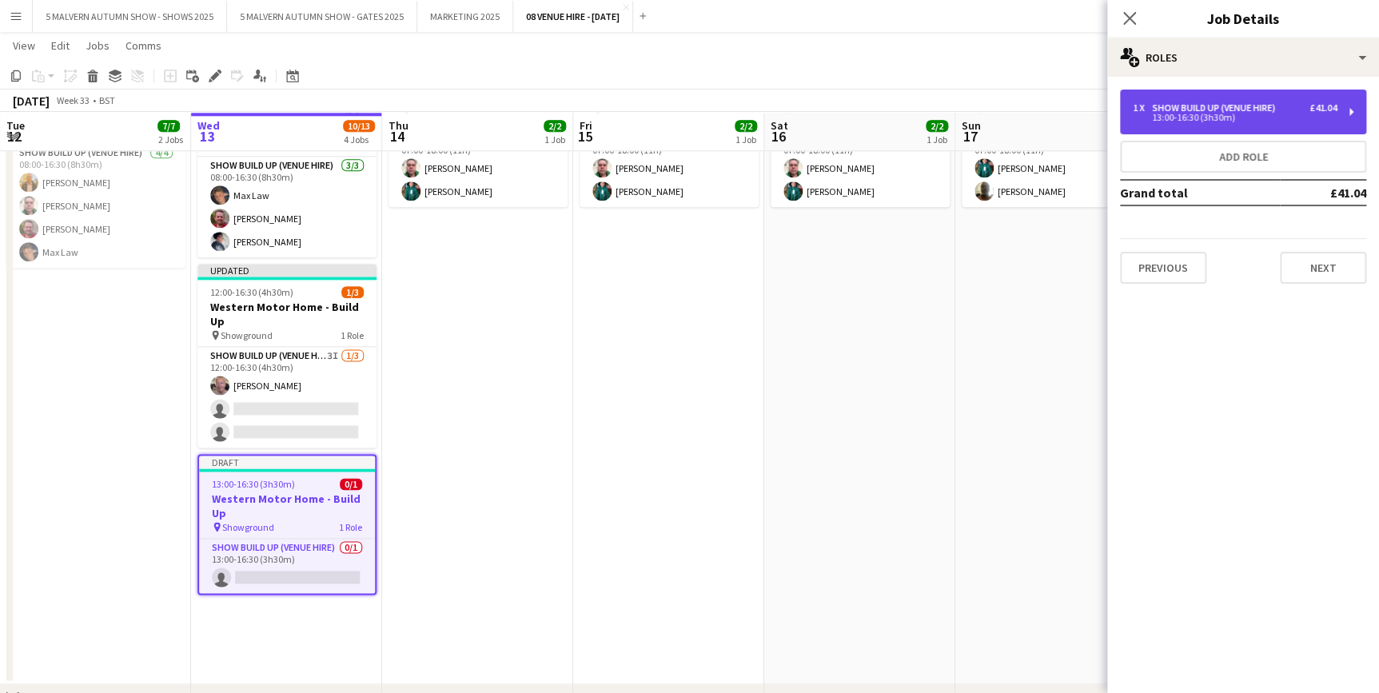
click at [1246, 105] on div "Show Build Up (Venue Hire)" at bounding box center [1217, 107] width 130 height 11
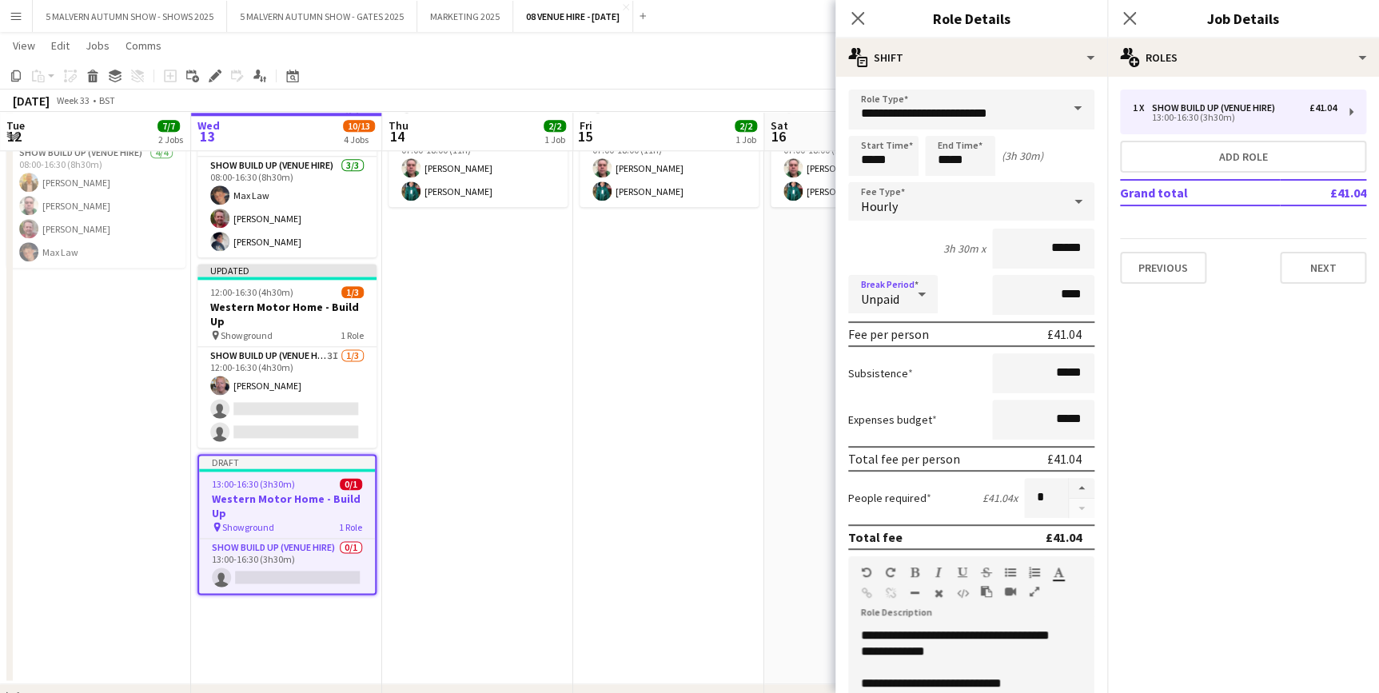
click at [912, 301] on icon at bounding box center [921, 294] width 19 height 32
click at [909, 332] on span "Paid" at bounding box center [893, 339] width 64 height 15
click at [1050, 290] on input "****" at bounding box center [1043, 295] width 102 height 40
type input "***"
click at [726, 329] on app-date-cell "07:00-18:00 (11h) 2/2 Western Motor Home Show pin Showground - Toilet & Showers…" at bounding box center [668, 375] width 191 height 617
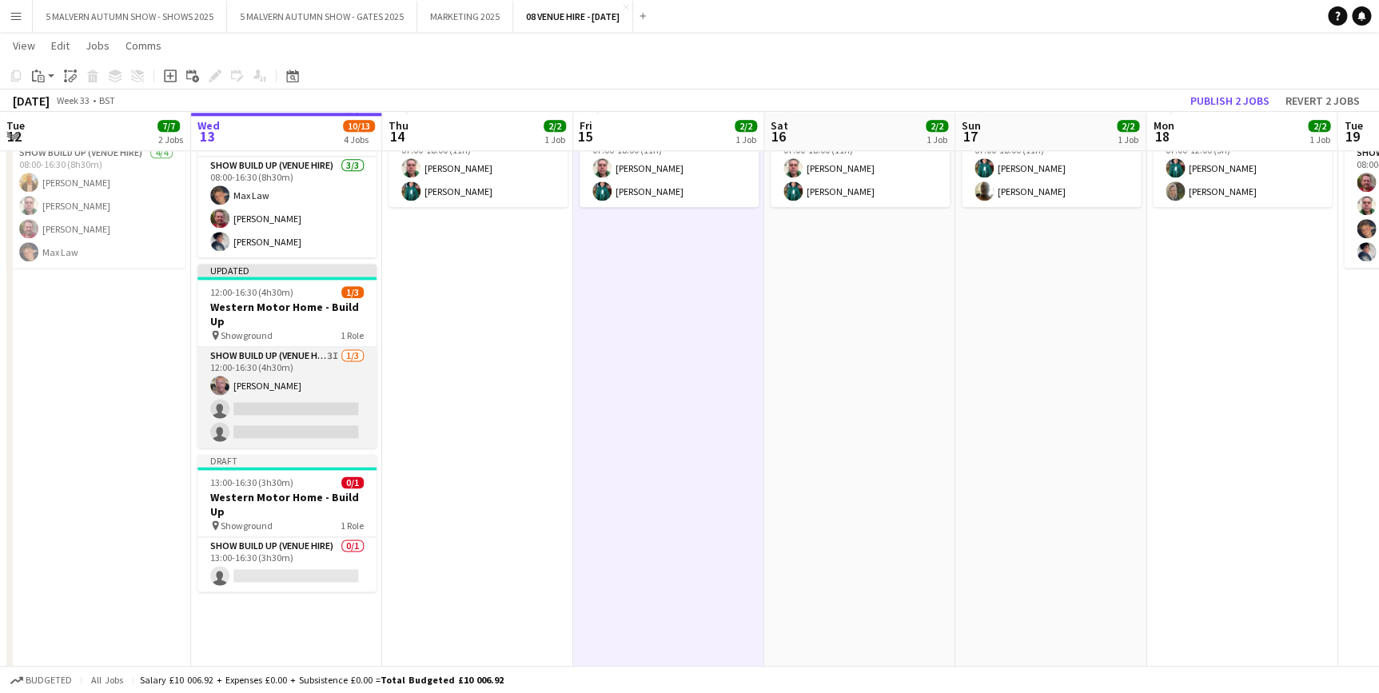
click at [290, 347] on app-card-role "Show Build Up (Venue Hire) 3I [DATE] 12:00-16:30 (4h30m) [PERSON_NAME] single-n…" at bounding box center [286, 397] width 179 height 101
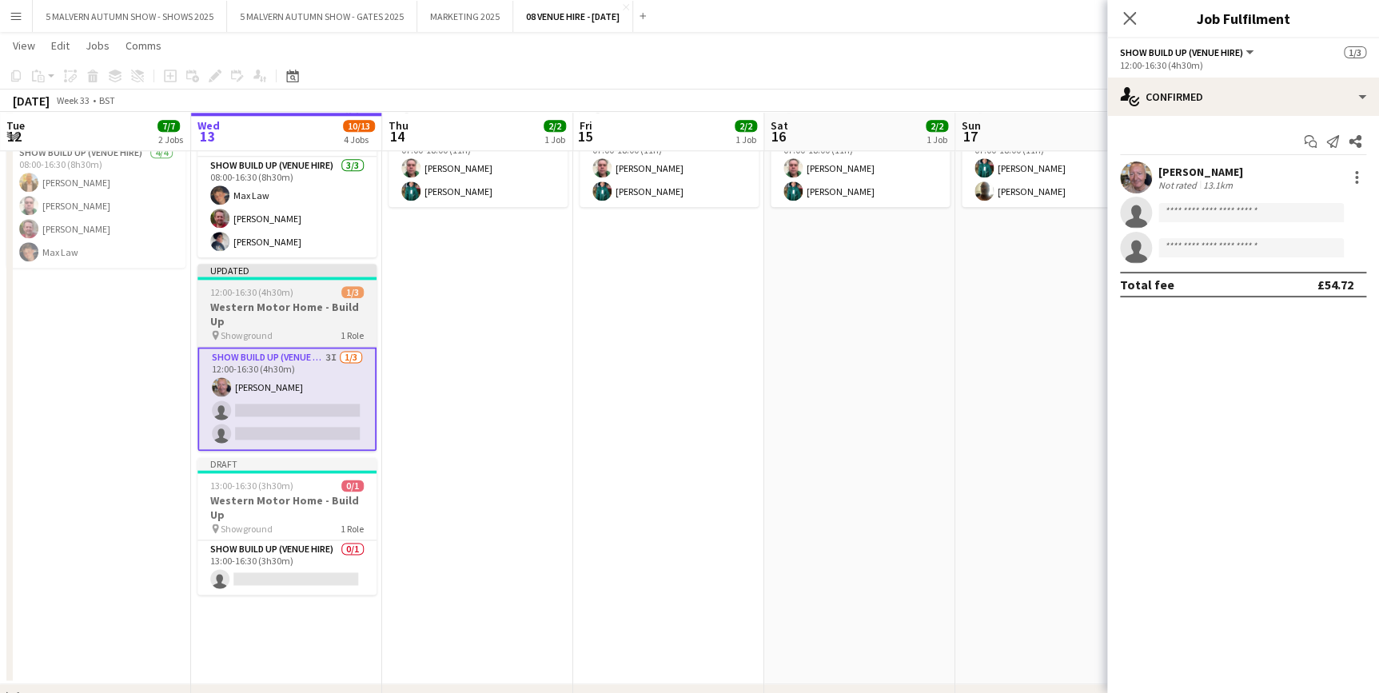
click at [248, 286] on span "12:00-16:30 (4h30m)" at bounding box center [251, 292] width 83 height 12
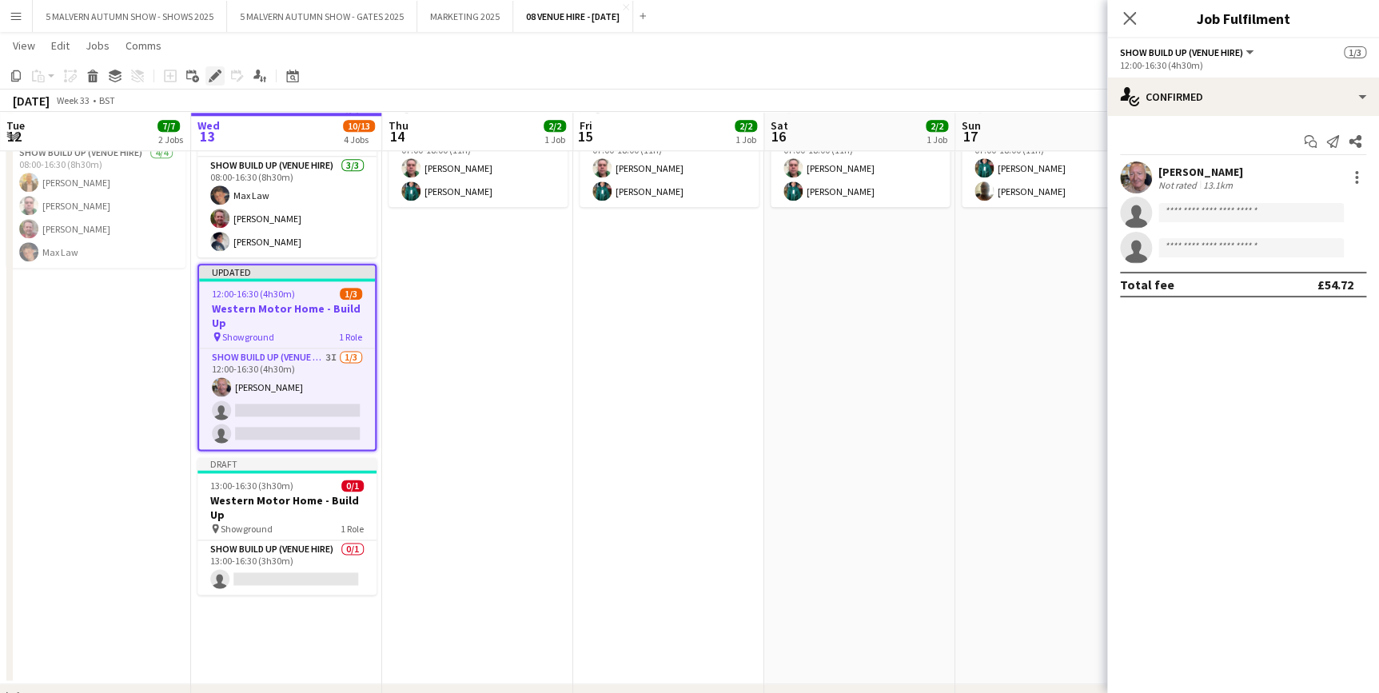
click at [205, 72] on div "Edit" at bounding box center [214, 75] width 19 height 19
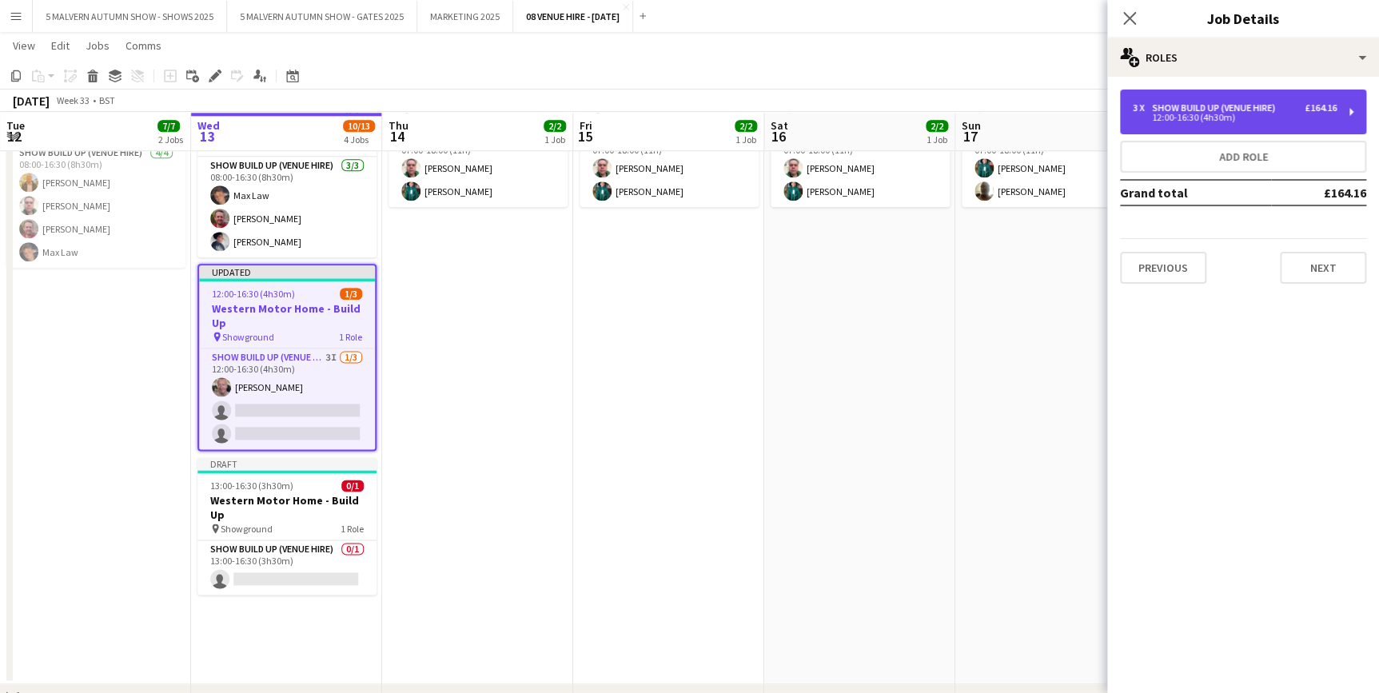
click at [1248, 117] on div "12:00-16:30 (4h30m)" at bounding box center [1235, 118] width 204 height 8
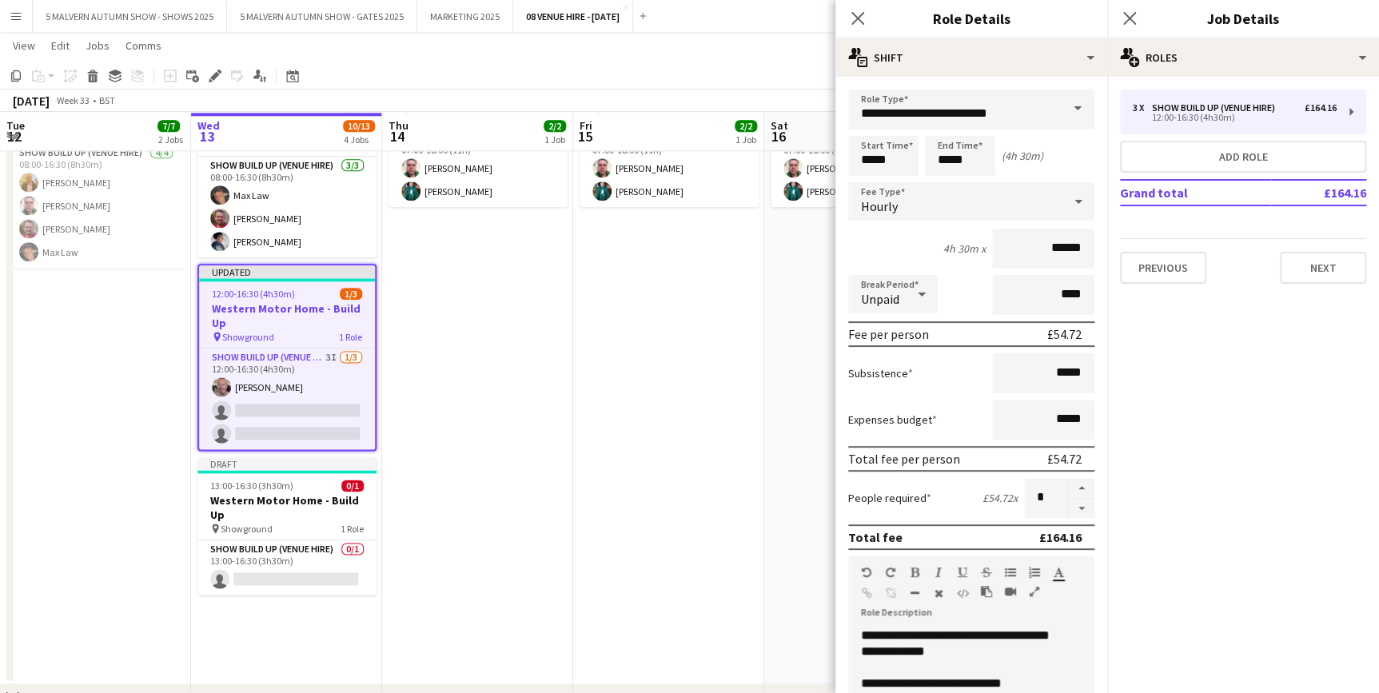
click at [892, 281] on div "Unpaid" at bounding box center [877, 294] width 58 height 38
click at [895, 330] on mat-option "Paid" at bounding box center [893, 339] width 90 height 40
click at [1051, 293] on input "****" at bounding box center [1043, 295] width 102 height 40
type input "***"
click at [623, 406] on app-date-cell "07:00-18:00 (11h) 2/2 Western Motor Home Show pin Showground - Toilet & Showers…" at bounding box center [668, 375] width 191 height 617
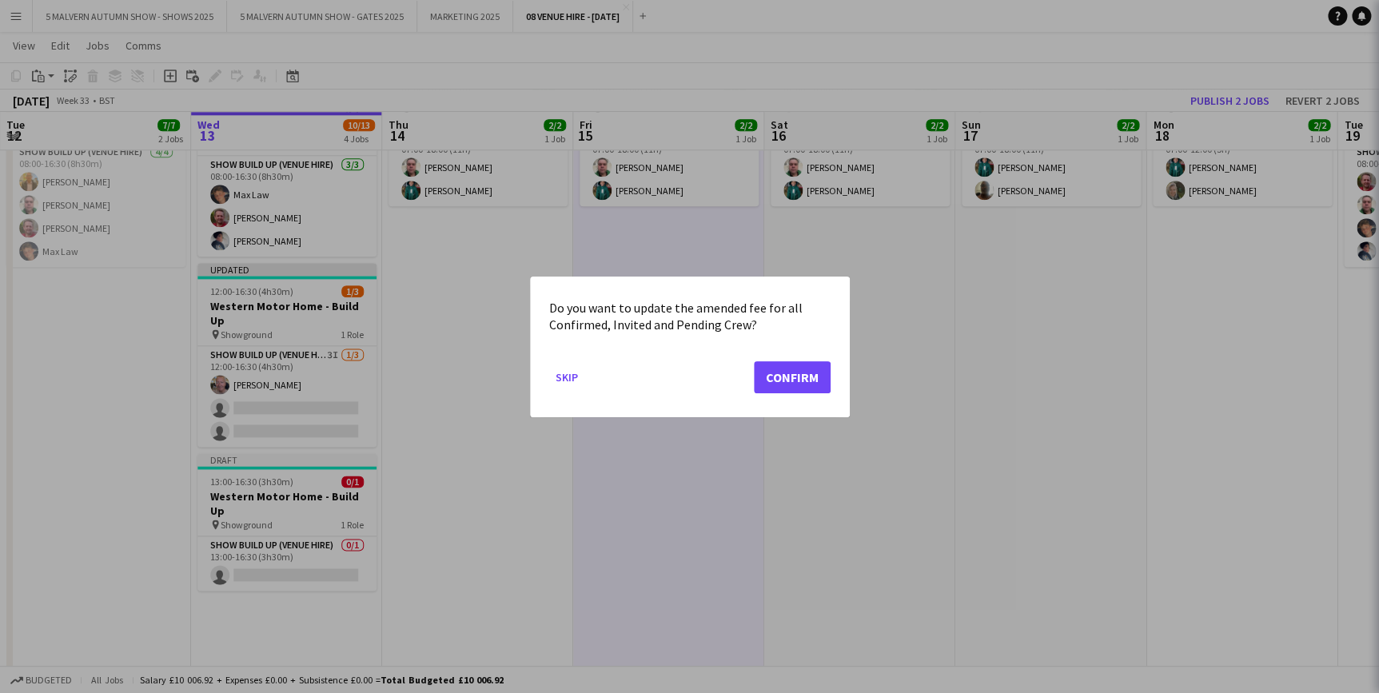
scroll to position [0, 0]
click at [763, 376] on button "Confirm" at bounding box center [792, 377] width 77 height 32
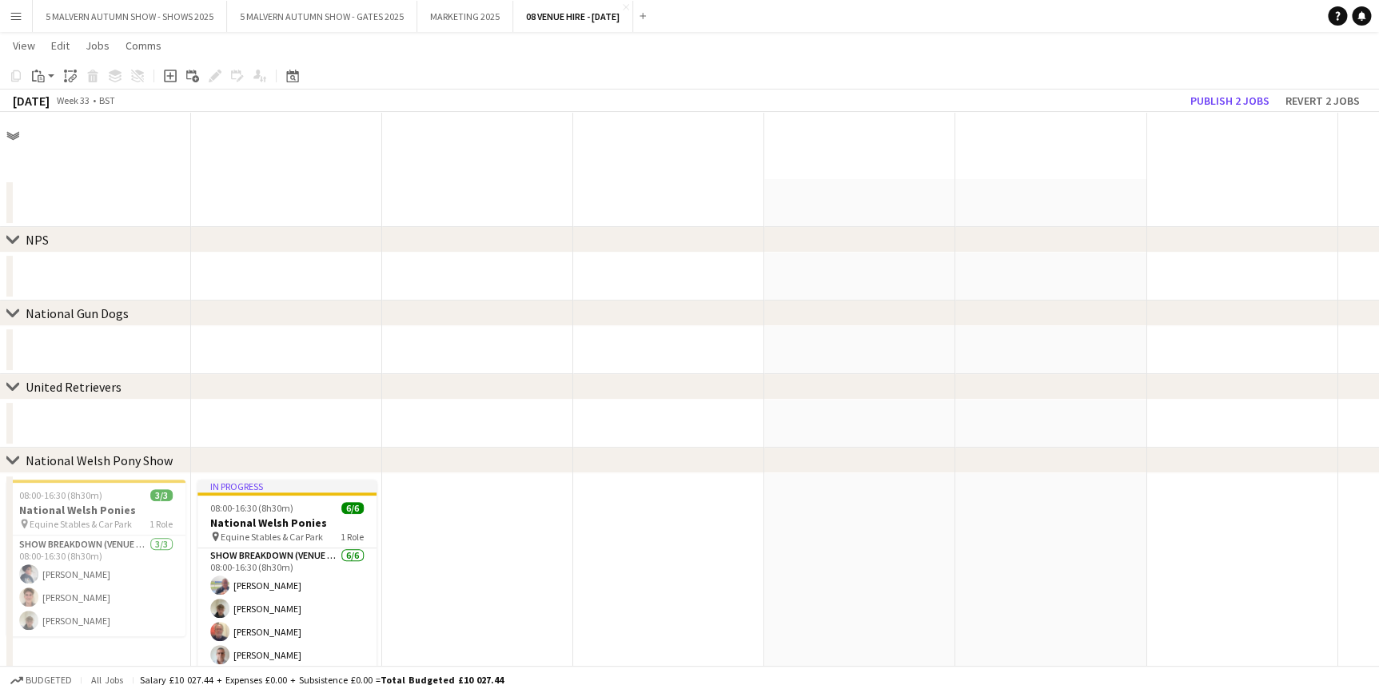
scroll to position [871, 0]
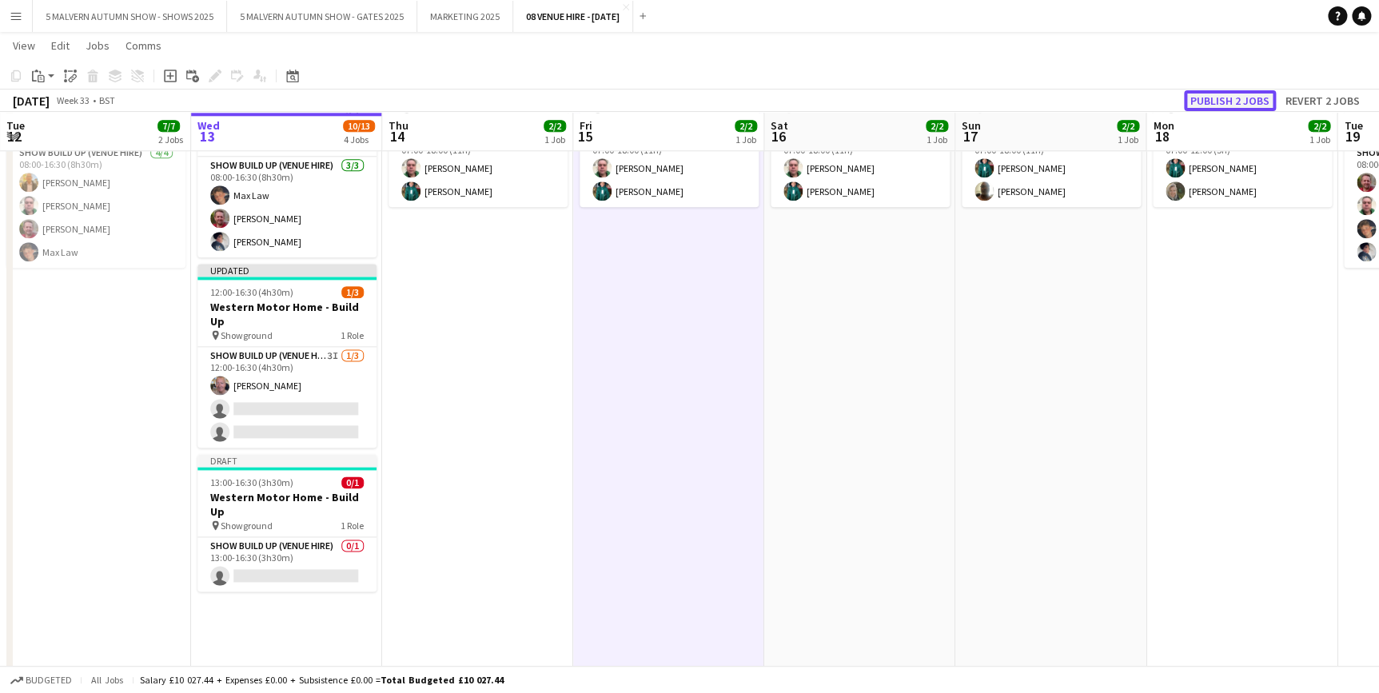
click at [1233, 102] on button "Publish 2 jobs" at bounding box center [1230, 100] width 92 height 21
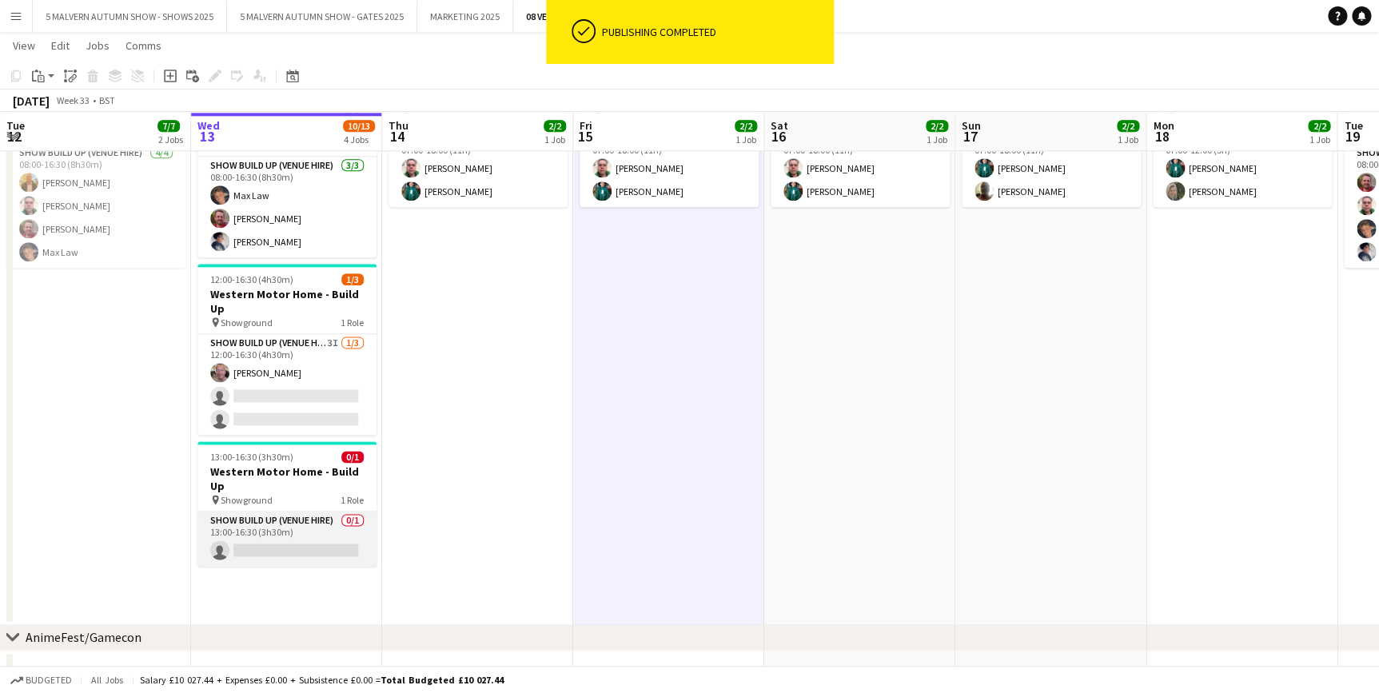
click at [264, 512] on app-card-role "Show Build Up (Venue Hire) 0/1 13:00-16:30 (3h30m) single-neutral-actions" at bounding box center [286, 539] width 179 height 54
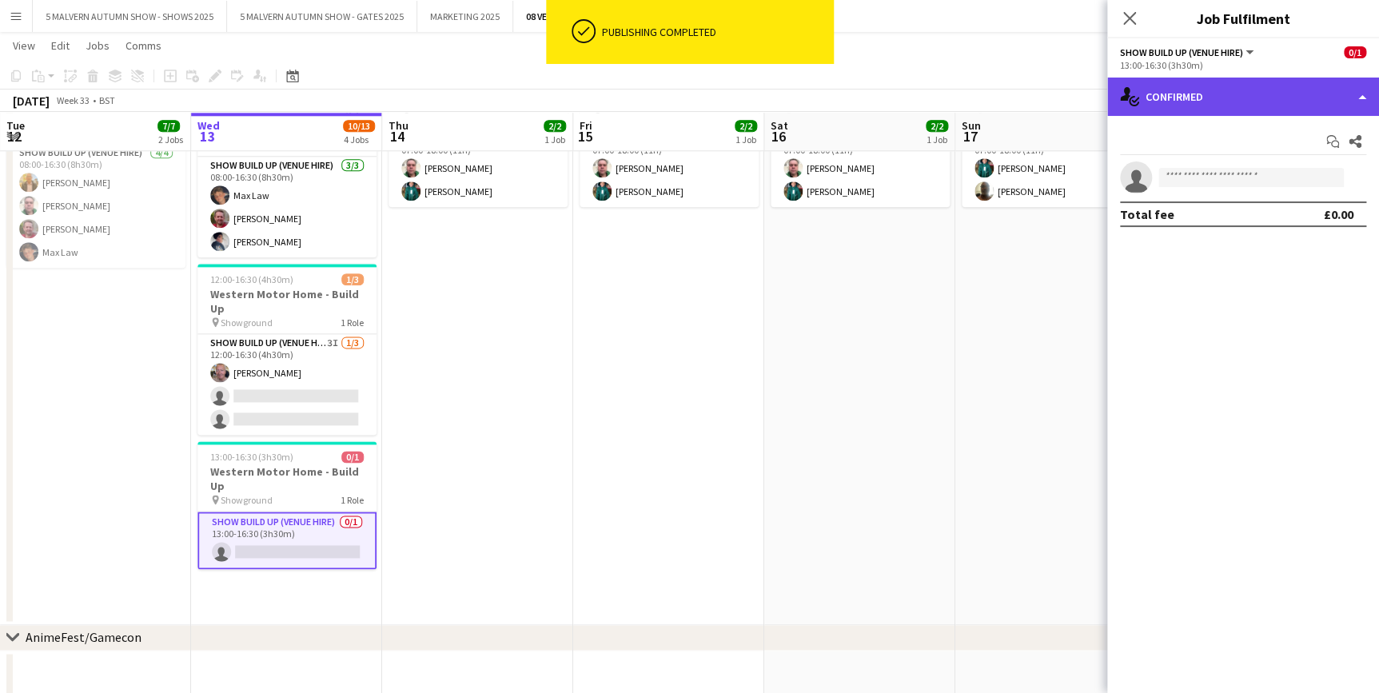
click at [1169, 95] on div "single-neutral-actions-check-2 Confirmed" at bounding box center [1243, 97] width 272 height 38
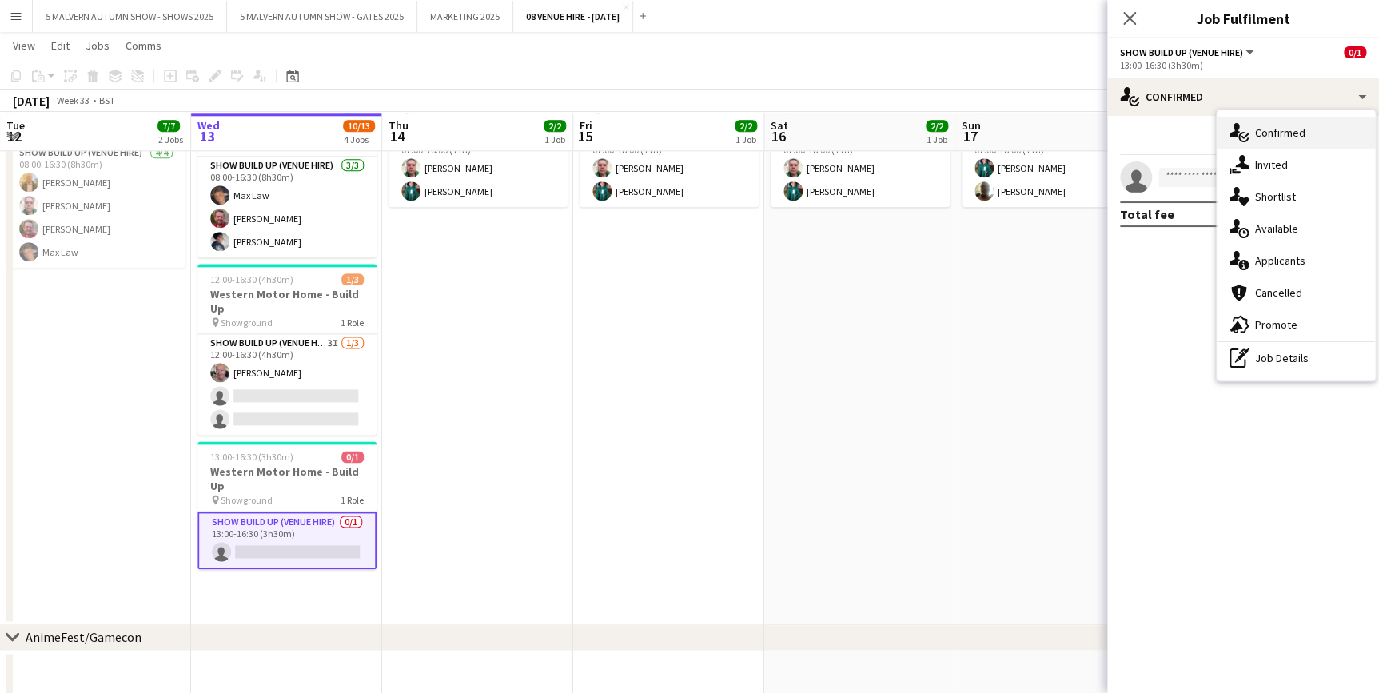
click at [1266, 136] on div "single-neutral-actions-check-2 Confirmed" at bounding box center [1296, 133] width 158 height 32
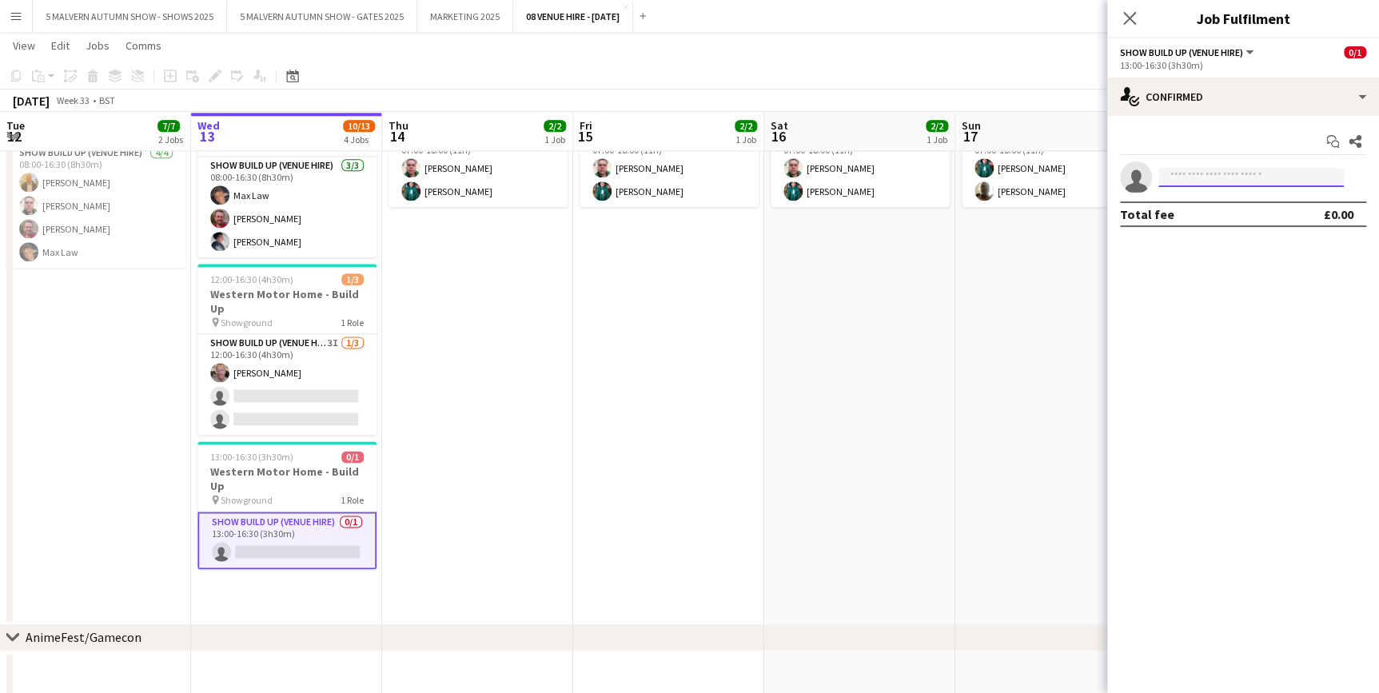
click at [1226, 171] on input at bounding box center [1250, 177] width 185 height 19
type input "****"
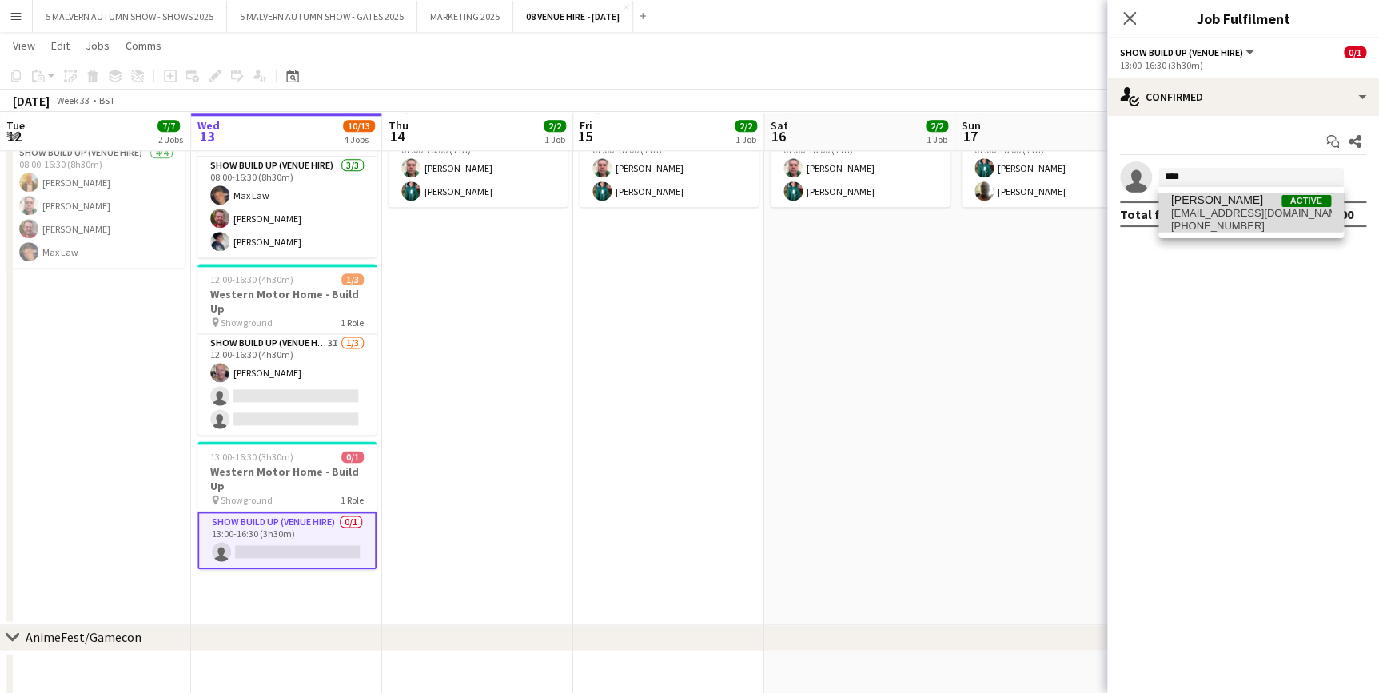
click at [1206, 202] on span "[PERSON_NAME]" at bounding box center [1217, 200] width 92 height 14
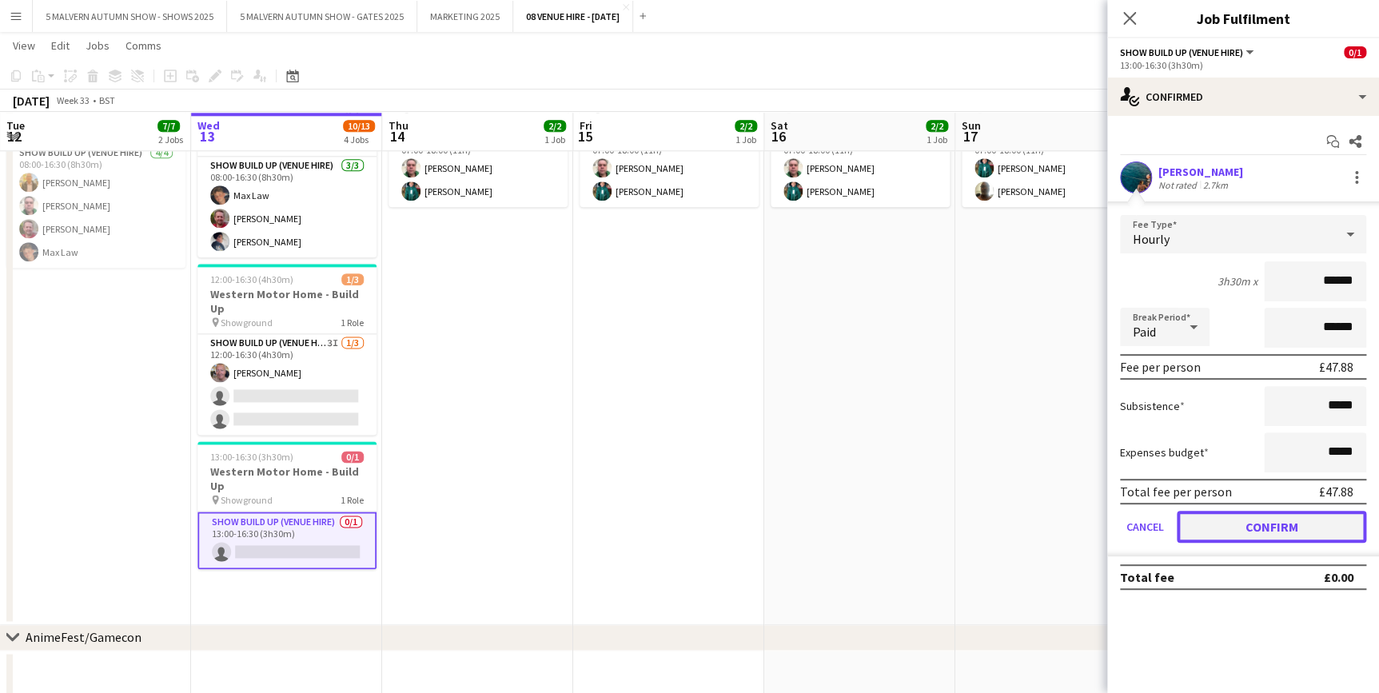
click at [1311, 531] on button "Confirm" at bounding box center [1271, 527] width 189 height 32
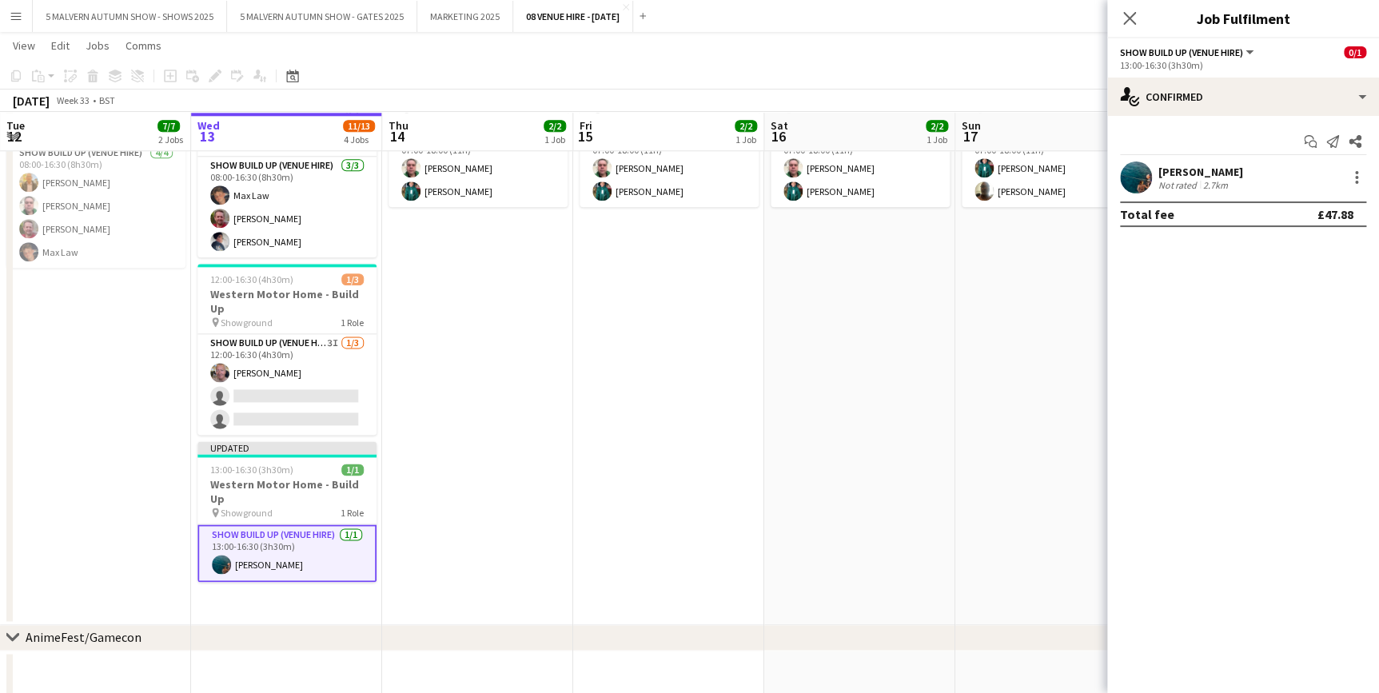
click at [772, 353] on app-date-cell "07:00-18:00 (11h) 2/2 Western Motor Home Show pin Showground - Toilet & Showers…" at bounding box center [859, 346] width 191 height 558
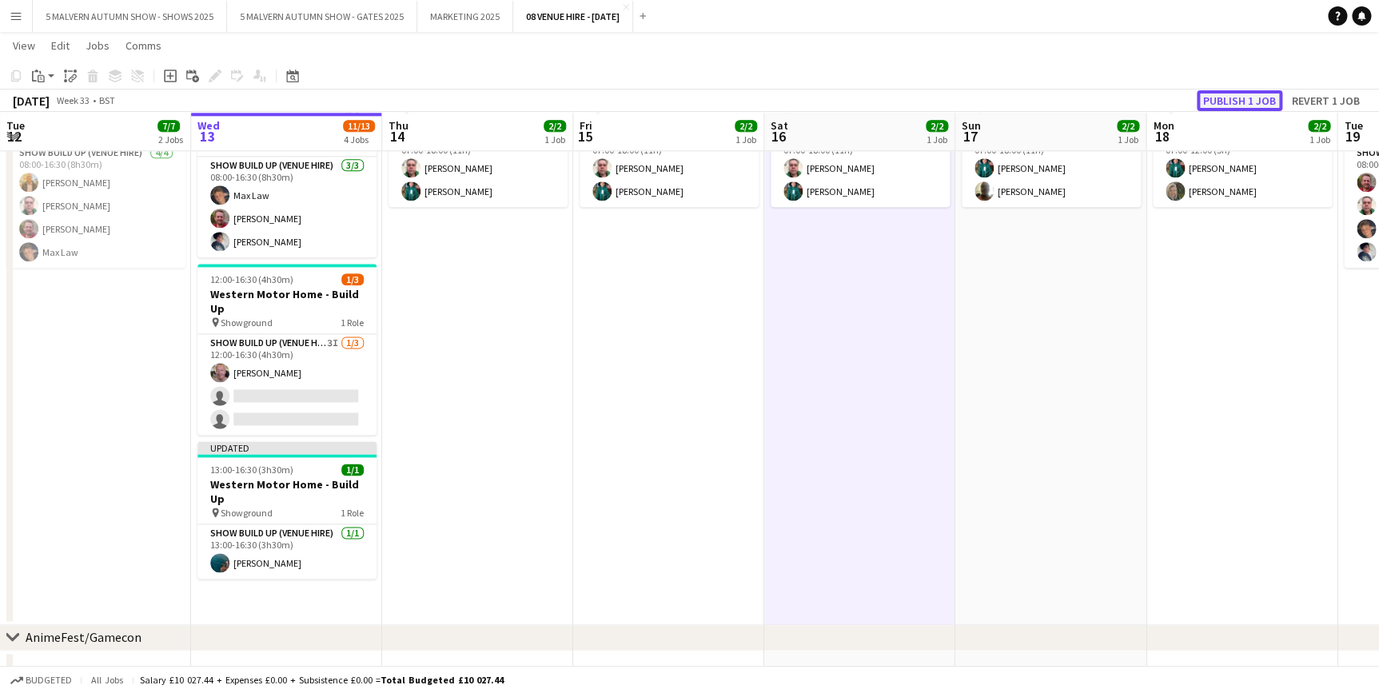
click at [1239, 92] on button "Publish 1 job" at bounding box center [1240, 100] width 86 height 21
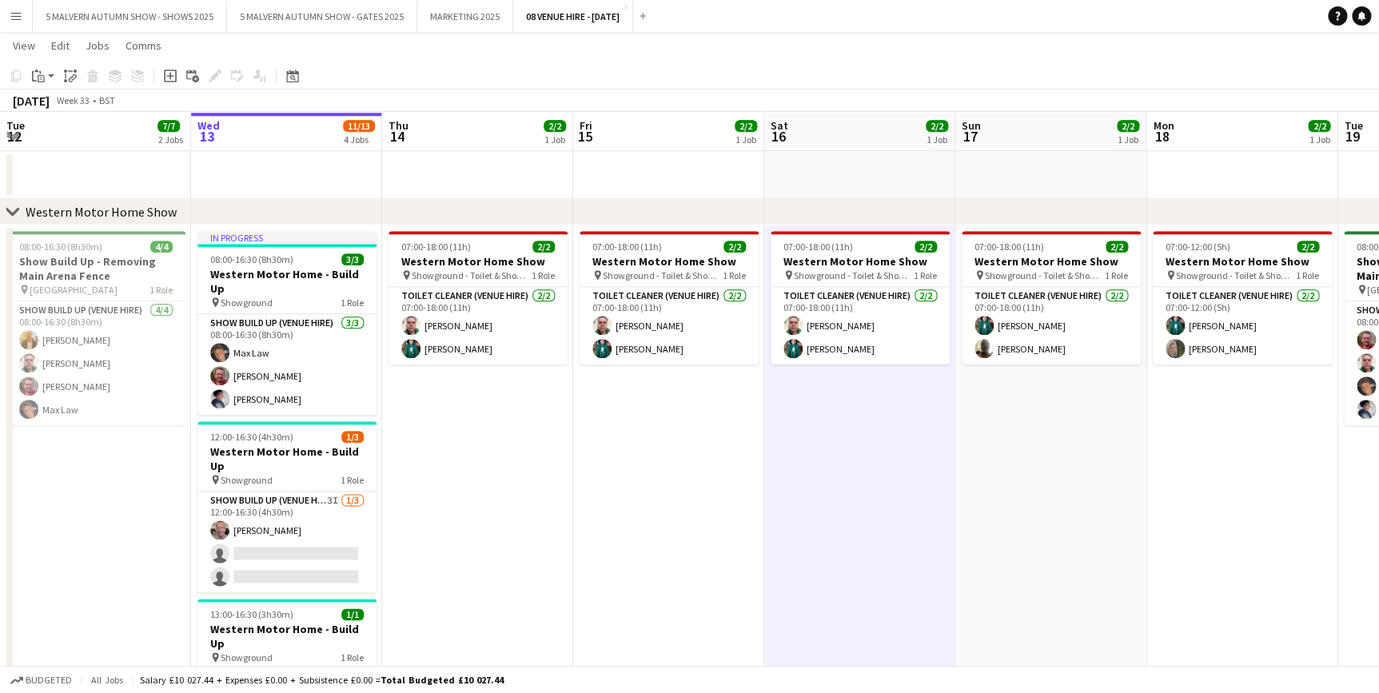
scroll to position [0, 425]
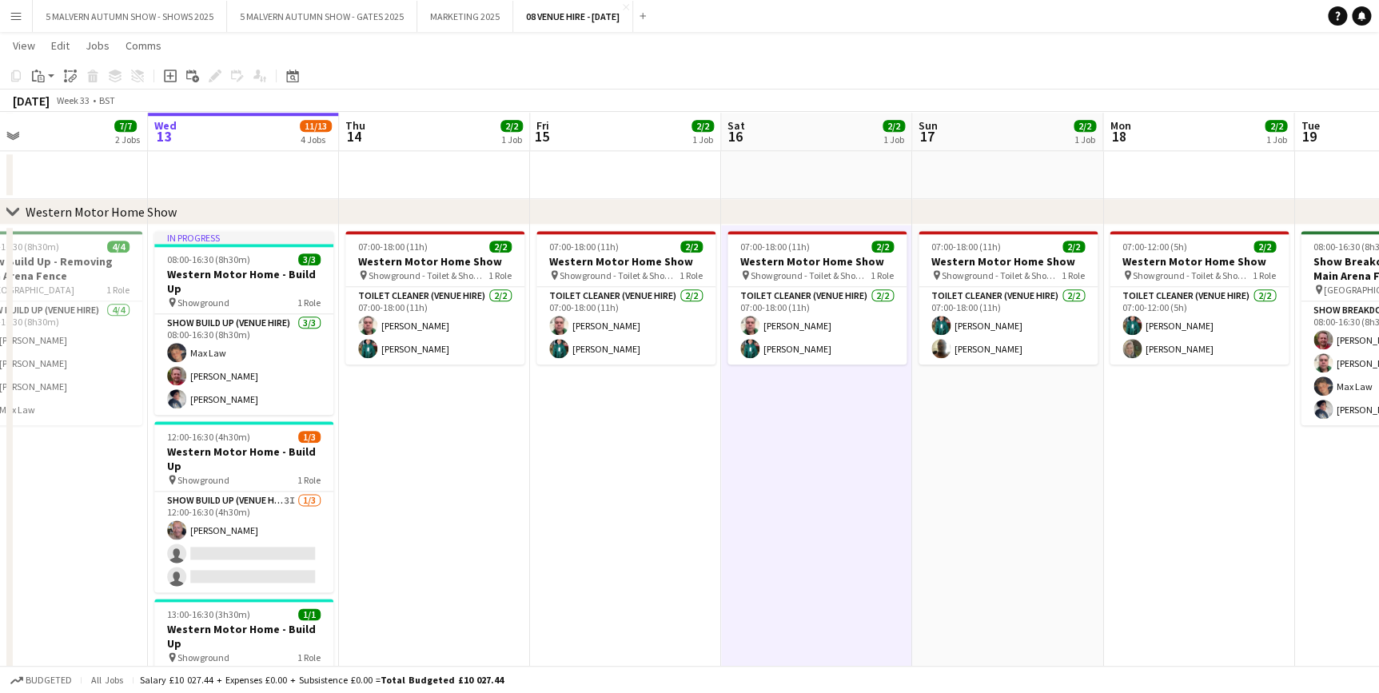
drag, startPoint x: 1137, startPoint y: 135, endPoint x: 784, endPoint y: 136, distance: 352.6
click at [784, 136] on div "chevron-right NPS chevron-right National Gun Dogs chevron-right United Retrieve…" at bounding box center [689, 152] width 1379 height 1609
drag, startPoint x: 1183, startPoint y: 128, endPoint x: 799, endPoint y: 127, distance: 384.6
click at [799, 127] on div "chevron-right NPS chevron-right National Gun Dogs chevron-right United Retrieve…" at bounding box center [689, 152] width 1379 height 1609
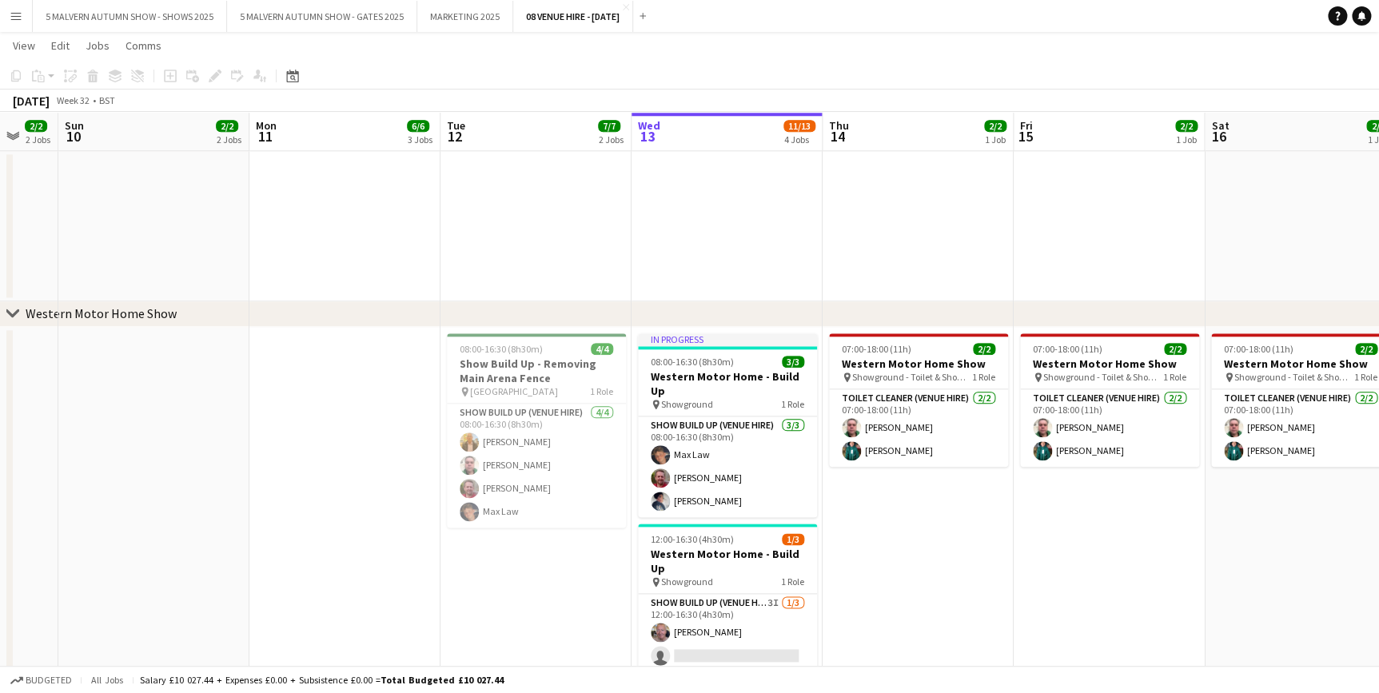
scroll to position [0, 319]
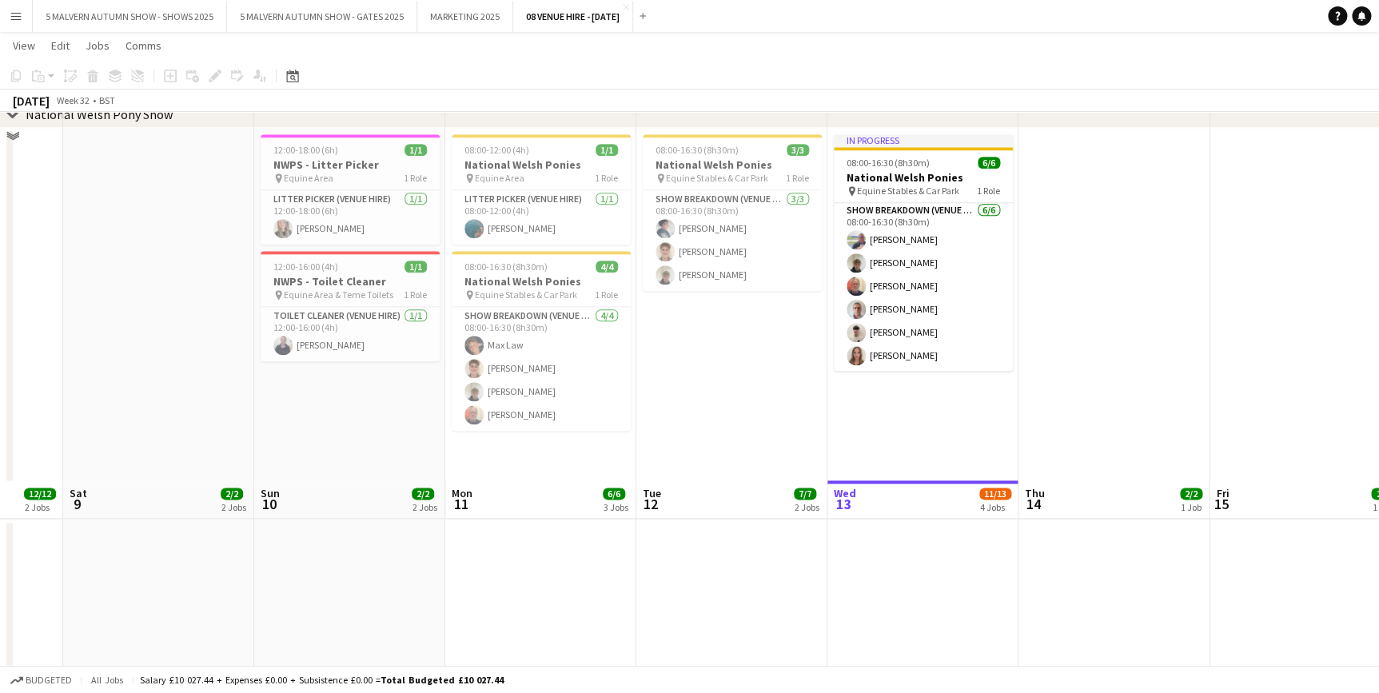
drag, startPoint x: 838, startPoint y: 127, endPoint x: 1367, endPoint y: 181, distance: 532.1
click at [1367, 181] on app-calendar-viewport "Thu 7 Fri 8 12/12 2 Jobs Sat 9 2/2 2 Jobs Sun 10 2/2 2 Jobs Mon 11 6/6 3 Jobs T…" at bounding box center [689, 447] width 1379 height 2198
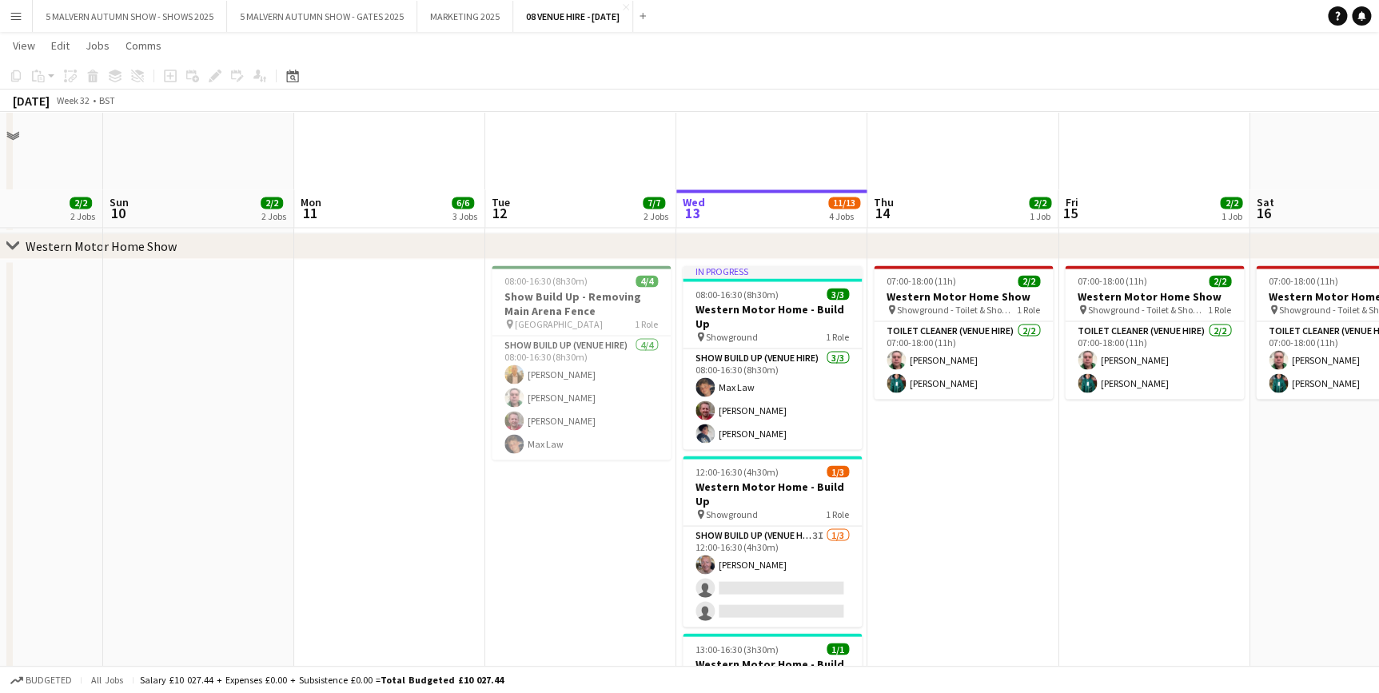
scroll to position [1367, 0]
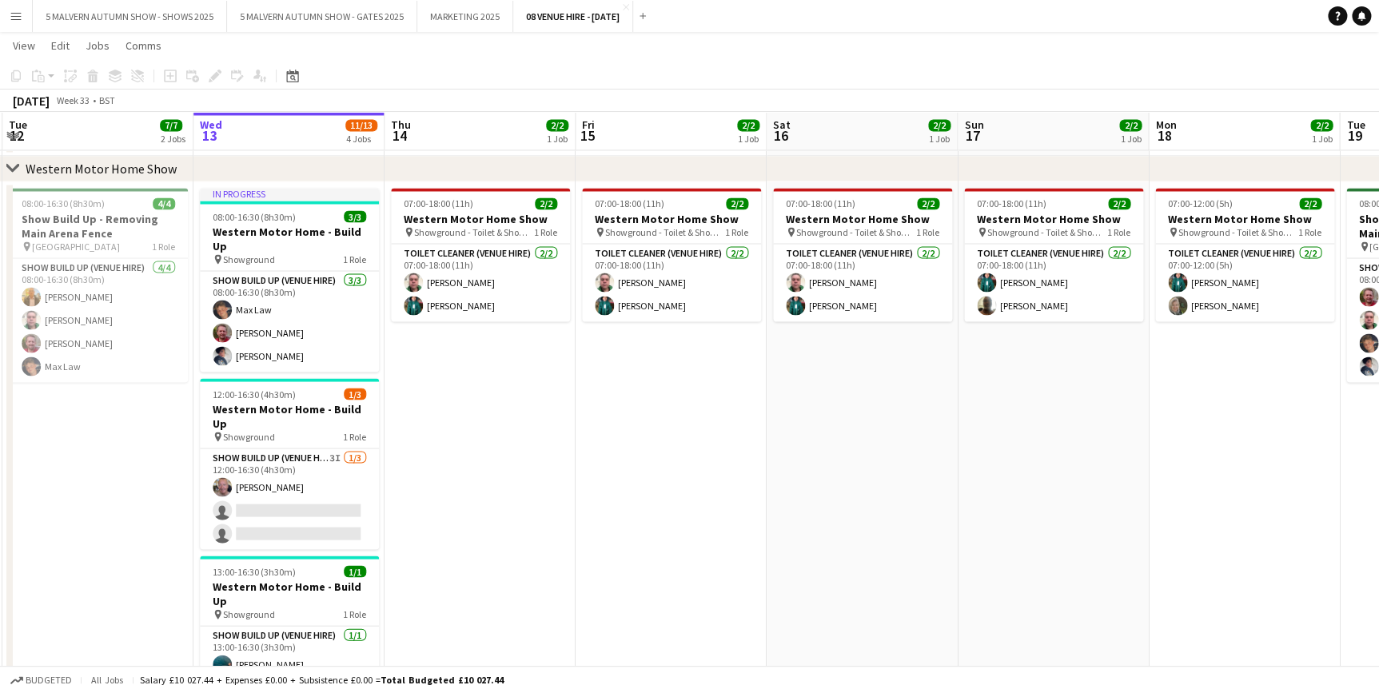
drag, startPoint x: 587, startPoint y: 142, endPoint x: 103, endPoint y: 138, distance: 483.7
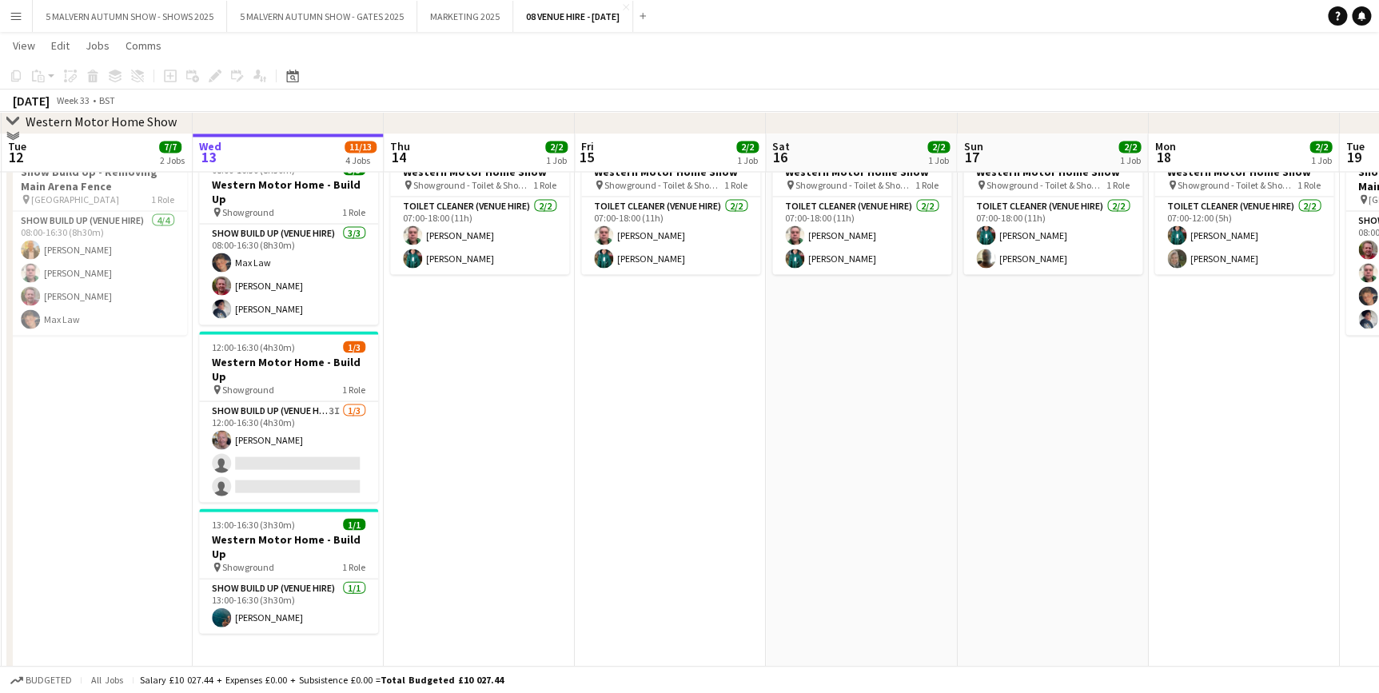
scroll to position [1439, 0]
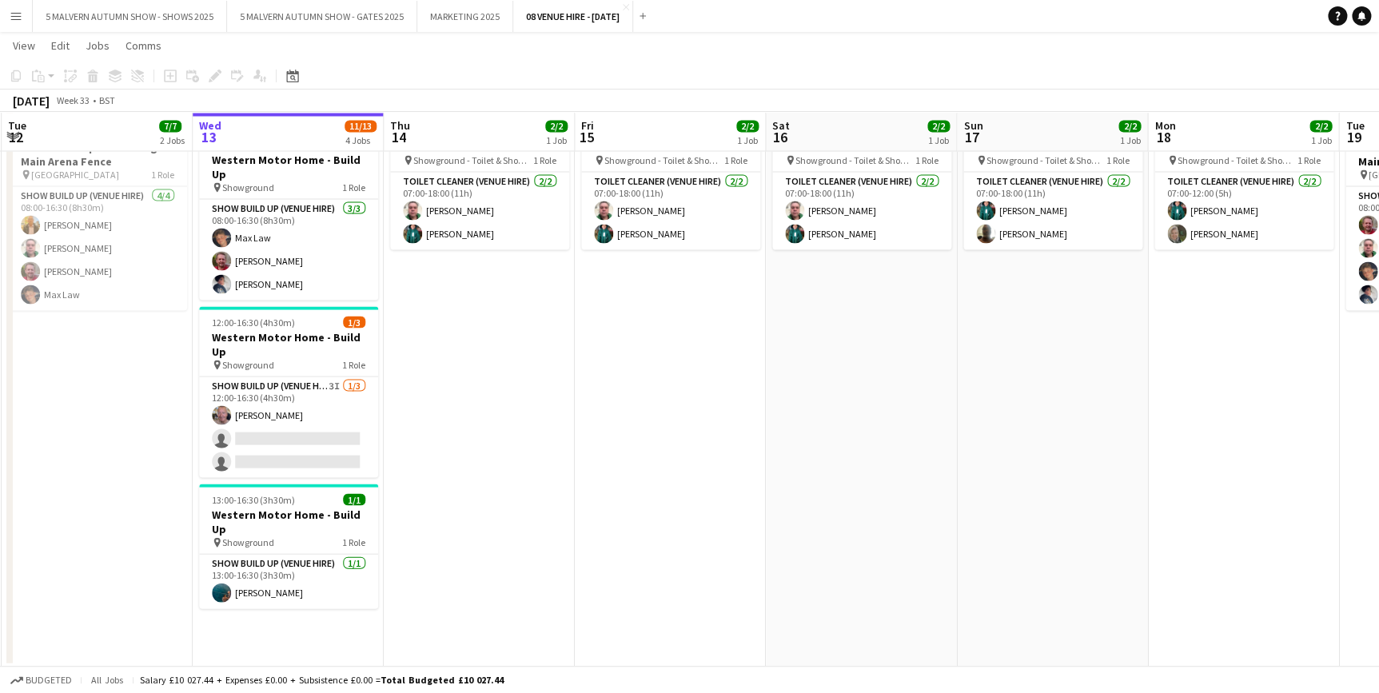
click at [479, 496] on app-date-cell "07:00-18:00 (11h) 2/2 Western Motor Home Show pin Showground - Toilet & Showers…" at bounding box center [479, 389] width 191 height 558
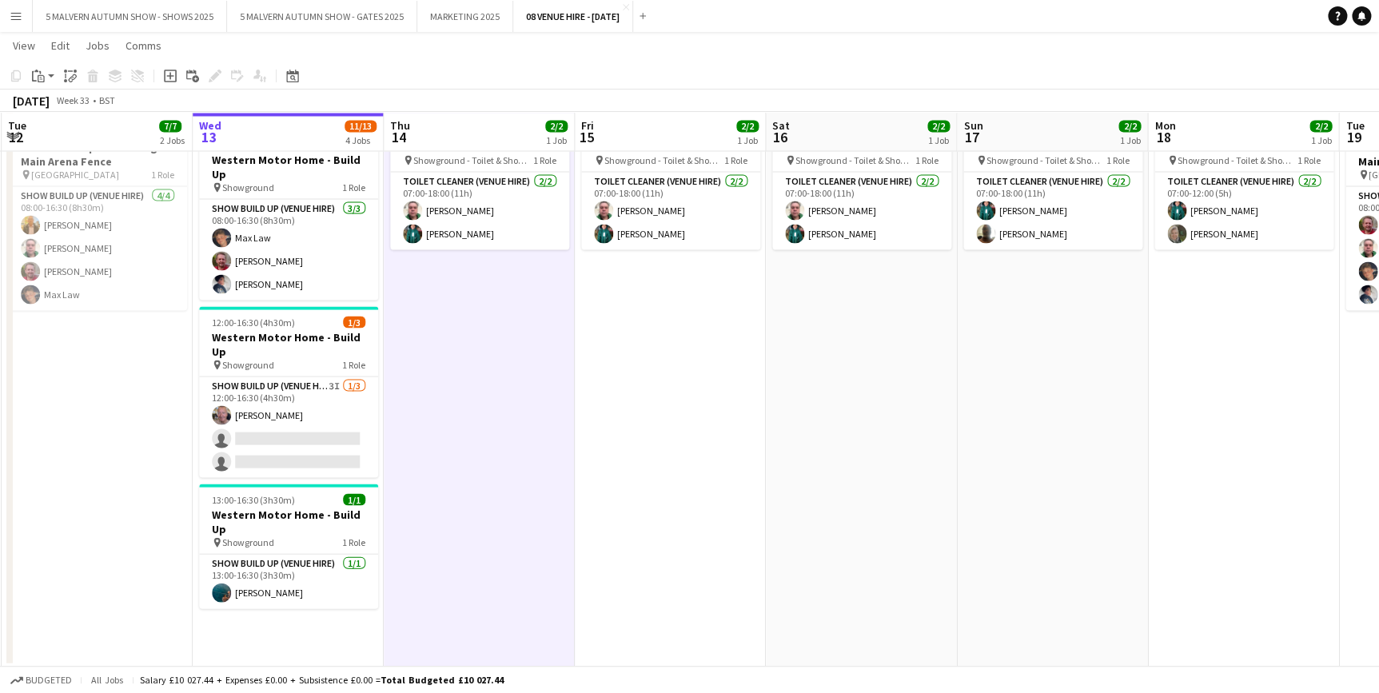
click at [367, 608] on app-date-cell "In progress 08:00-16:30 (8h30m) 3/3 Western Motor Home - Build Up pin Showgroun…" at bounding box center [288, 389] width 191 height 558
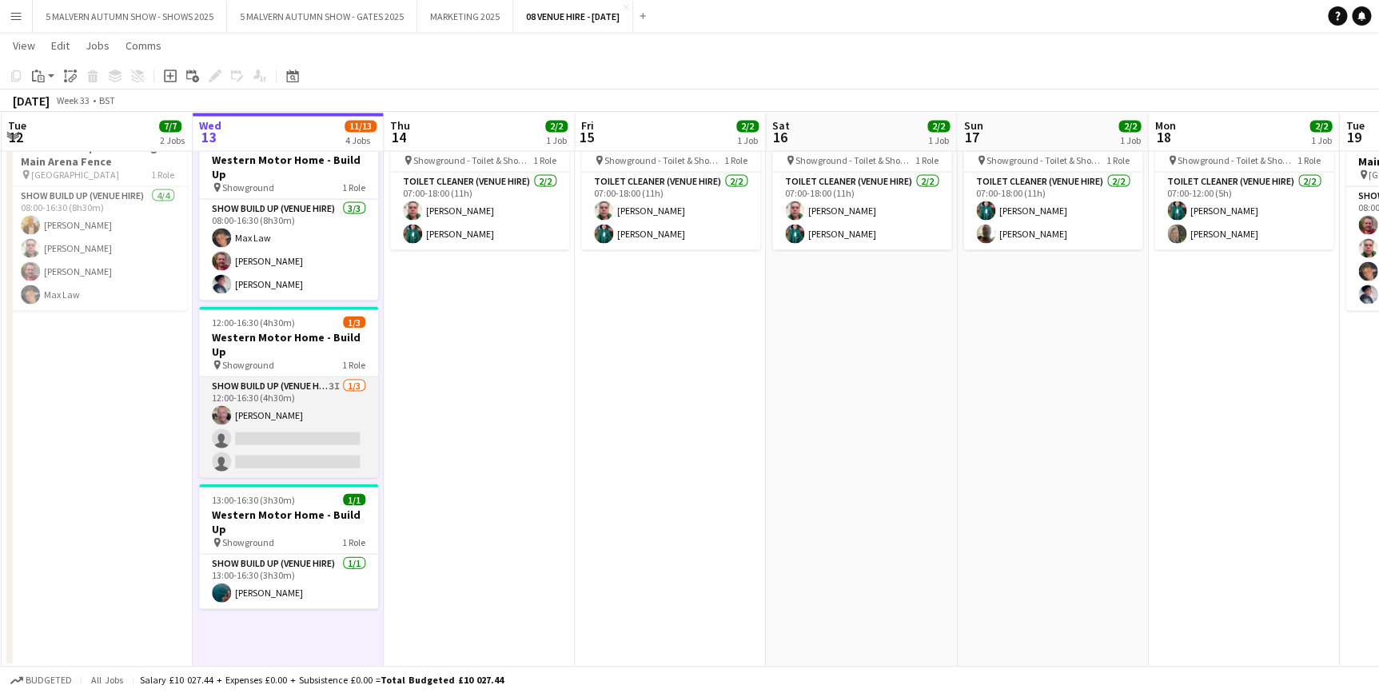
click at [295, 377] on app-card-role "Show Build Up (Venue Hire) 3I [DATE] 12:00-16:30 (4h30m) [PERSON_NAME] single-n…" at bounding box center [288, 427] width 179 height 101
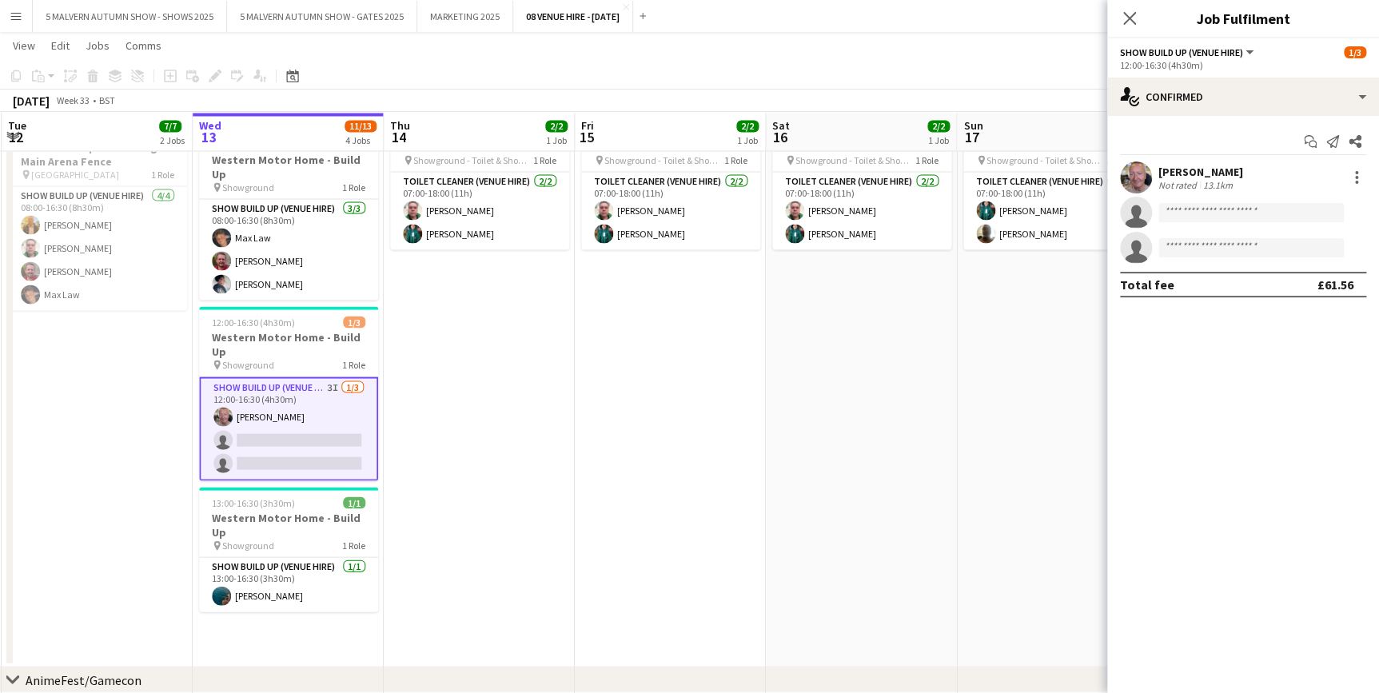
click at [1200, 175] on div "[PERSON_NAME]" at bounding box center [1200, 172] width 85 height 14
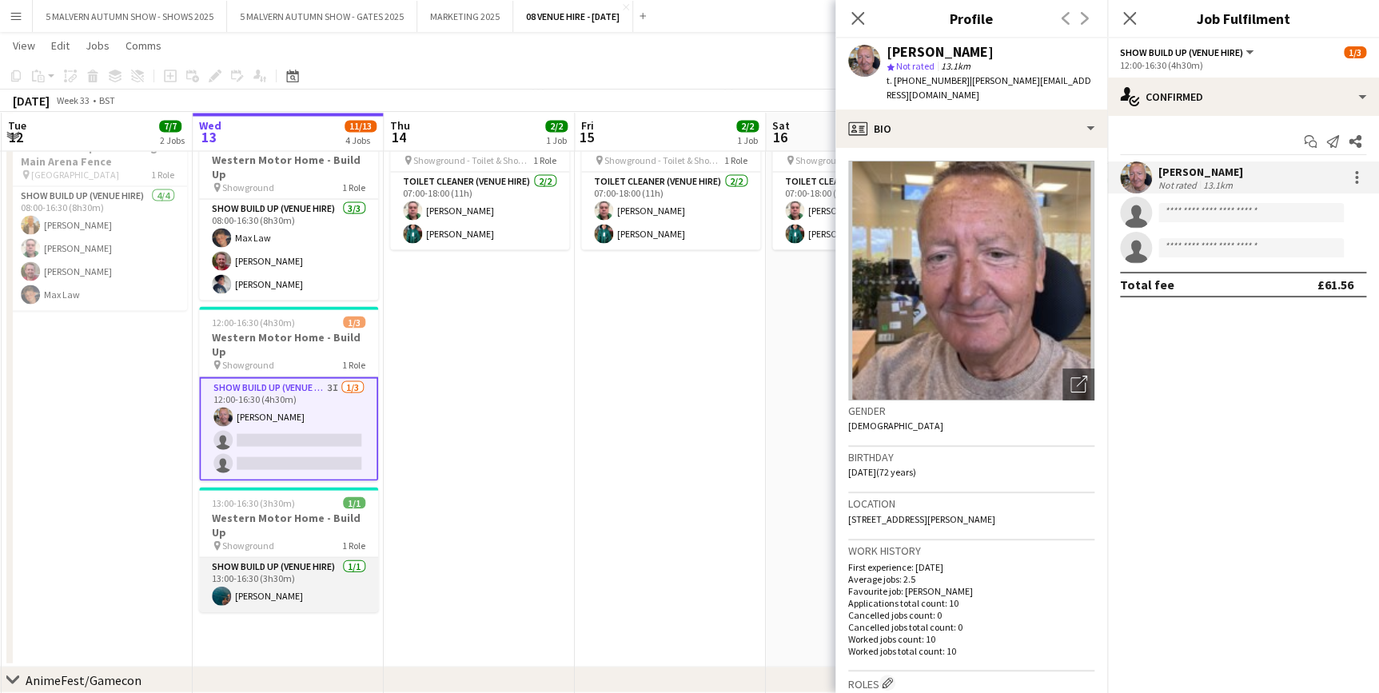
click at [292, 557] on app-card-role "Show Build Up (Venue Hire) [DATE] 13:00-16:30 (3h30m) [PERSON_NAME]" at bounding box center [288, 584] width 179 height 54
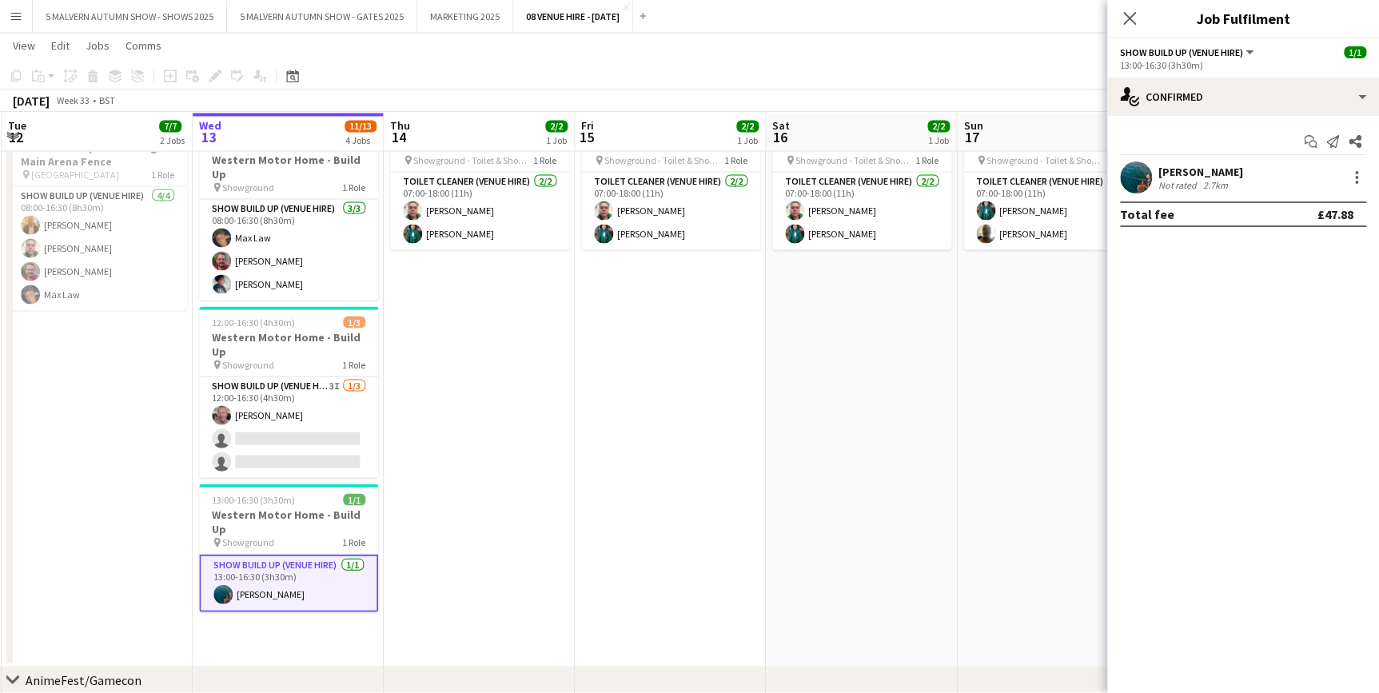
click at [1143, 182] on app-user-avatar at bounding box center [1136, 178] width 32 height 32
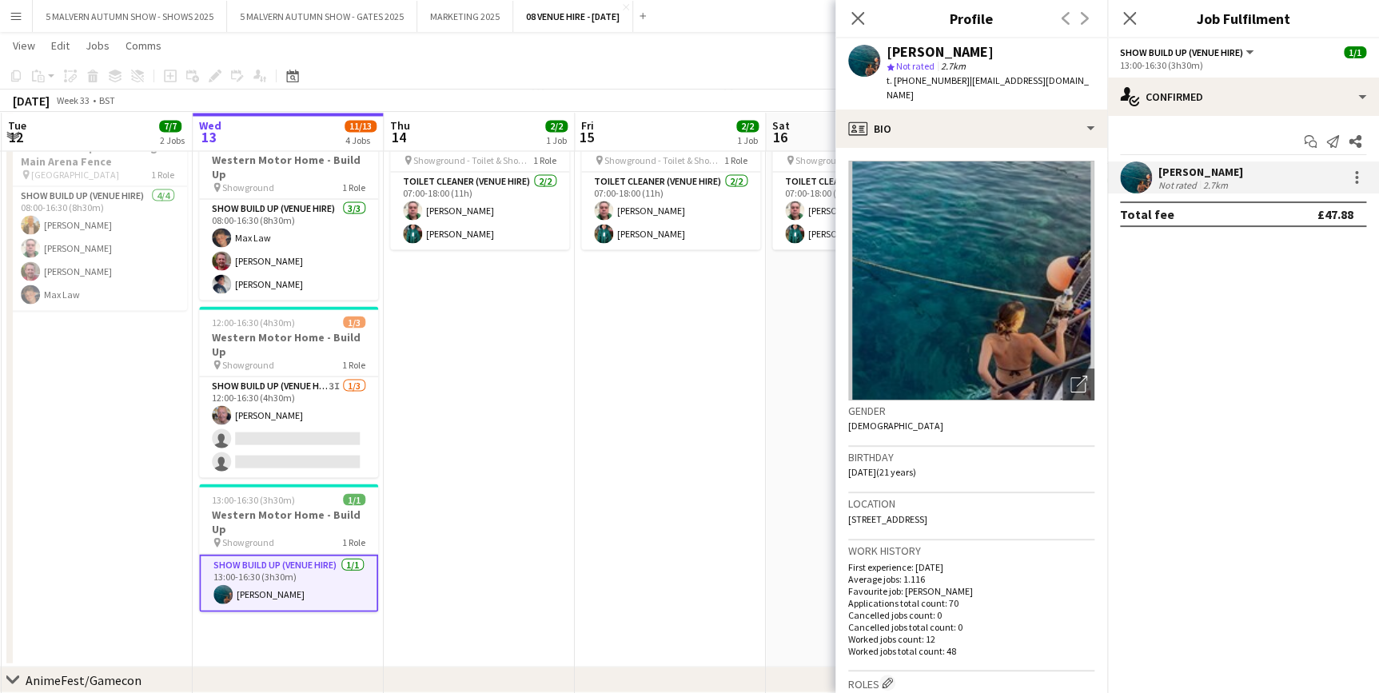
click at [636, 385] on app-date-cell "07:00-18:00 (11h) 2/2 Western Motor Home Show pin Showground - Toilet & Showers…" at bounding box center [670, 389] width 191 height 558
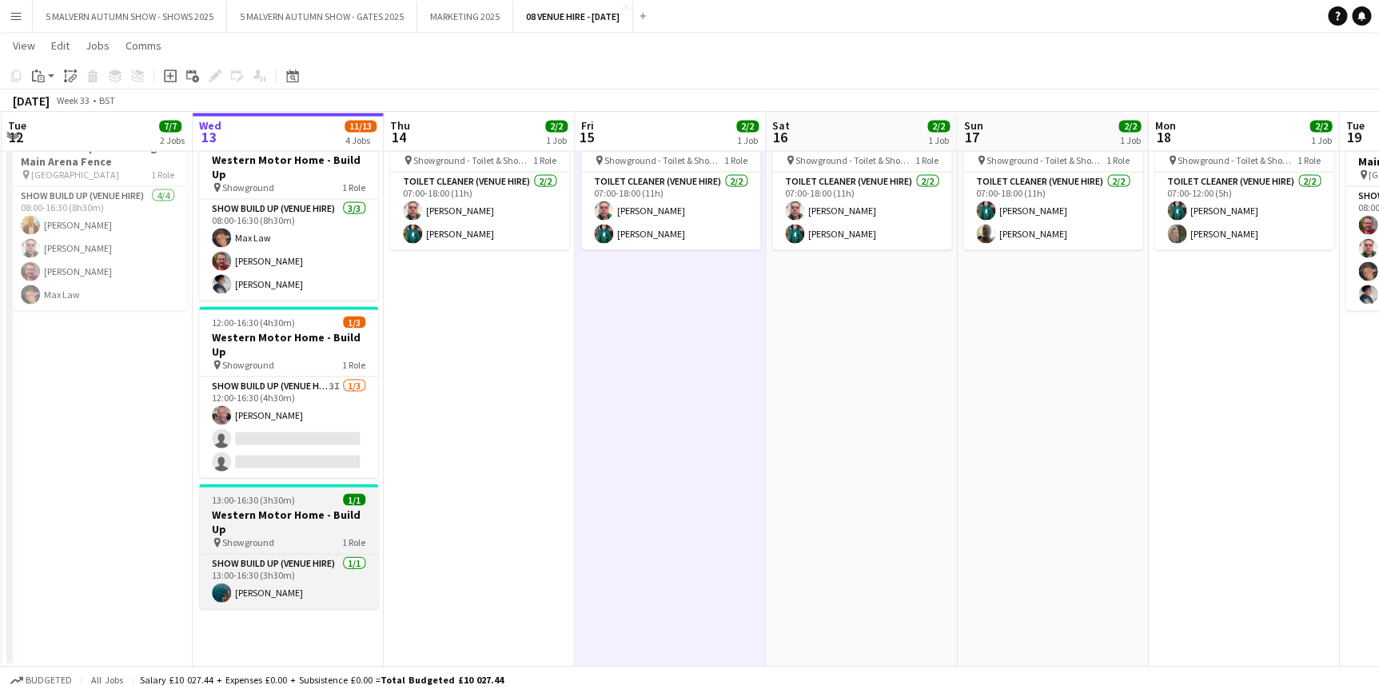
click at [308, 493] on div "13:00-16:30 (3h30m) 1/1" at bounding box center [288, 499] width 179 height 12
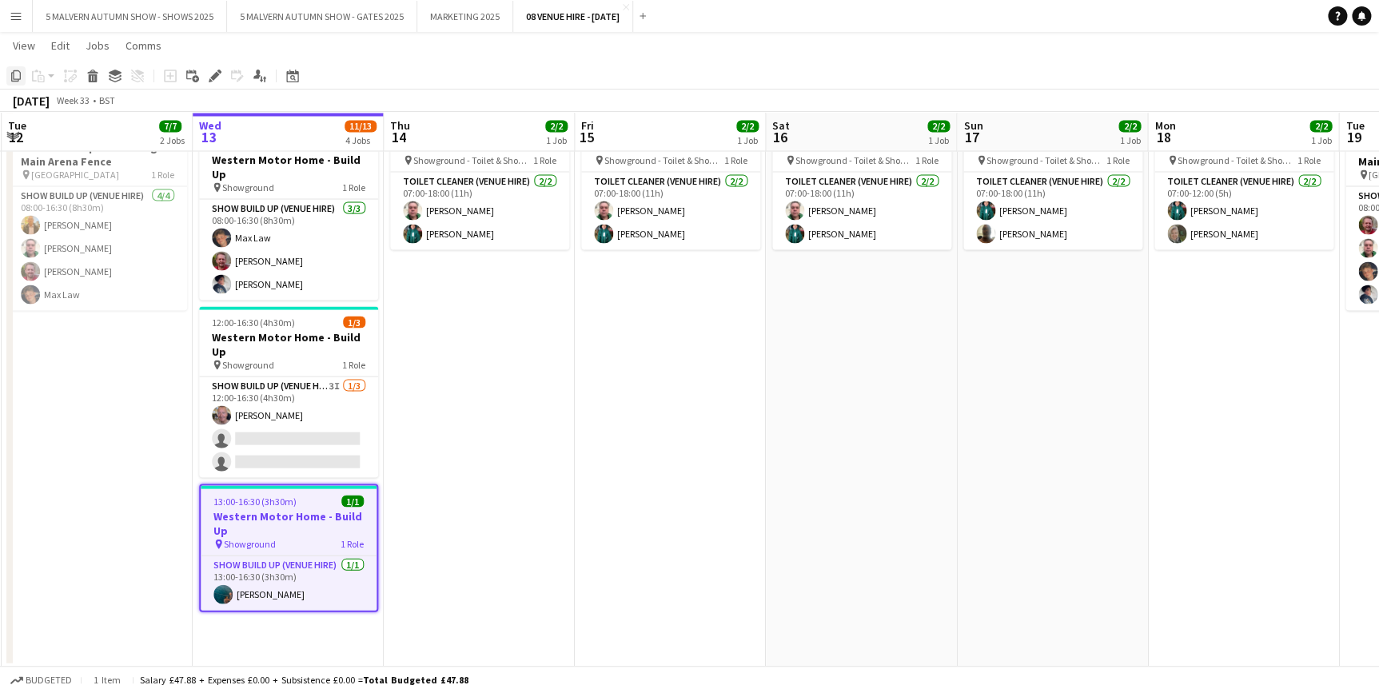
click at [20, 70] on icon "Copy" at bounding box center [16, 76] width 13 height 13
click at [250, 609] on app-date-cell "In progress 08:00-16:30 (8h30m) 3/3 Western Motor Home - Build Up pin Showgroun…" at bounding box center [288, 389] width 191 height 558
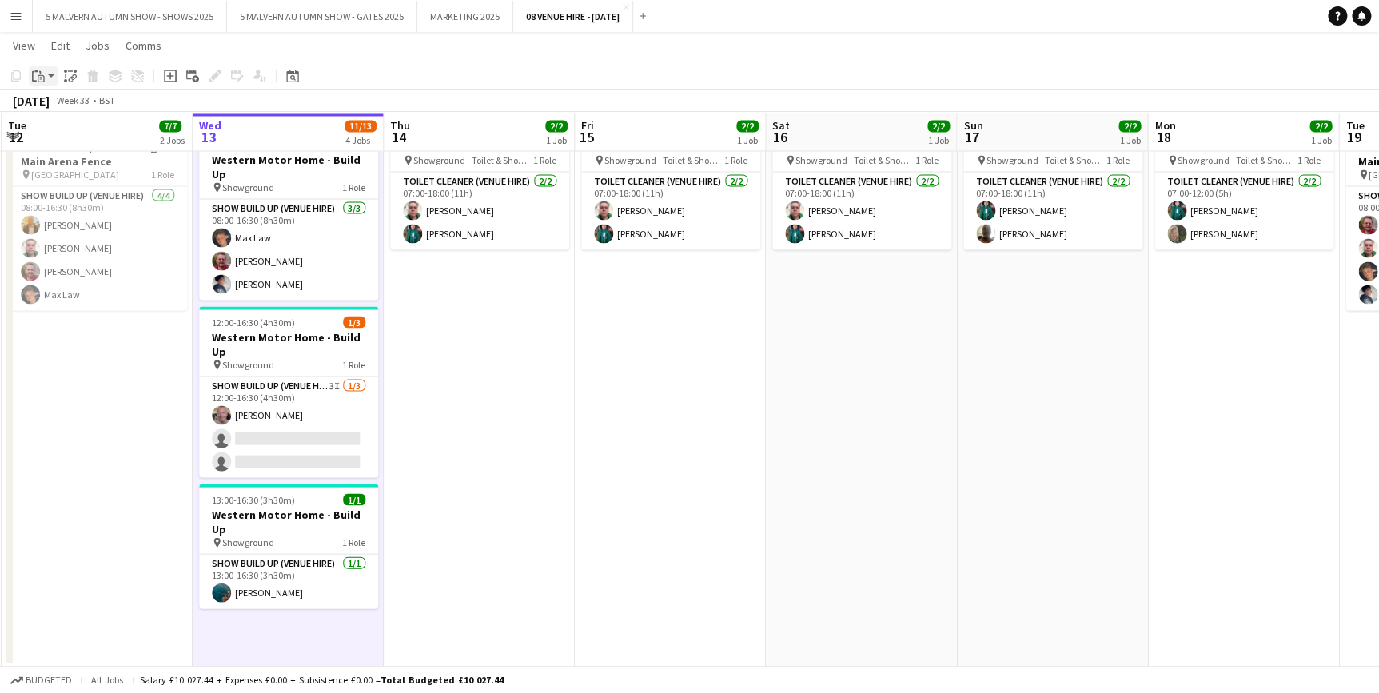
click at [47, 75] on app-action-btn "Paste" at bounding box center [43, 75] width 29 height 19
click at [63, 113] on link "Paste Ctrl+V" at bounding box center [117, 106] width 150 height 14
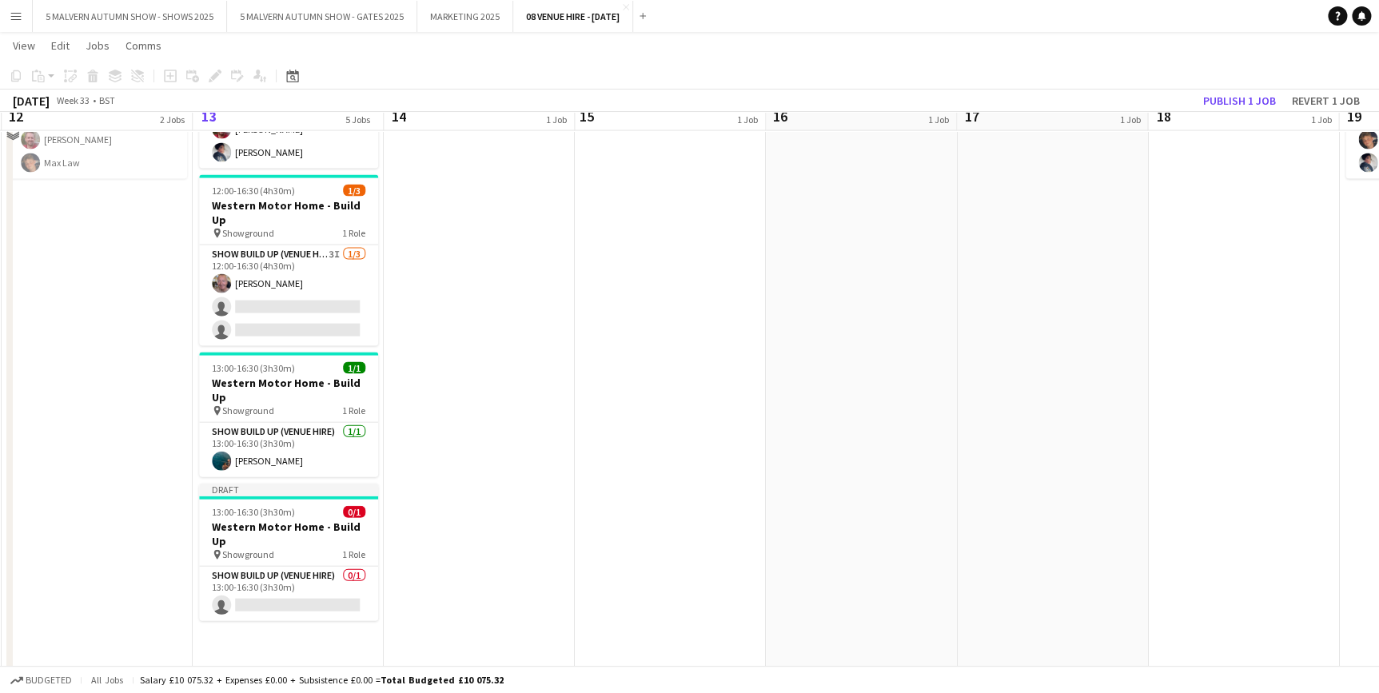
scroll to position [1585, 0]
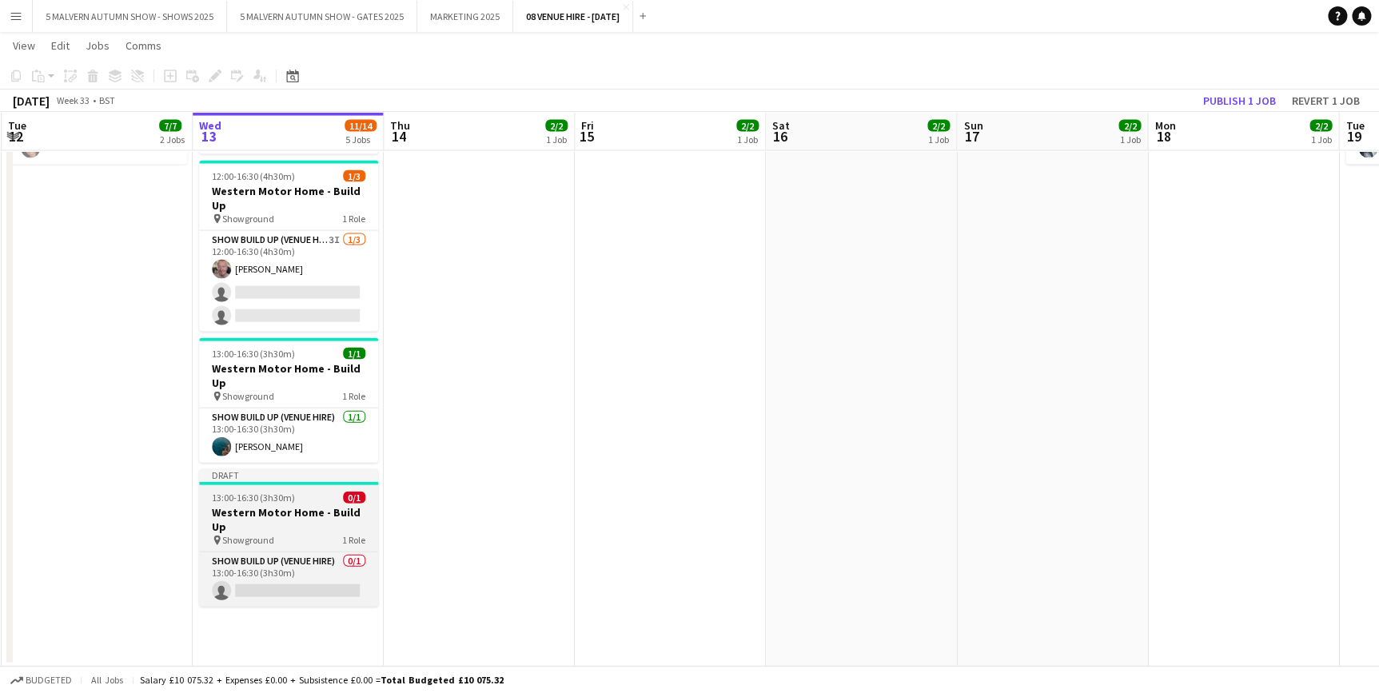
click at [262, 492] on span "13:00-16:30 (3h30m)" at bounding box center [253, 498] width 83 height 12
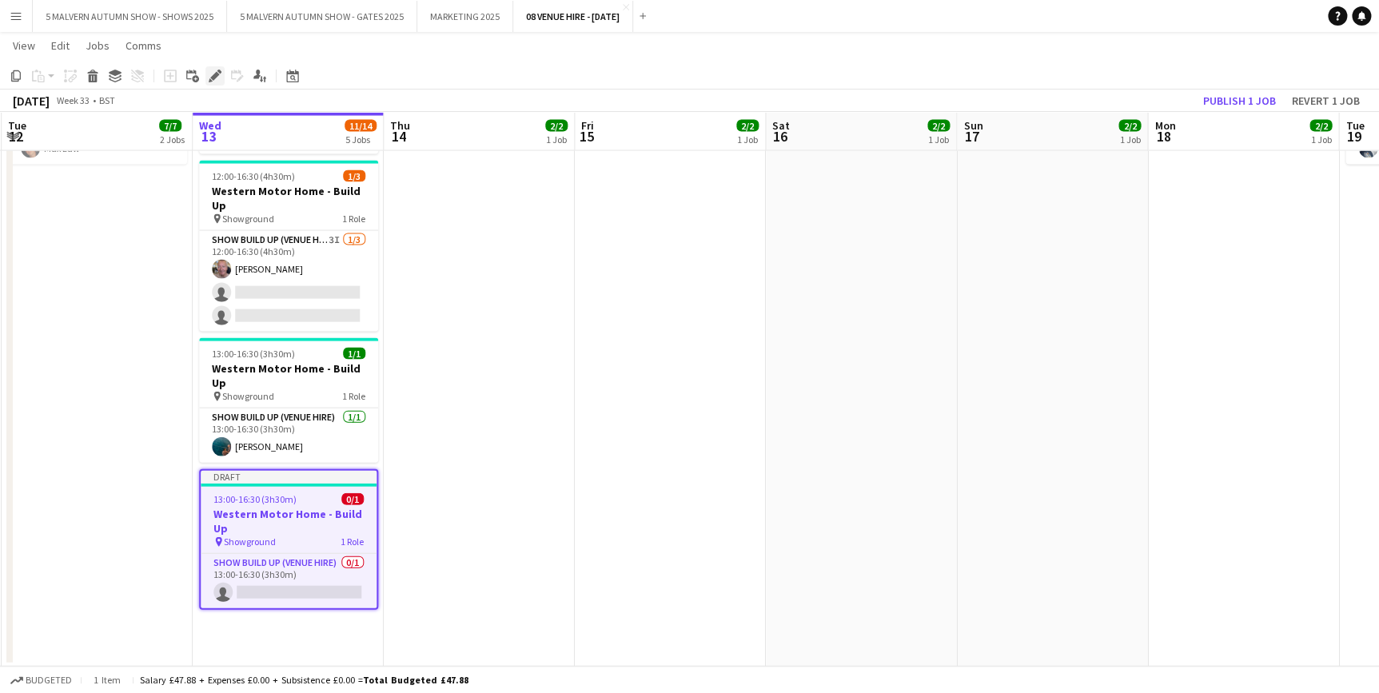
click at [213, 80] on icon "Edit" at bounding box center [215, 76] width 13 height 13
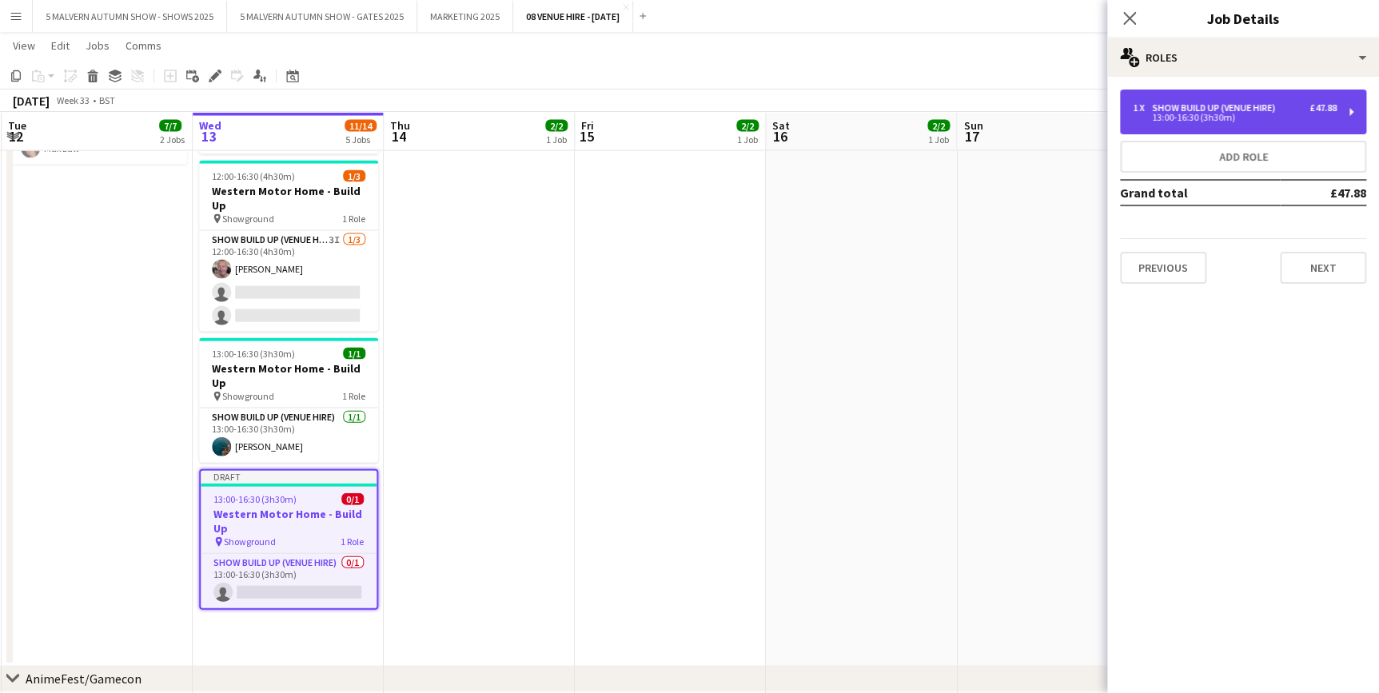
click at [1206, 99] on div "1 x Show Build Up (Venue Hire) £47.88 13:00-16:30 (3h30m)" at bounding box center [1243, 112] width 246 height 45
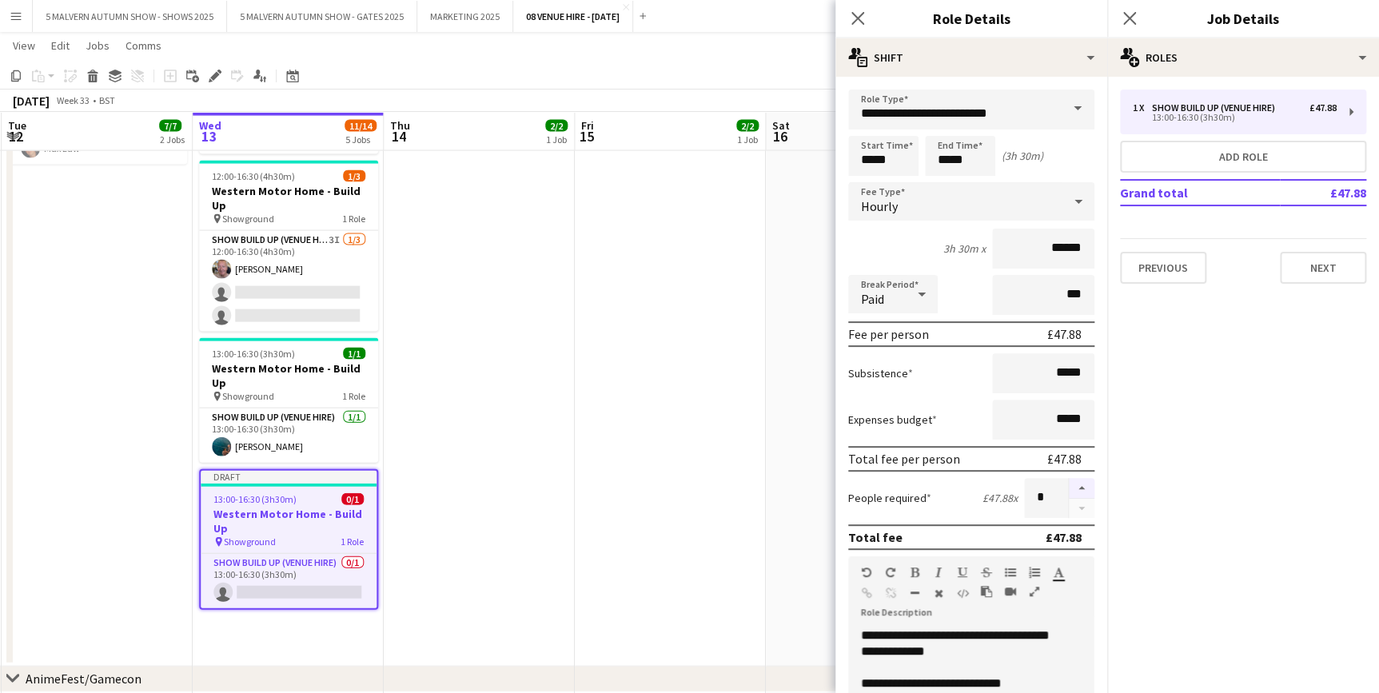
click at [1070, 481] on button "button" at bounding box center [1082, 488] width 26 height 21
click at [1073, 512] on button "button" at bounding box center [1082, 509] width 26 height 20
type input "*"
click at [871, 150] on input "*****" at bounding box center [883, 156] width 70 height 40
type input "*****"
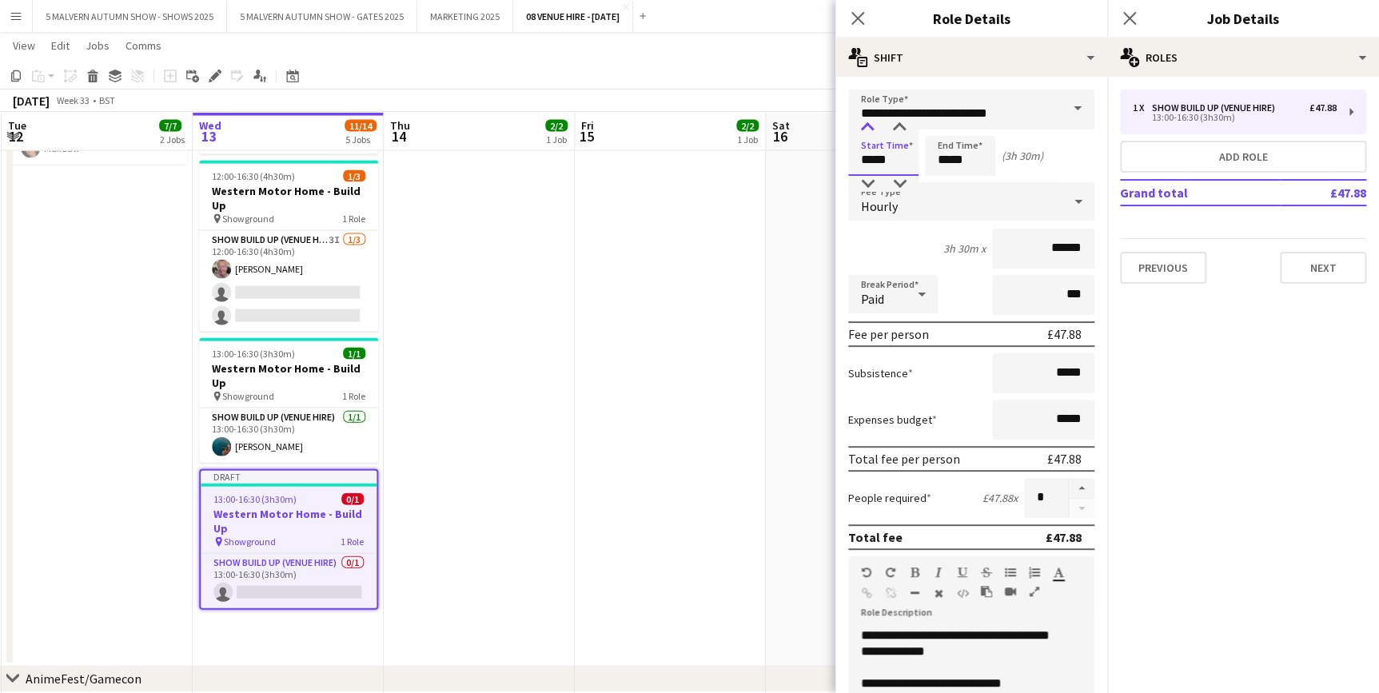
click at [863, 120] on div at bounding box center [867, 128] width 32 height 16
click at [665, 231] on app-date-cell "07:00-18:00 (11h) 2/2 Western Motor Home Show pin Showground - Toilet & Showers…" at bounding box center [670, 315] width 191 height 703
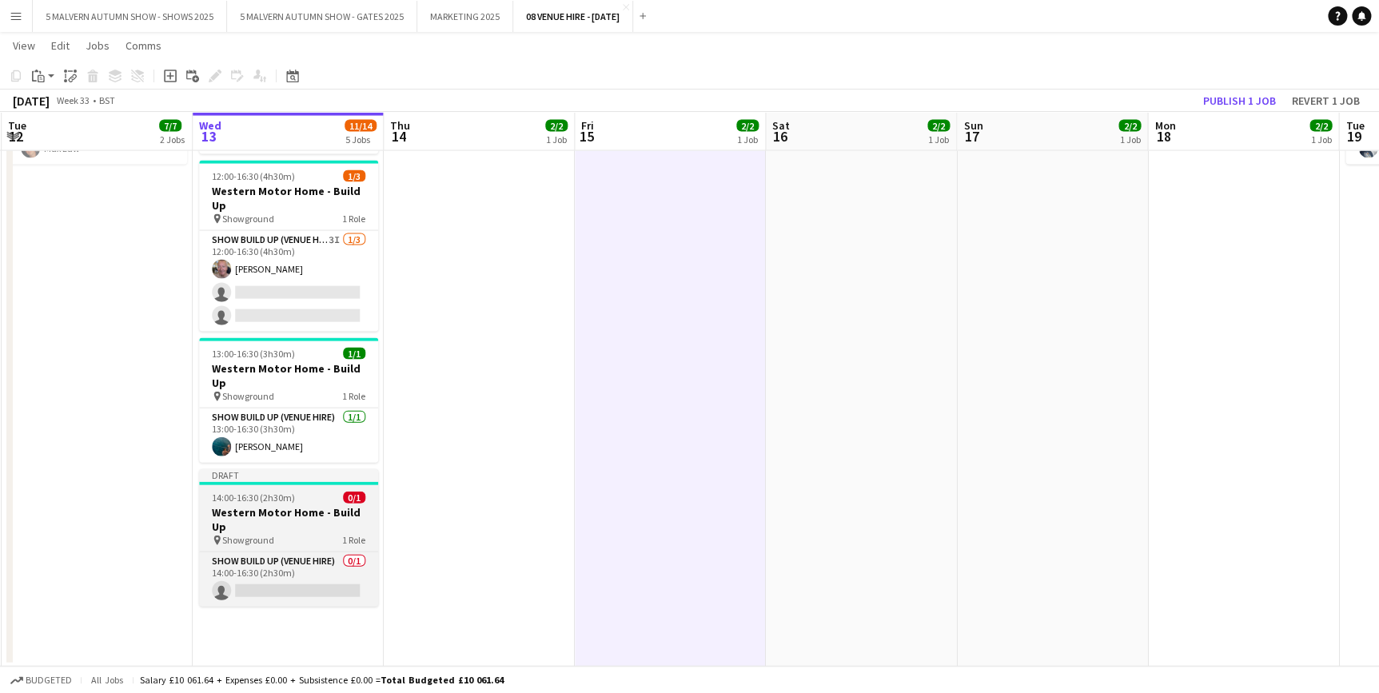
click at [264, 505] on h3 "Western Motor Home - Build Up" at bounding box center [288, 519] width 179 height 29
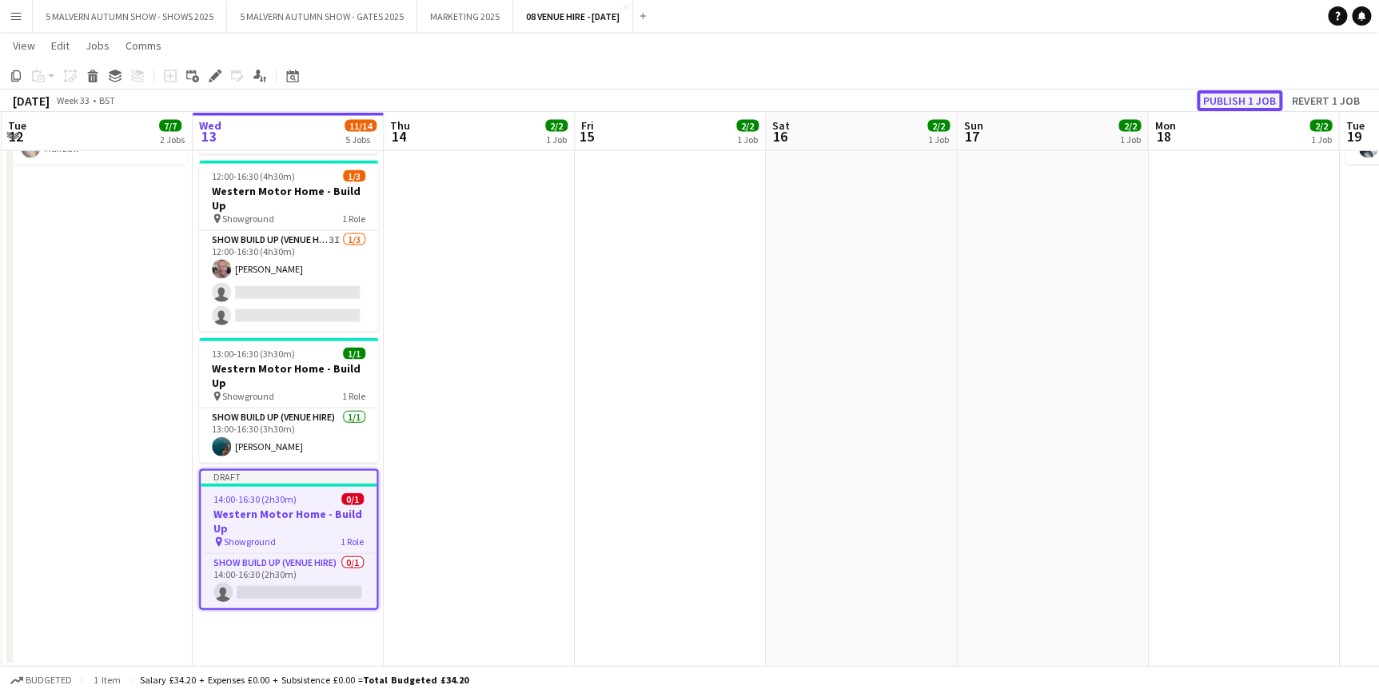
click at [1252, 102] on button "Publish 1 job" at bounding box center [1240, 100] width 86 height 21
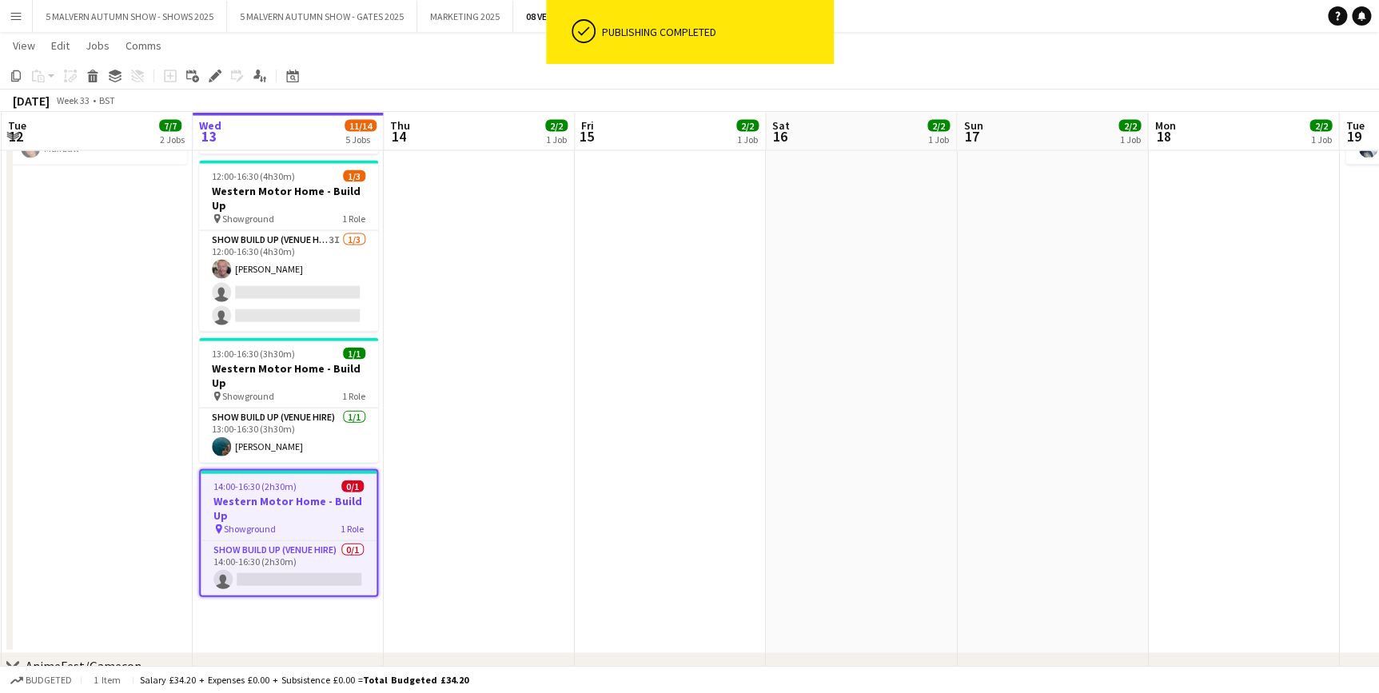
click at [278, 494] on h3 "Western Motor Home - Build Up" at bounding box center [289, 508] width 176 height 29
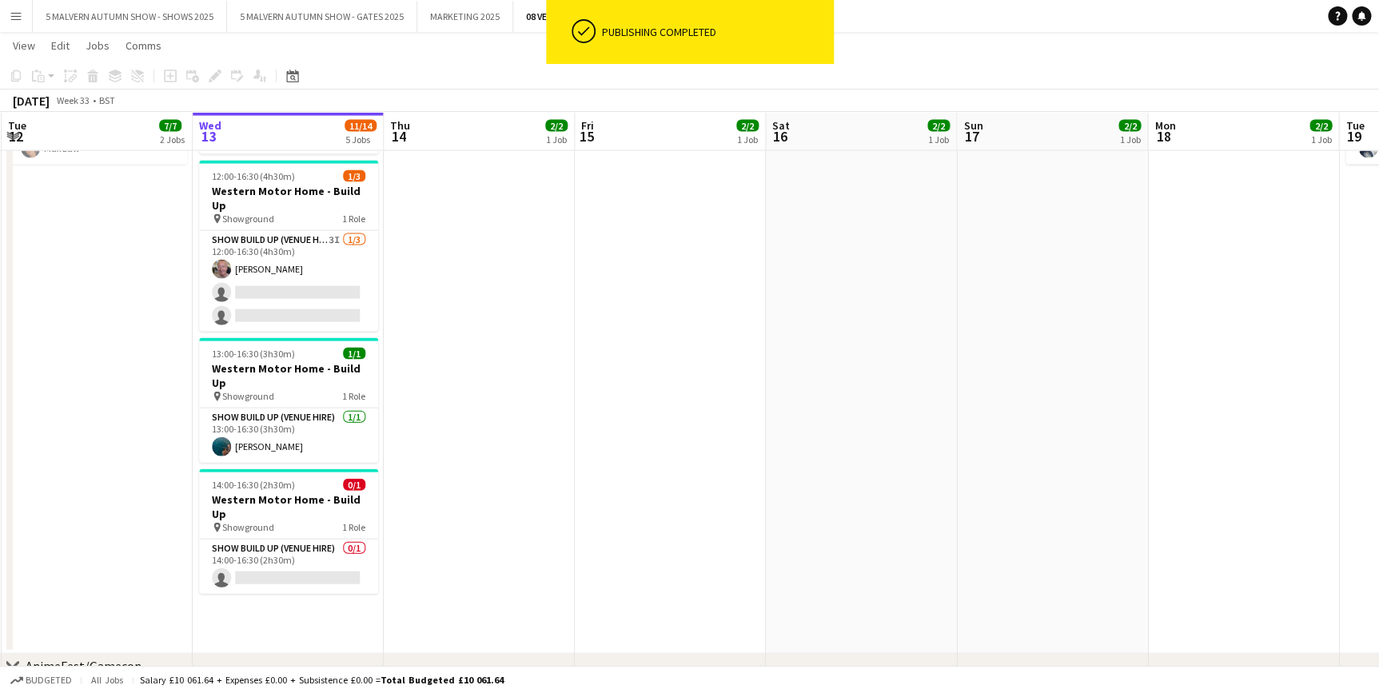
click at [512, 453] on app-date-cell "07:00-18:00 (11h) 2/2 Western Motor Home Show pin Showground - Toilet & Showers…" at bounding box center [479, 309] width 191 height 690
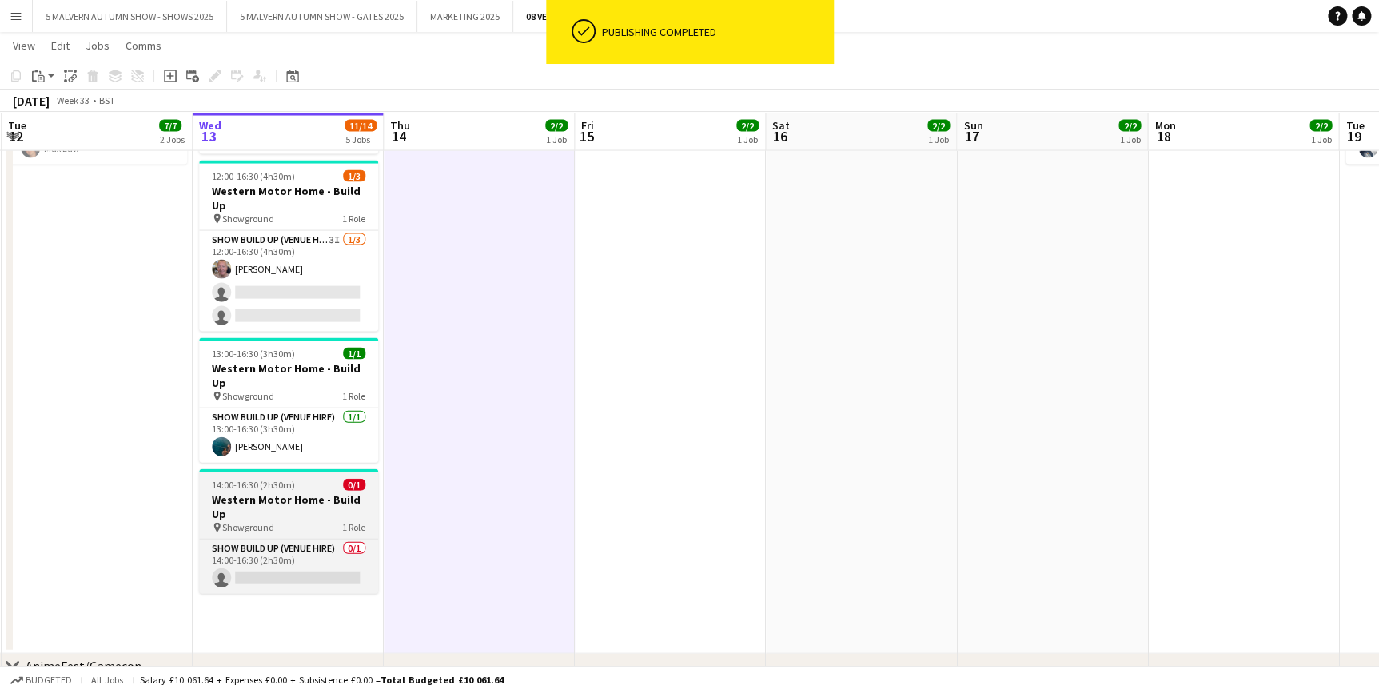
click at [254, 492] on h3 "Western Motor Home - Build Up" at bounding box center [288, 506] width 179 height 29
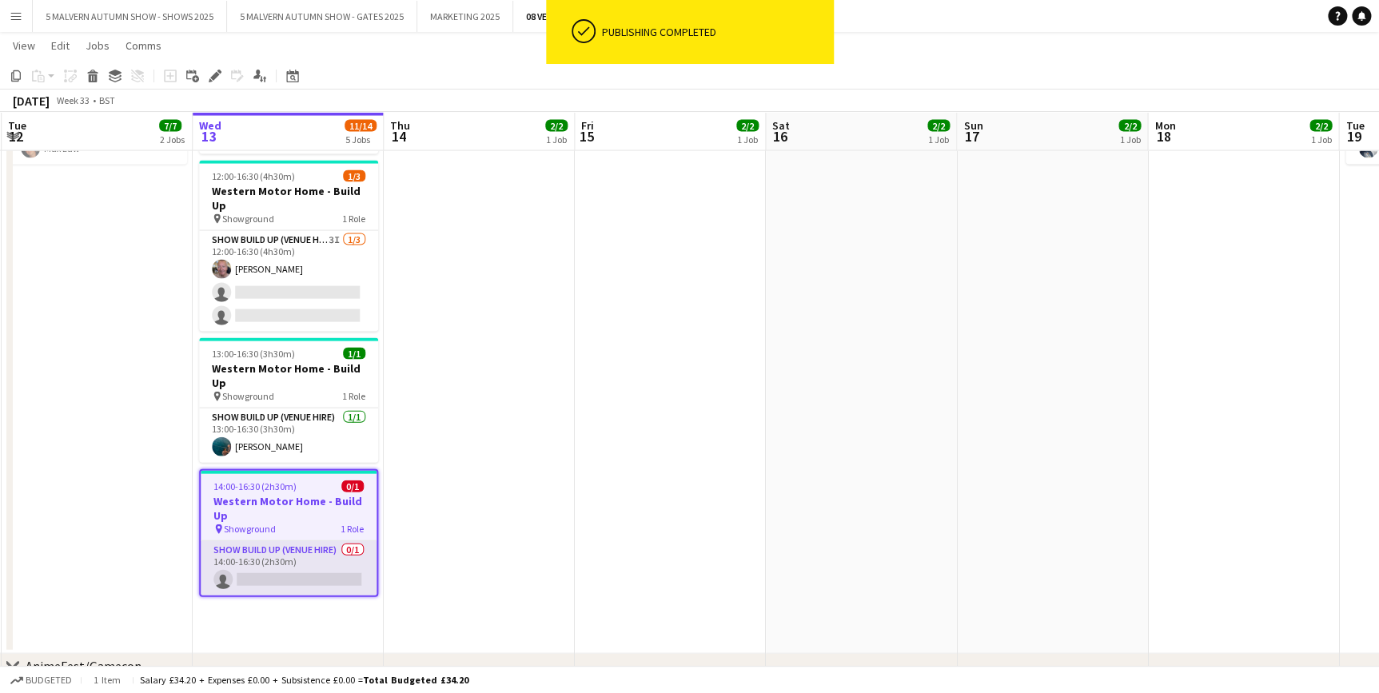
click at [240, 541] on app-card-role "Show Build Up (Venue Hire) 0/1 14:00-16:30 (2h30m) single-neutral-actions" at bounding box center [289, 568] width 176 height 54
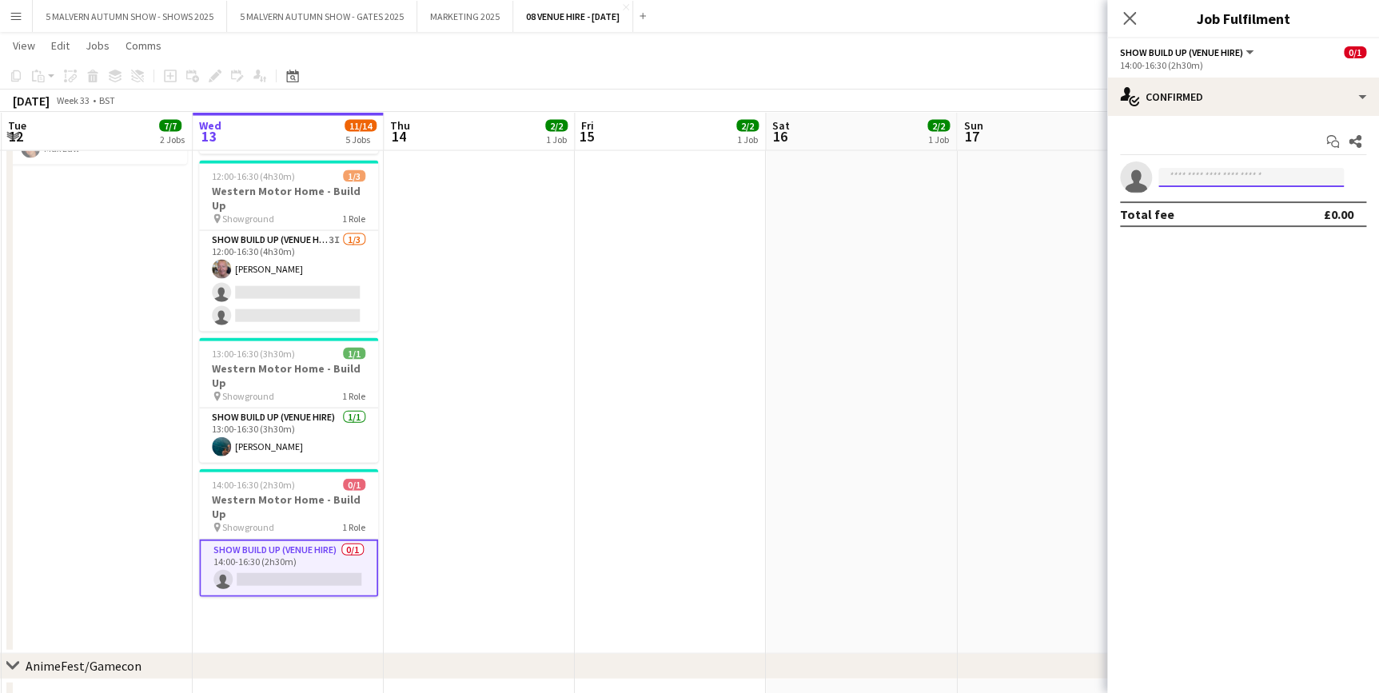
click at [1266, 169] on input at bounding box center [1250, 177] width 185 height 19
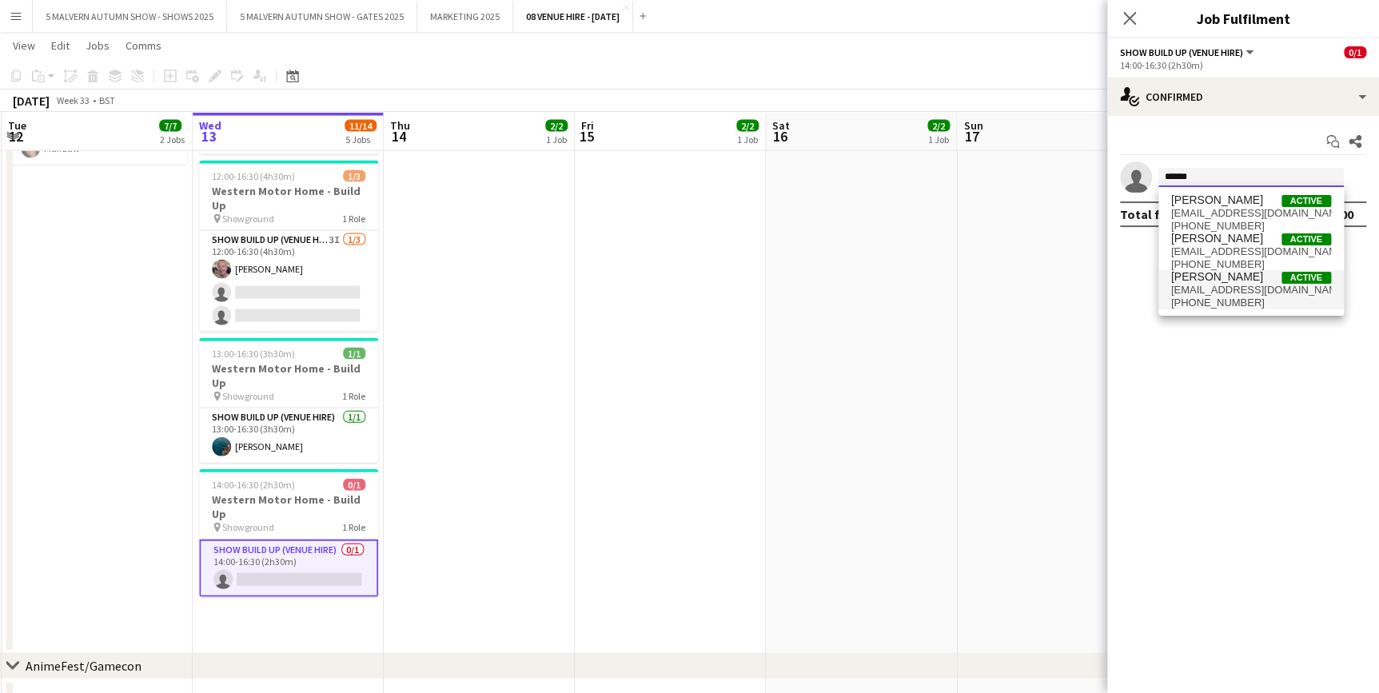
type input "******"
click at [1212, 288] on span "[EMAIL_ADDRESS][DOMAIN_NAME]" at bounding box center [1251, 290] width 160 height 13
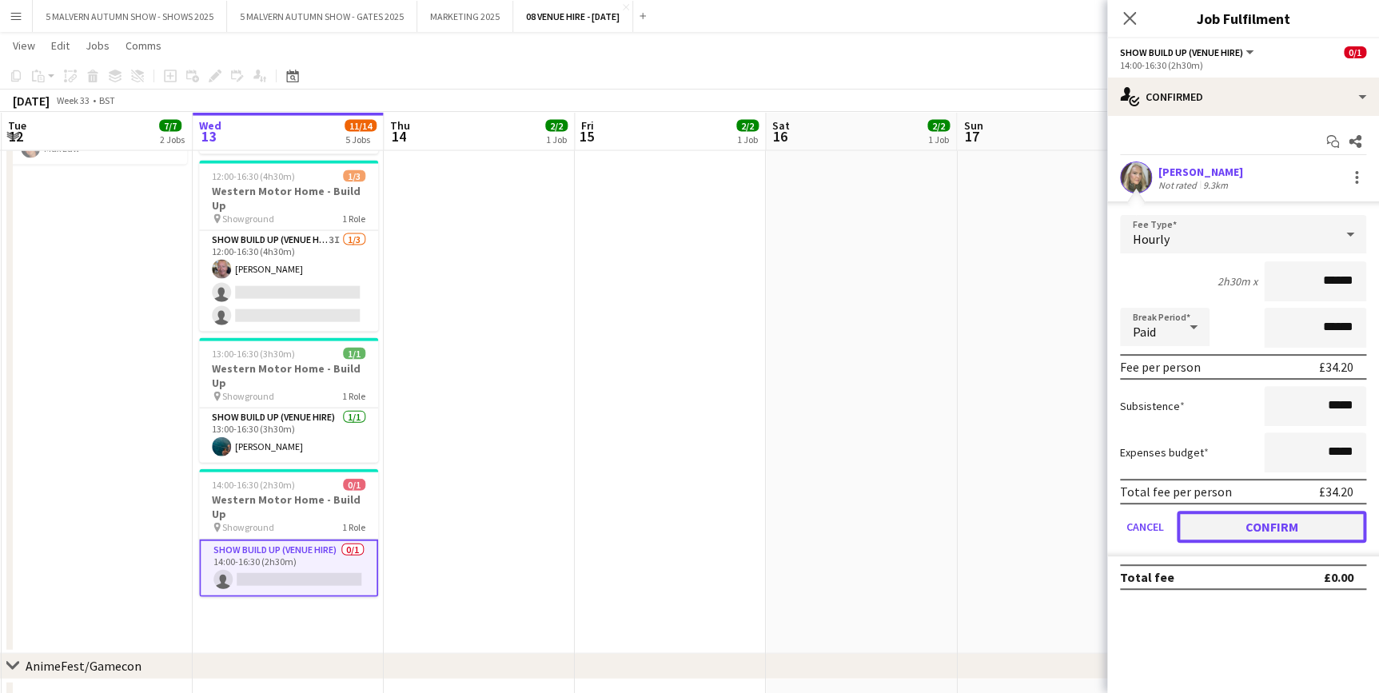
click at [1228, 522] on button "Confirm" at bounding box center [1271, 527] width 189 height 32
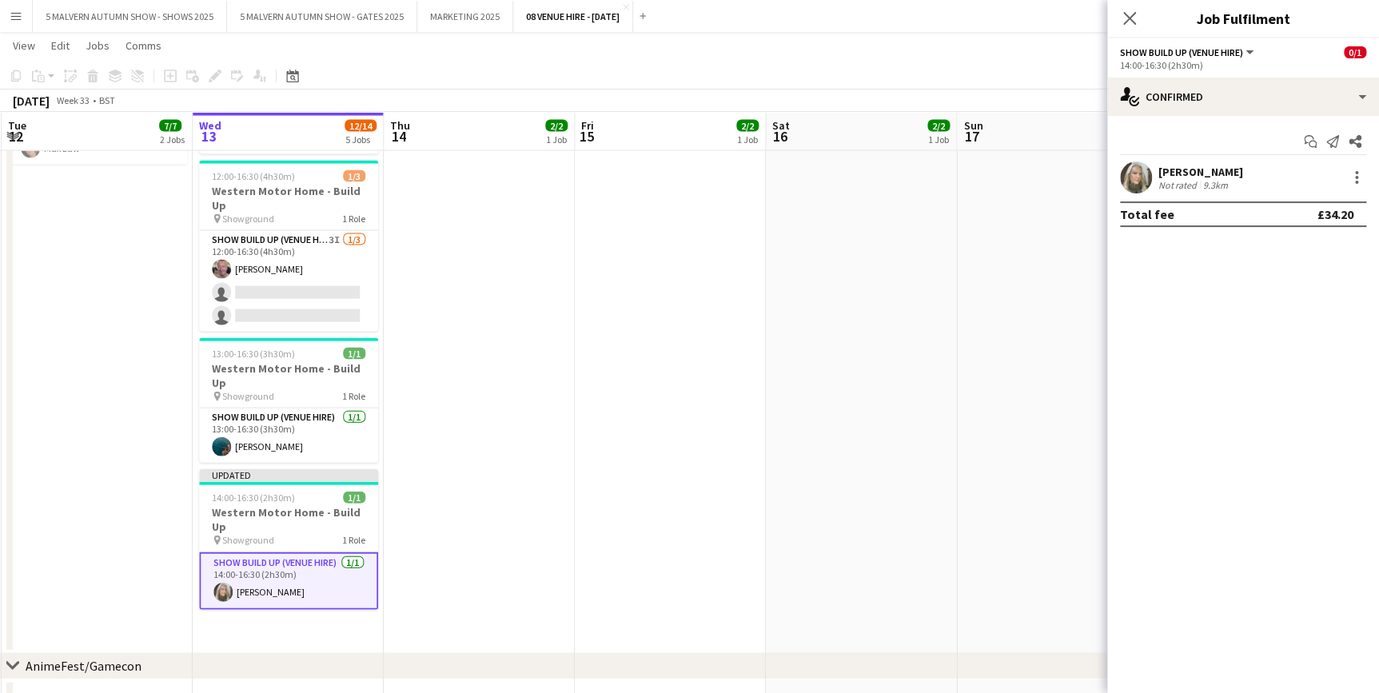
click at [542, 385] on app-date-cell "07:00-18:00 (11h) 2/2 Western Motor Home Show pin Showground - Toilet & Showers…" at bounding box center [479, 309] width 191 height 690
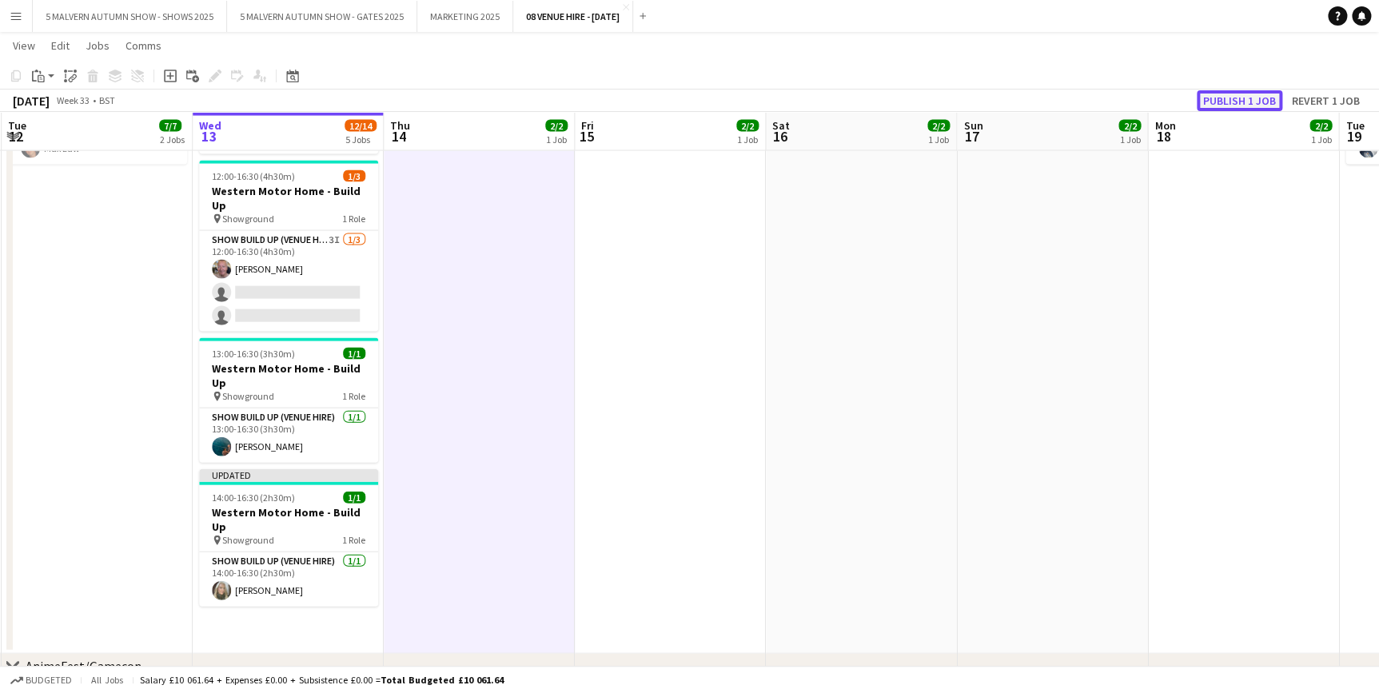
click at [1245, 105] on button "Publish 1 job" at bounding box center [1240, 100] width 86 height 21
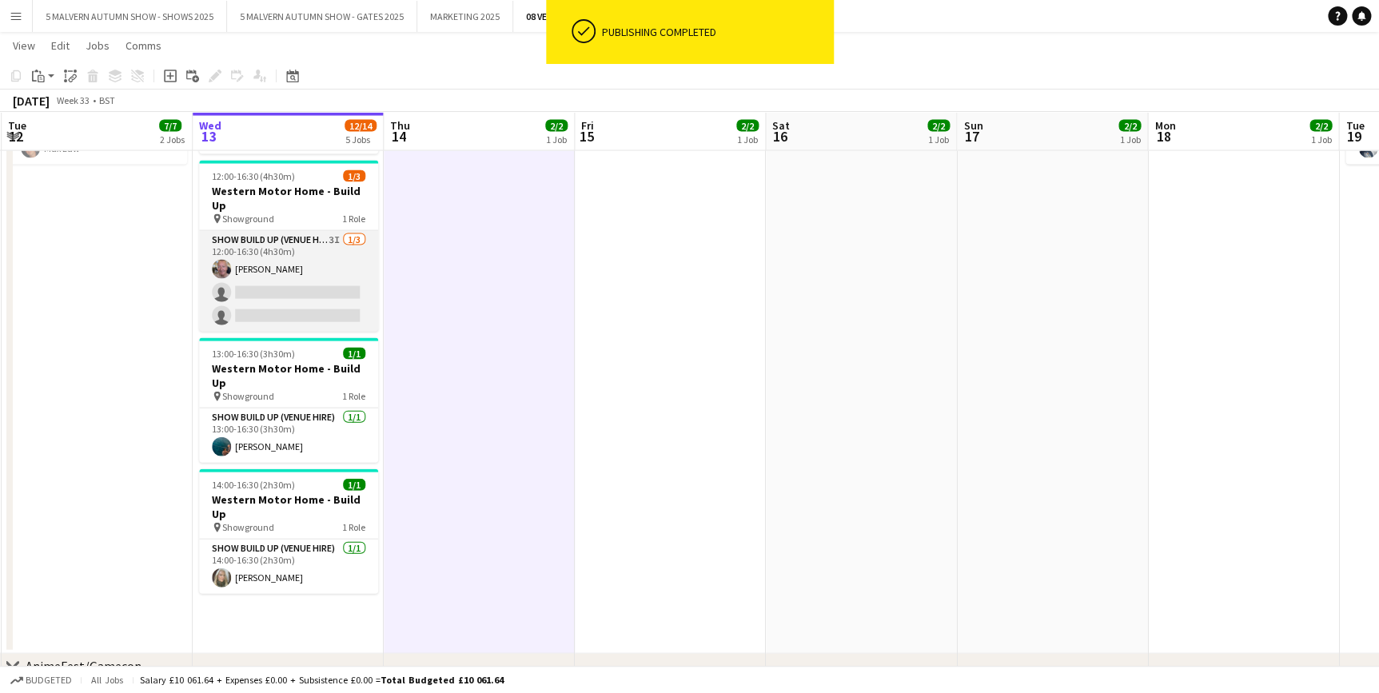
click at [301, 269] on app-card-role "Show Build Up (Venue Hire) 3I [DATE] 12:00-16:30 (4h30m) [PERSON_NAME] single-n…" at bounding box center [288, 281] width 179 height 101
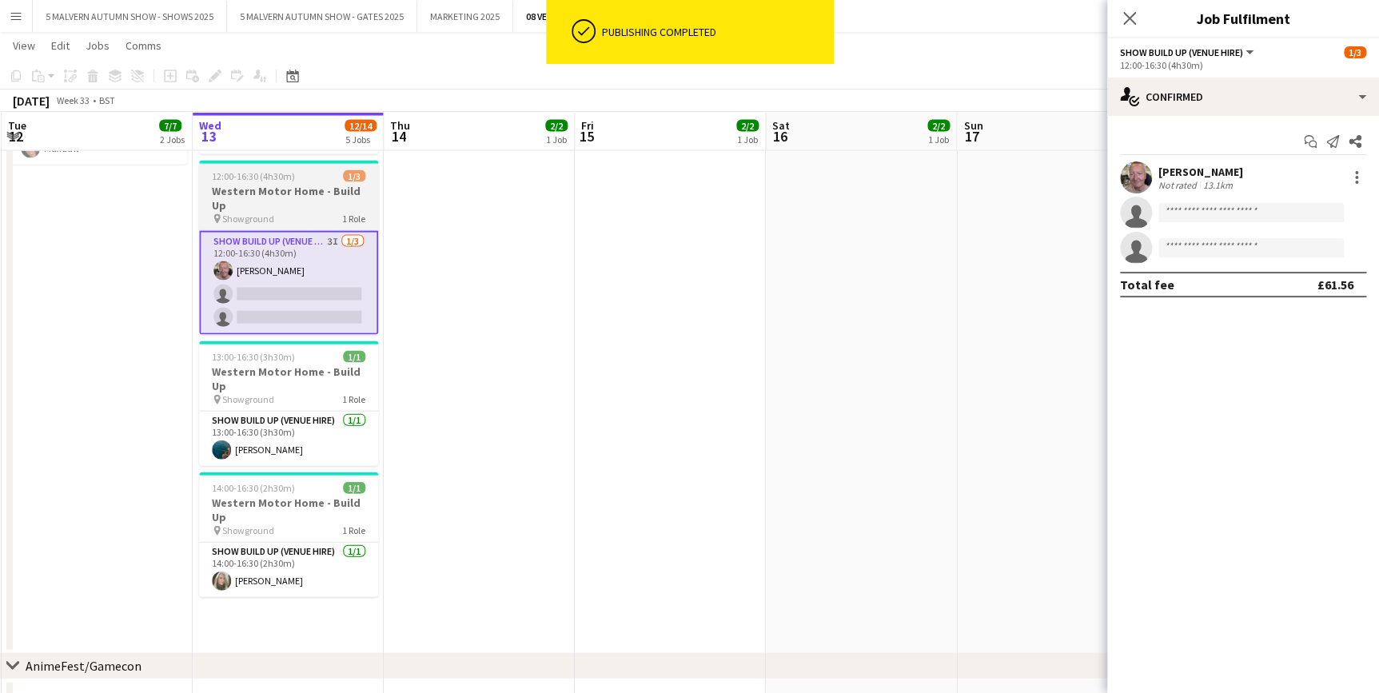
click at [299, 184] on h3 "Western Motor Home - Build Up" at bounding box center [288, 198] width 179 height 29
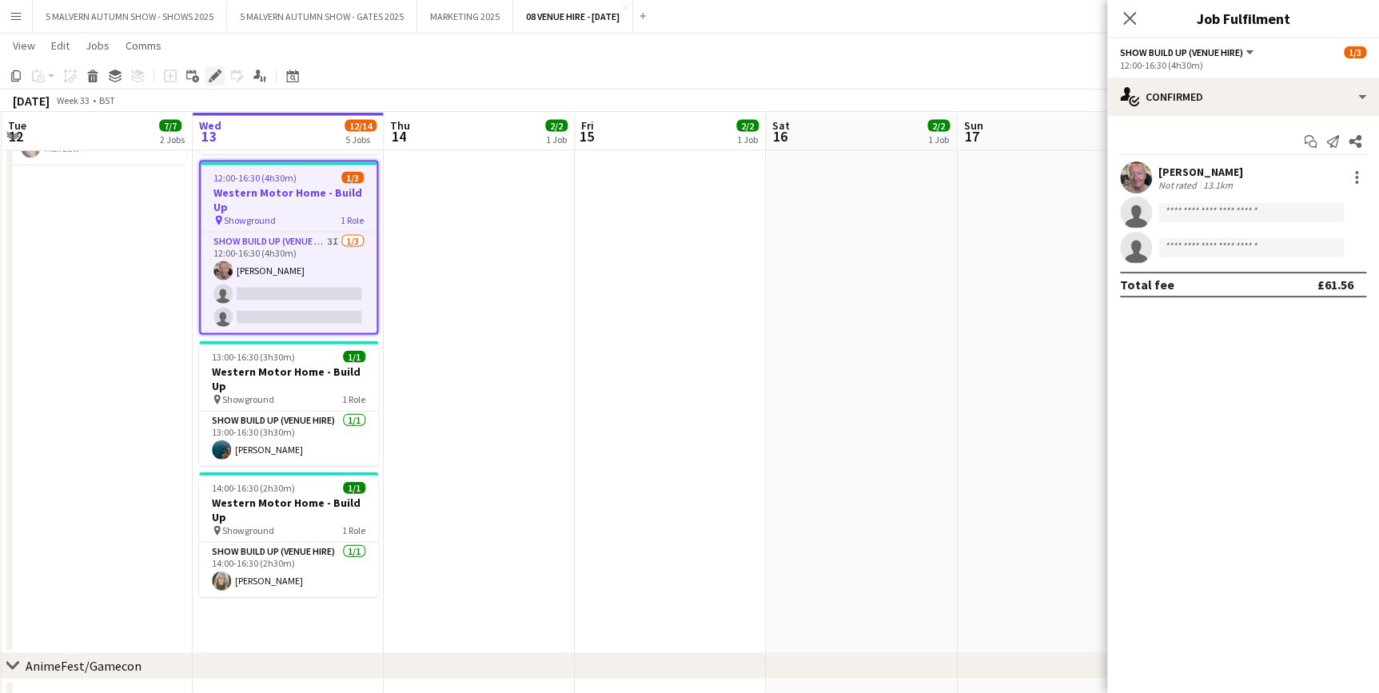
click at [209, 72] on icon "Edit" at bounding box center [215, 76] width 13 height 13
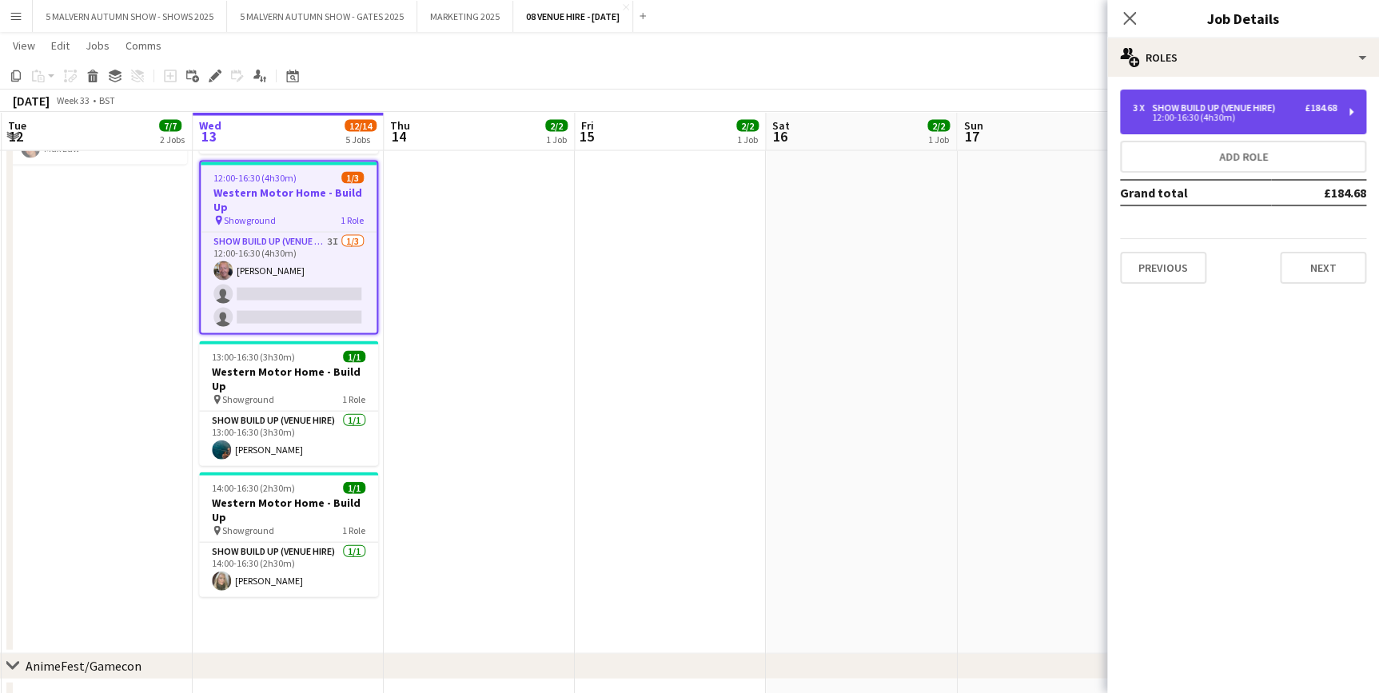
click at [1232, 114] on div "12:00-16:30 (4h30m)" at bounding box center [1235, 118] width 204 height 8
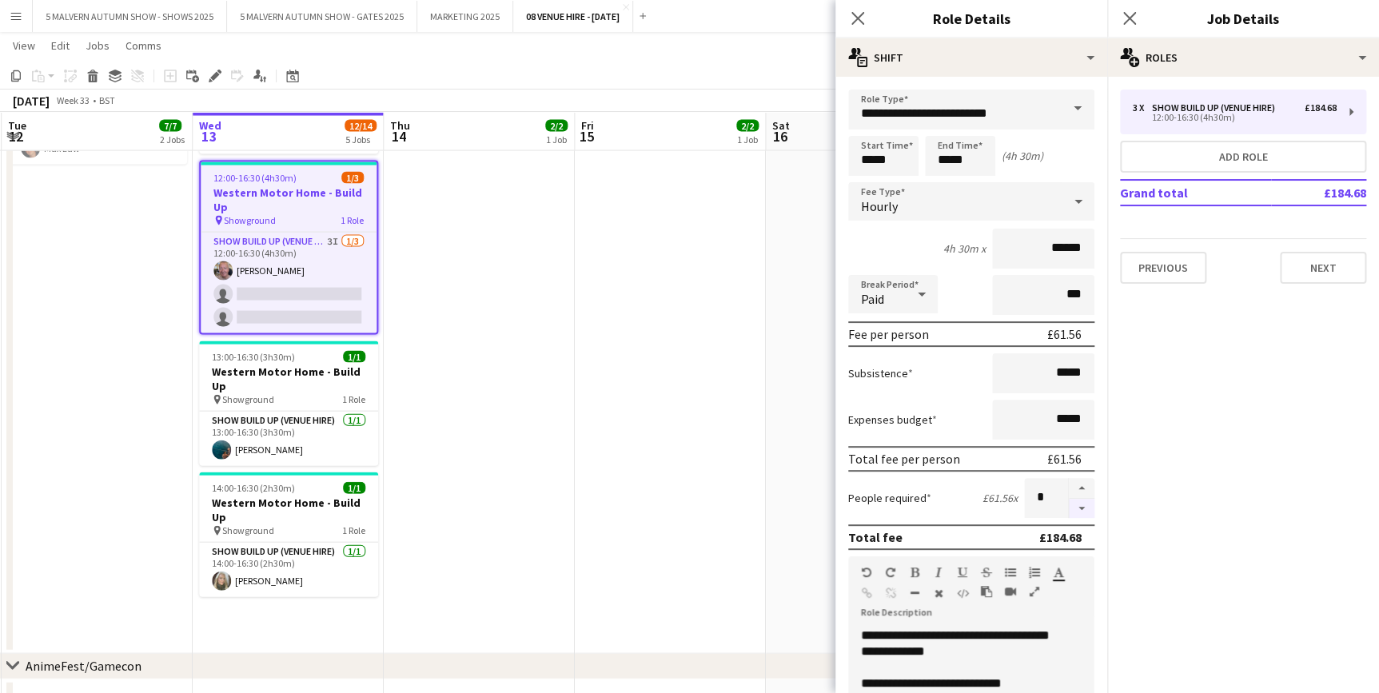
click at [1075, 514] on button "button" at bounding box center [1082, 509] width 26 height 20
type input "*"
click at [542, 431] on app-date-cell "07:00-18:00 (11h) 2/2 Western Motor Home Show pin Showground - Toilet & Showers…" at bounding box center [479, 309] width 191 height 690
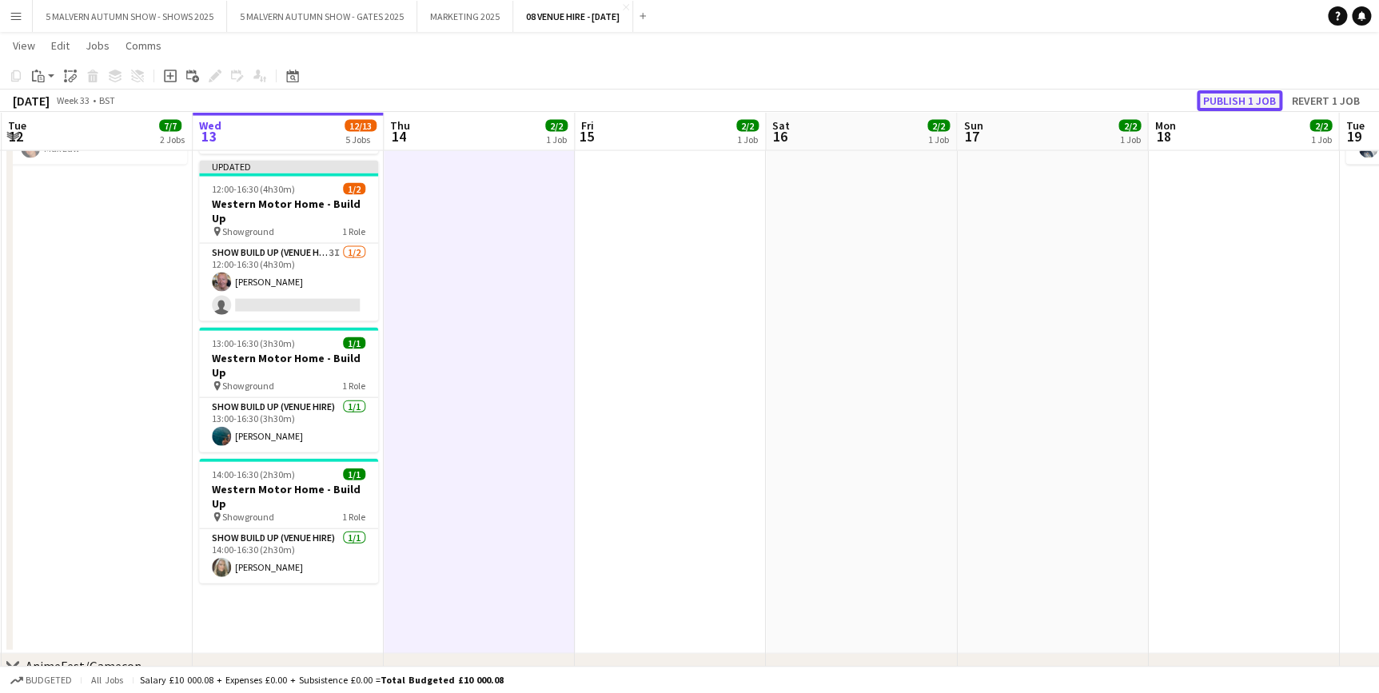
click at [1229, 103] on button "Publish 1 job" at bounding box center [1240, 100] width 86 height 21
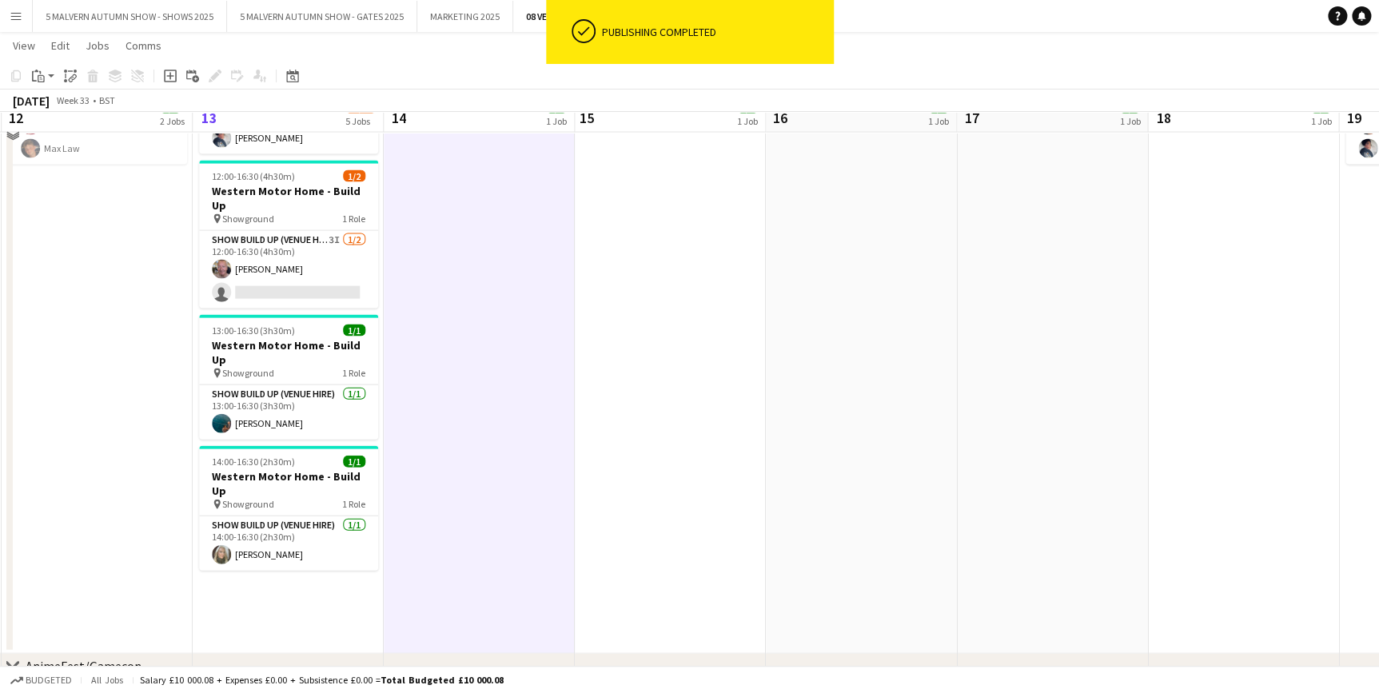
scroll to position [1512, 0]
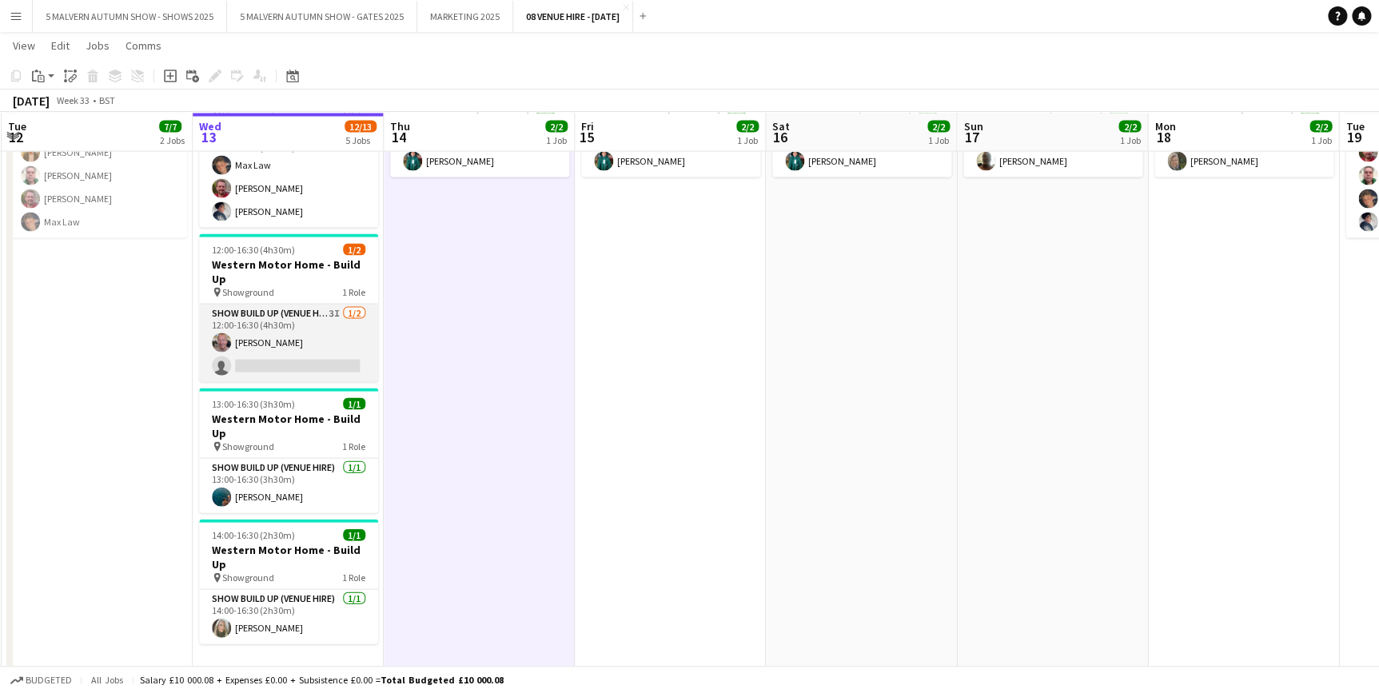
click at [333, 304] on app-card-role "Show Build Up (Venue Hire) 3I [DATE] 12:00-16:30 (4h30m) [PERSON_NAME] single-n…" at bounding box center [288, 343] width 179 height 78
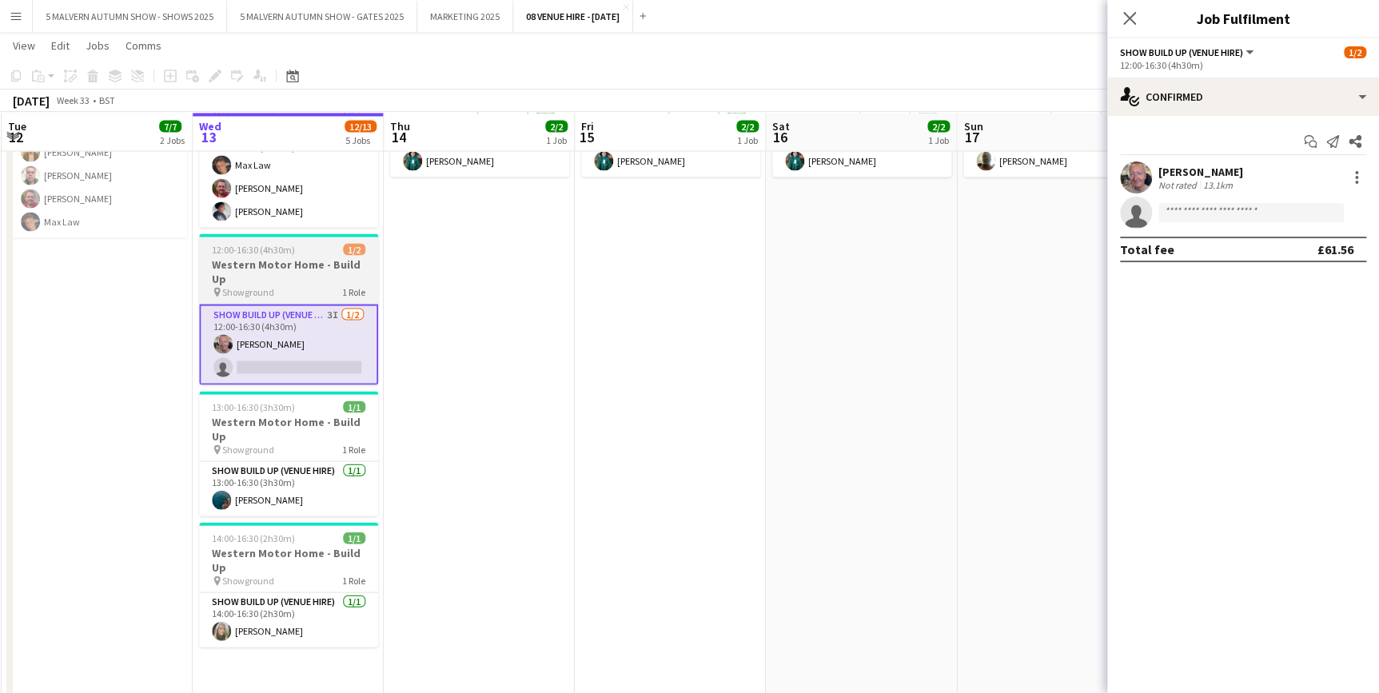
click at [296, 285] on div "pin Showground 1 Role" at bounding box center [288, 291] width 179 height 13
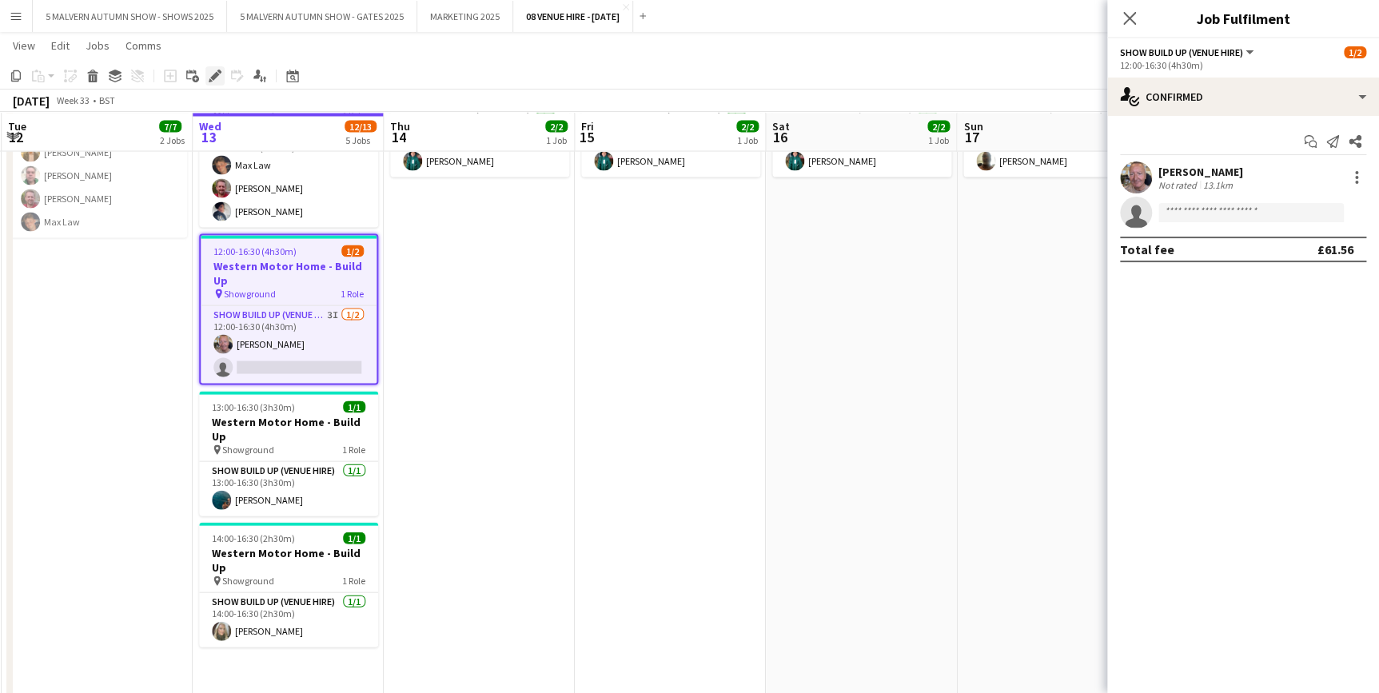
click at [213, 78] on icon at bounding box center [214, 76] width 9 height 9
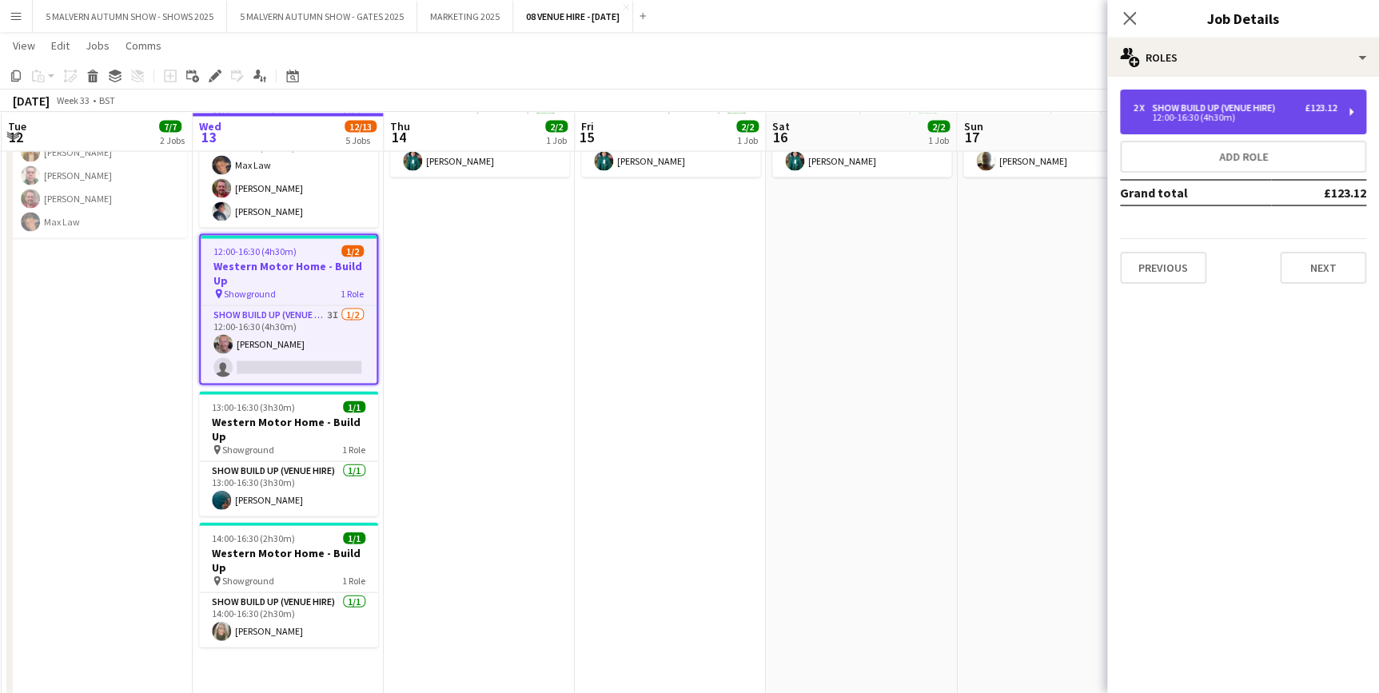
click at [1130, 108] on div "2 x Show Build Up (Venue Hire) £123.12 12:00-16:30 (4h30m)" at bounding box center [1243, 112] width 246 height 45
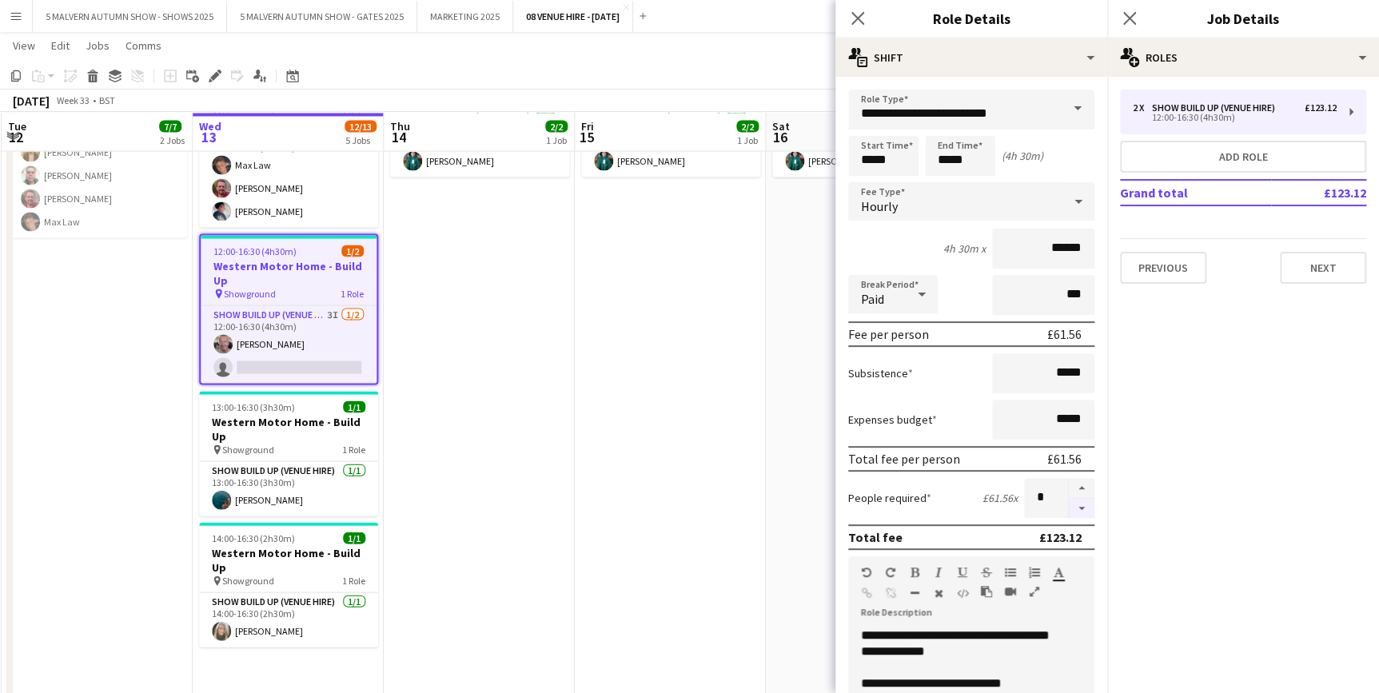
click at [1069, 504] on button "button" at bounding box center [1082, 509] width 26 height 20
type input "*"
click at [534, 461] on app-date-cell "07:00-18:00 (11h) 2/2 Western Motor Home Show pin Showground - Toilet & Showers…" at bounding box center [479, 382] width 191 height 690
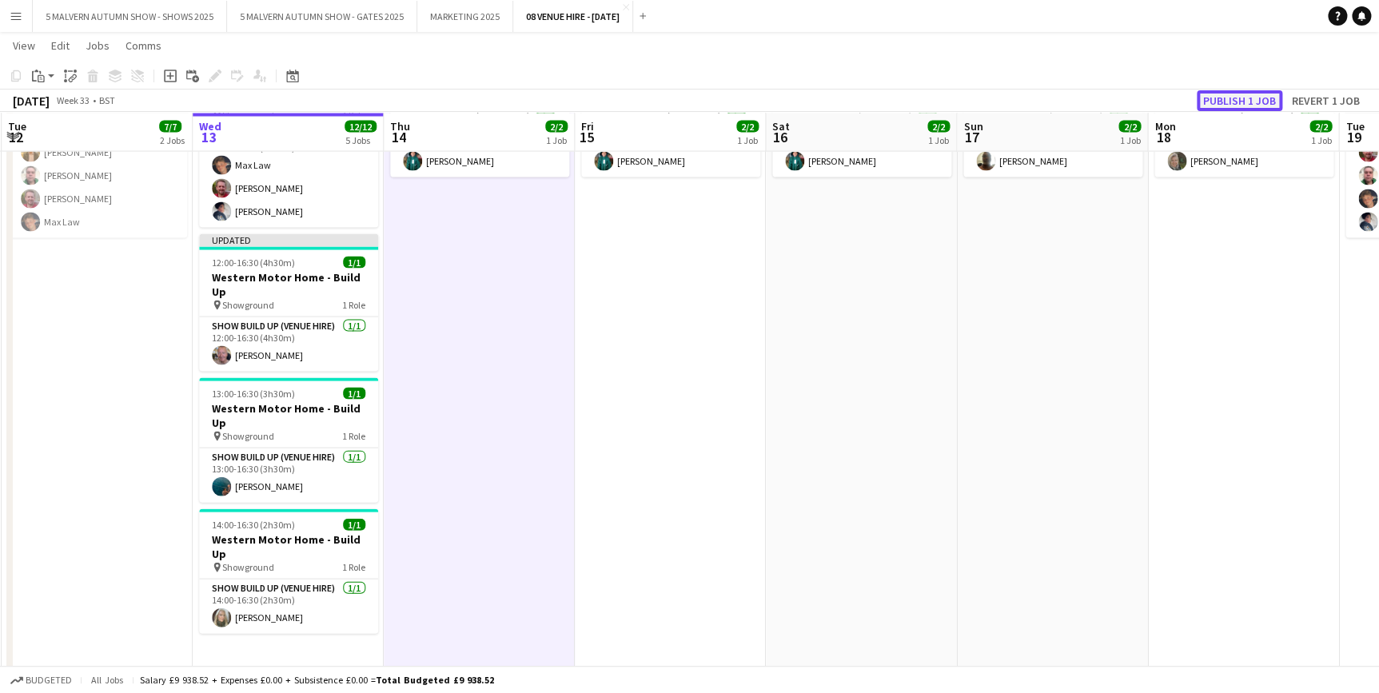
click at [1250, 106] on button "Publish 1 job" at bounding box center [1240, 100] width 86 height 21
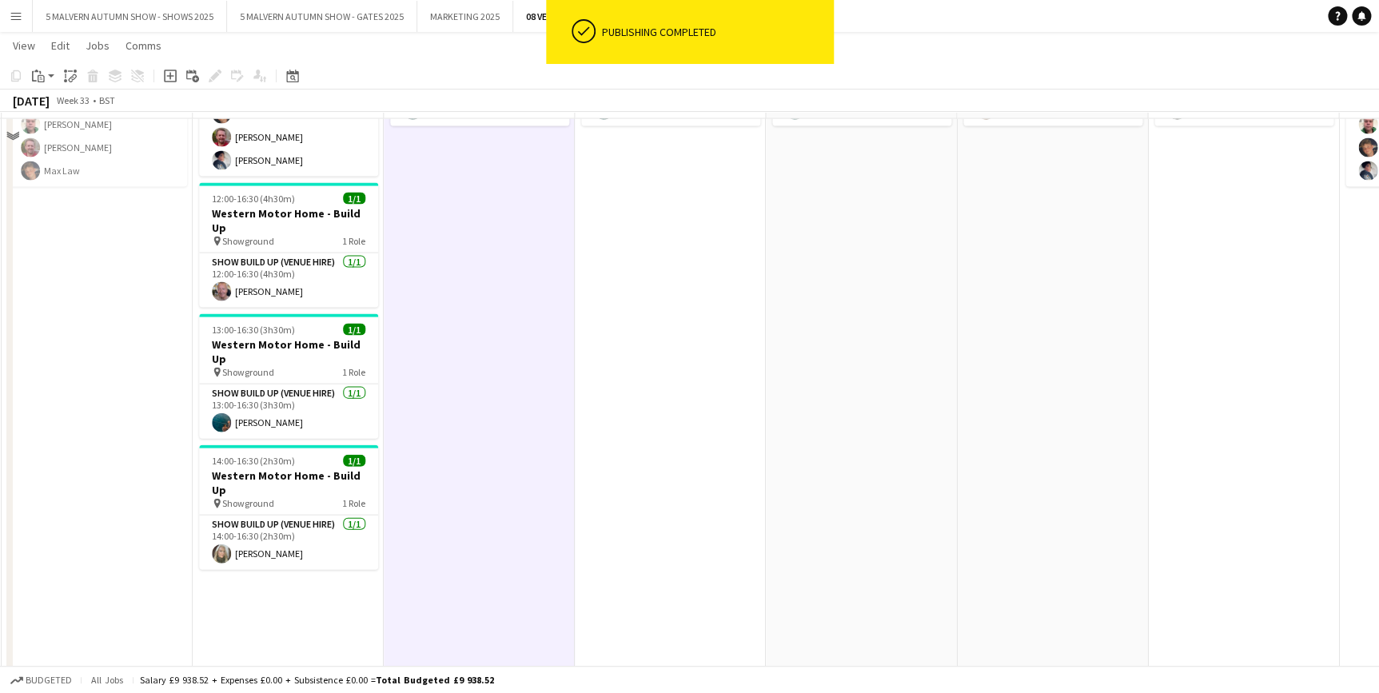
scroll to position [1585, 0]
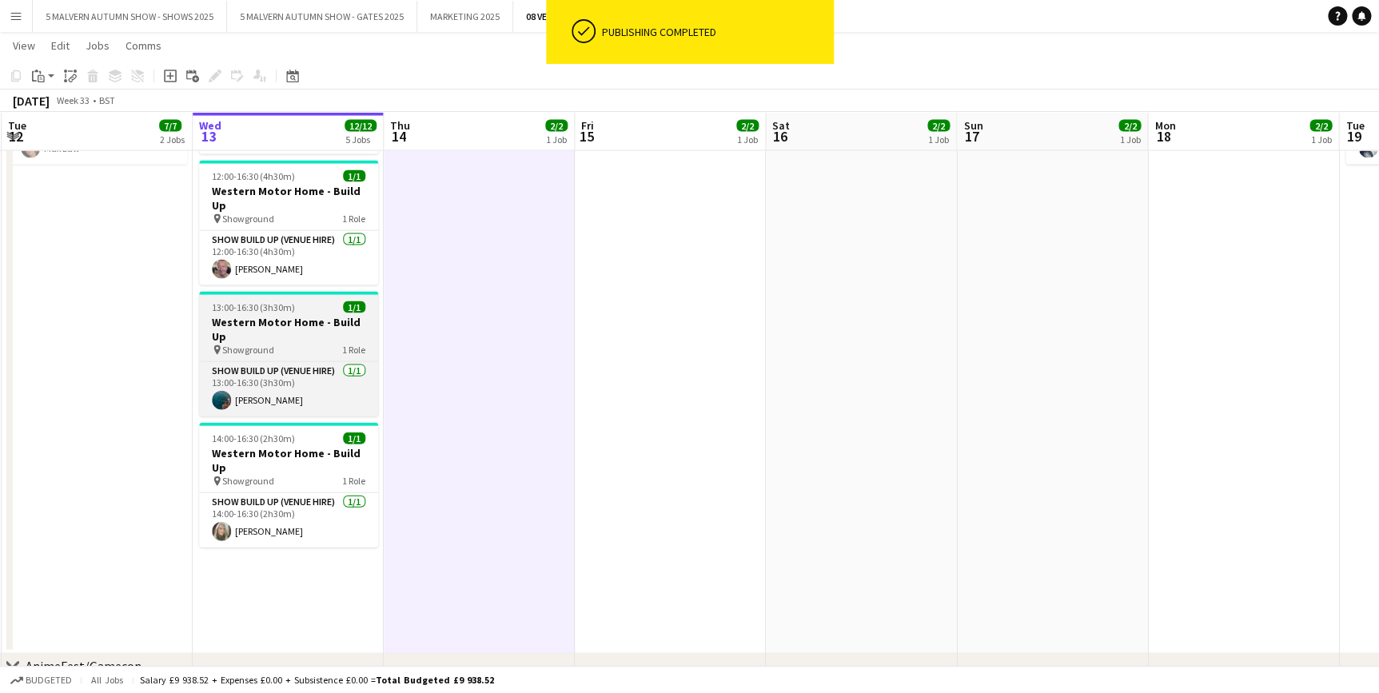
click at [280, 292] on app-job-card "13:00-16:30 (3h30m) 1/1 Western Motor Home - Build Up pin Showground 1 Role Sho…" at bounding box center [288, 354] width 179 height 125
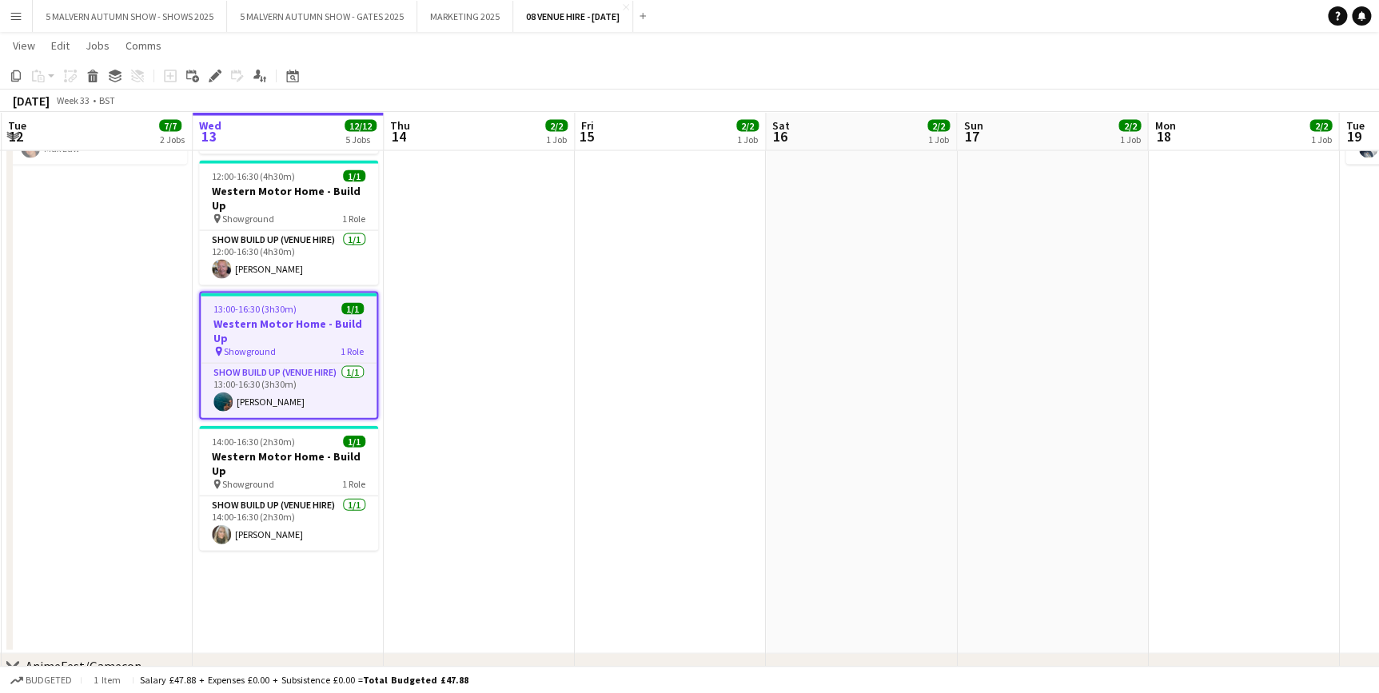
click at [528, 350] on app-date-cell "07:00-18:00 (11h) 2/2 Western Motor Home Show pin Showground - Toilet & Showers…" at bounding box center [479, 309] width 191 height 690
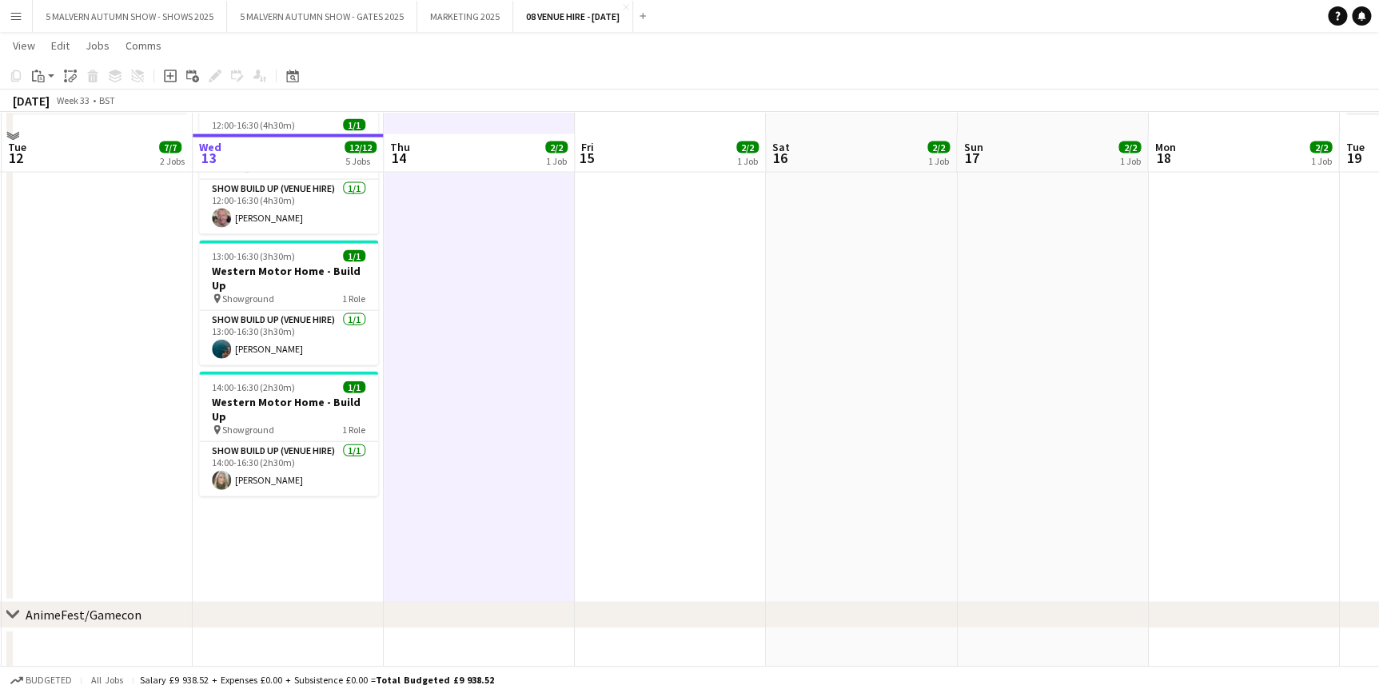
scroll to position [1657, 0]
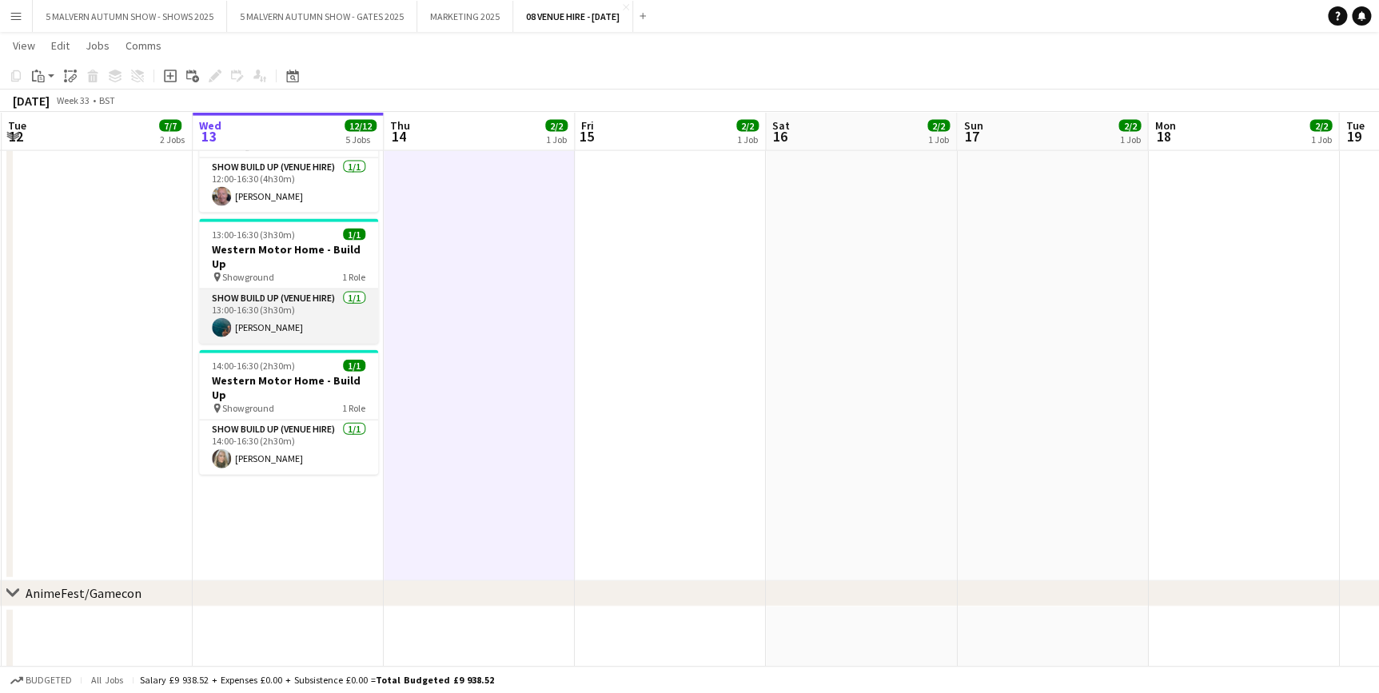
click at [297, 289] on app-card-role "Show Build Up (Venue Hire) [DATE] 13:00-16:30 (3h30m) [PERSON_NAME]" at bounding box center [288, 316] width 179 height 54
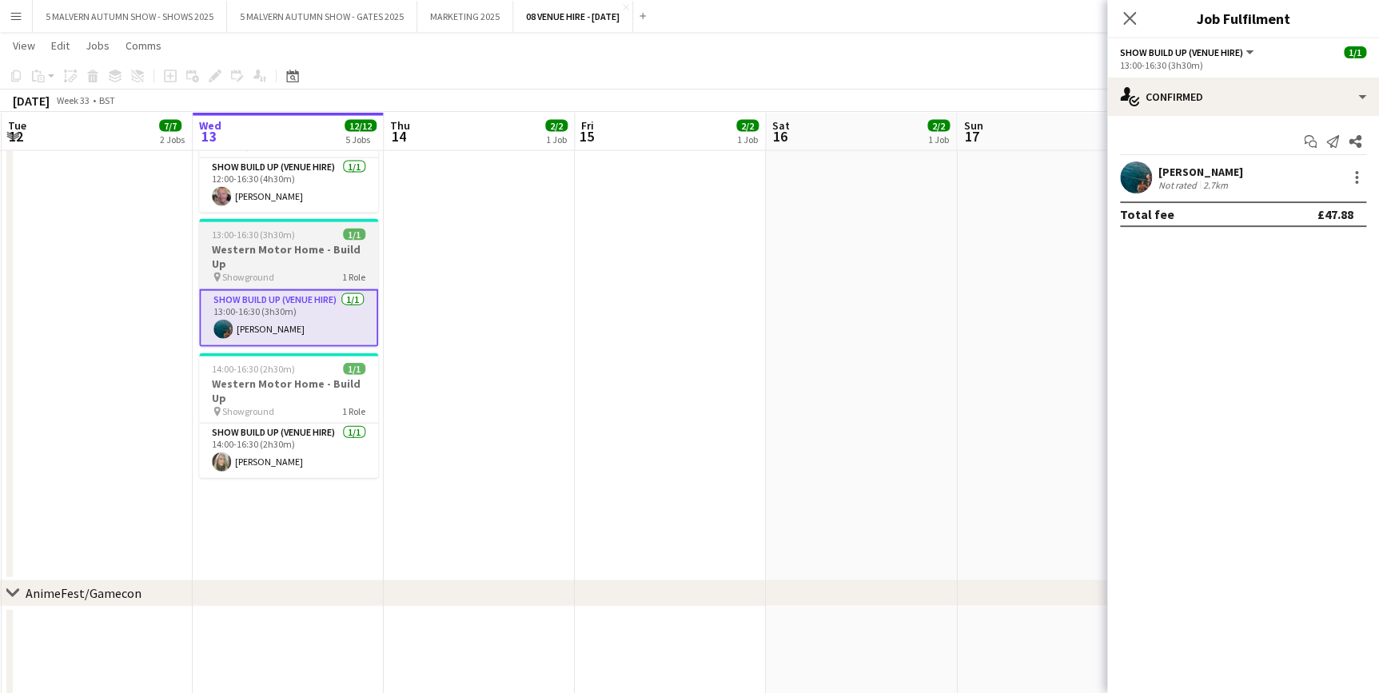
click at [273, 229] on span "13:00-16:30 (3h30m)" at bounding box center [253, 235] width 83 height 12
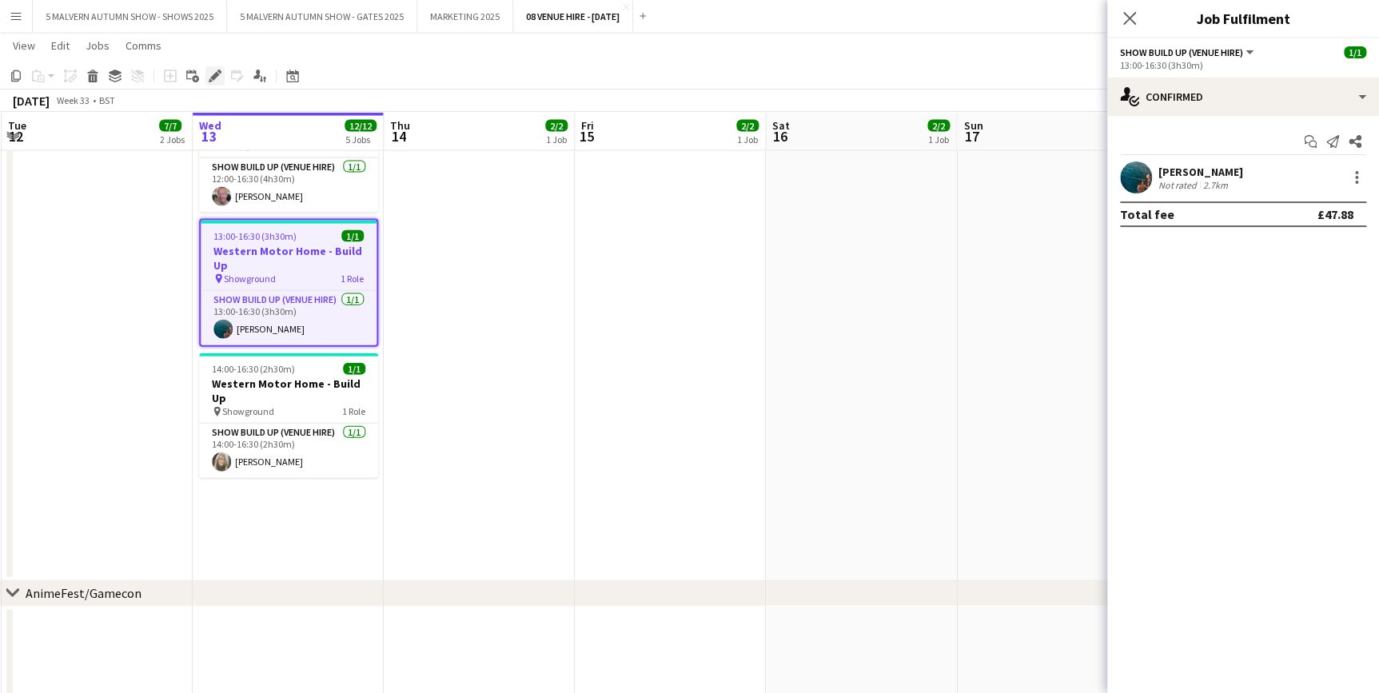
click at [211, 72] on icon "Edit" at bounding box center [215, 76] width 13 height 13
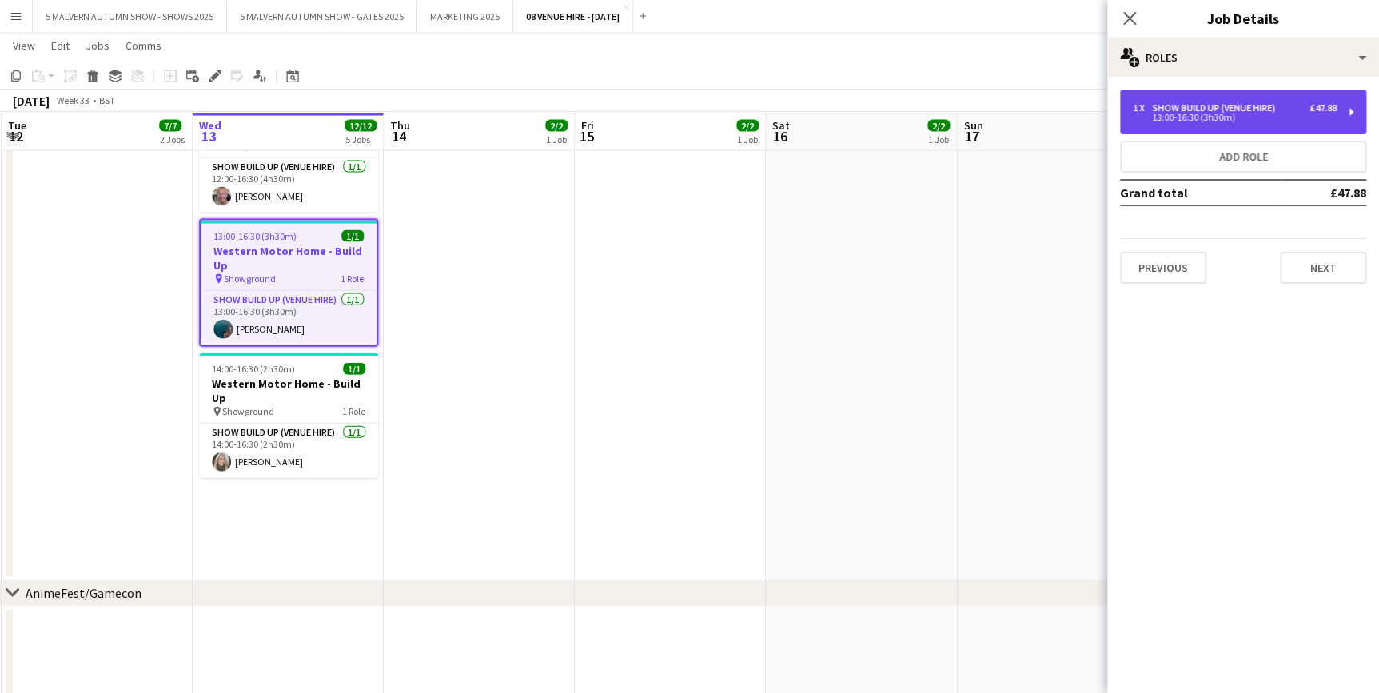
click at [1172, 122] on div "13:00-16:30 (3h30m)" at bounding box center [1235, 118] width 204 height 8
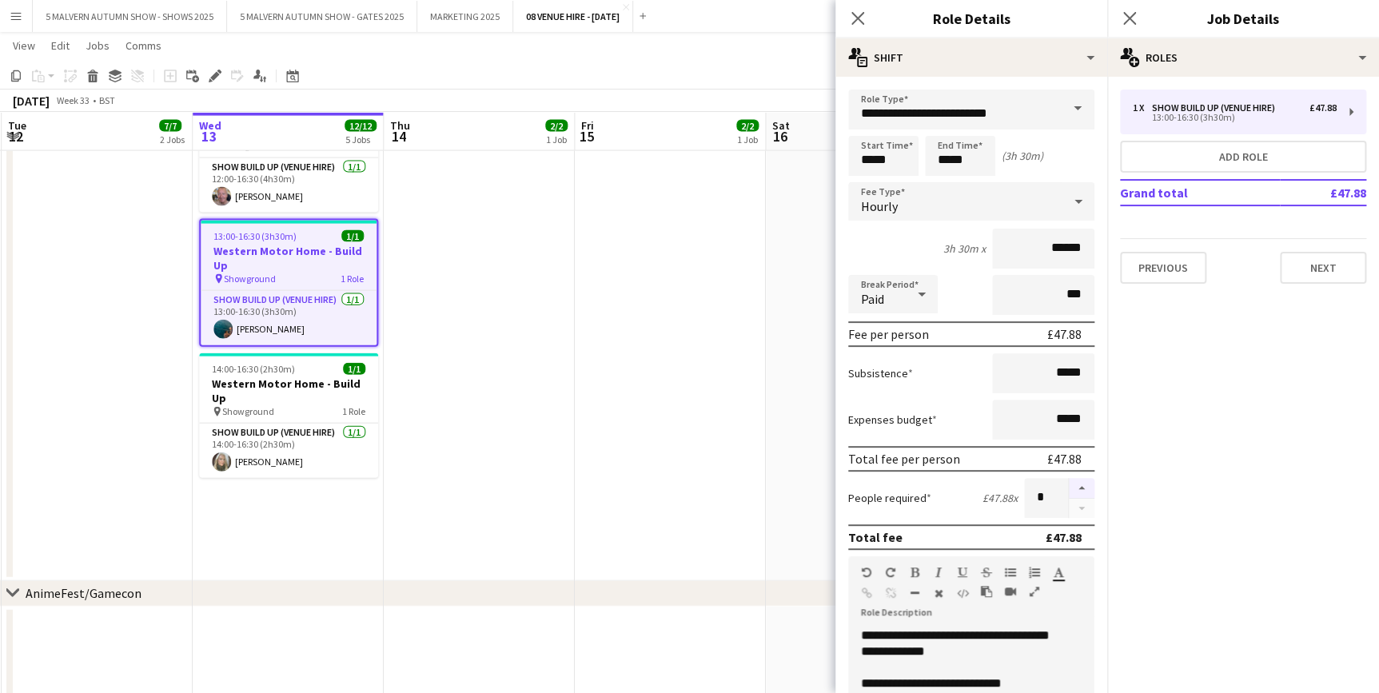
click at [1069, 490] on button "button" at bounding box center [1082, 488] width 26 height 21
type input "*"
click at [684, 434] on app-date-cell "07:00-18:00 (11h) 2/2 Western Motor Home Show pin Showground - Toilet & Showers…" at bounding box center [670, 236] width 191 height 690
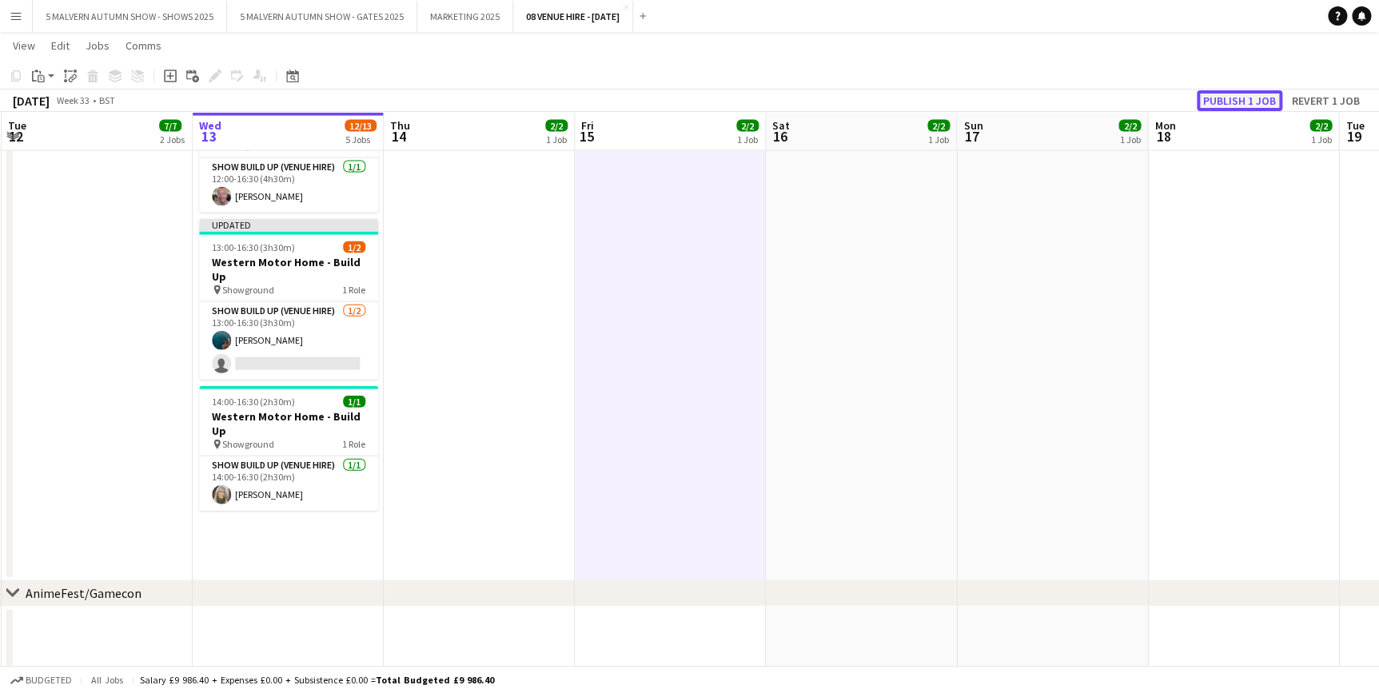
click at [1249, 104] on button "Publish 1 job" at bounding box center [1240, 100] width 86 height 21
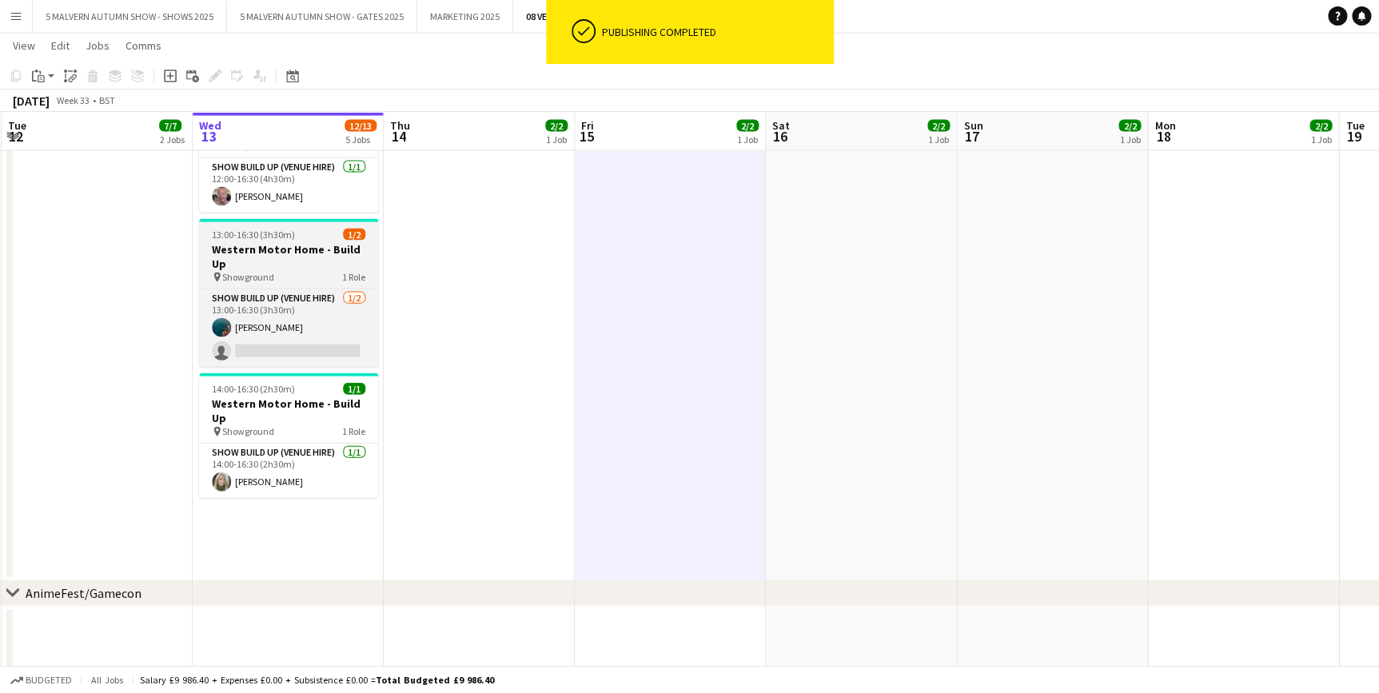
click at [287, 242] on h3 "Western Motor Home - Build Up" at bounding box center [288, 256] width 179 height 29
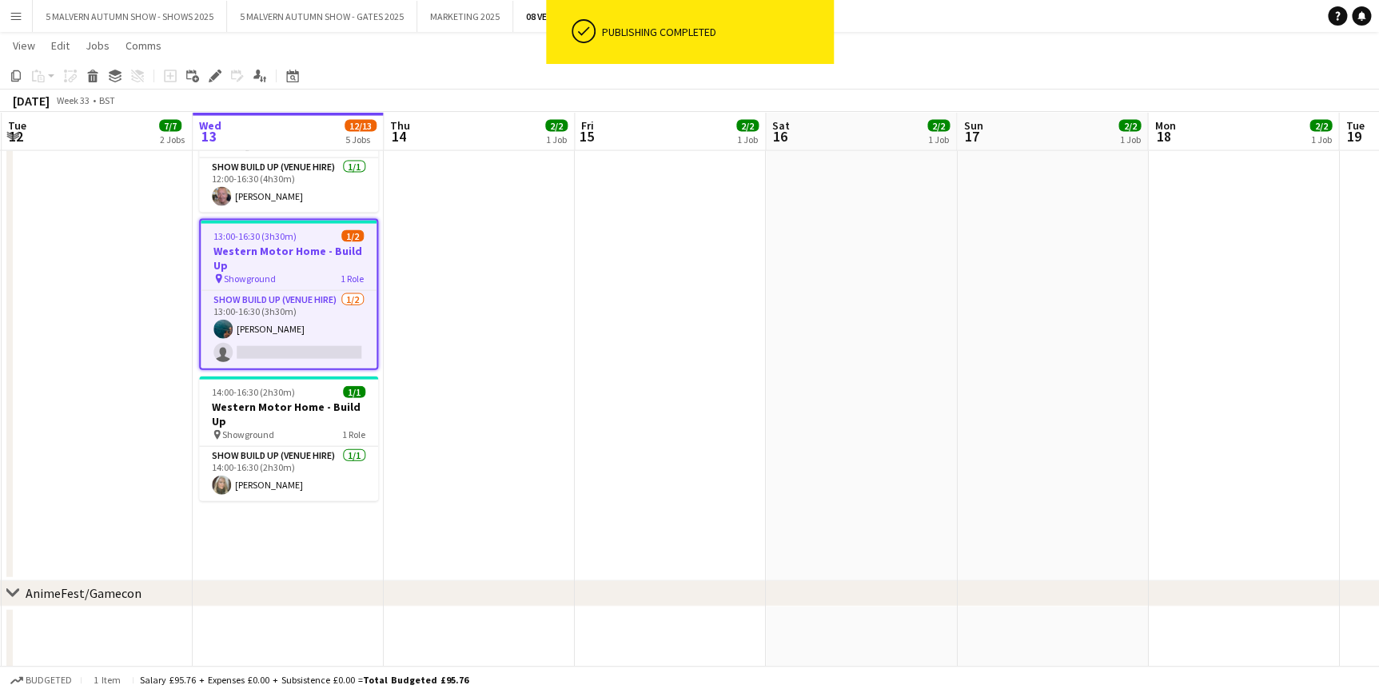
click at [496, 343] on app-date-cell "07:00-18:00 (11h) 2/2 Western Motor Home Show pin Showground - Toilet & Showers…" at bounding box center [479, 236] width 191 height 690
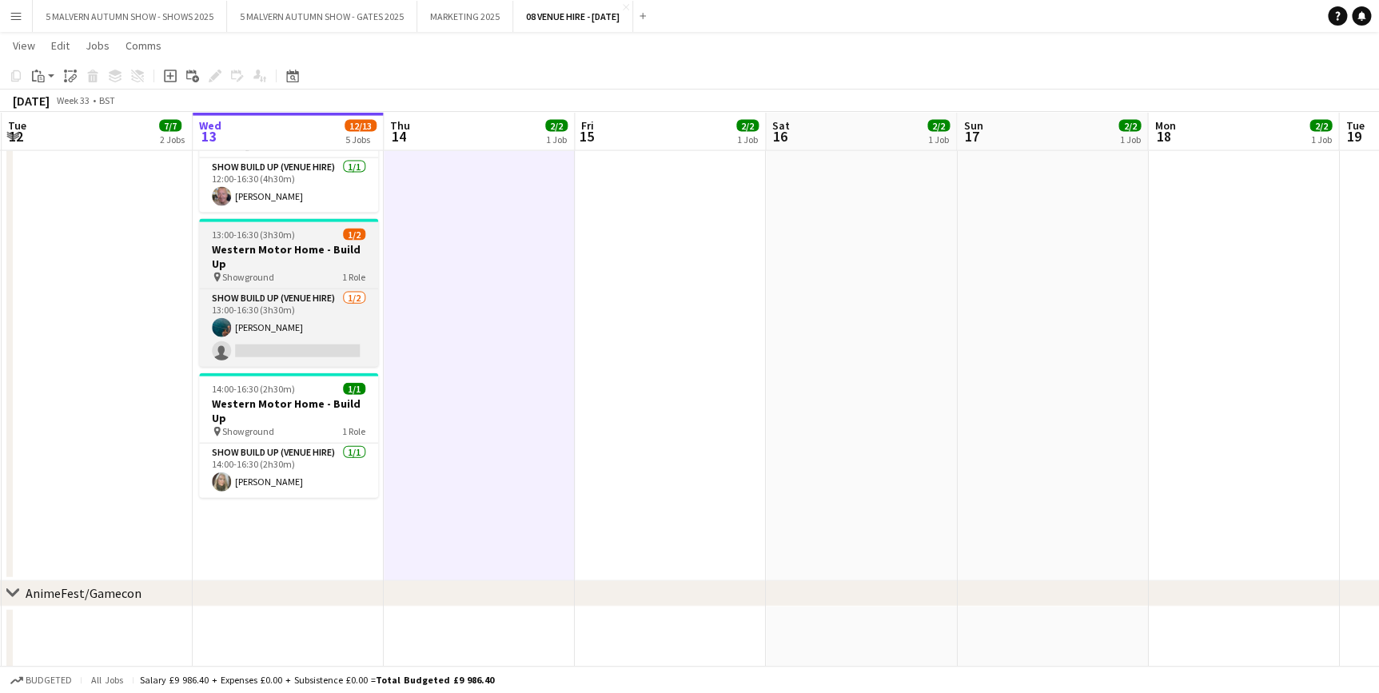
click at [277, 271] on div "pin Showground 1 Role" at bounding box center [288, 277] width 179 height 13
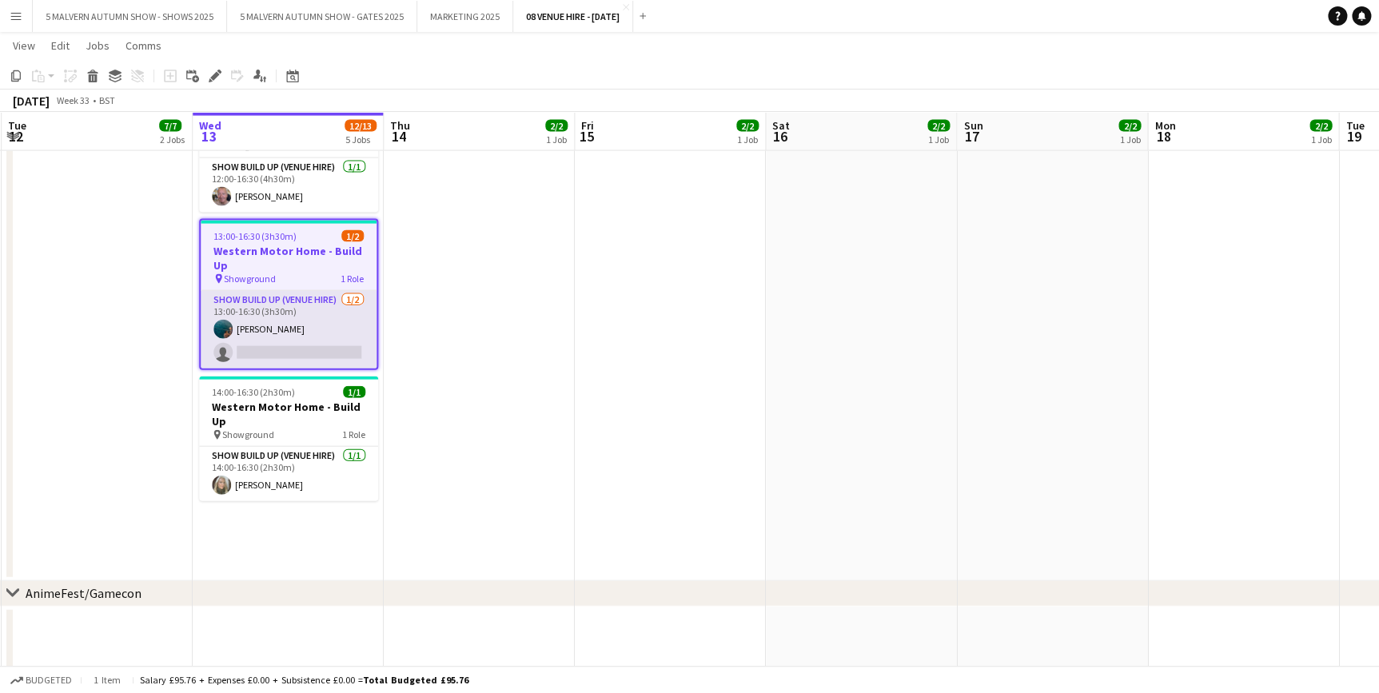
click at [279, 303] on app-card-role "Show Build Up (Venue Hire) [DATE] 13:00-16:30 (3h30m) [PERSON_NAME] single-neut…" at bounding box center [289, 330] width 176 height 78
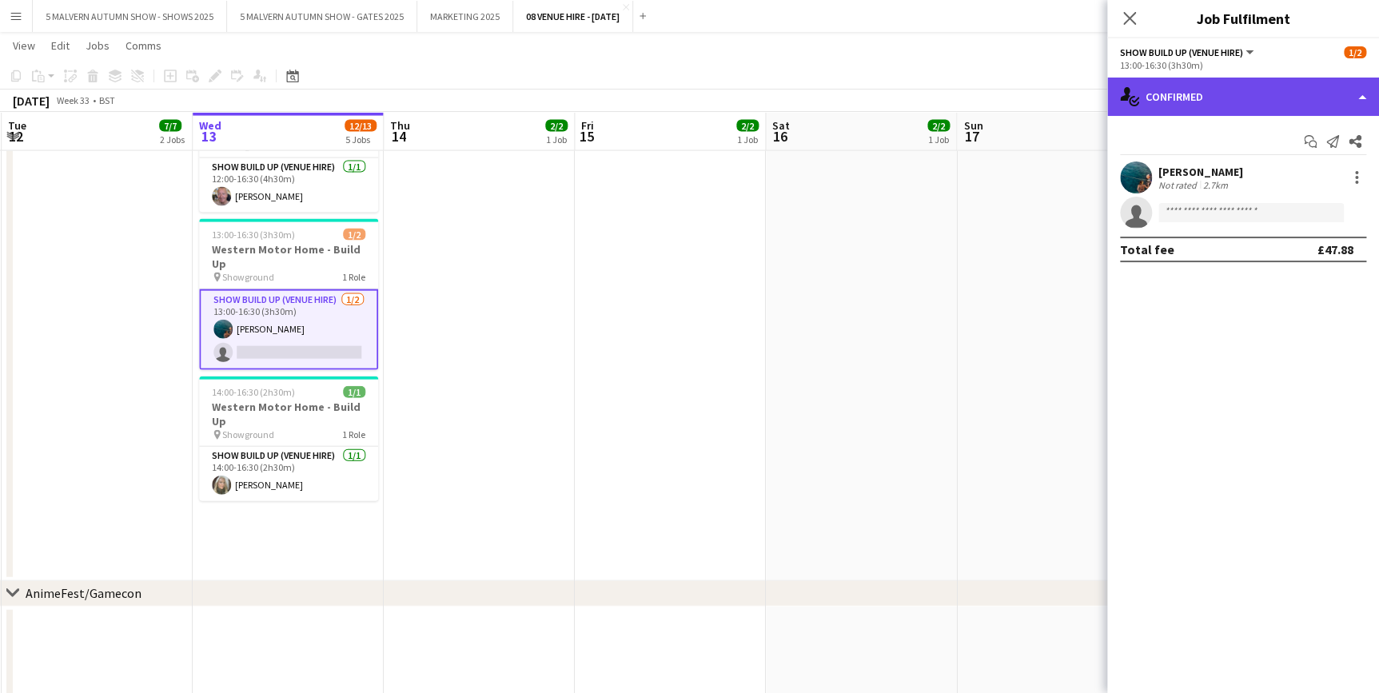
click at [1153, 102] on div "single-neutral-actions-check-2 Confirmed" at bounding box center [1243, 97] width 272 height 38
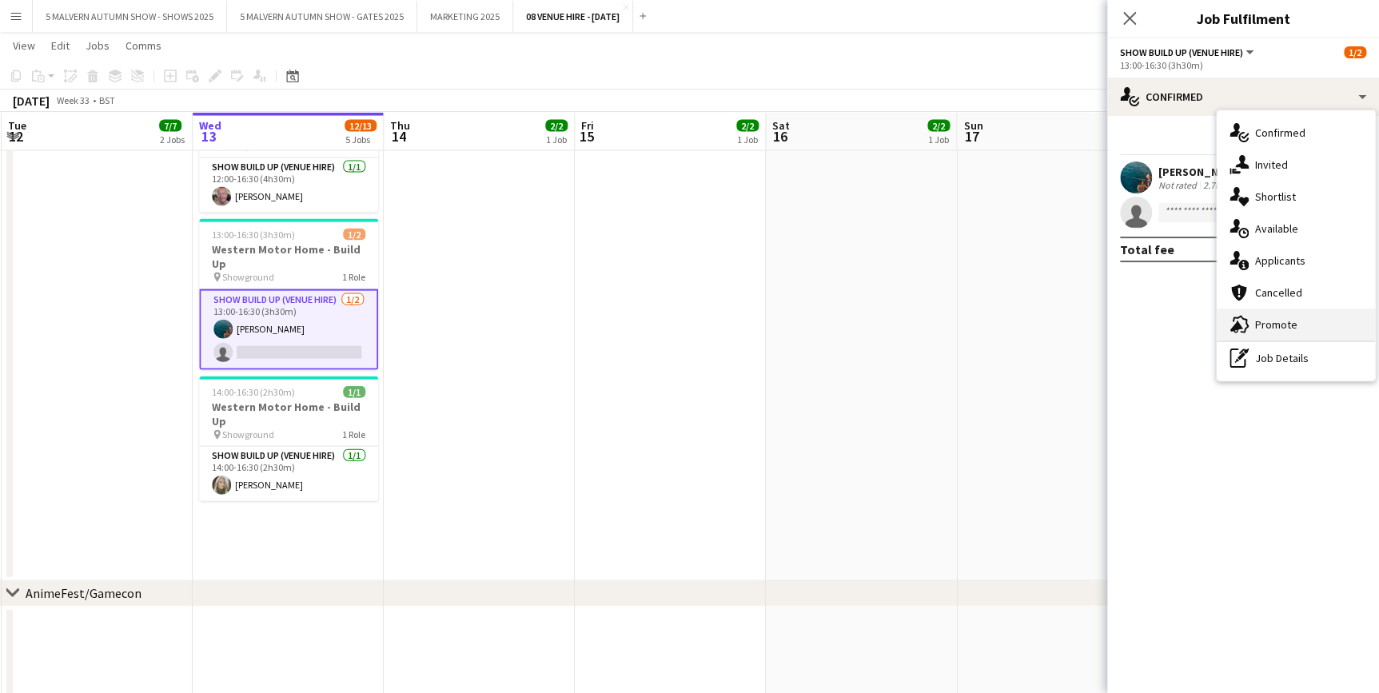
click at [1287, 328] on div "advertising-megaphone Promote" at bounding box center [1296, 325] width 158 height 32
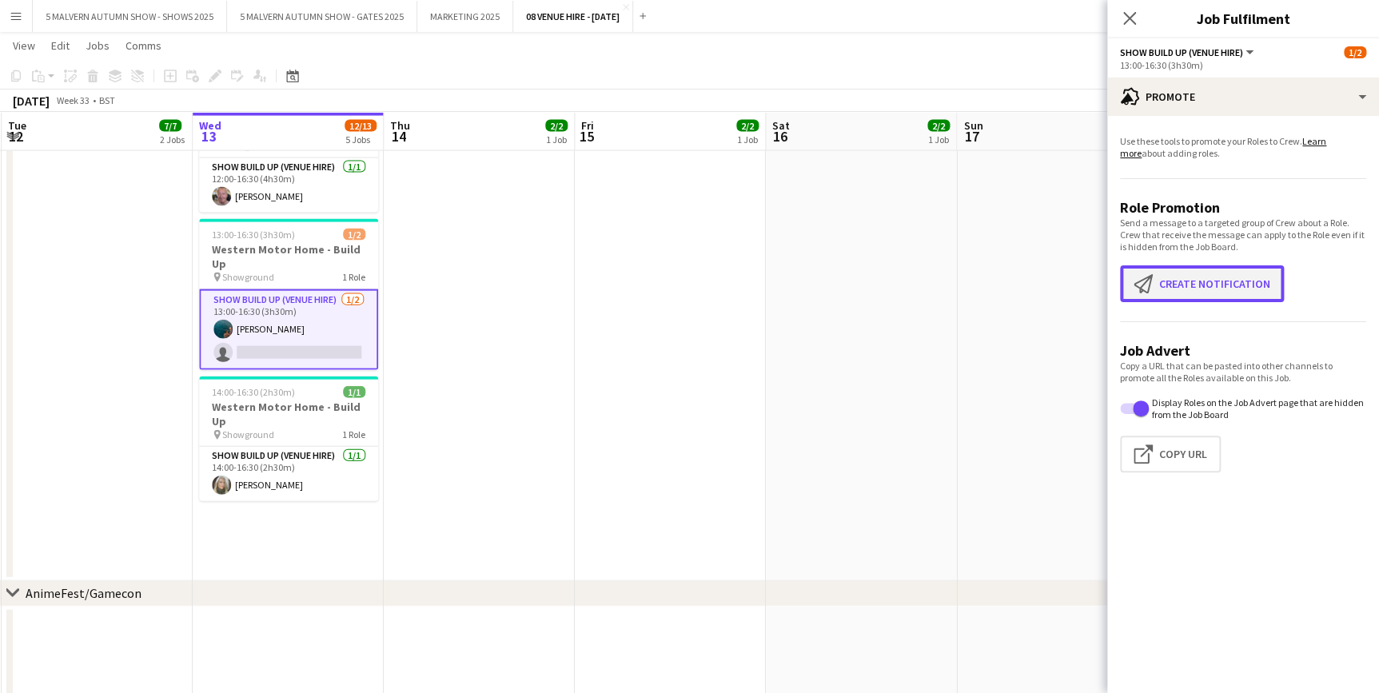
click at [1179, 285] on button "Create notification Create notification" at bounding box center [1202, 283] width 164 height 37
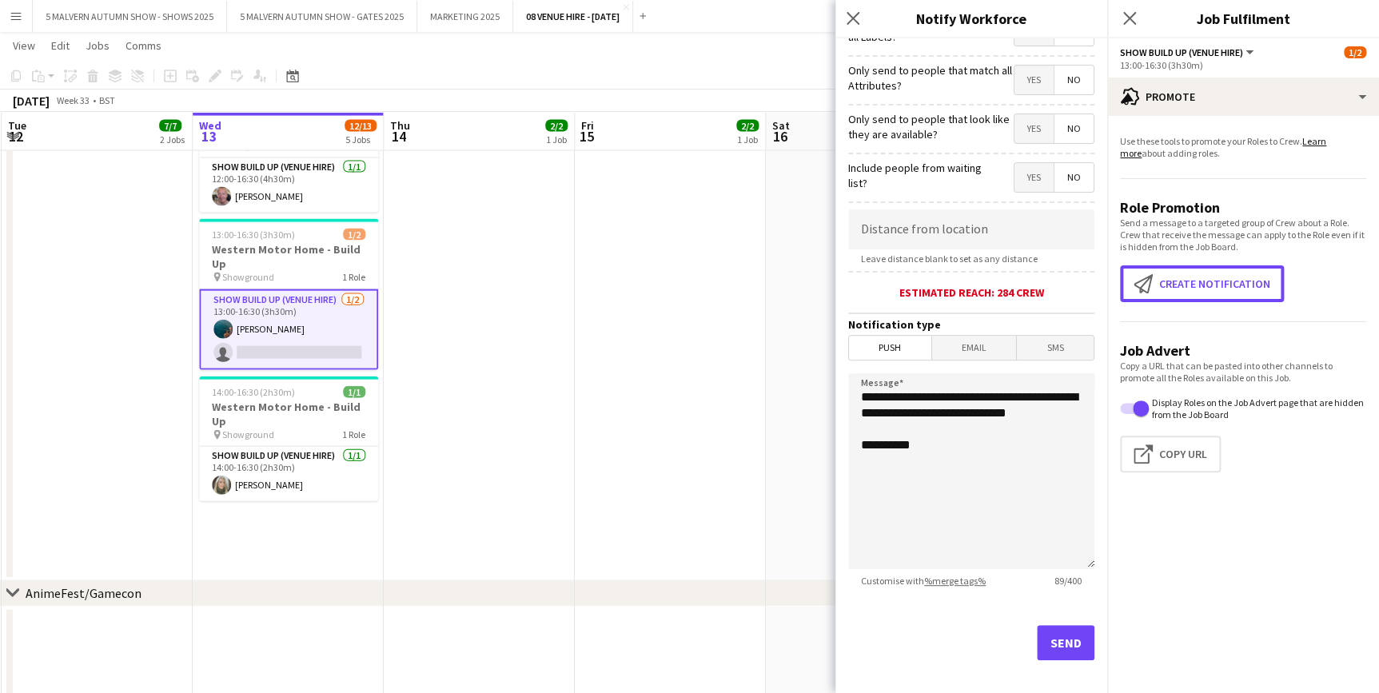
scroll to position [190, 0]
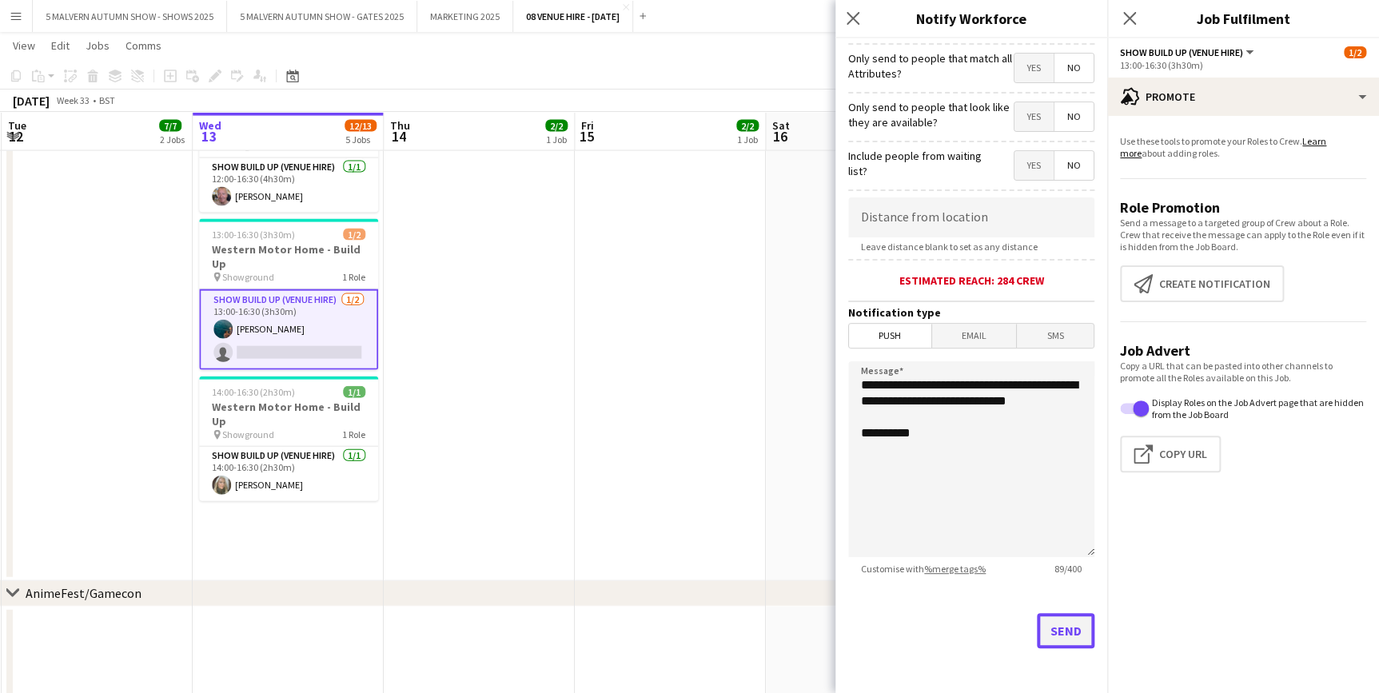
click at [1047, 620] on button "Send" at bounding box center [1066, 630] width 58 height 35
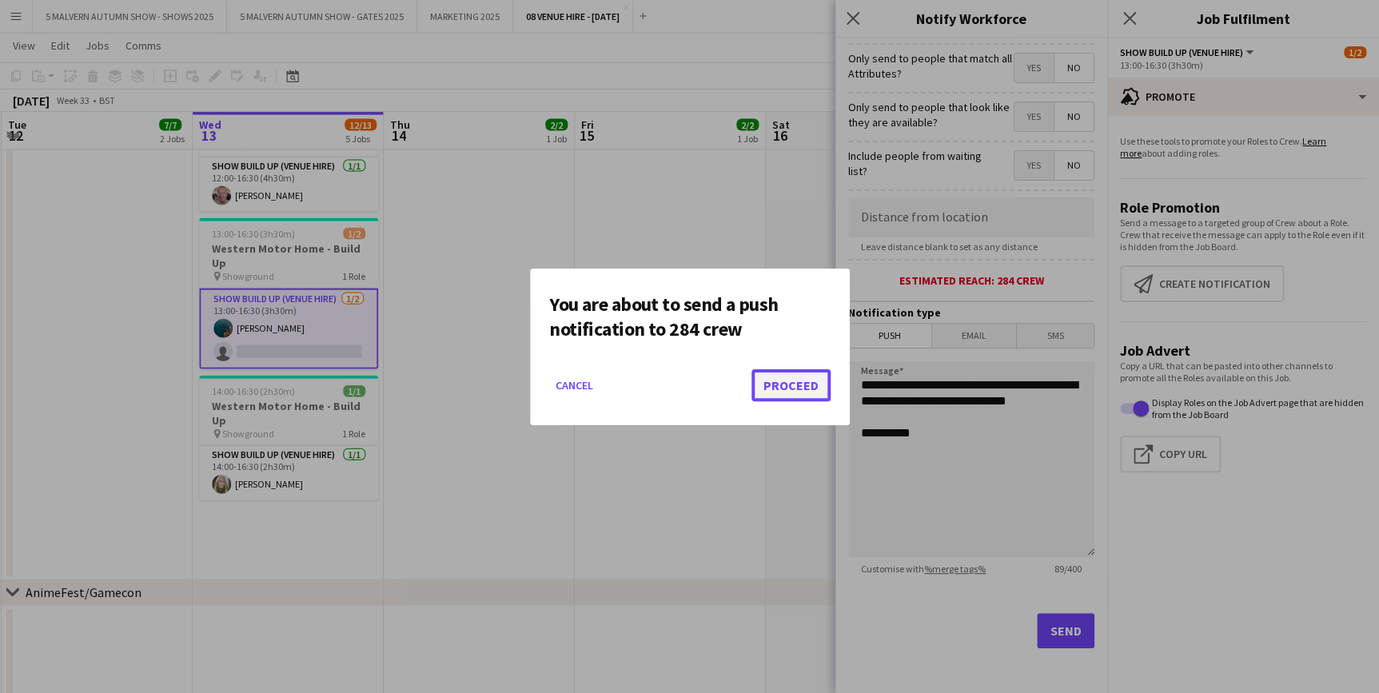
click at [781, 381] on button "Proceed" at bounding box center [791, 385] width 79 height 32
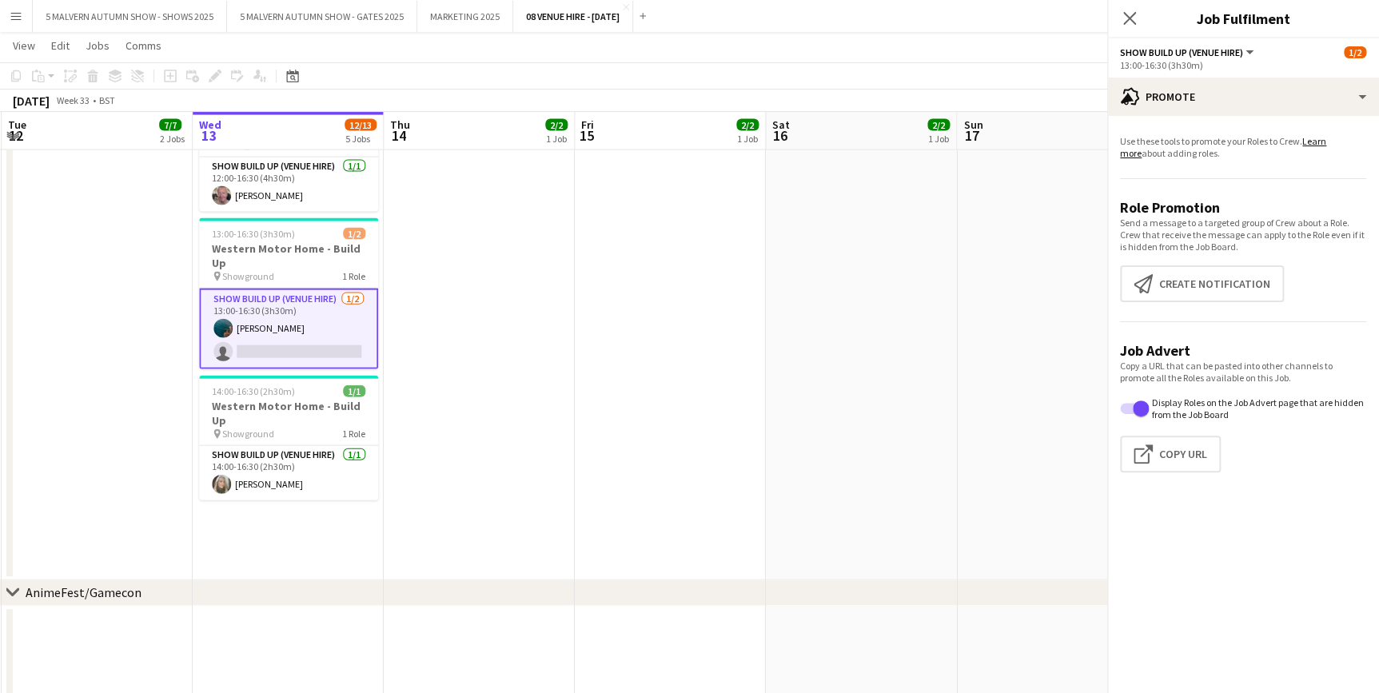
scroll to position [1657, 0]
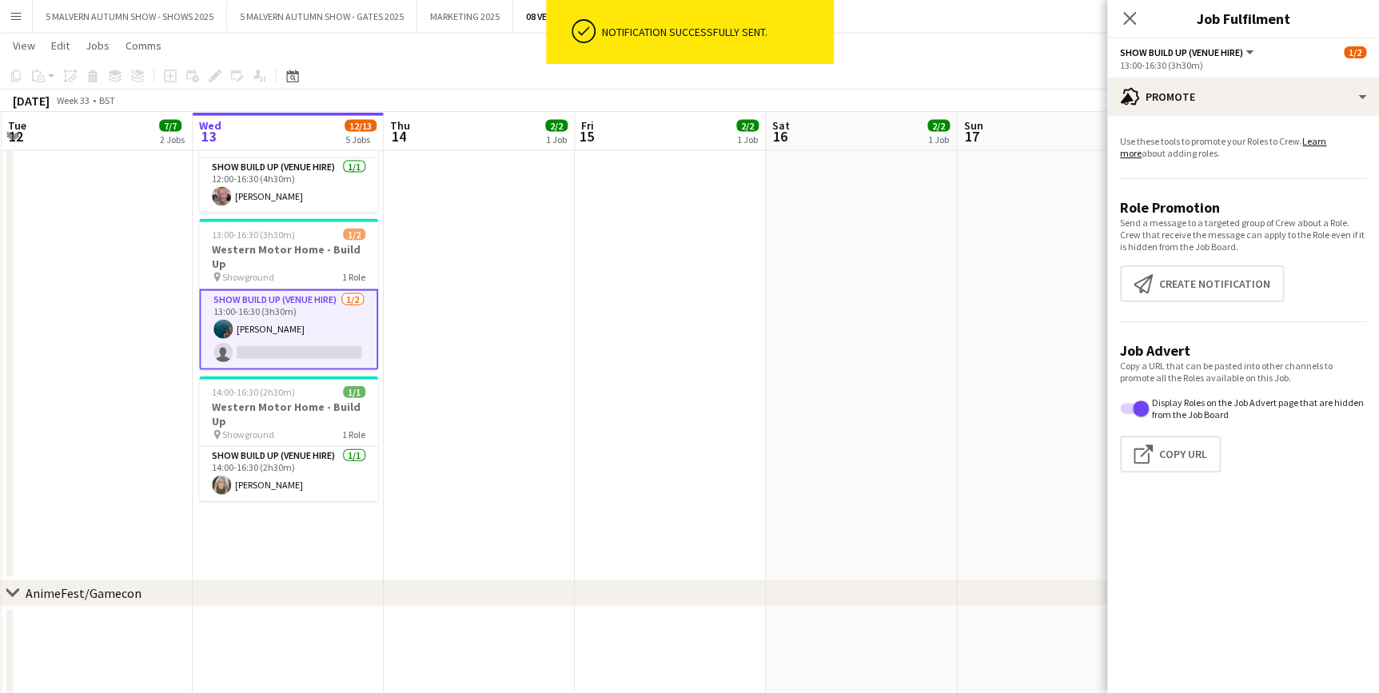
click at [443, 341] on app-date-cell "07:00-18:00 (11h) 2/2 Western Motor Home Show pin Showground - Toilet & Showers…" at bounding box center [479, 236] width 191 height 690
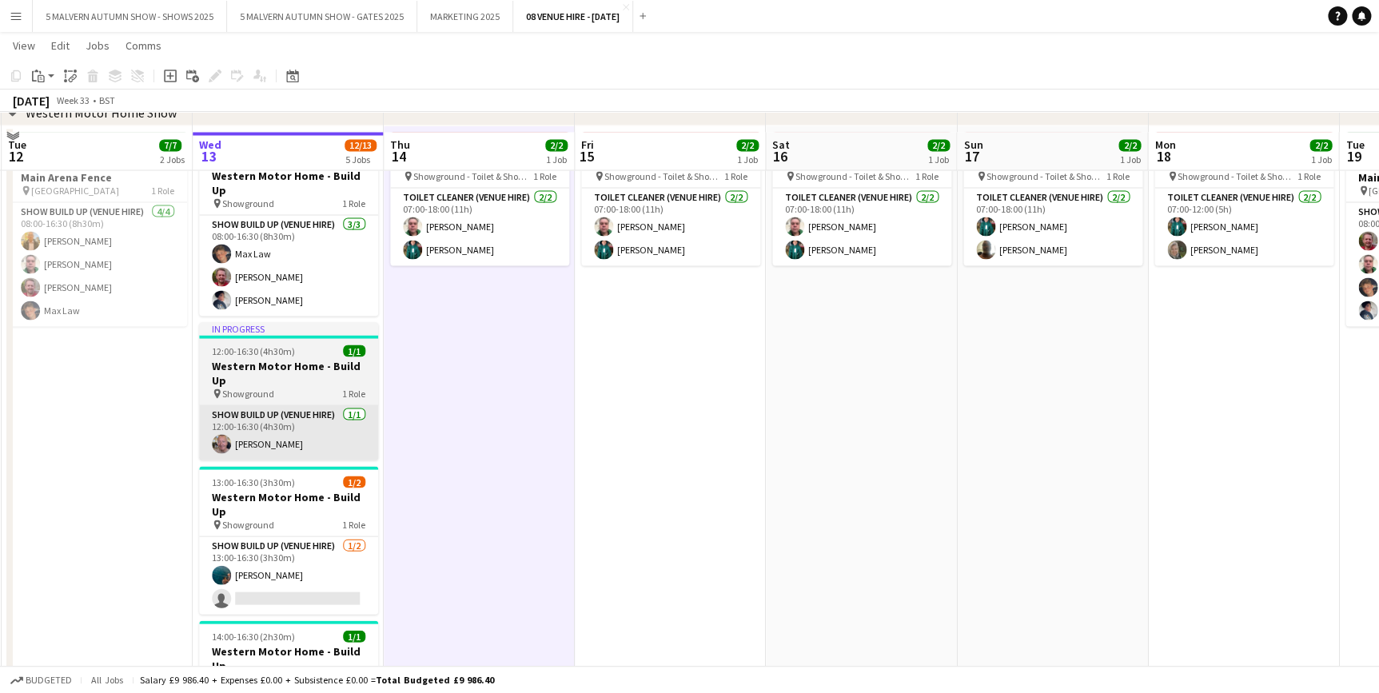
scroll to position [1512, 0]
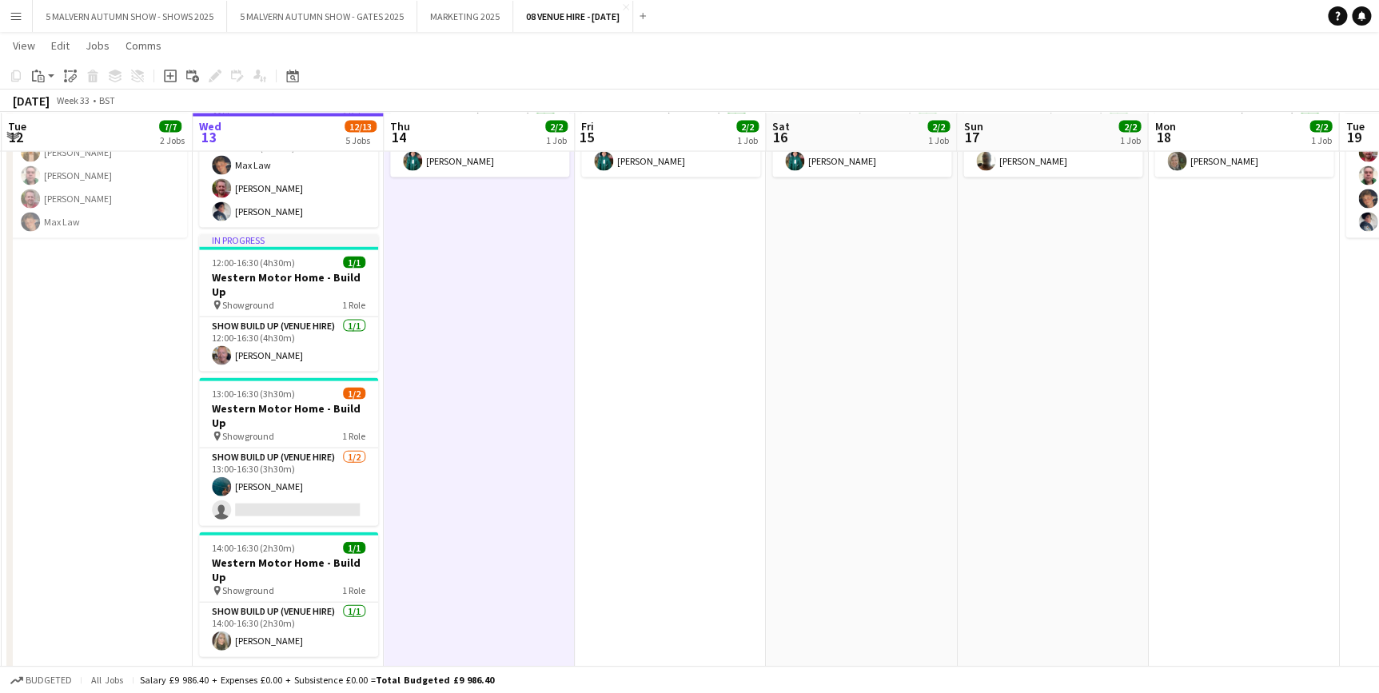
click at [688, 486] on app-date-cell "07:00-18:00 (11h) 2/2 Western Motor Home Show pin Showground - Toilet & Showers…" at bounding box center [670, 382] width 191 height 690
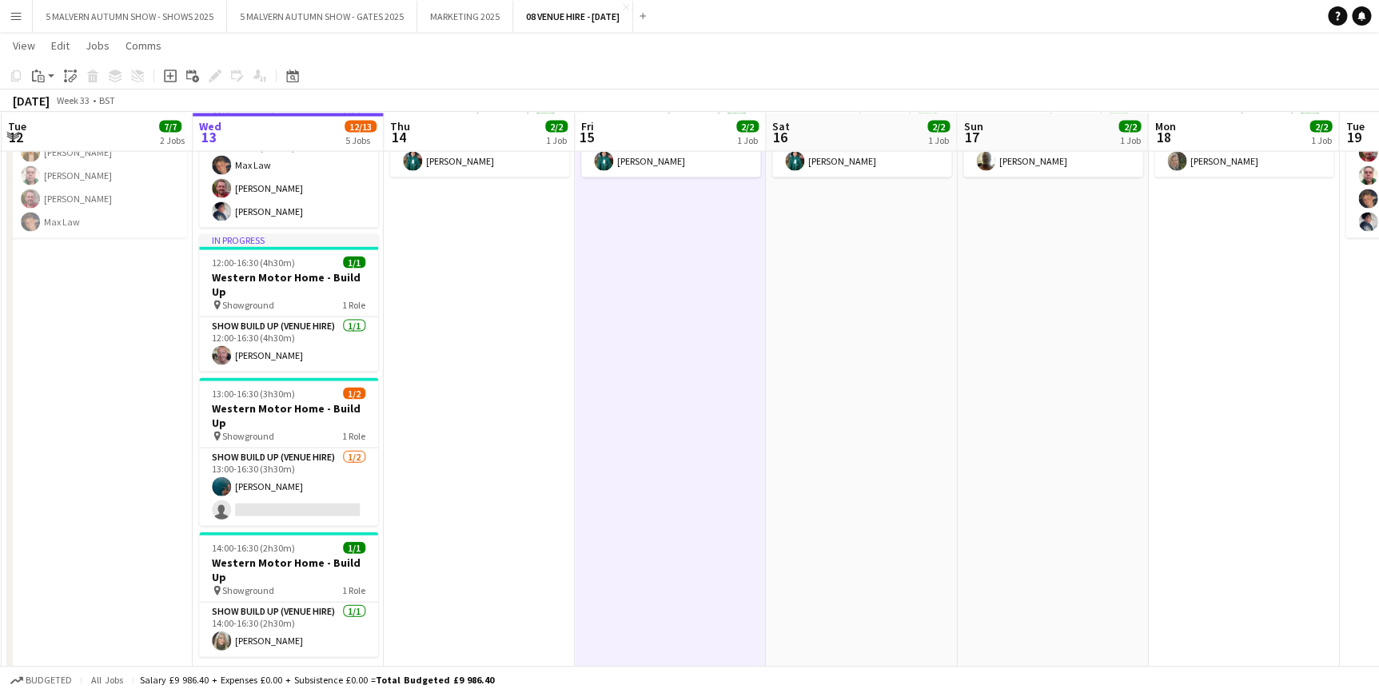
click at [270, 628] on app-date-cell "In progress 08:00-16:30 (8h30m) 3/3 Western Motor Home - Build Up pin Showgroun…" at bounding box center [288, 382] width 191 height 690
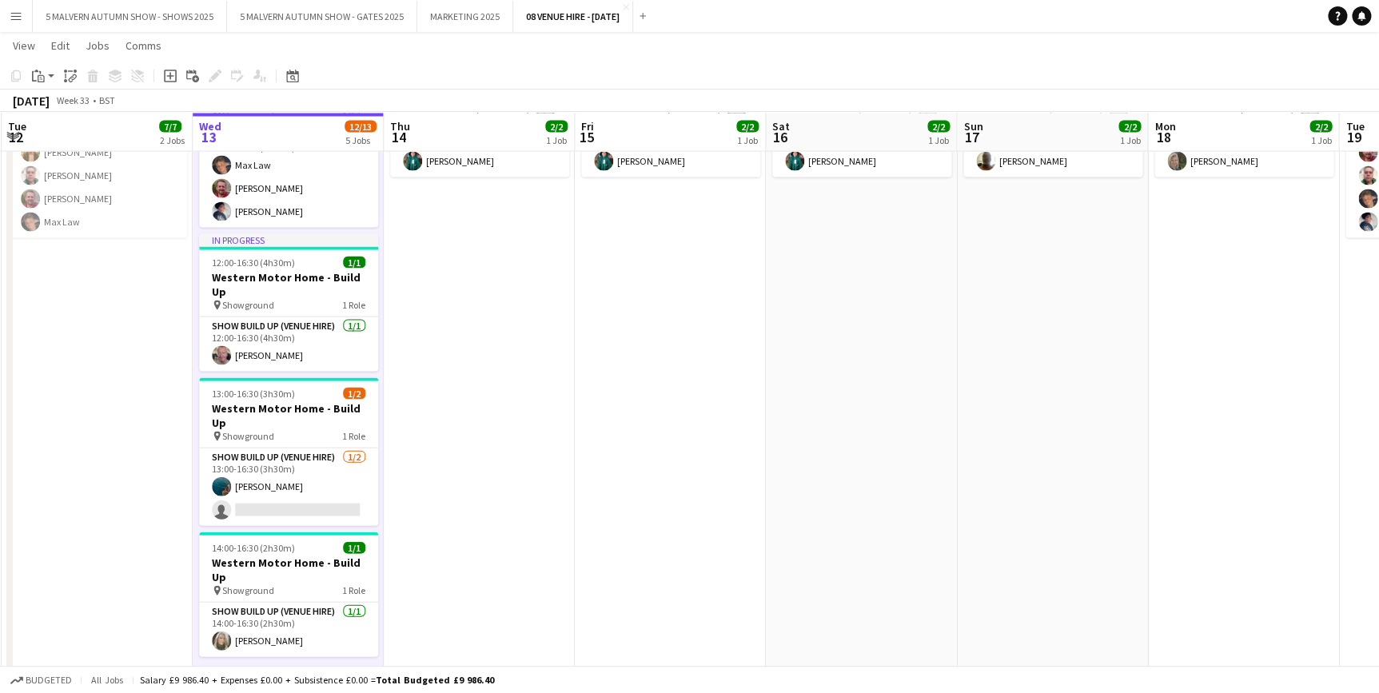
click at [488, 449] on app-date-cell "07:00-18:00 (11h) 2/2 Western Motor Home Show pin Showground - Toilet & Showers…" at bounding box center [479, 382] width 191 height 690
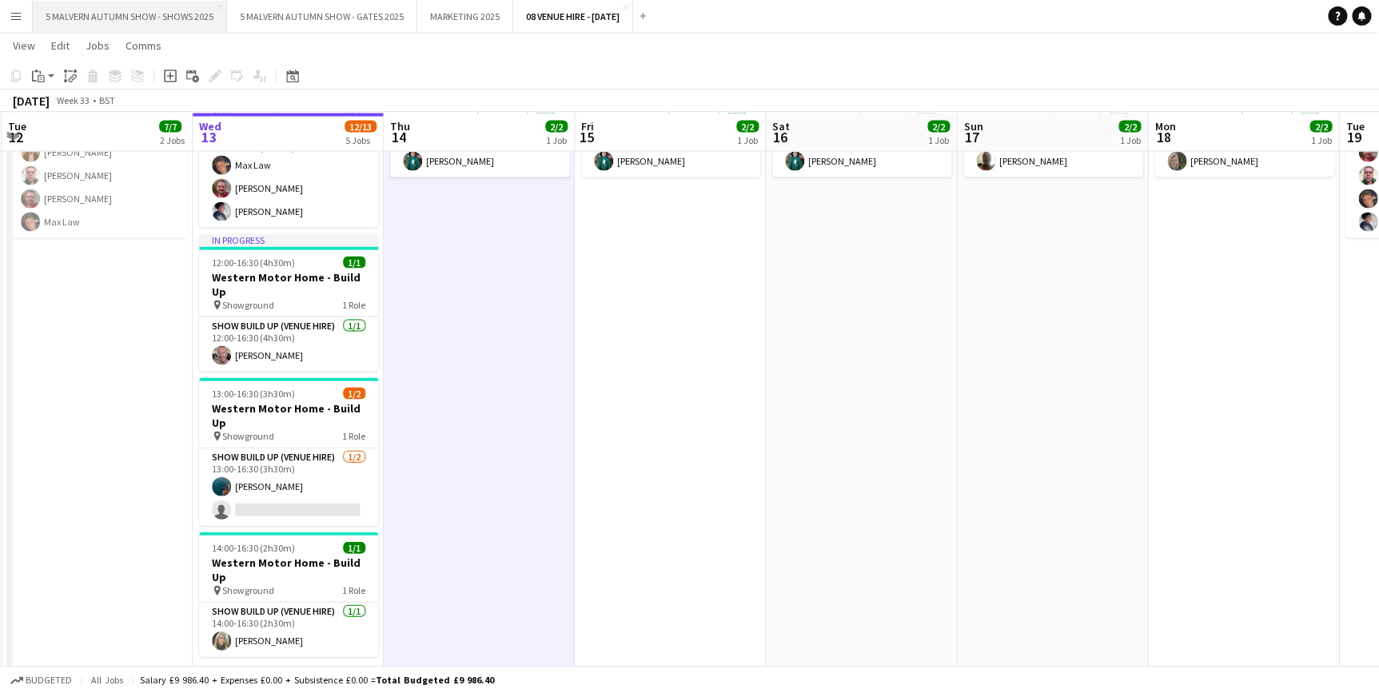
click at [121, 15] on button "5 MALVERN AUTUMN SHOW - SHOWS 2025 Close" at bounding box center [130, 16] width 194 height 31
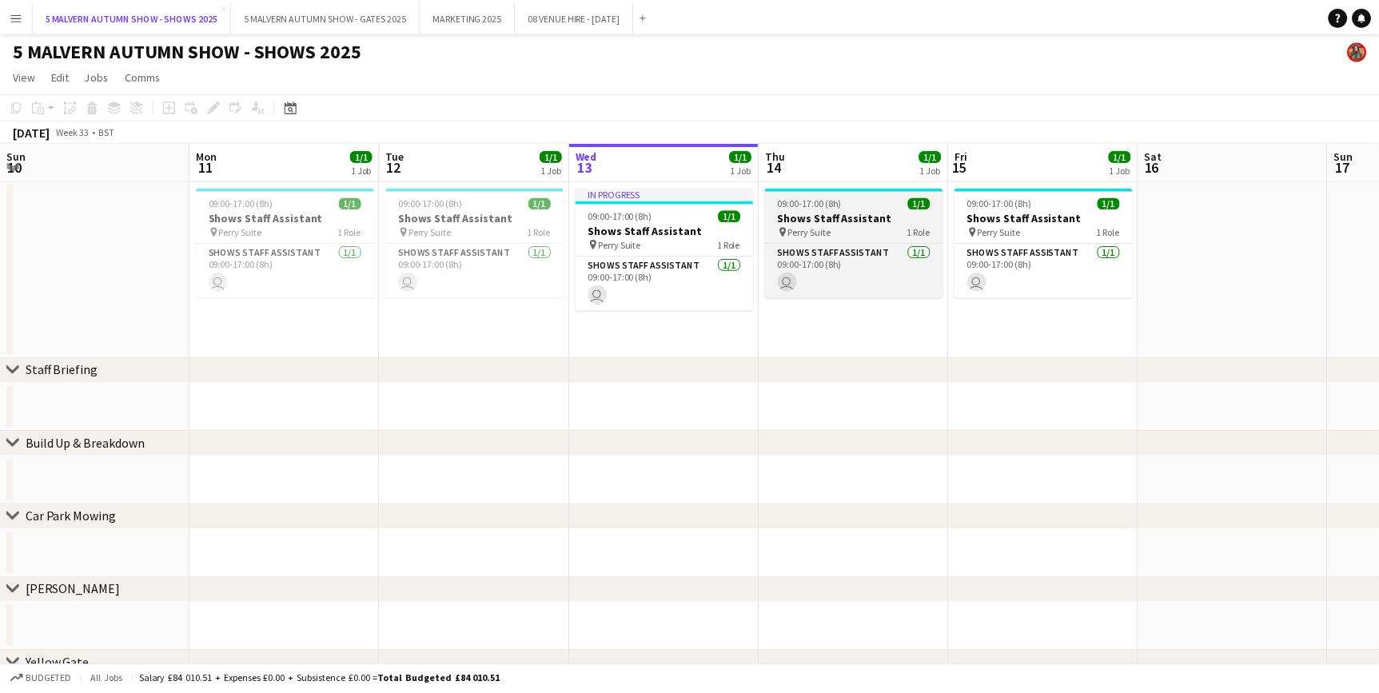
scroll to position [0, 382]
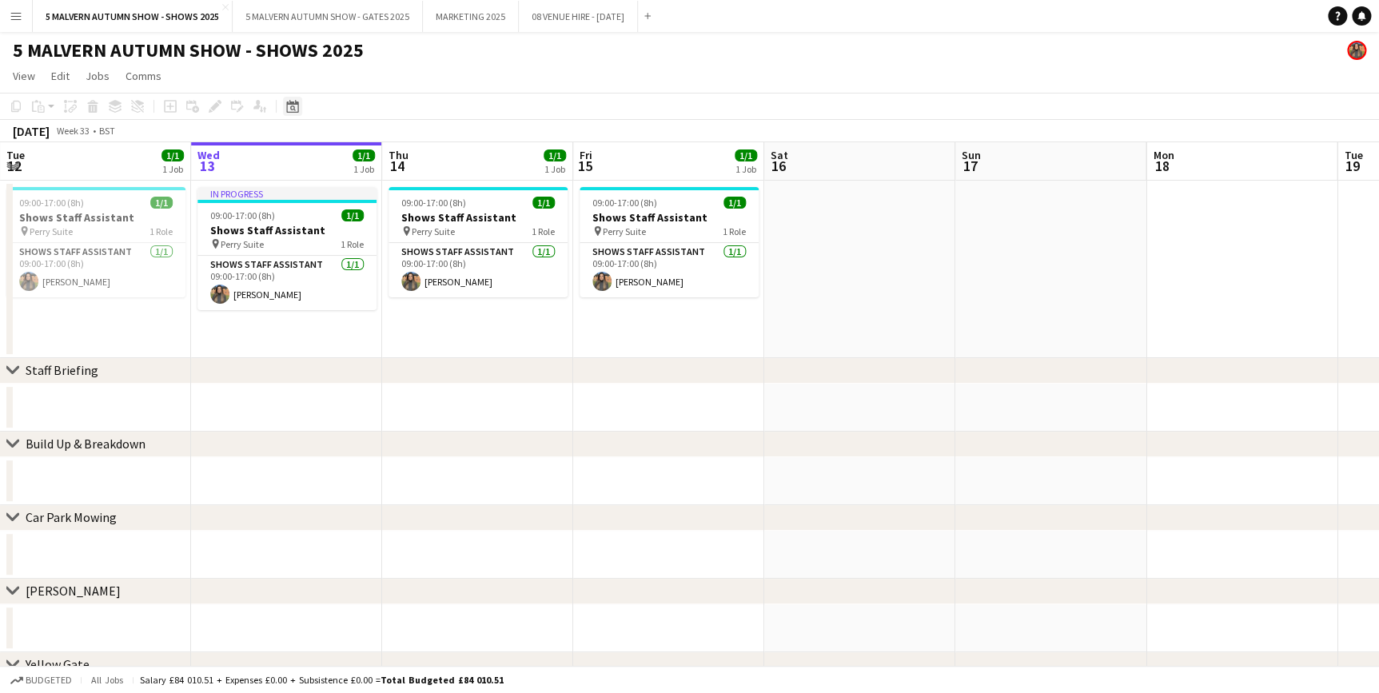
click at [298, 106] on div "Date picker" at bounding box center [292, 106] width 19 height 19
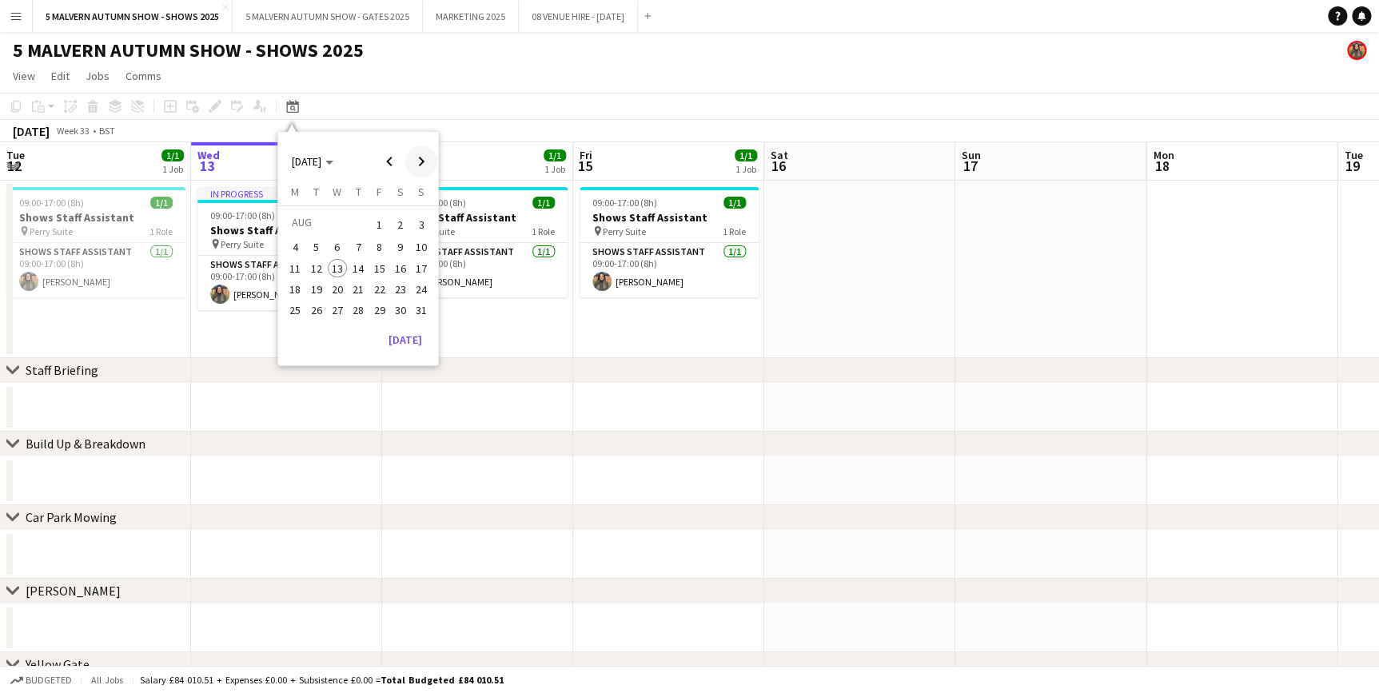
click at [425, 159] on span "Next month" at bounding box center [421, 162] width 32 height 32
click at [370, 308] on span "26" at bounding box center [379, 306] width 19 height 19
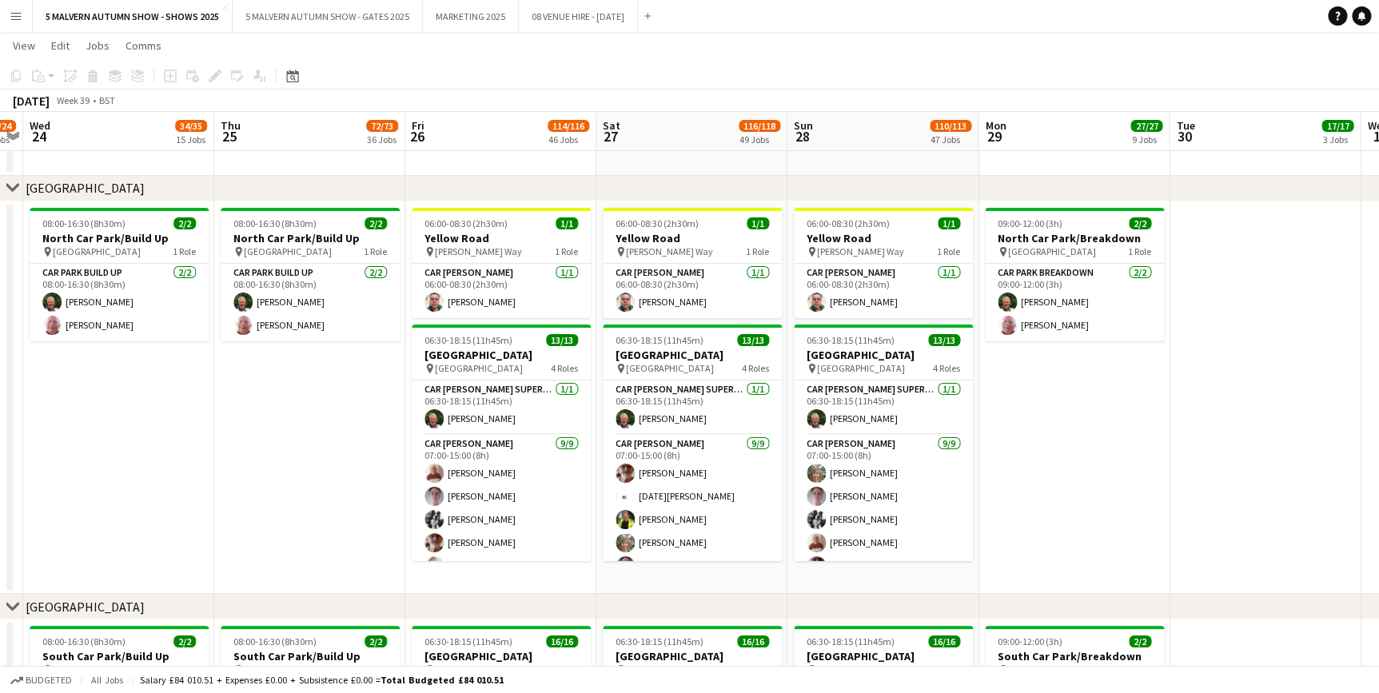
scroll to position [8867, 0]
click at [568, 17] on button "08 VENUE HIRE - [DATE] Close" at bounding box center [578, 16] width 119 height 31
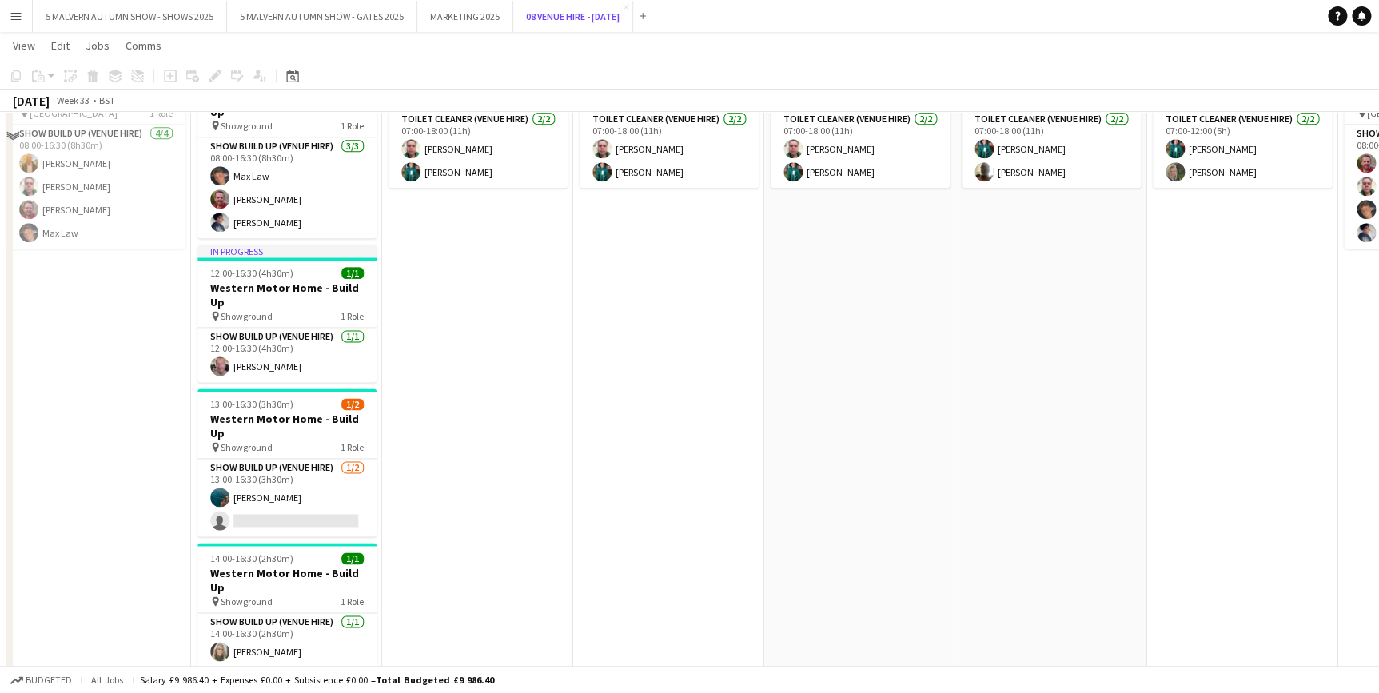
scroll to position [944, 0]
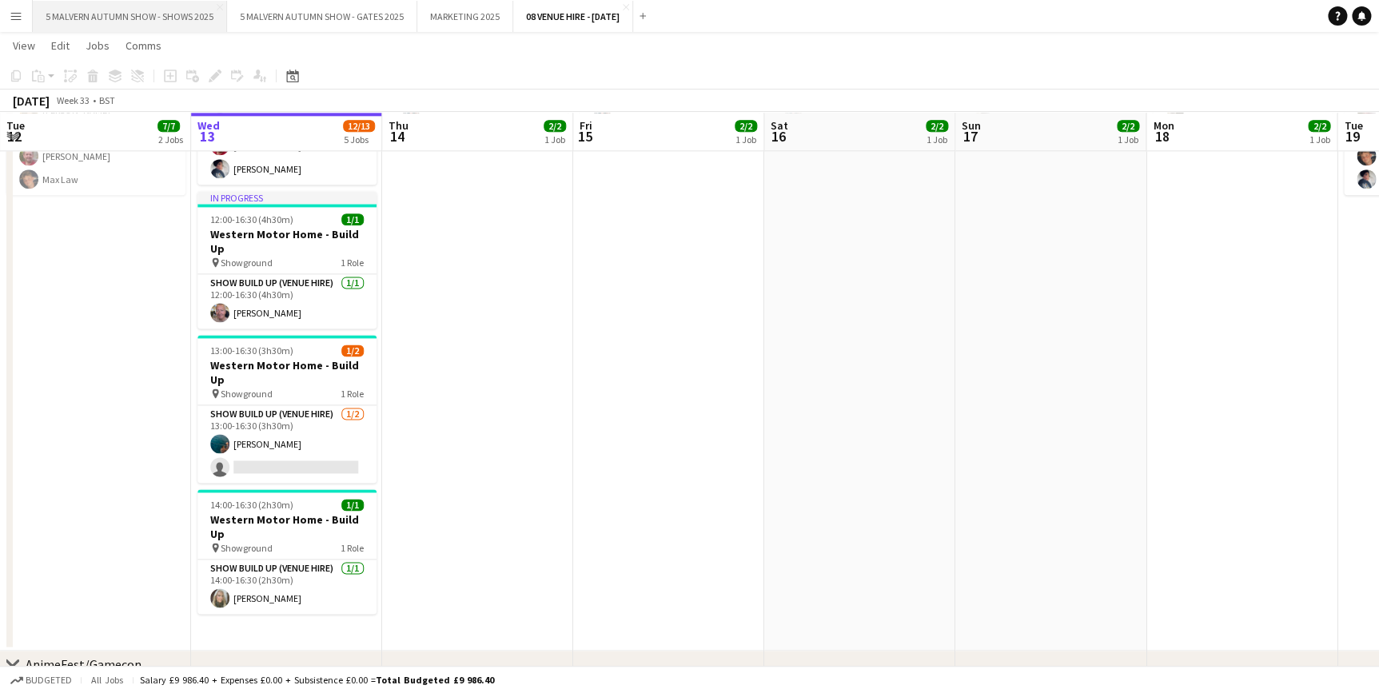
click at [168, 6] on button "5 MALVERN AUTUMN SHOW - SHOWS 2025 Close" at bounding box center [130, 16] width 194 height 31
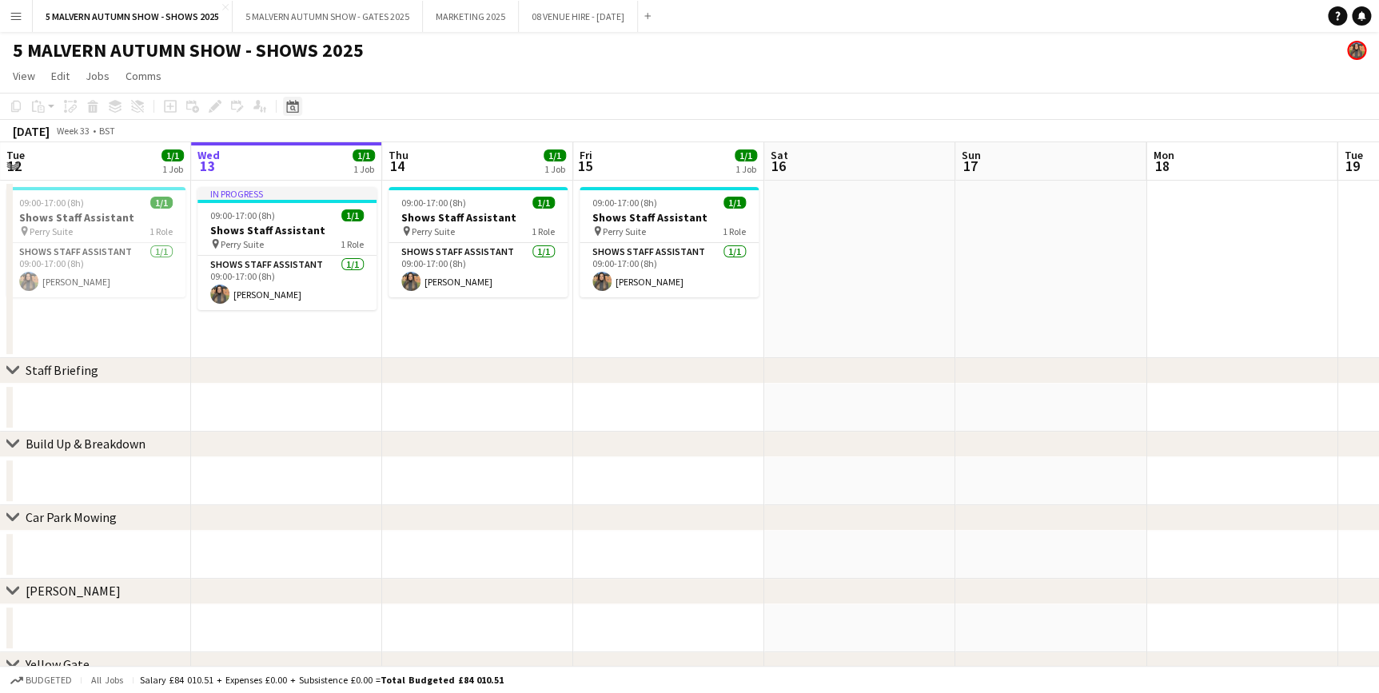
click at [298, 110] on div "Date picker" at bounding box center [292, 106] width 19 height 19
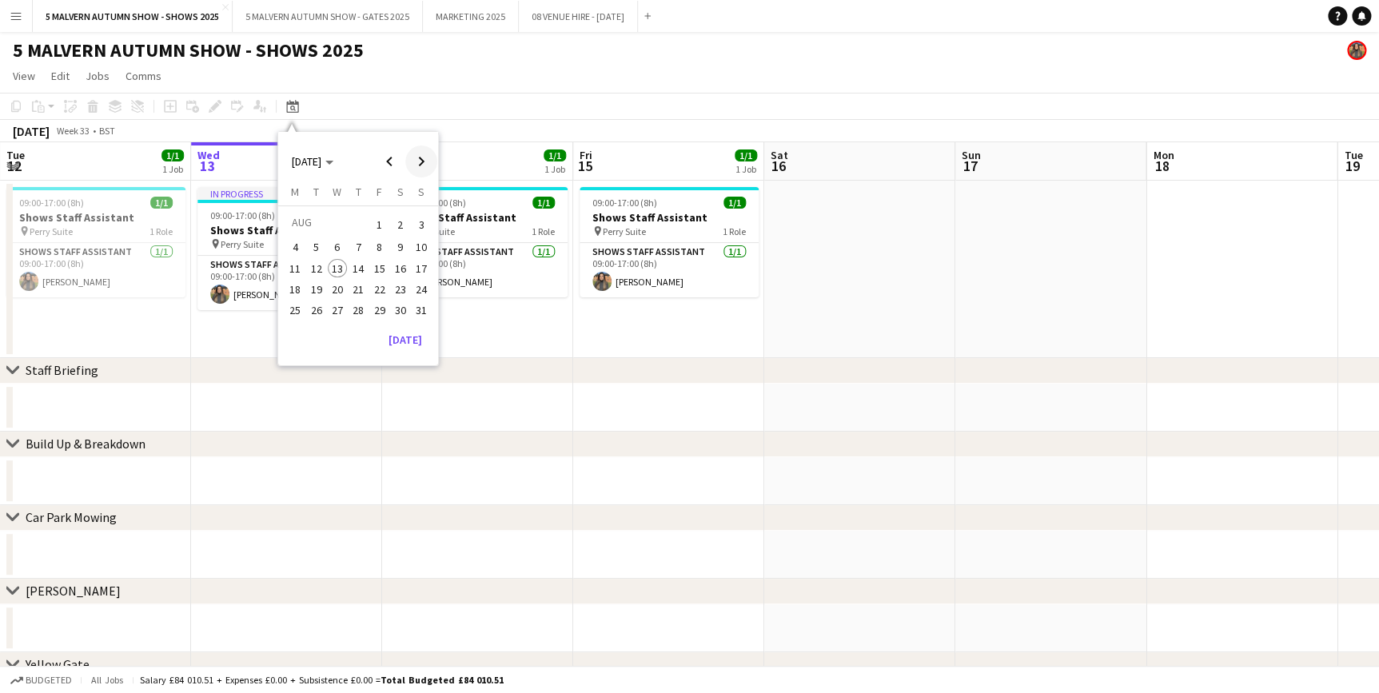
click at [418, 161] on span "Next month" at bounding box center [421, 162] width 32 height 32
click at [377, 302] on span "26" at bounding box center [379, 306] width 19 height 19
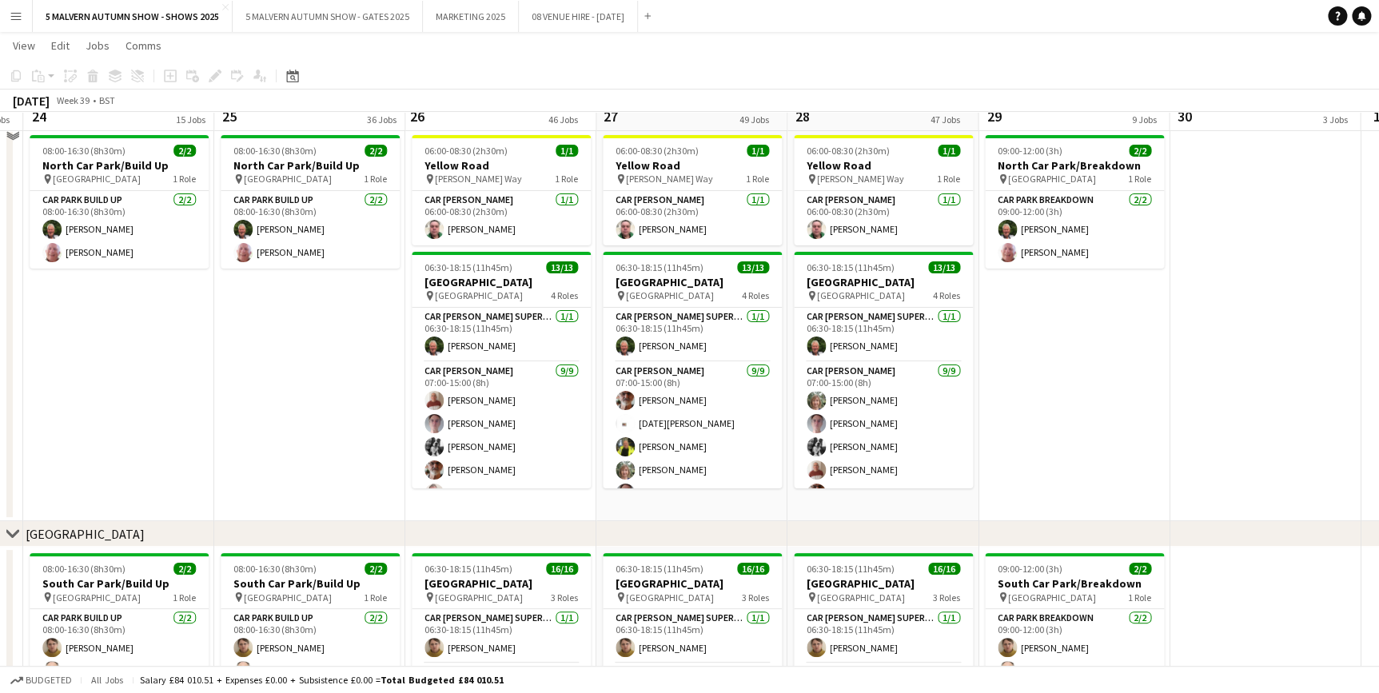
scroll to position [8867, 0]
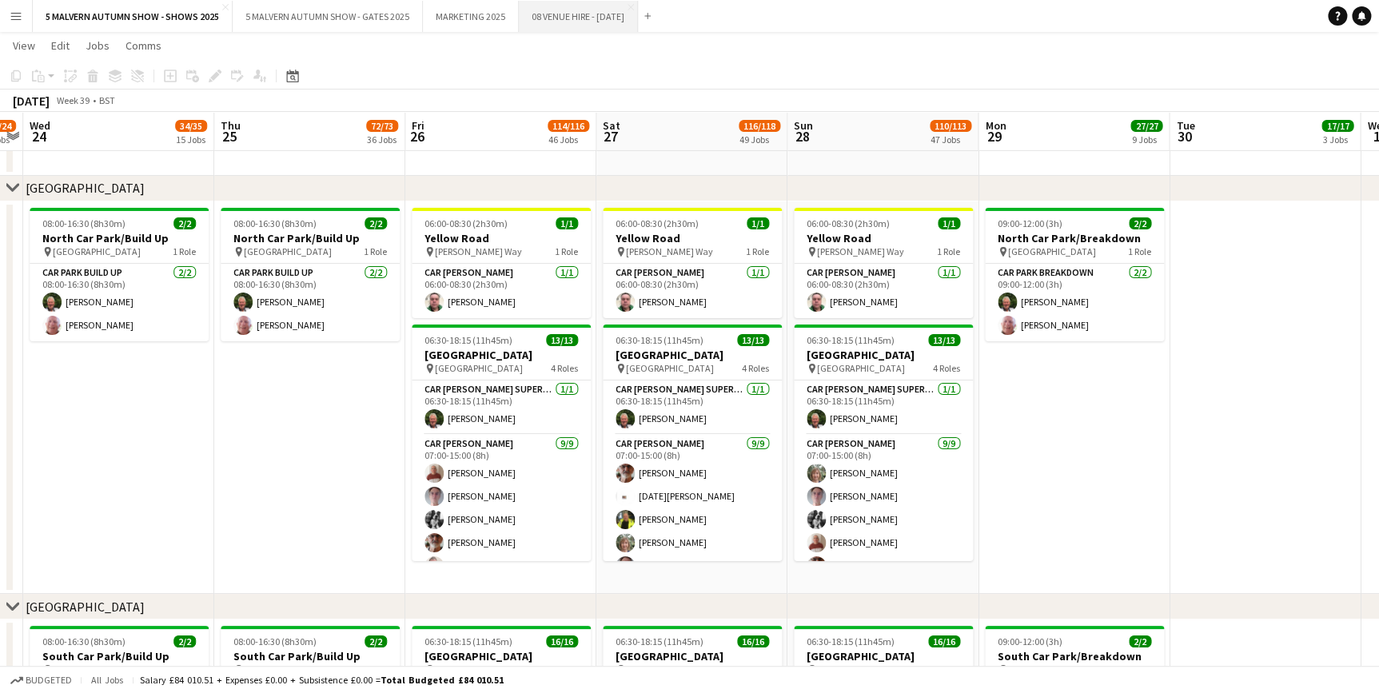
click at [613, 14] on button "08 VENUE HIRE - [DATE] Close" at bounding box center [578, 16] width 119 height 31
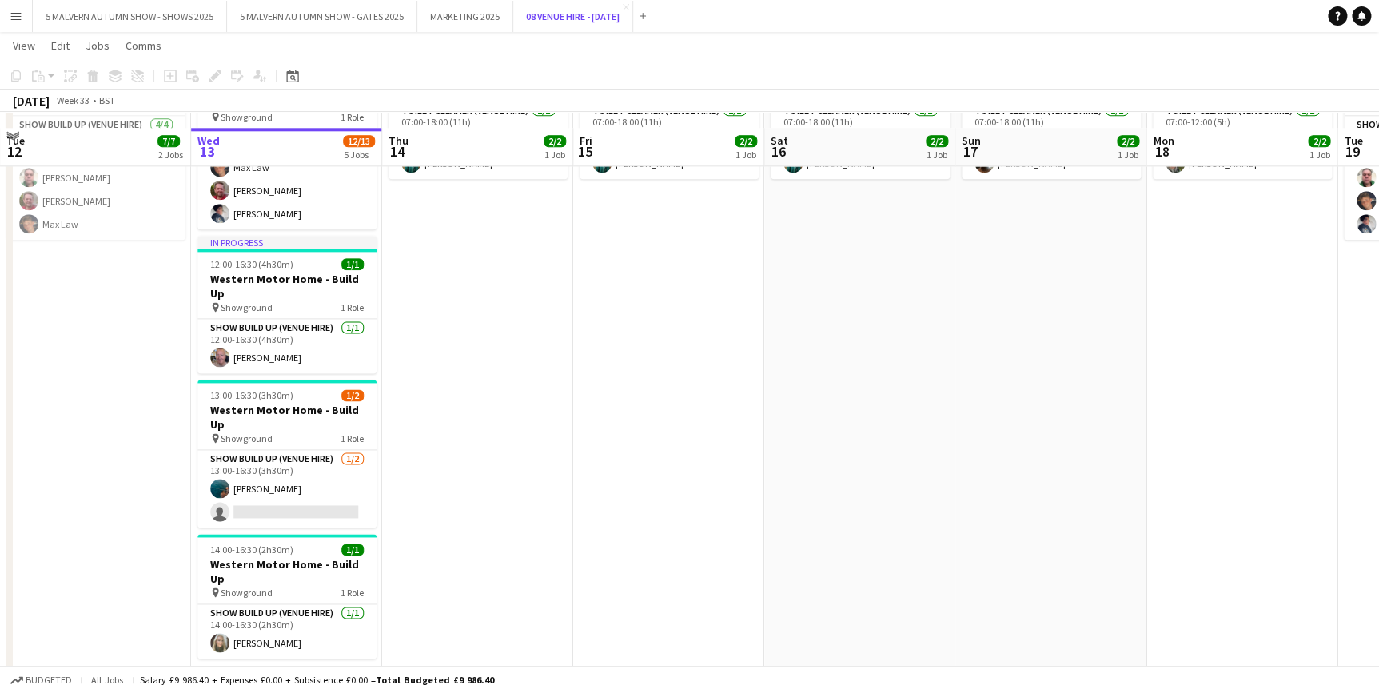
scroll to position [944, 0]
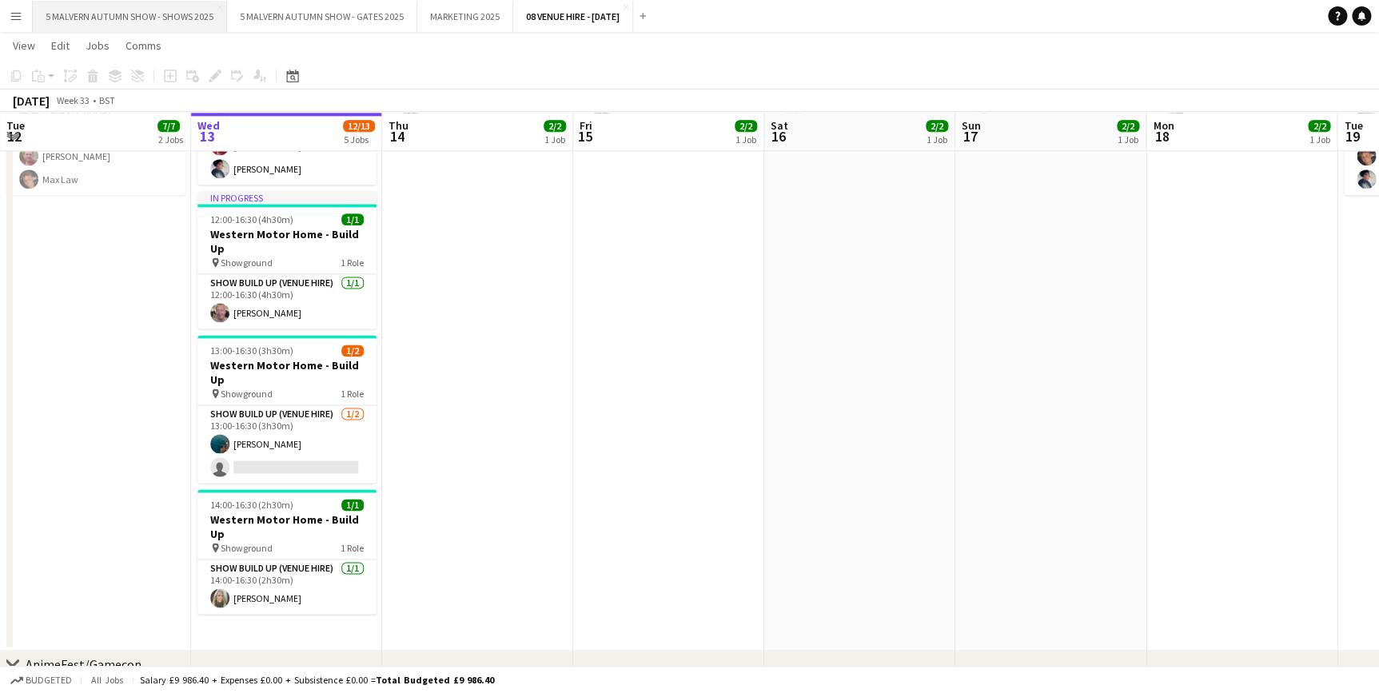
click at [162, 22] on button "5 MALVERN AUTUMN SHOW - SHOWS 2025 Close" at bounding box center [130, 16] width 194 height 31
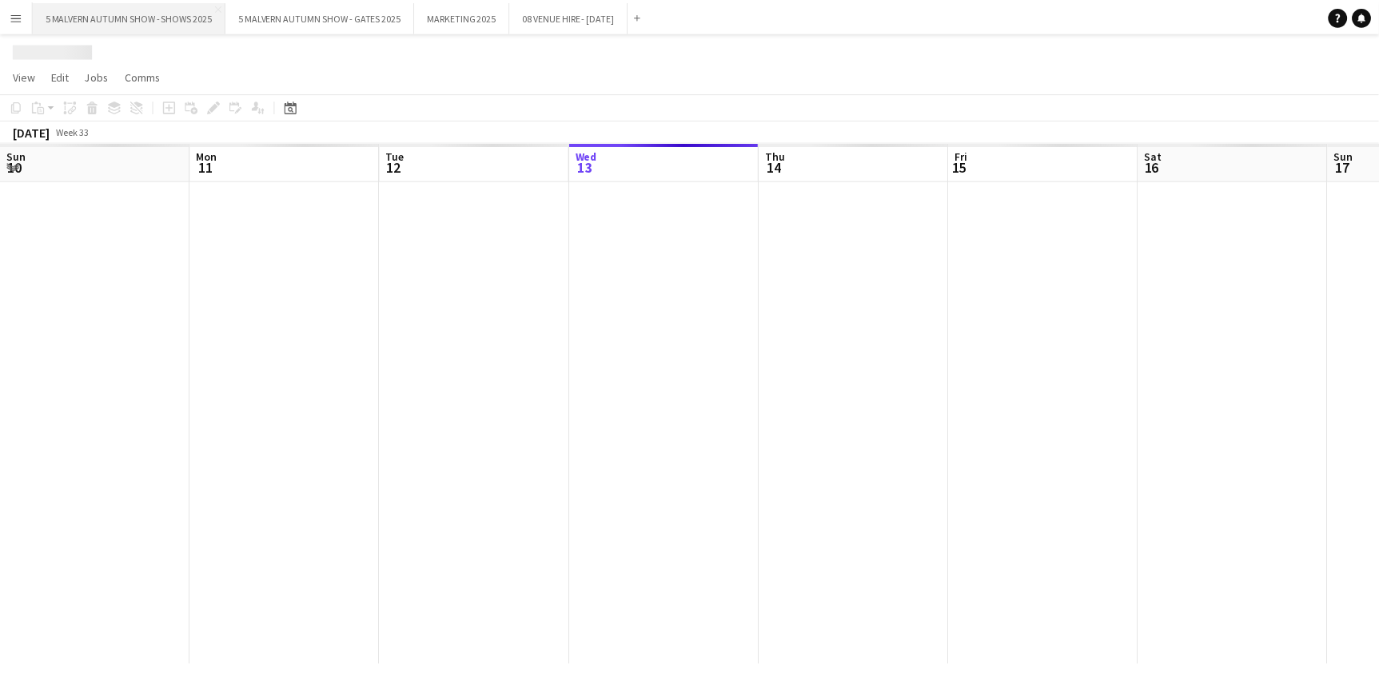
scroll to position [0, 382]
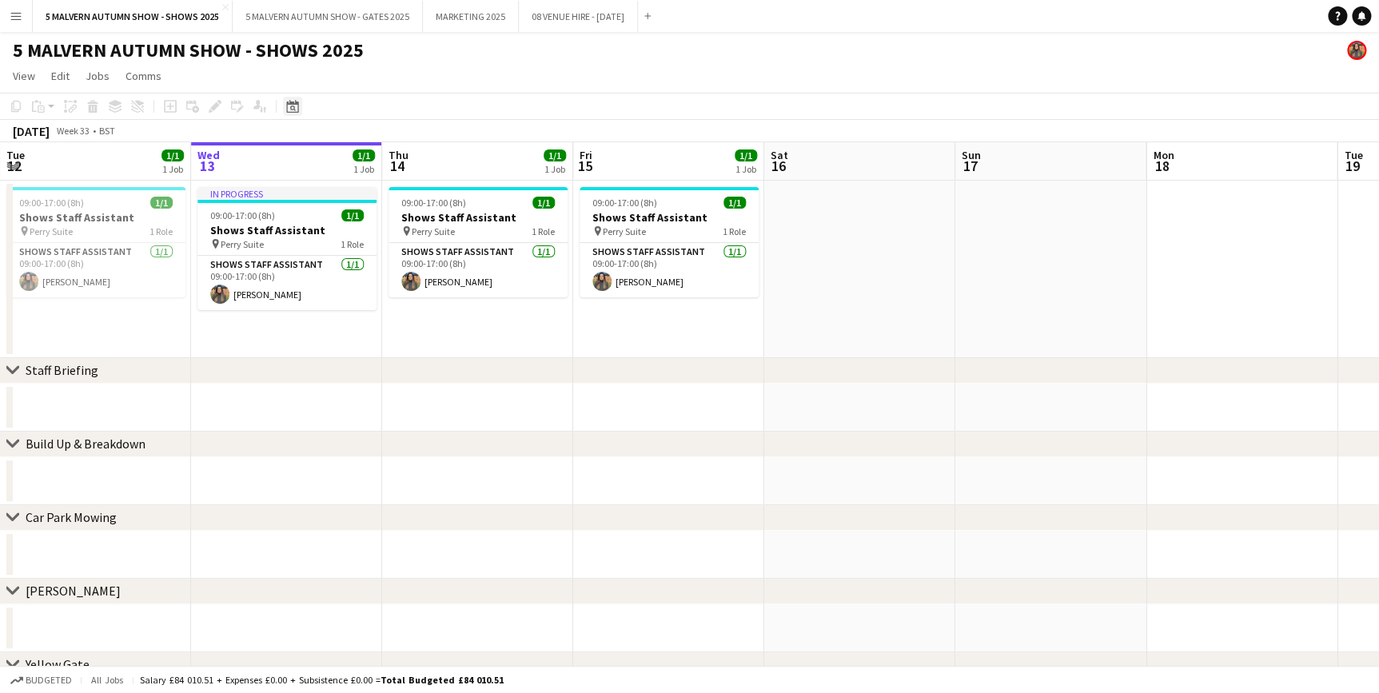
click at [286, 104] on icon "Date picker" at bounding box center [292, 106] width 13 height 13
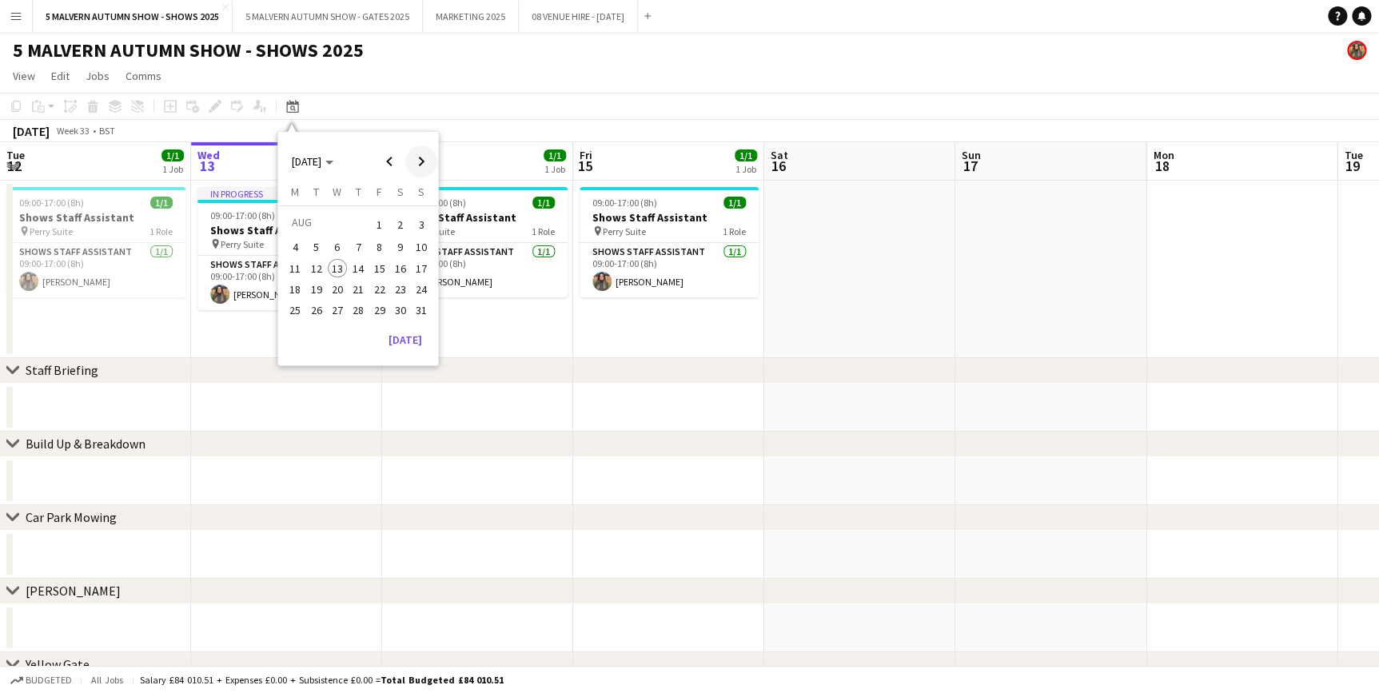
click at [414, 156] on span "Next month" at bounding box center [421, 162] width 32 height 32
click at [383, 298] on span "26" at bounding box center [379, 306] width 19 height 19
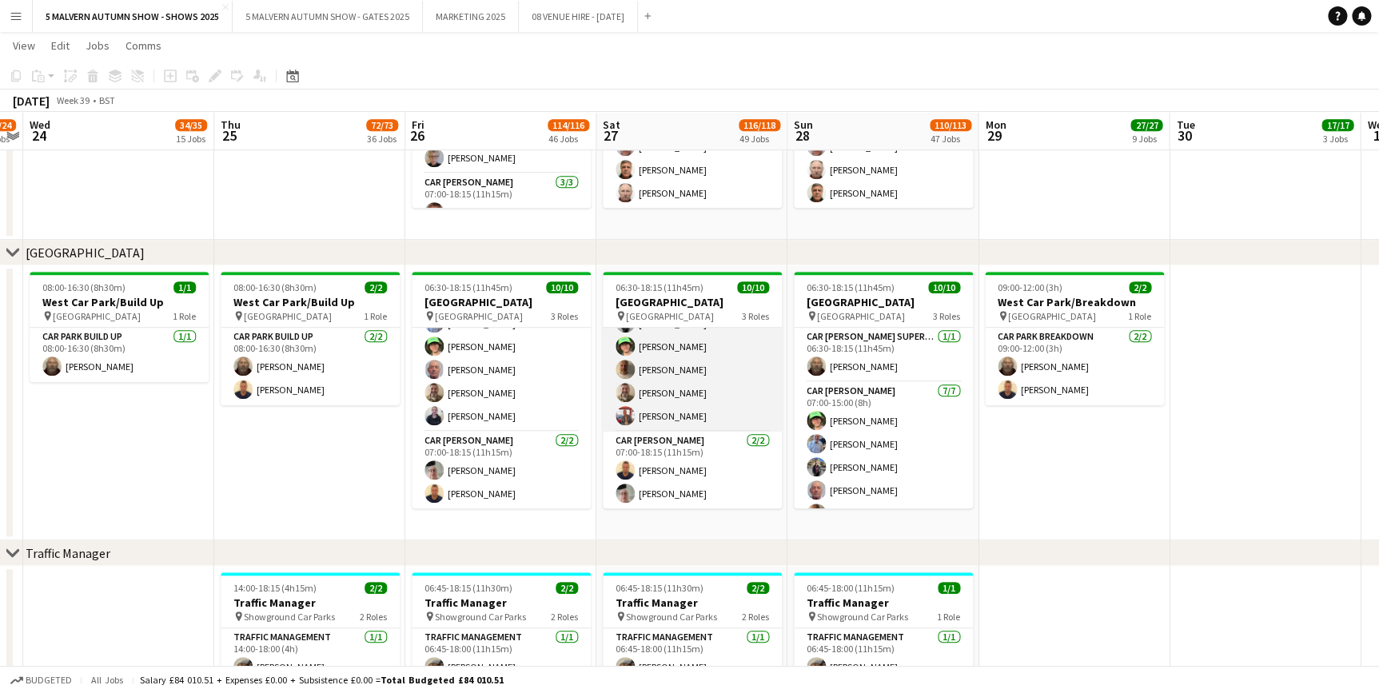
scroll to position [0, 0]
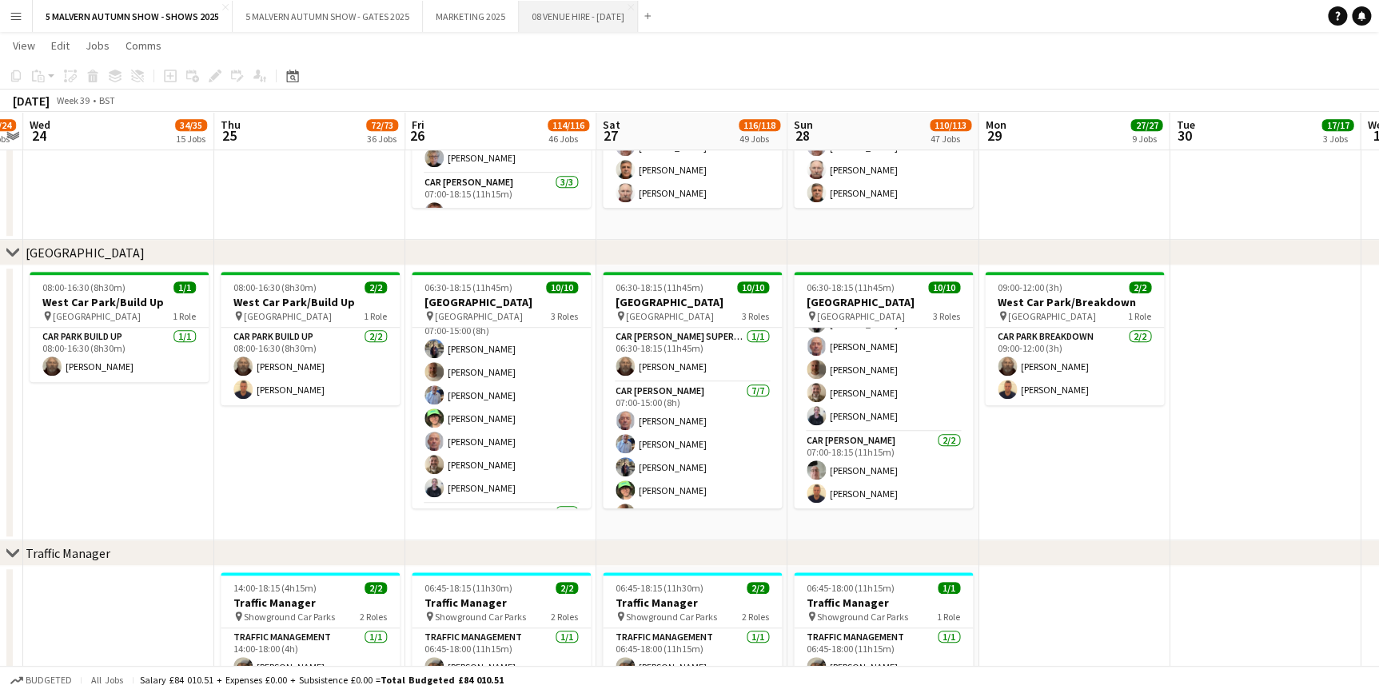
click at [547, 18] on button "08 VENUE HIRE - [DATE] Close" at bounding box center [578, 16] width 119 height 31
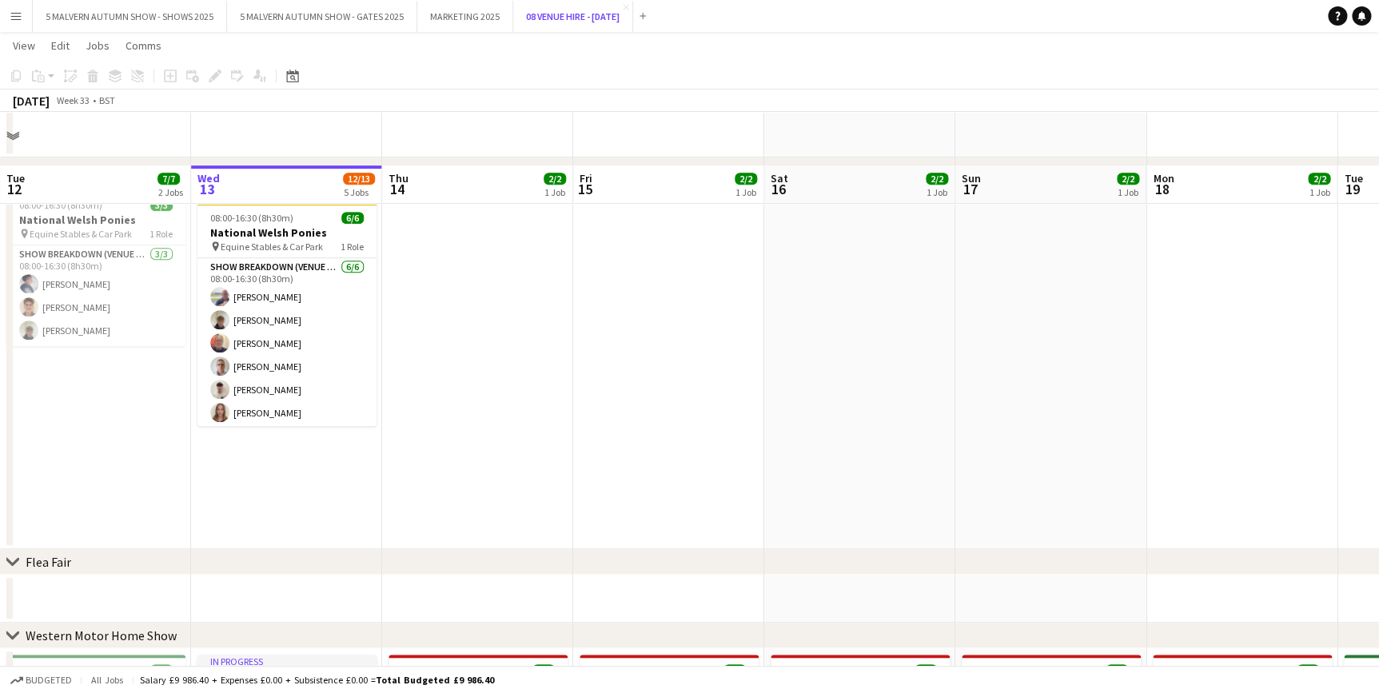
scroll to position [581, 0]
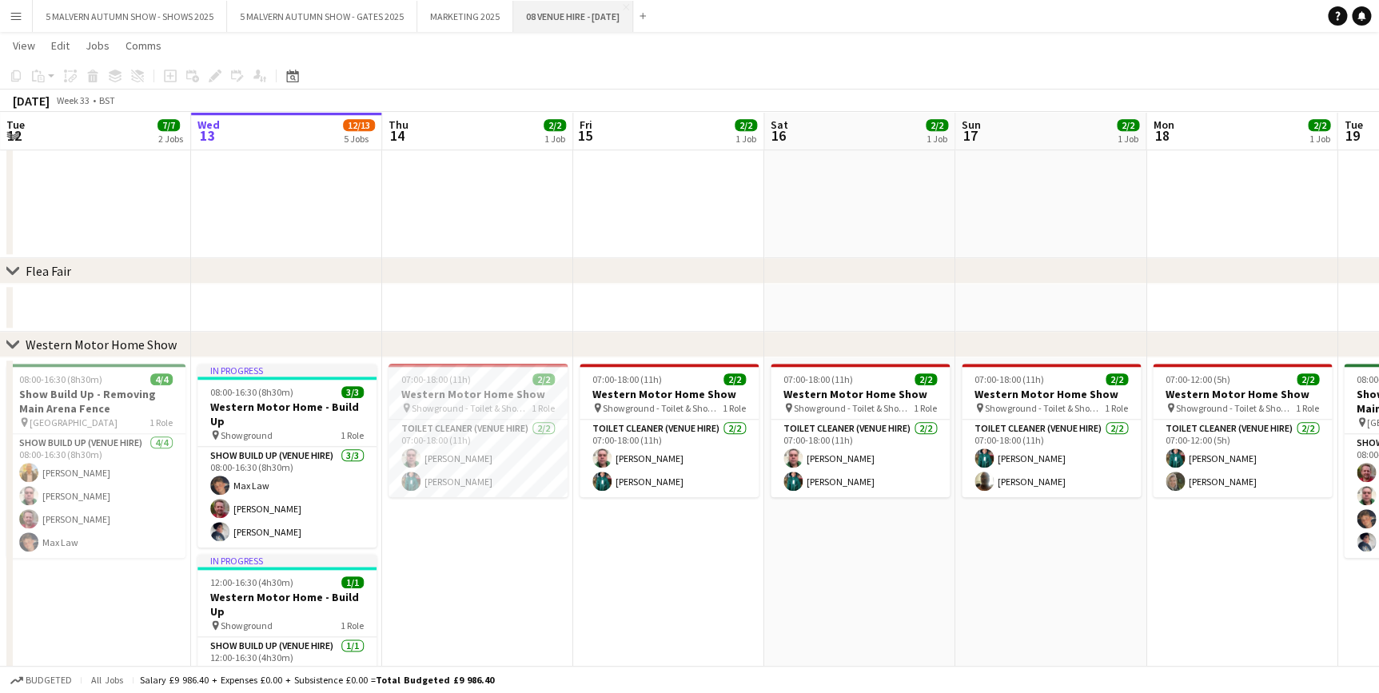
click at [570, 12] on button "08 VENUE HIRE - [DATE] Close" at bounding box center [573, 16] width 120 height 31
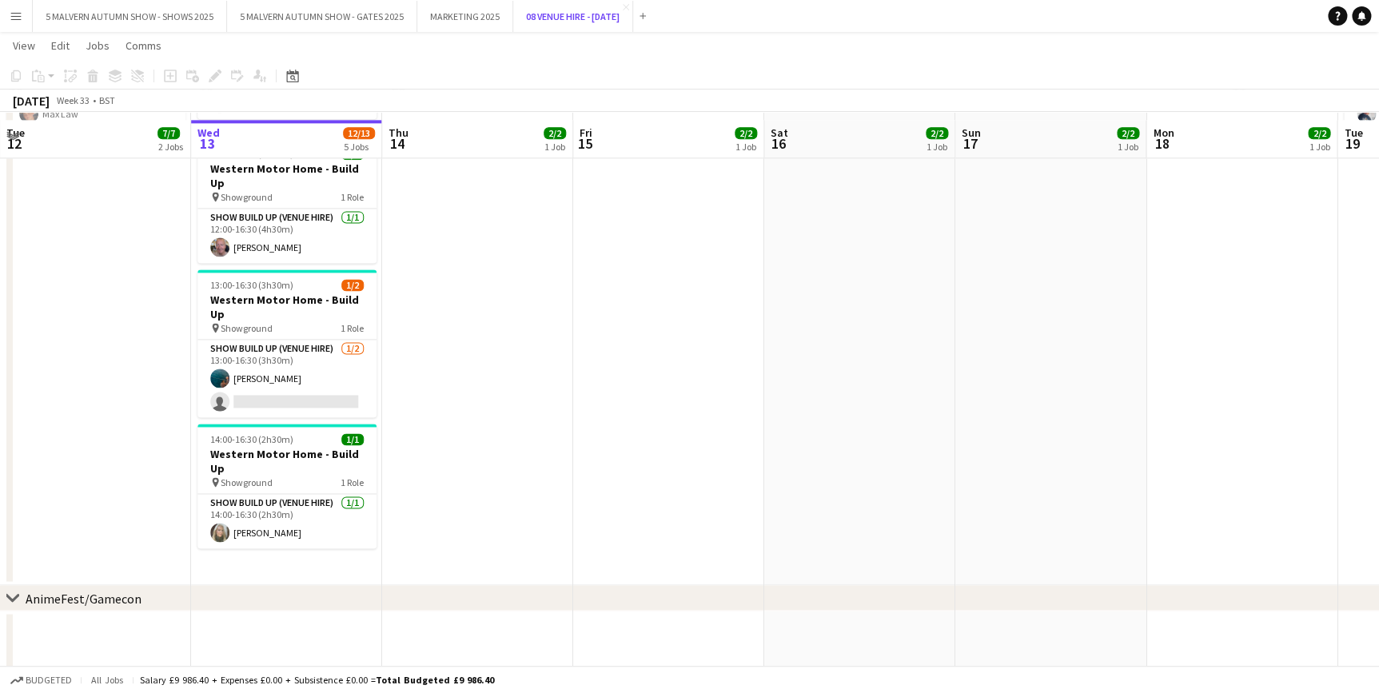
scroll to position [1017, 0]
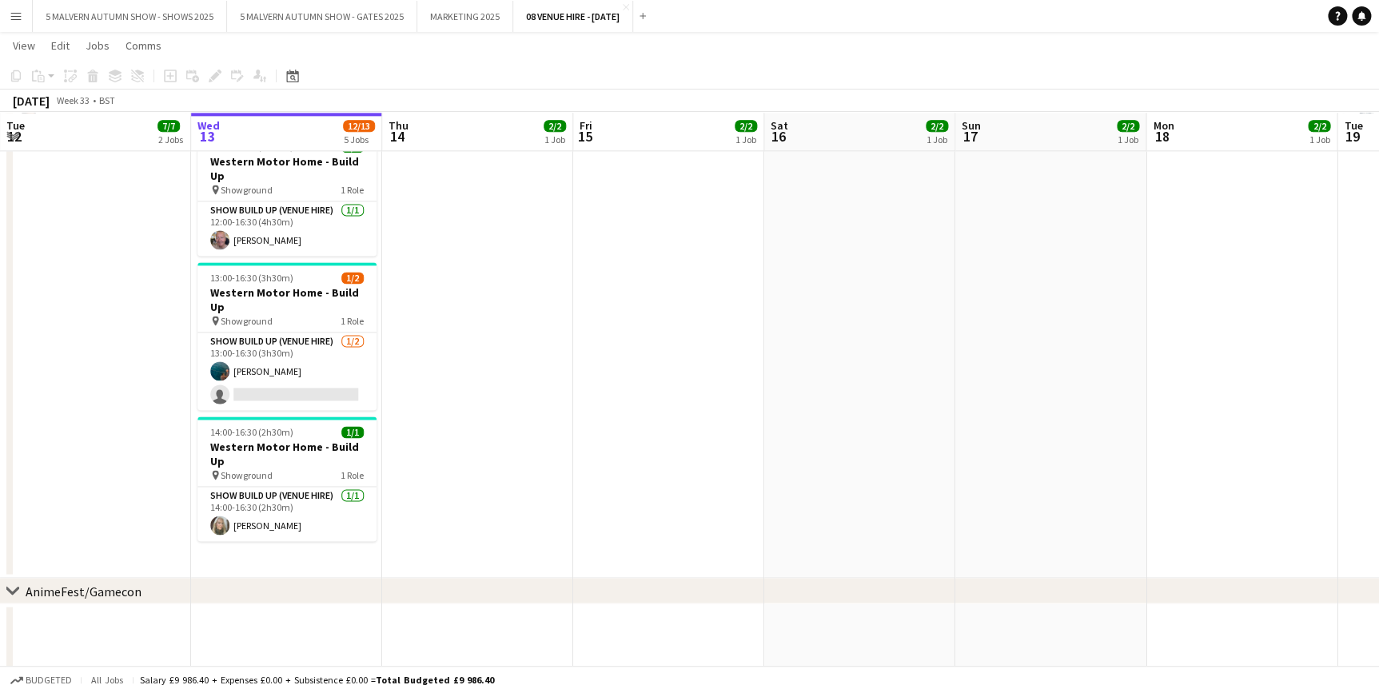
click at [504, 301] on app-date-cell "07:00-18:00 (11h) 2/2 Western Motor Home Show pin Showground - Toilet & Showers…" at bounding box center [477, 250] width 191 height 656
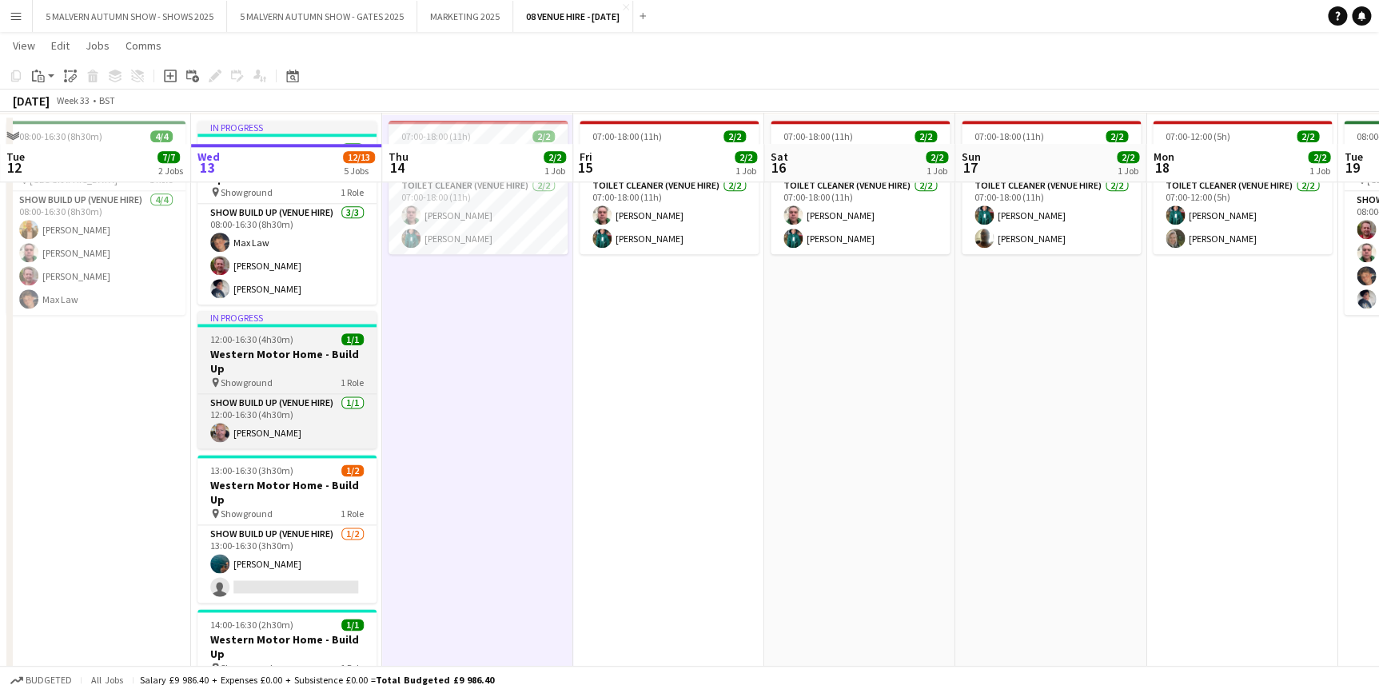
scroll to position [813, 0]
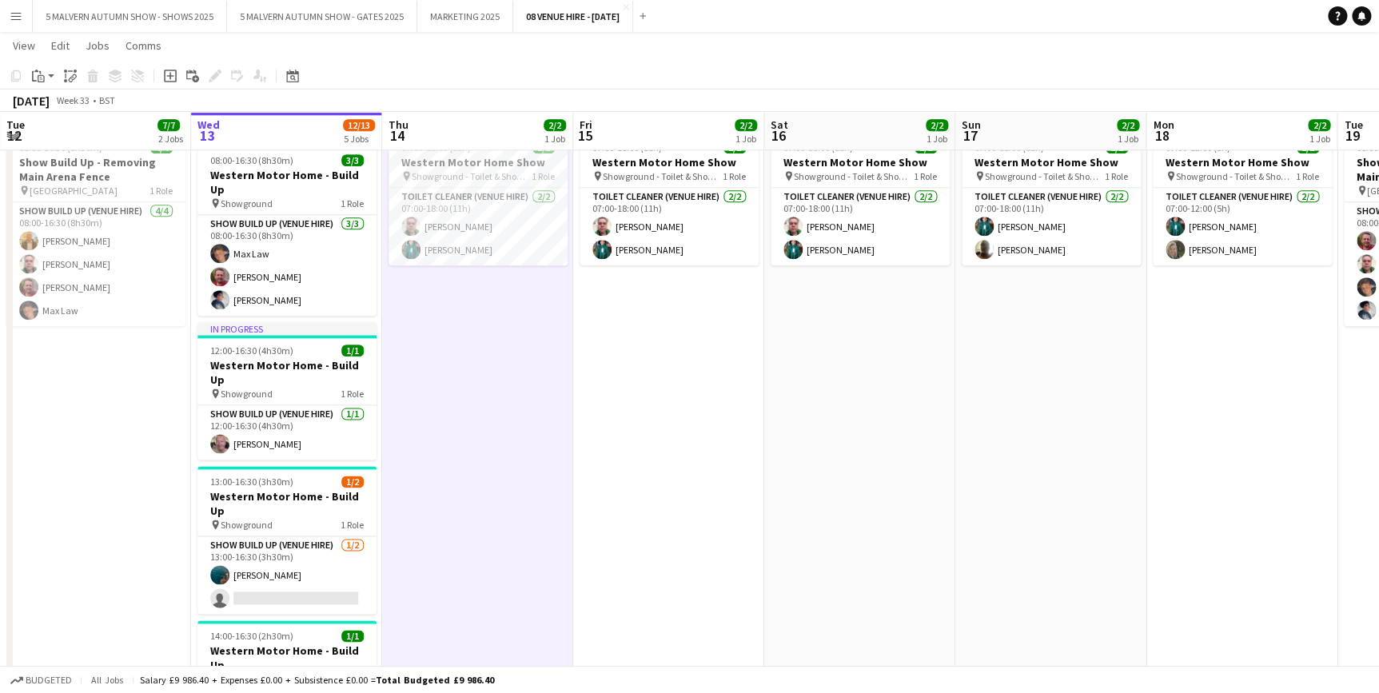
click at [98, 401] on app-date-cell "08:00-16:30 (8h30m) 4/4 Show Build Up - Removing Main Arena Fence pin Main Aren…" at bounding box center [95, 454] width 191 height 656
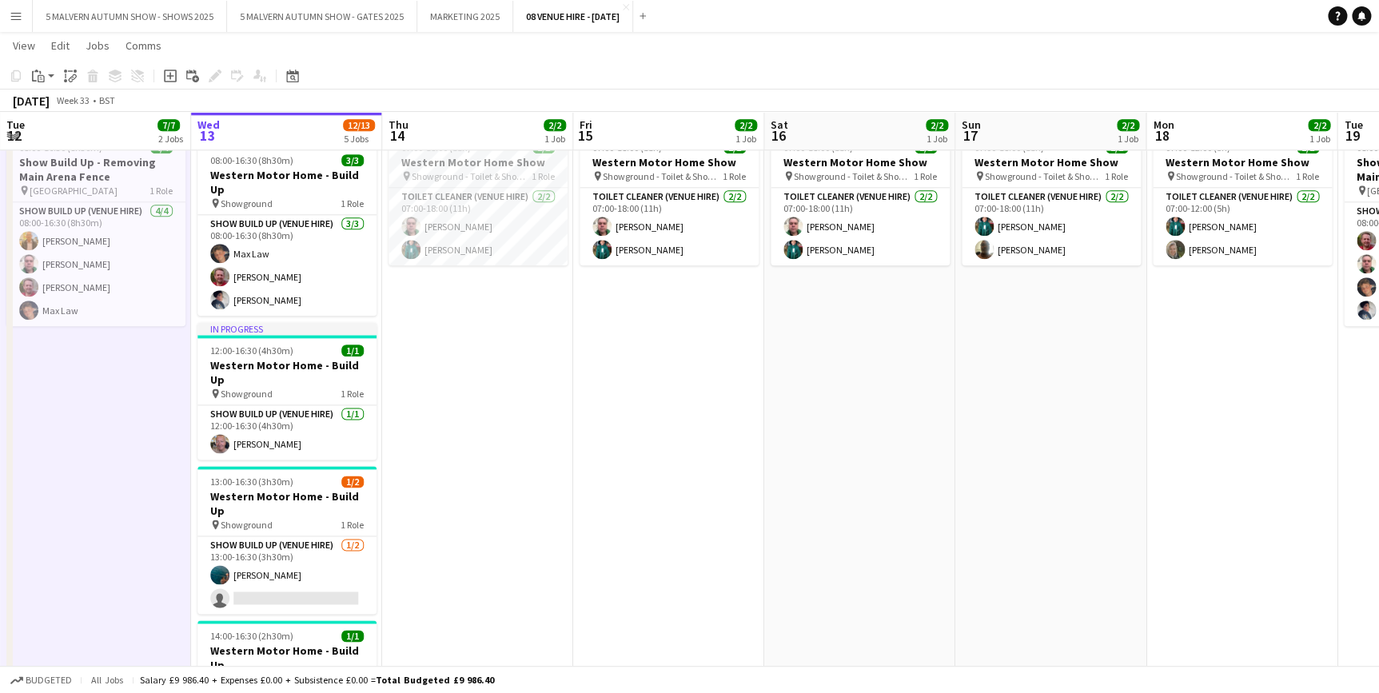
click at [429, 404] on app-date-cell "07:00-18:00 (11h) 2/2 Western Motor Home Show pin Showground - Toilet & Showers…" at bounding box center [477, 454] width 191 height 656
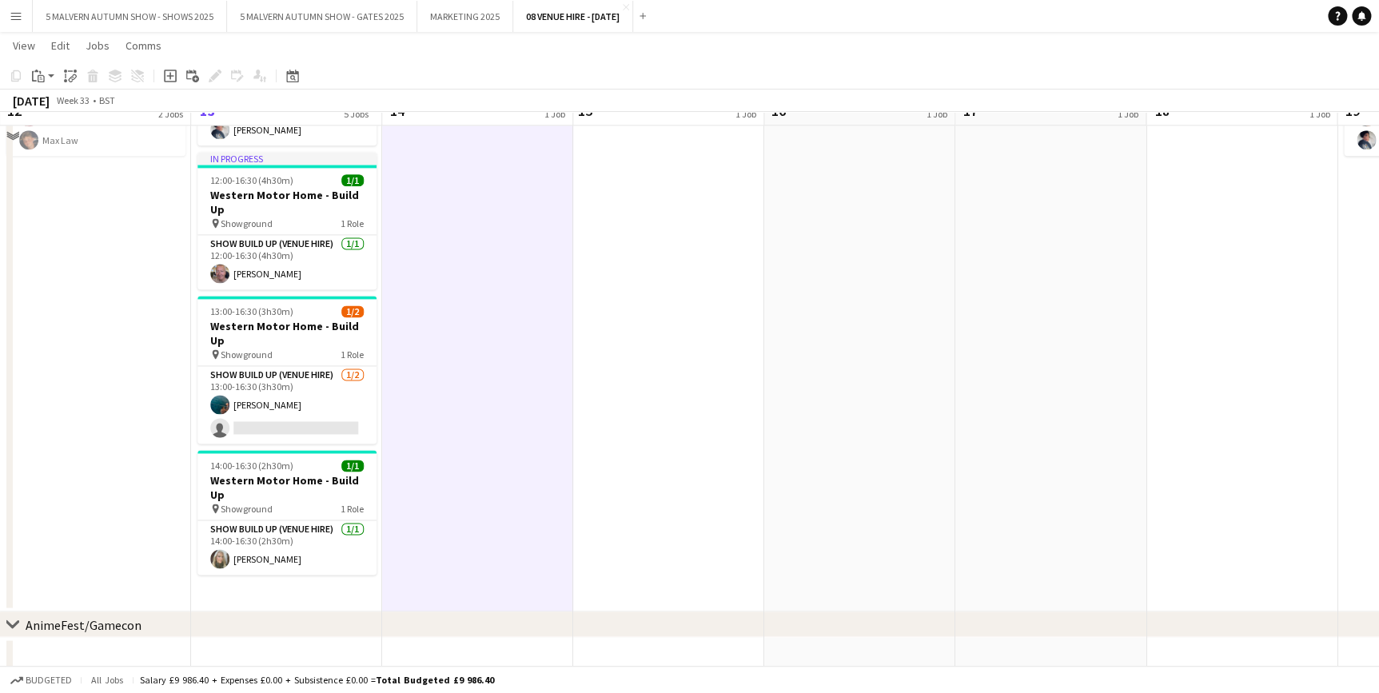
scroll to position [959, 0]
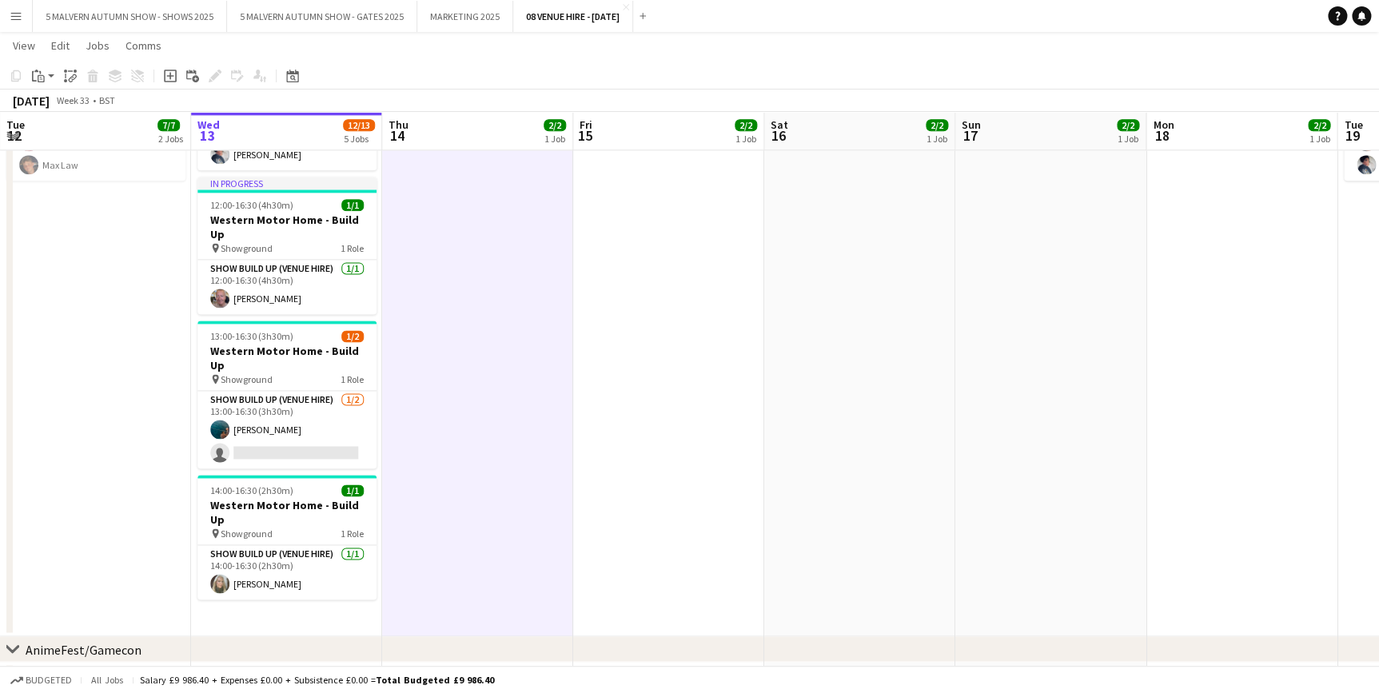
click at [275, 588] on app-date-cell "In progress 08:00-16:30 (8h30m) 3/3 Western Motor Home - Build Up pin Showgroun…" at bounding box center [286, 308] width 191 height 656
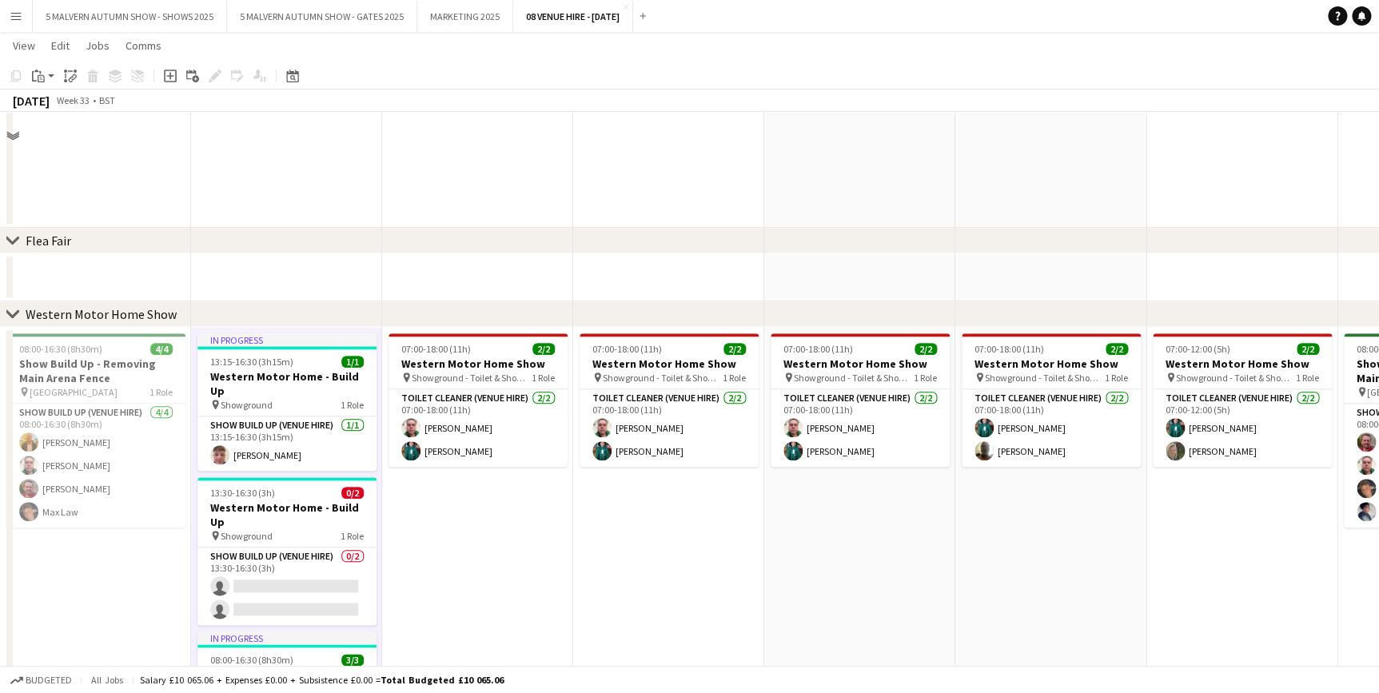
scroll to position [654, 0]
